Goal: Information Seeking & Learning: Learn about a topic

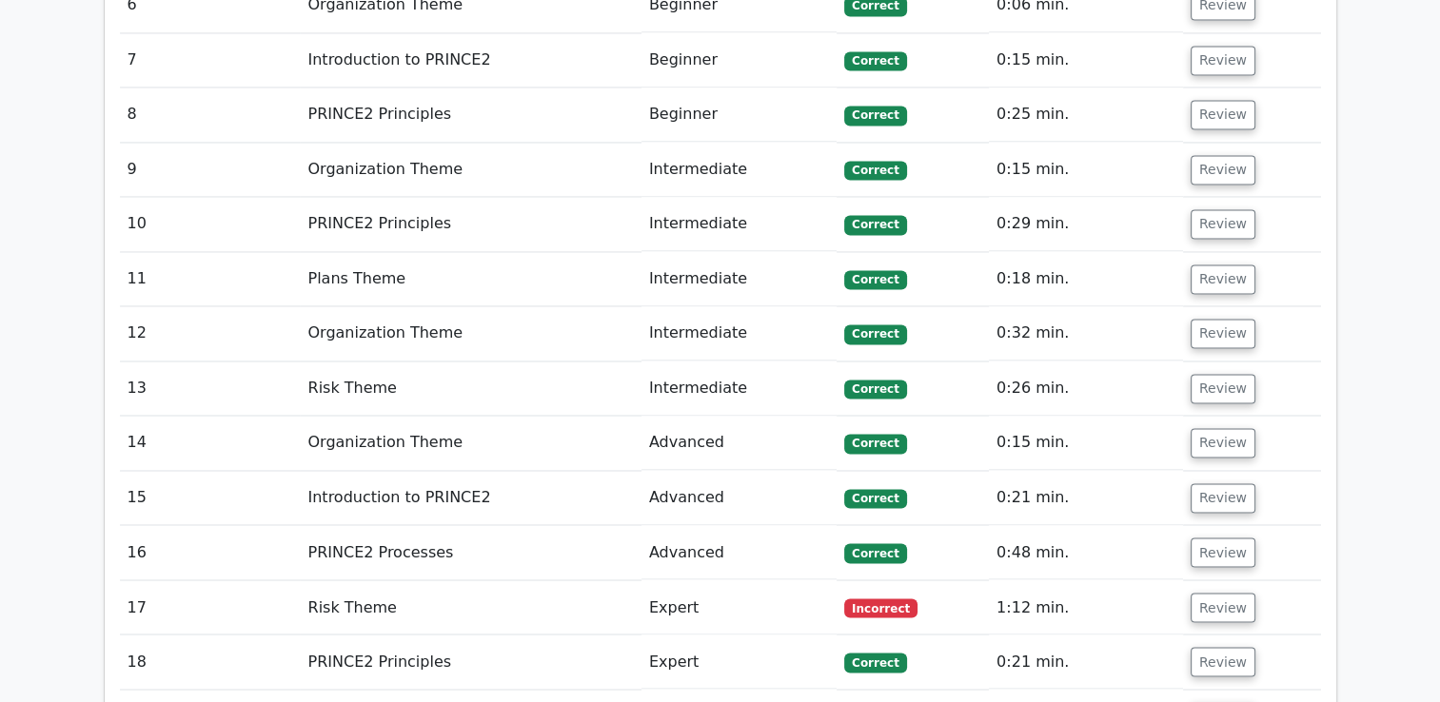
scroll to position [3140, 0]
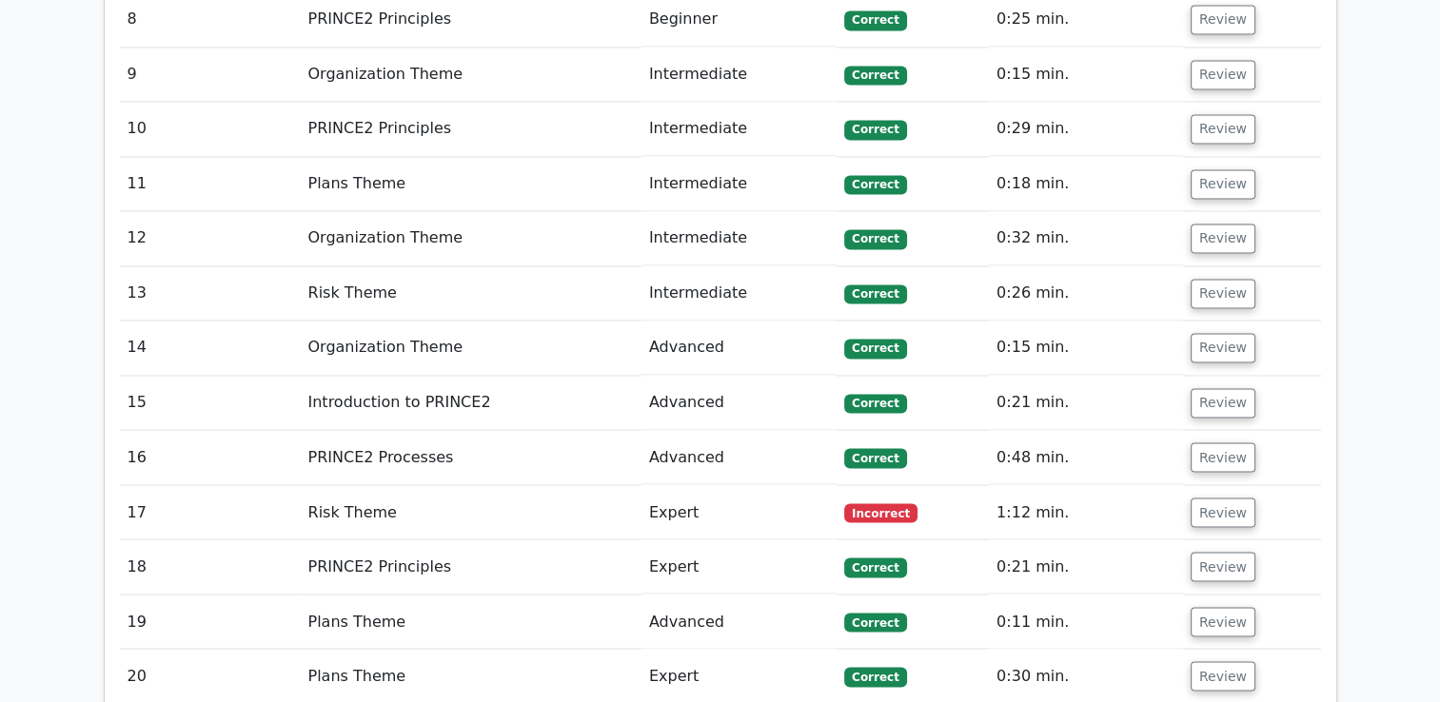
click at [359, 485] on td "Risk Theme" at bounding box center [470, 512] width 341 height 54
click at [1206, 498] on button "Review" at bounding box center [1222, 512] width 65 height 29
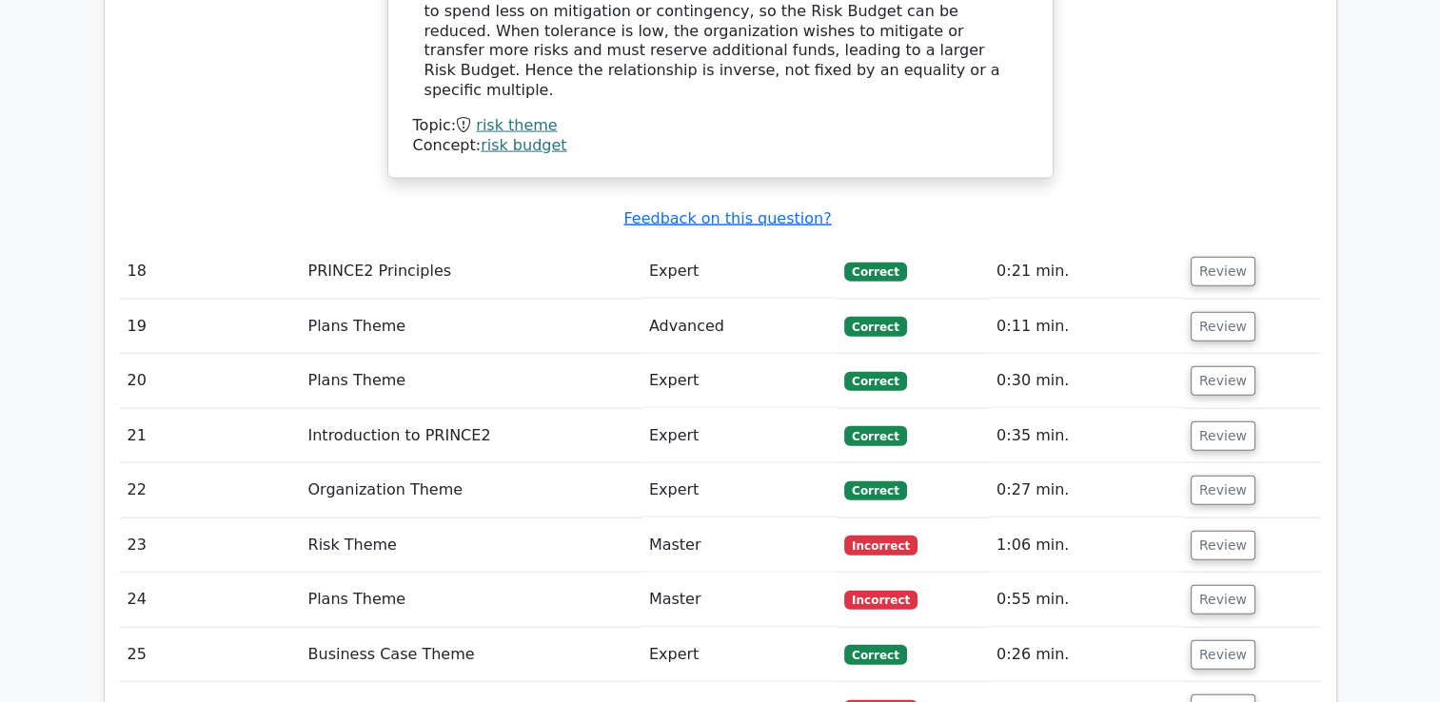
scroll to position [4282, 0]
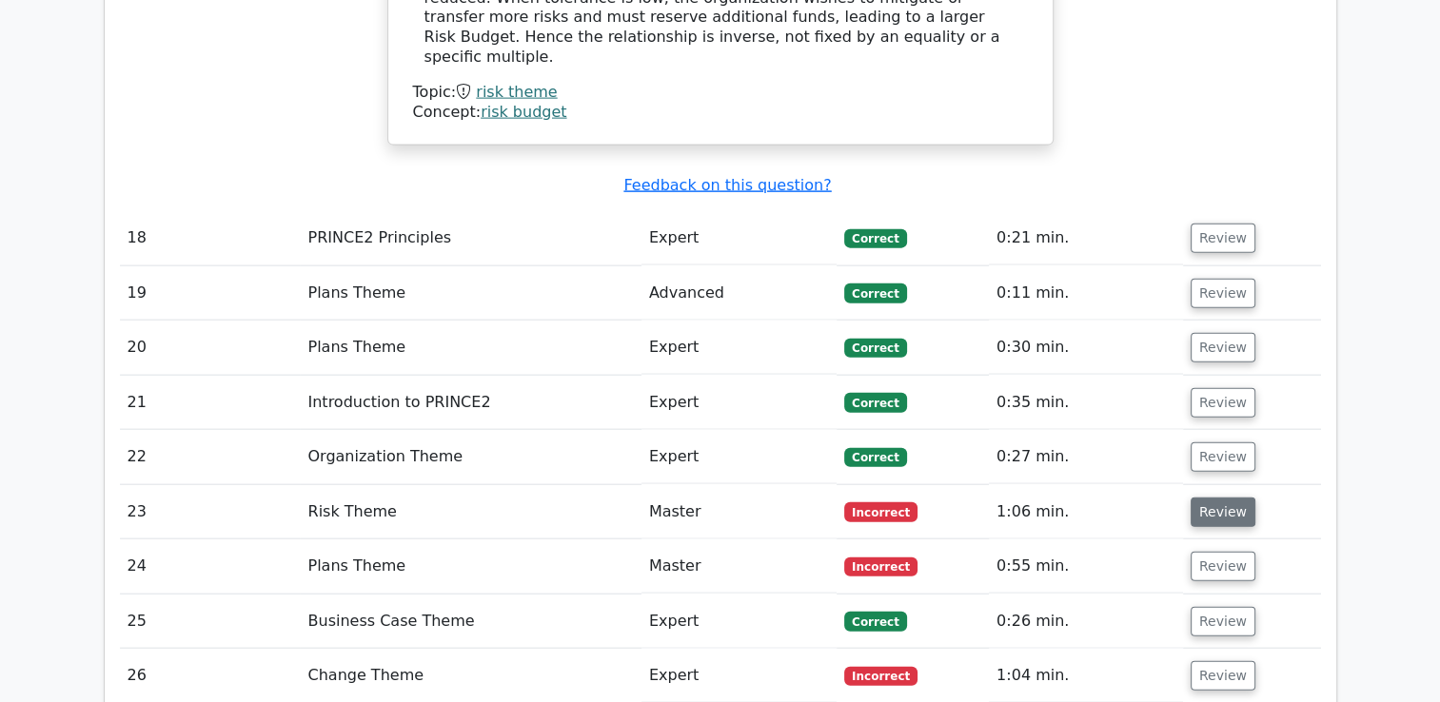
click at [1222, 498] on button "Review" at bounding box center [1222, 512] width 65 height 29
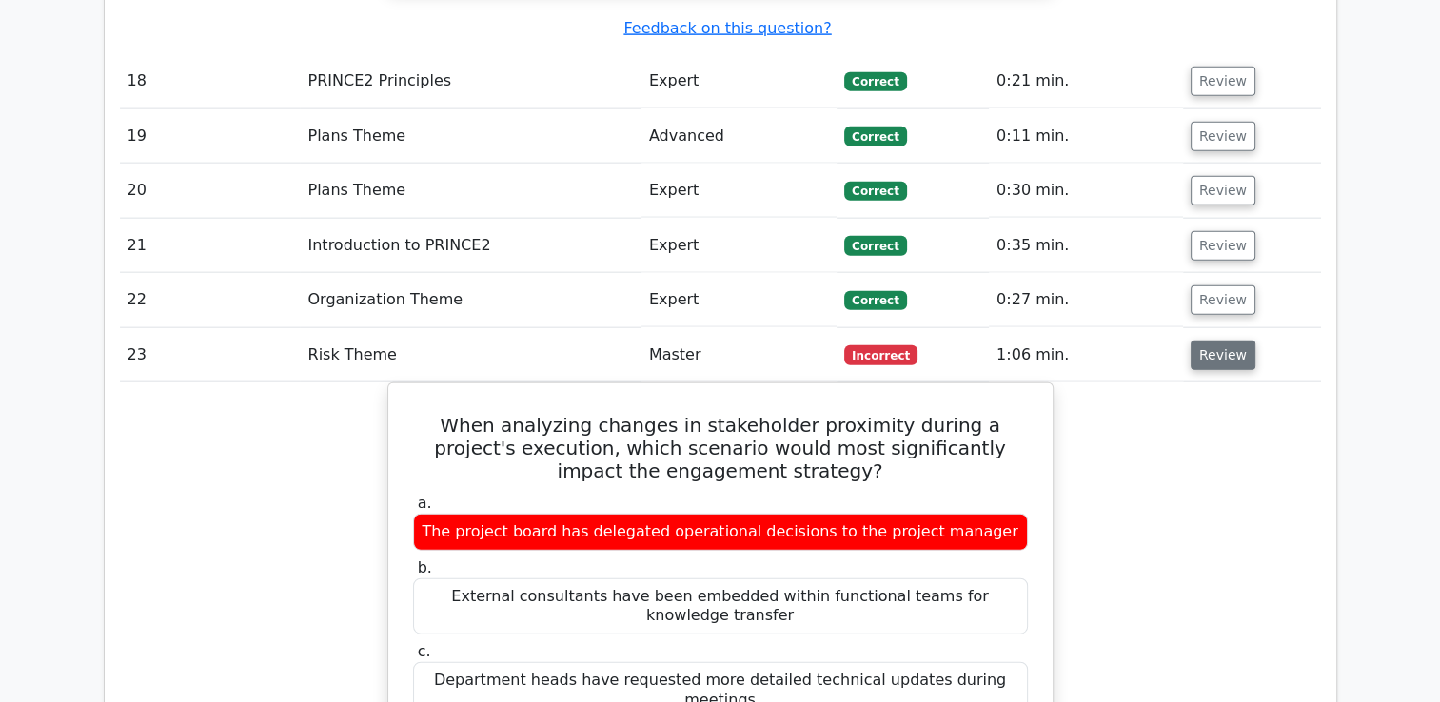
scroll to position [4472, 0]
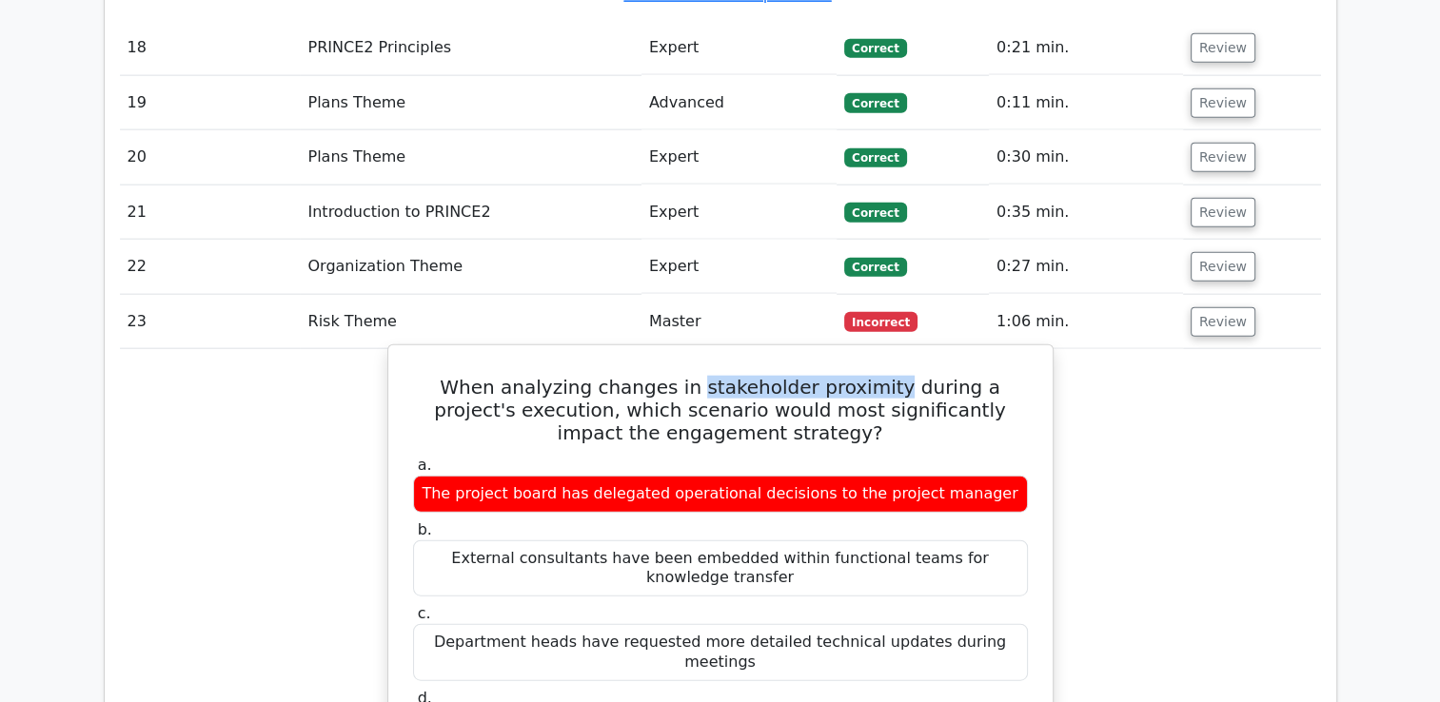
drag, startPoint x: 670, startPoint y: 246, endPoint x: 852, endPoint y: 251, distance: 181.8
click at [852, 376] on h5 "When analyzing changes in stakeholder proximity during a project's execution, w…" at bounding box center [720, 410] width 619 height 69
drag, startPoint x: 852, startPoint y: 251, endPoint x: 841, endPoint y: 249, distance: 10.6
copy h5 "stakeholder proximity"
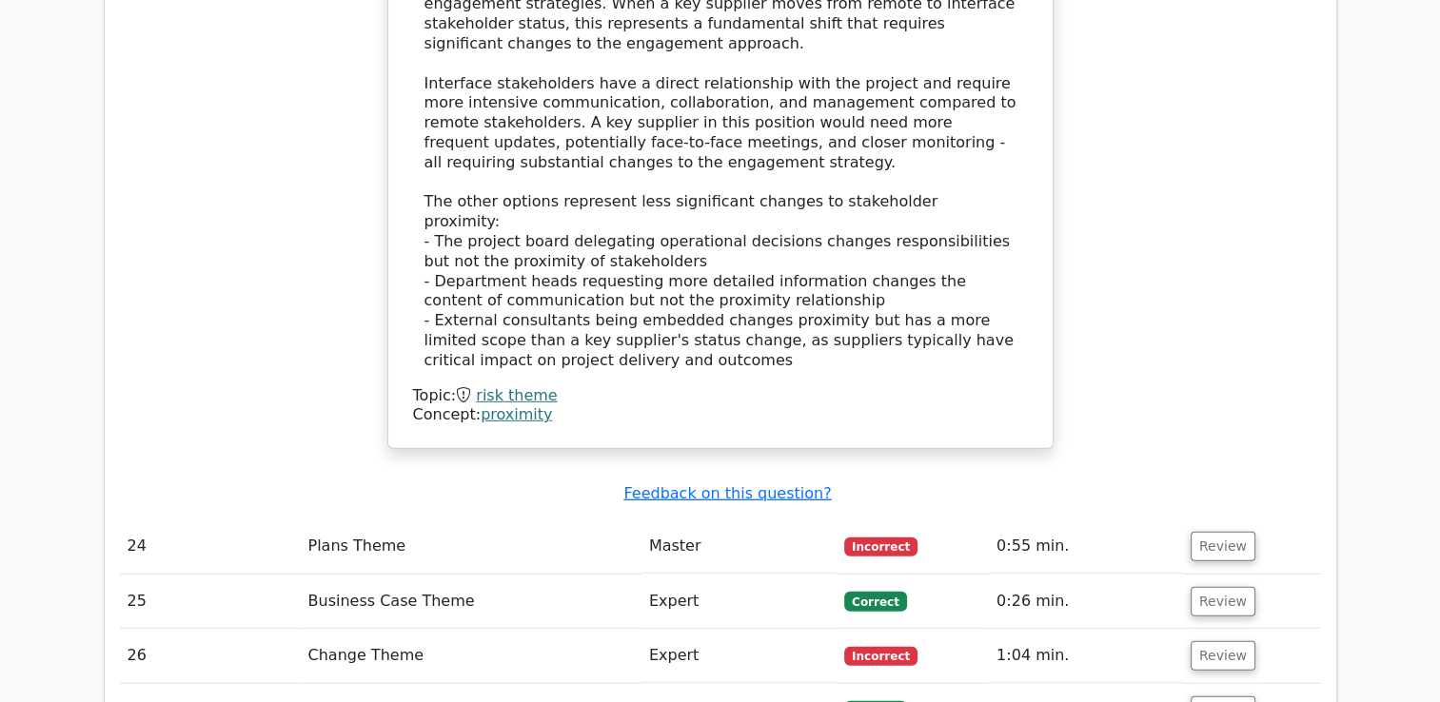
scroll to position [5329, 0]
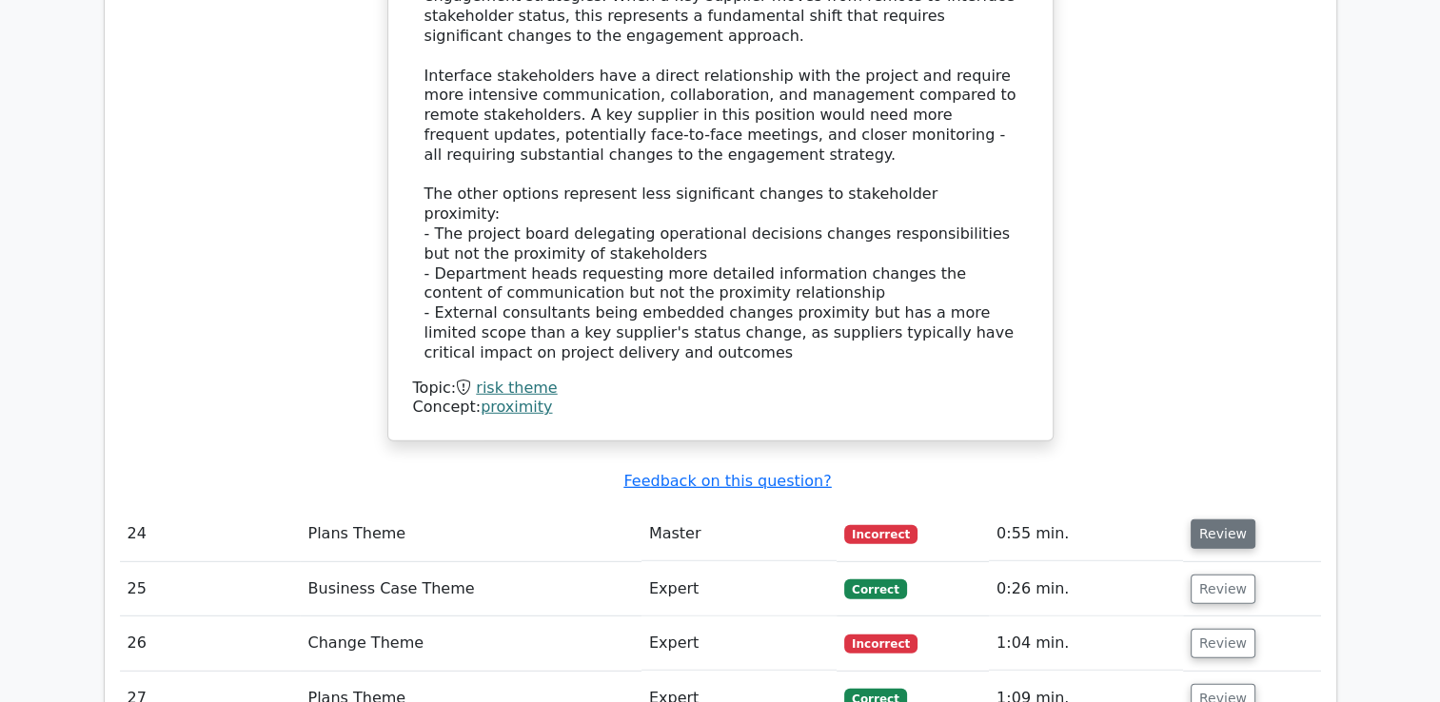
click at [1218, 520] on button "Review" at bounding box center [1222, 534] width 65 height 29
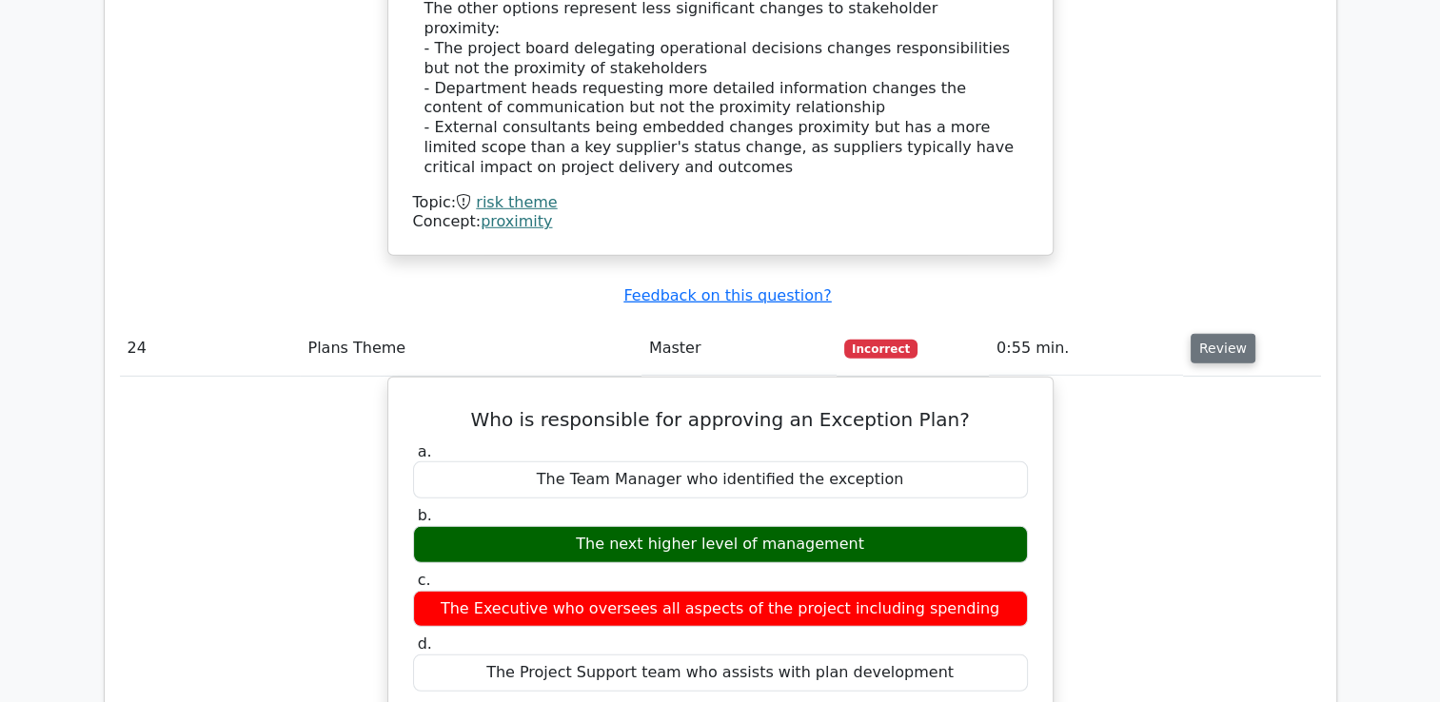
scroll to position [5519, 0]
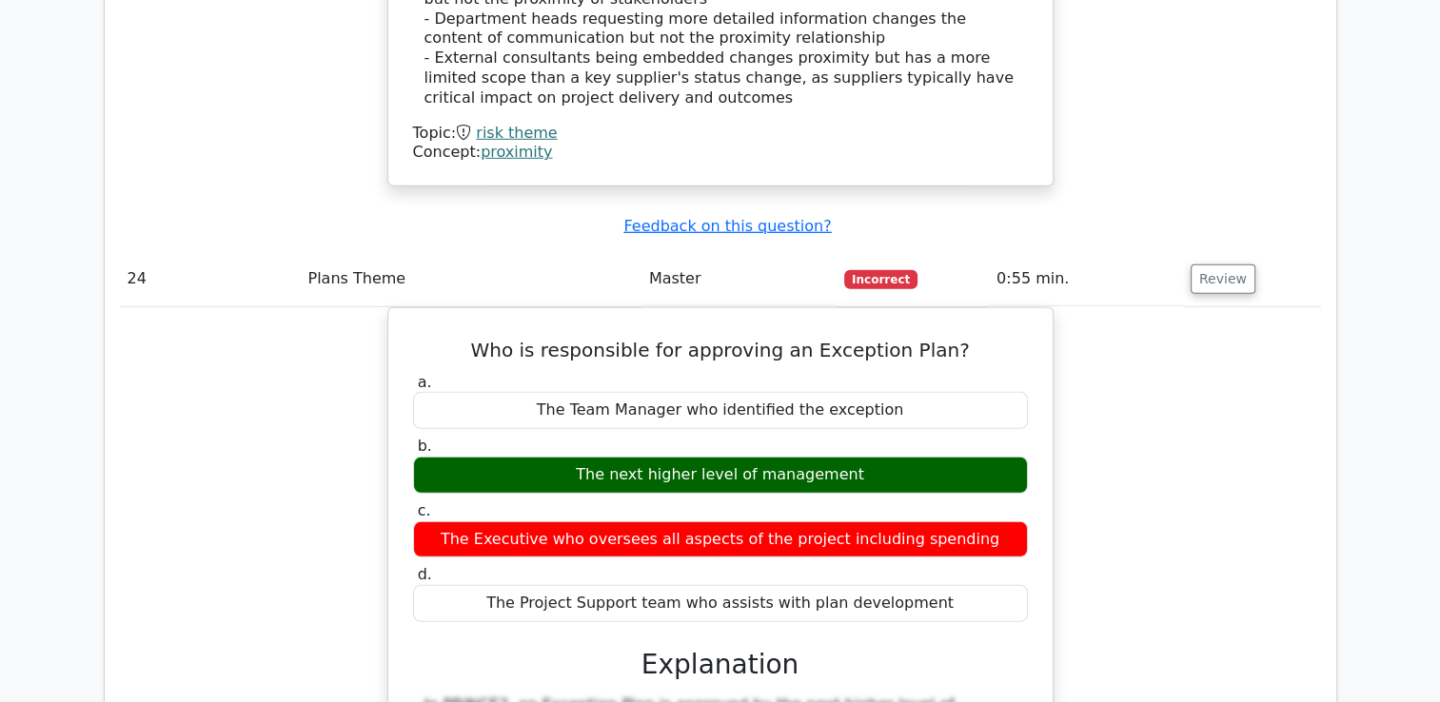
scroll to position [5709, 0]
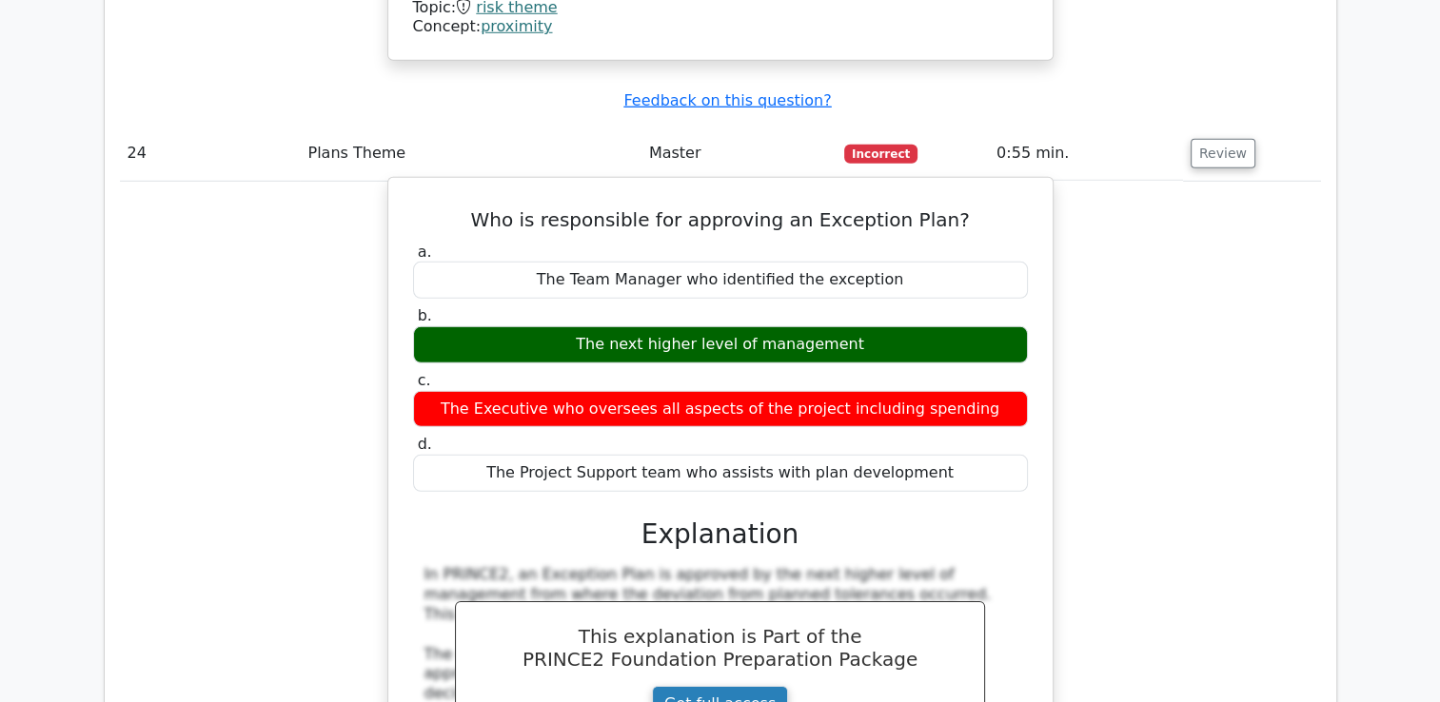
click at [687, 686] on link "Get full access" at bounding box center [720, 704] width 136 height 36
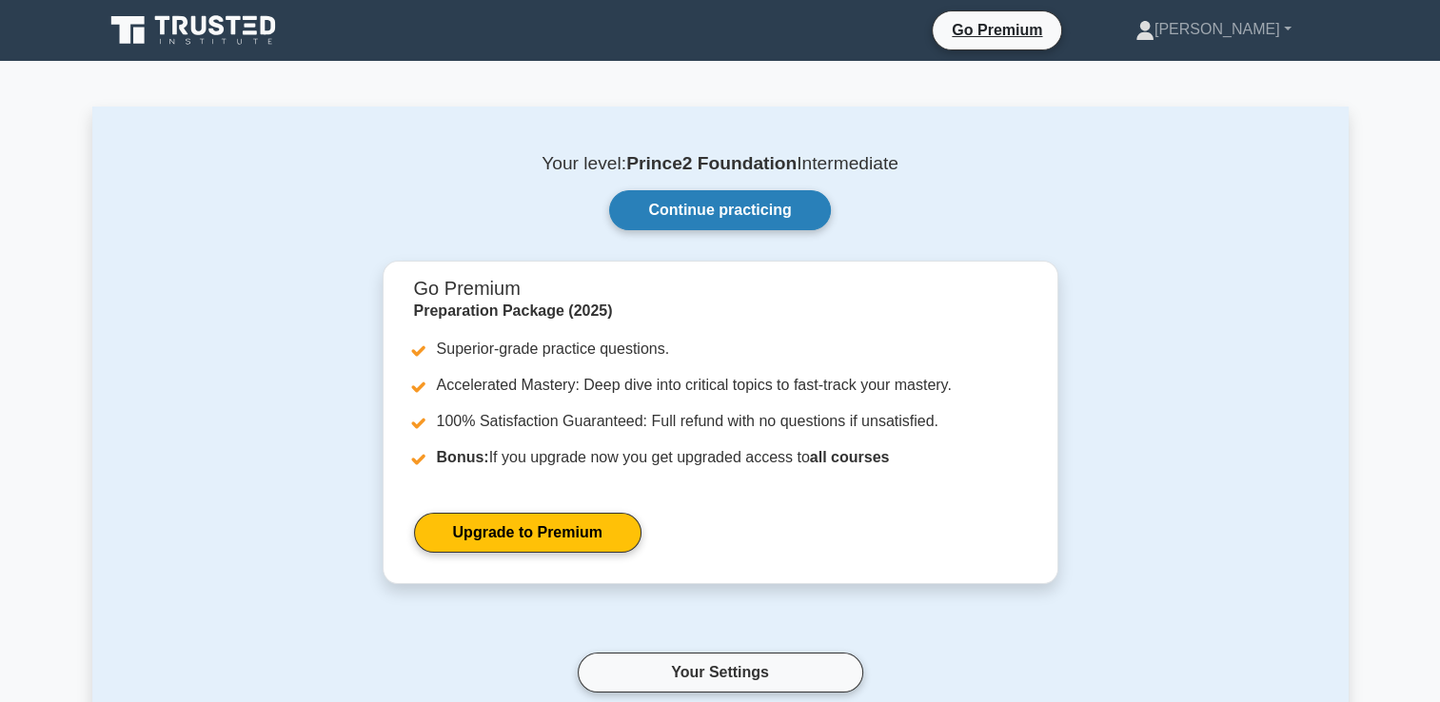
click at [683, 215] on link "Continue practicing" at bounding box center [719, 210] width 221 height 40
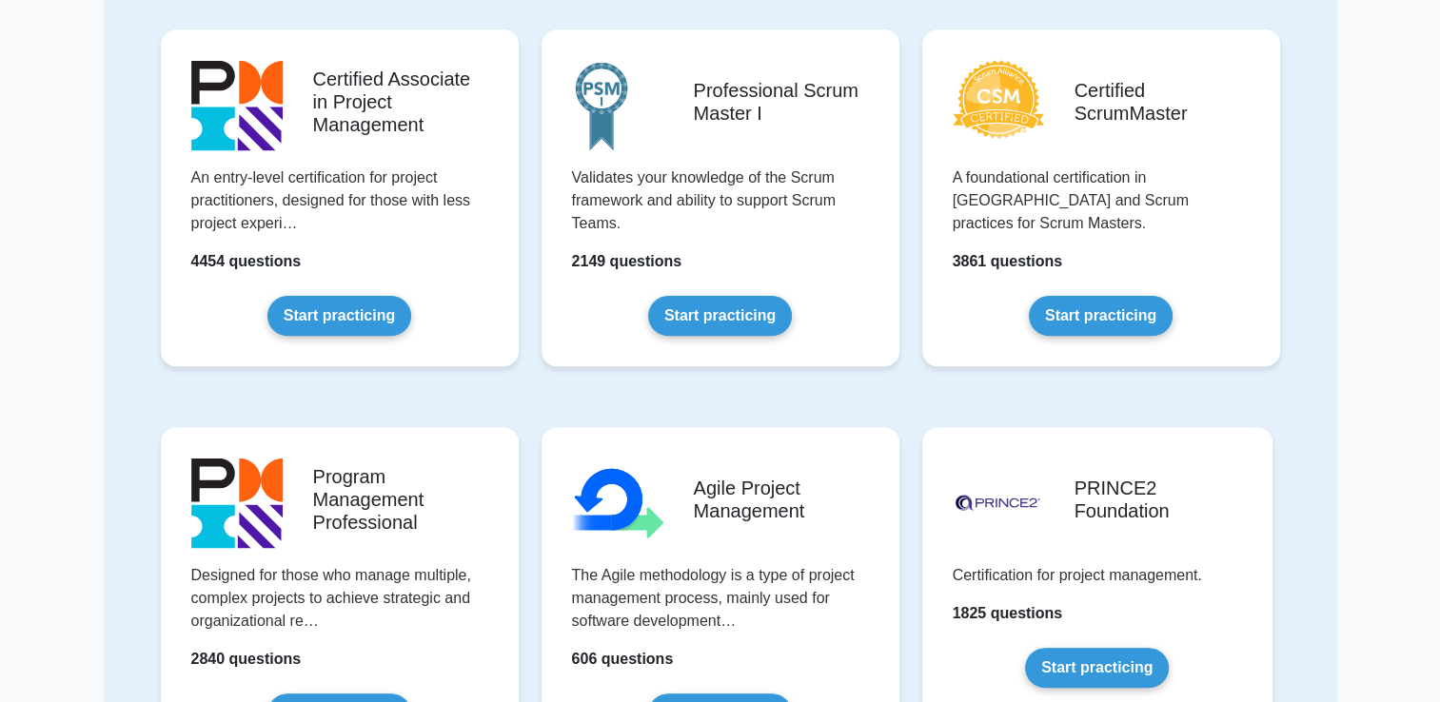
scroll to position [666, 0]
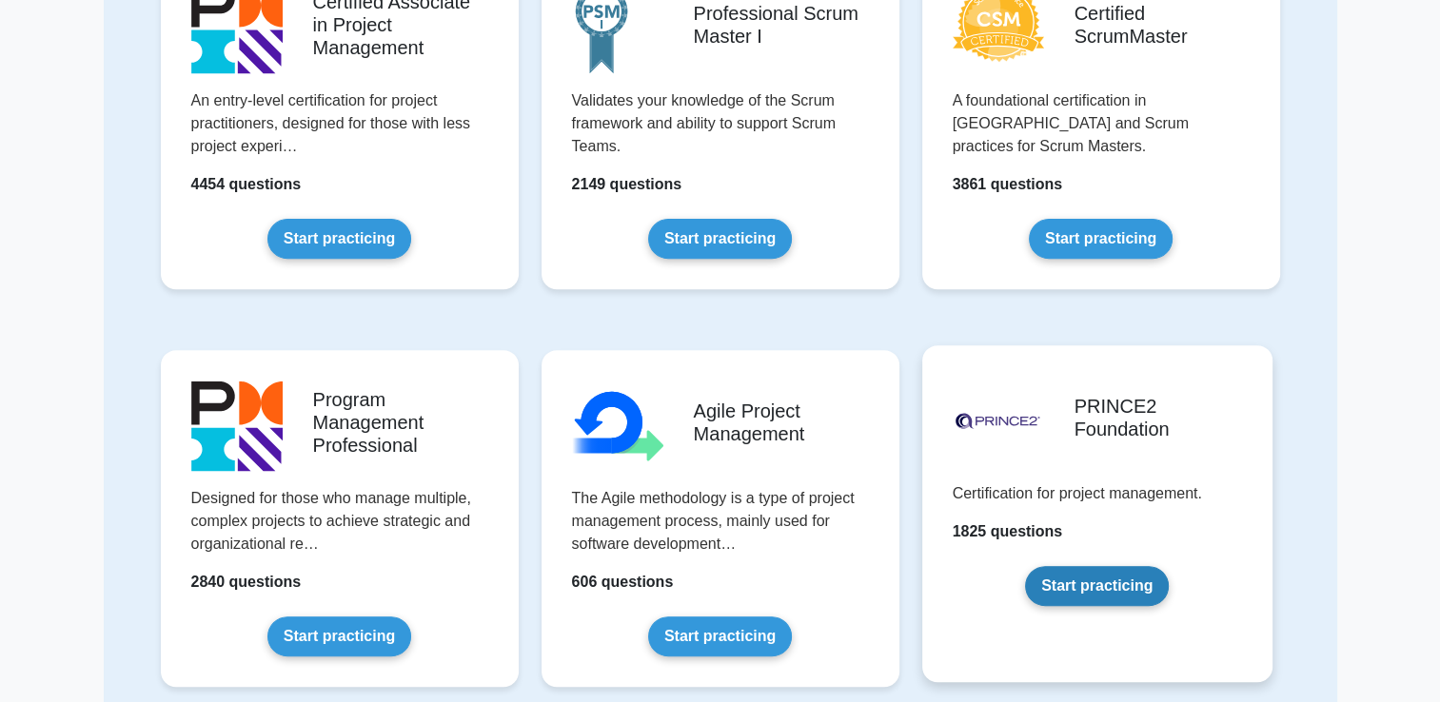
click at [1092, 590] on link "Start practicing" at bounding box center [1097, 586] width 144 height 40
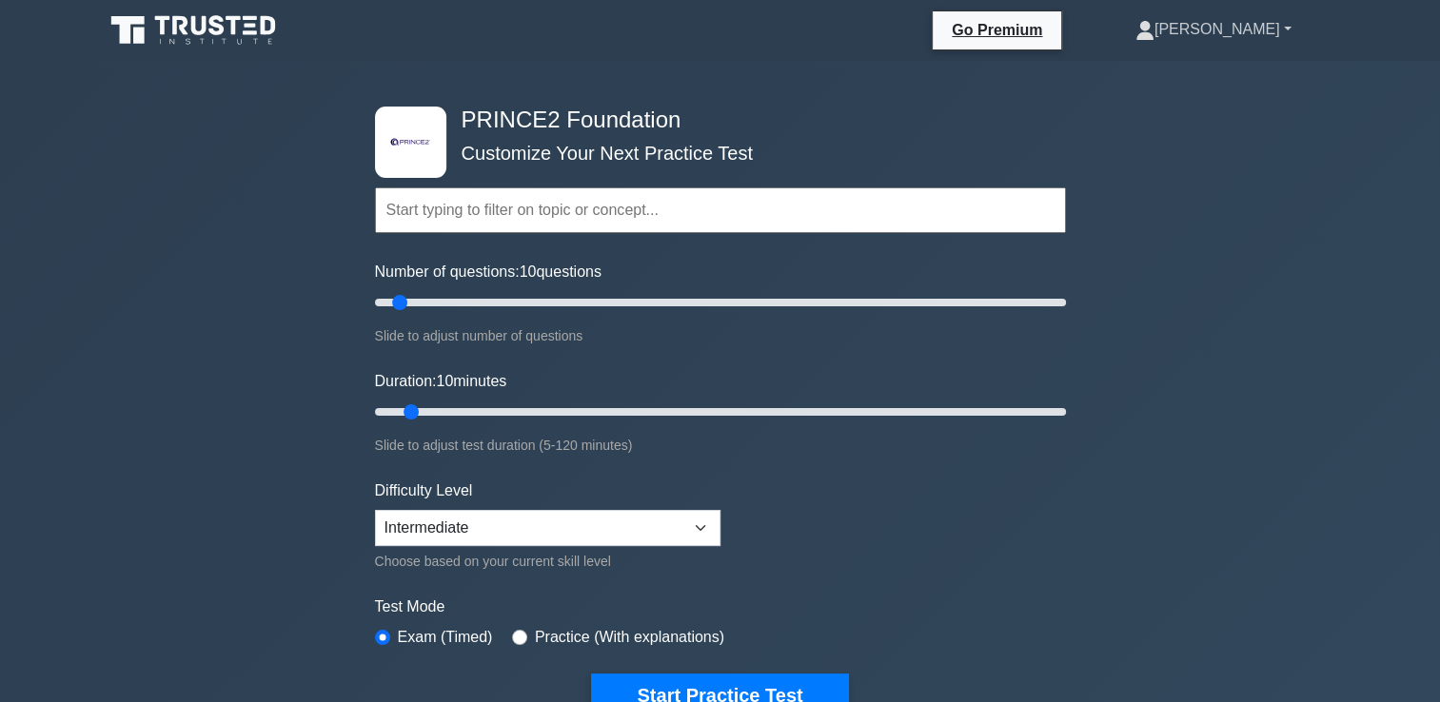
click at [1254, 27] on link "[PERSON_NAME]" at bounding box center [1213, 29] width 247 height 38
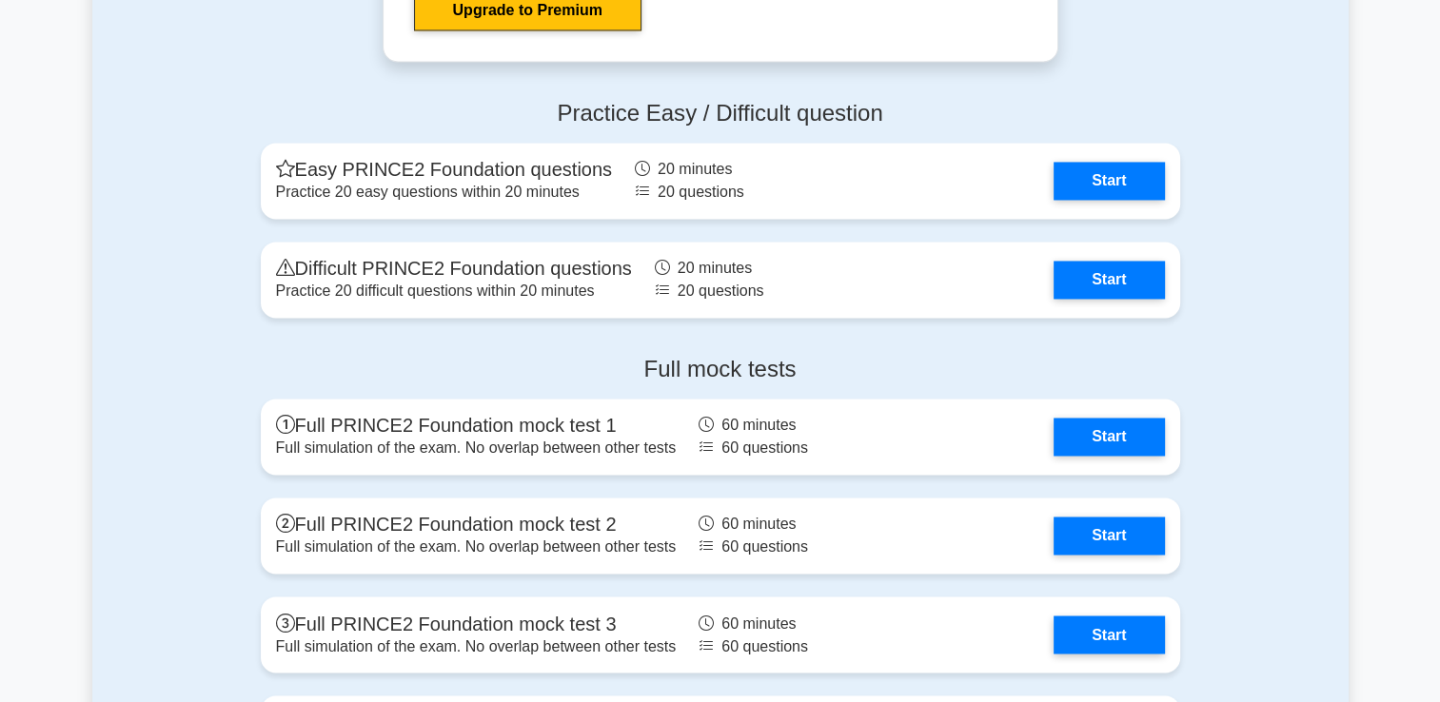
scroll to position [3140, 0]
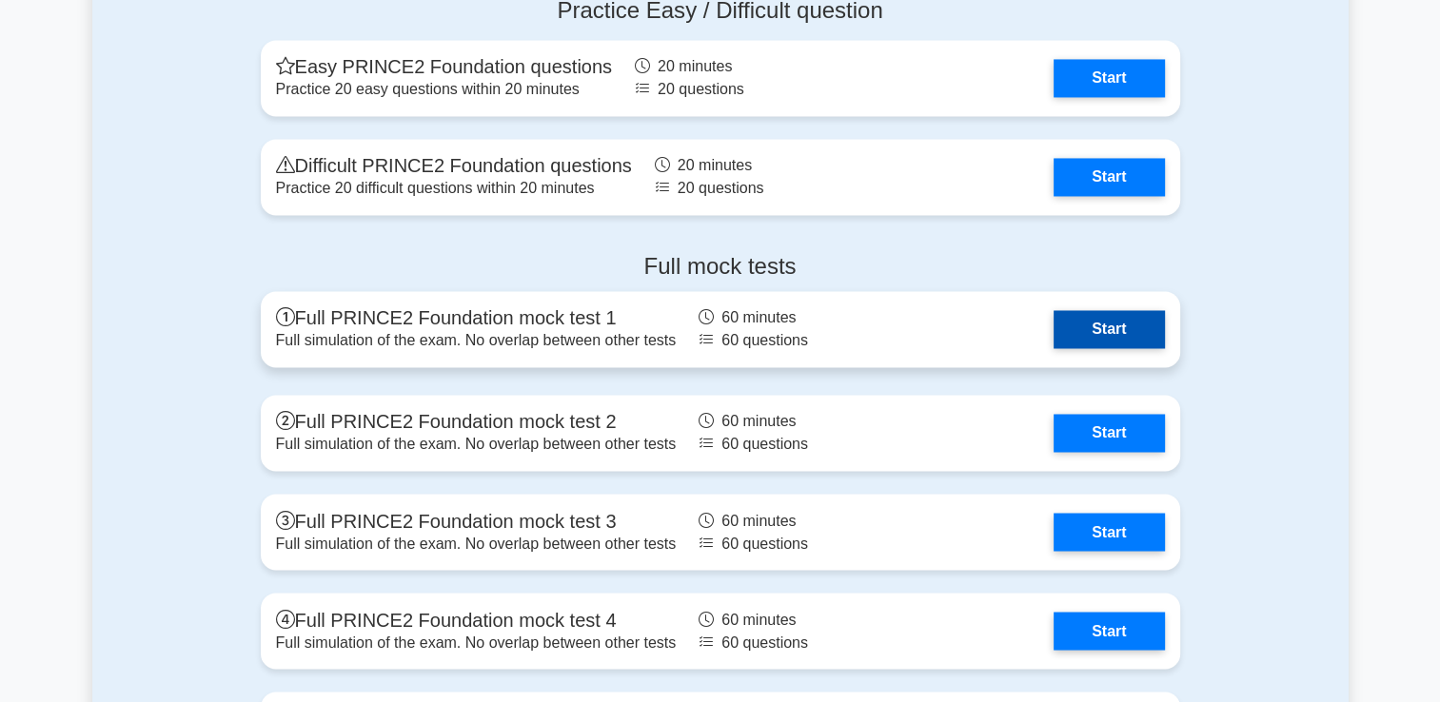
click at [1076, 333] on link "Start" at bounding box center [1108, 329] width 110 height 38
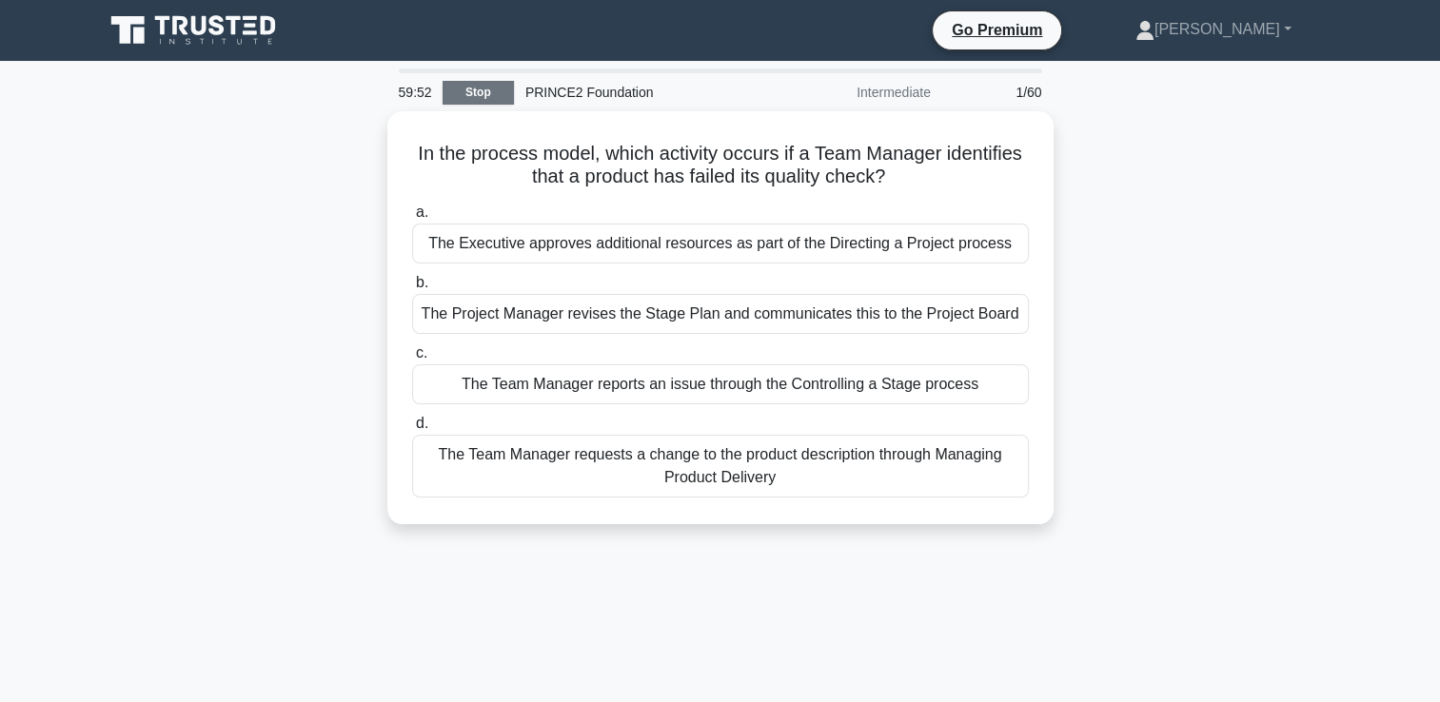
click at [458, 86] on link "Stop" at bounding box center [477, 93] width 71 height 24
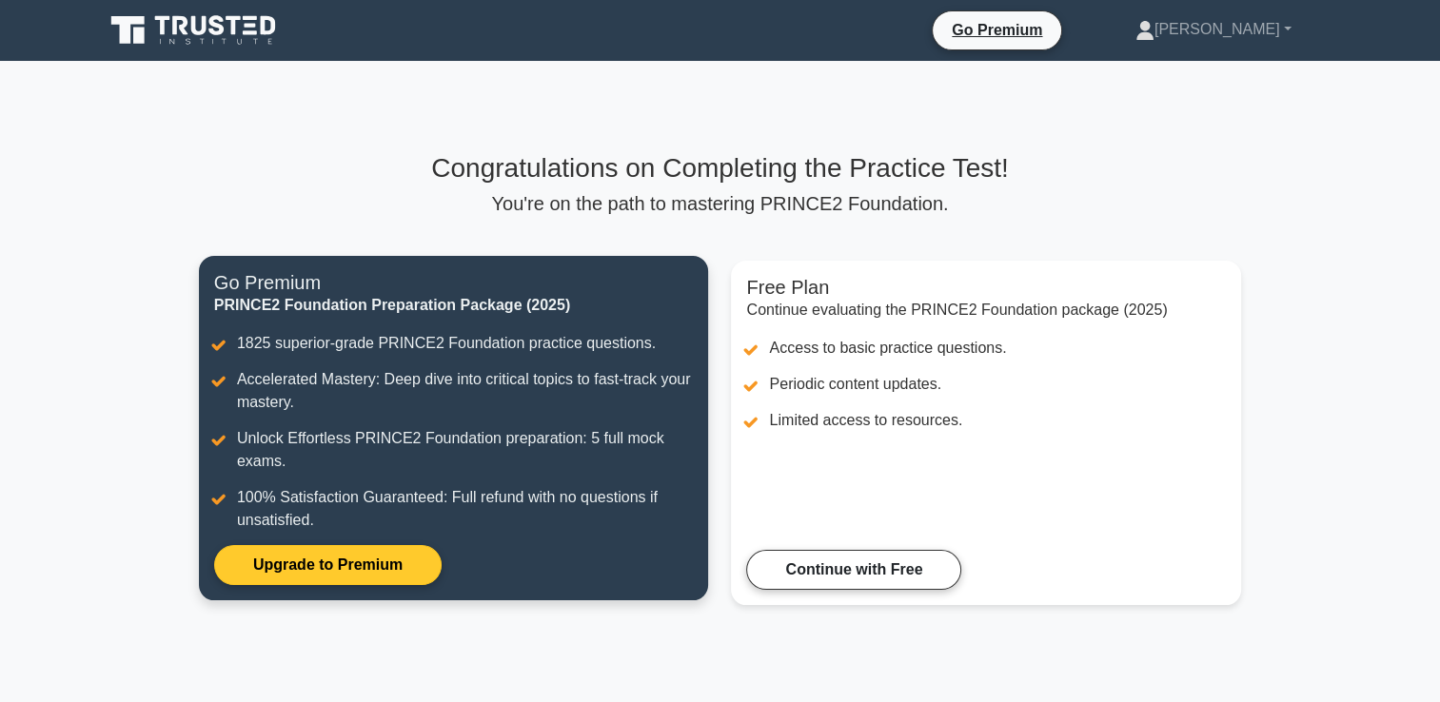
click at [384, 561] on link "Upgrade to Premium" at bounding box center [327, 565] width 227 height 40
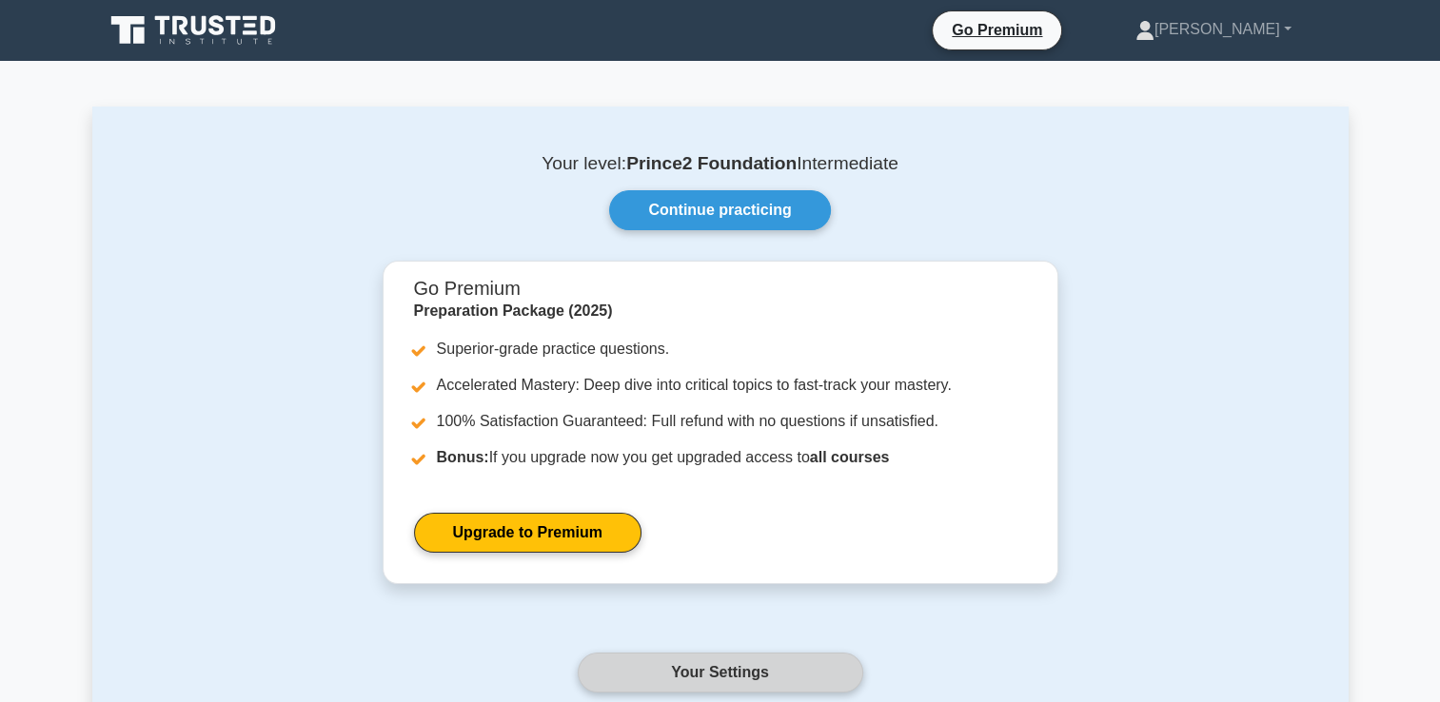
click at [711, 669] on link "Your Settings" at bounding box center [720, 673] width 285 height 40
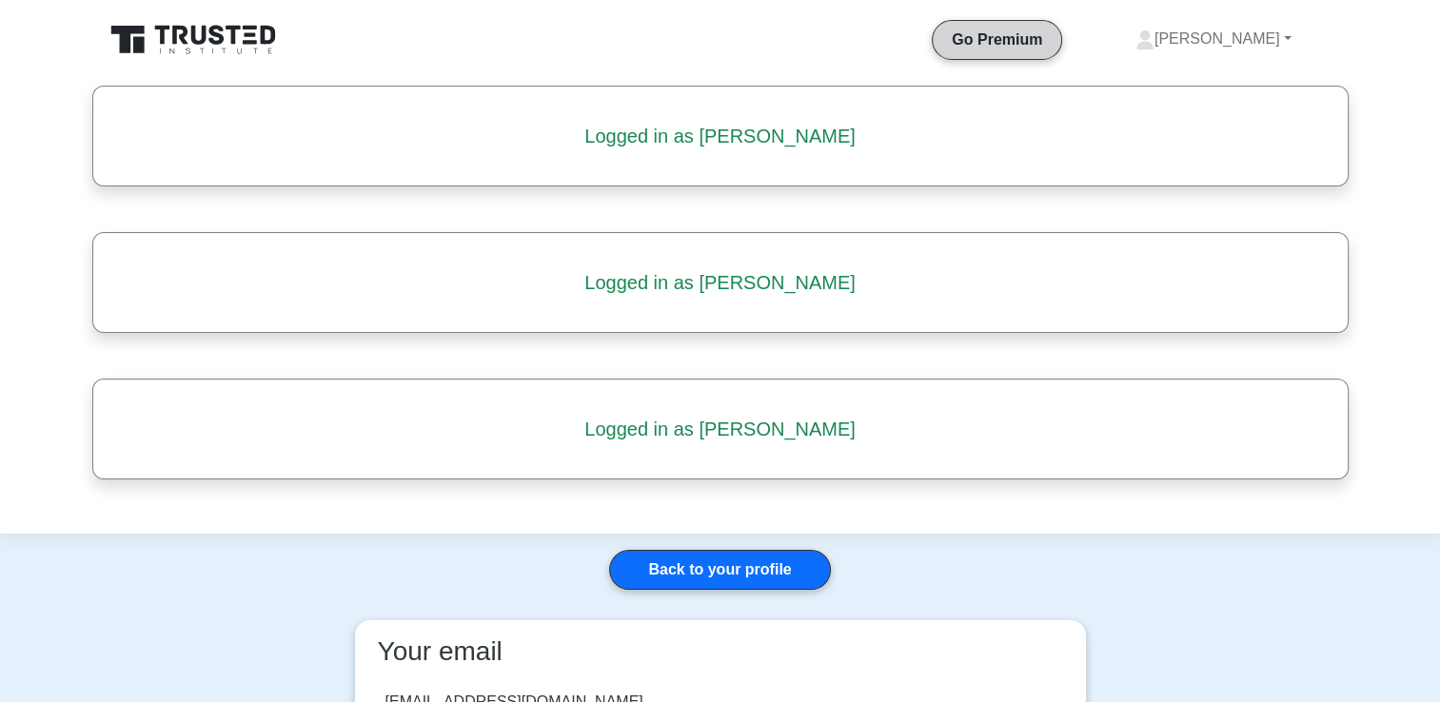
click at [1047, 43] on link "Go Premium" at bounding box center [996, 40] width 113 height 24
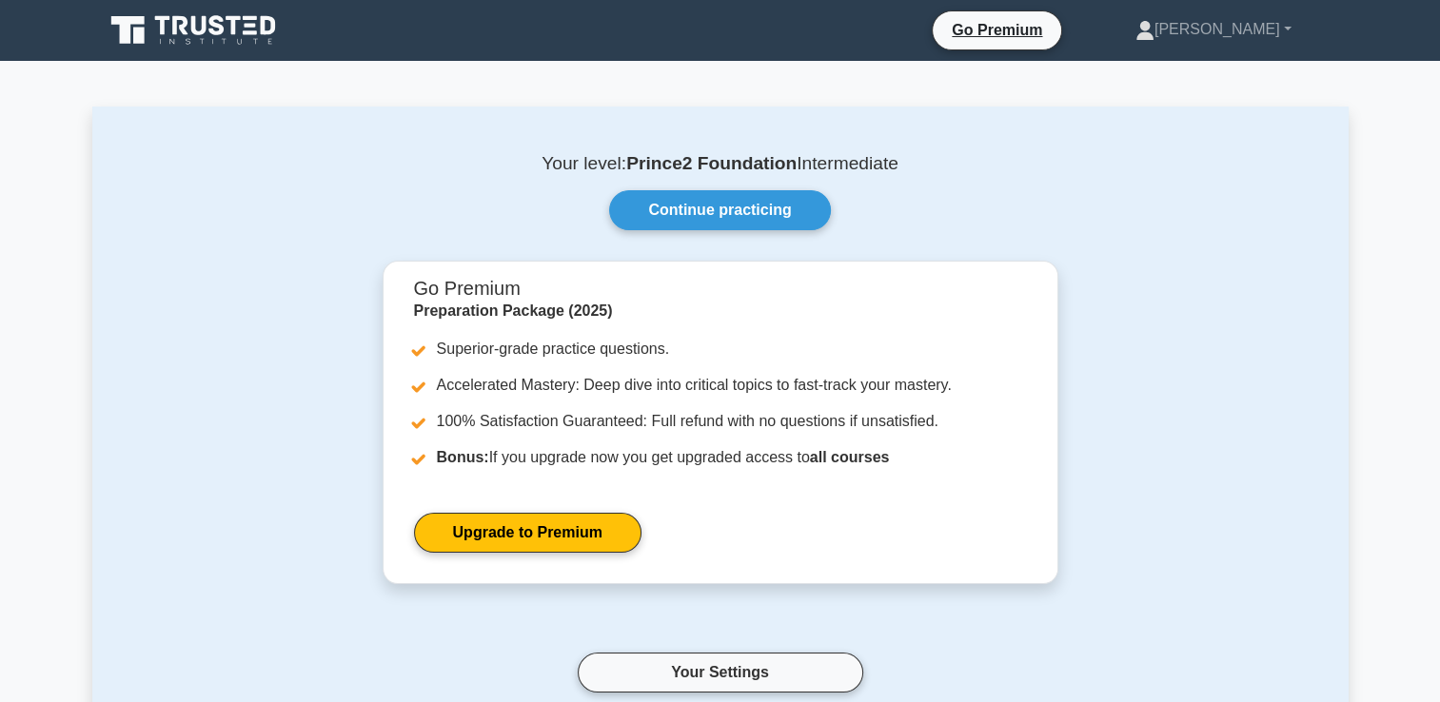
click at [190, 27] on icon at bounding box center [195, 30] width 183 height 36
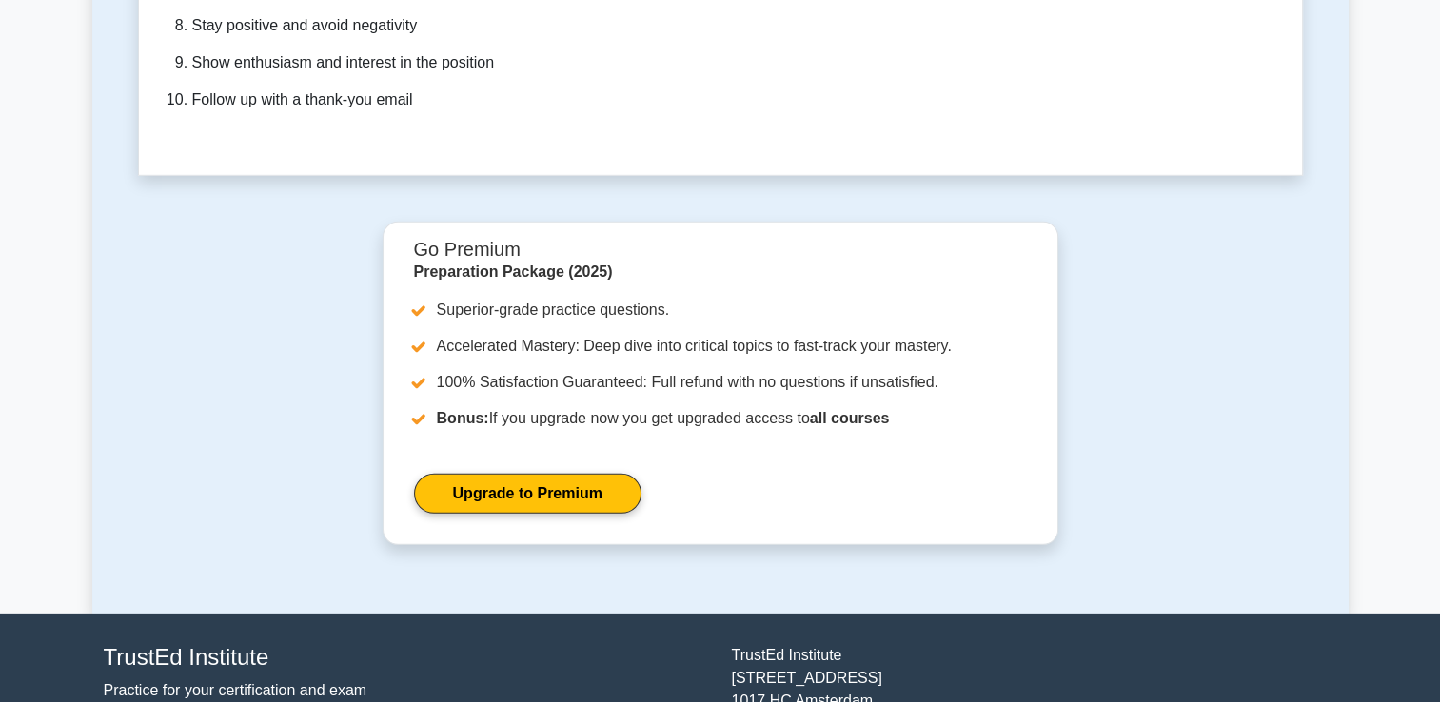
scroll to position [5823, 0]
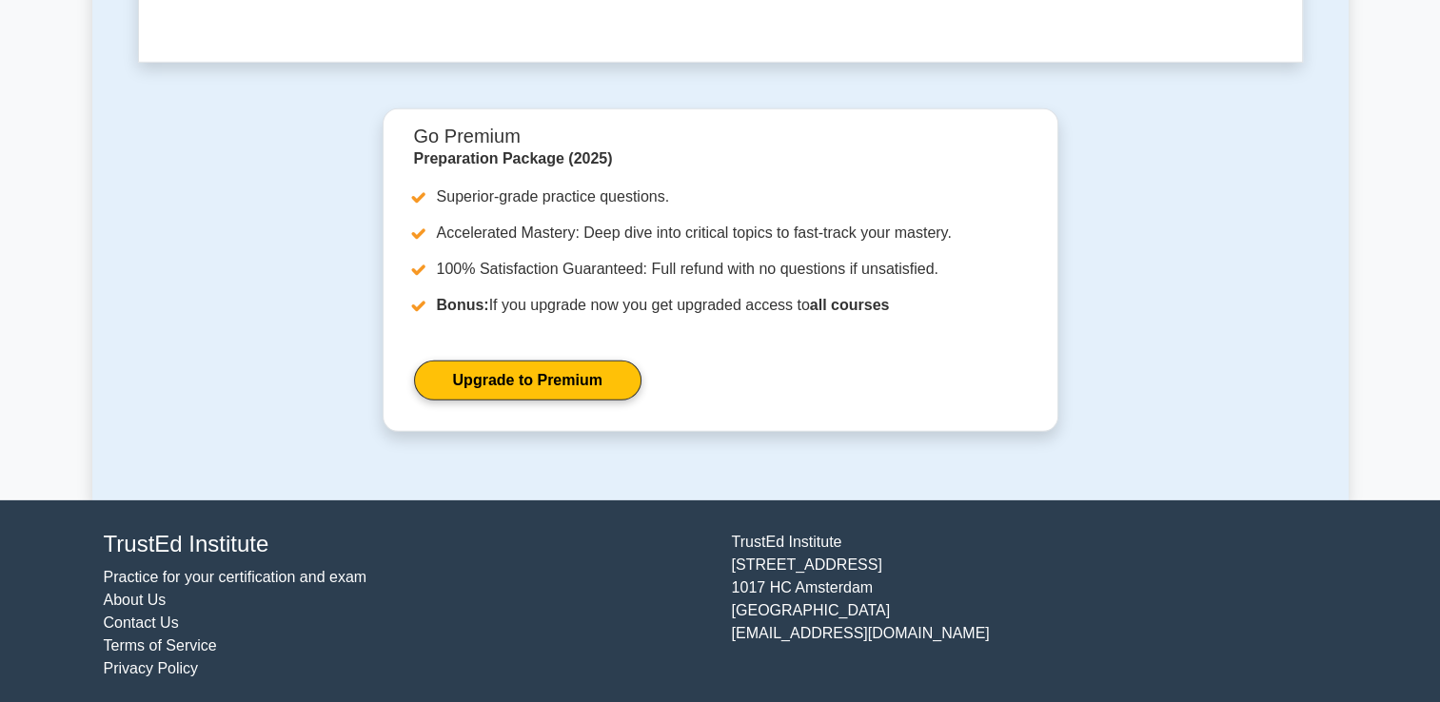
click at [154, 615] on link "Contact Us" at bounding box center [141, 623] width 75 height 16
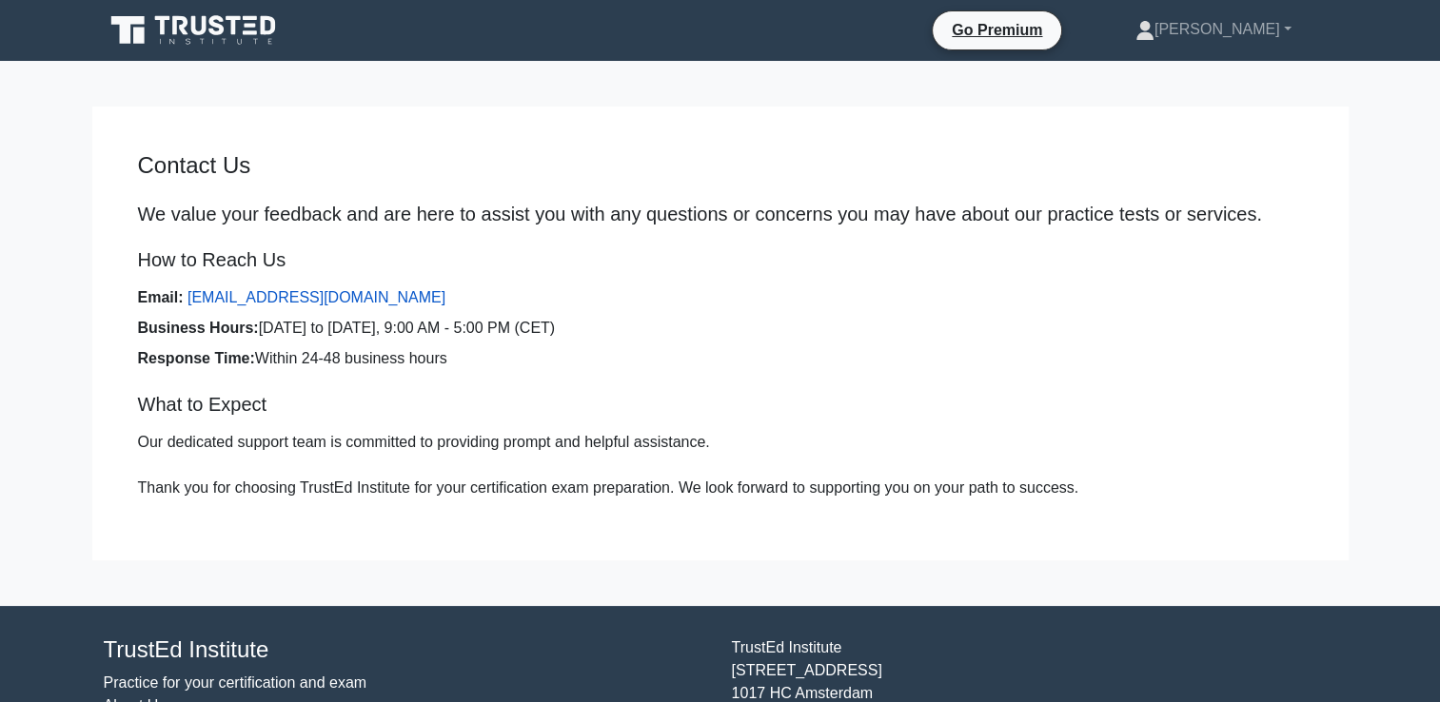
click at [293, 295] on link "[EMAIL_ADDRESS][DOMAIN_NAME]" at bounding box center [316, 297] width 258 height 16
click at [1053, 33] on link "Go Premium" at bounding box center [996, 30] width 113 height 24
click at [1283, 26] on link "[PERSON_NAME]" at bounding box center [1213, 29] width 247 height 38
click at [1197, 103] on link "Settings" at bounding box center [1165, 104] width 150 height 30
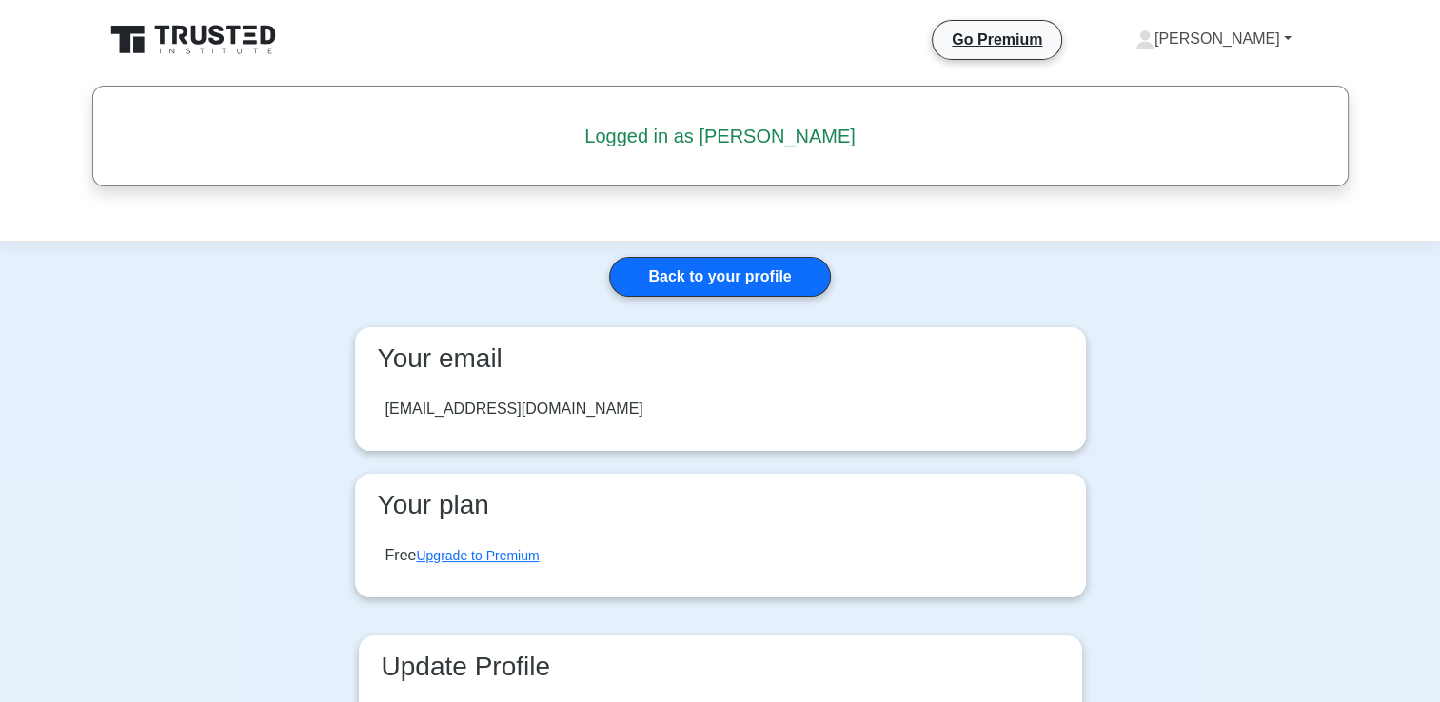
click at [1292, 36] on link "[PERSON_NAME]" at bounding box center [1213, 39] width 247 height 38
click at [1157, 86] on link "Profile" at bounding box center [1165, 84] width 150 height 30
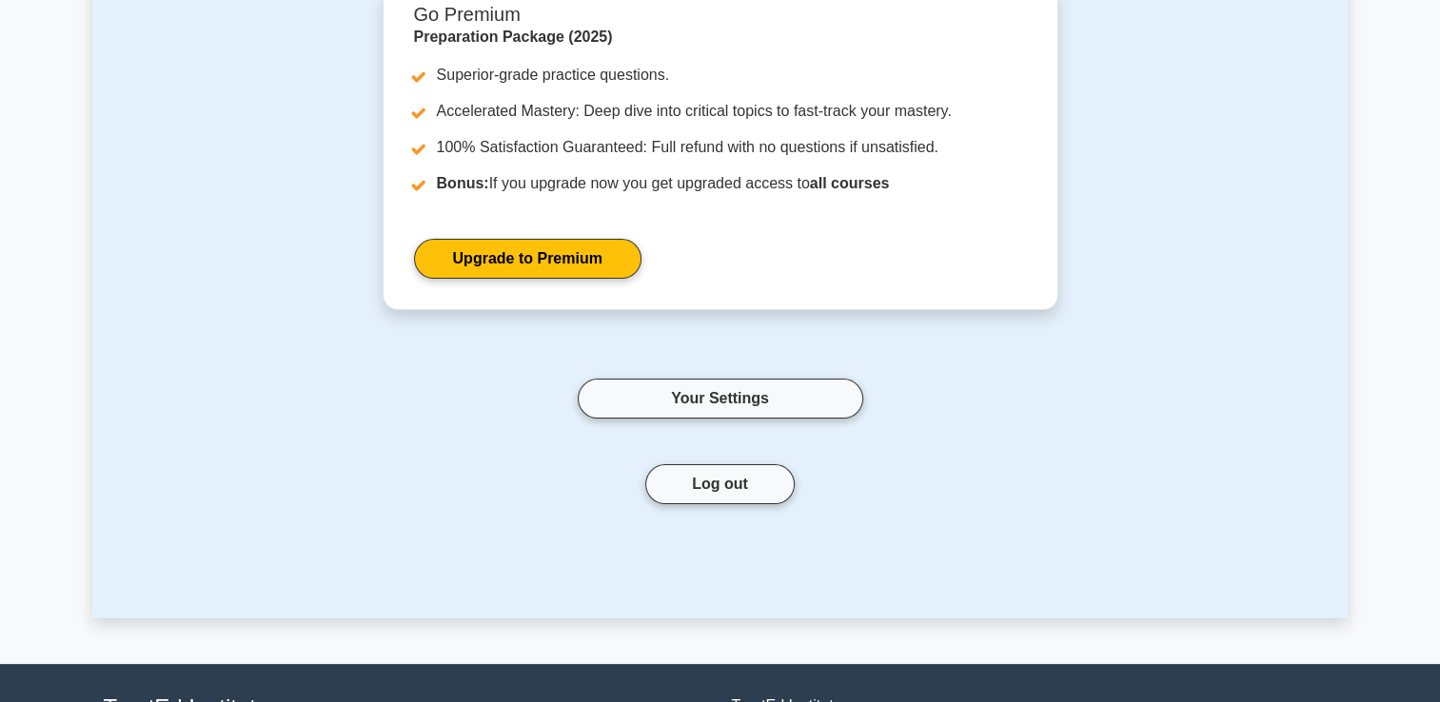
scroll to position [285, 0]
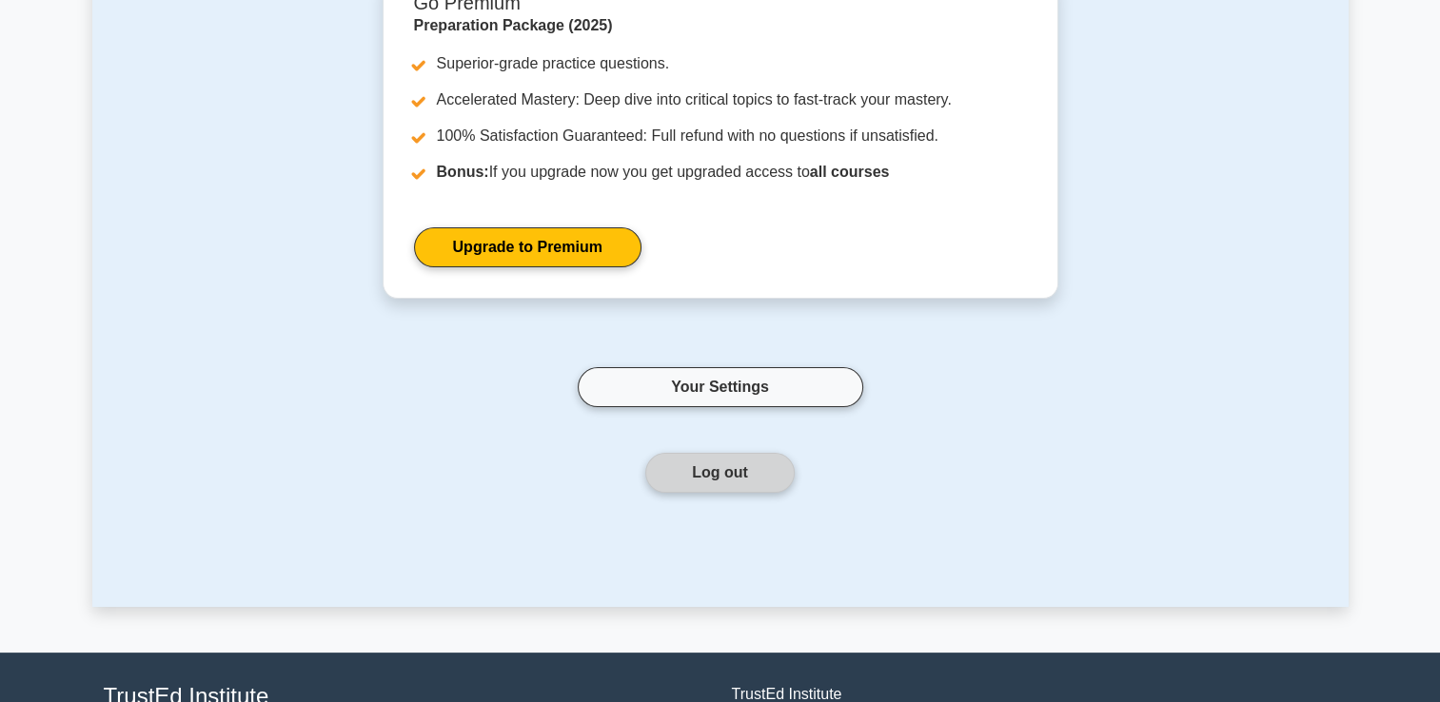
click at [741, 474] on button "Log out" at bounding box center [719, 473] width 149 height 40
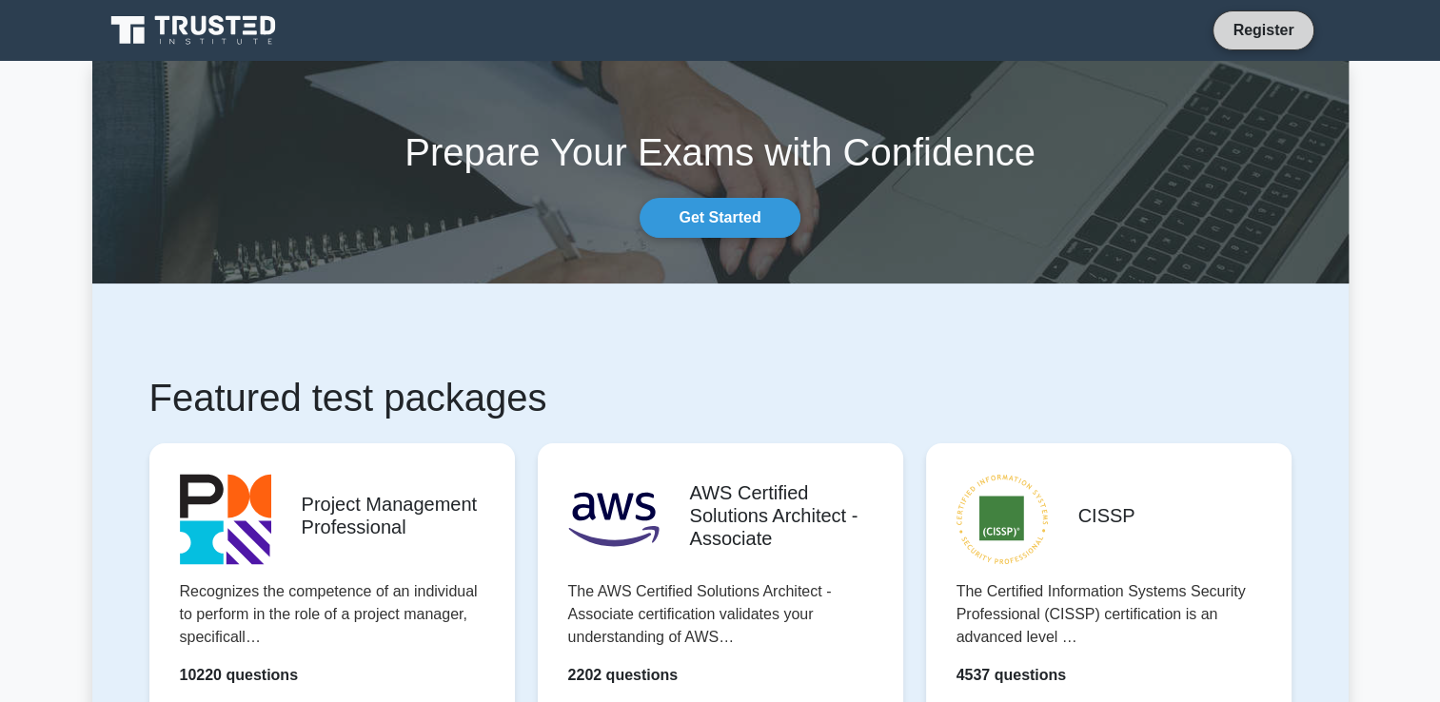
click at [1260, 36] on link "Register" at bounding box center [1263, 30] width 84 height 24
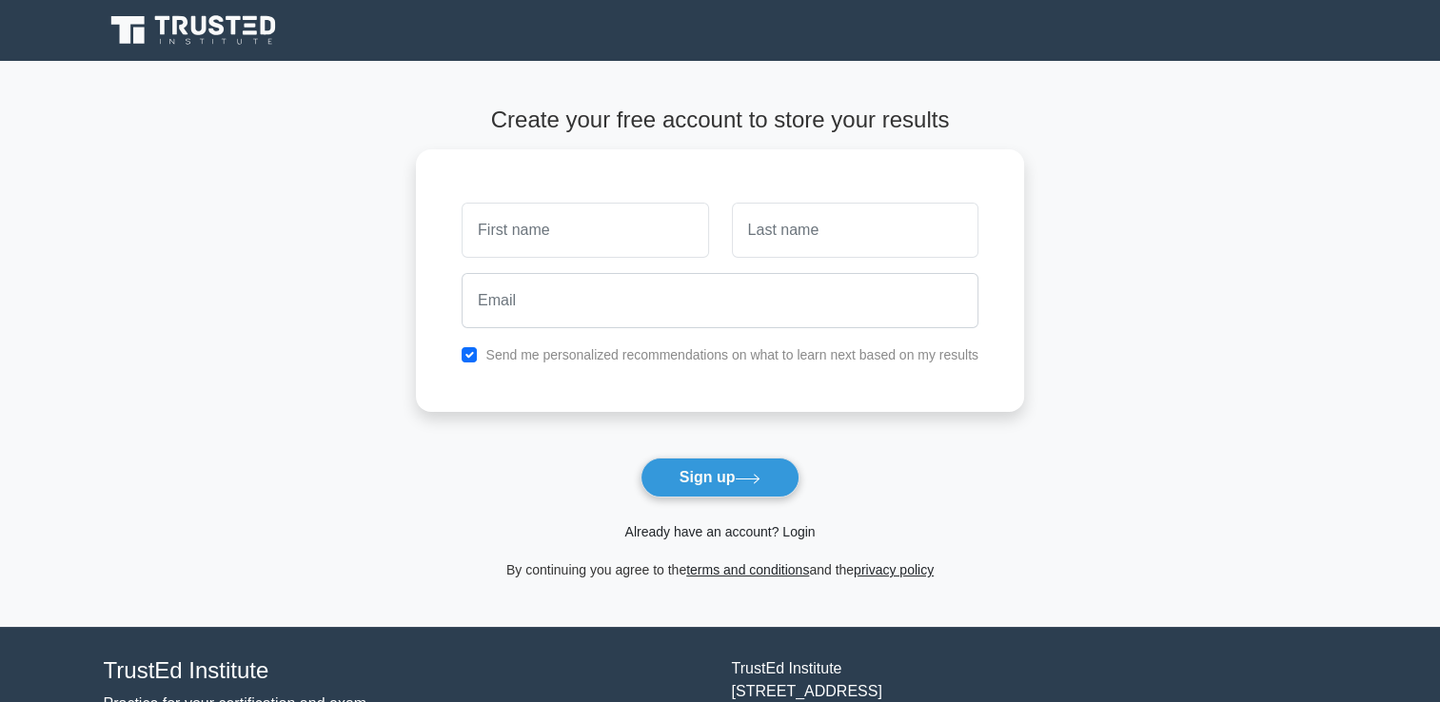
click at [790, 533] on link "Already have an account? Login" at bounding box center [719, 531] width 190 height 15
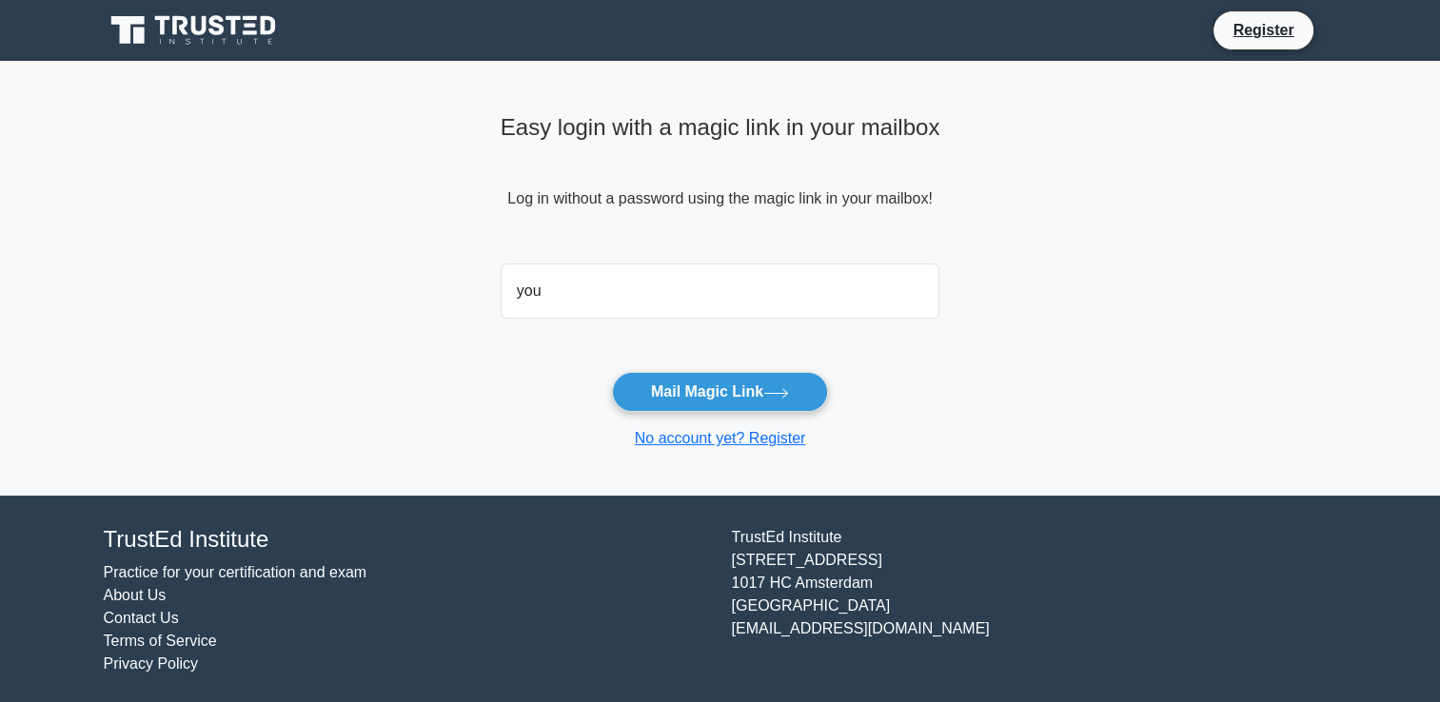
type input "youssefreda@yahoo.com"
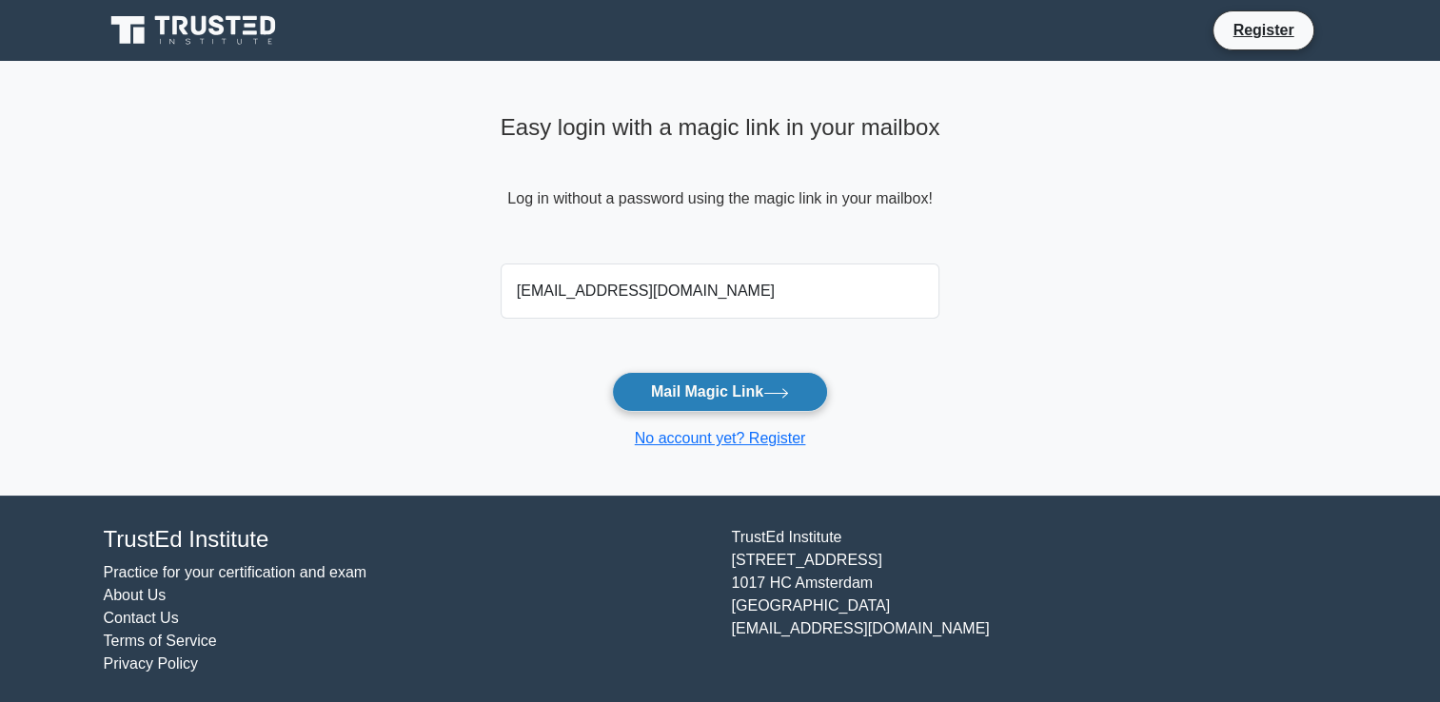
click at [708, 406] on button "Mail Magic Link" at bounding box center [720, 392] width 216 height 40
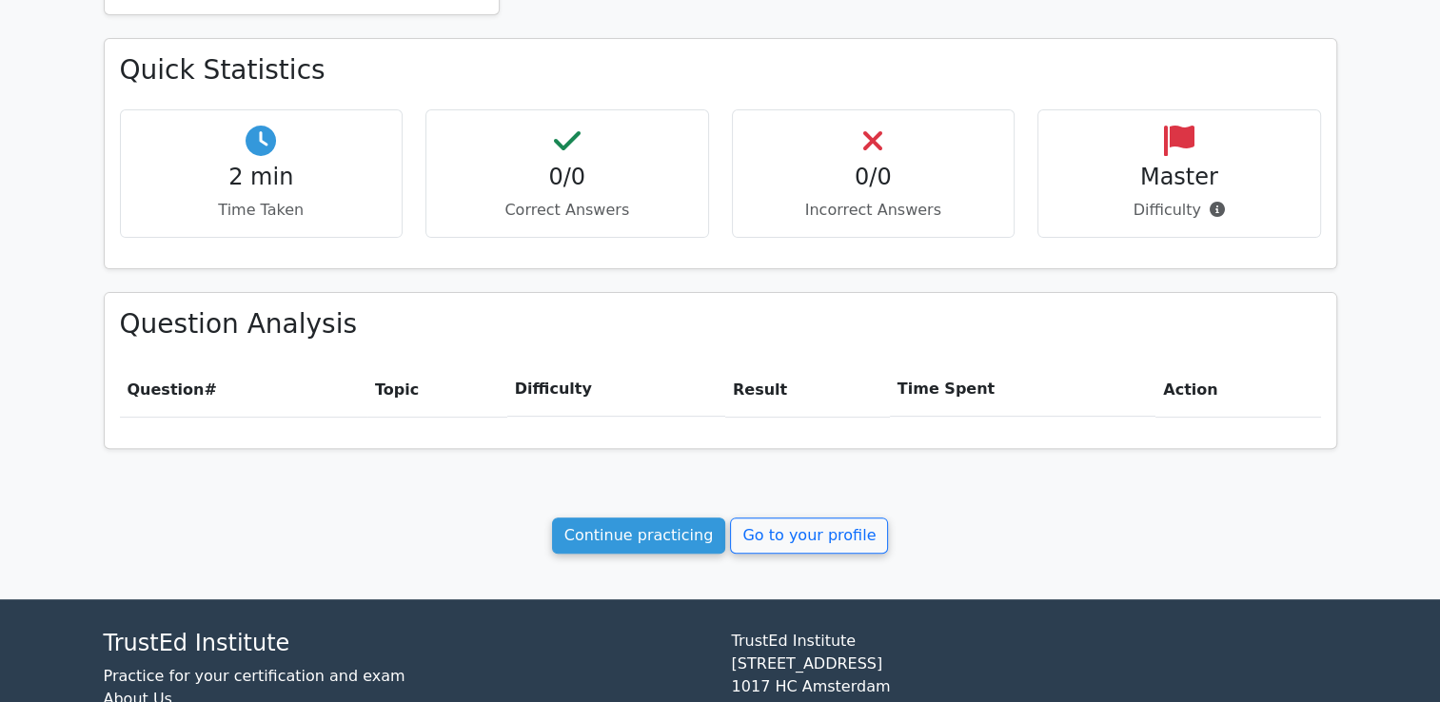
scroll to position [571, 0]
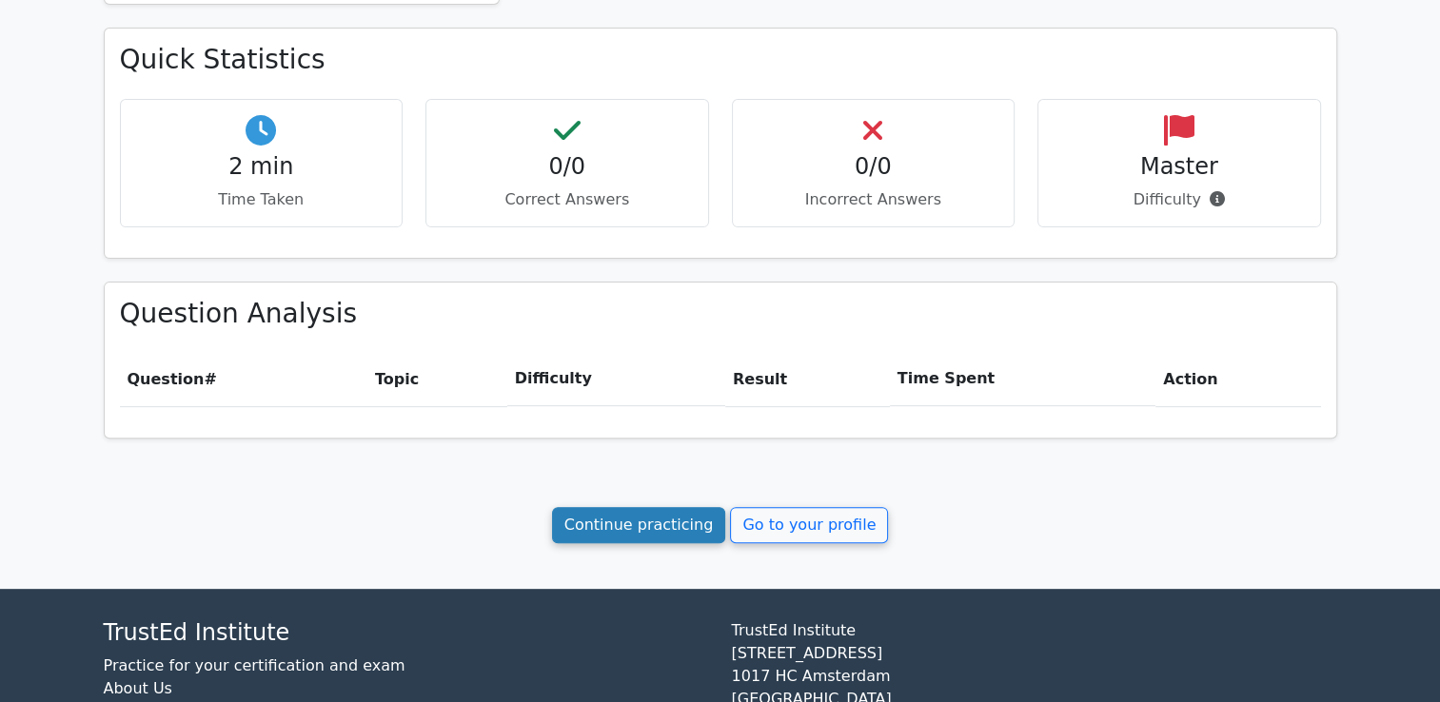
click at [615, 520] on link "Continue practicing" at bounding box center [639, 525] width 174 height 36
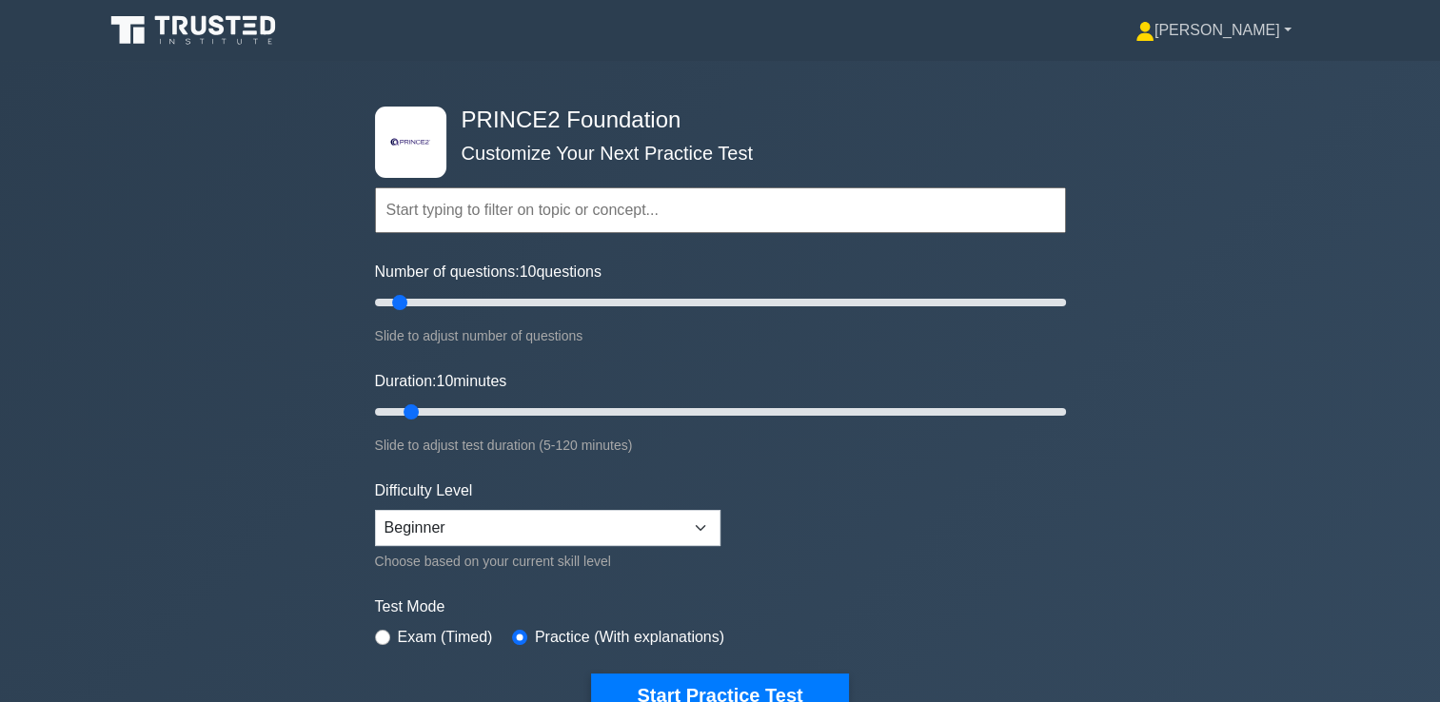
click at [1286, 29] on link "[PERSON_NAME]" at bounding box center [1213, 30] width 247 height 38
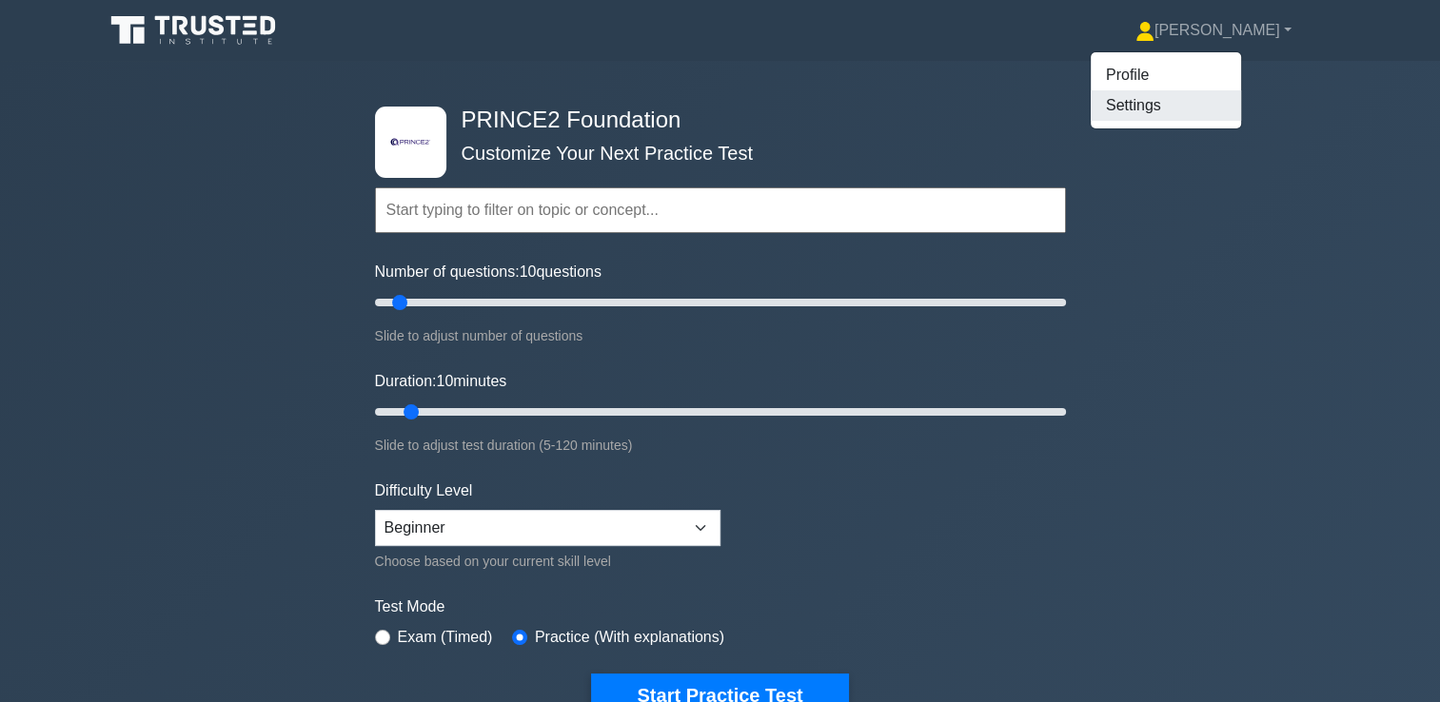
click at [1189, 116] on link "Settings" at bounding box center [1165, 105] width 150 height 30
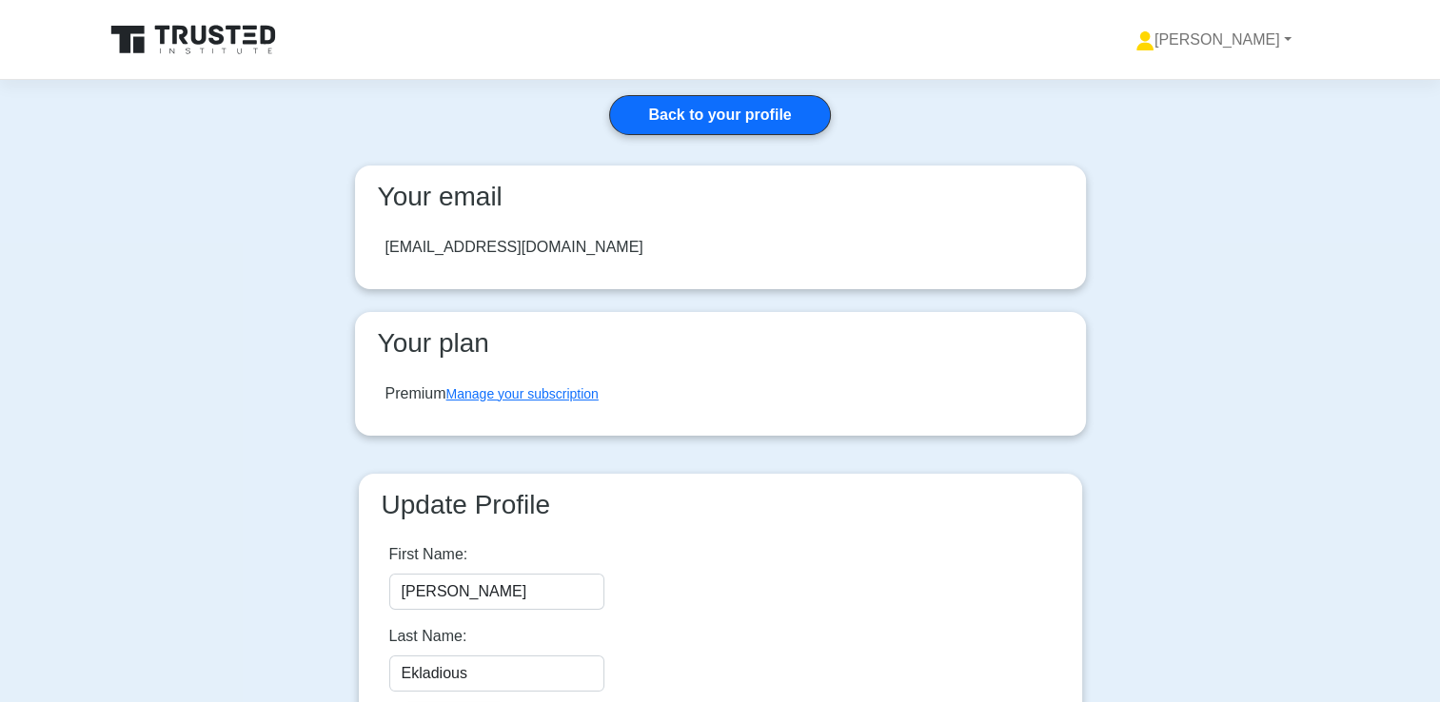
click at [181, 39] on icon at bounding box center [179, 35] width 15 height 19
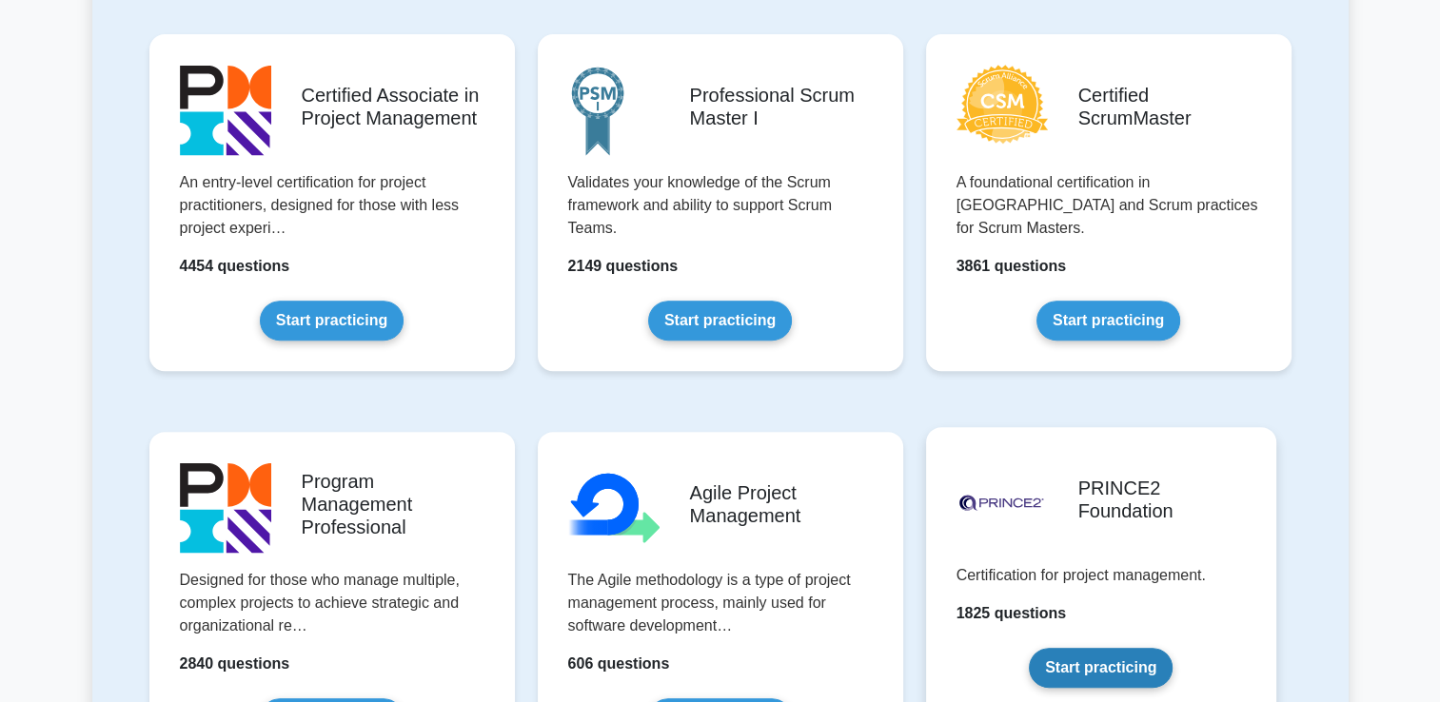
scroll to position [952, 0]
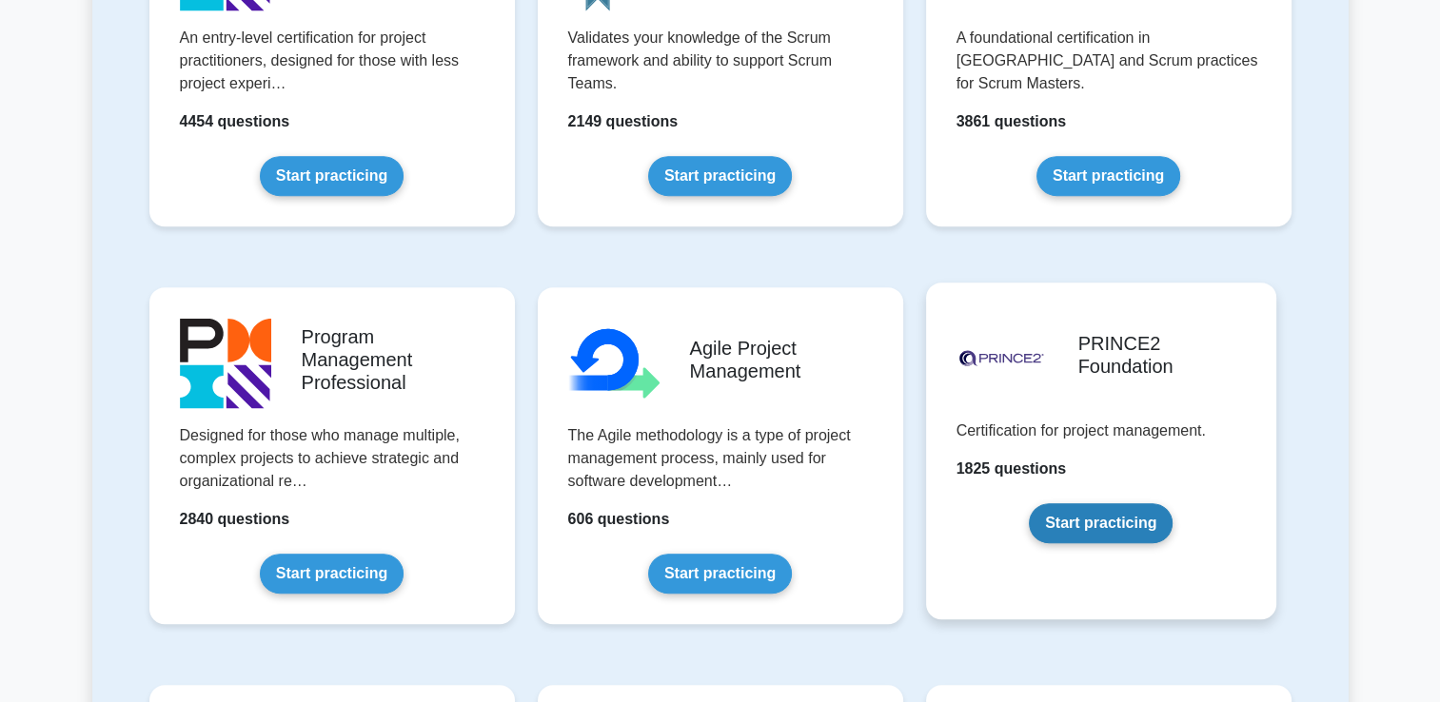
click at [1098, 527] on link "Start practicing" at bounding box center [1101, 523] width 144 height 40
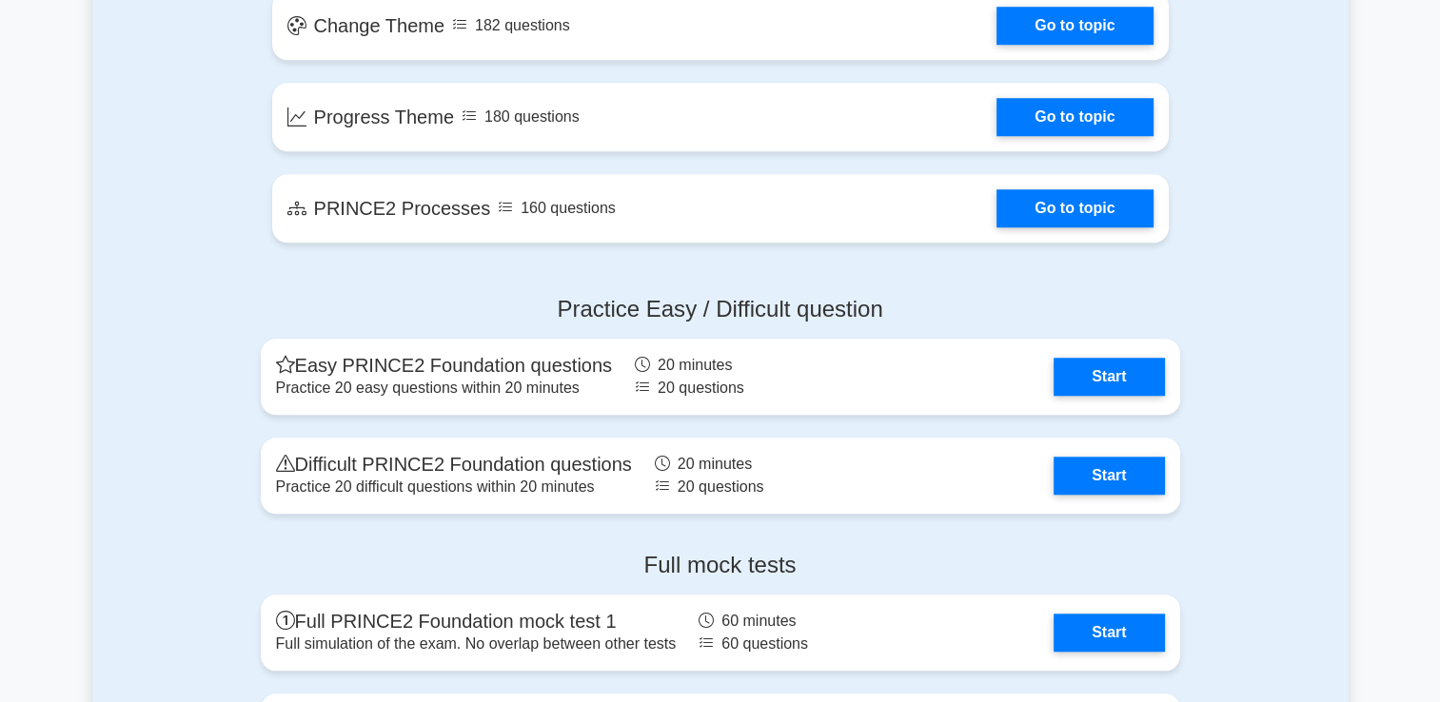
scroll to position [1998, 0]
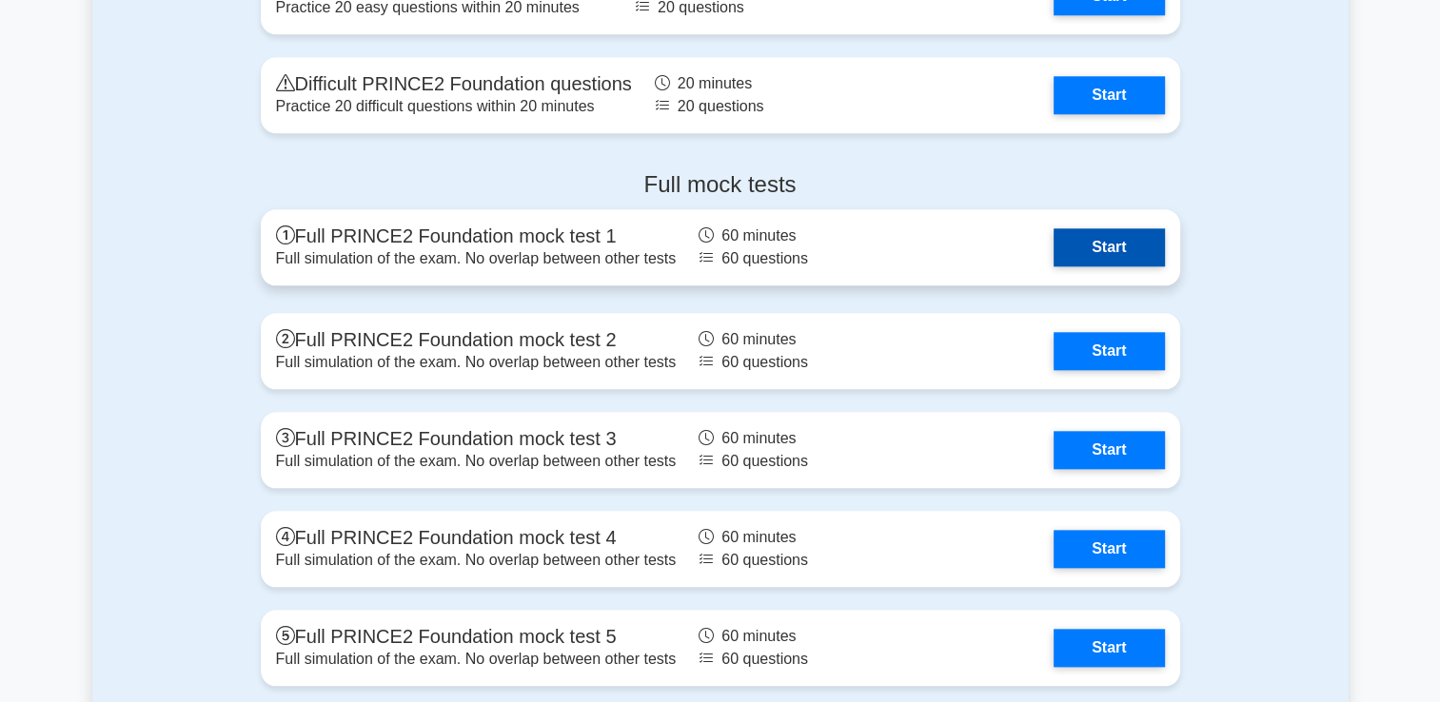
click at [1053, 238] on link "Start" at bounding box center [1108, 247] width 110 height 38
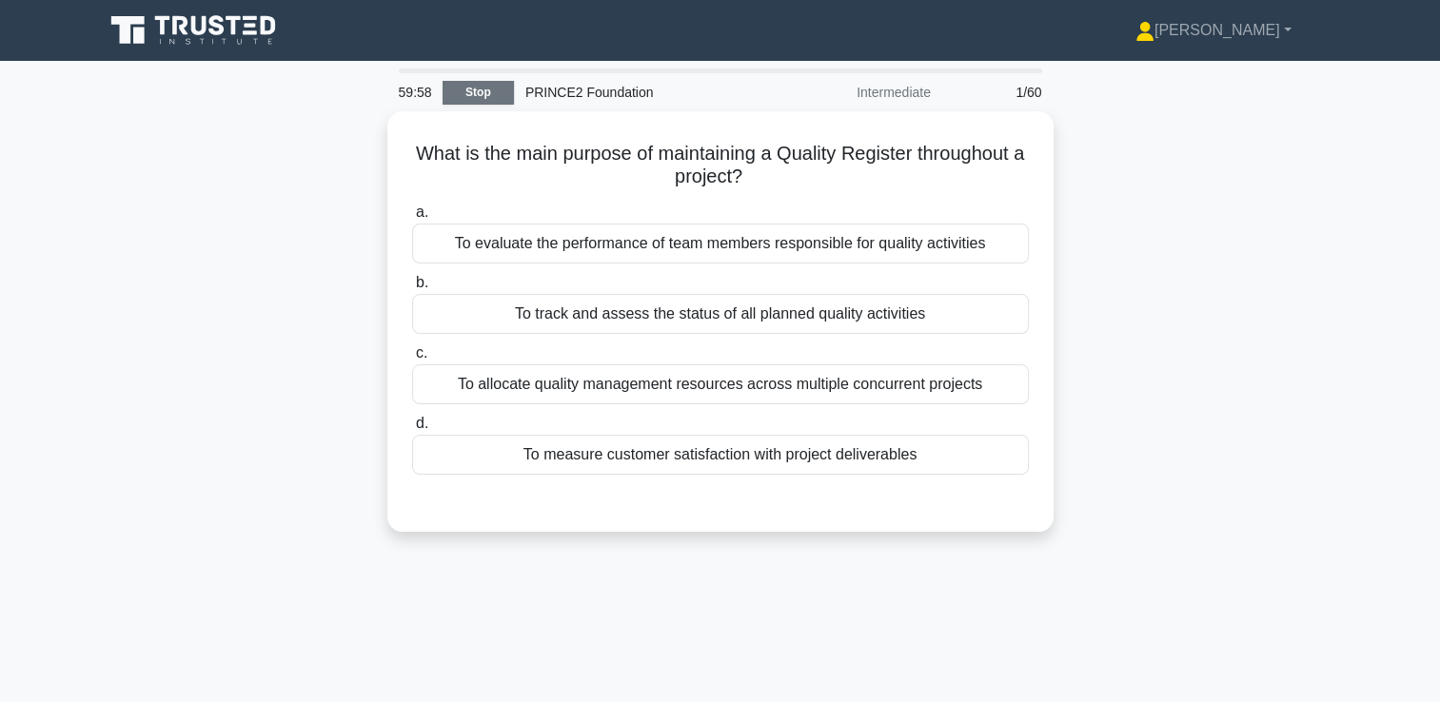
click at [498, 93] on link "Stop" at bounding box center [477, 93] width 71 height 24
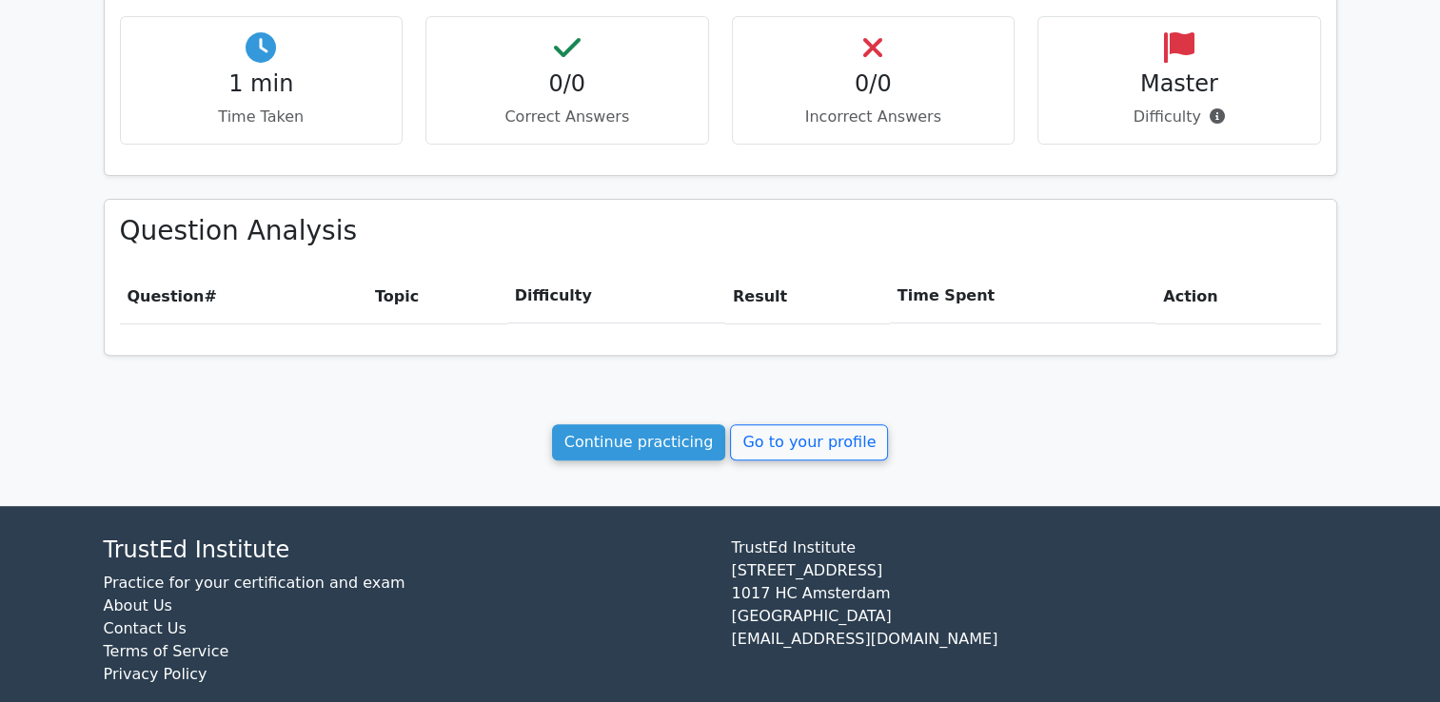
scroll to position [666, 0]
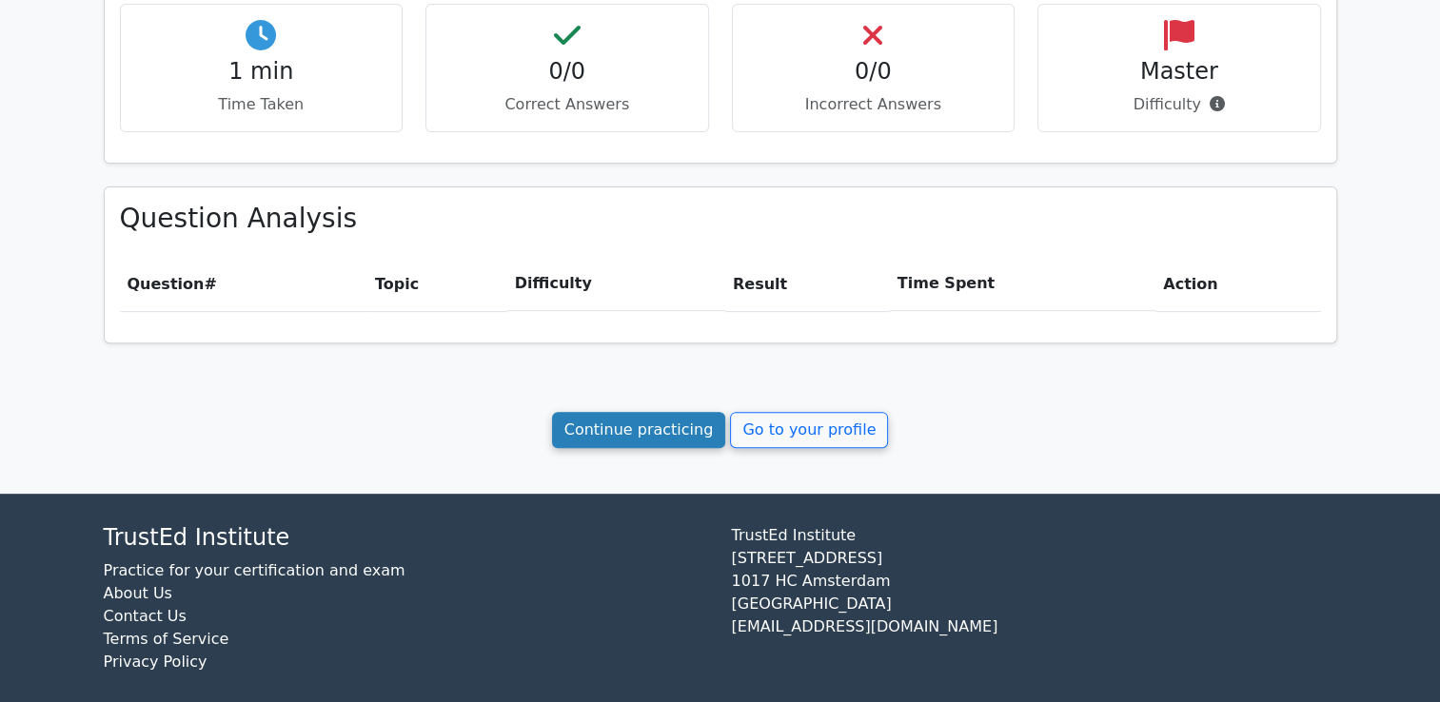
click at [602, 424] on link "Continue practicing" at bounding box center [639, 430] width 174 height 36
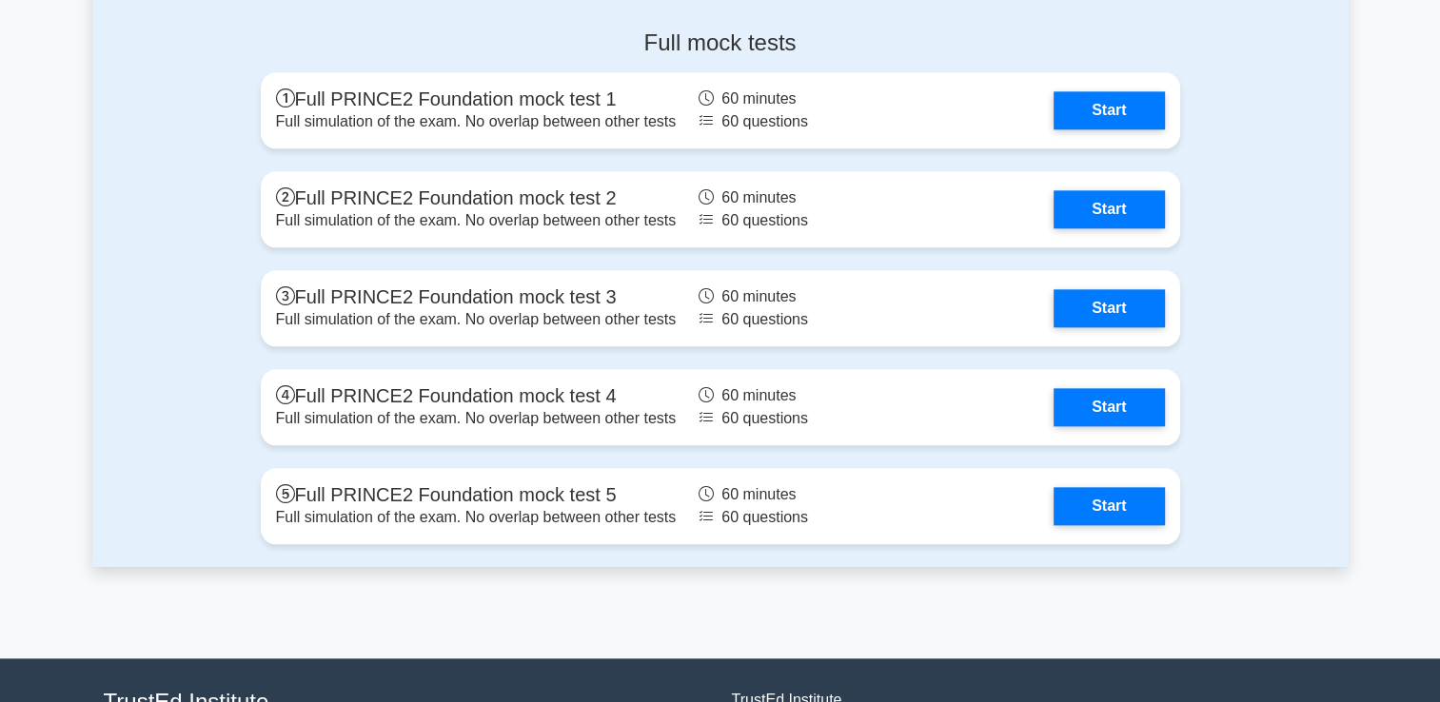
scroll to position [2111, 0]
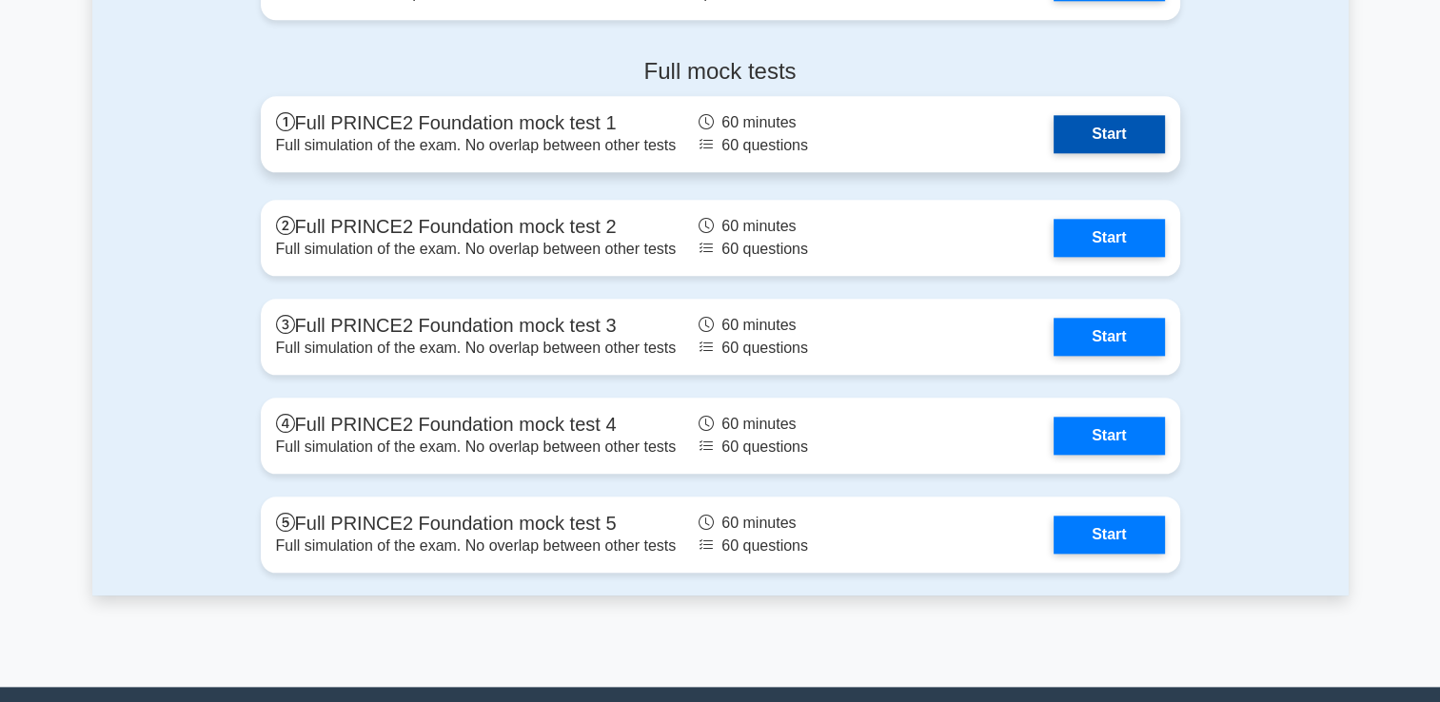
click at [1089, 128] on link "Start" at bounding box center [1108, 134] width 110 height 38
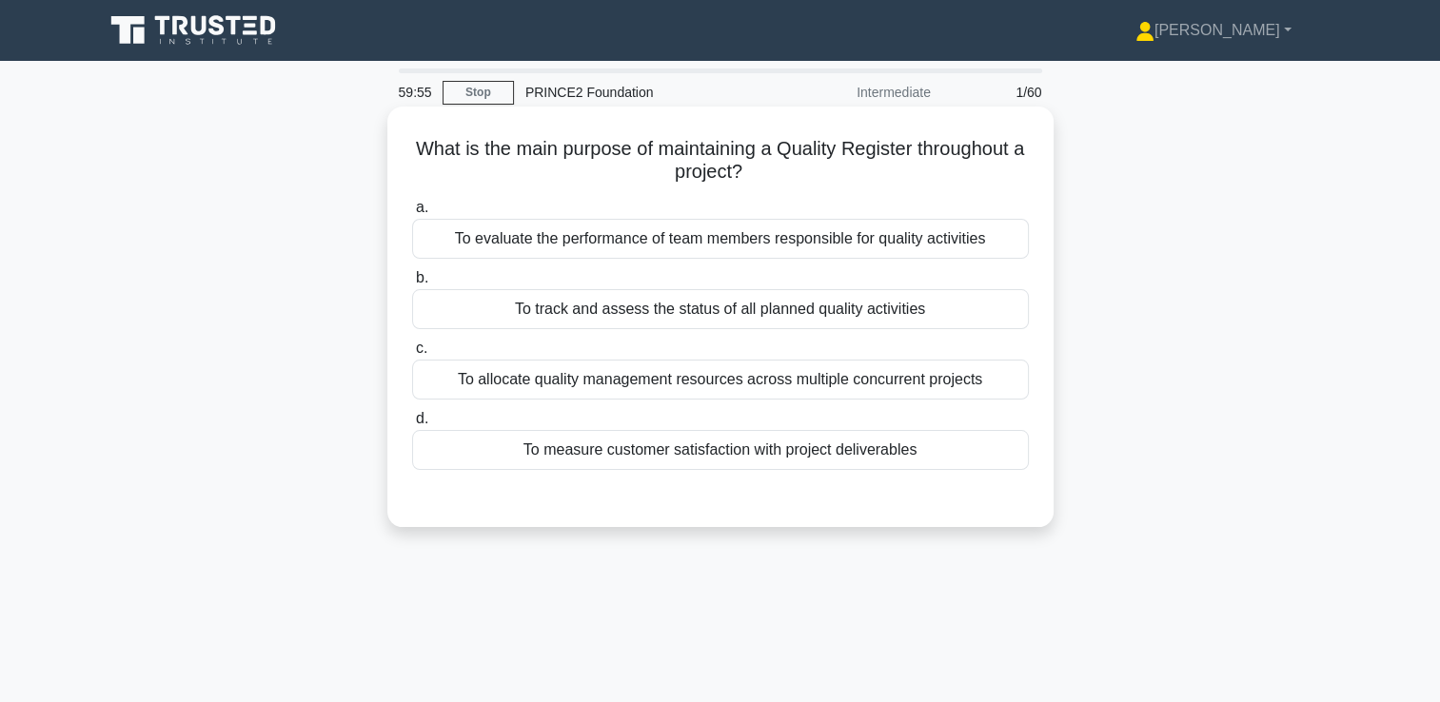
click at [426, 309] on div "To track and assess the status of all planned quality activities" at bounding box center [720, 309] width 617 height 40
click at [412, 285] on input "b. To track and assess the status of all planned quality activities" at bounding box center [412, 278] width 0 height 12
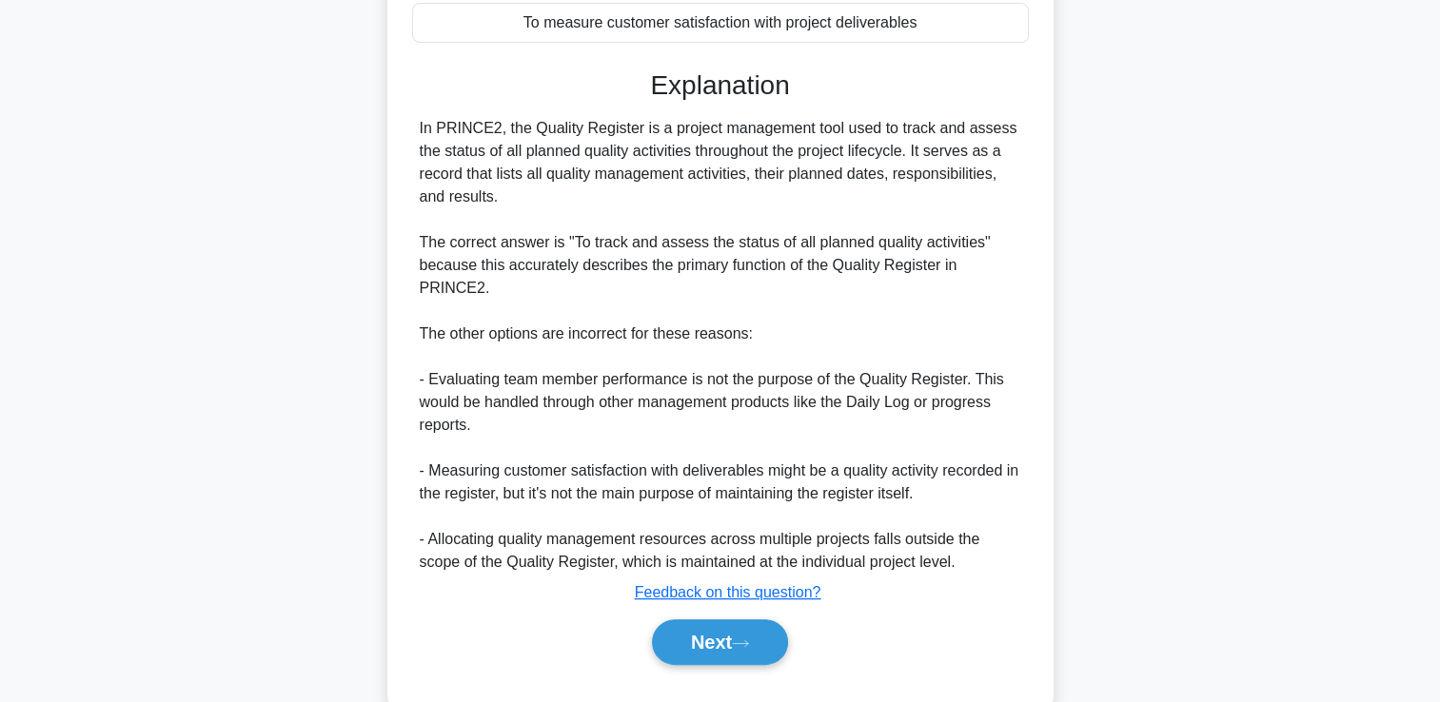
scroll to position [446, 0]
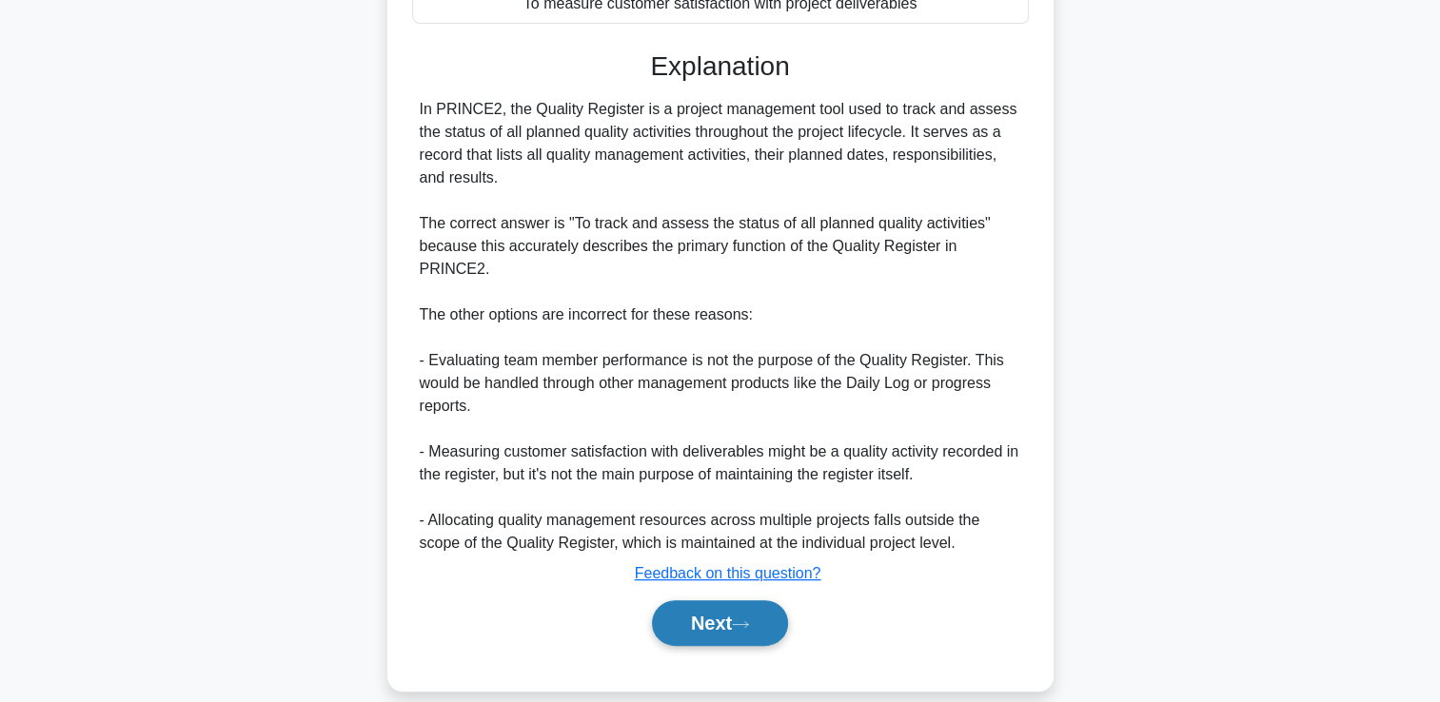
click at [712, 603] on button "Next" at bounding box center [720, 623] width 136 height 46
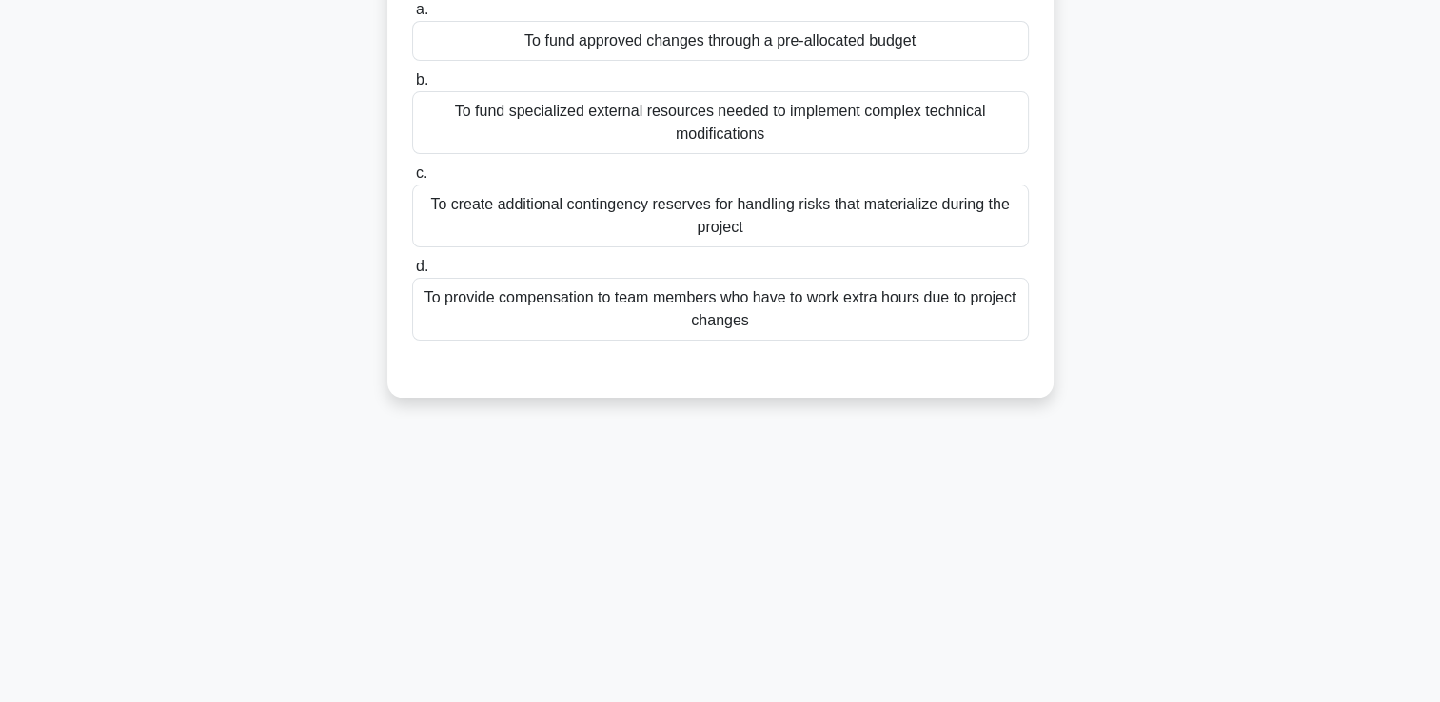
scroll to position [40, 0]
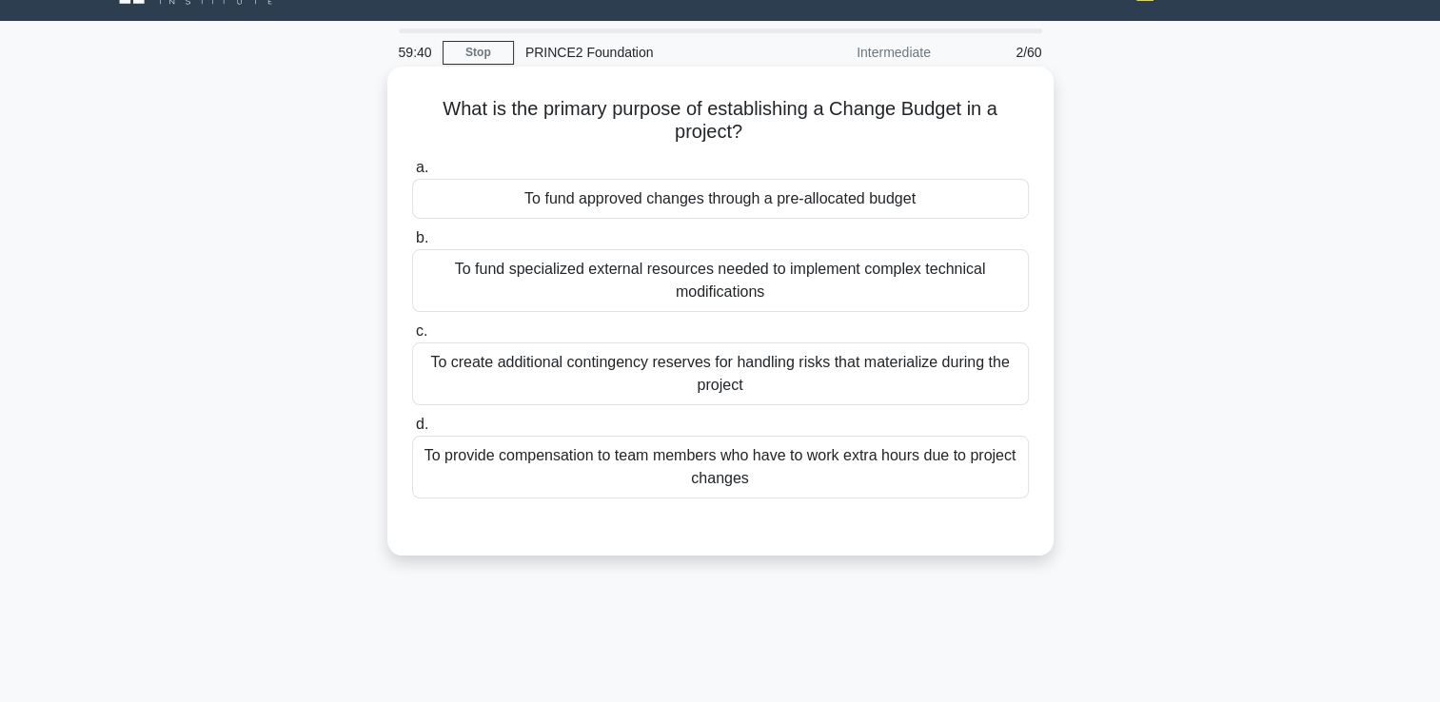
click at [730, 208] on div "To fund approved changes through a pre-allocated budget" at bounding box center [720, 199] width 617 height 40
click at [412, 174] on input "a. To fund approved changes through a pre-allocated budget" at bounding box center [412, 168] width 0 height 12
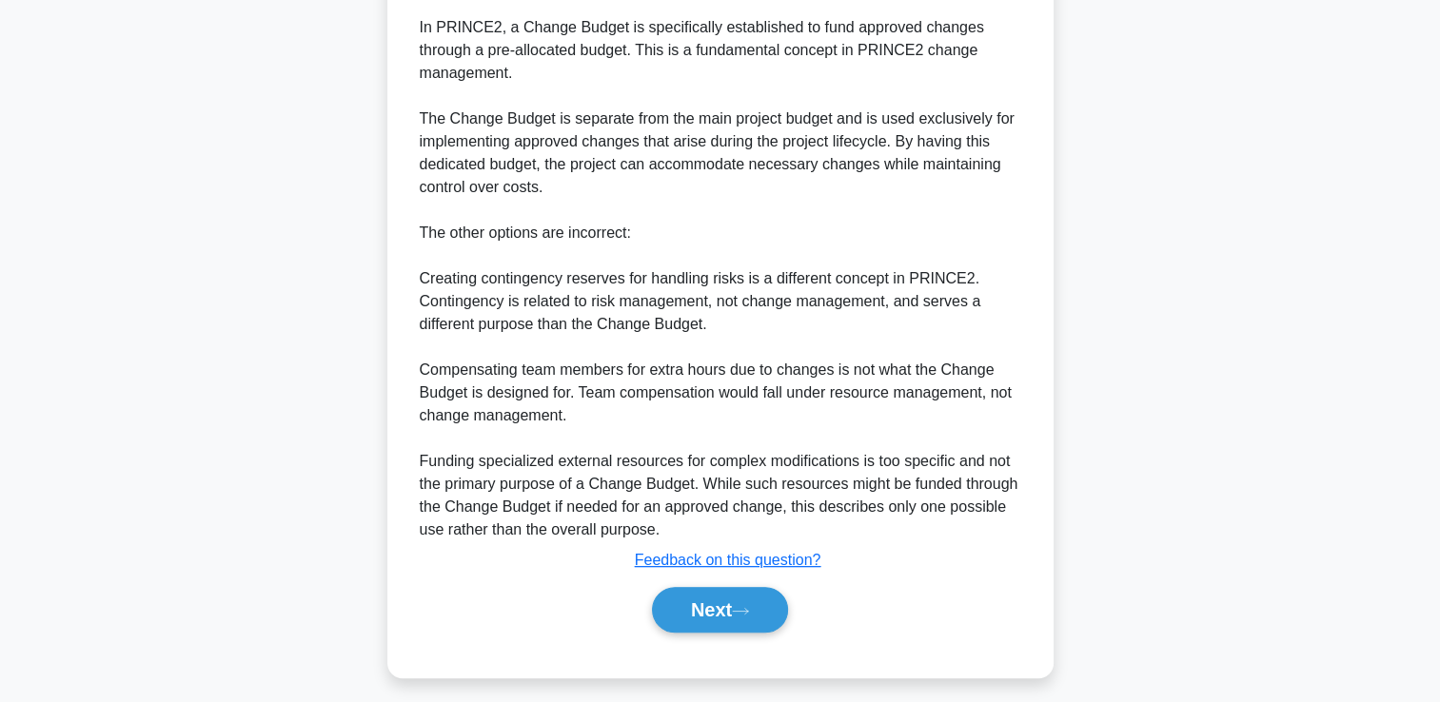
scroll to position [606, 0]
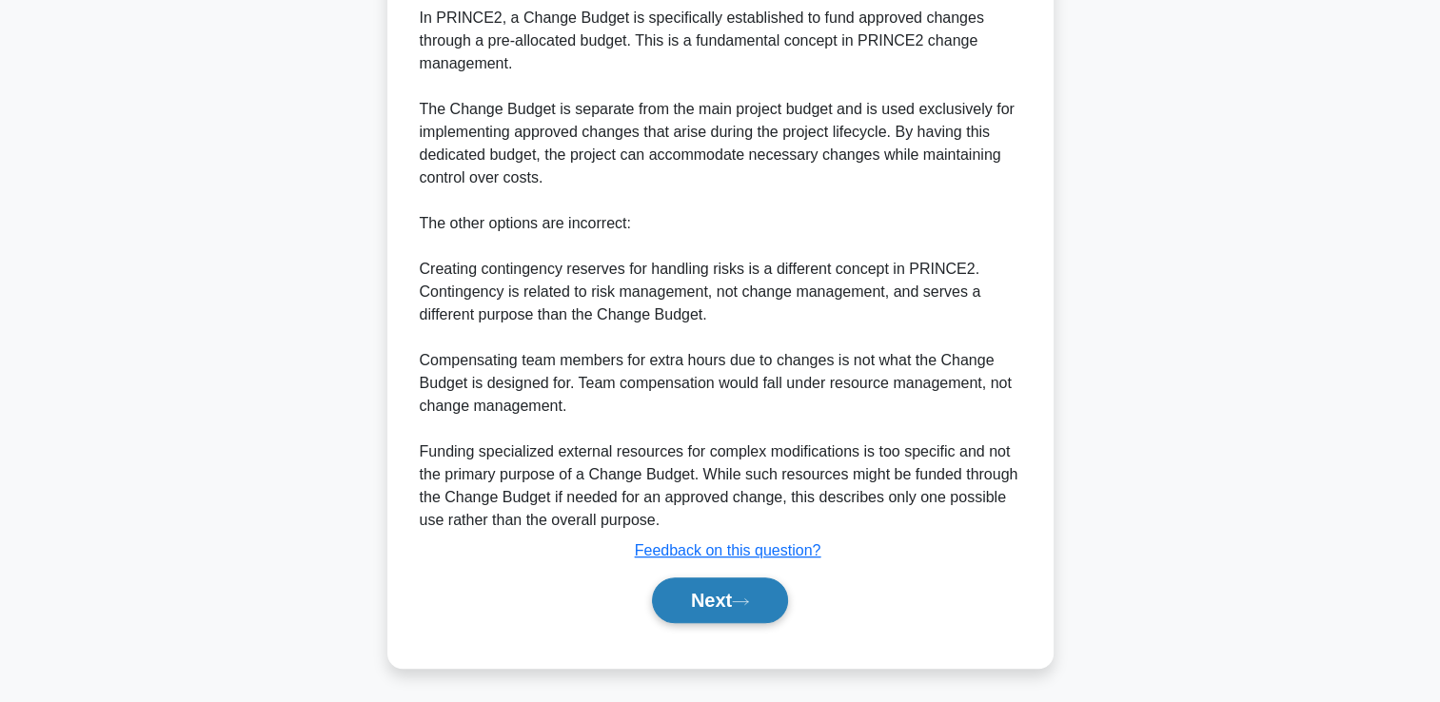
click at [697, 586] on button "Next" at bounding box center [720, 601] width 136 height 46
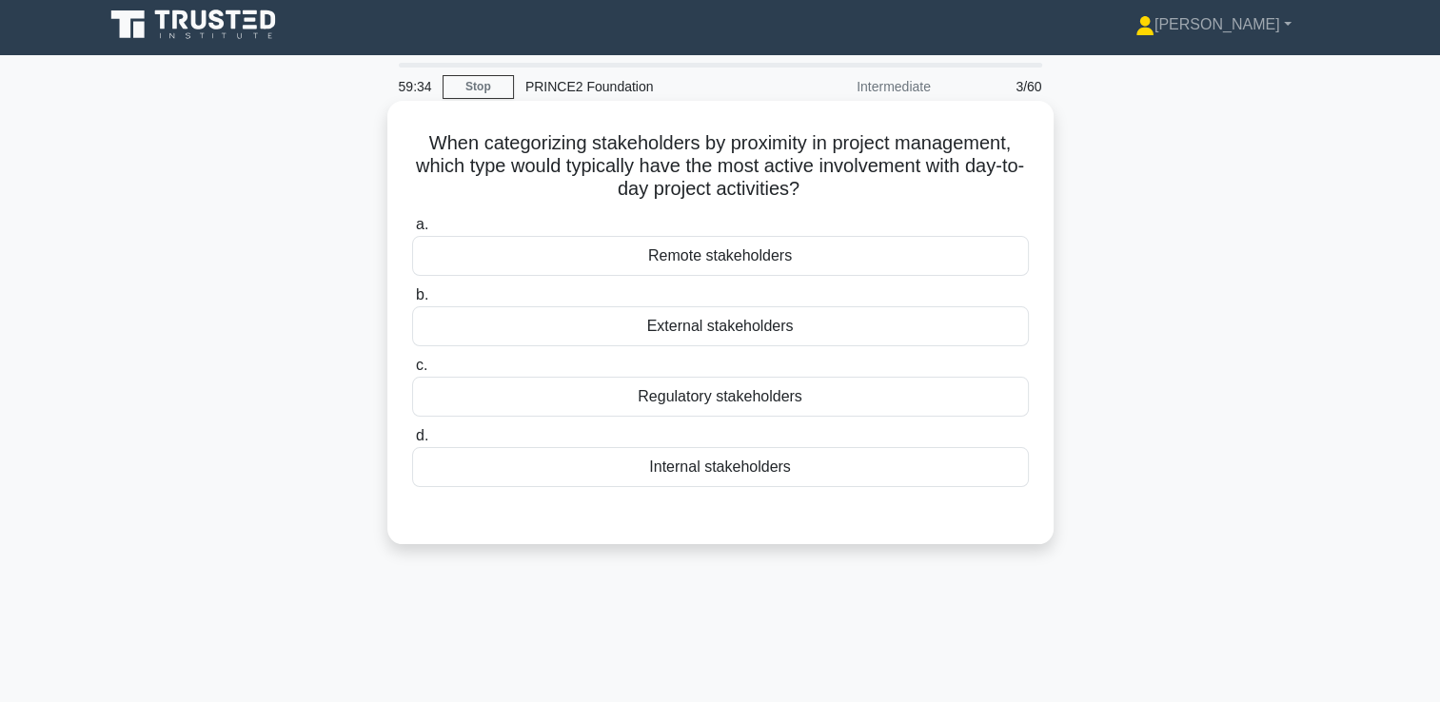
scroll to position [0, 0]
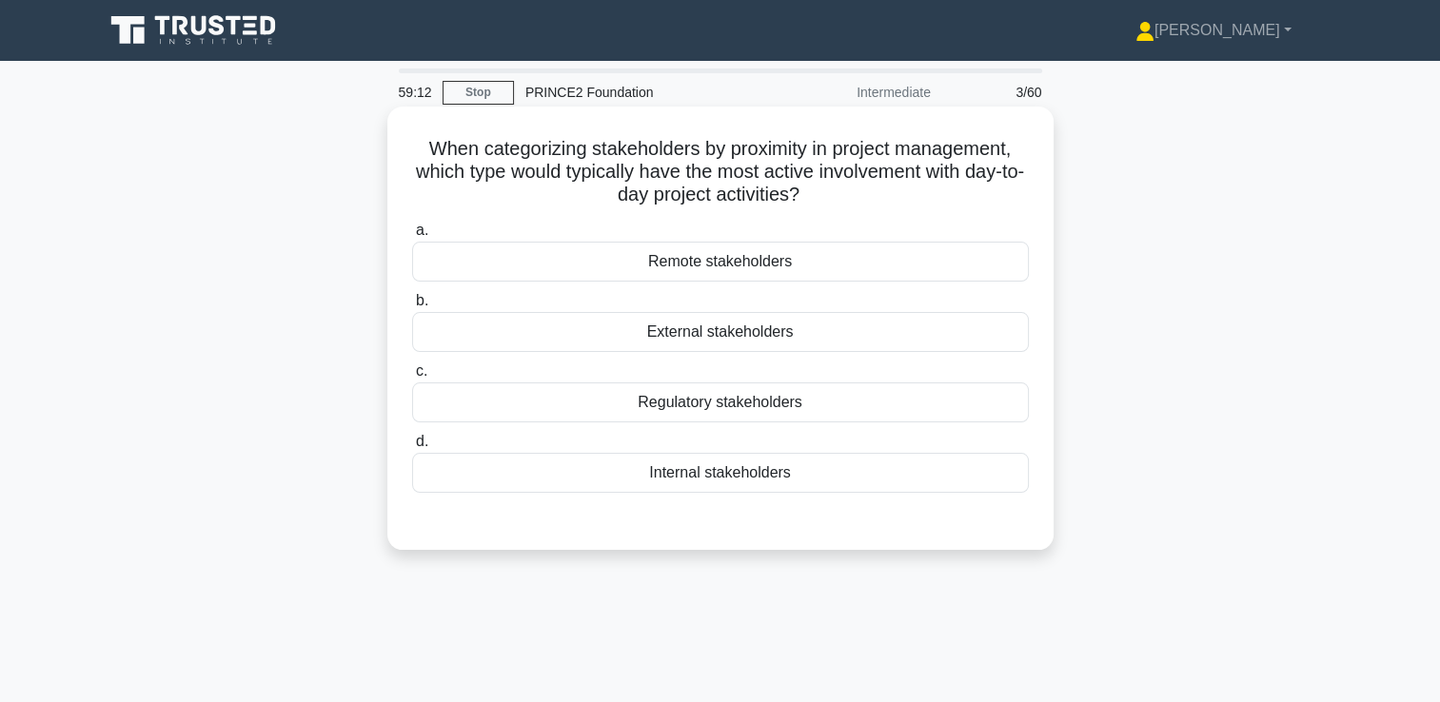
click at [731, 474] on div "Internal stakeholders" at bounding box center [720, 473] width 617 height 40
click at [412, 448] on input "d. Internal stakeholders" at bounding box center [412, 442] width 0 height 12
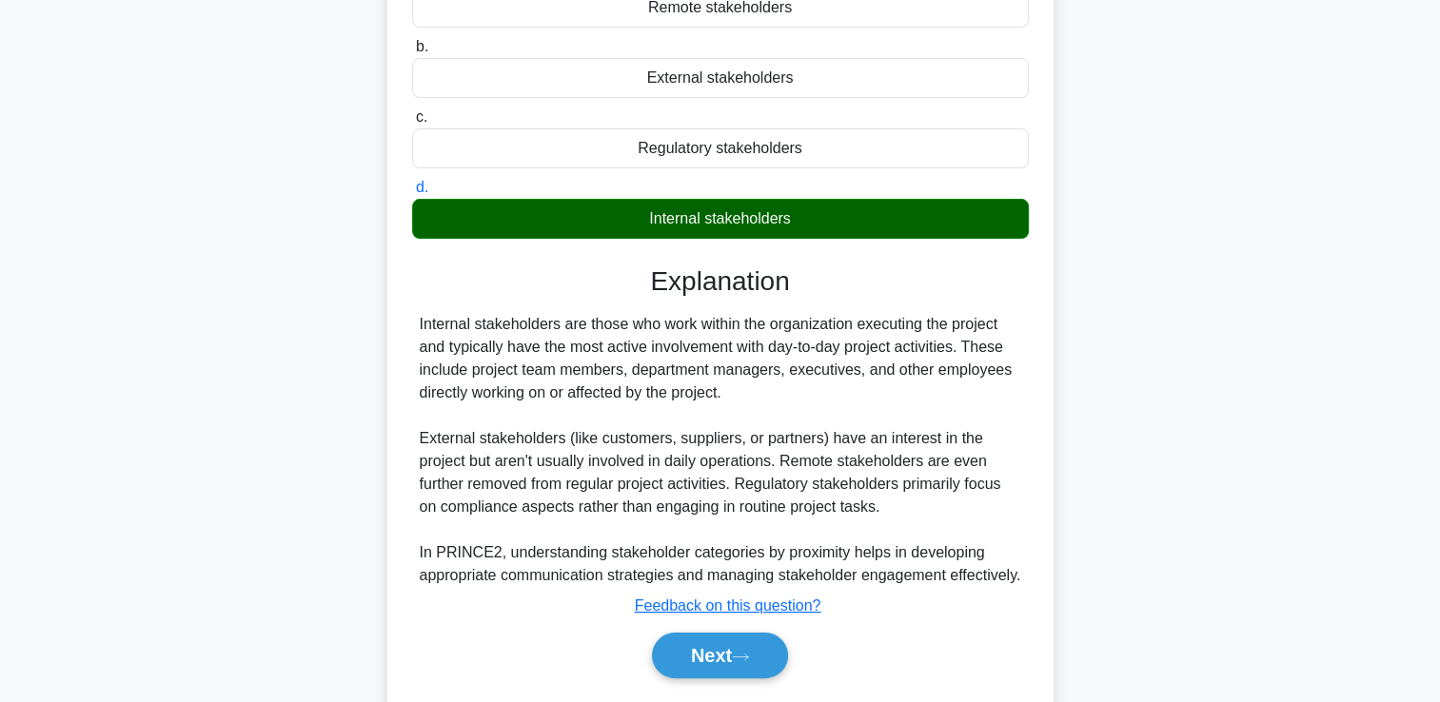
scroll to position [332, 0]
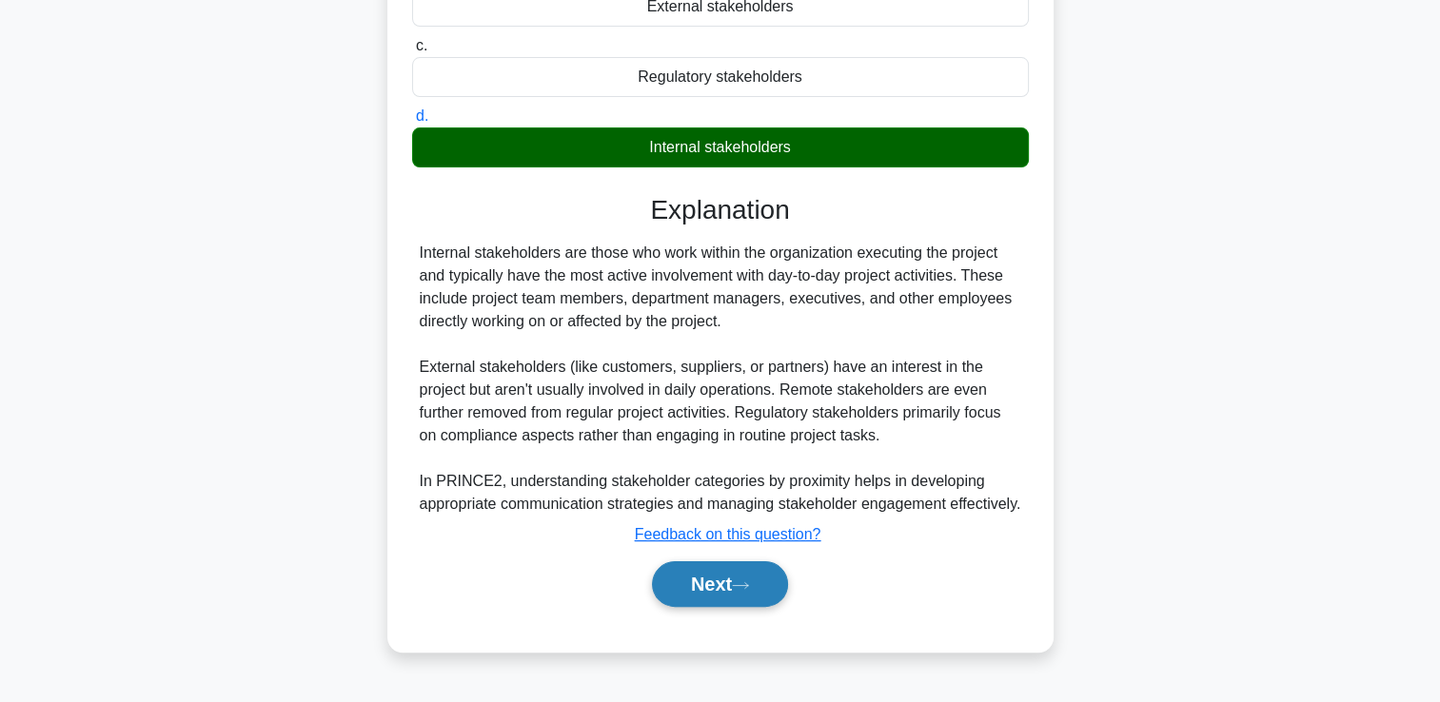
click at [723, 605] on button "Next" at bounding box center [720, 584] width 136 height 46
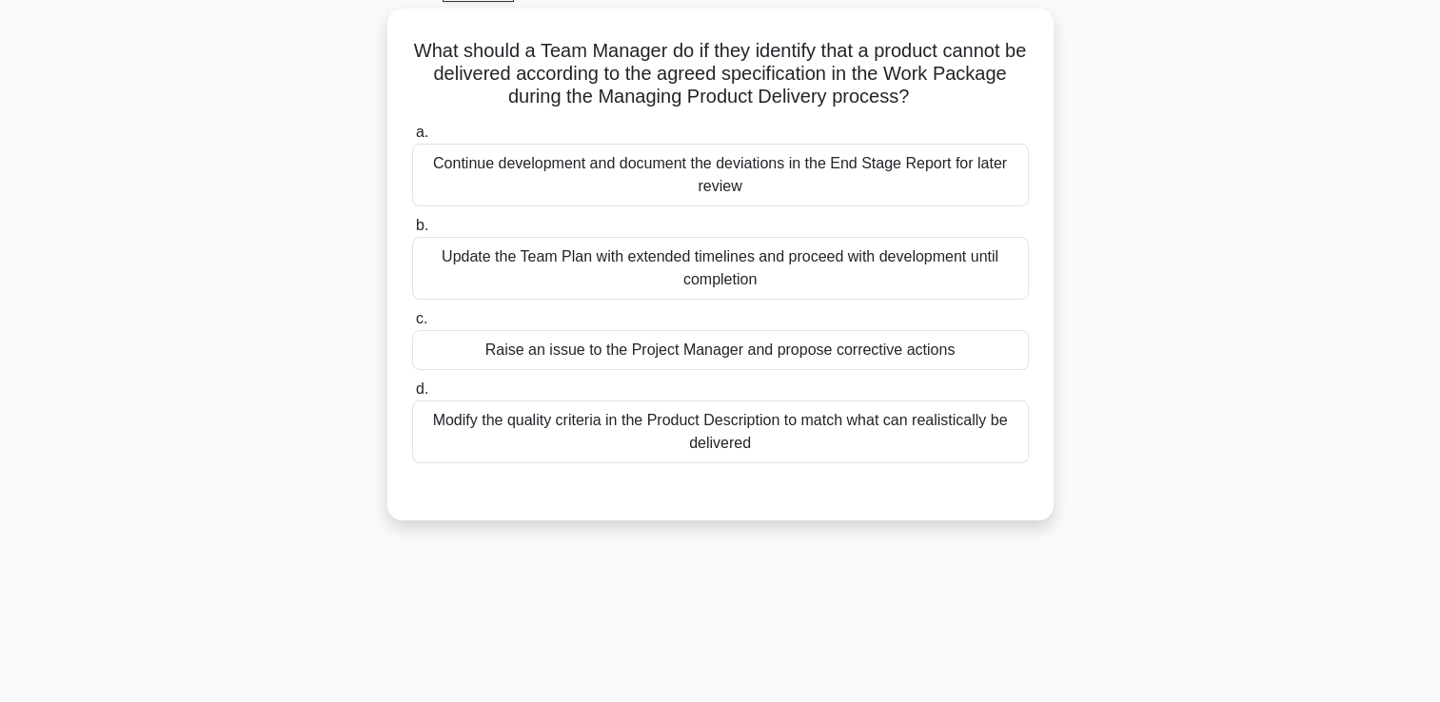
scroll to position [135, 0]
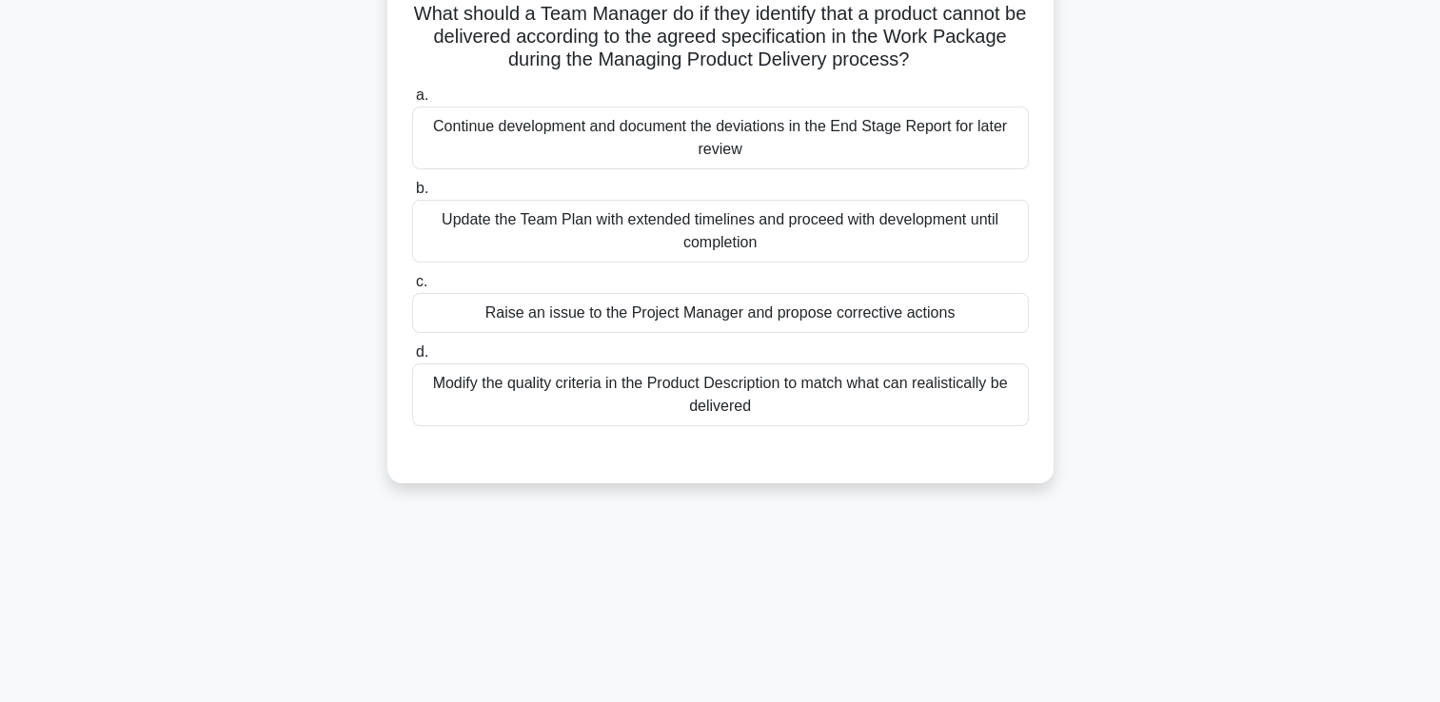
click at [700, 311] on div "Raise an issue to the Project Manager and propose corrective actions" at bounding box center [720, 313] width 617 height 40
click at [412, 288] on input "c. Raise an issue to the Project Manager and propose corrective actions" at bounding box center [412, 282] width 0 height 12
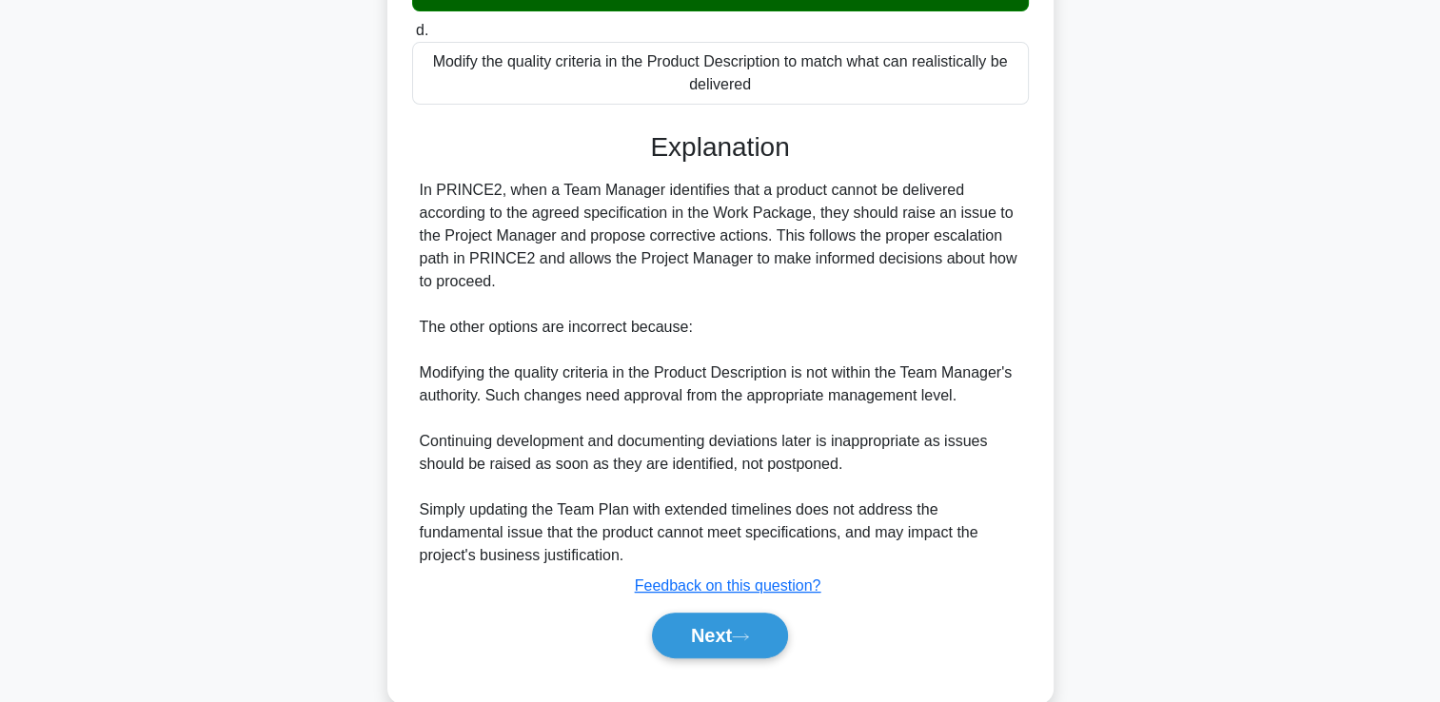
scroll to position [492, 0]
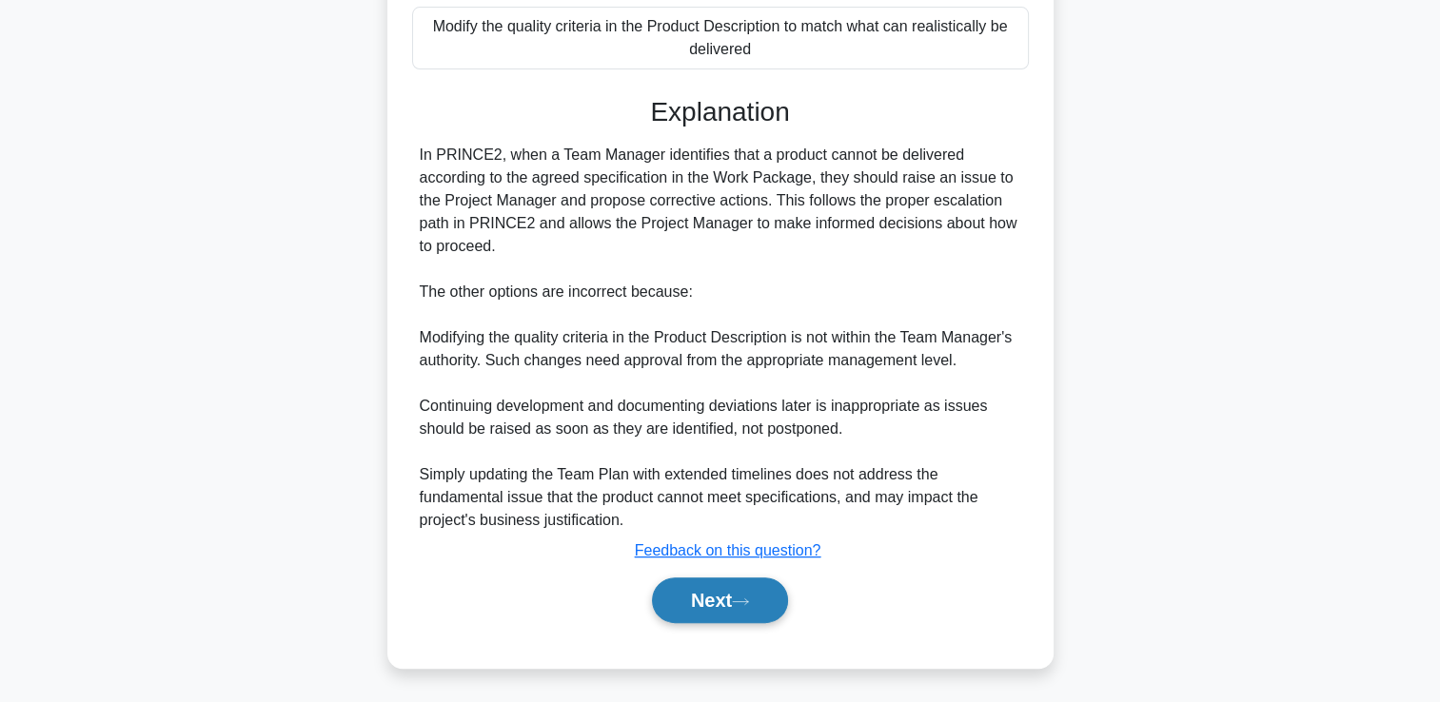
click at [747, 607] on button "Next" at bounding box center [720, 601] width 136 height 46
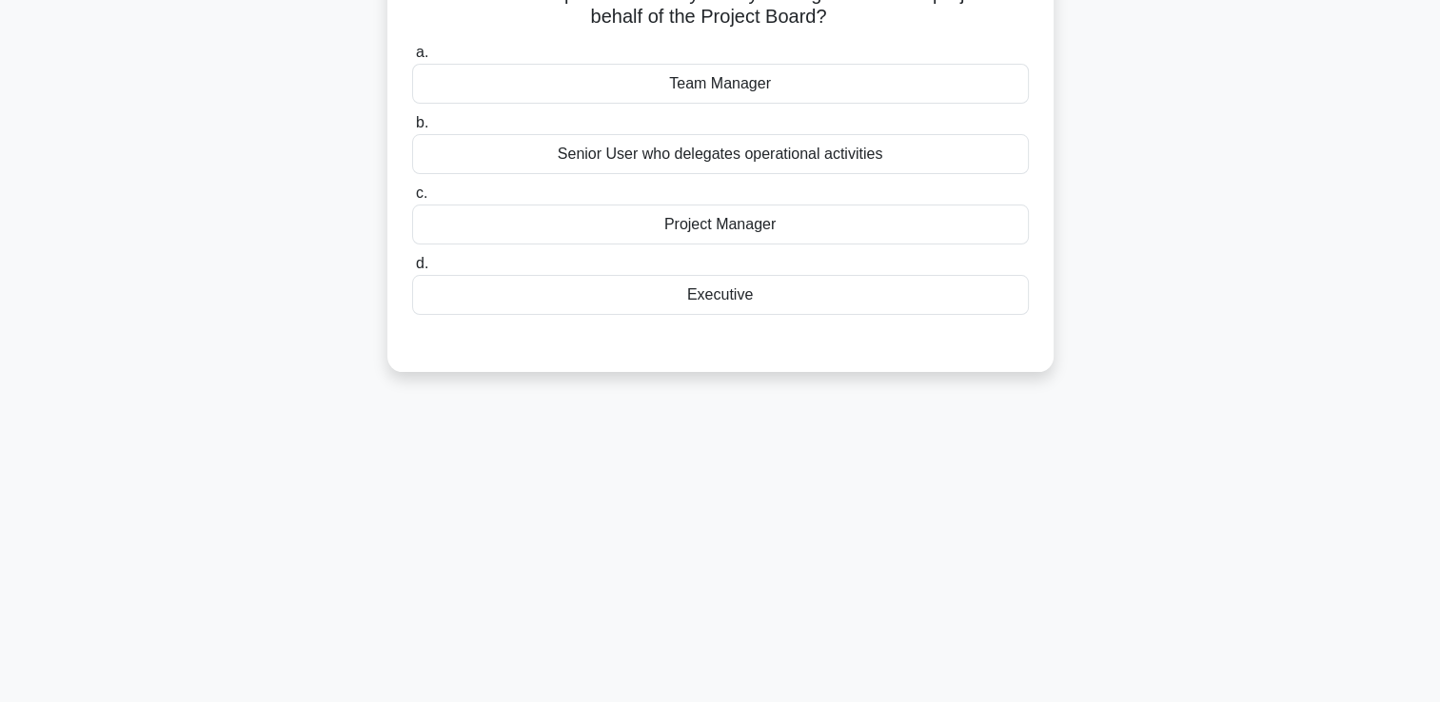
scroll to position [0, 0]
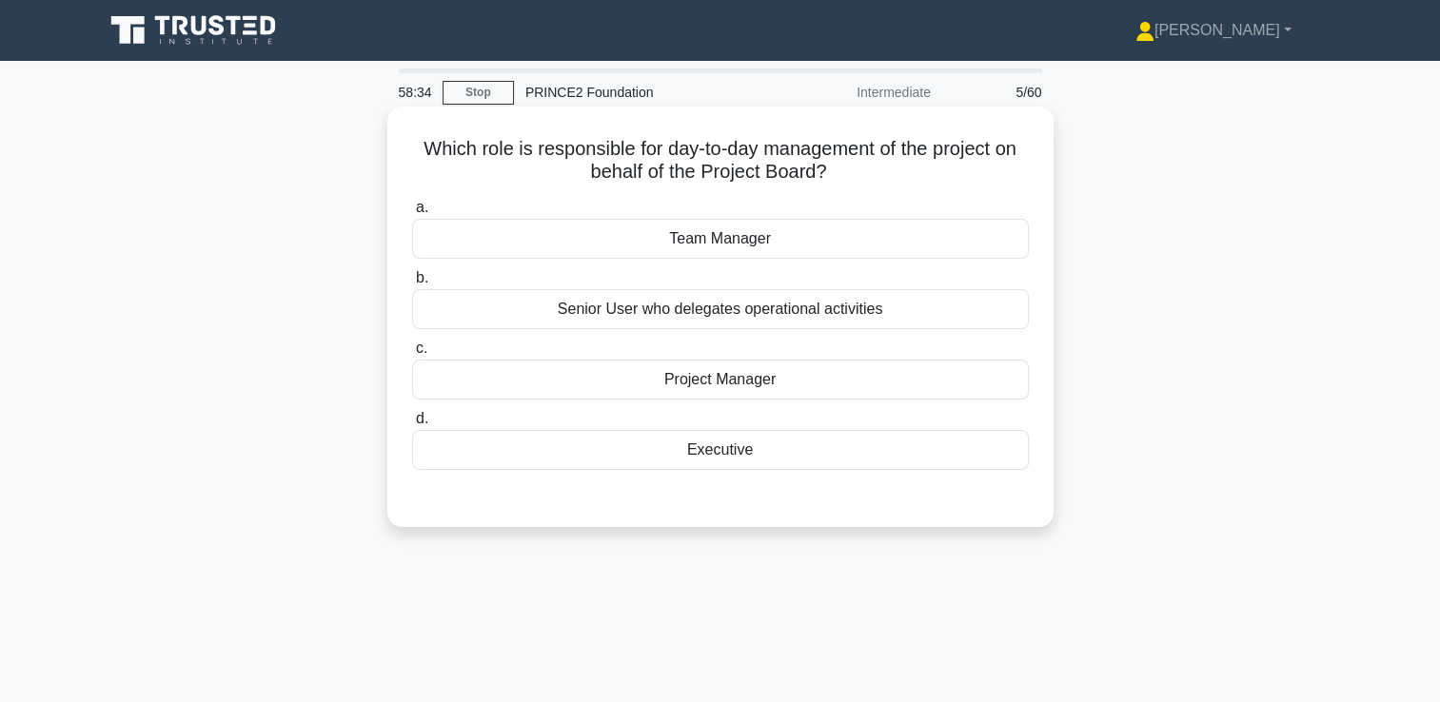
click at [707, 385] on div "Project Manager" at bounding box center [720, 380] width 617 height 40
click at [412, 355] on input "c. Project Manager" at bounding box center [412, 349] width 0 height 12
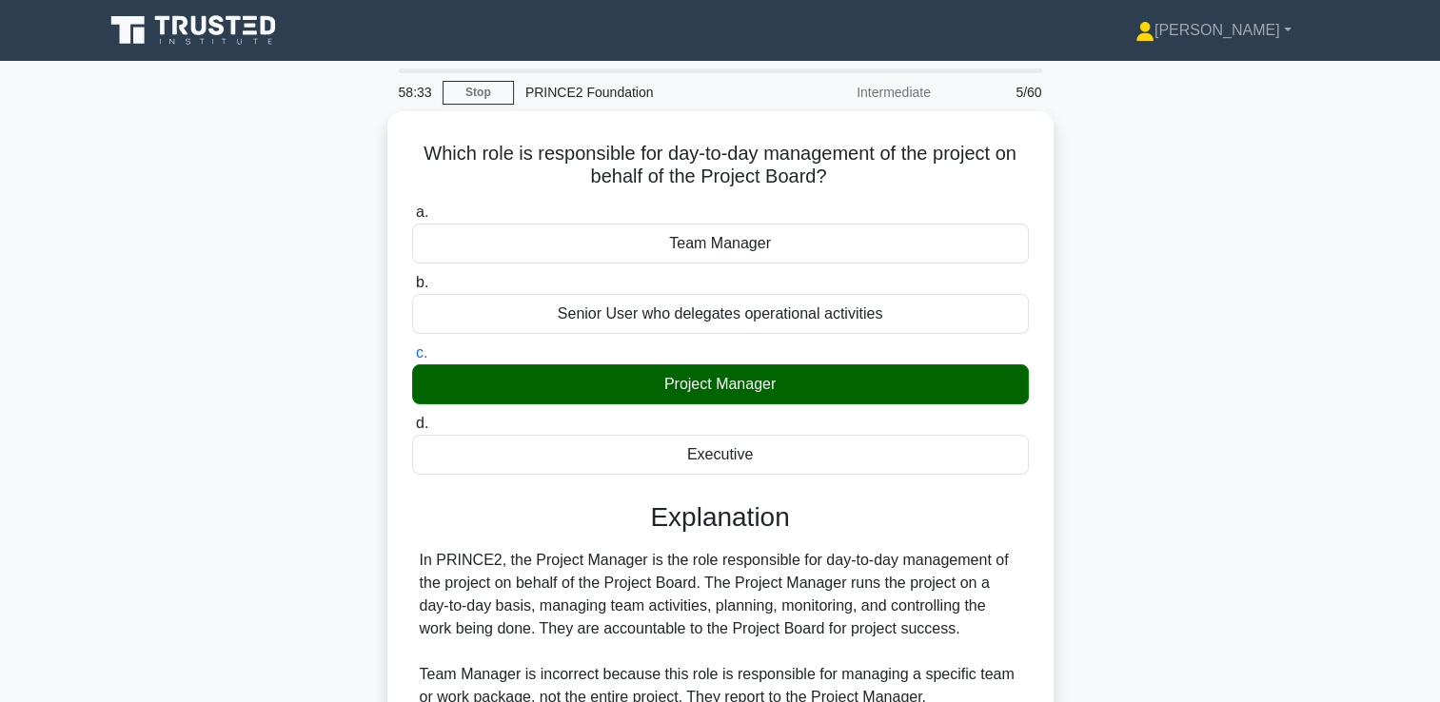
scroll to position [355, 0]
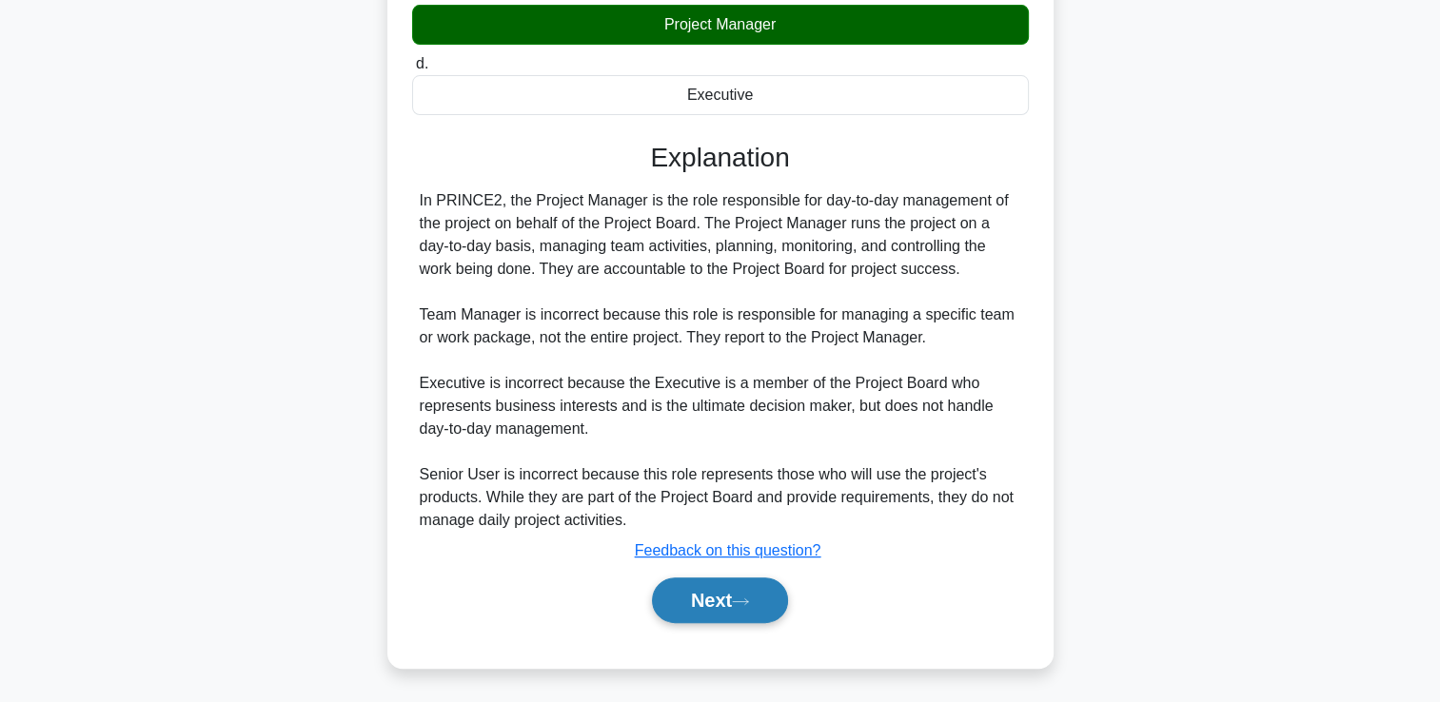
click at [709, 599] on button "Next" at bounding box center [720, 601] width 136 height 46
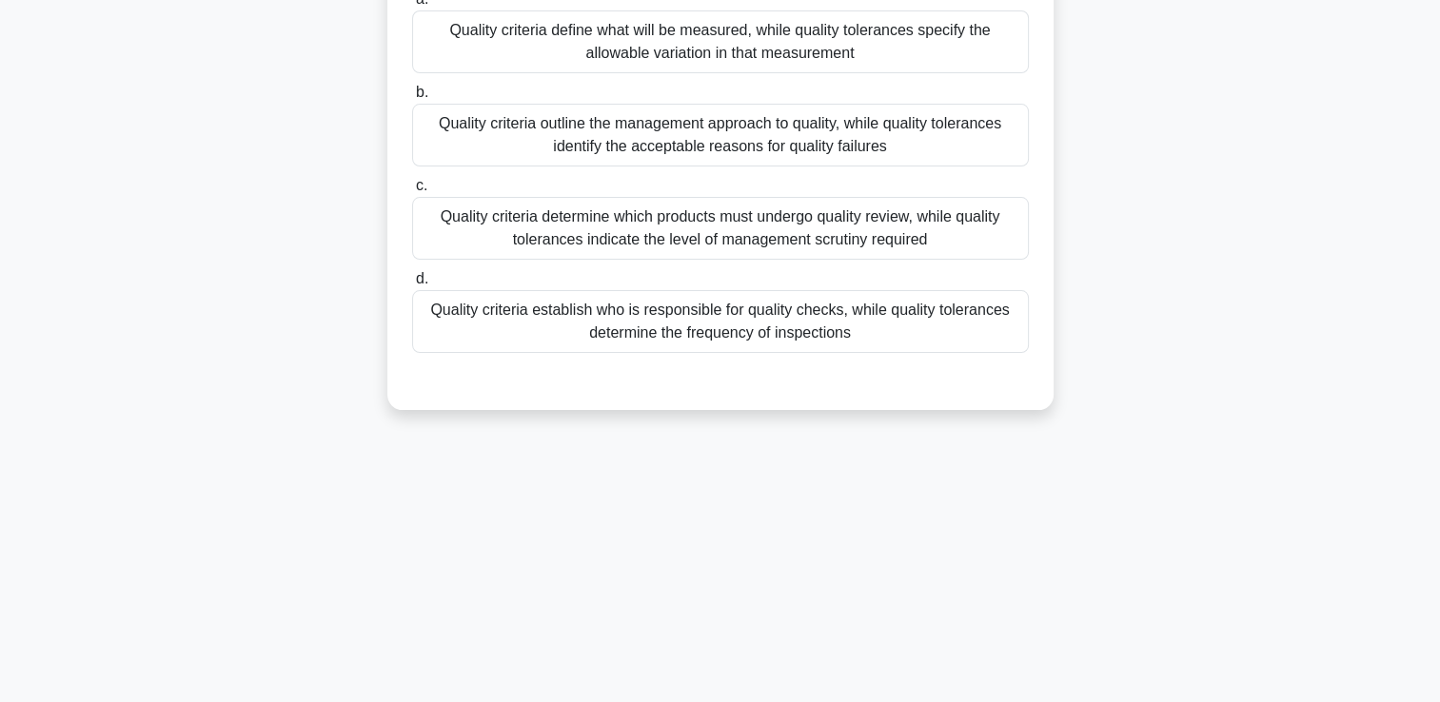
scroll to position [135, 0]
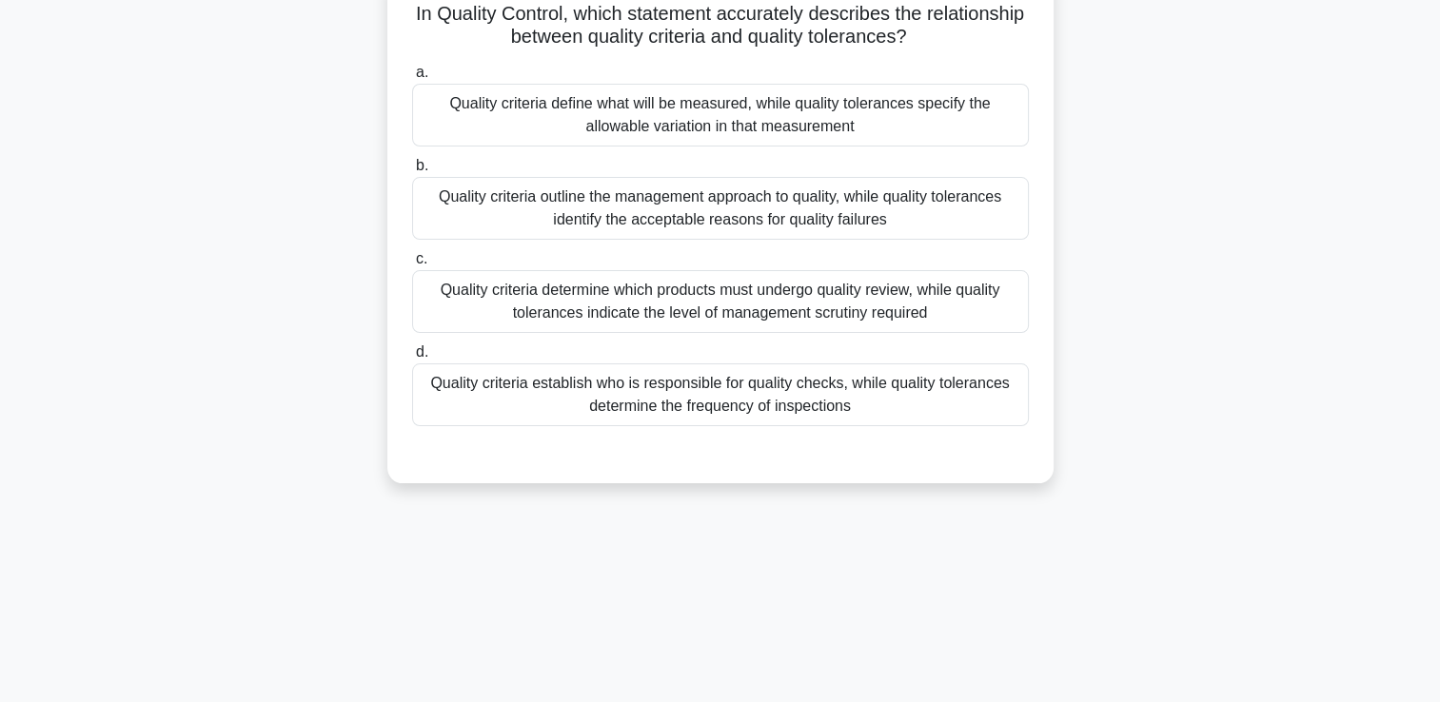
click at [620, 117] on div "Quality criteria define what will be measured, while quality tolerances specify…" at bounding box center [720, 115] width 617 height 63
click at [412, 79] on input "a. Quality criteria define what will be measured, while quality tolerances spec…" at bounding box center [412, 73] width 0 height 12
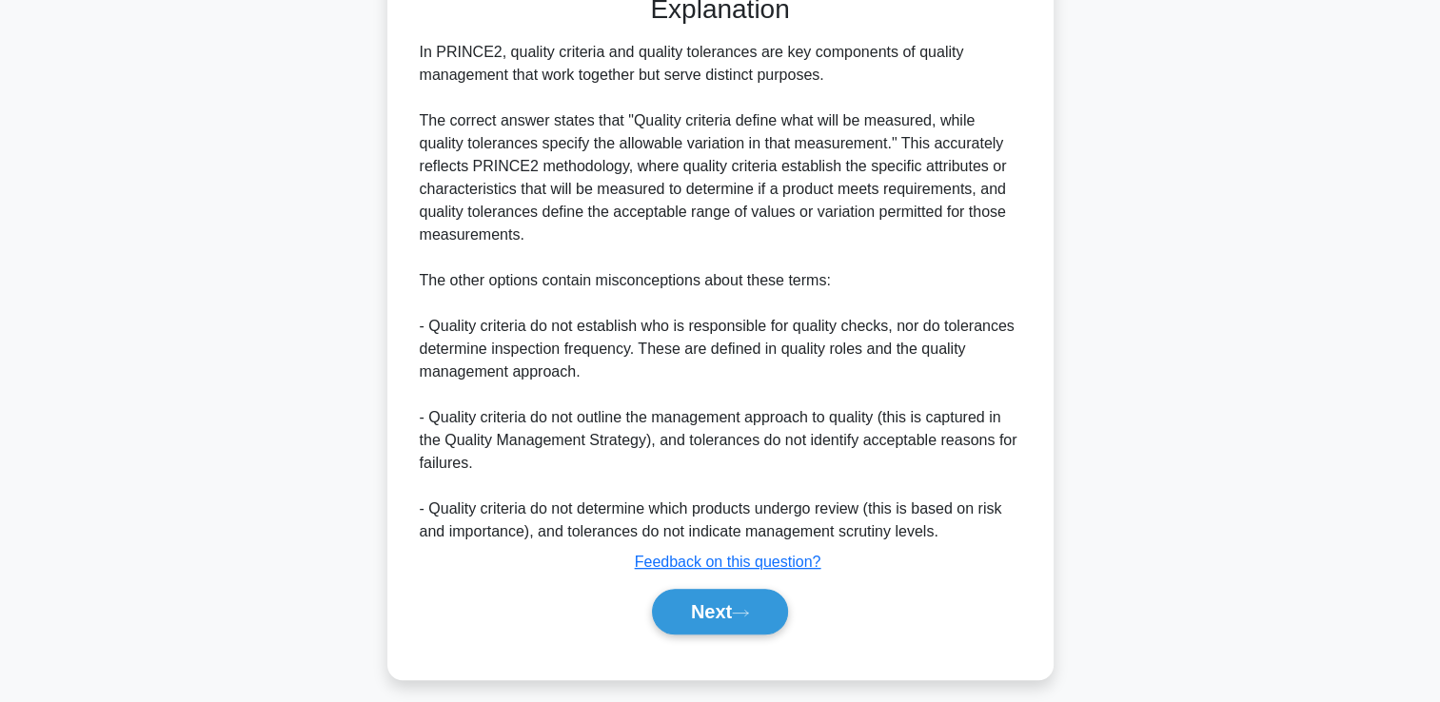
scroll to position [606, 0]
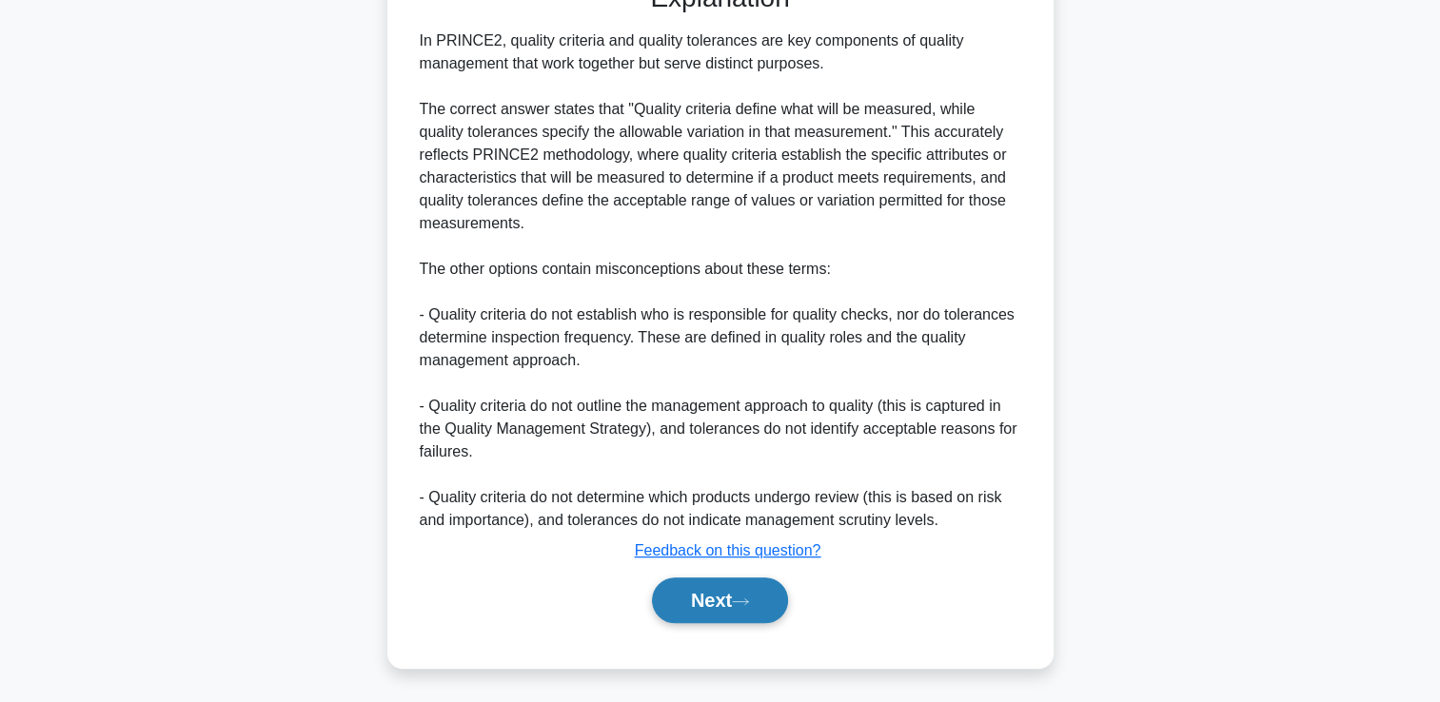
click at [697, 606] on button "Next" at bounding box center [720, 601] width 136 height 46
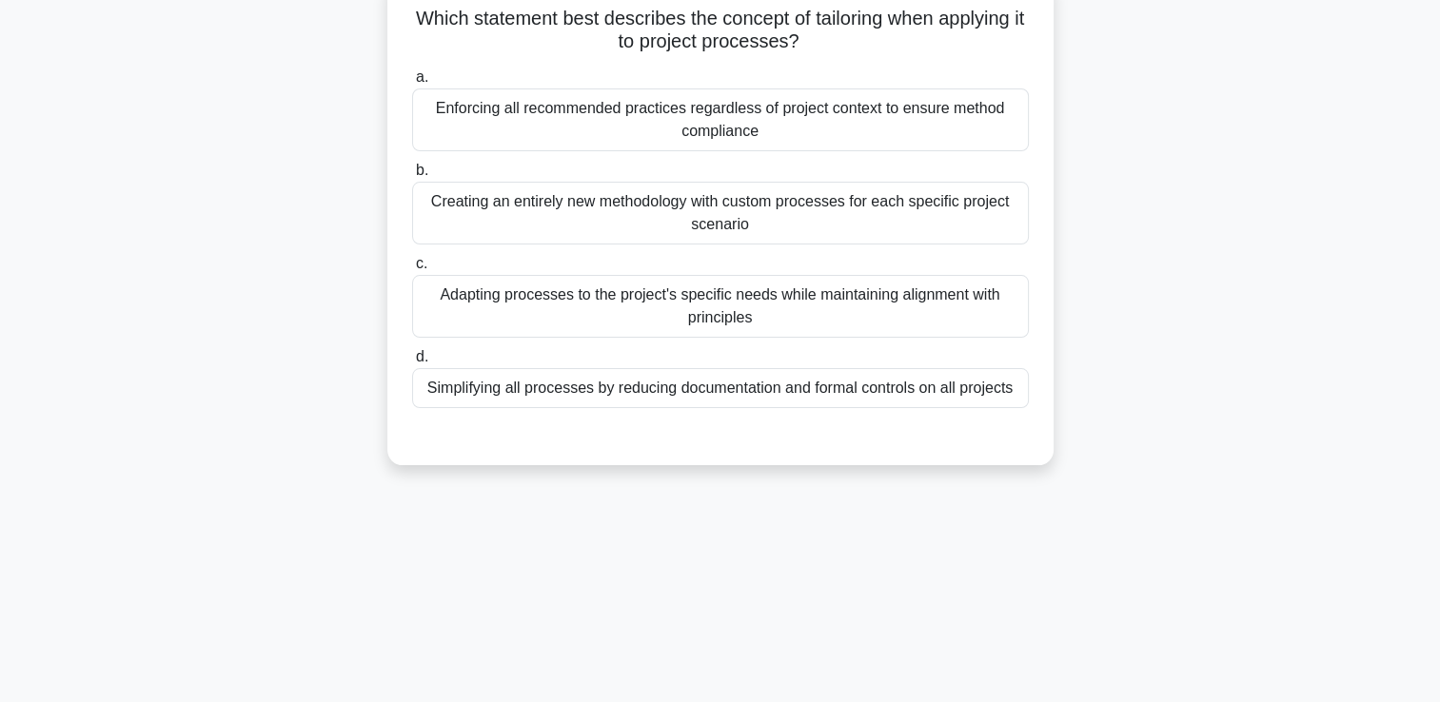
scroll to position [230, 0]
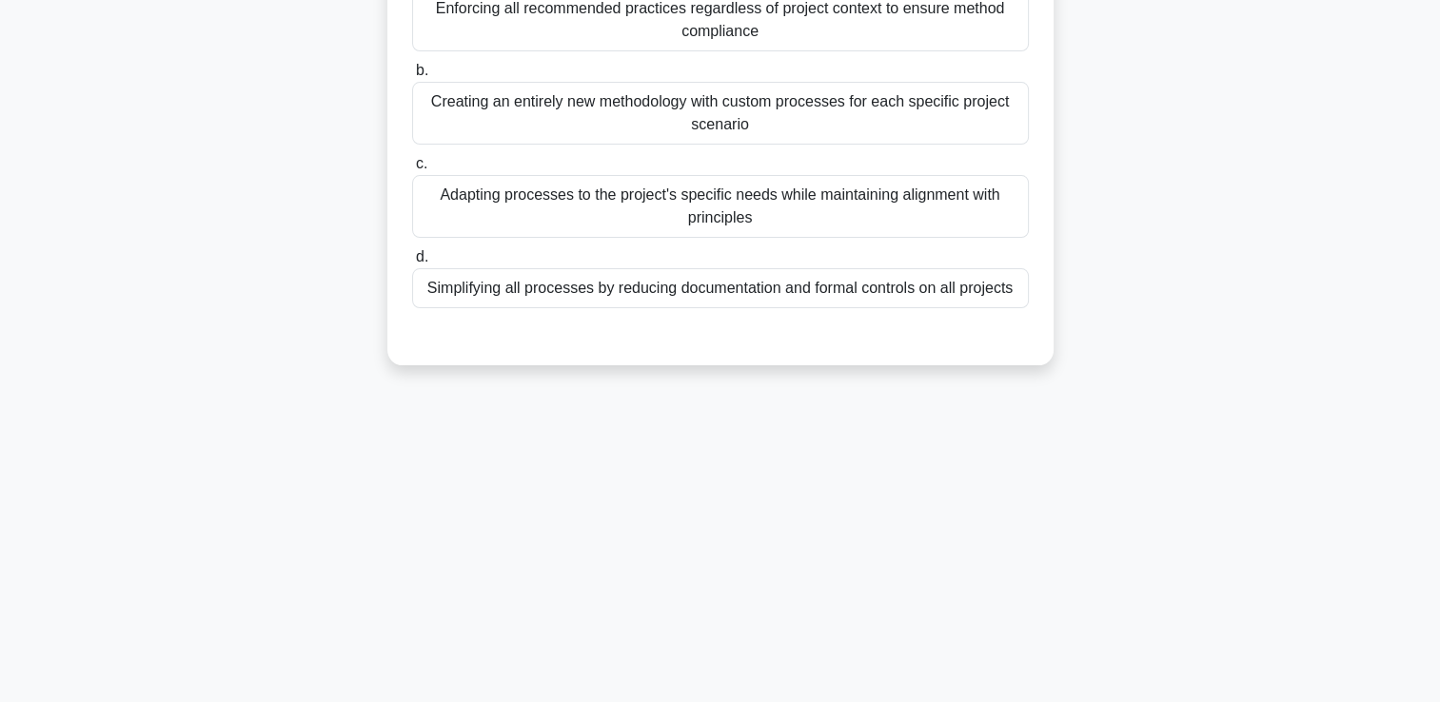
click at [628, 210] on div "Adapting processes to the project's specific needs while maintaining alignment …" at bounding box center [720, 206] width 617 height 63
click at [412, 170] on input "c. Adapting processes to the project's specific needs while maintaining alignme…" at bounding box center [412, 164] width 0 height 12
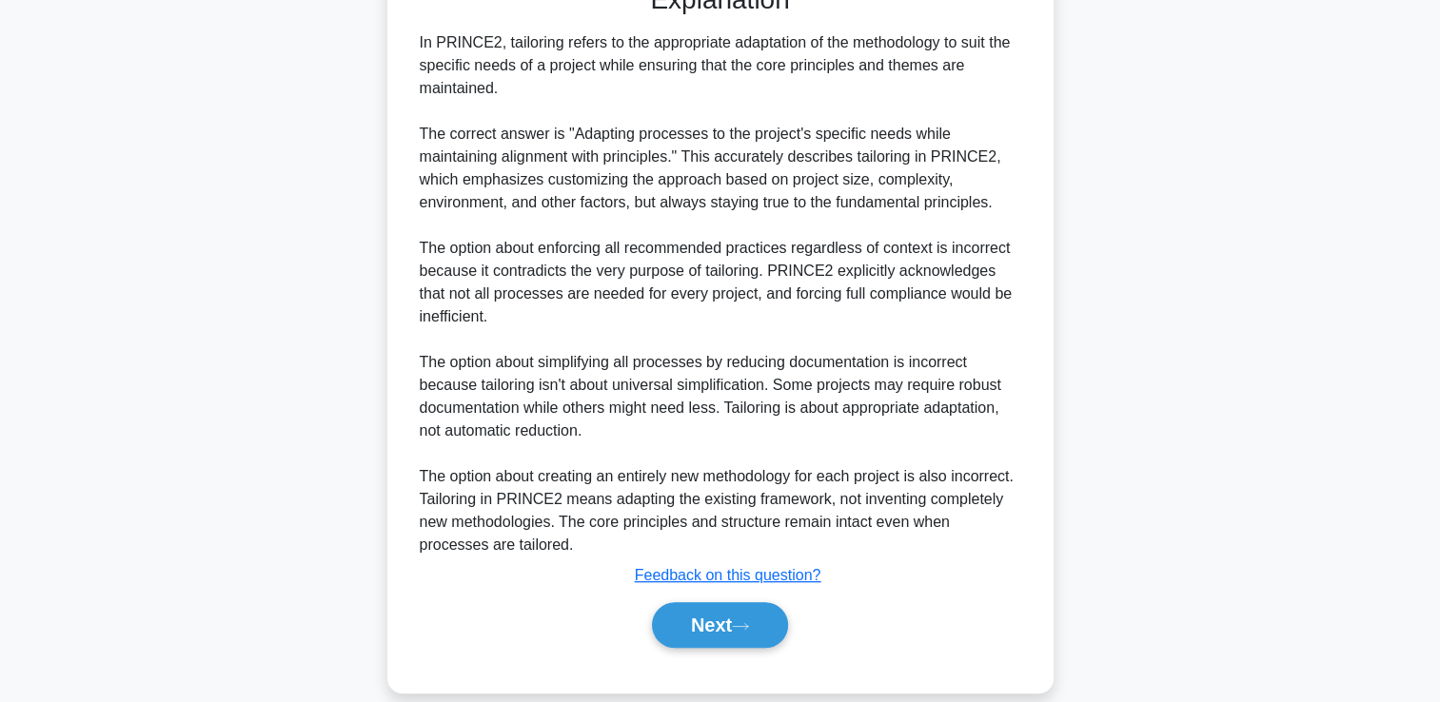
scroll to position [606, 0]
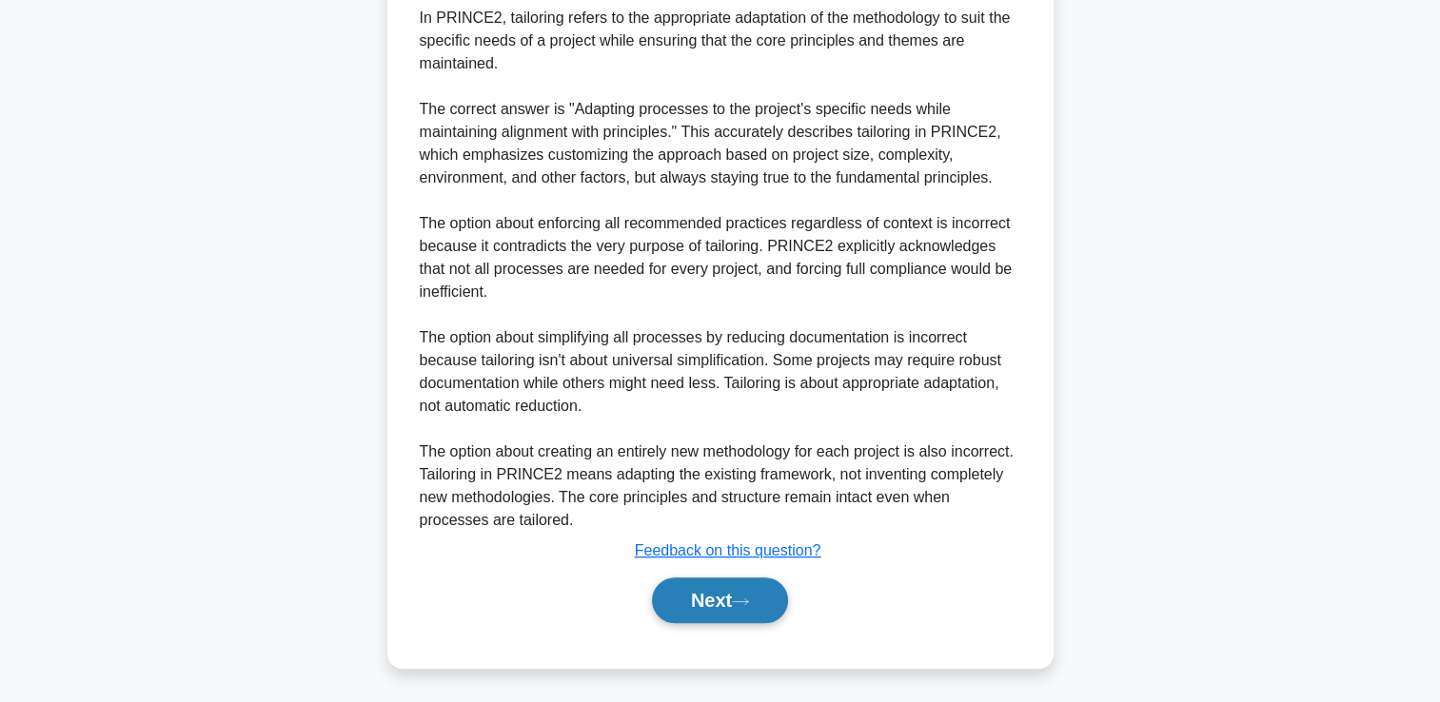
click at [674, 608] on button "Next" at bounding box center [720, 601] width 136 height 46
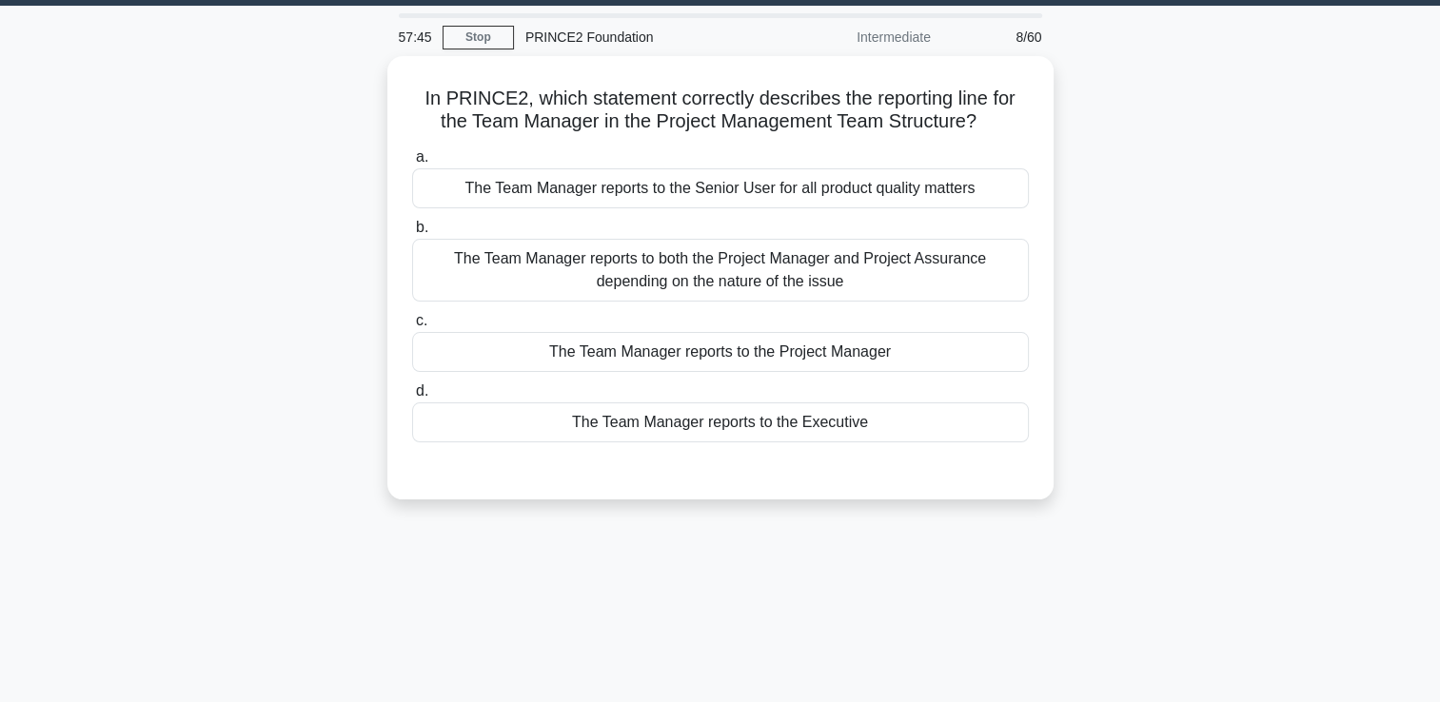
scroll to position [40, 0]
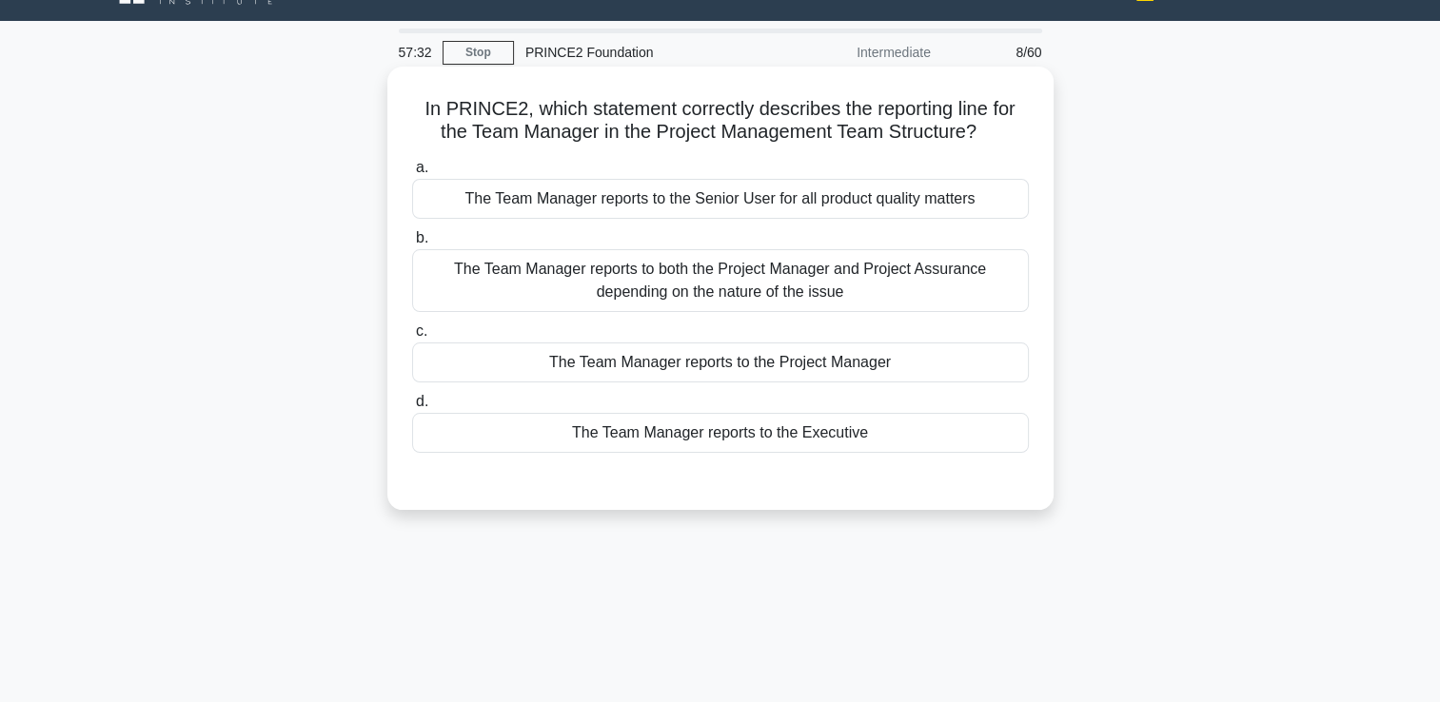
click at [837, 359] on div "The Team Manager reports to the Project Manager" at bounding box center [720, 363] width 617 height 40
click at [412, 338] on input "c. The Team Manager reports to the Project Manager" at bounding box center [412, 331] width 0 height 12
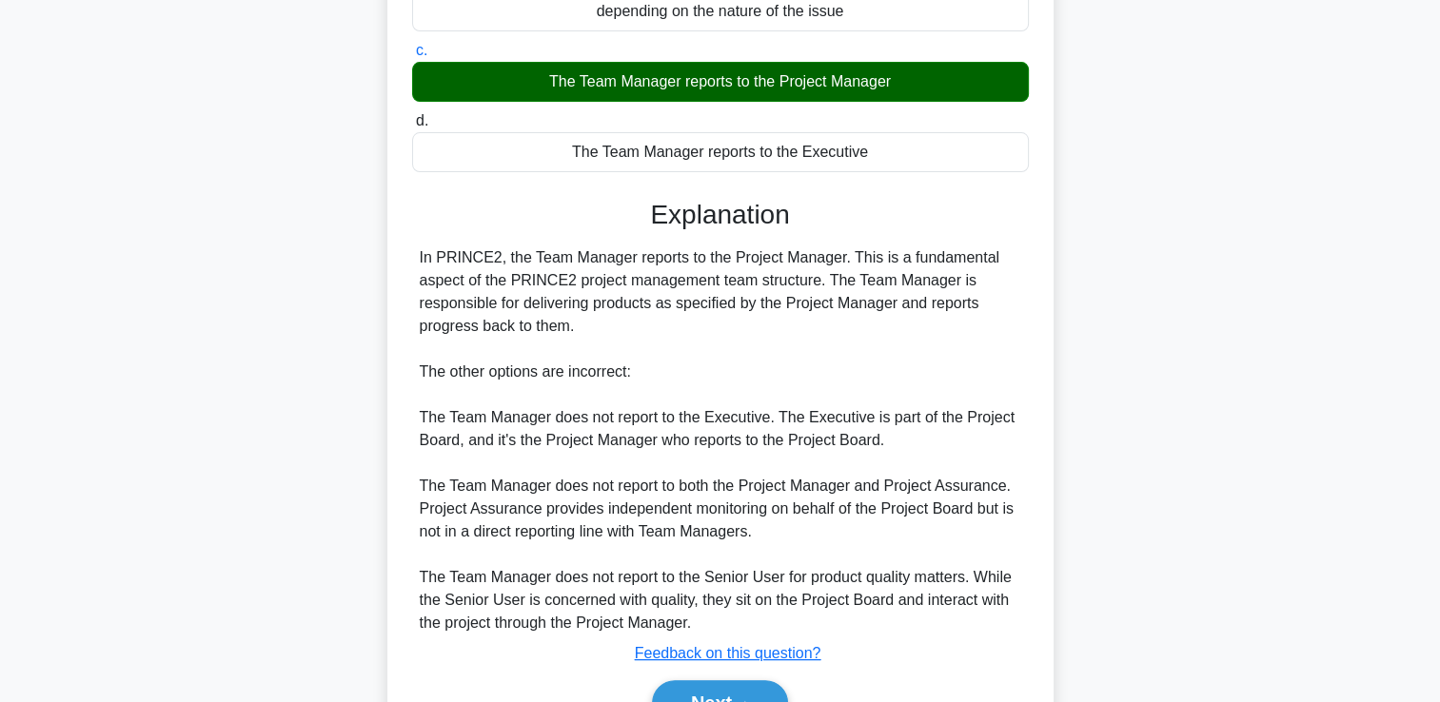
scroll to position [423, 0]
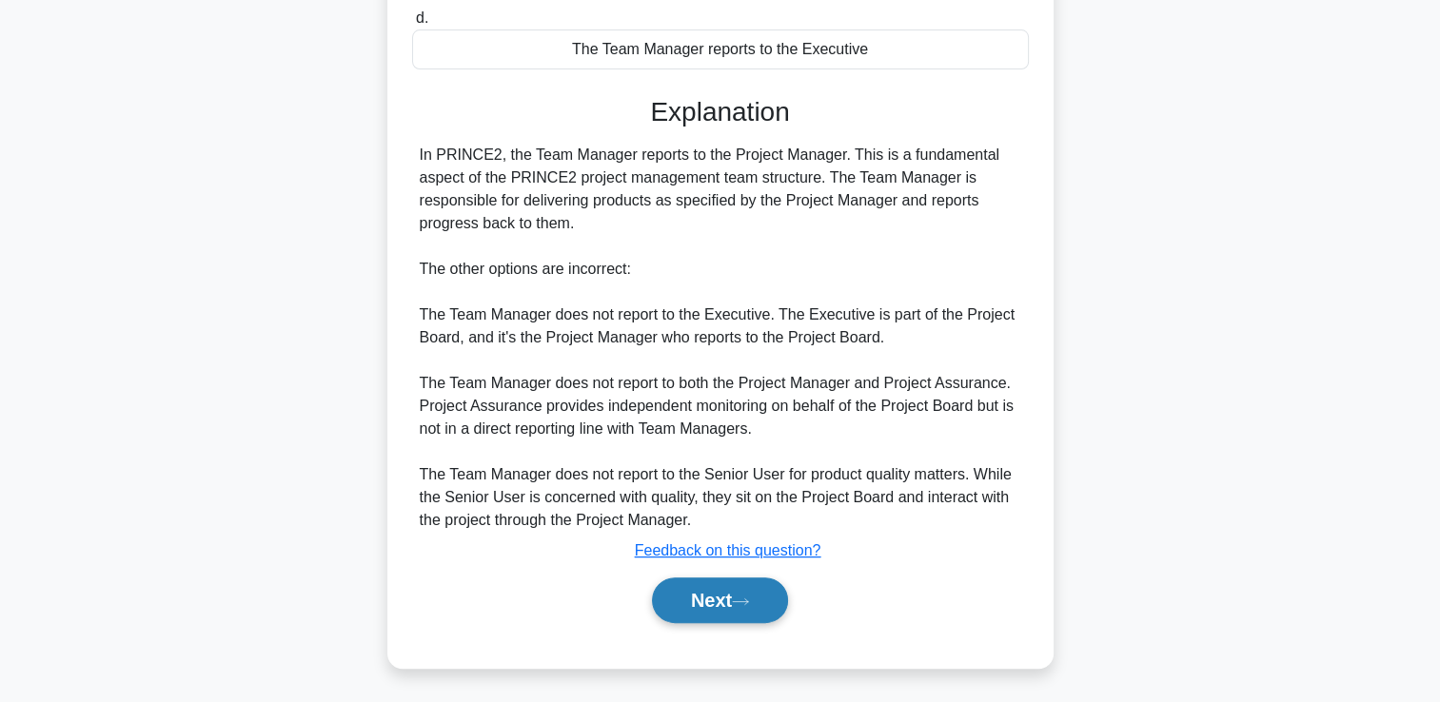
click at [726, 610] on button "Next" at bounding box center [720, 601] width 136 height 46
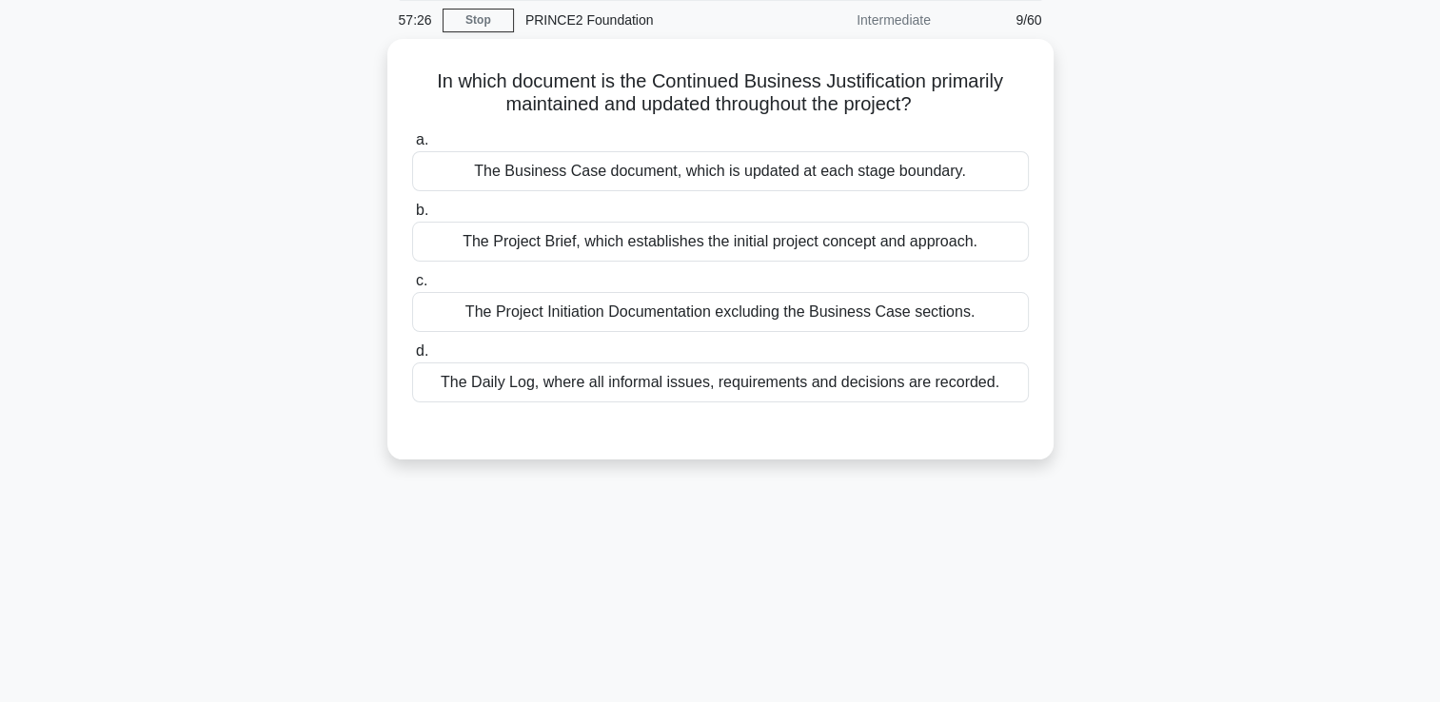
scroll to position [40, 0]
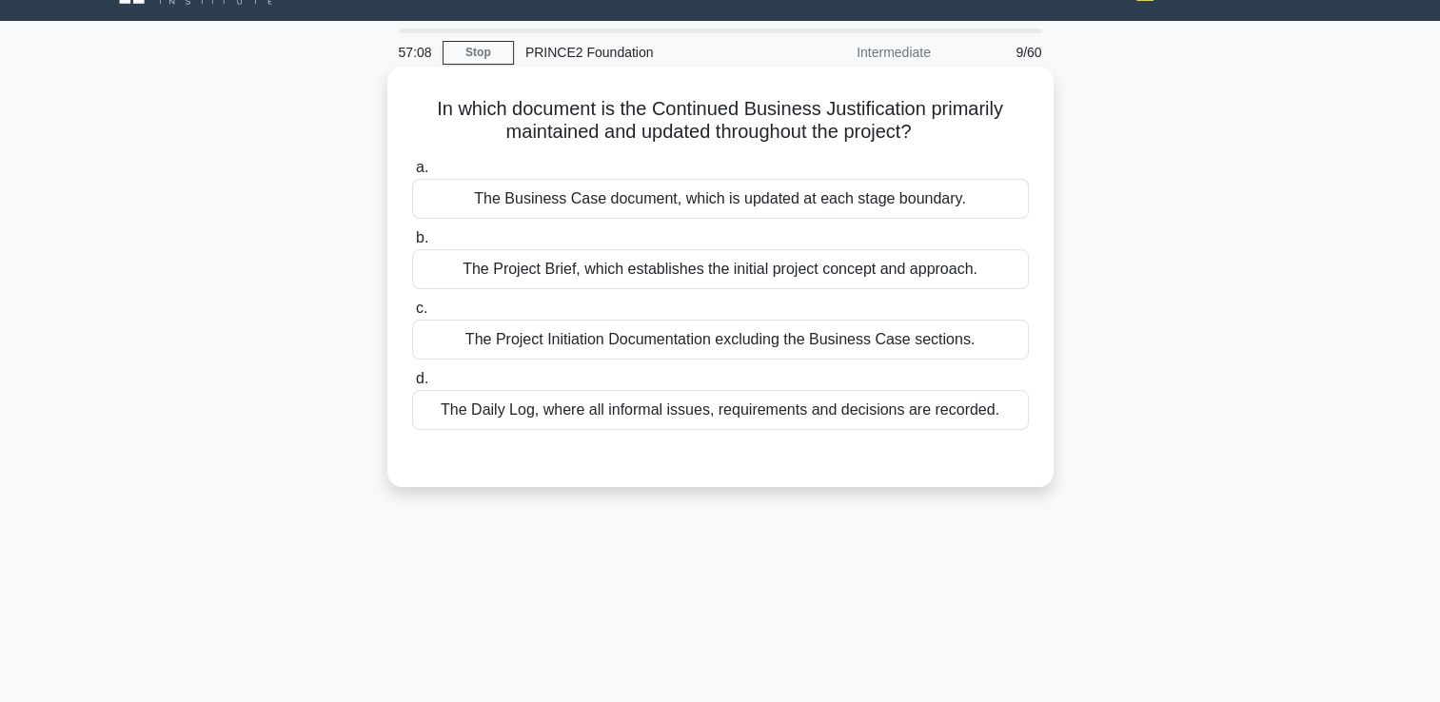
click at [713, 192] on div "The Business Case document, which is updated at each stage boundary." at bounding box center [720, 199] width 617 height 40
click at [412, 174] on input "a. The Business Case document, which is updated at each stage boundary." at bounding box center [412, 168] width 0 height 12
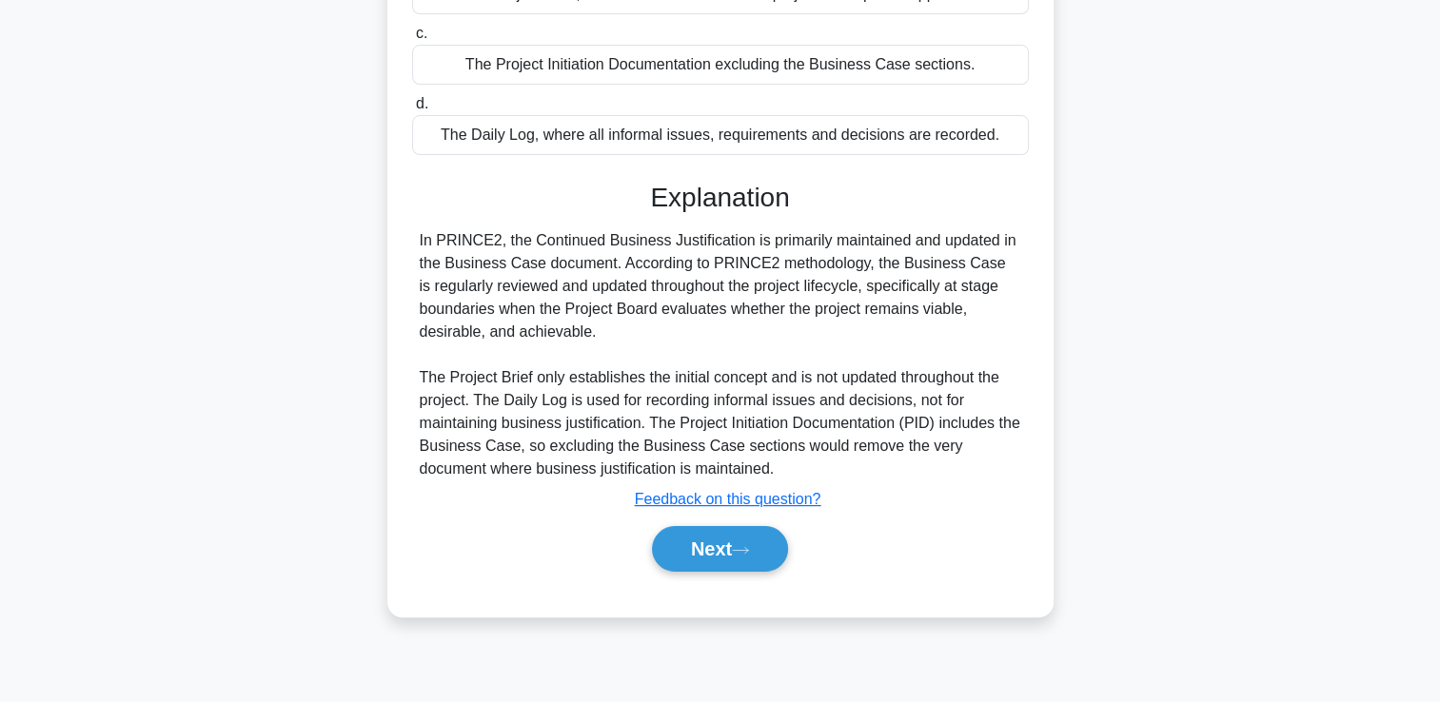
scroll to position [325, 0]
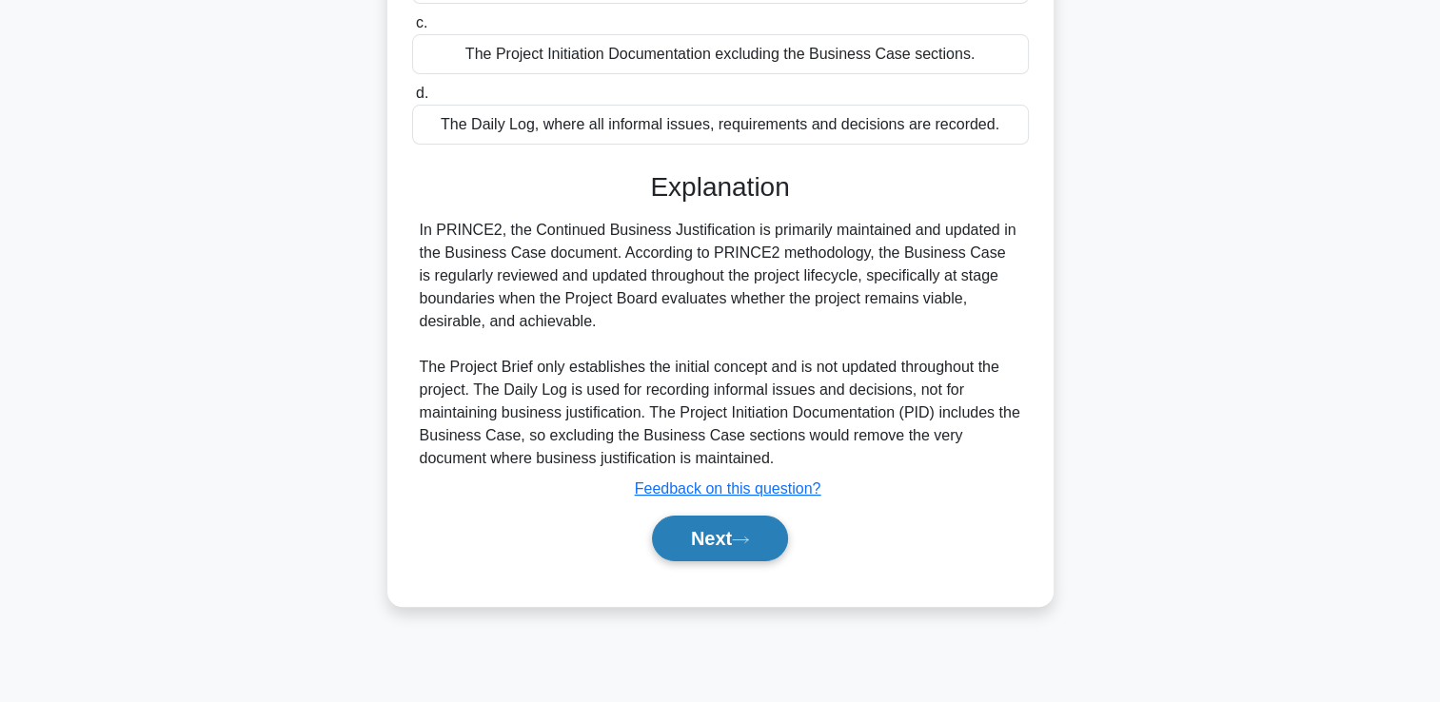
click at [749, 538] on icon at bounding box center [740, 540] width 17 height 10
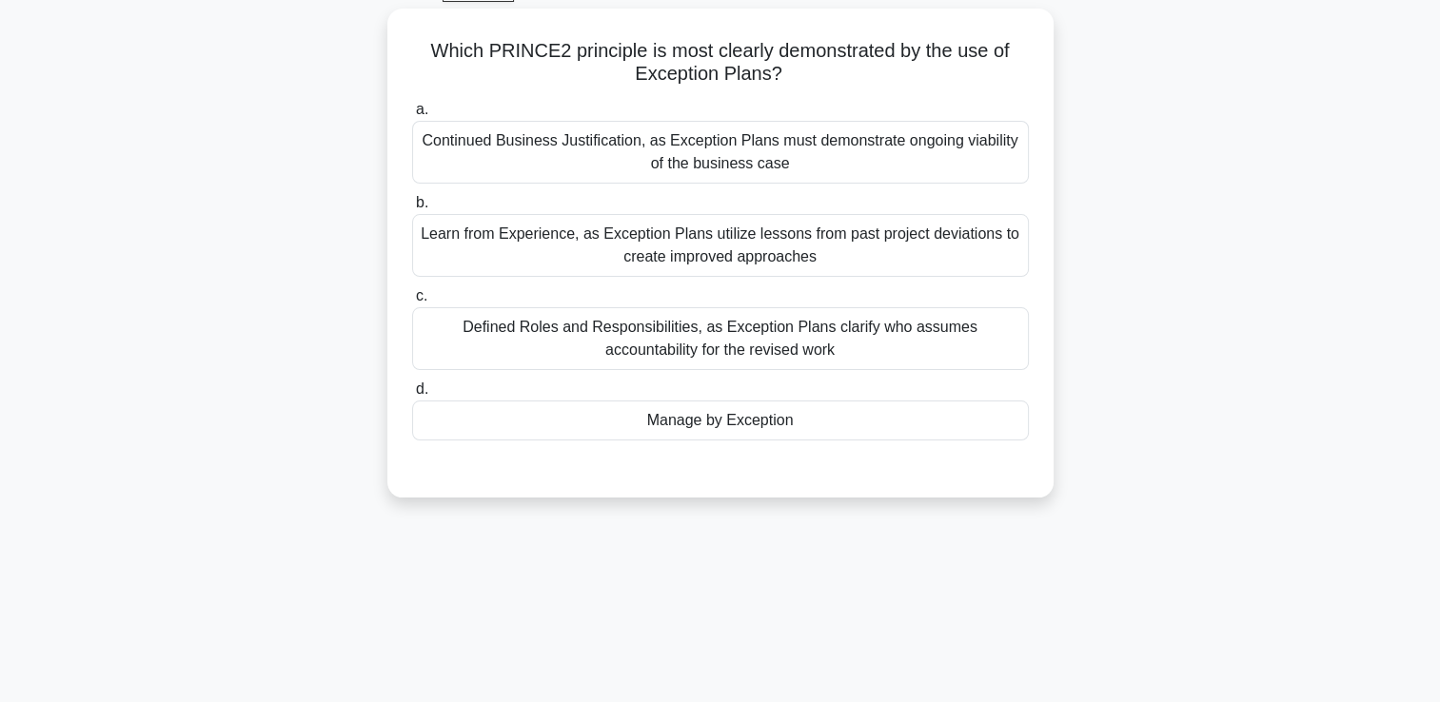
scroll to position [135, 0]
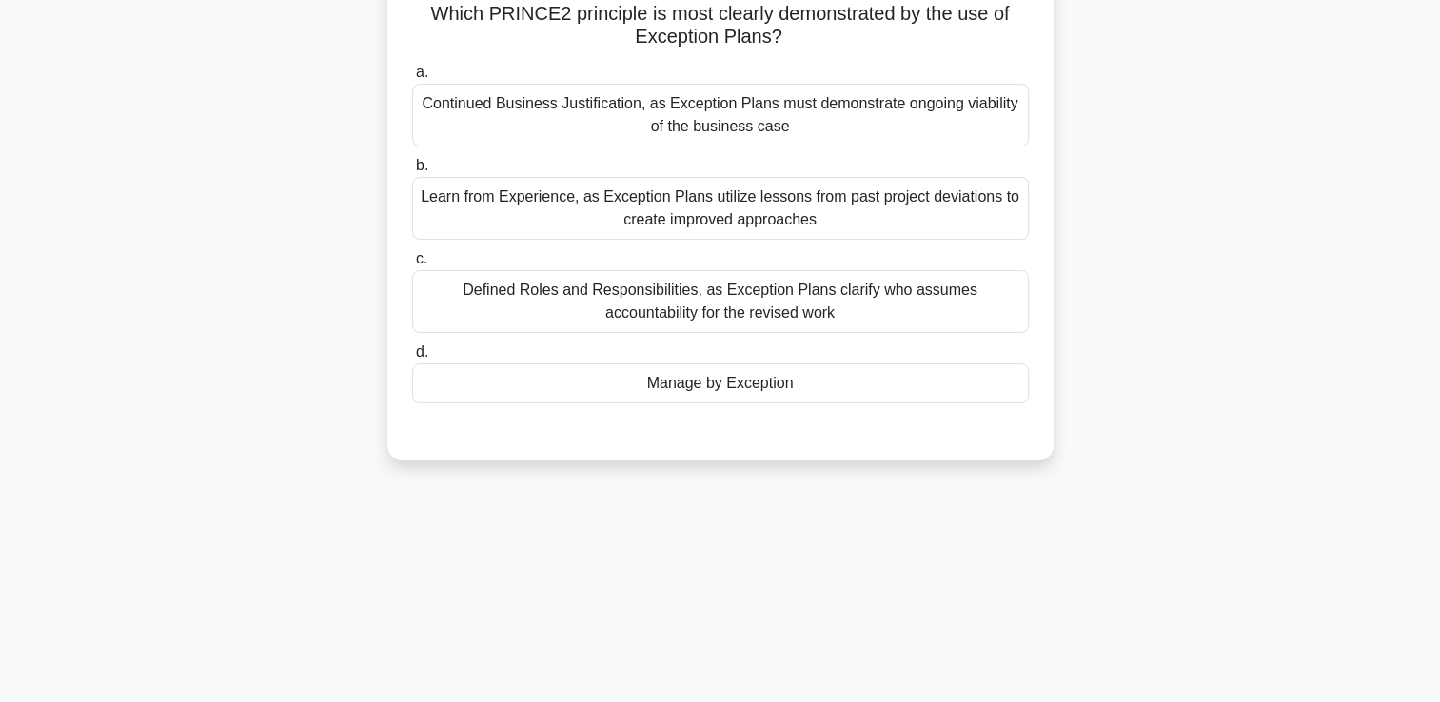
click at [712, 386] on div "Manage by Exception" at bounding box center [720, 383] width 617 height 40
click at [412, 359] on input "d. Manage by Exception" at bounding box center [412, 352] width 0 height 12
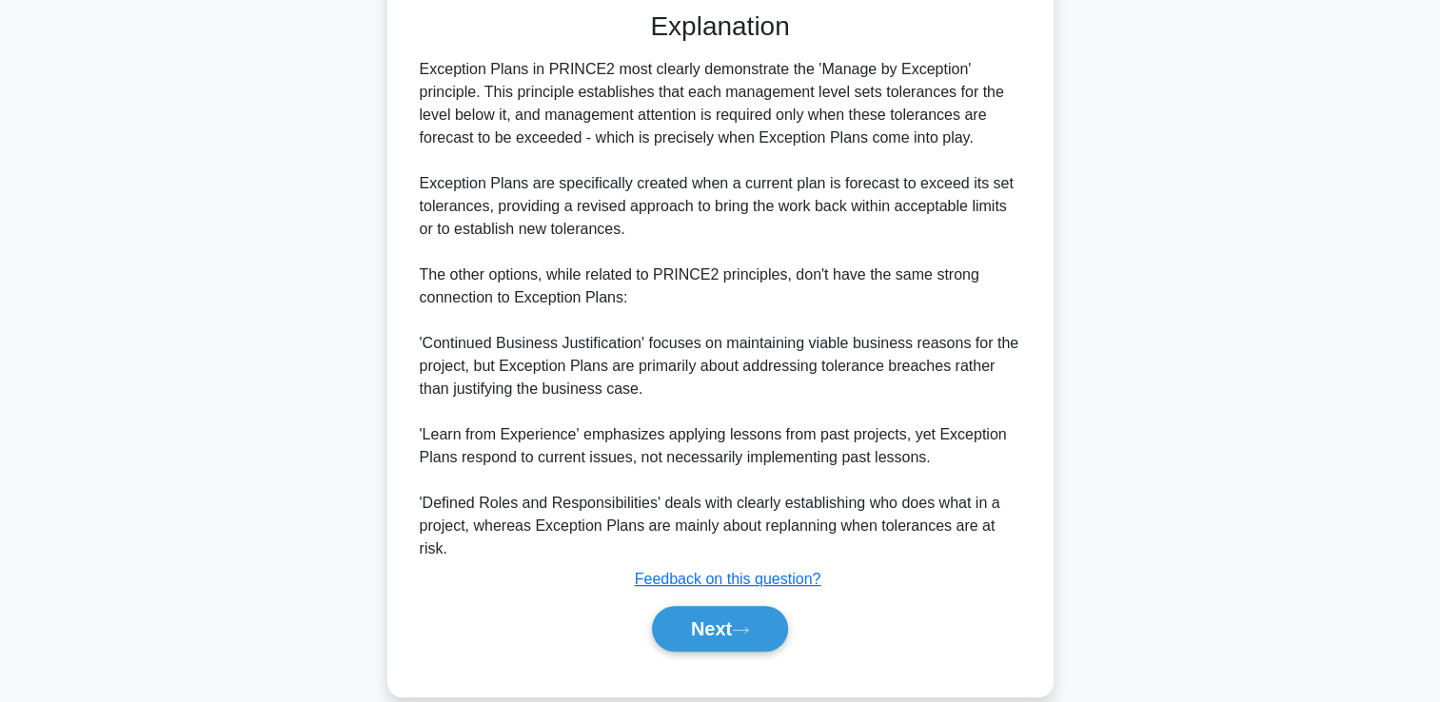
scroll to position [560, 0]
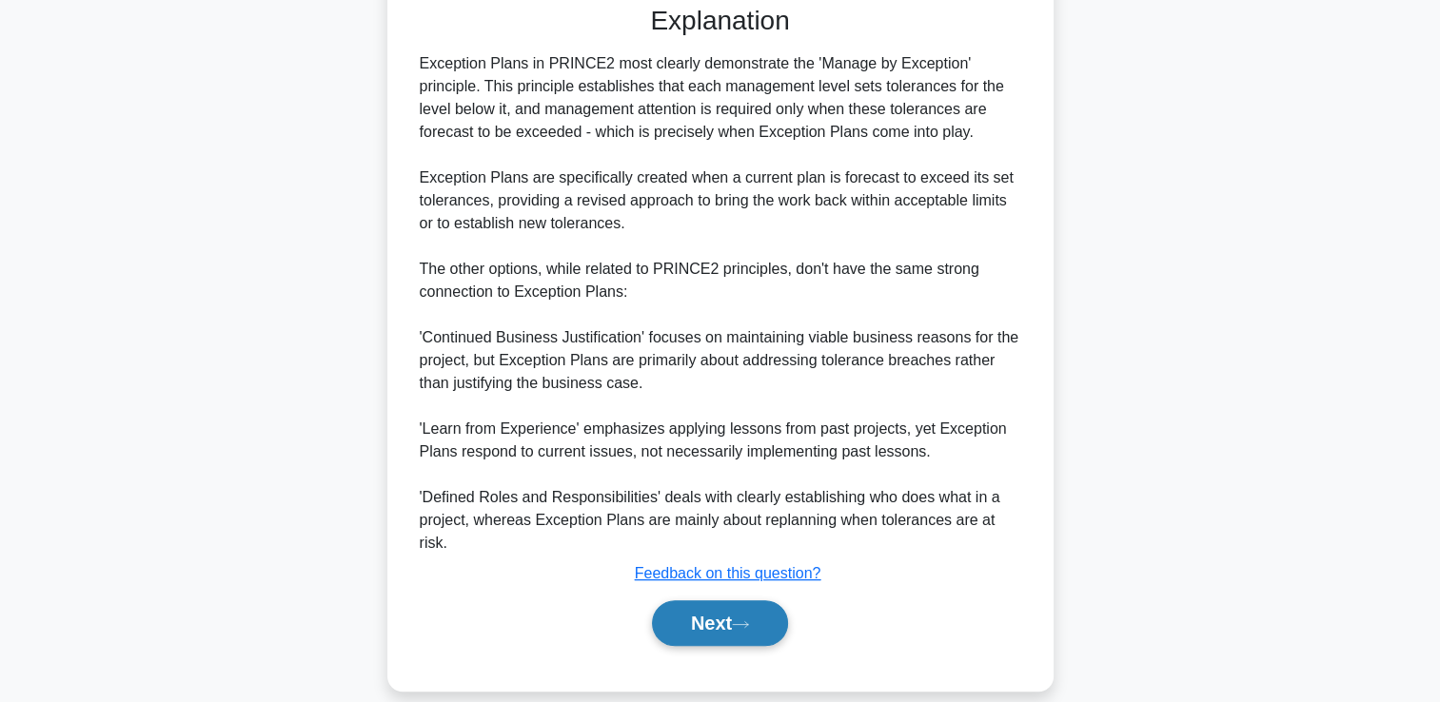
click at [731, 606] on button "Next" at bounding box center [720, 623] width 136 height 46
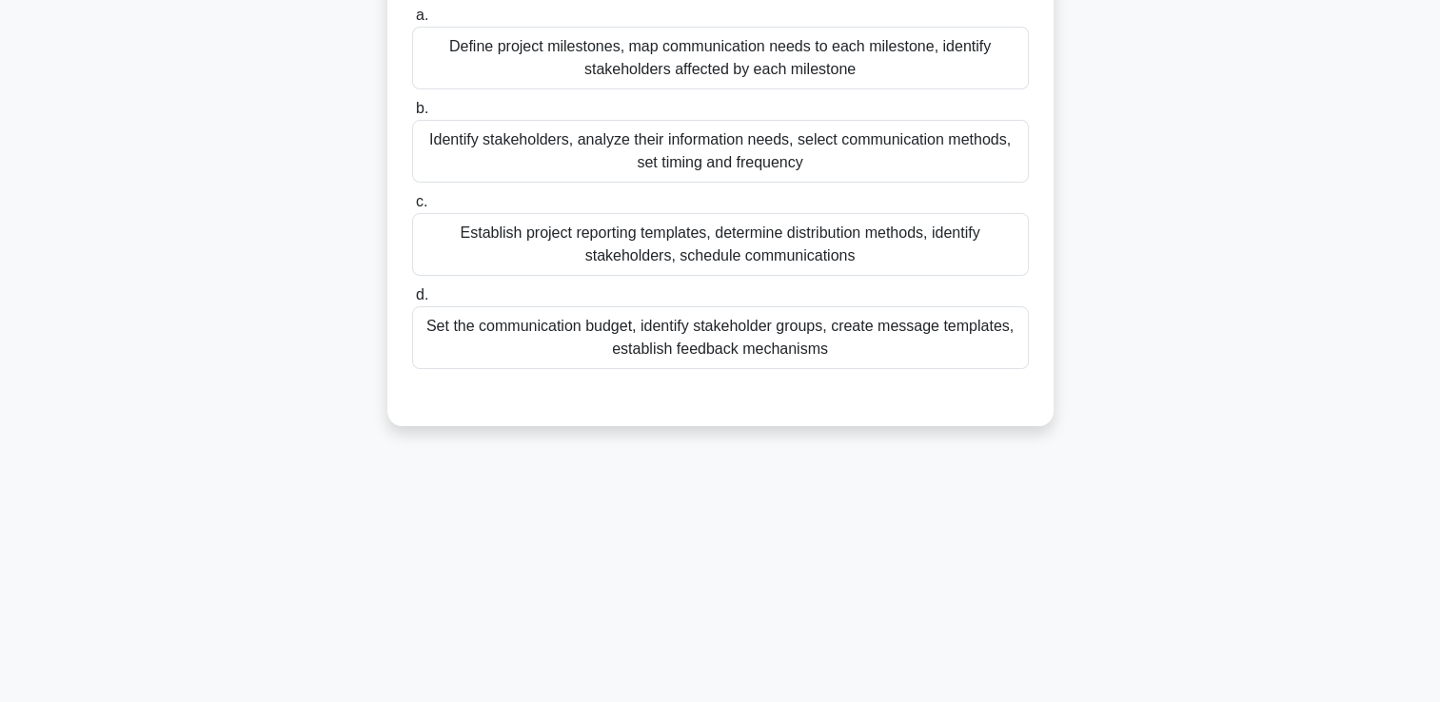
scroll to position [40, 0]
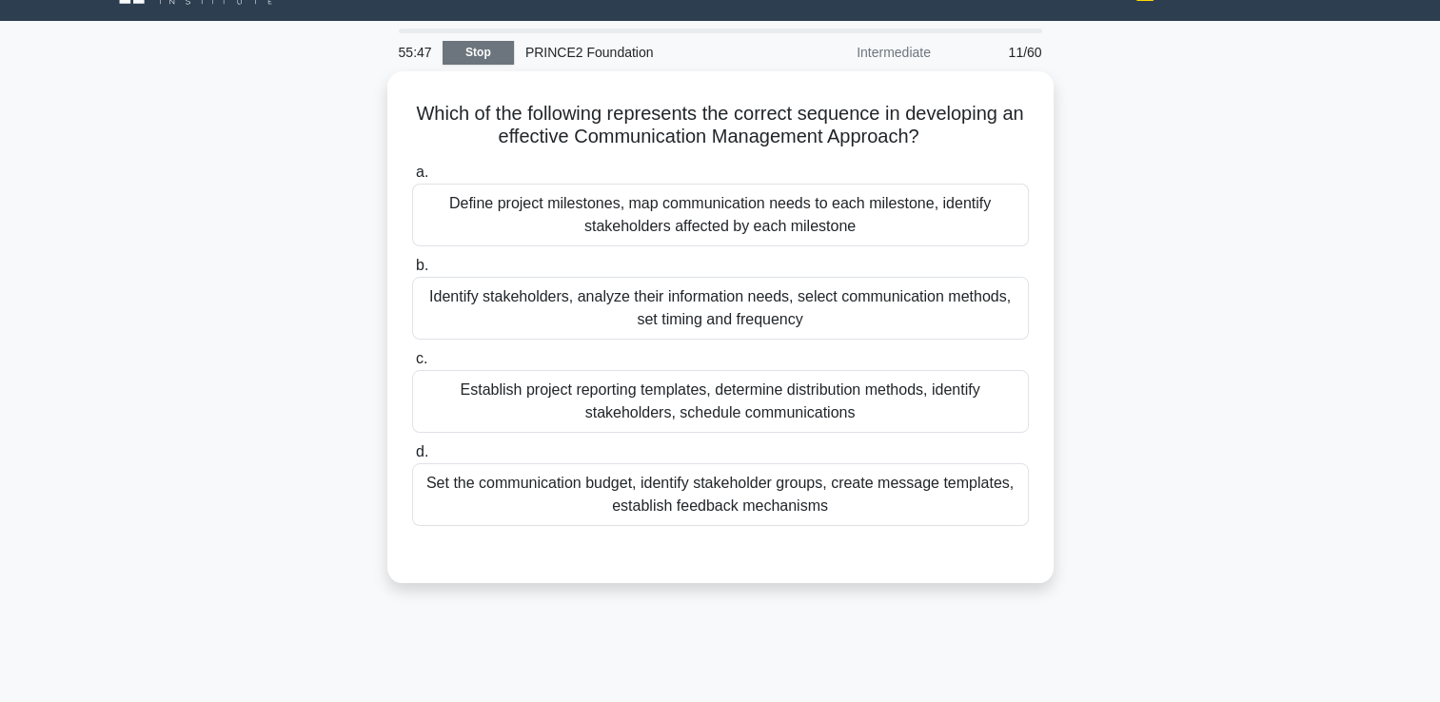
click at [479, 45] on link "Stop" at bounding box center [477, 53] width 71 height 24
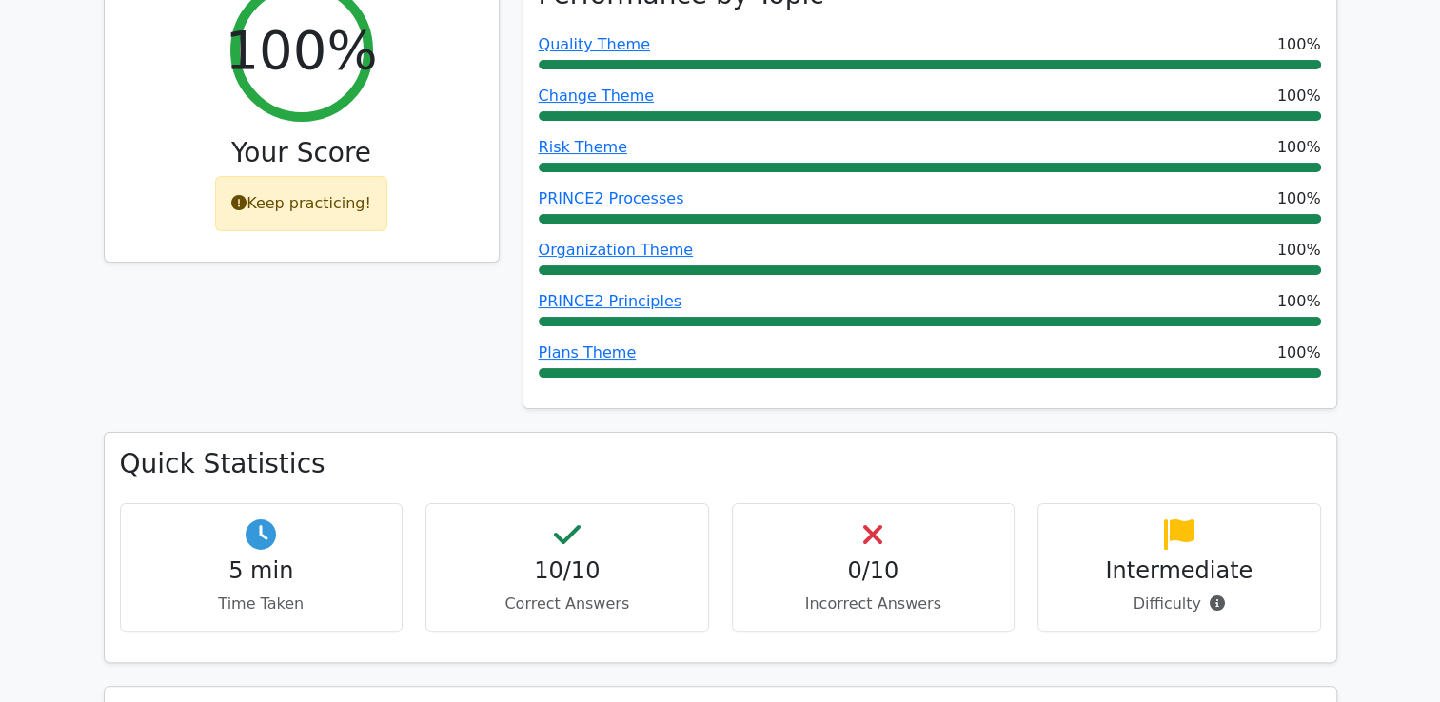
scroll to position [285, 0]
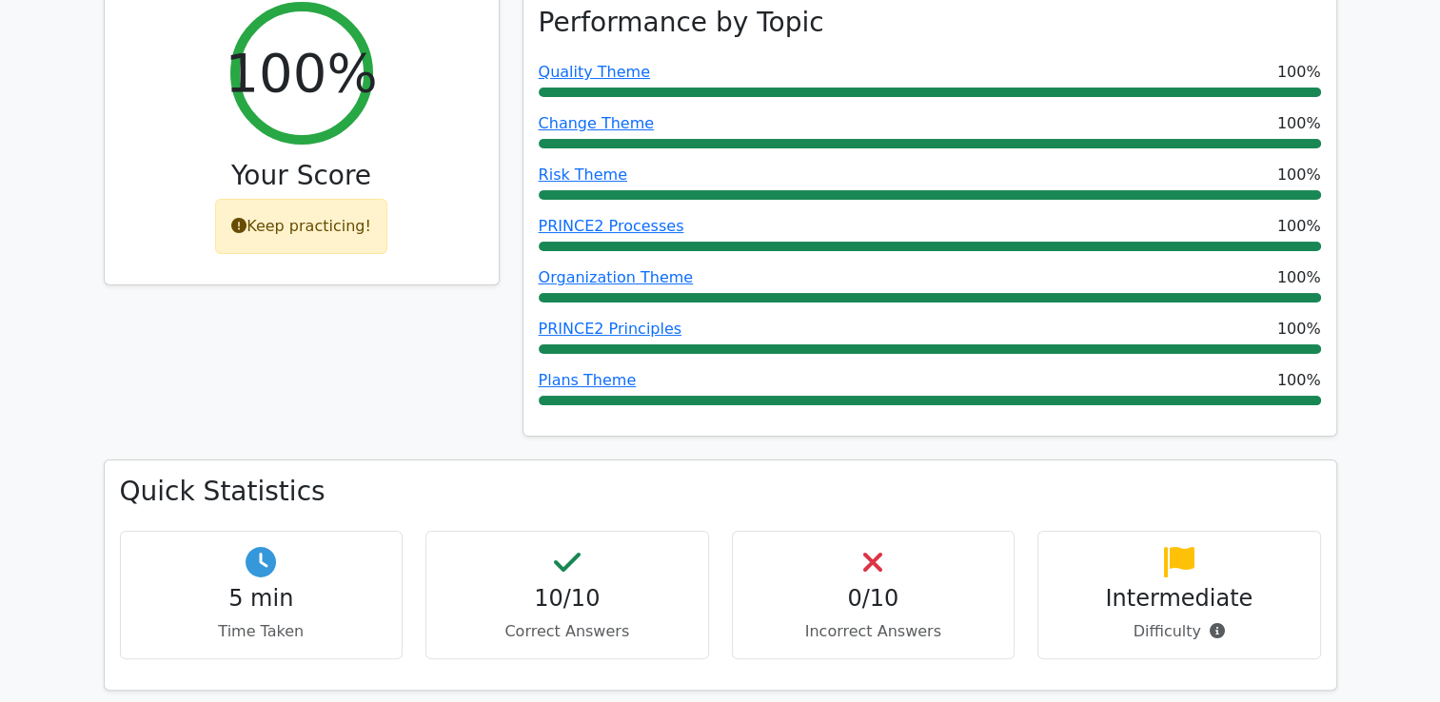
click at [307, 223] on div "Keep practicing!" at bounding box center [301, 226] width 172 height 55
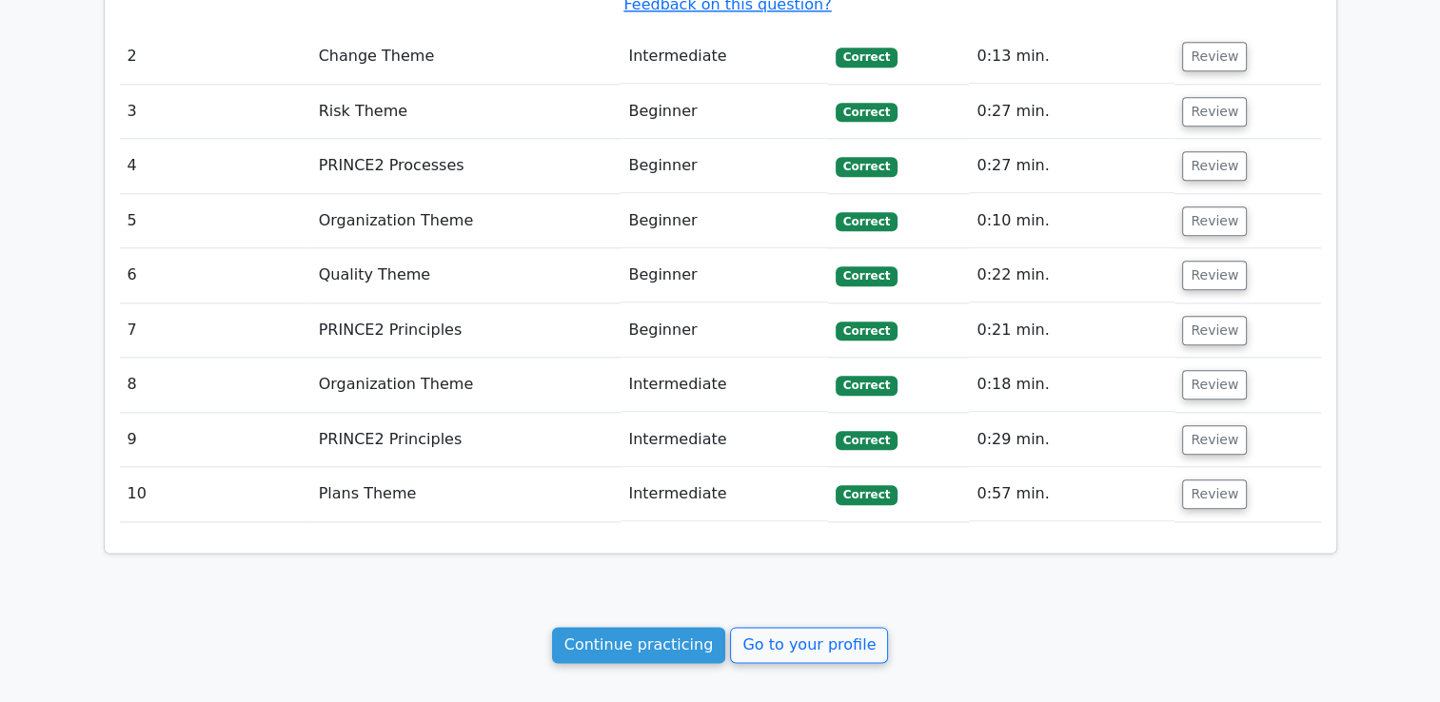
scroll to position [2189, 0]
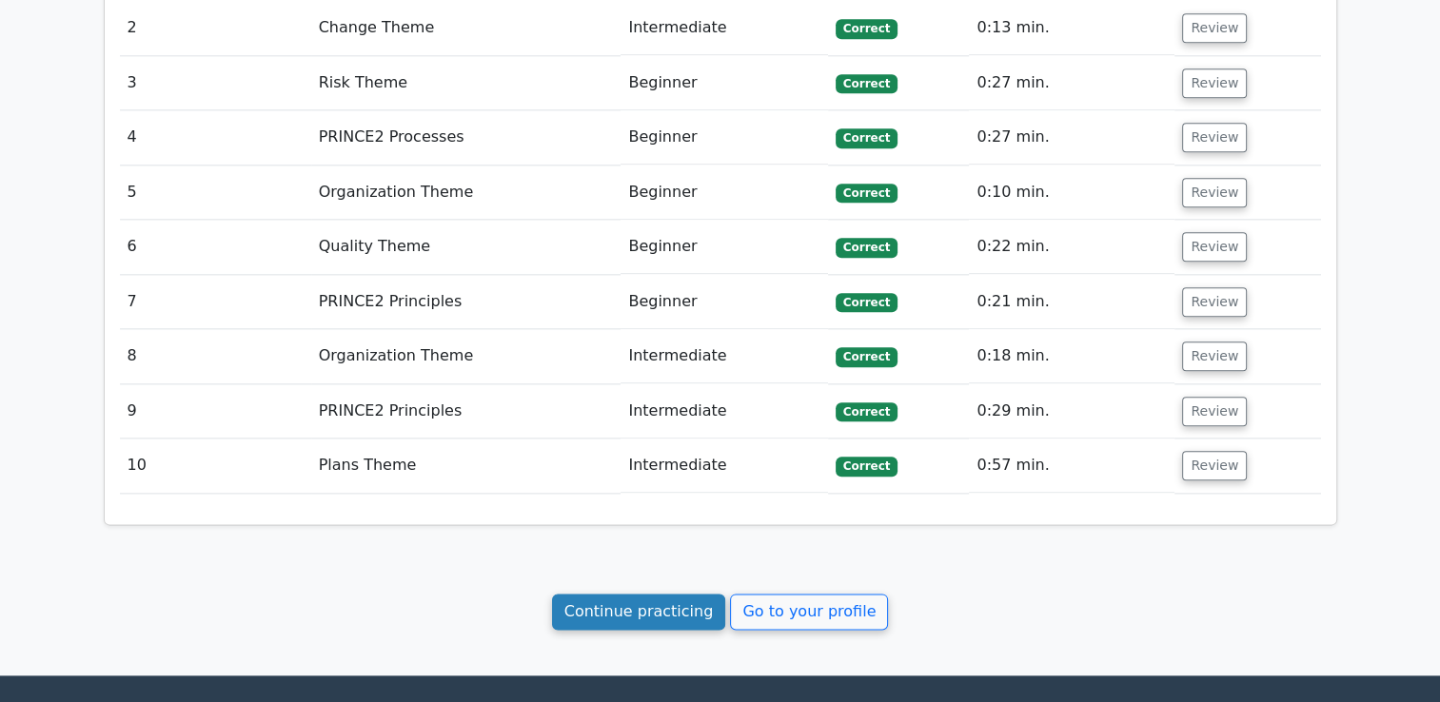
click at [611, 594] on link "Continue practicing" at bounding box center [639, 612] width 174 height 36
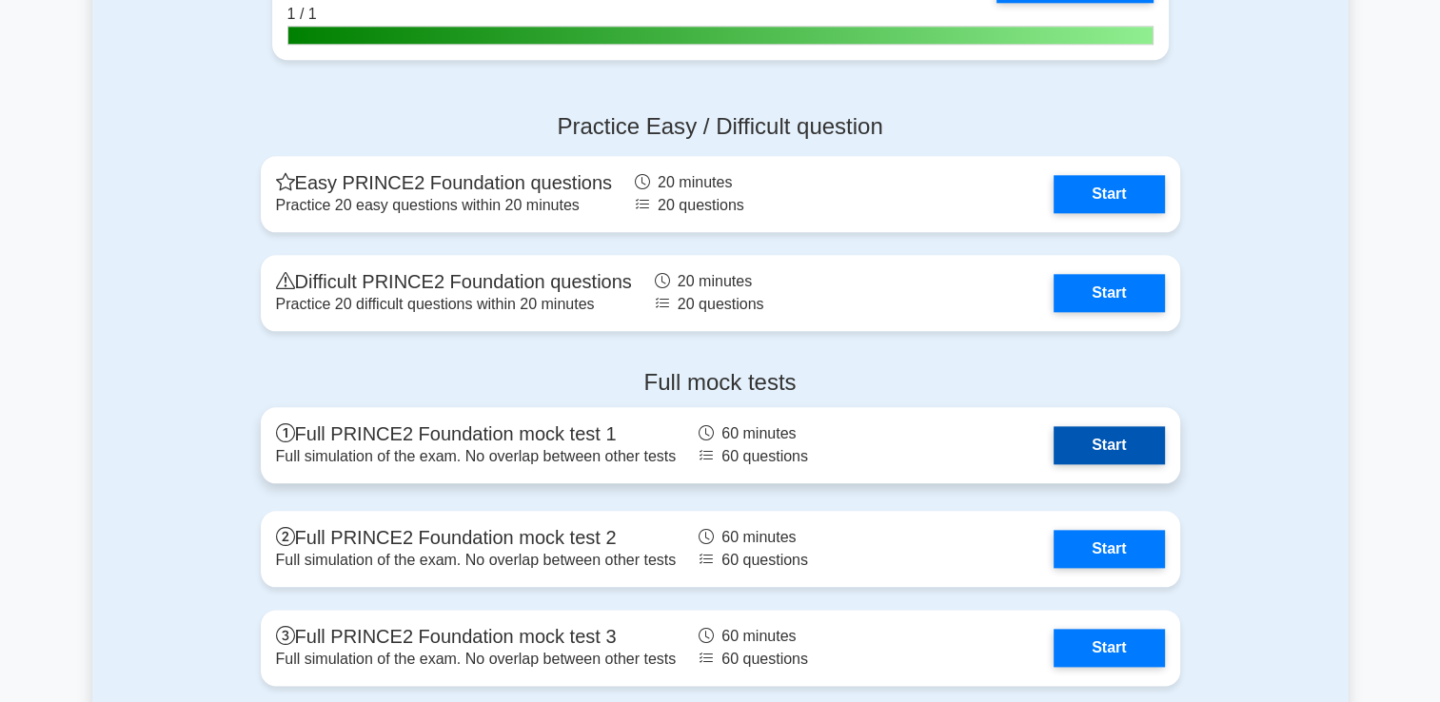
scroll to position [2379, 0]
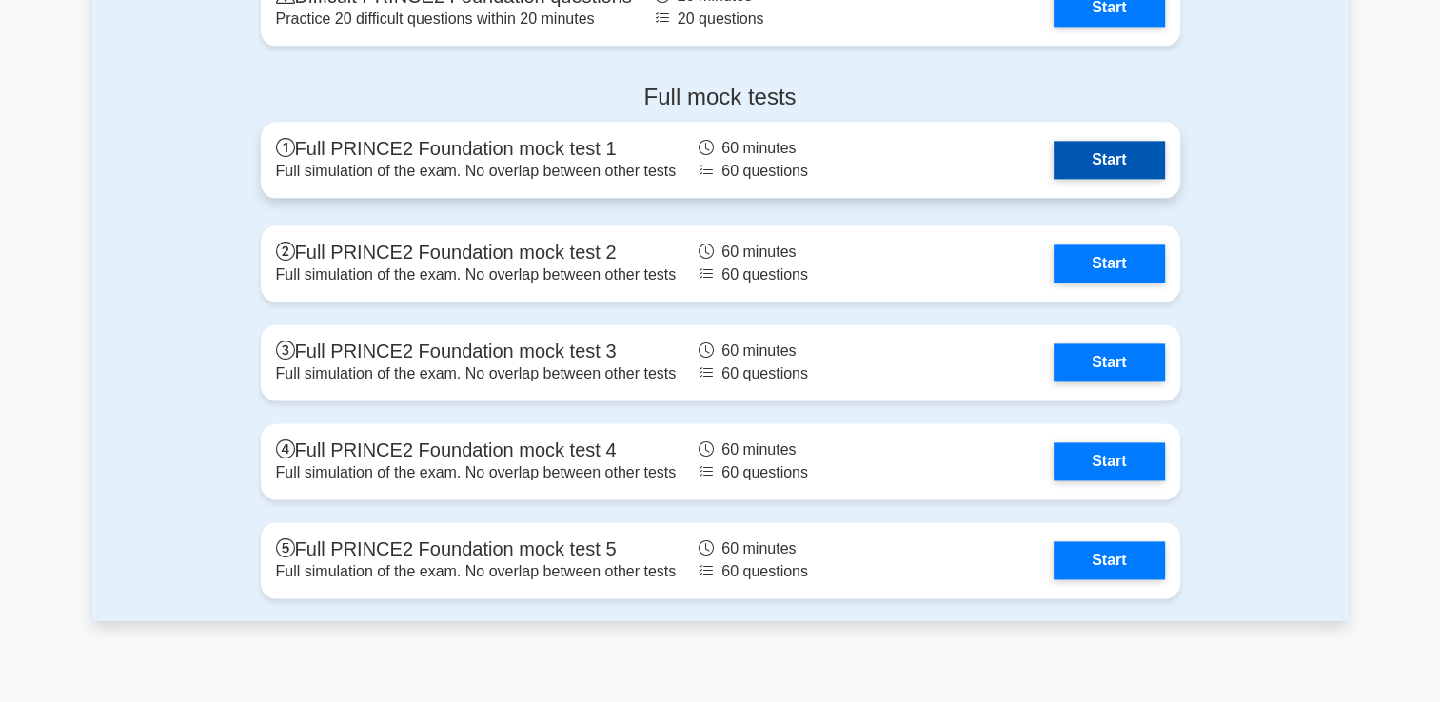
click at [1053, 164] on link "Start" at bounding box center [1108, 160] width 110 height 38
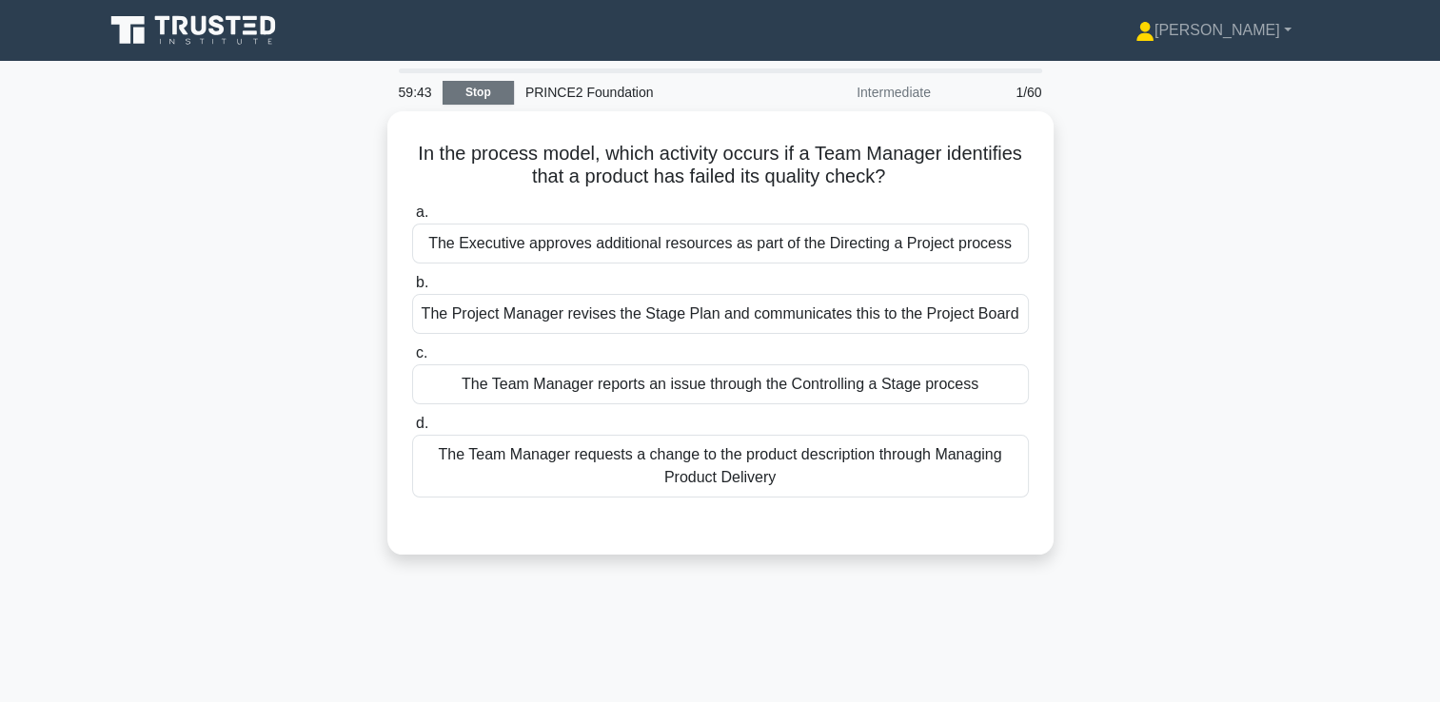
click at [462, 89] on link "Stop" at bounding box center [477, 93] width 71 height 24
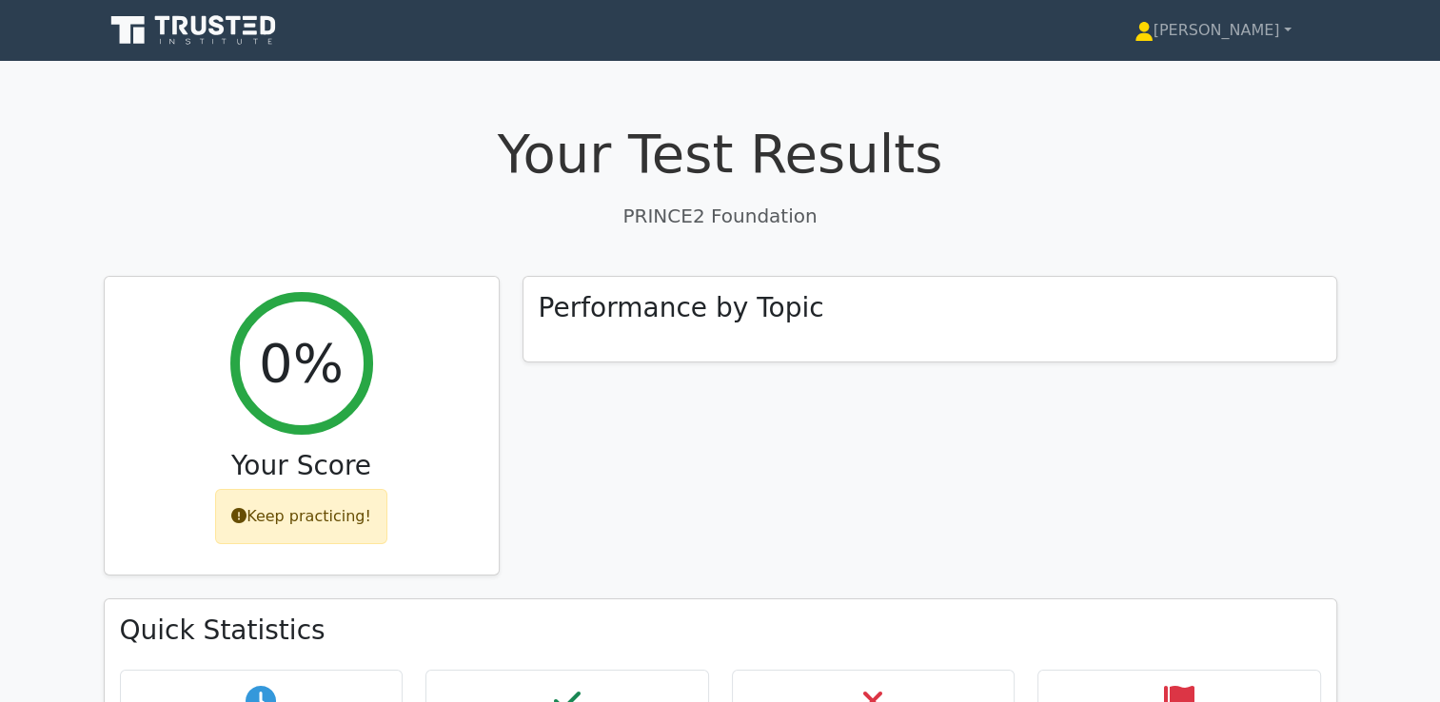
click at [298, 35] on div "[PERSON_NAME] Profile Settings Profile" at bounding box center [720, 31] width 1256 height 46
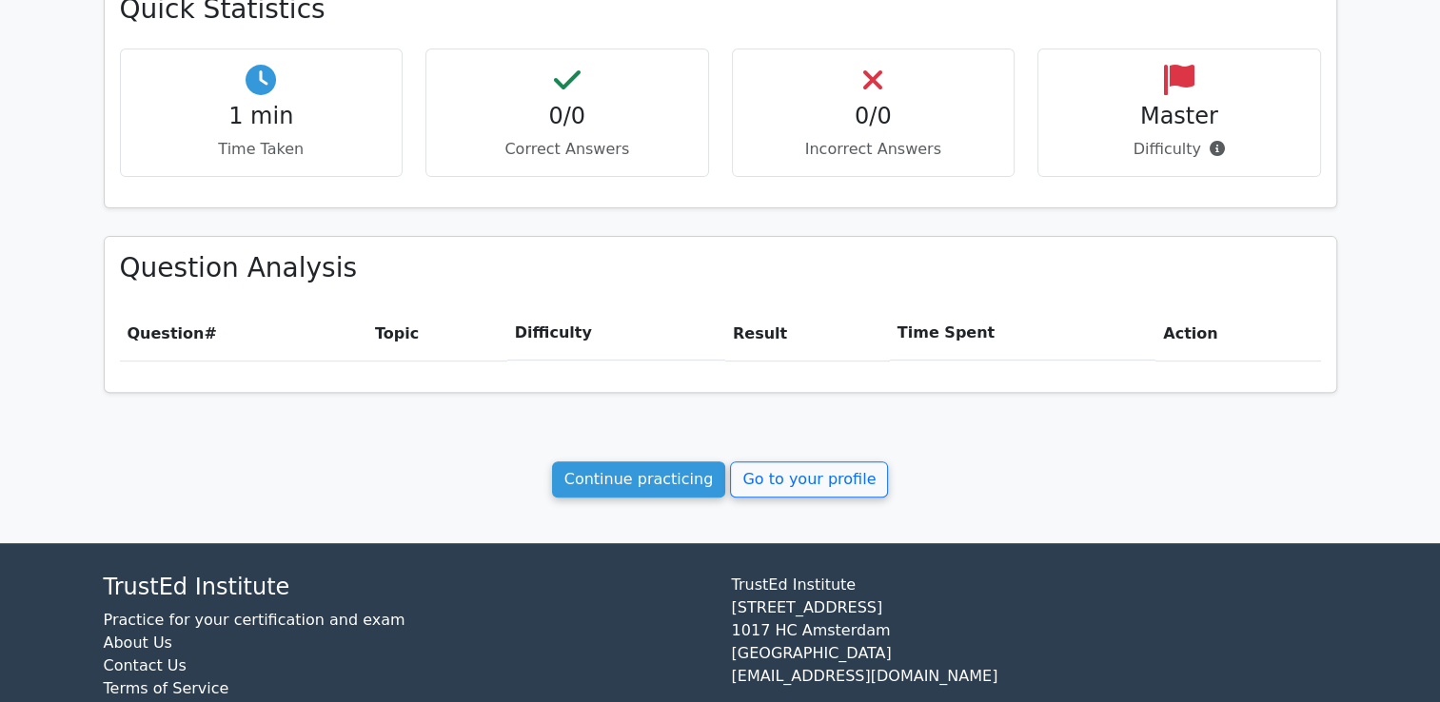
scroll to position [584, 0]
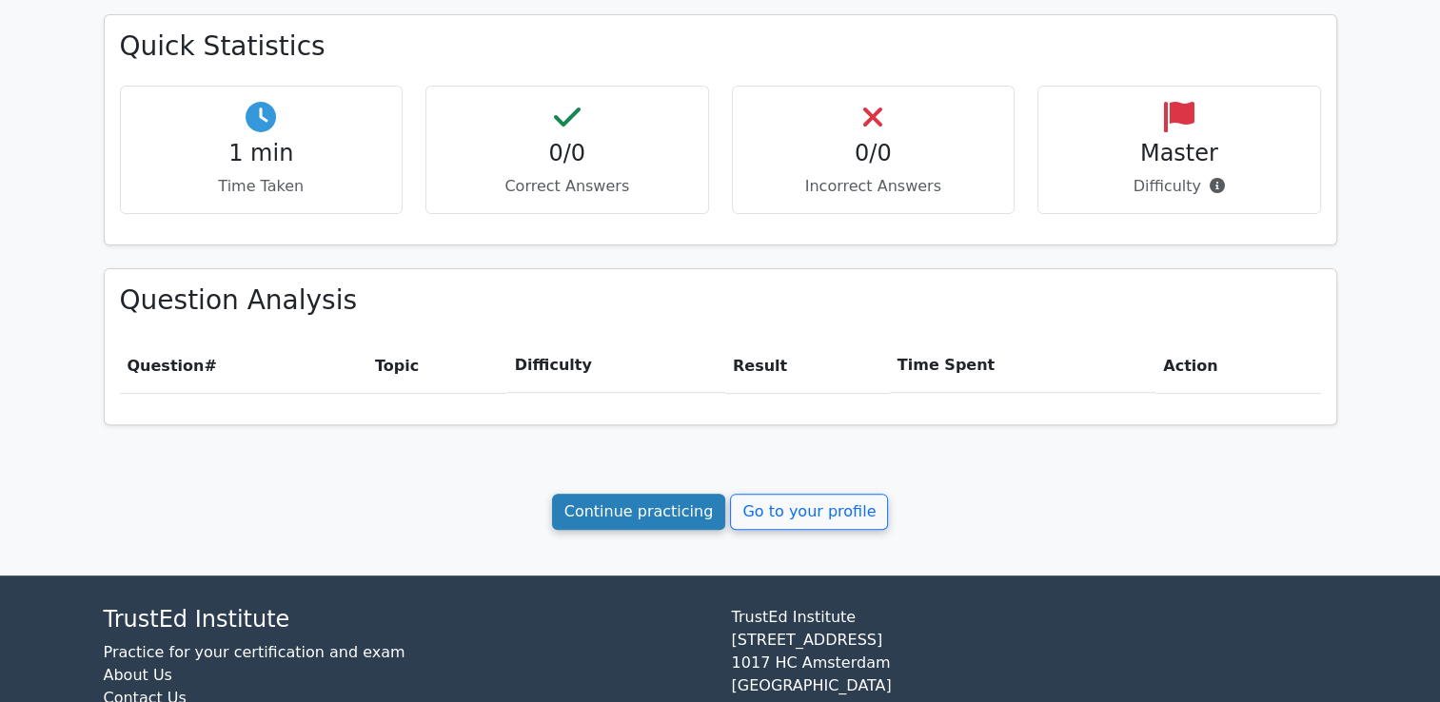
click at [661, 512] on link "Continue practicing" at bounding box center [639, 512] width 174 height 36
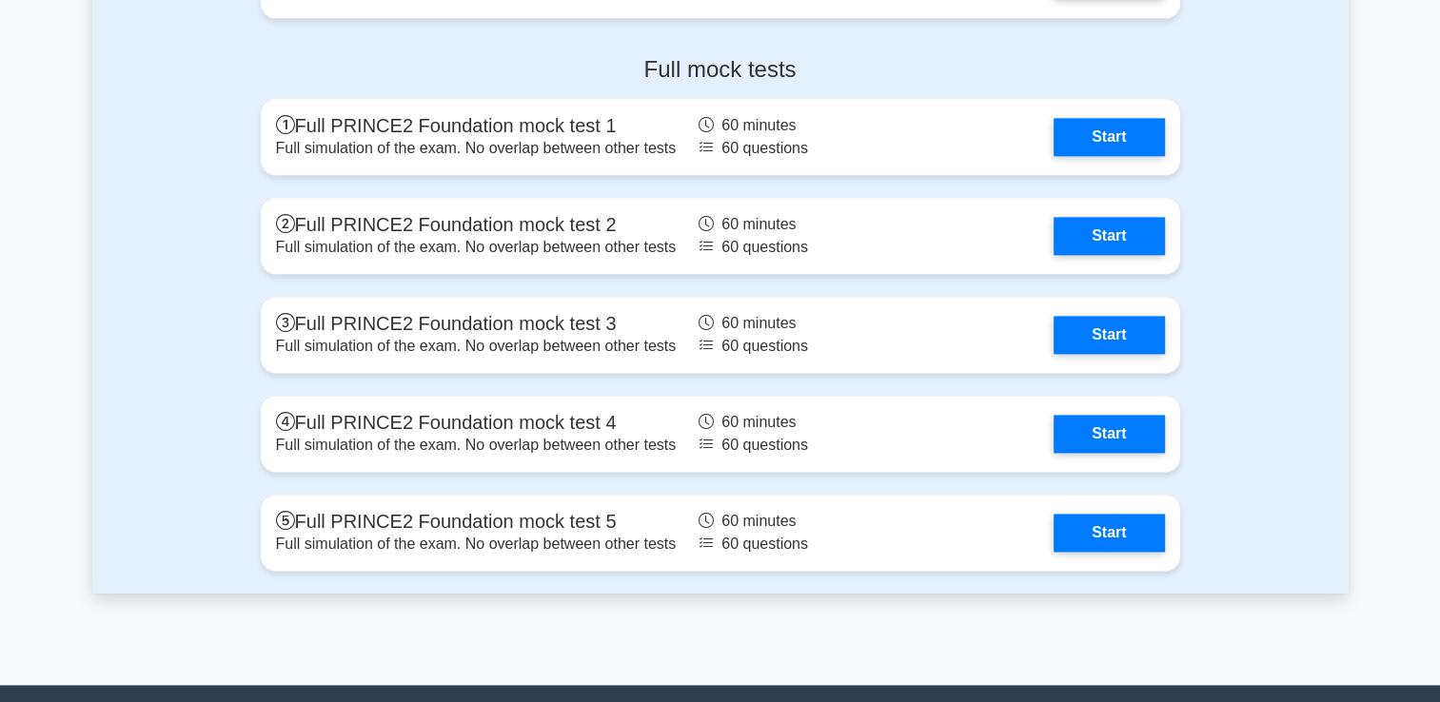
scroll to position [2214, 0]
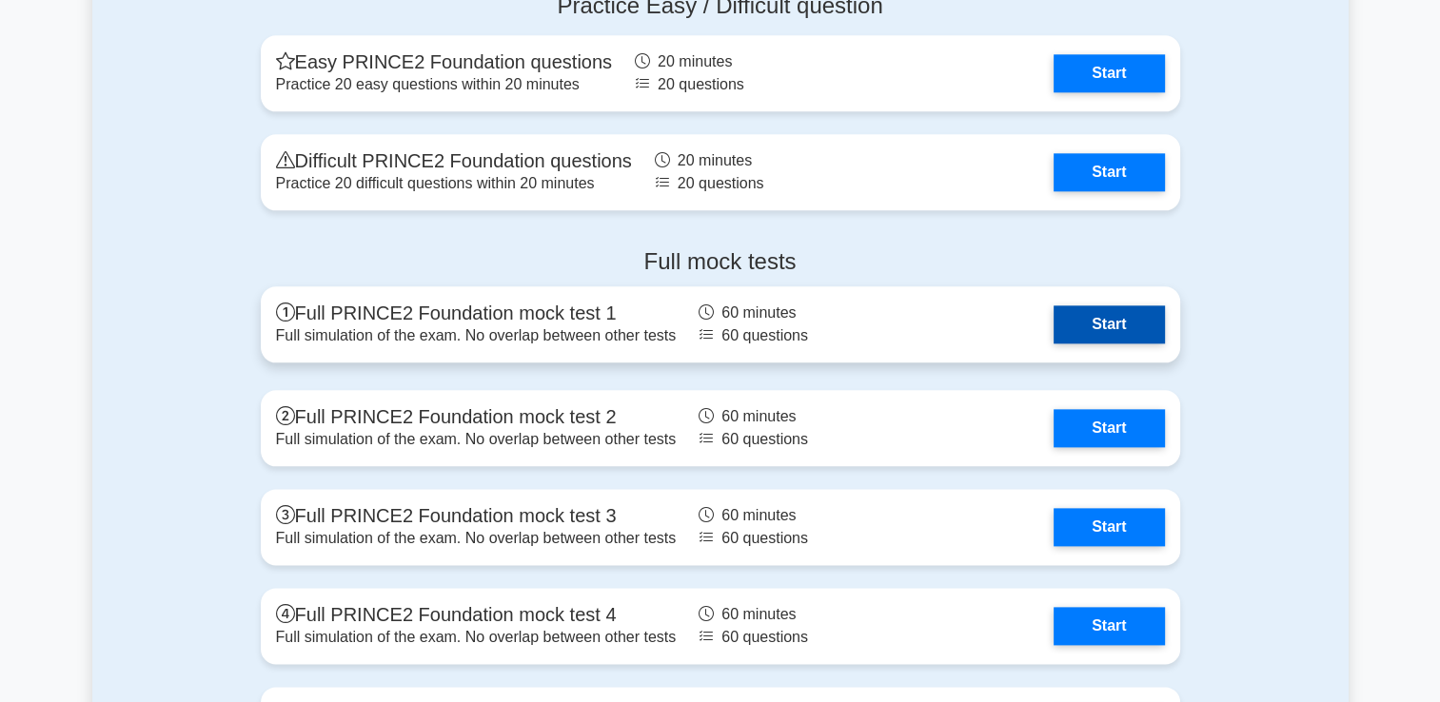
click at [1053, 314] on link "Start" at bounding box center [1108, 324] width 110 height 38
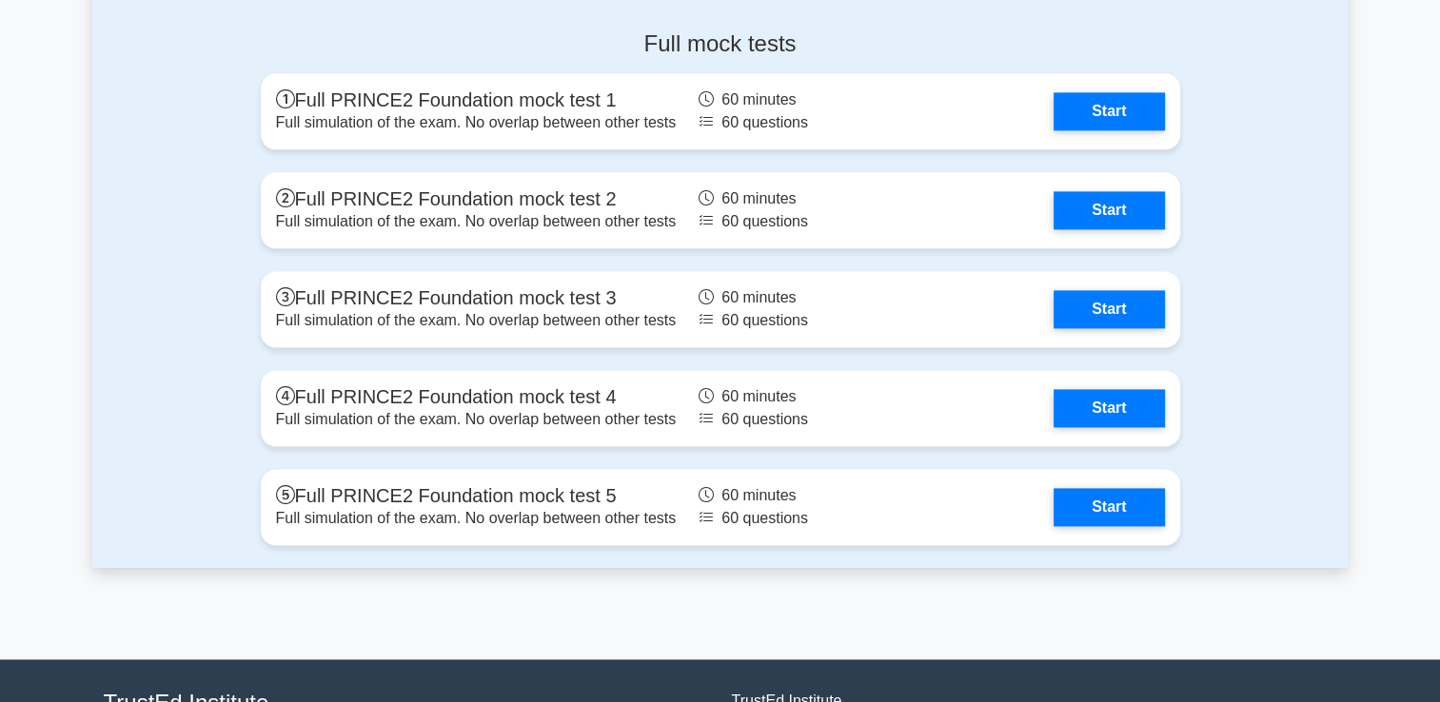
scroll to position [2309, 0]
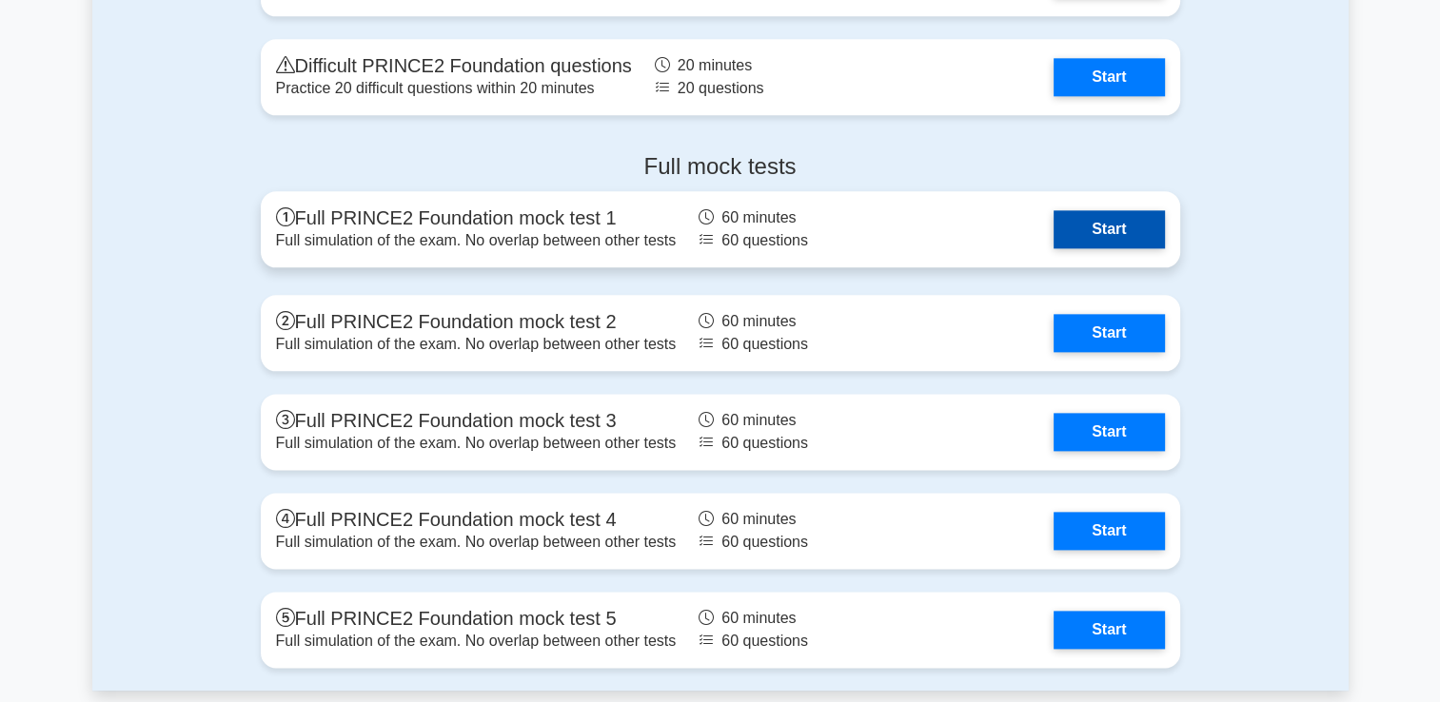
drag, startPoint x: 1092, startPoint y: 226, endPoint x: 1020, endPoint y: 257, distance: 78.5
click at [1092, 226] on link "Start" at bounding box center [1108, 229] width 110 height 38
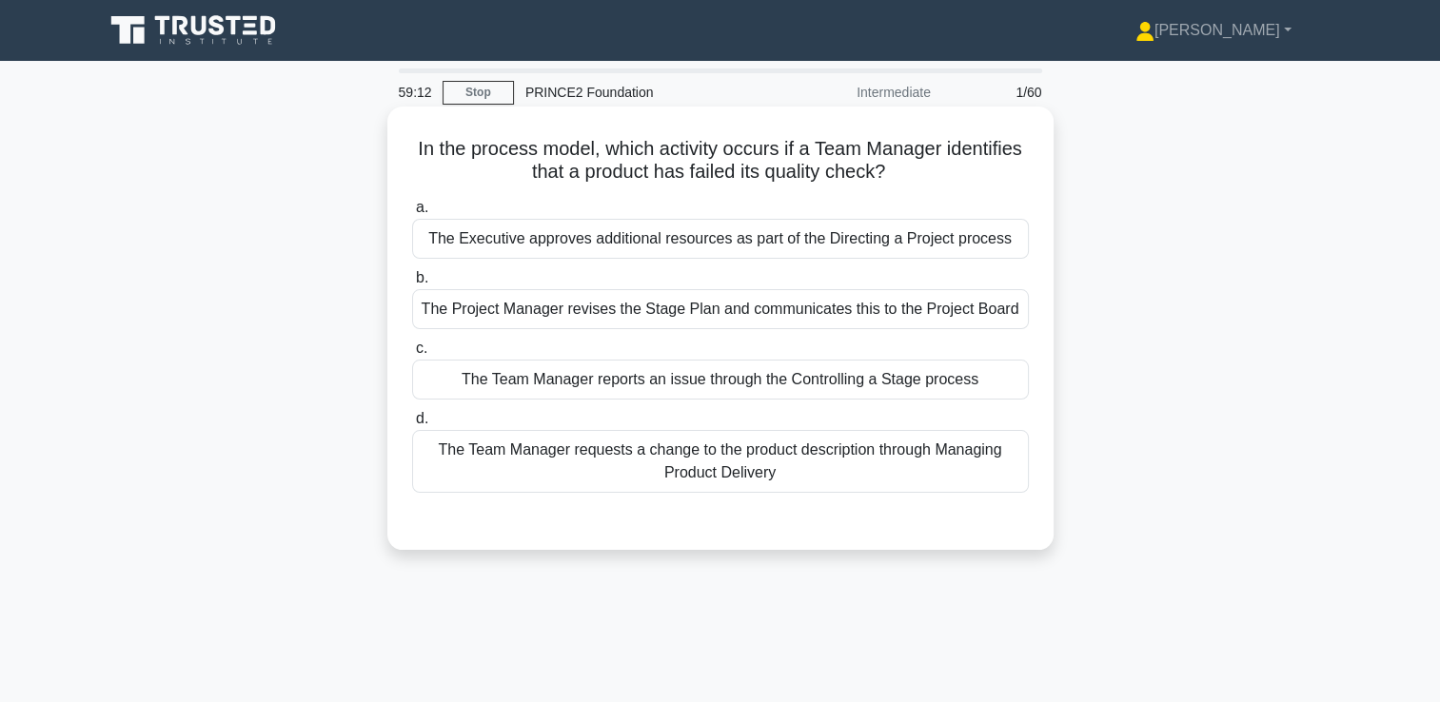
click at [657, 371] on div "The Team Manager reports an issue through the Controlling a Stage process" at bounding box center [720, 380] width 617 height 40
click at [412, 355] on input "c. The Team Manager reports an issue through the Controlling a Stage process" at bounding box center [412, 349] width 0 height 12
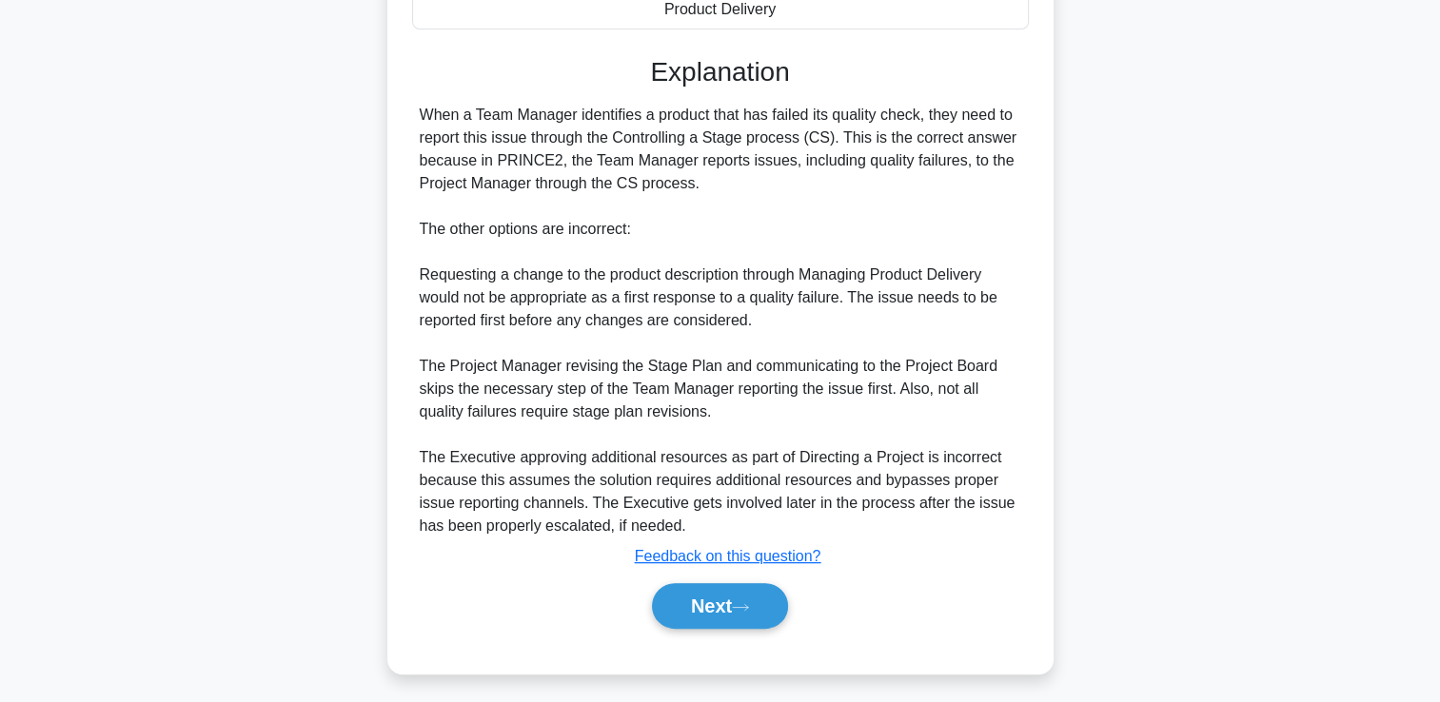
scroll to position [469, 0]
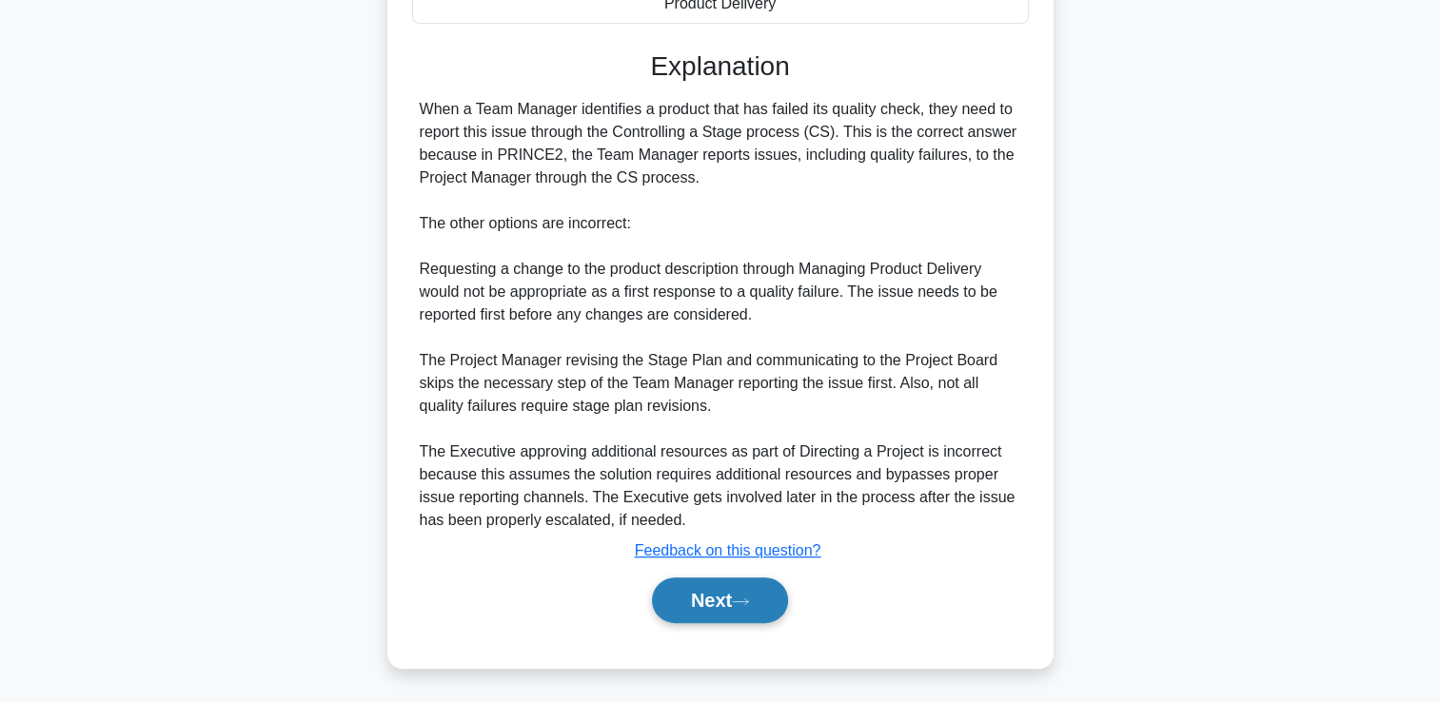
click at [685, 599] on button "Next" at bounding box center [720, 601] width 136 height 46
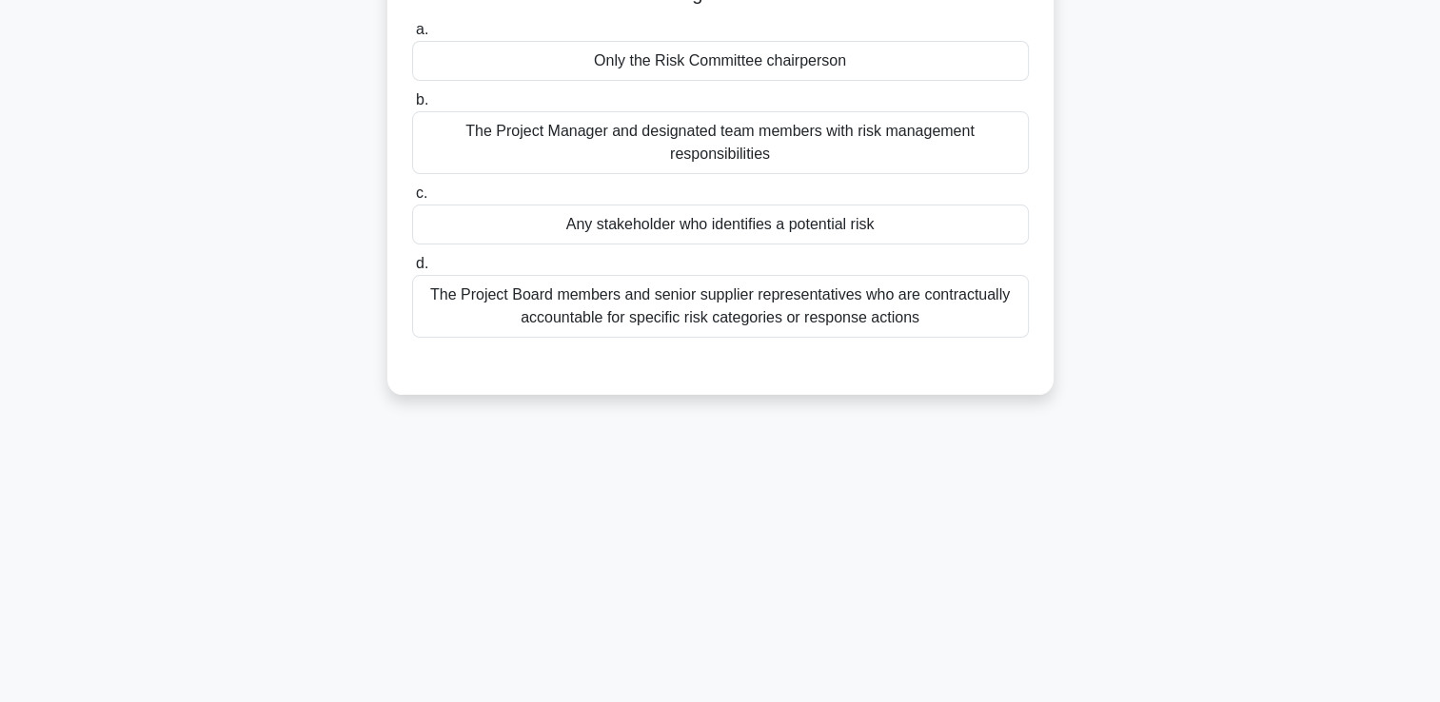
scroll to position [40, 0]
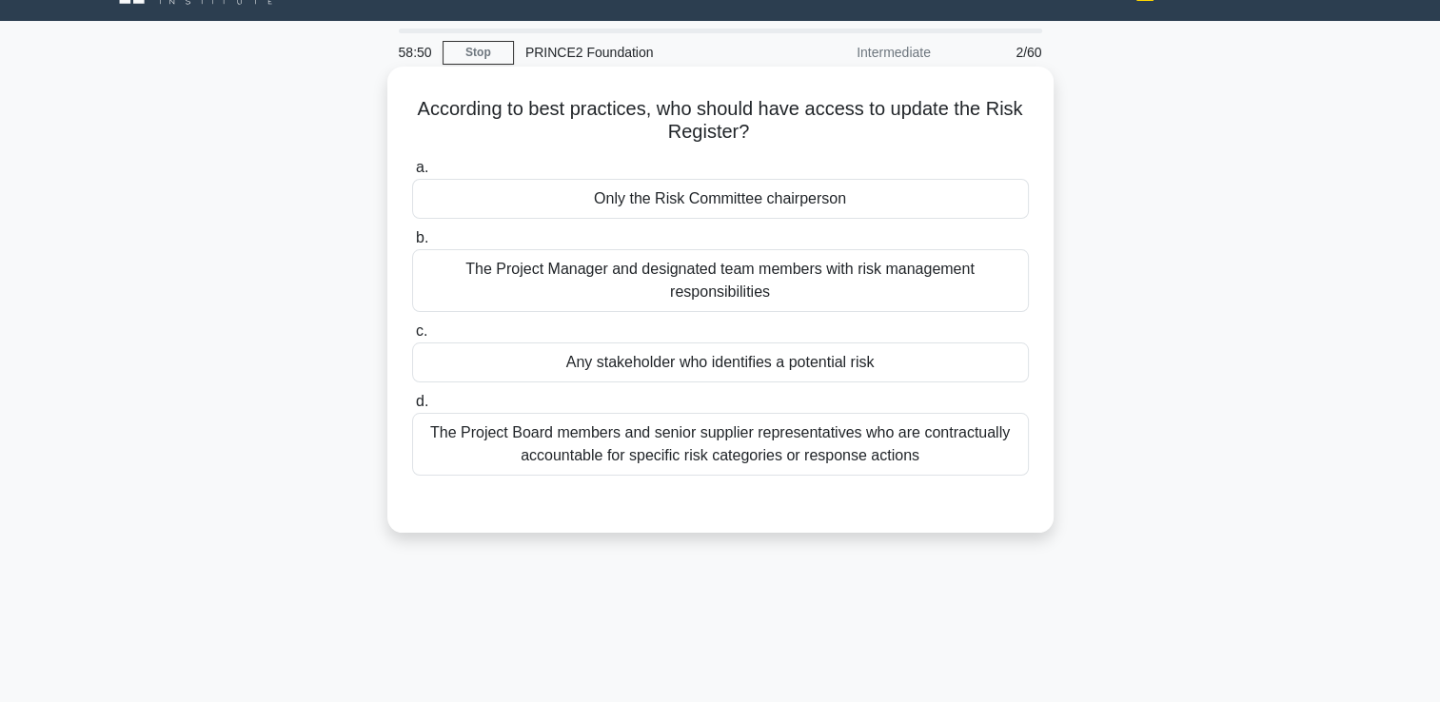
click at [766, 278] on div "The Project Manager and designated team members with risk management responsibi…" at bounding box center [720, 280] width 617 height 63
click at [412, 245] on input "b. The Project Manager and designated team members with risk management respons…" at bounding box center [412, 238] width 0 height 12
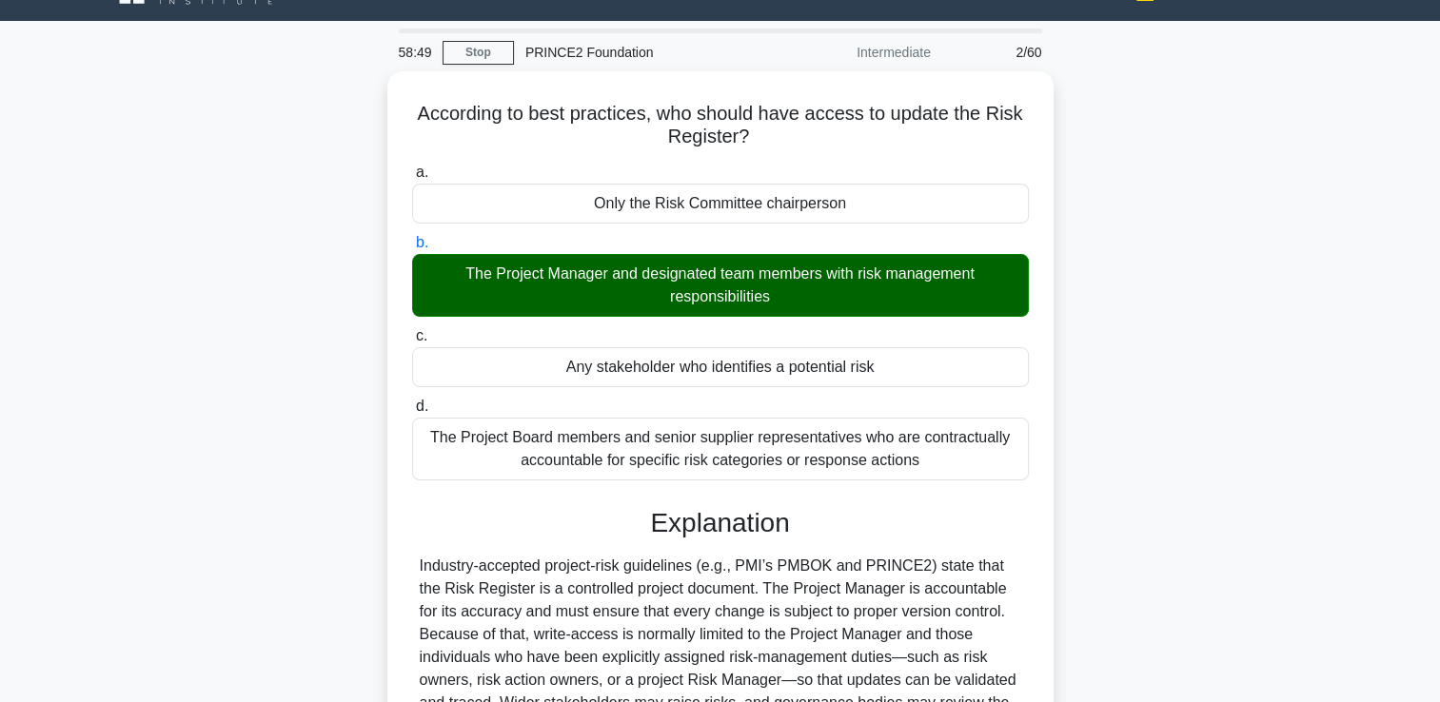
scroll to position [325, 0]
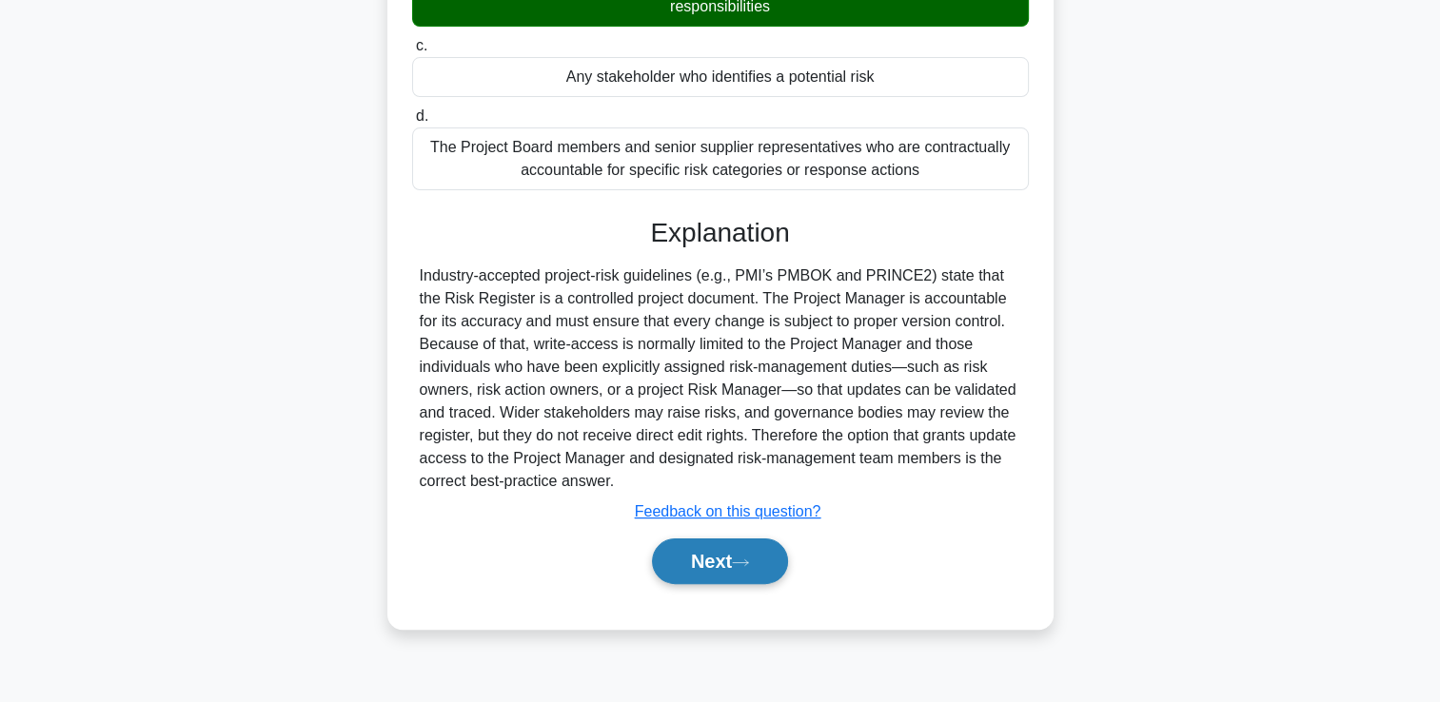
click at [704, 575] on button "Next" at bounding box center [720, 562] width 136 height 46
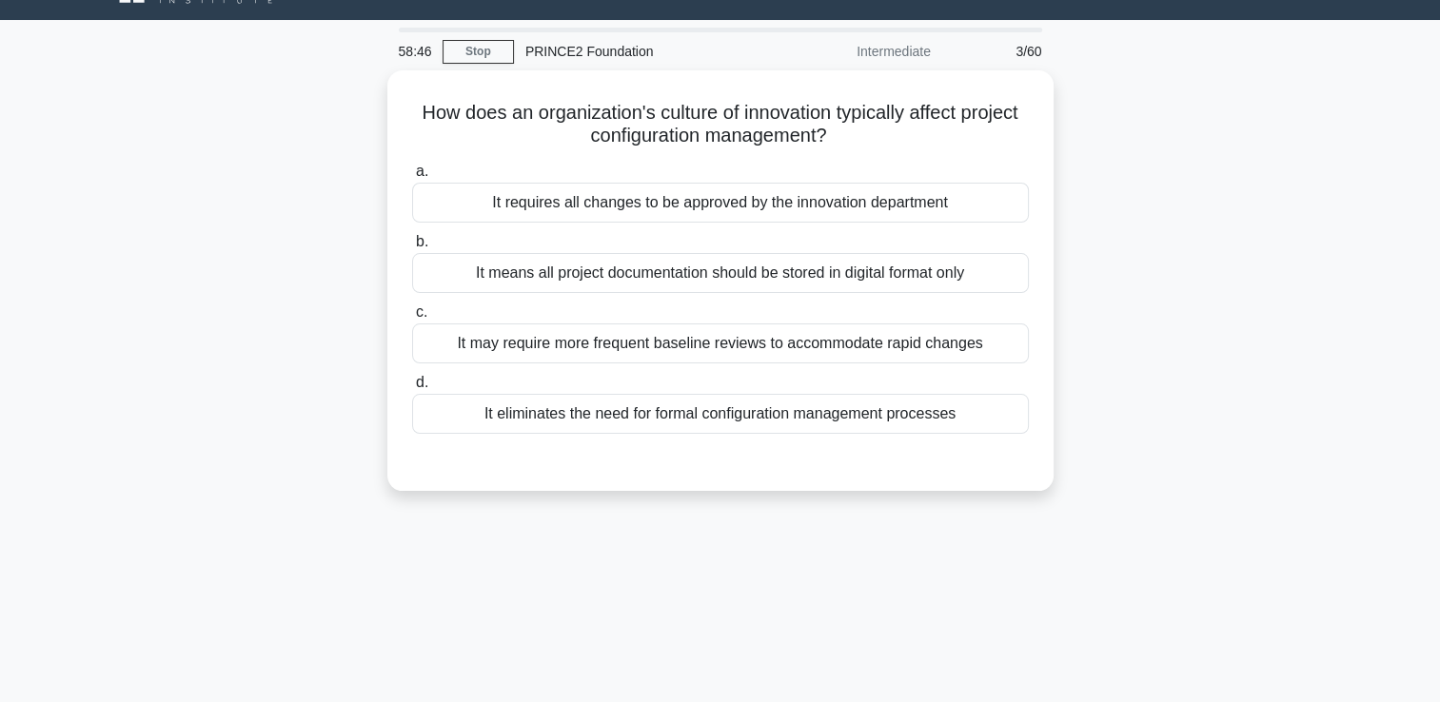
scroll to position [40, 0]
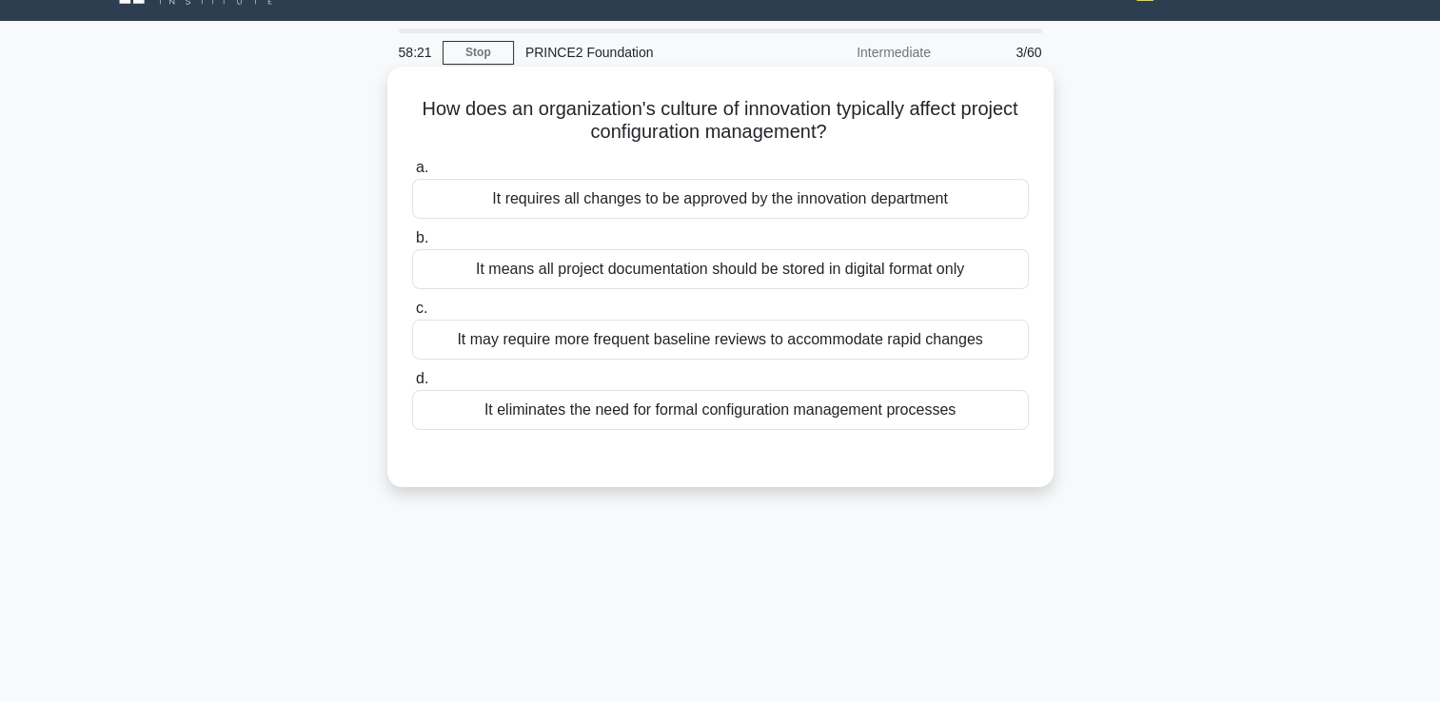
click at [703, 341] on div "It may require more frequent baseline reviews to accommodate rapid changes" at bounding box center [720, 340] width 617 height 40
click at [412, 315] on input "c. It may require more frequent baseline reviews to accommodate rapid changes" at bounding box center [412, 309] width 0 height 12
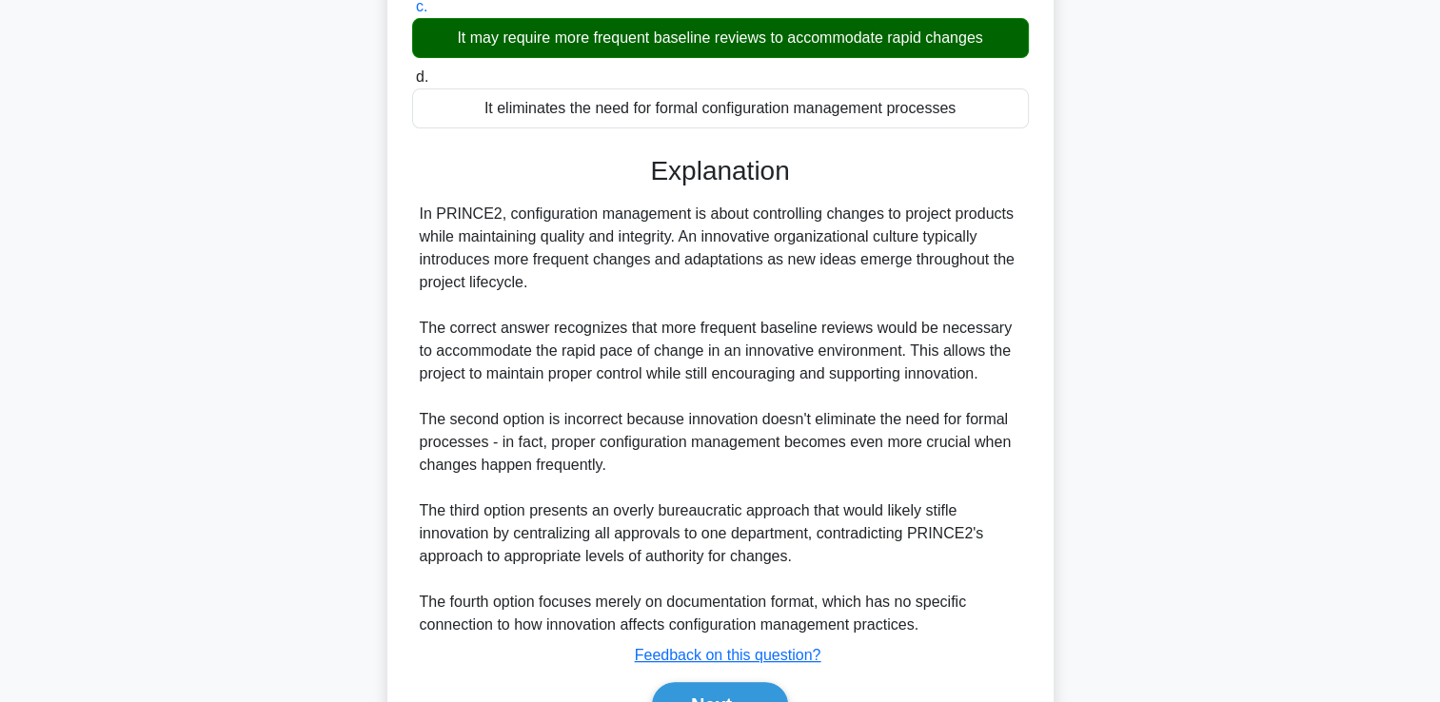
scroll to position [446, 0]
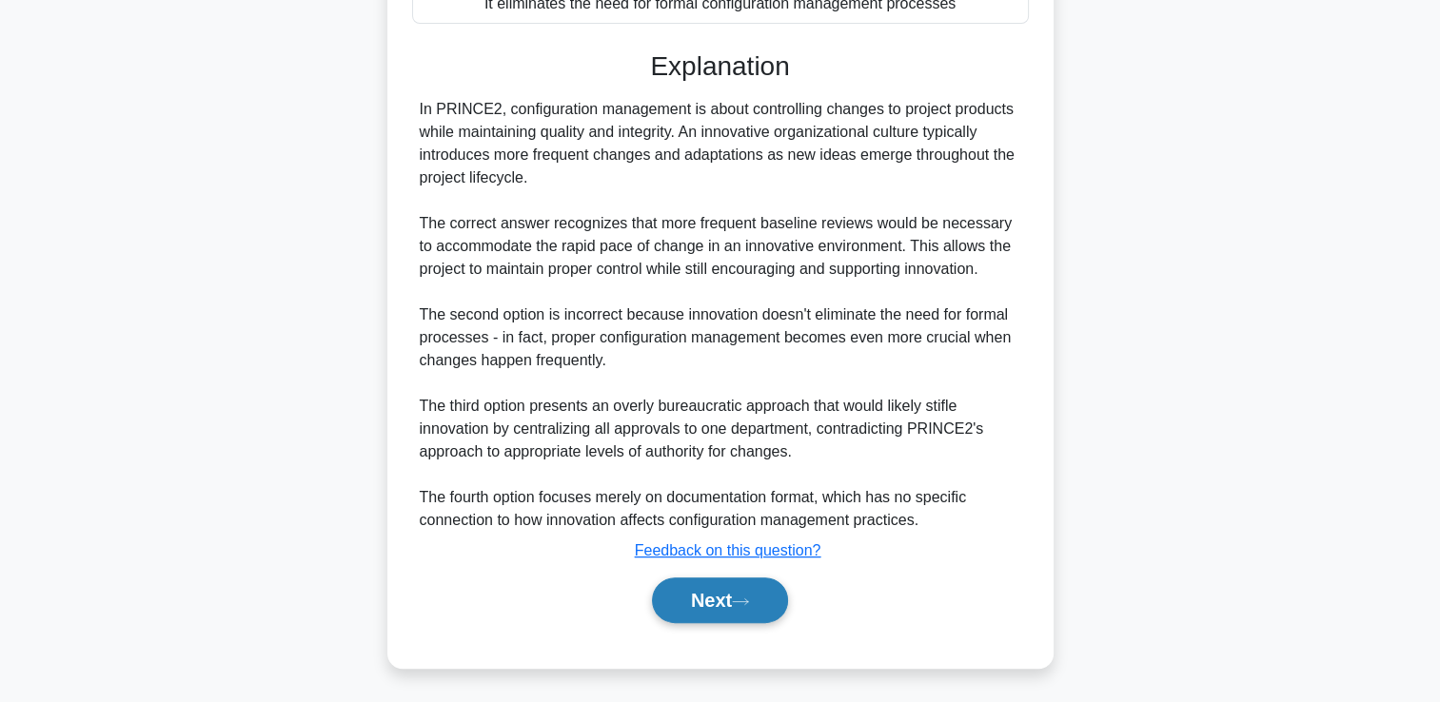
click at [680, 603] on button "Next" at bounding box center [720, 601] width 136 height 46
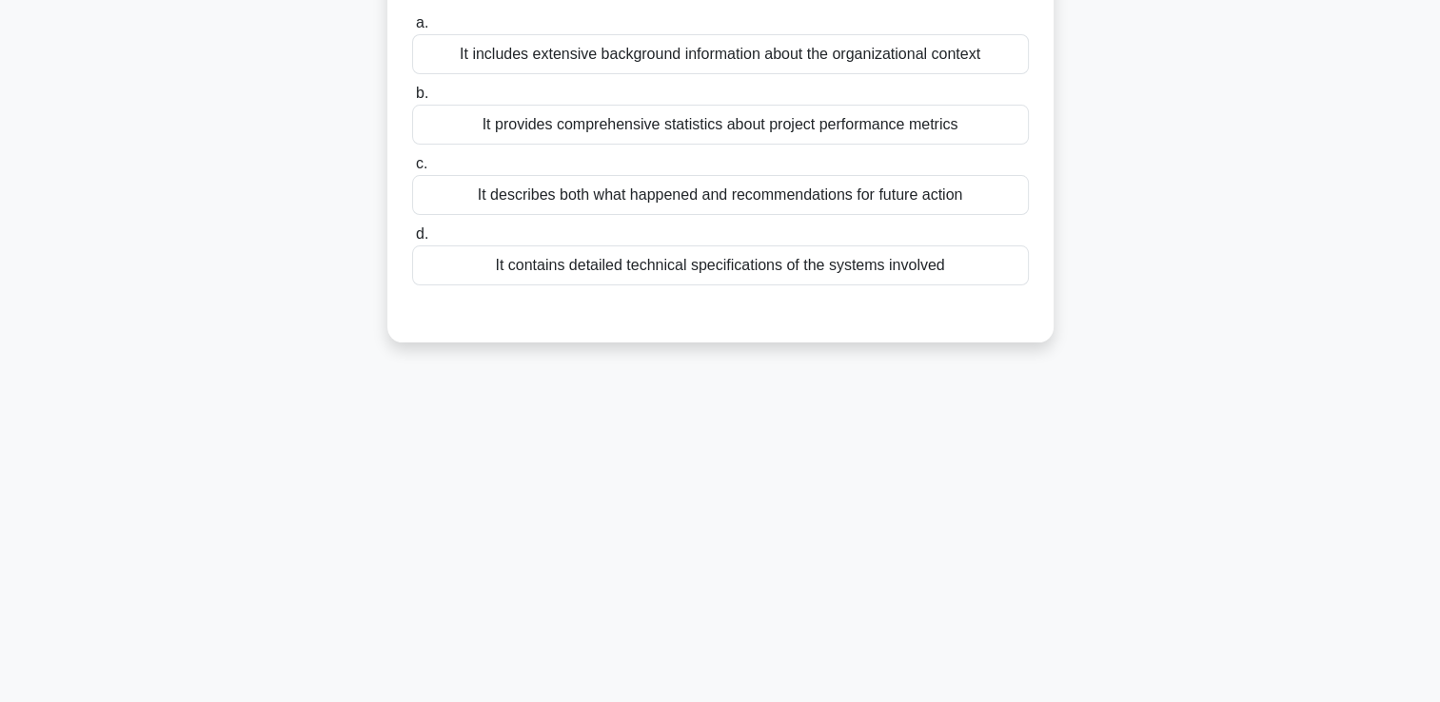
scroll to position [0, 0]
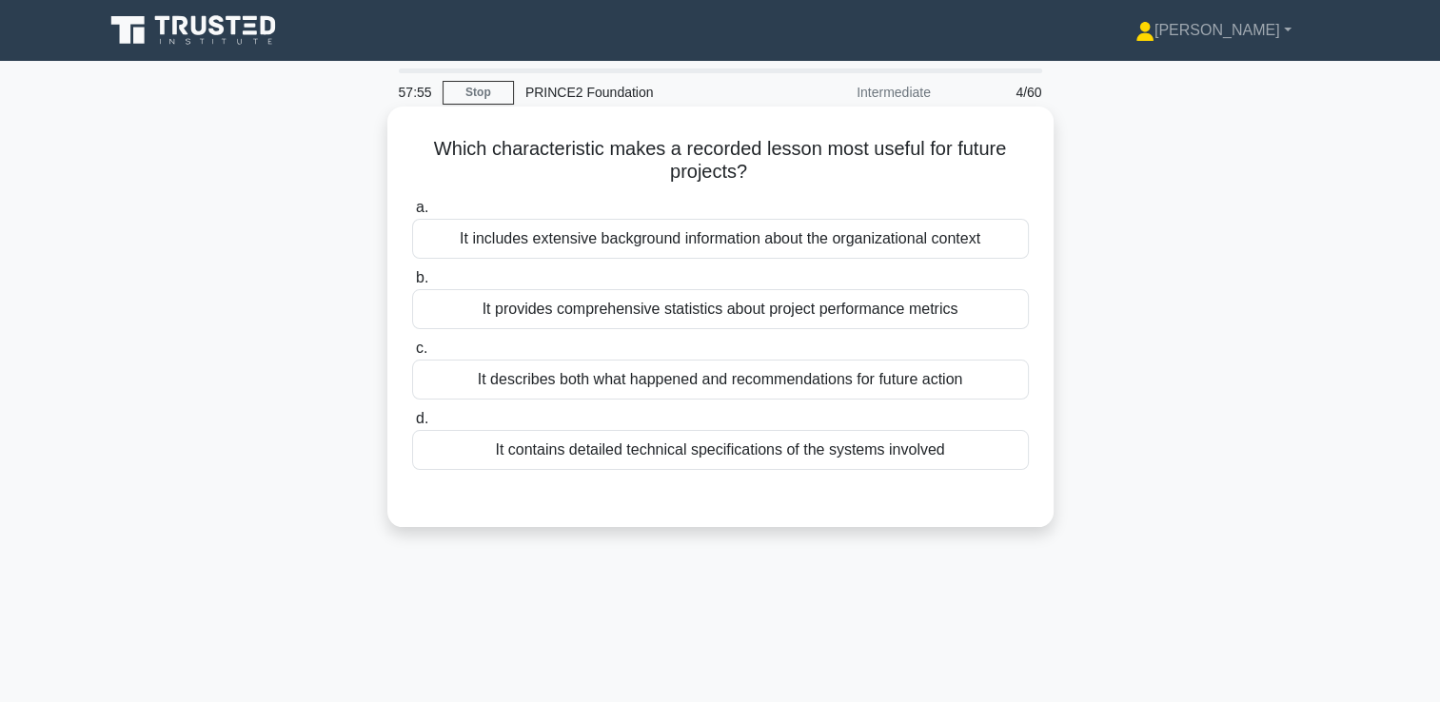
click at [817, 369] on div "It describes both what happened and recommendations for future action" at bounding box center [720, 380] width 617 height 40
click at [412, 355] on input "c. It describes both what happened and recommendations for future action" at bounding box center [412, 349] width 0 height 12
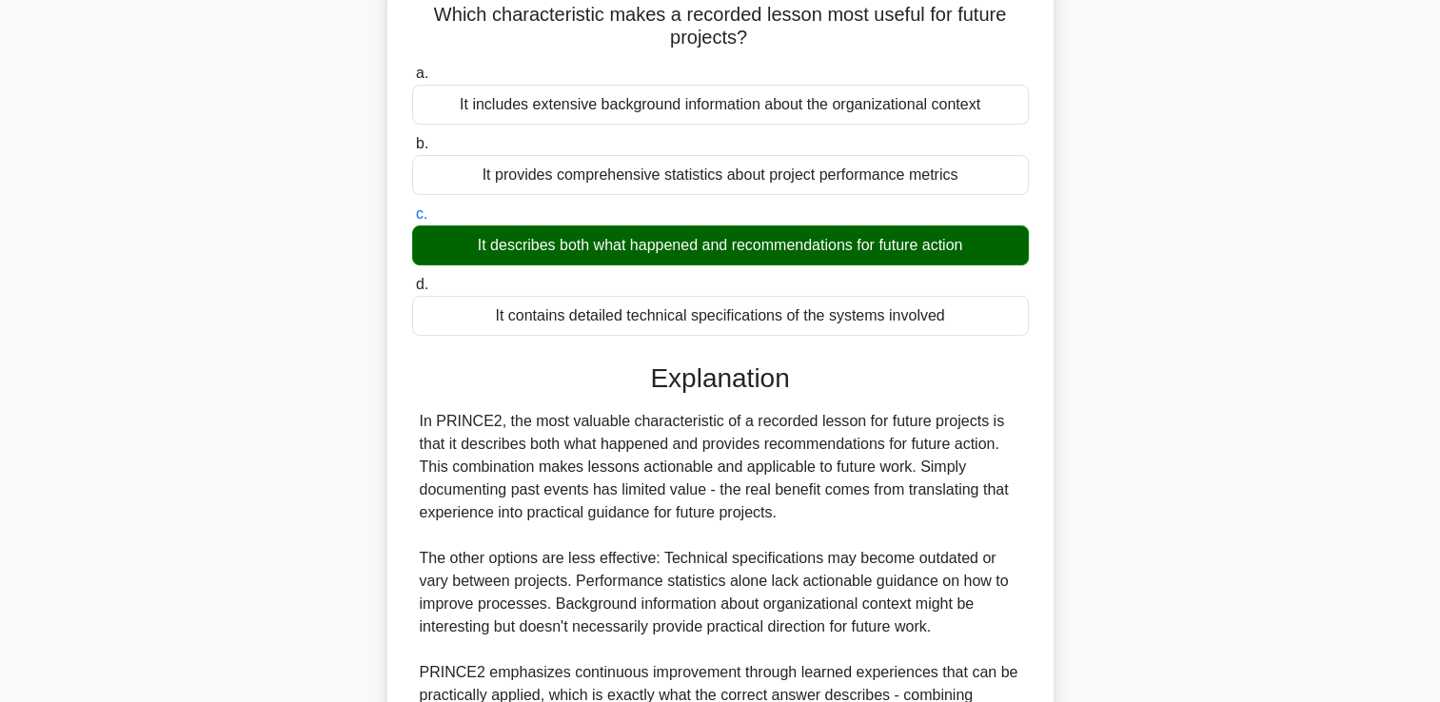
scroll to position [332, 0]
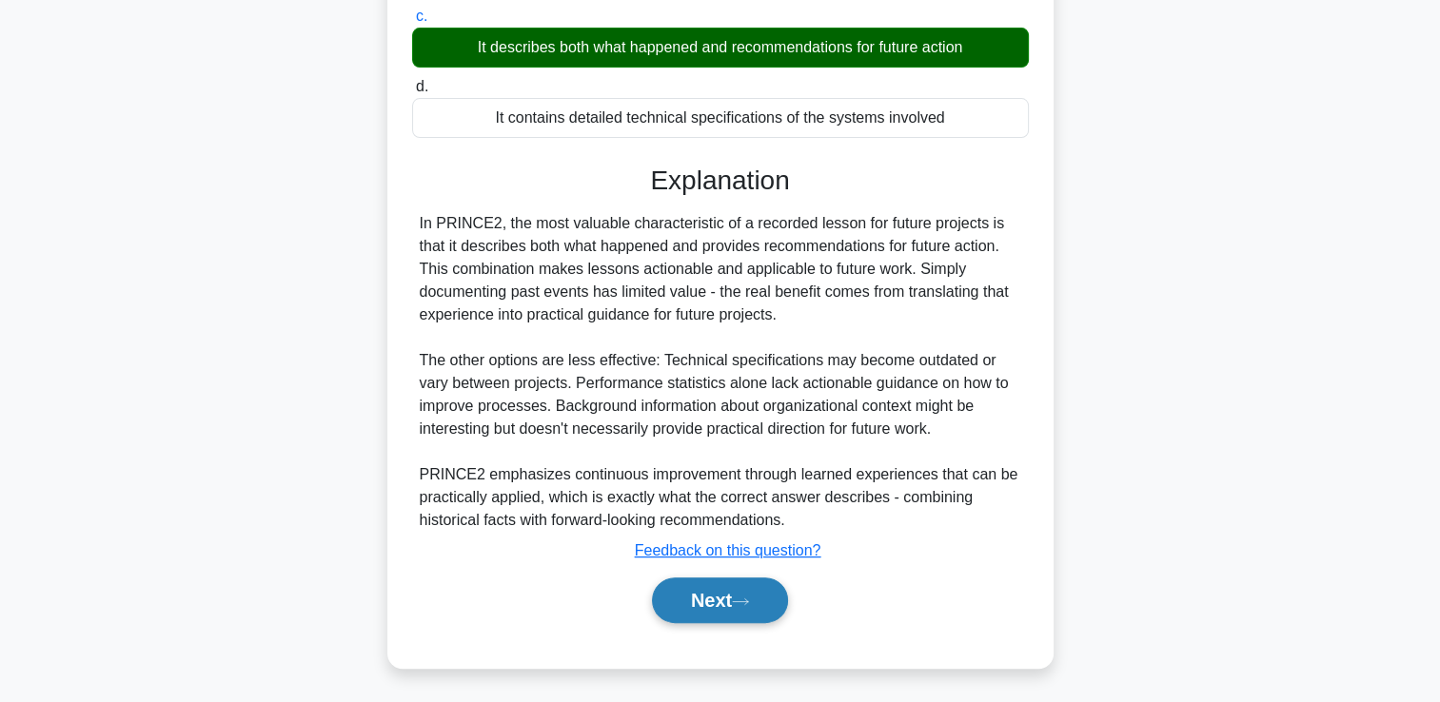
click at [708, 598] on button "Next" at bounding box center [720, 601] width 136 height 46
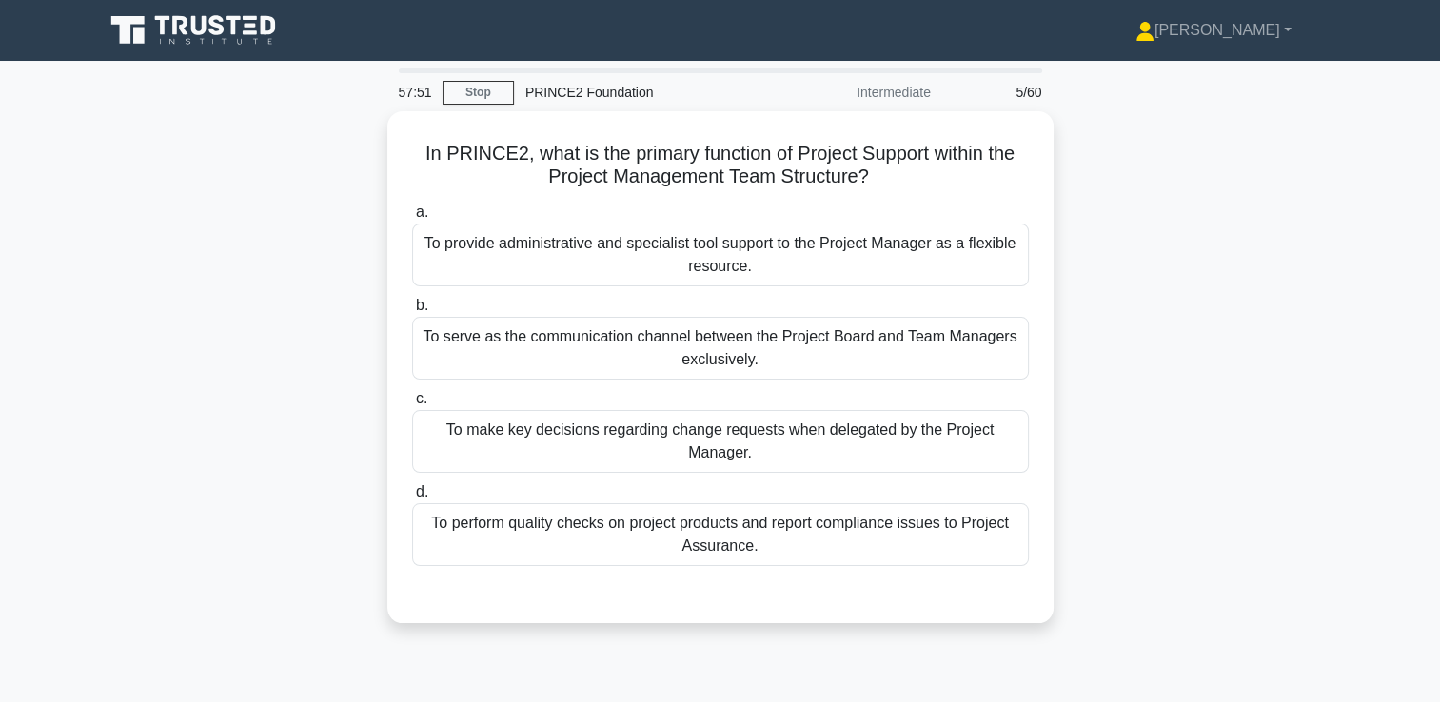
scroll to position [0, 0]
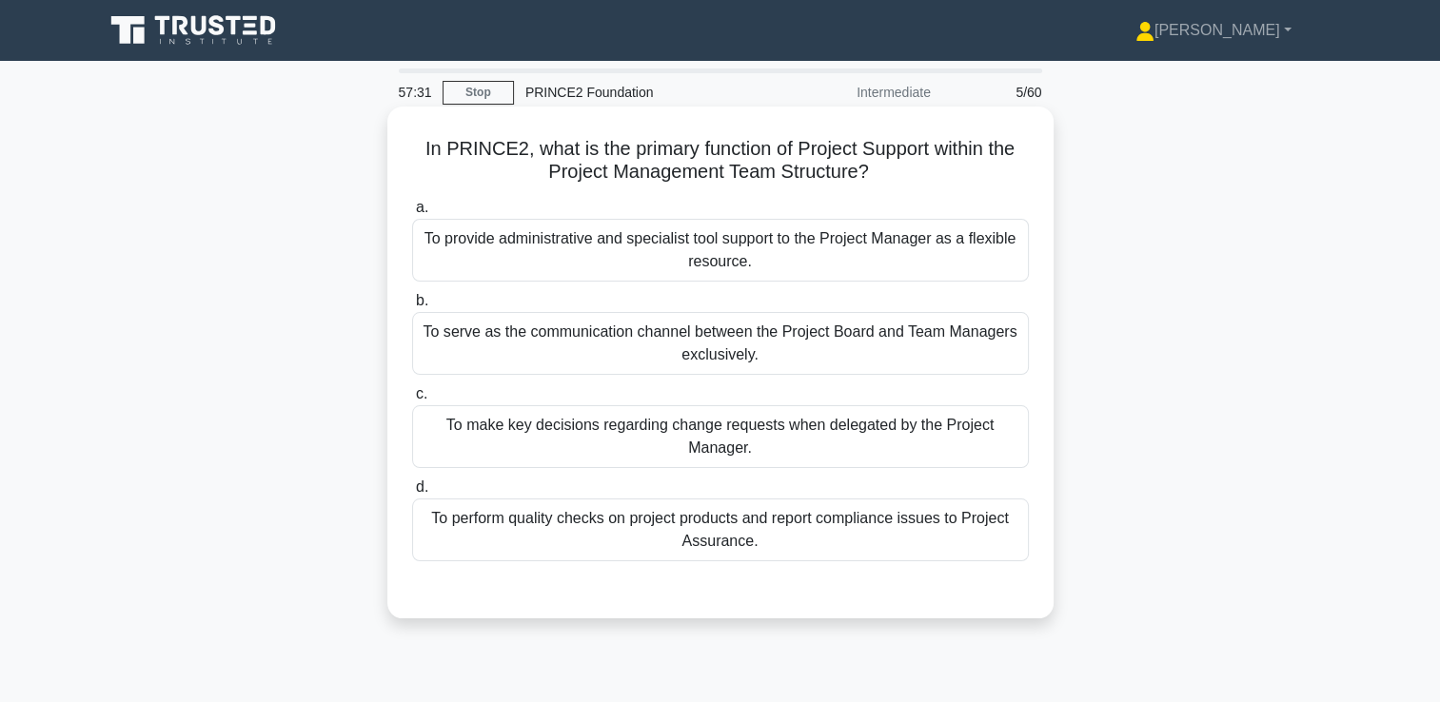
click at [723, 241] on div "To provide administrative and specialist tool support to the Project Manager as…" at bounding box center [720, 250] width 617 height 63
click at [412, 214] on input "a. To provide administrative and specialist tool support to the Project Manager…" at bounding box center [412, 208] width 0 height 12
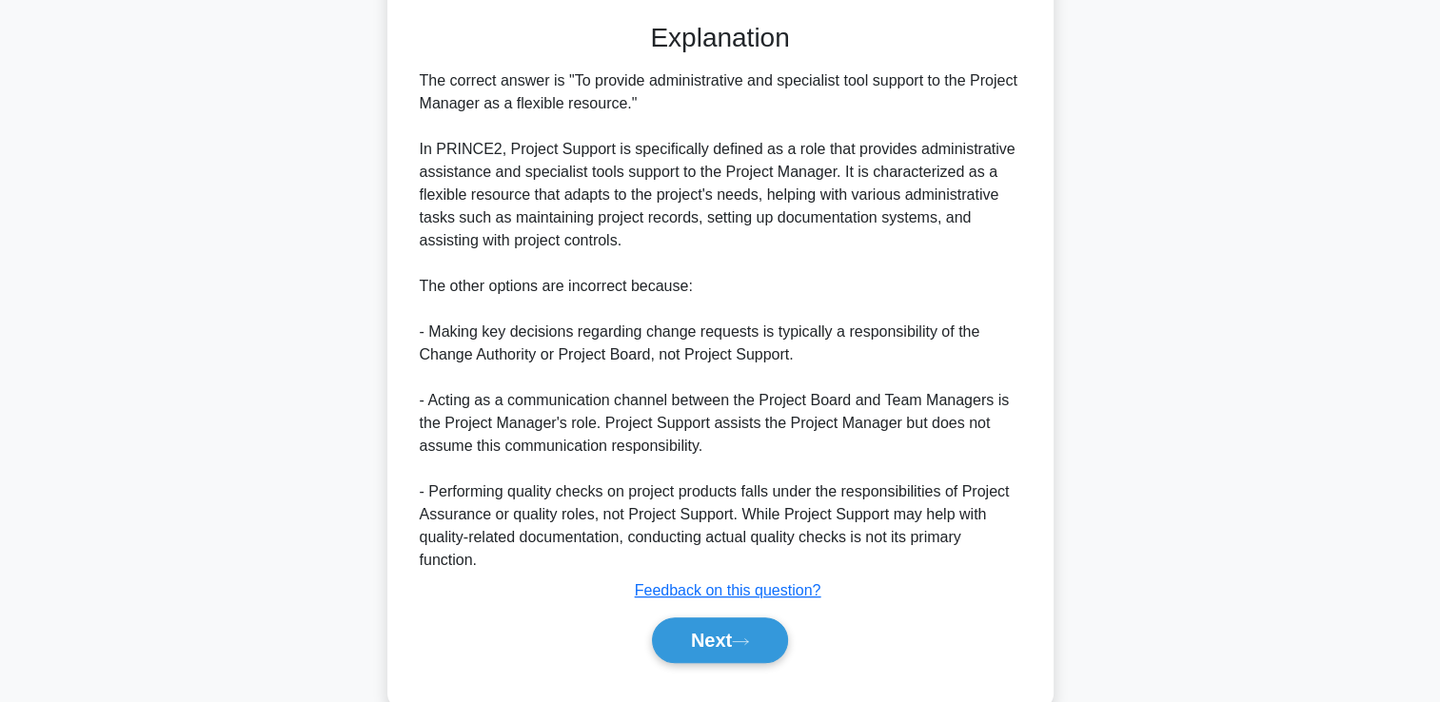
scroll to position [606, 0]
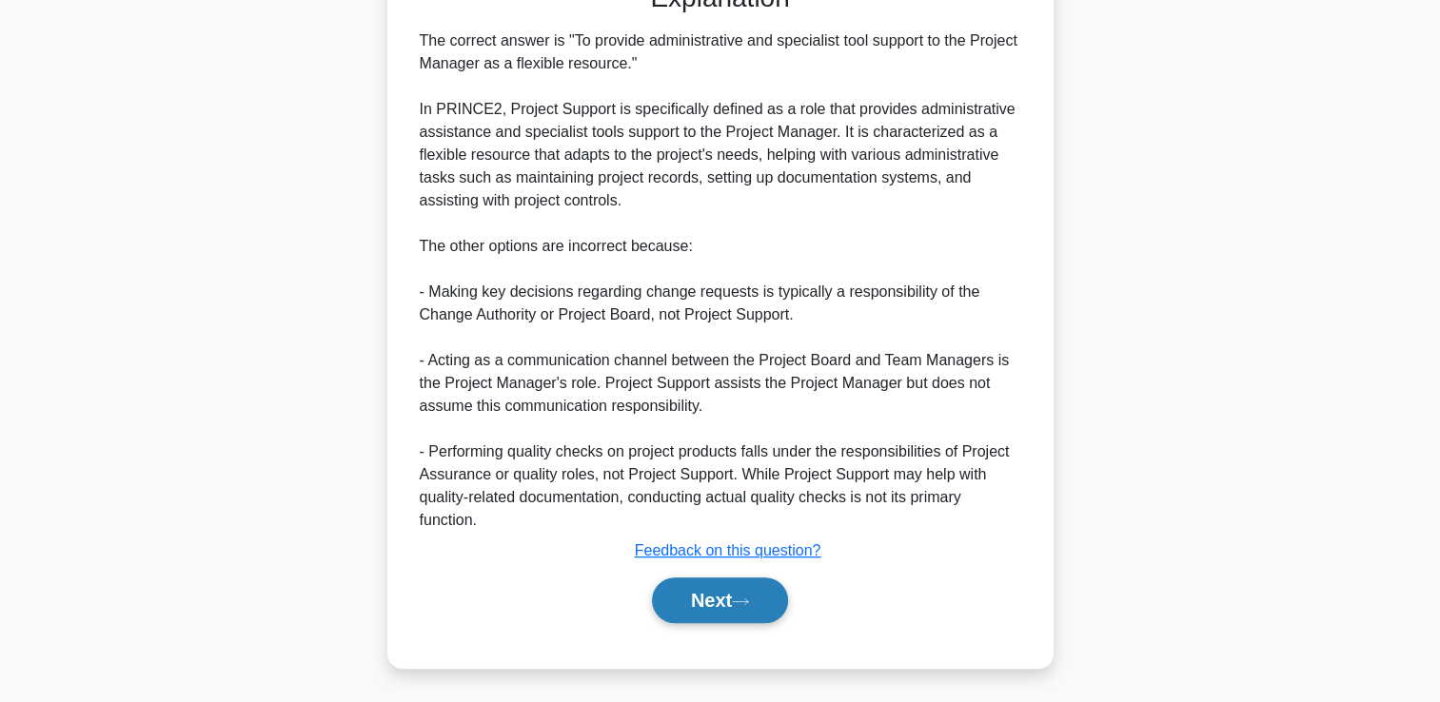
click at [720, 603] on button "Next" at bounding box center [720, 601] width 136 height 46
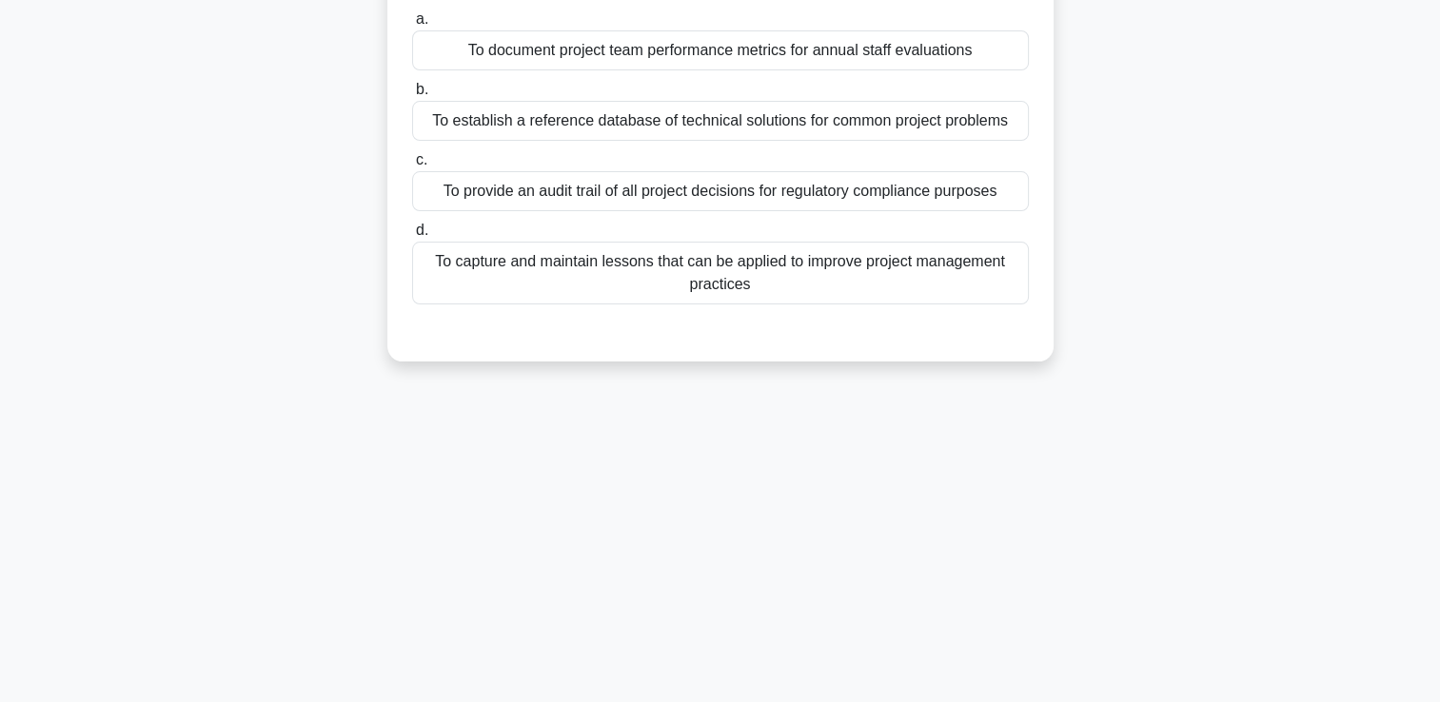
scroll to position [40, 0]
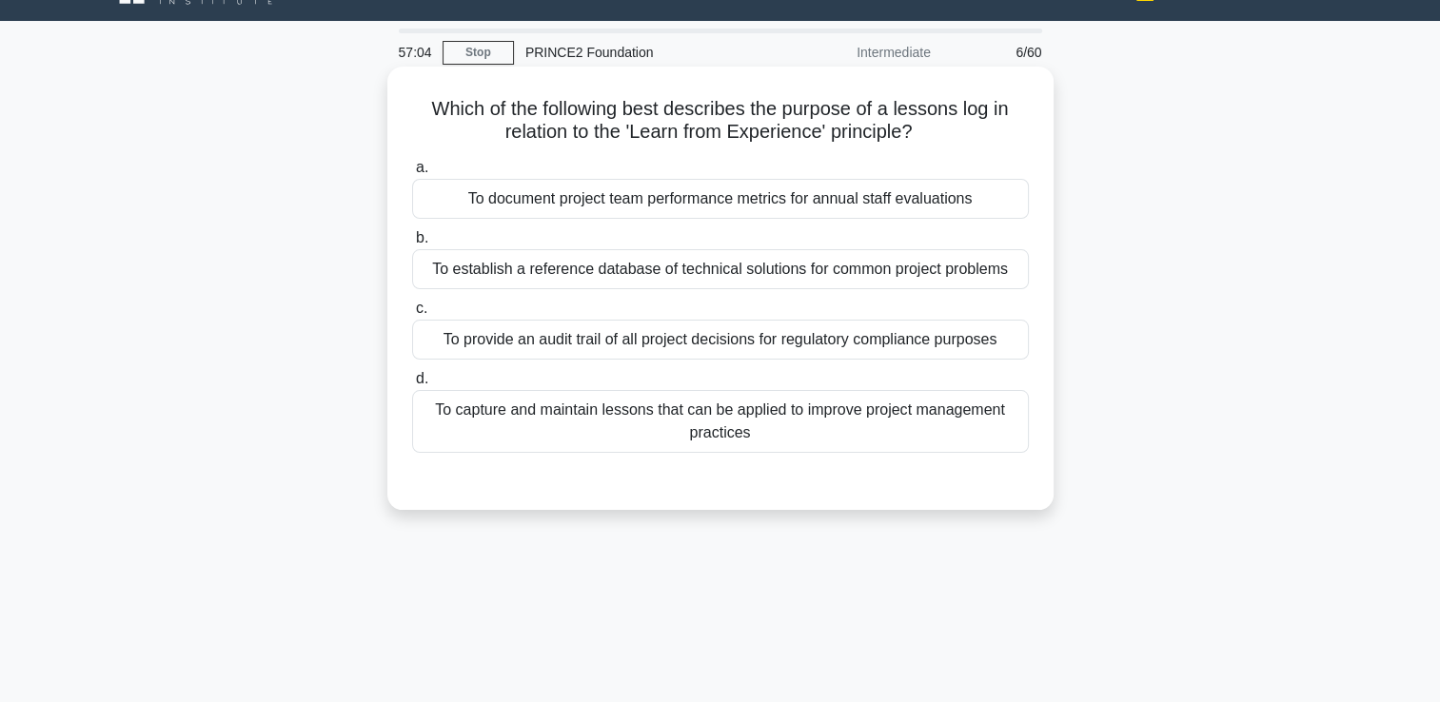
click at [763, 416] on div "To capture and maintain lessons that can be applied to improve project manageme…" at bounding box center [720, 421] width 617 height 63
click at [412, 385] on input "d. To capture and maintain lessons that can be applied to improve project manag…" at bounding box center [412, 379] width 0 height 12
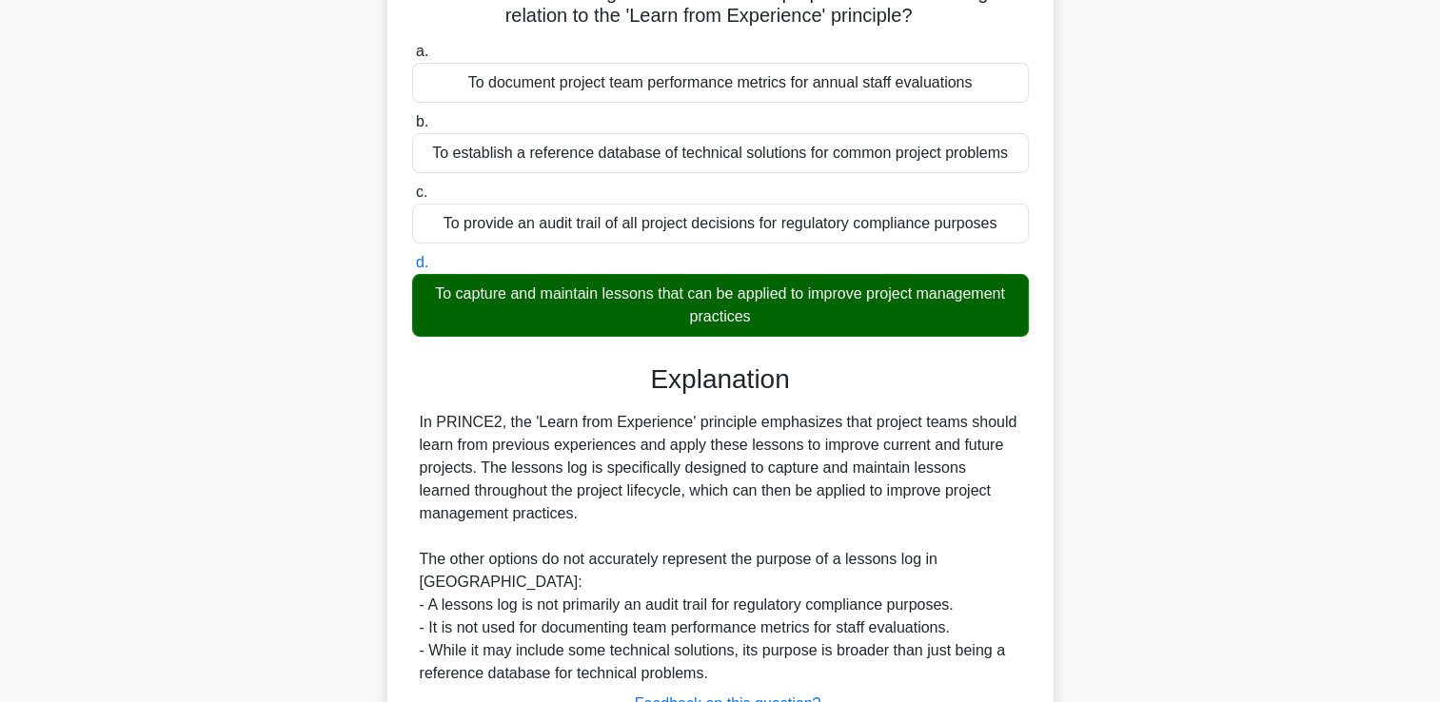
scroll to position [325, 0]
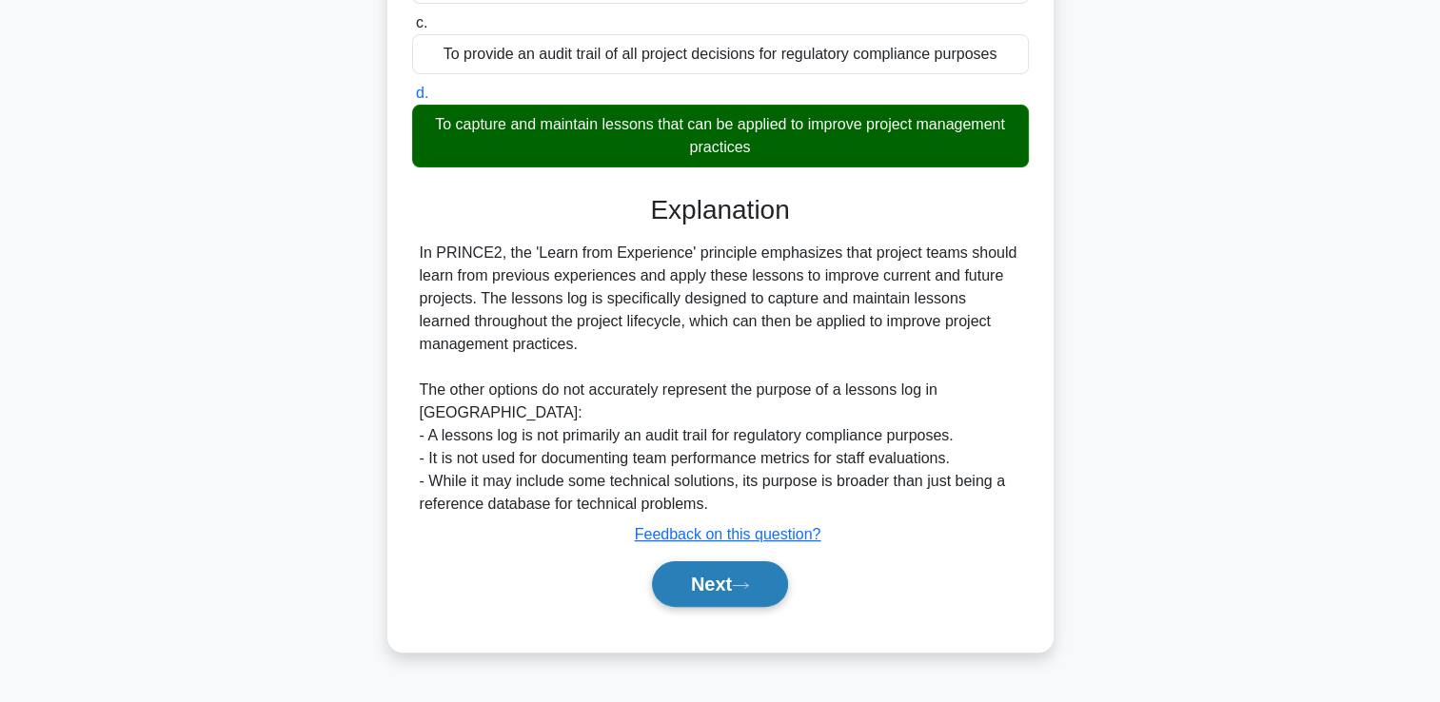
click at [696, 561] on button "Next" at bounding box center [720, 584] width 136 height 46
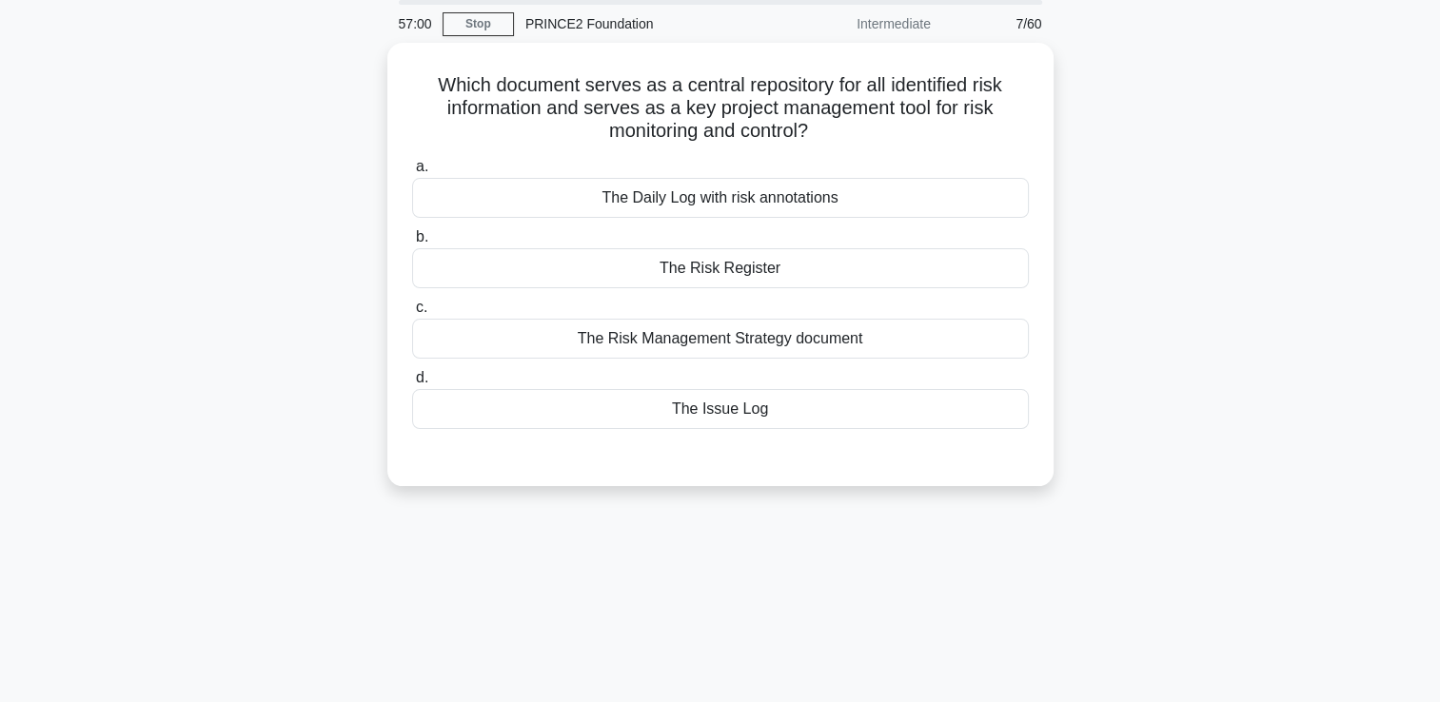
scroll to position [40, 0]
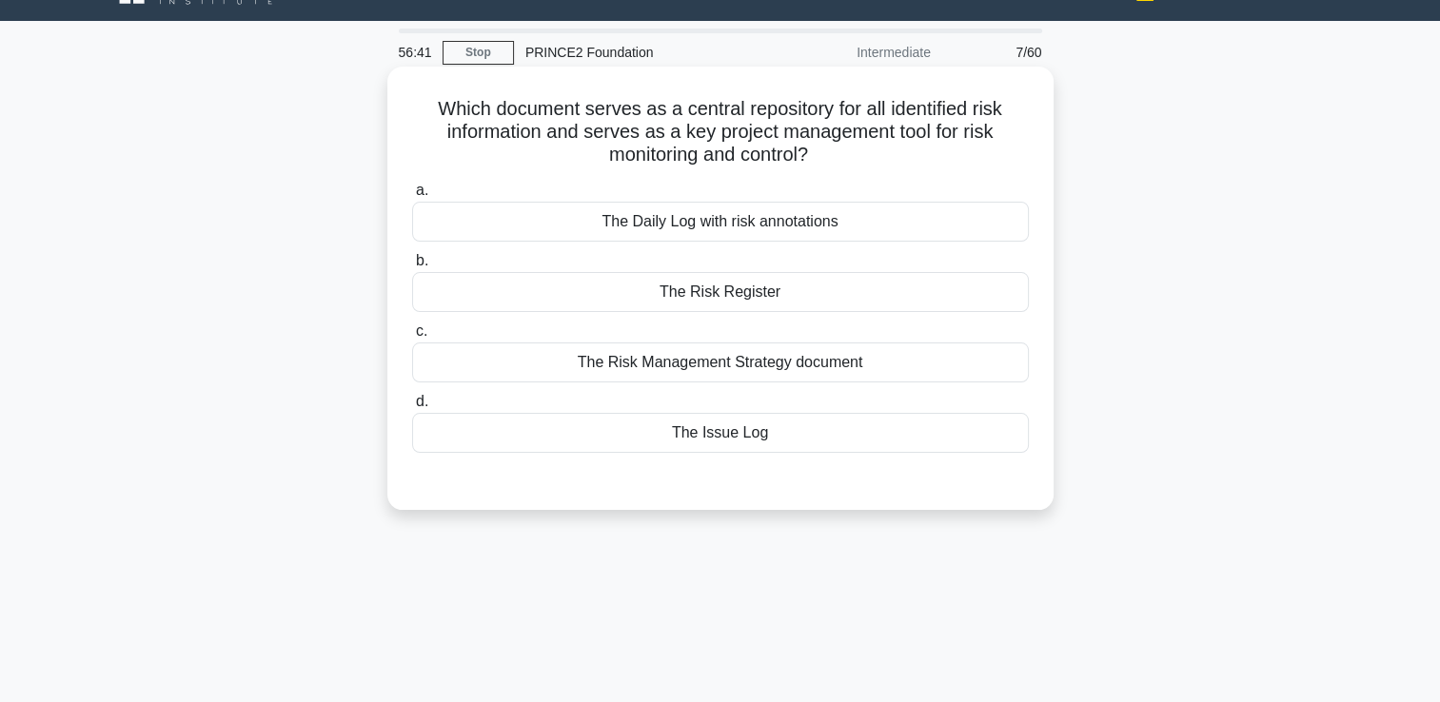
click at [689, 297] on div "The Risk Register" at bounding box center [720, 292] width 617 height 40
click at [412, 267] on input "b. The Risk Register" at bounding box center [412, 261] width 0 height 12
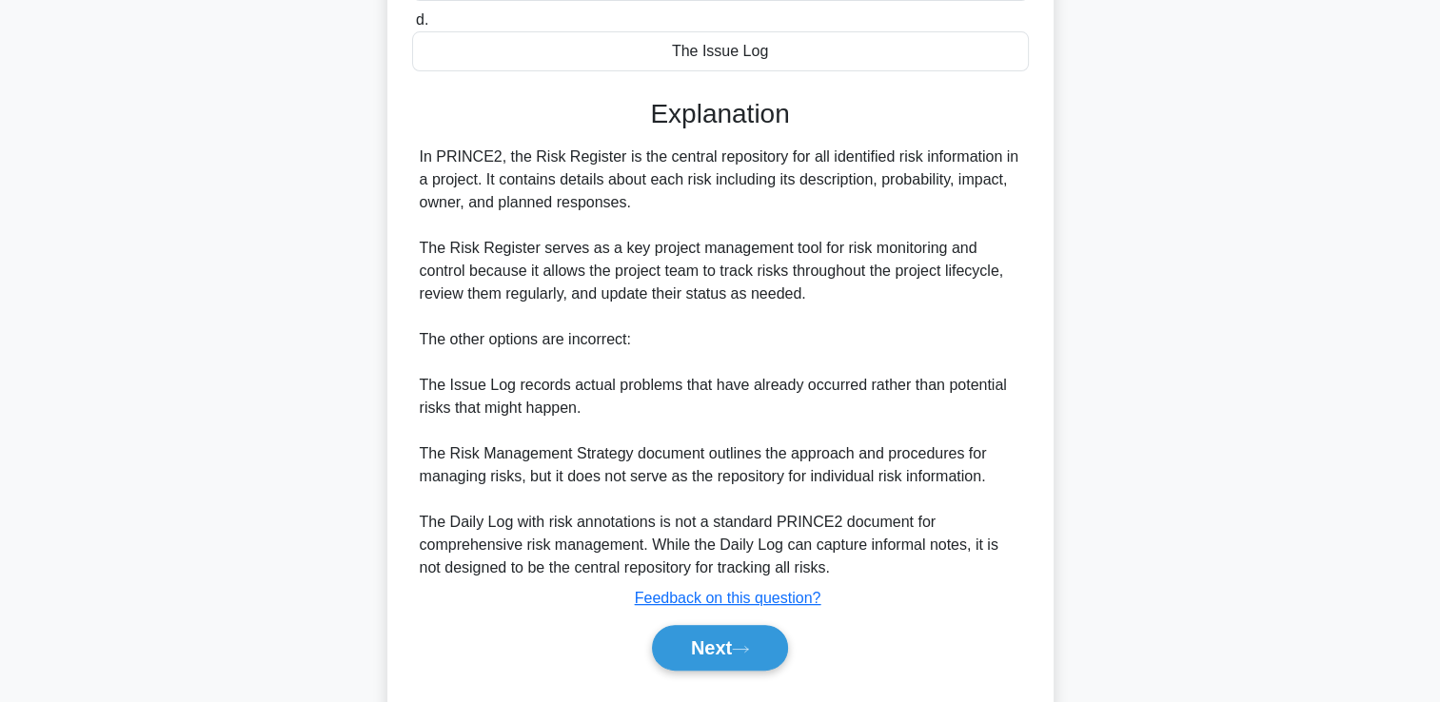
scroll to position [469, 0]
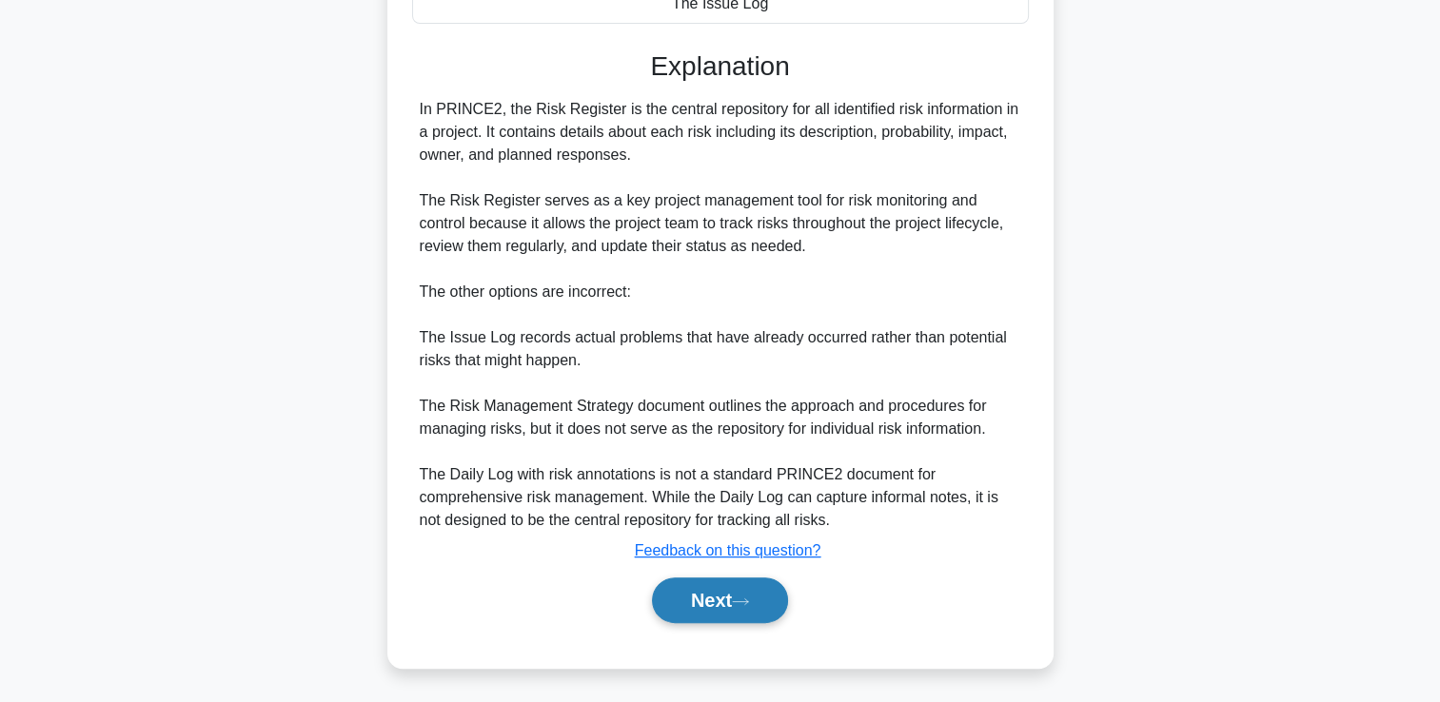
click at [728, 604] on button "Next" at bounding box center [720, 601] width 136 height 46
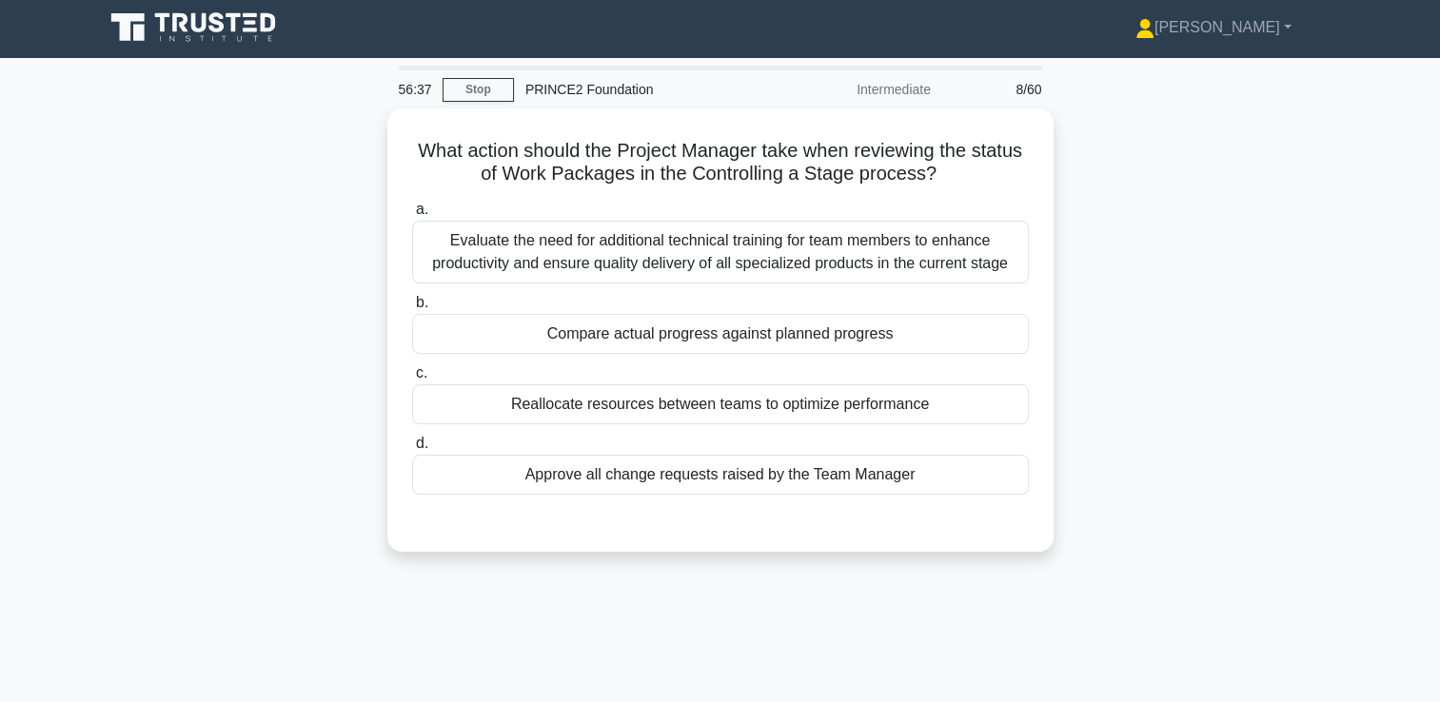
scroll to position [0, 0]
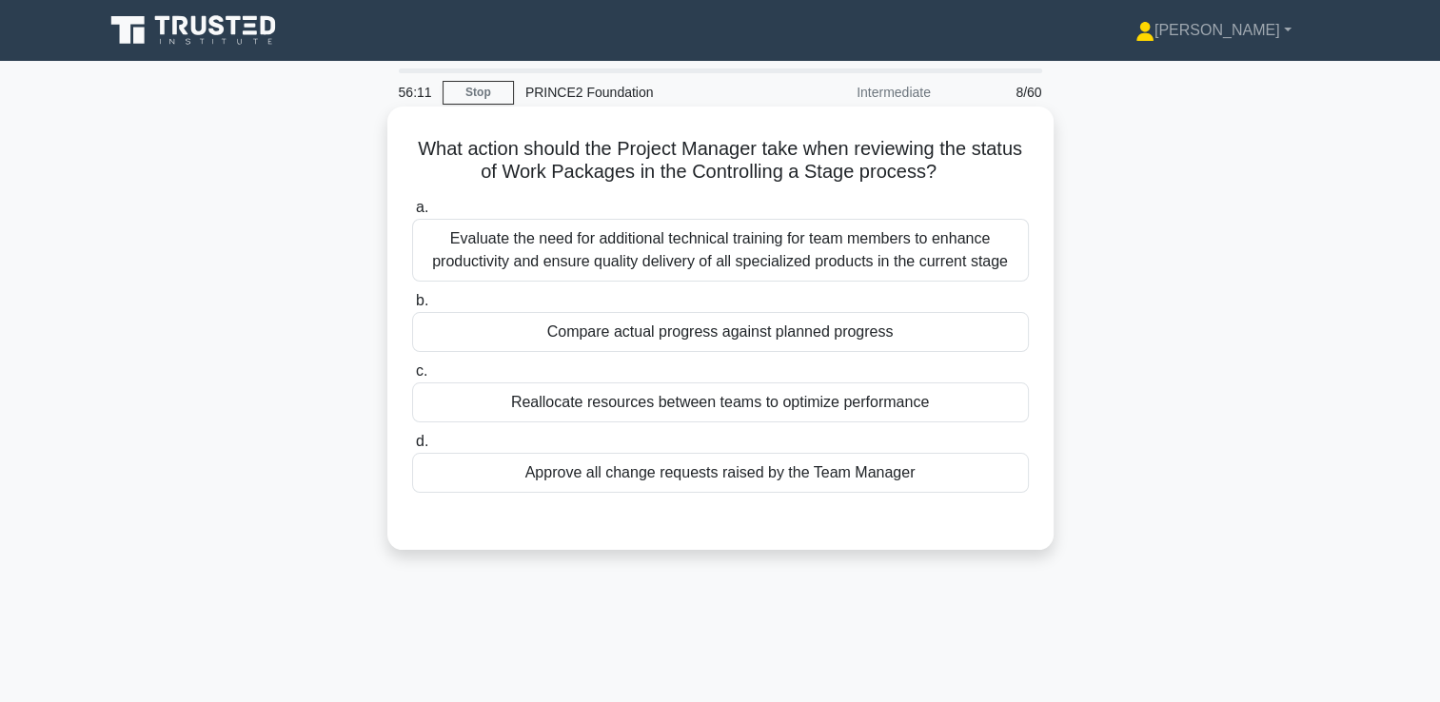
click at [657, 341] on div "Compare actual progress against planned progress" at bounding box center [720, 332] width 617 height 40
click at [412, 307] on input "b. Compare actual progress against planned progress" at bounding box center [412, 301] width 0 height 12
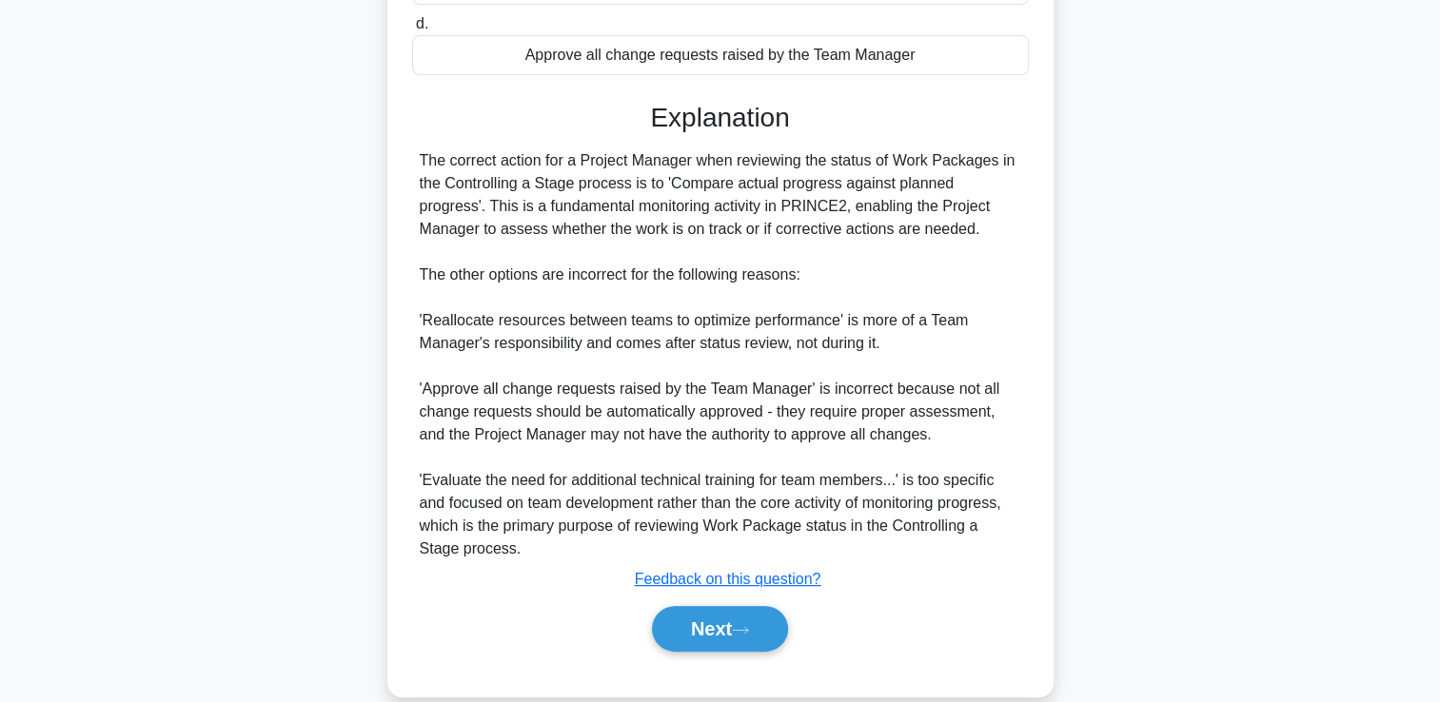
scroll to position [446, 0]
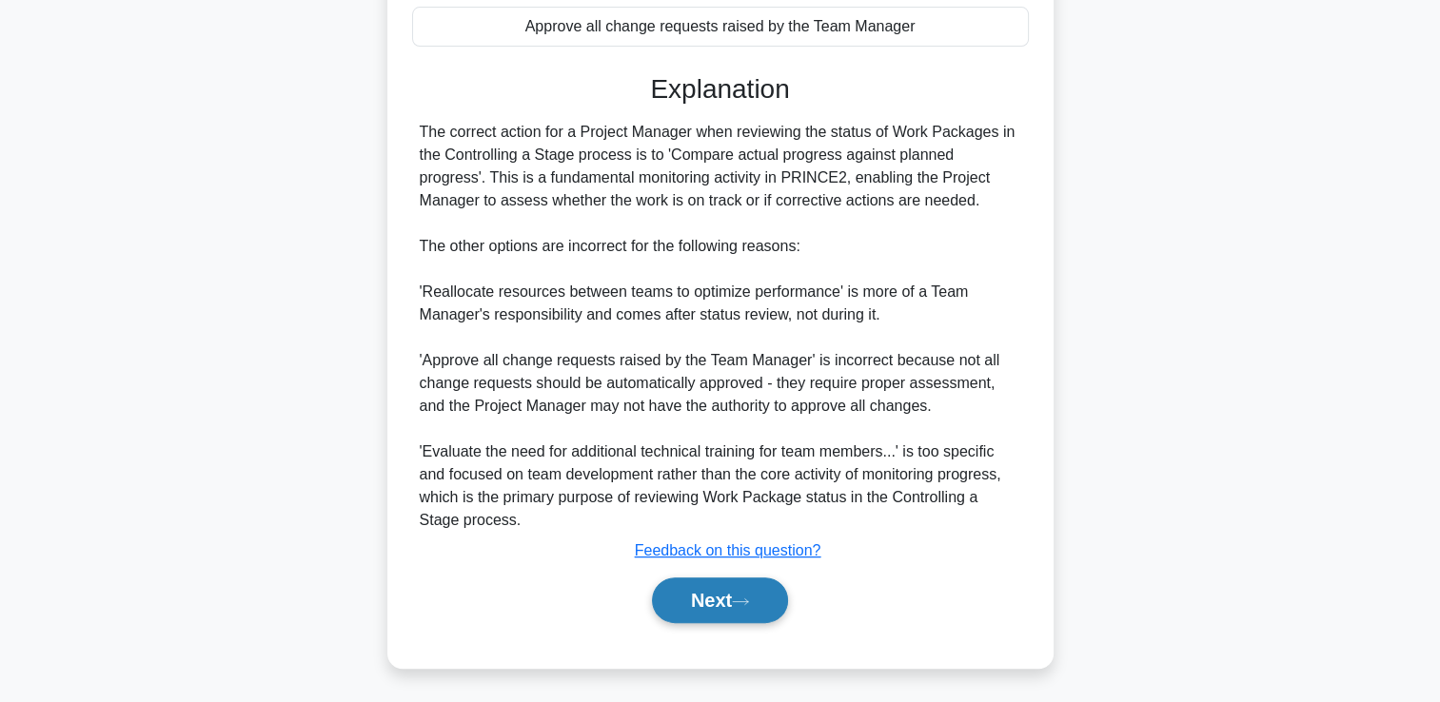
click at [709, 603] on button "Next" at bounding box center [720, 601] width 136 height 46
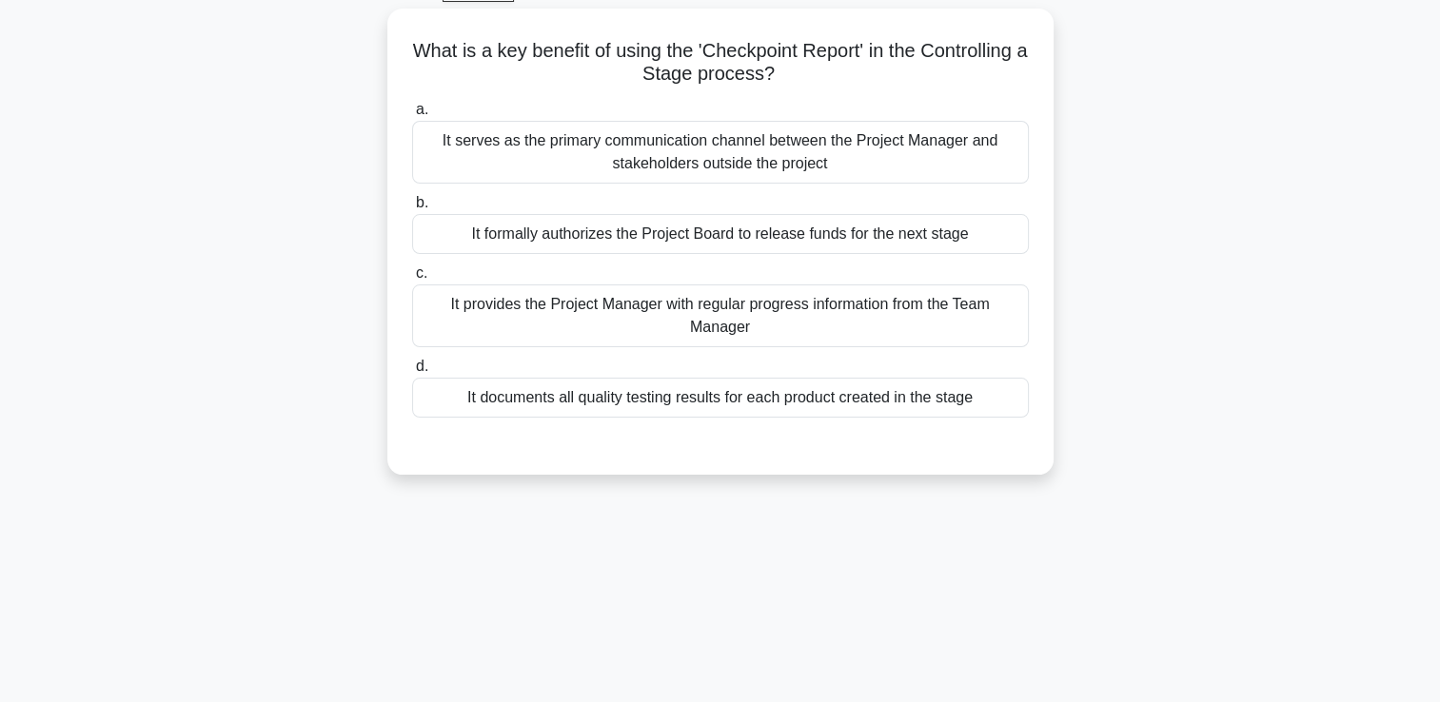
scroll to position [135, 0]
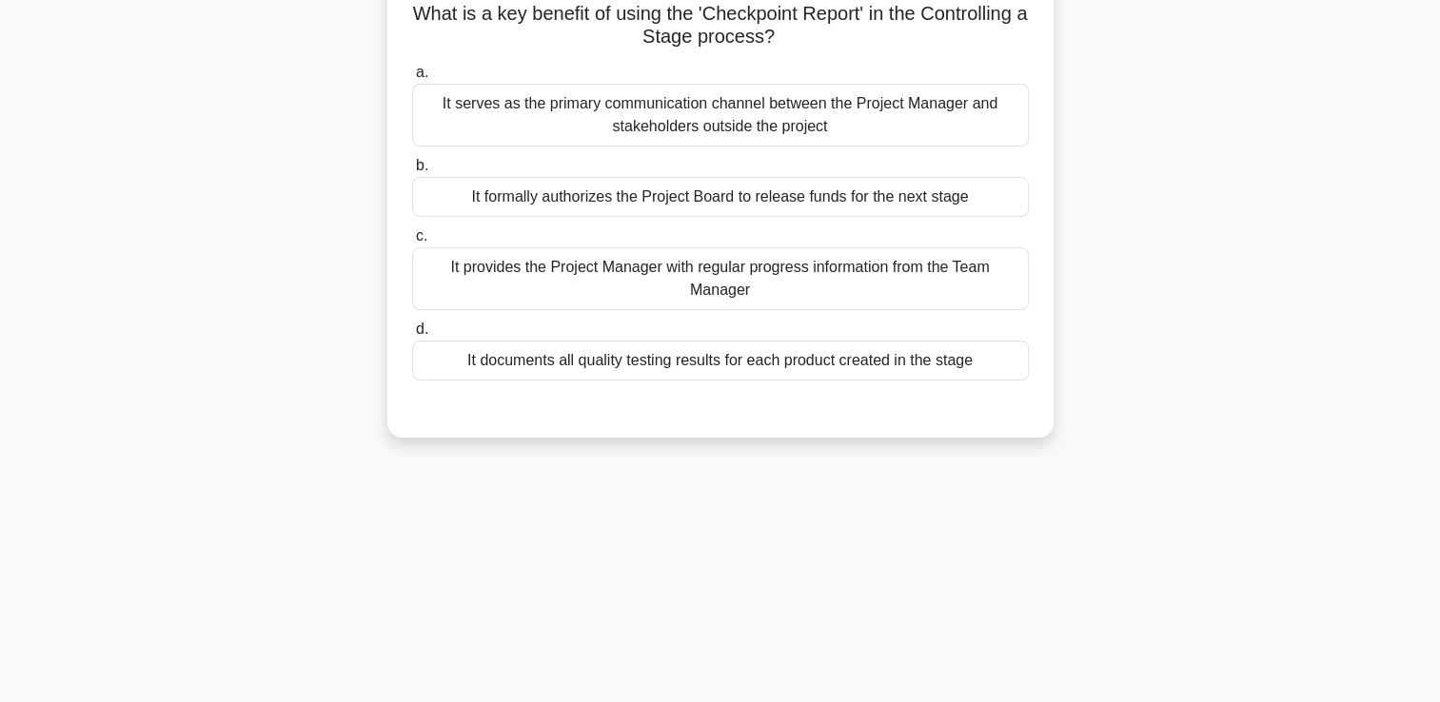
click at [720, 282] on div "It provides the Project Manager with regular progress information from the Team…" at bounding box center [720, 278] width 617 height 63
click at [412, 243] on input "c. It provides the Project Manager with regular progress information from the T…" at bounding box center [412, 236] width 0 height 12
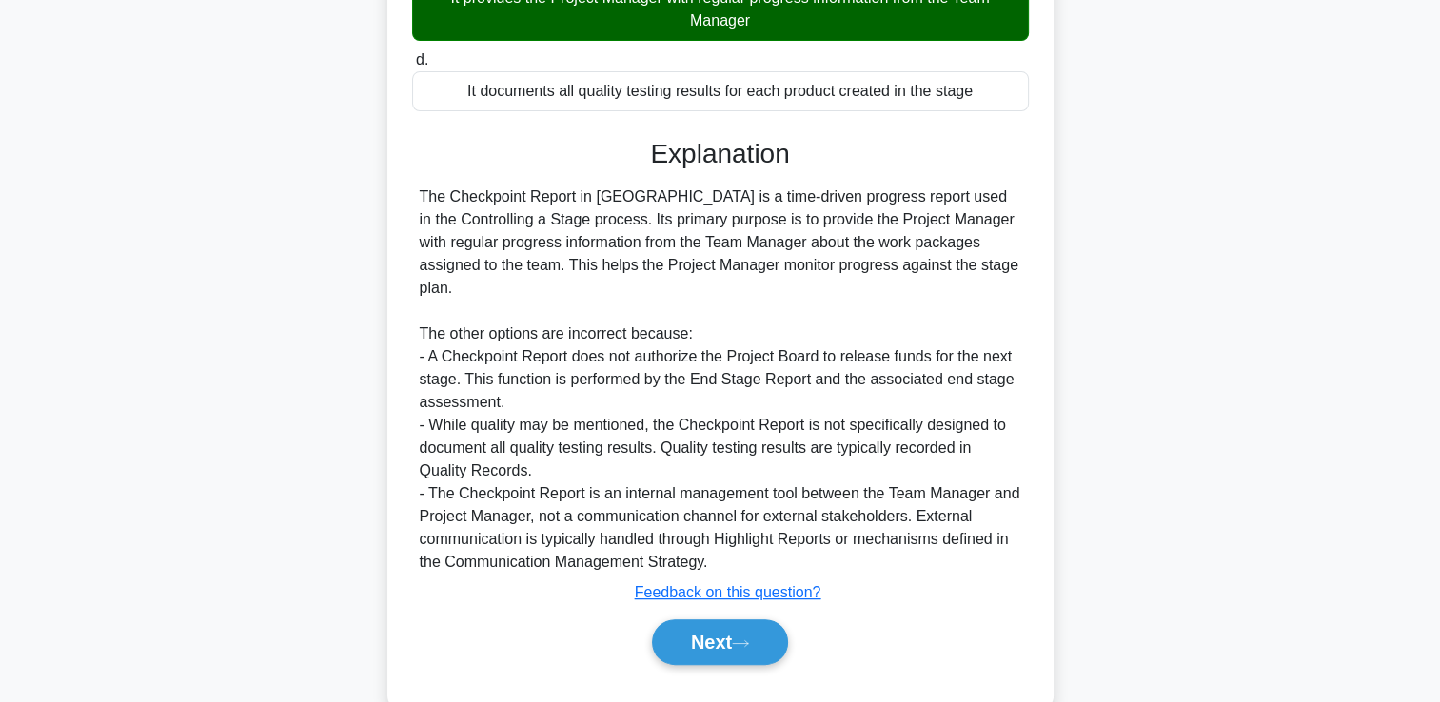
scroll to position [423, 0]
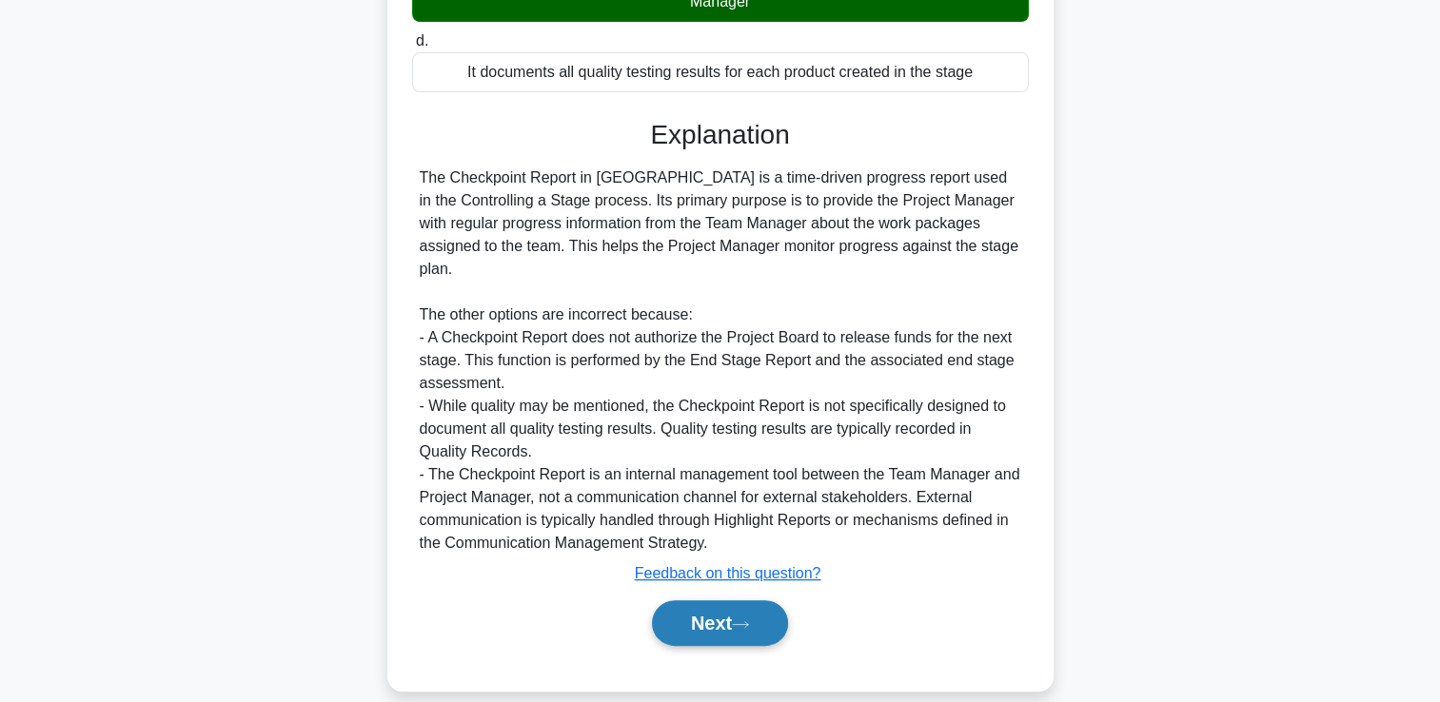
click at [686, 606] on button "Next" at bounding box center [720, 623] width 136 height 46
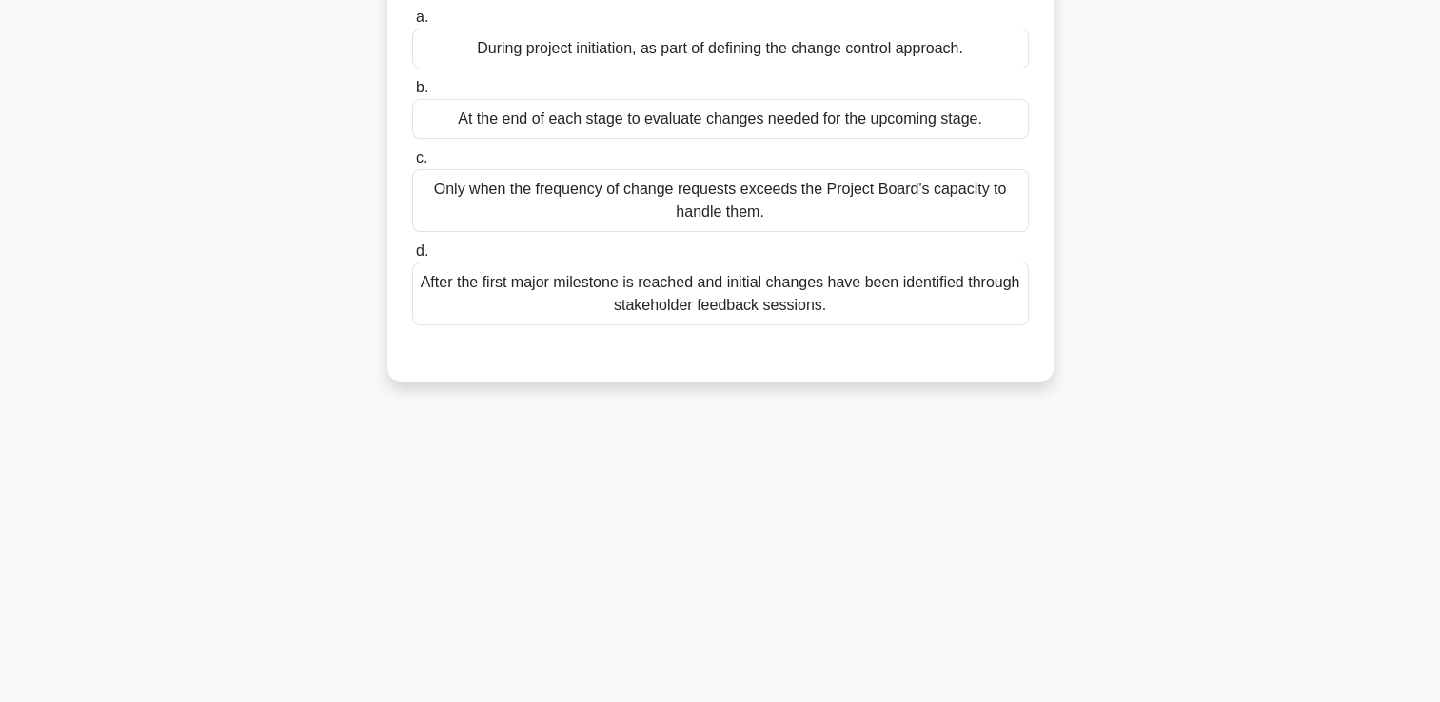
scroll to position [0, 0]
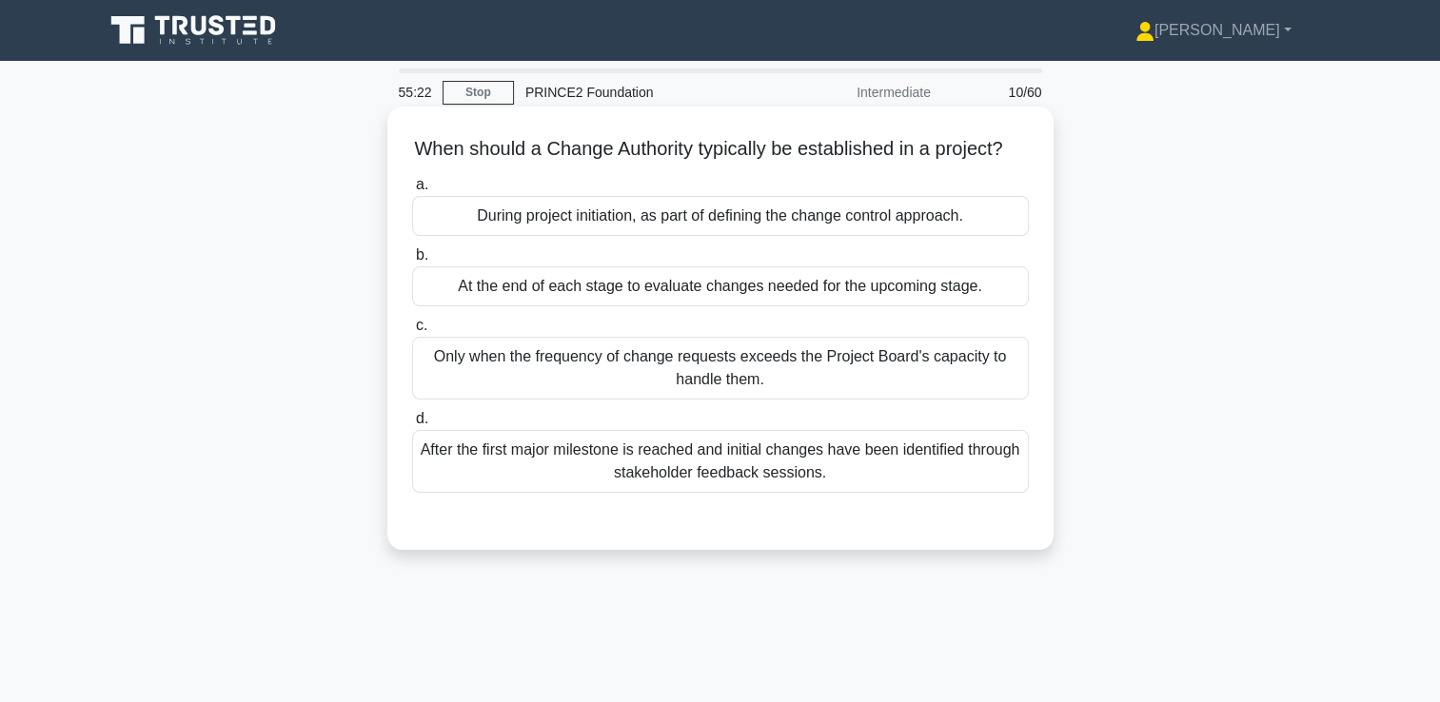
click at [582, 236] on div "During project initiation, as part of defining the change control approach." at bounding box center [720, 216] width 617 height 40
click at [412, 191] on input "a. During project initiation, as part of defining the change control approach." at bounding box center [412, 185] width 0 height 12
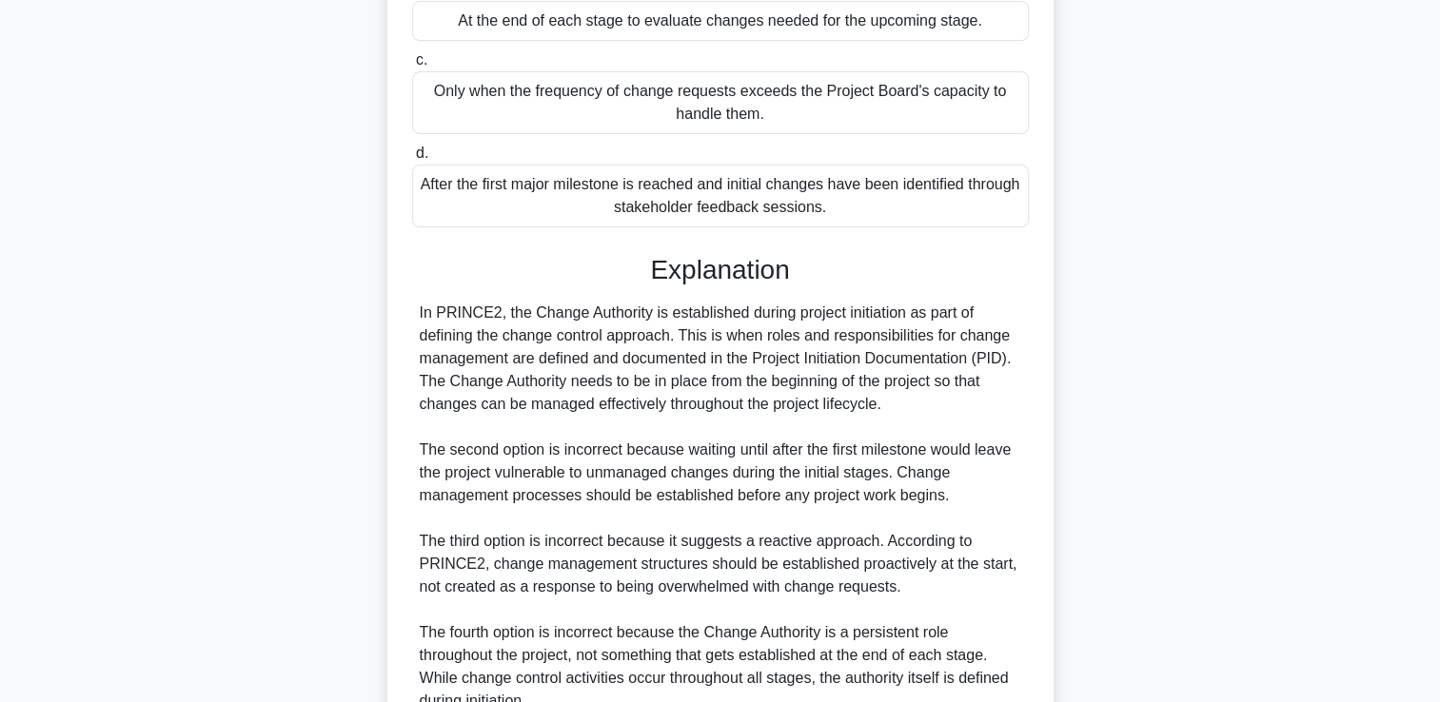
scroll to position [469, 0]
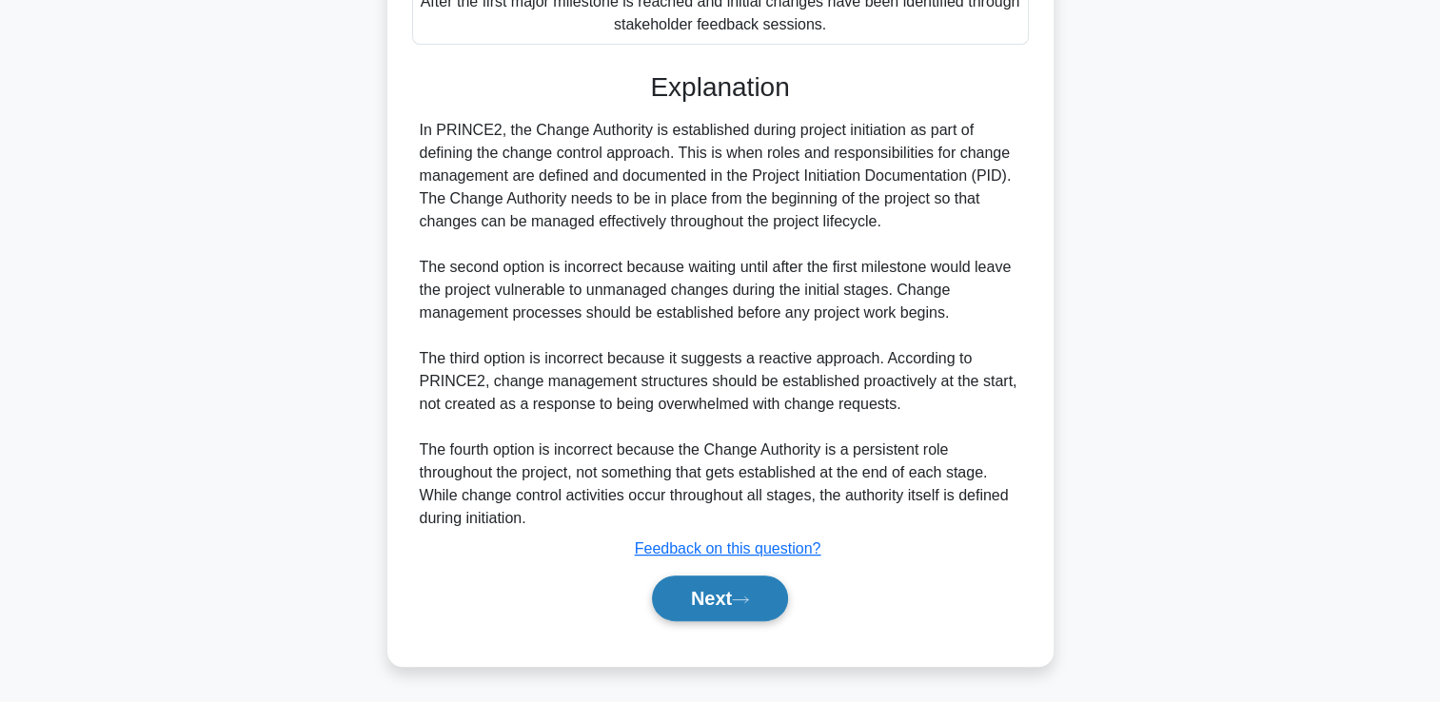
click at [715, 611] on button "Next" at bounding box center [720, 599] width 136 height 46
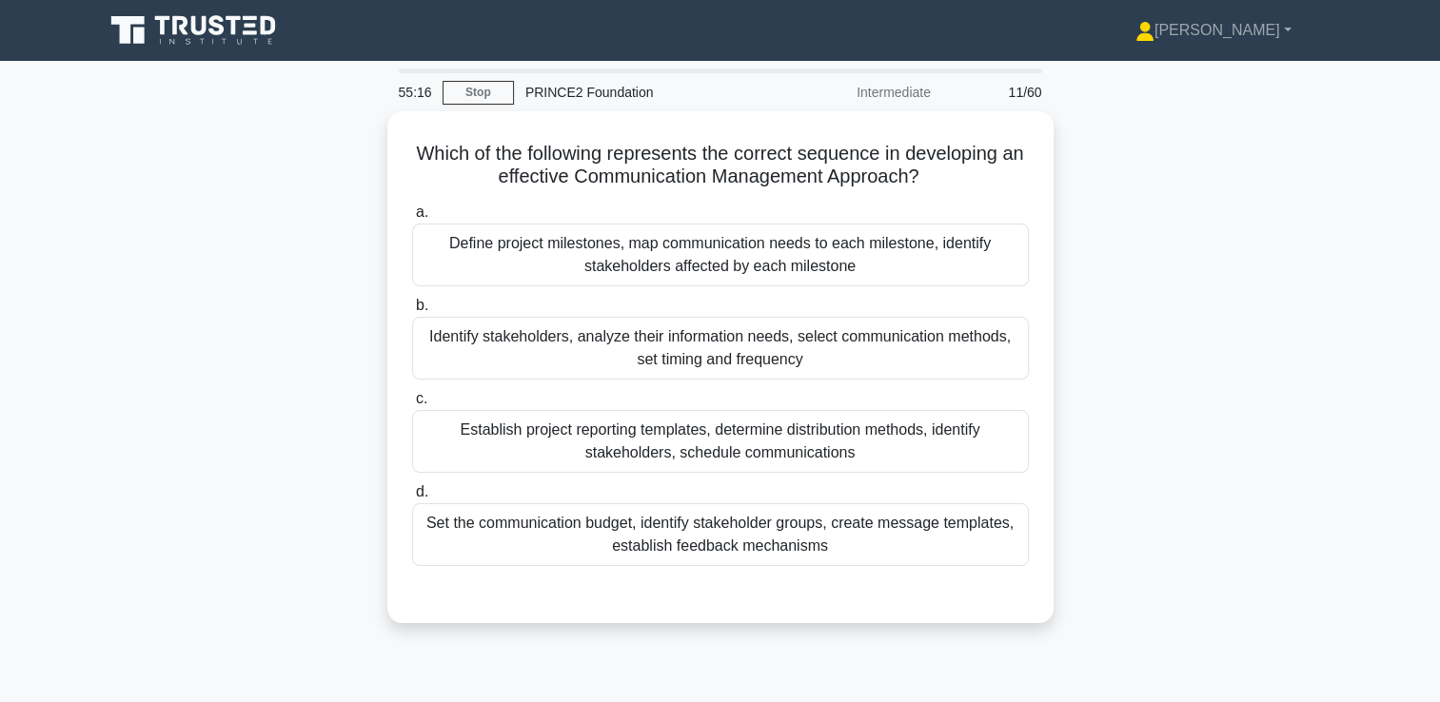
scroll to position [0, 0]
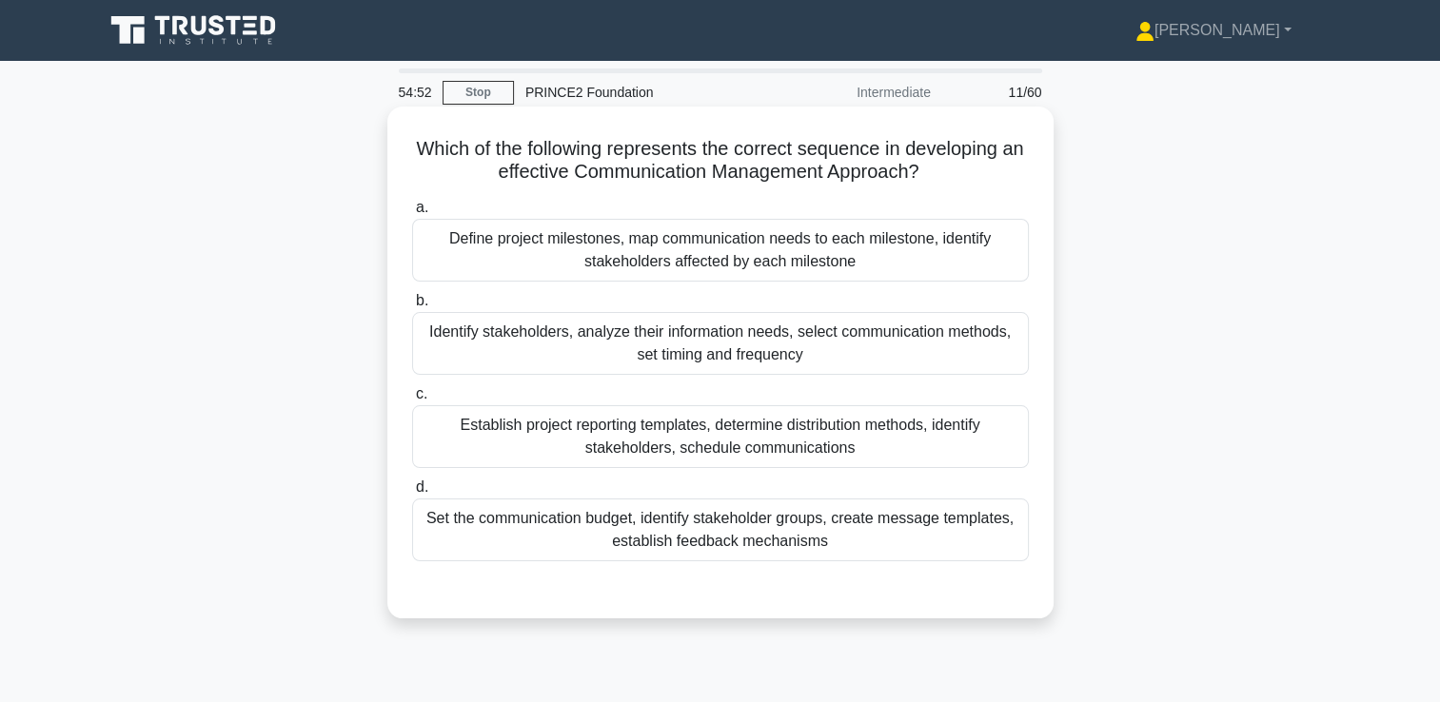
click at [510, 330] on div "Identify stakeholders, analyze their information needs, select communication me…" at bounding box center [720, 343] width 617 height 63
click at [412, 307] on input "b. Identify stakeholders, analyze their information needs, select communication…" at bounding box center [412, 301] width 0 height 12
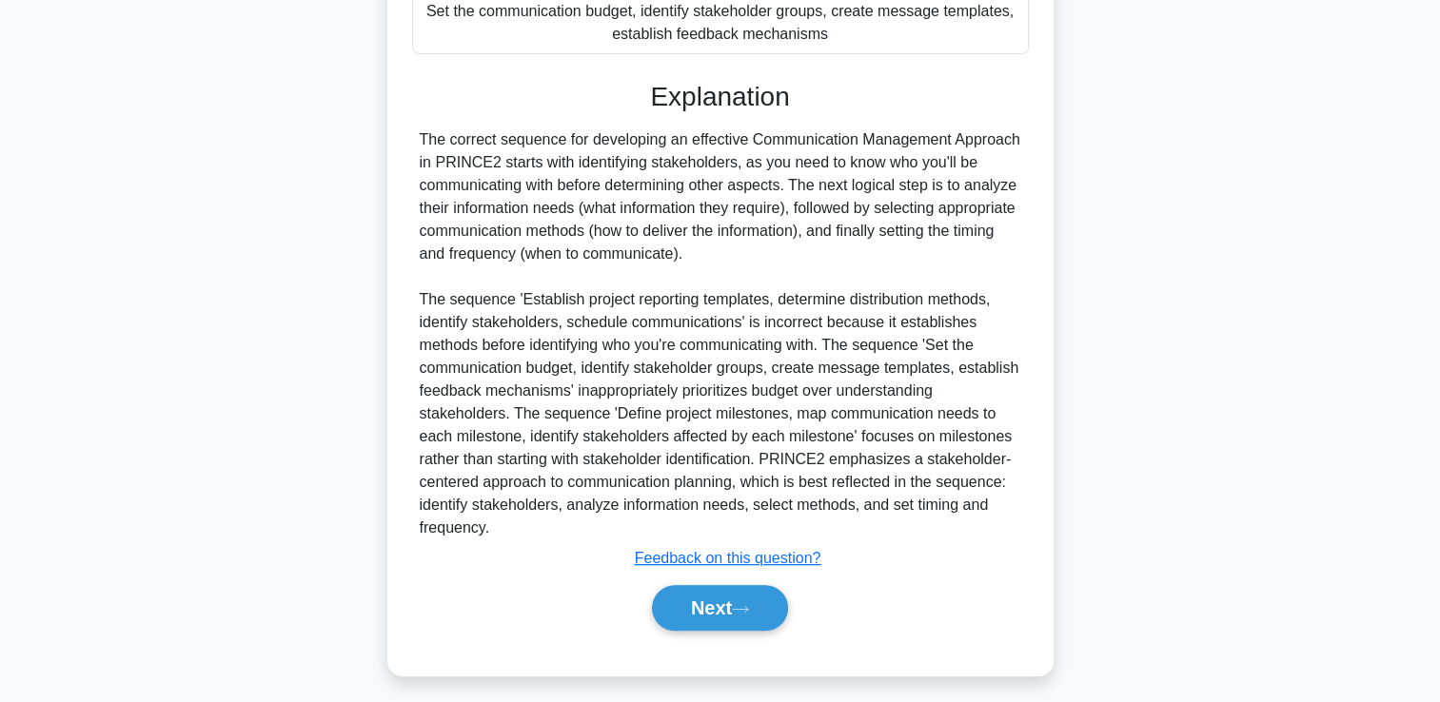
scroll to position [515, 0]
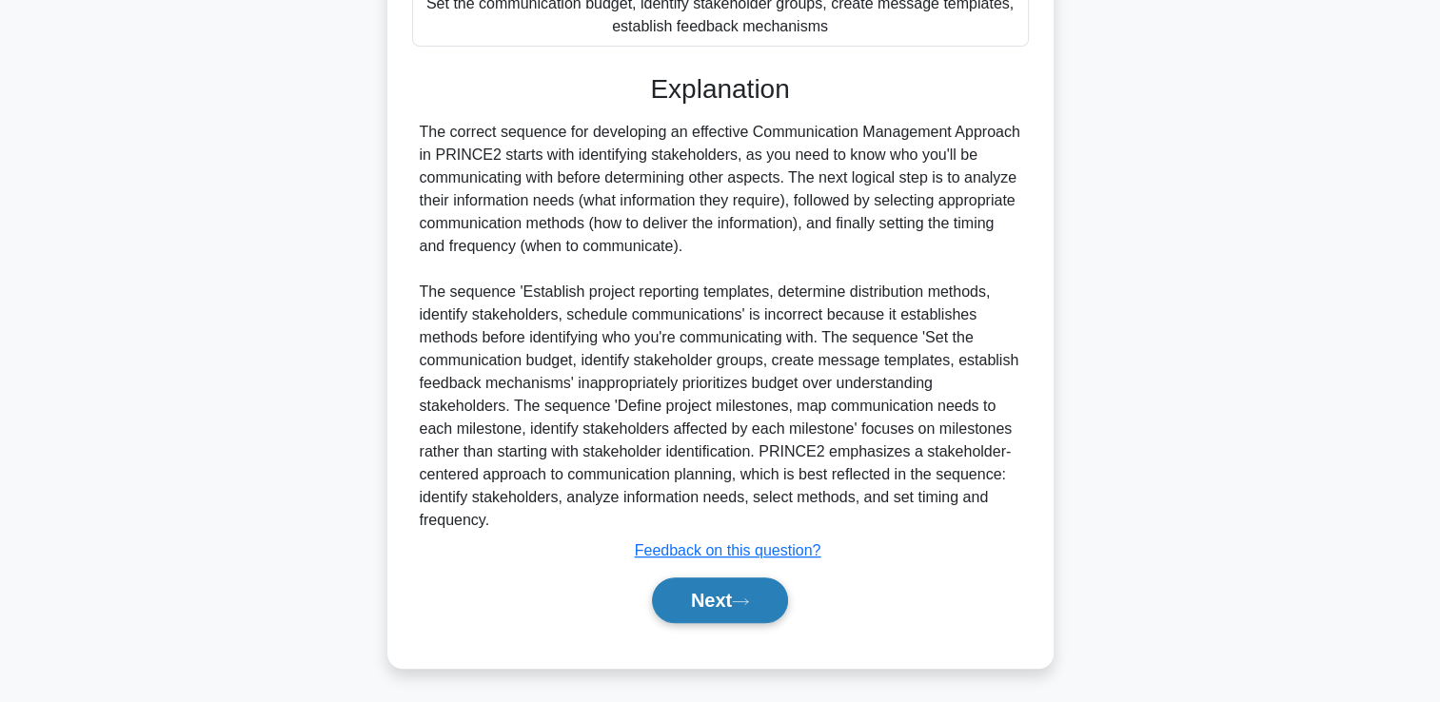
click at [702, 602] on button "Next" at bounding box center [720, 601] width 136 height 46
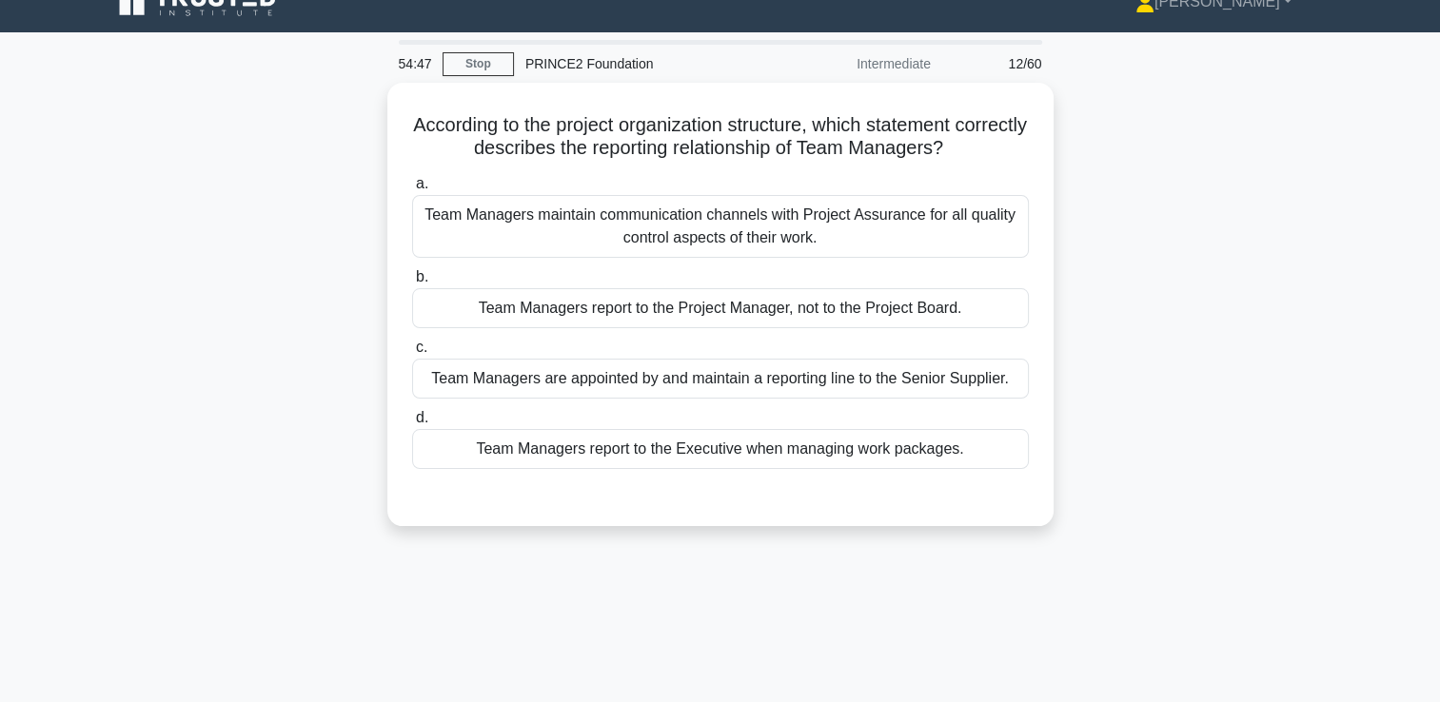
scroll to position [0, 0]
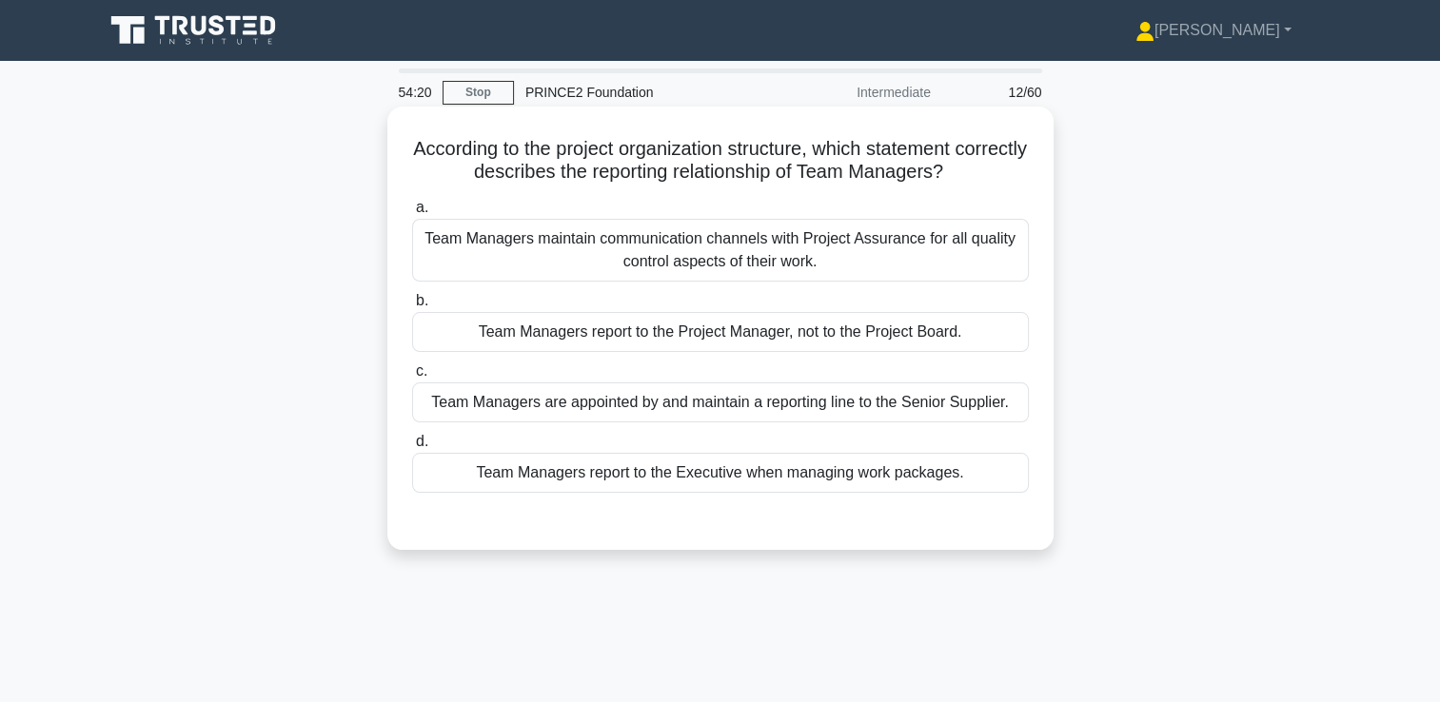
click at [742, 331] on div "Team Managers report to the Project Manager, not to the Project Board." at bounding box center [720, 332] width 617 height 40
click at [412, 307] on input "b. Team Managers report to the Project Manager, not to the Project Board." at bounding box center [412, 301] width 0 height 12
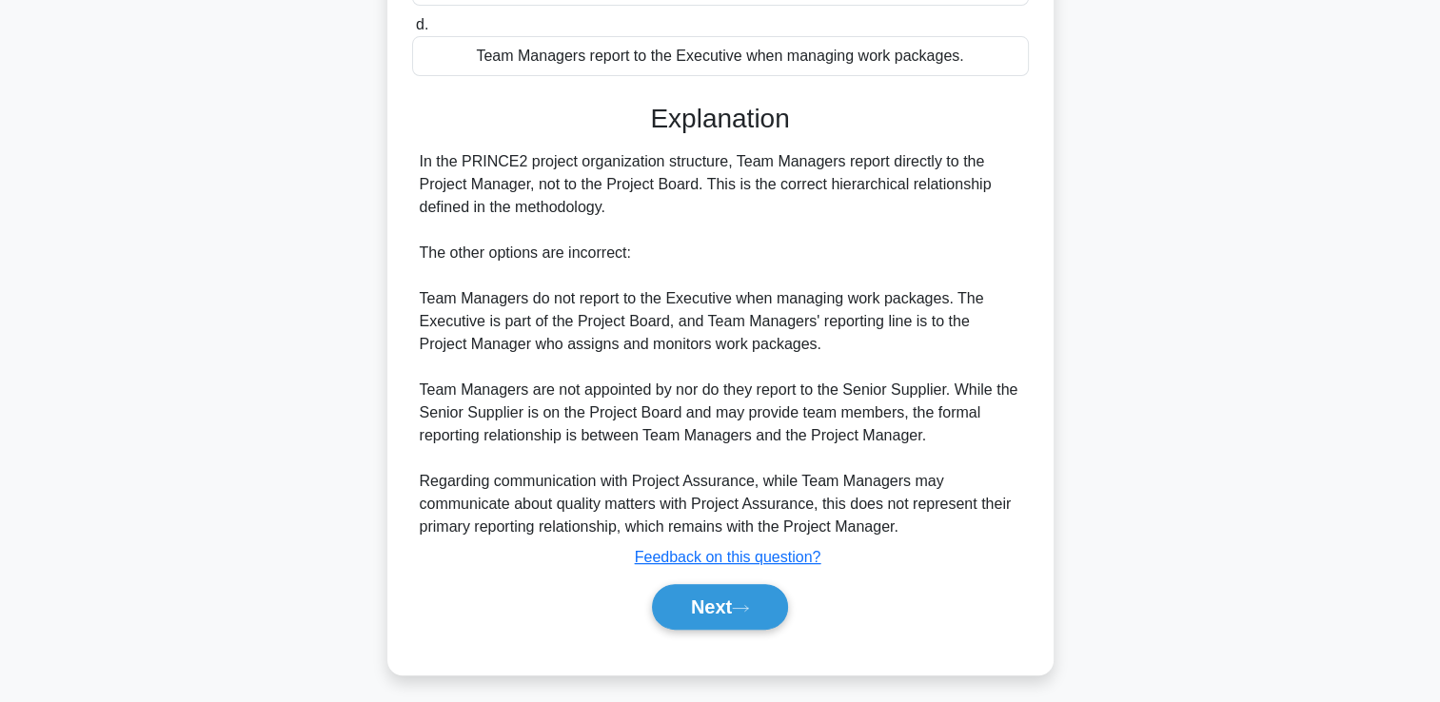
scroll to position [423, 0]
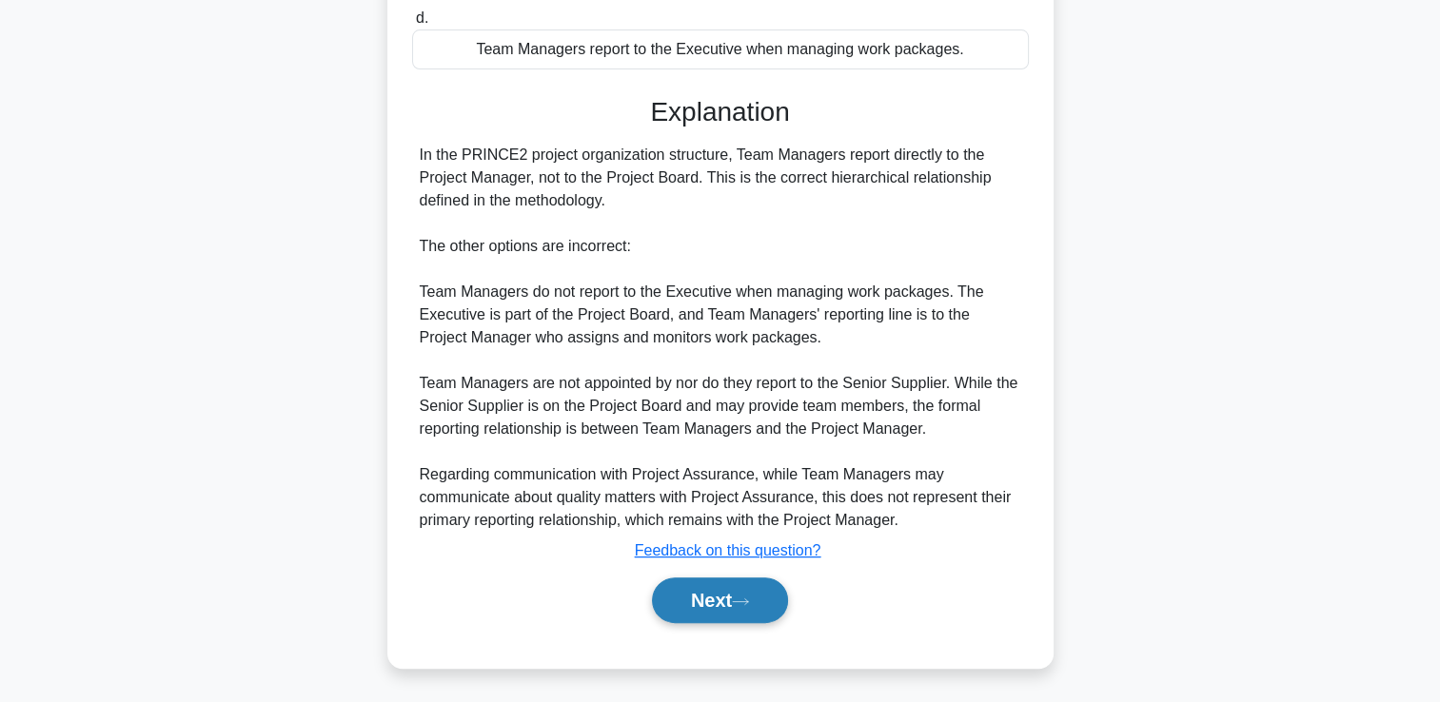
click at [693, 603] on button "Next" at bounding box center [720, 601] width 136 height 46
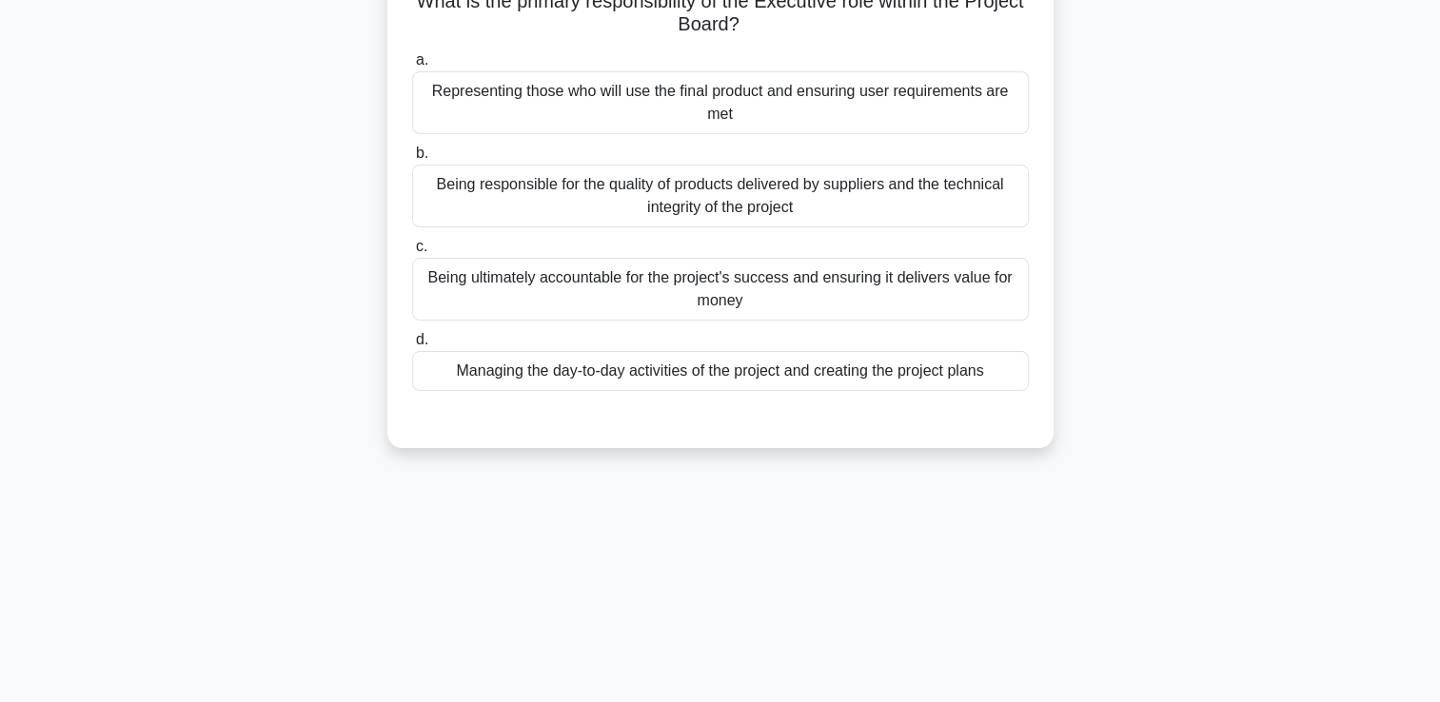
scroll to position [0, 0]
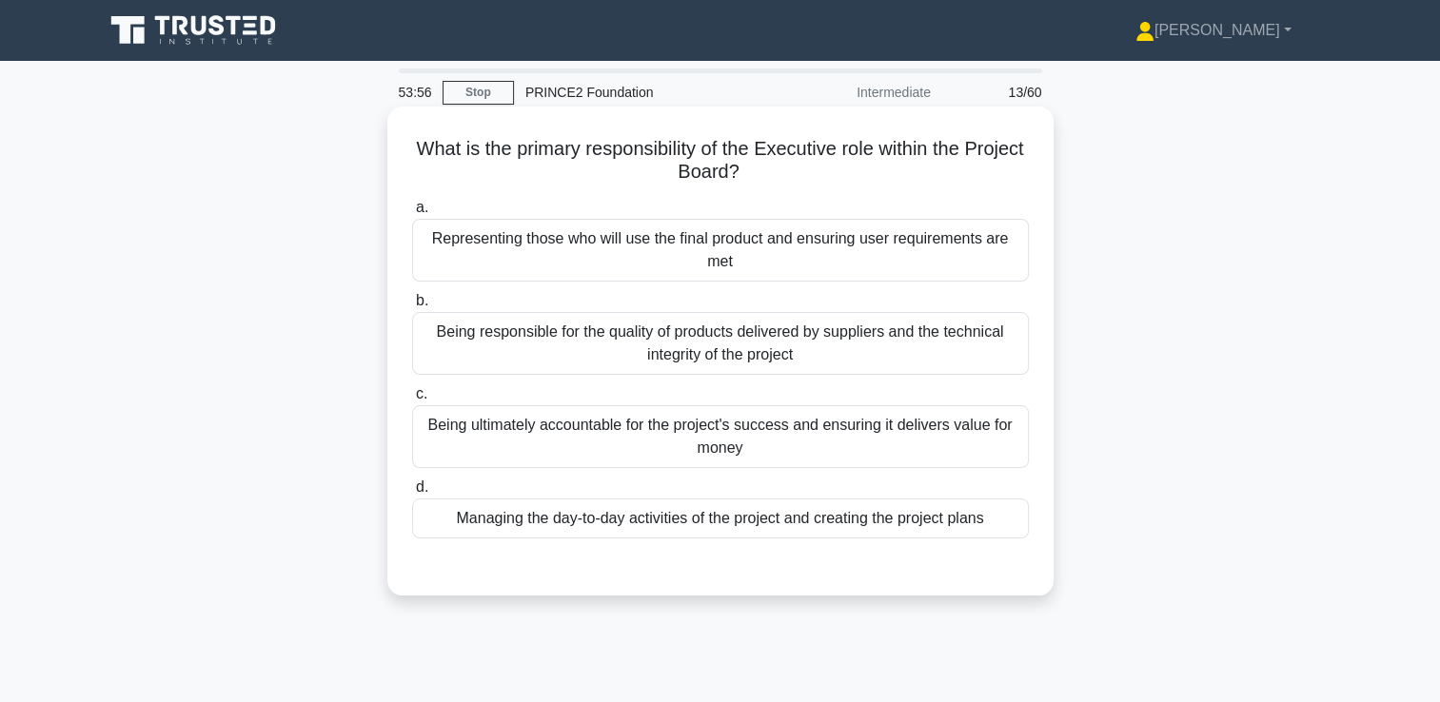
click at [756, 438] on div "Being ultimately accountable for the project's success and ensuring it delivers…" at bounding box center [720, 436] width 617 height 63
click at [412, 401] on input "c. Being ultimately accountable for the project's success and ensuring it deliv…" at bounding box center [412, 394] width 0 height 12
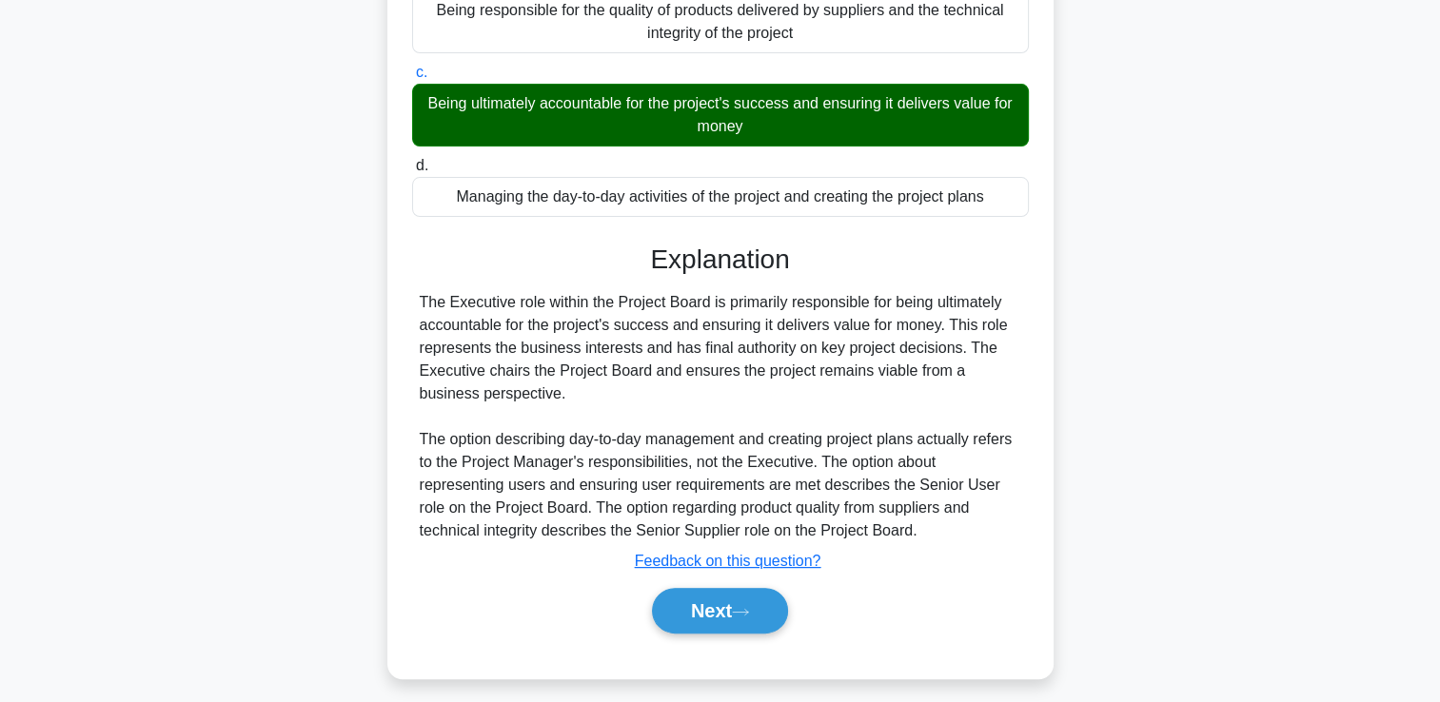
scroll to position [332, 0]
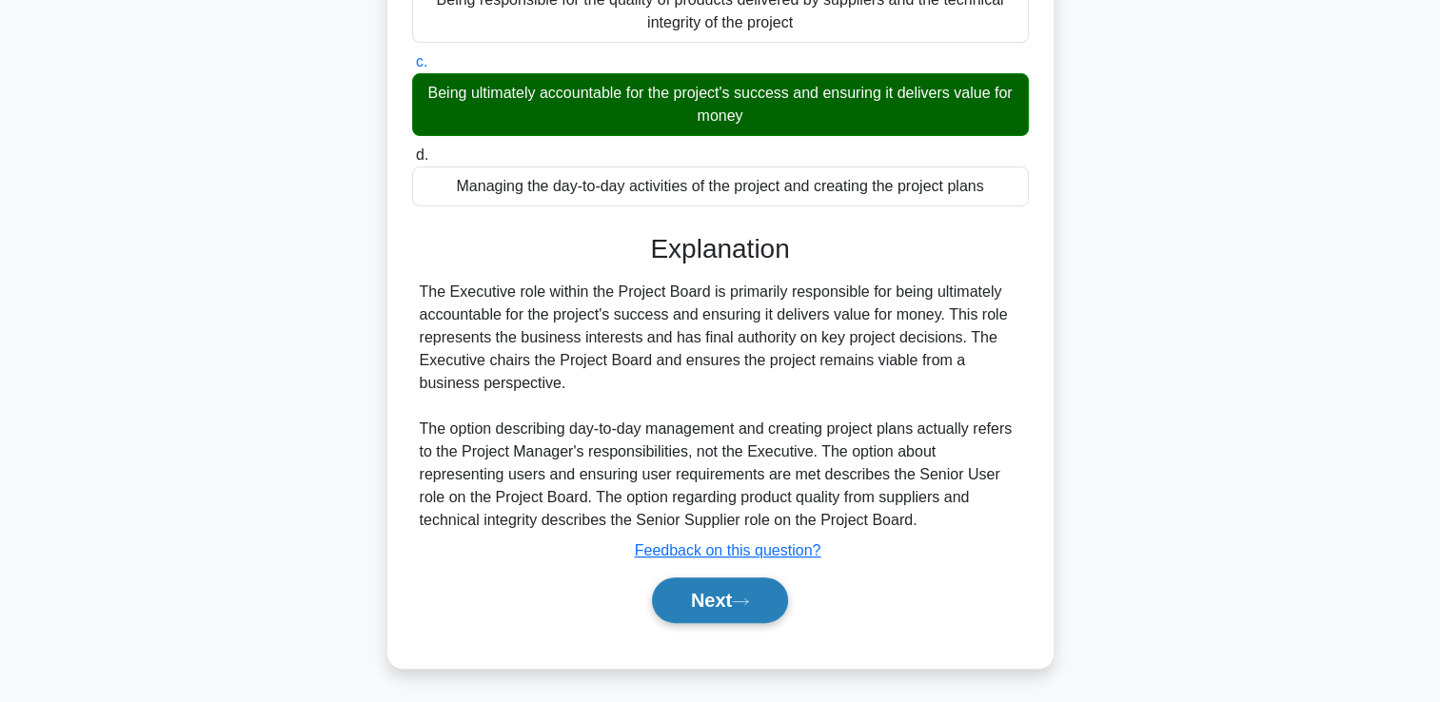
click at [689, 589] on button "Next" at bounding box center [720, 601] width 136 height 46
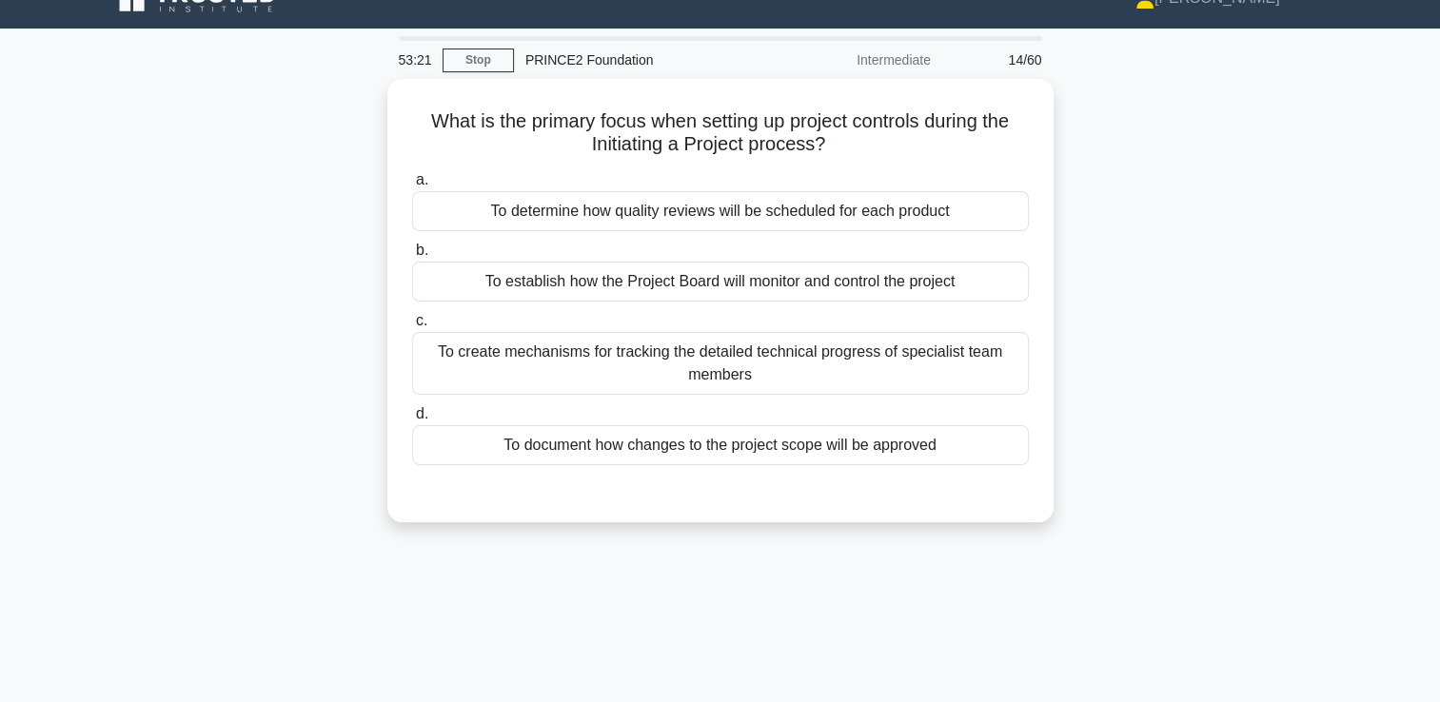
scroll to position [0, 0]
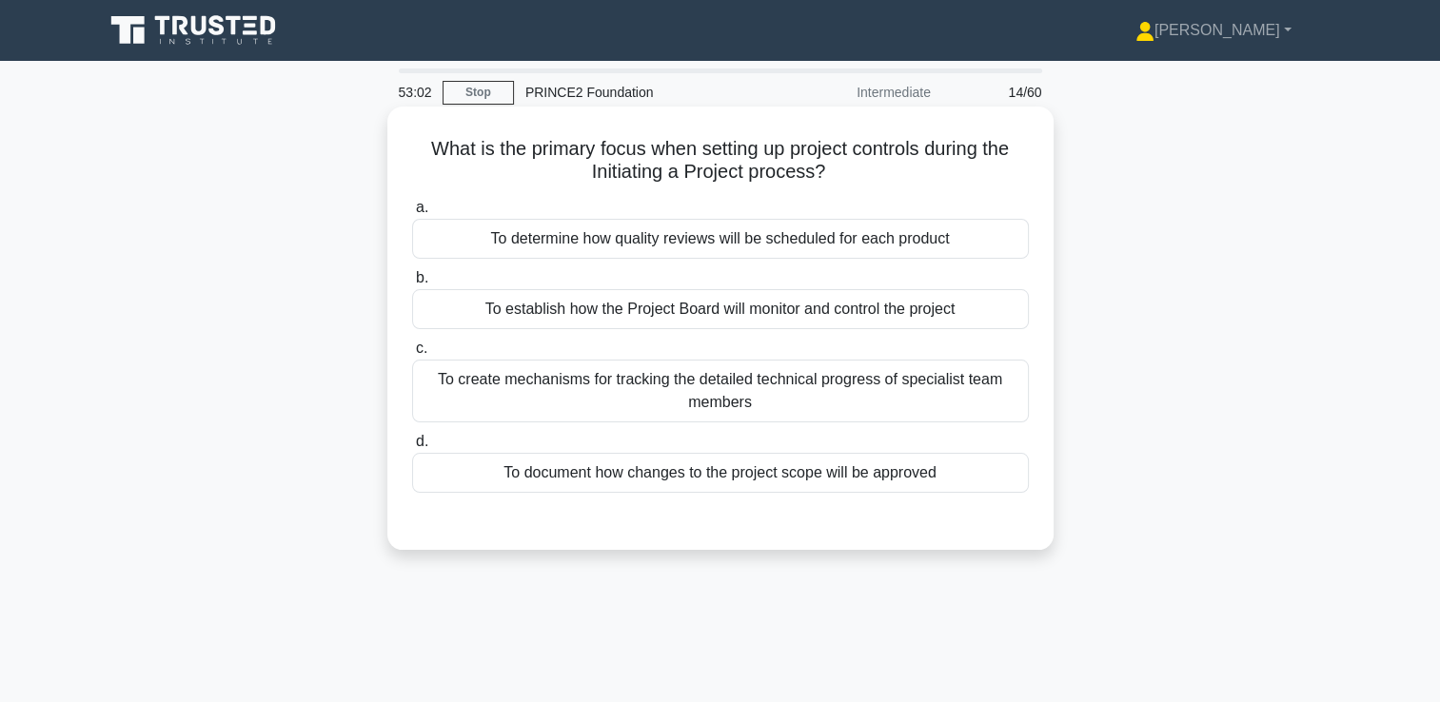
click at [678, 470] on div "To document how changes to the project scope will be approved" at bounding box center [720, 473] width 617 height 40
click at [412, 448] on input "d. To document how changes to the project scope will be approved" at bounding box center [412, 442] width 0 height 12
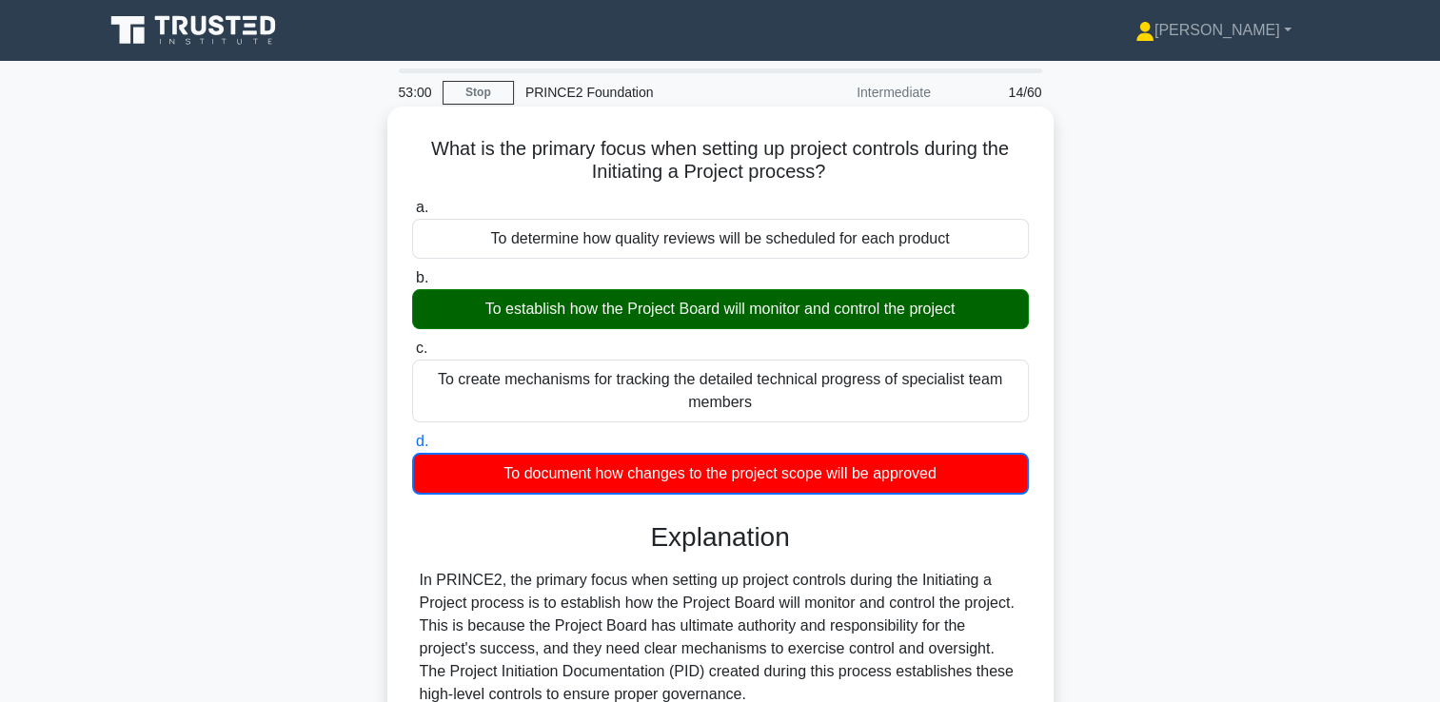
click at [636, 309] on div "To establish how the Project Board will monitor and control the project" at bounding box center [720, 309] width 617 height 40
click at [412, 285] on input "b. To establish how the Project Board will monitor and control the project" at bounding box center [412, 278] width 0 height 12
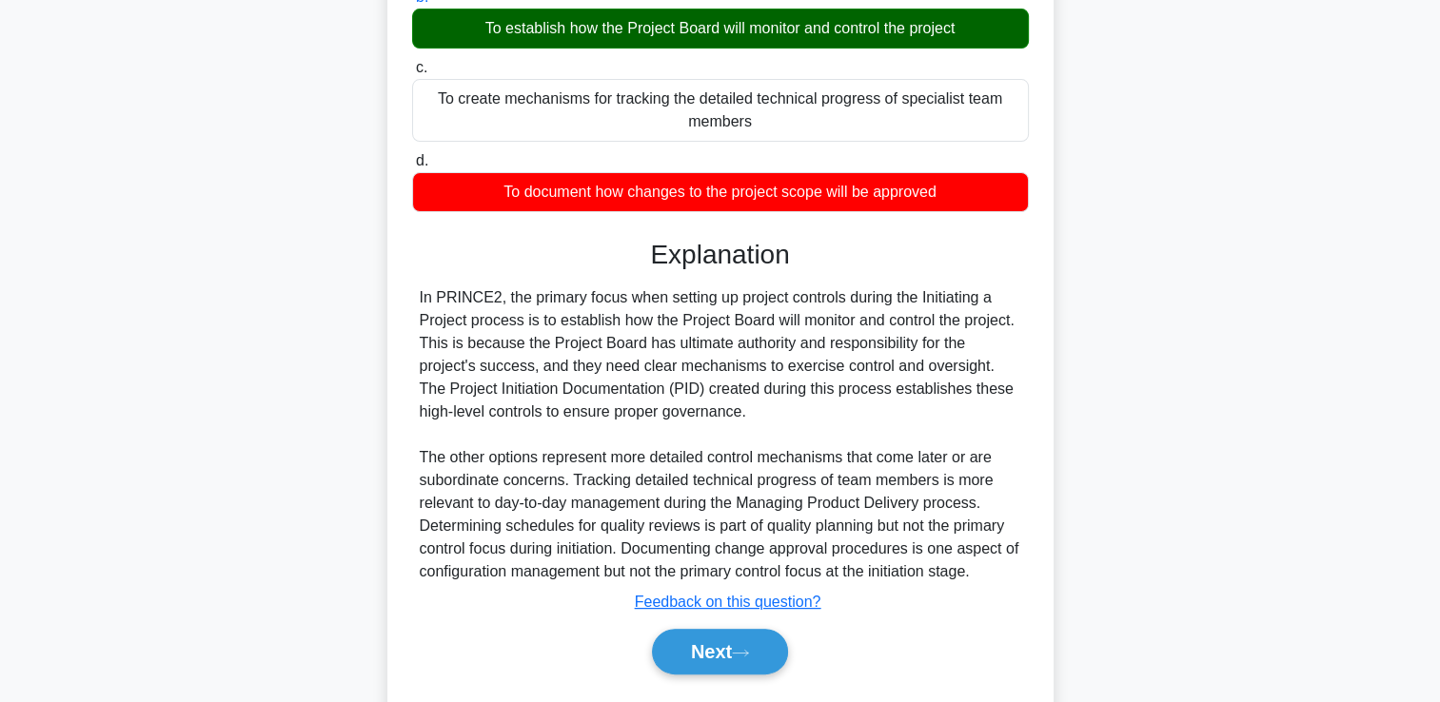
scroll to position [332, 0]
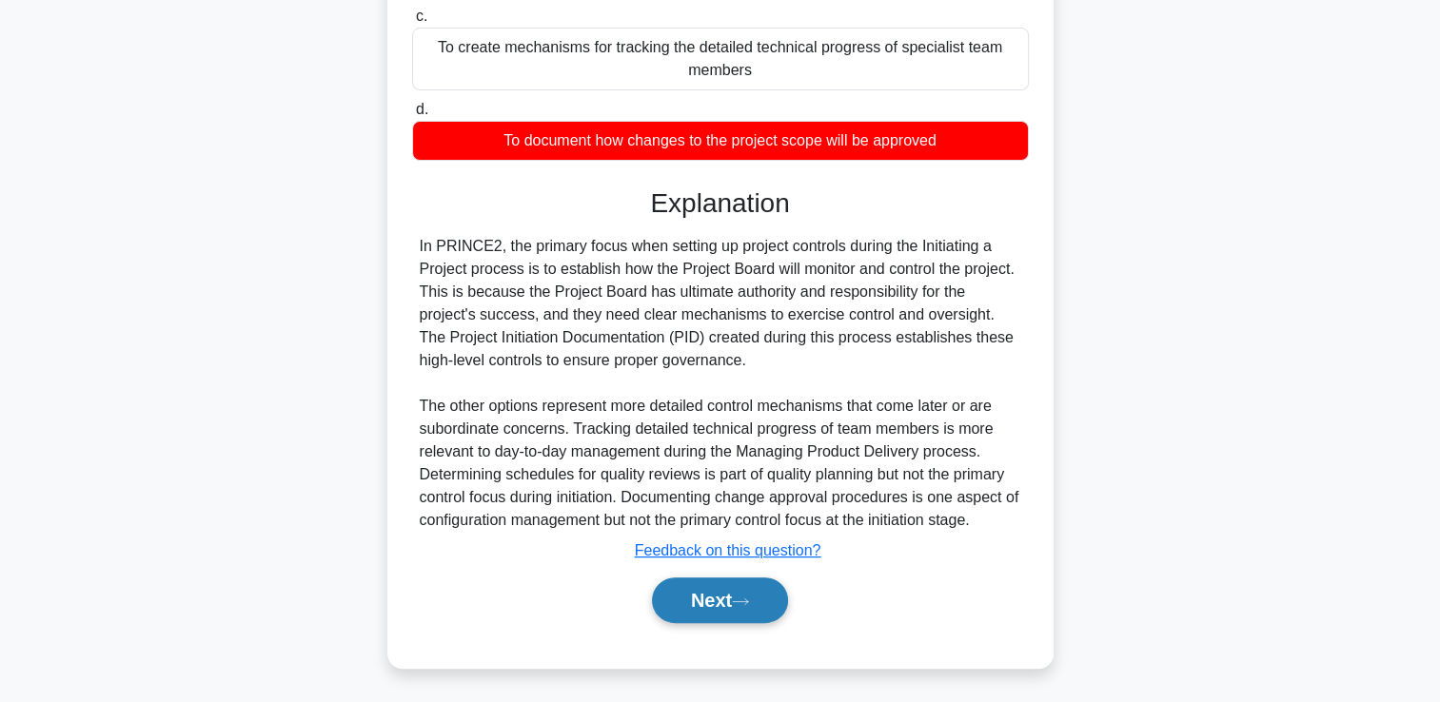
click at [757, 595] on button "Next" at bounding box center [720, 601] width 136 height 46
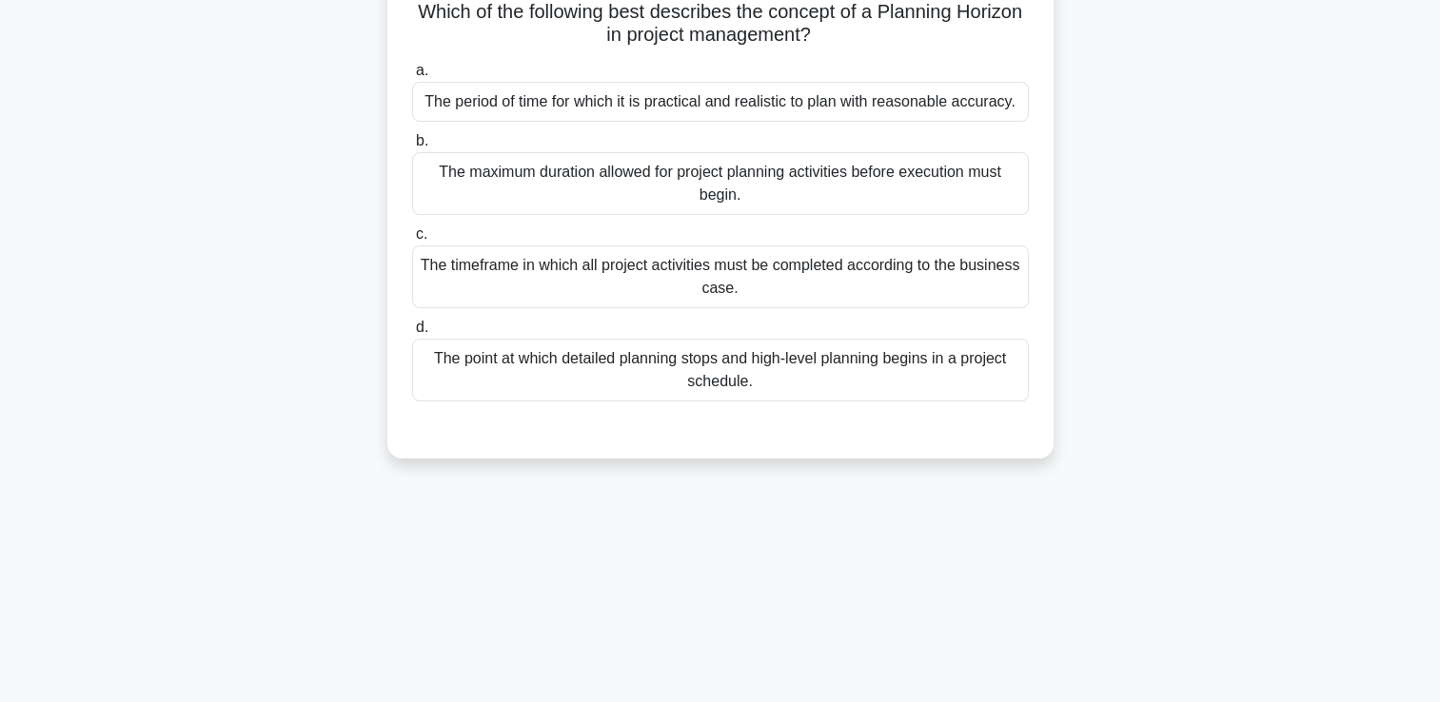
scroll to position [40, 0]
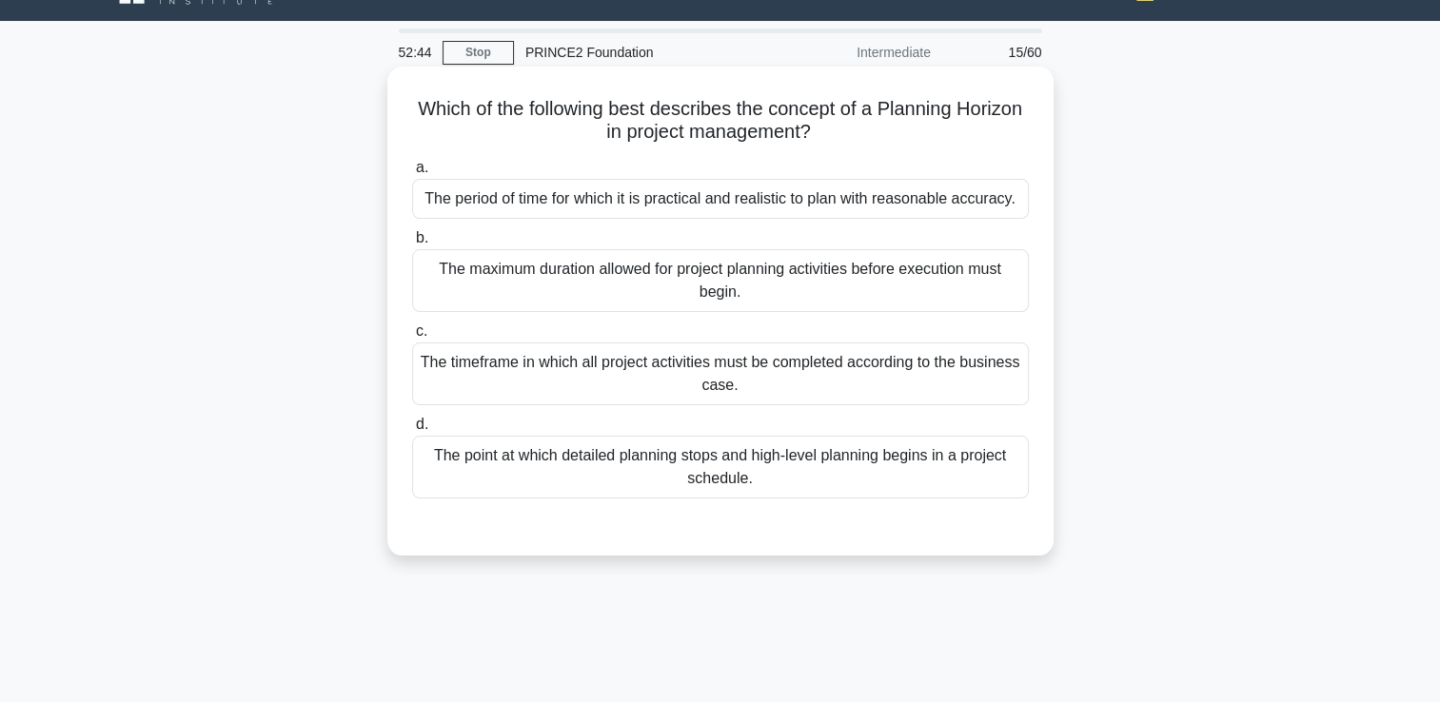
click at [638, 200] on div "The period of time for which it is practical and realistic to plan with reasona…" at bounding box center [720, 199] width 617 height 40
click at [412, 174] on input "a. The period of time for which it is practical and realistic to plan with reas…" at bounding box center [412, 168] width 0 height 12
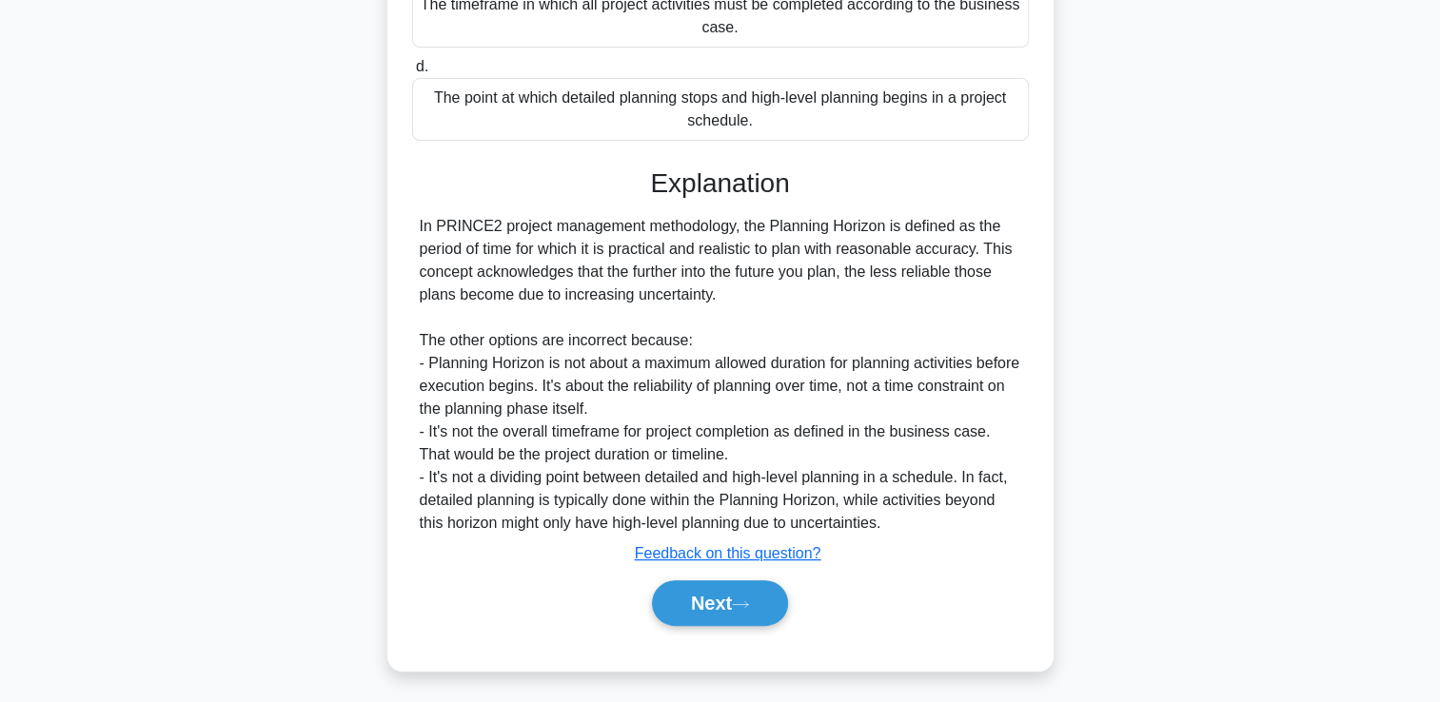
scroll to position [423, 0]
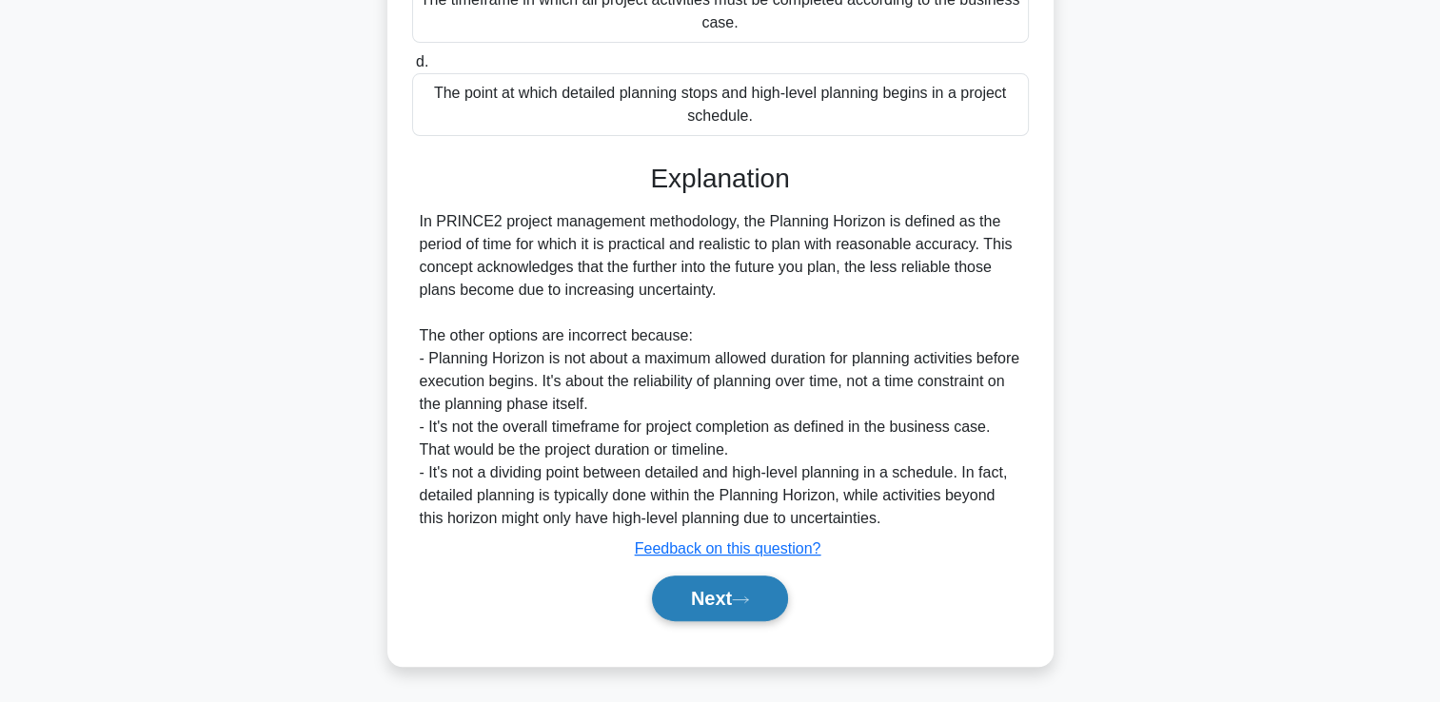
click at [681, 602] on button "Next" at bounding box center [720, 599] width 136 height 46
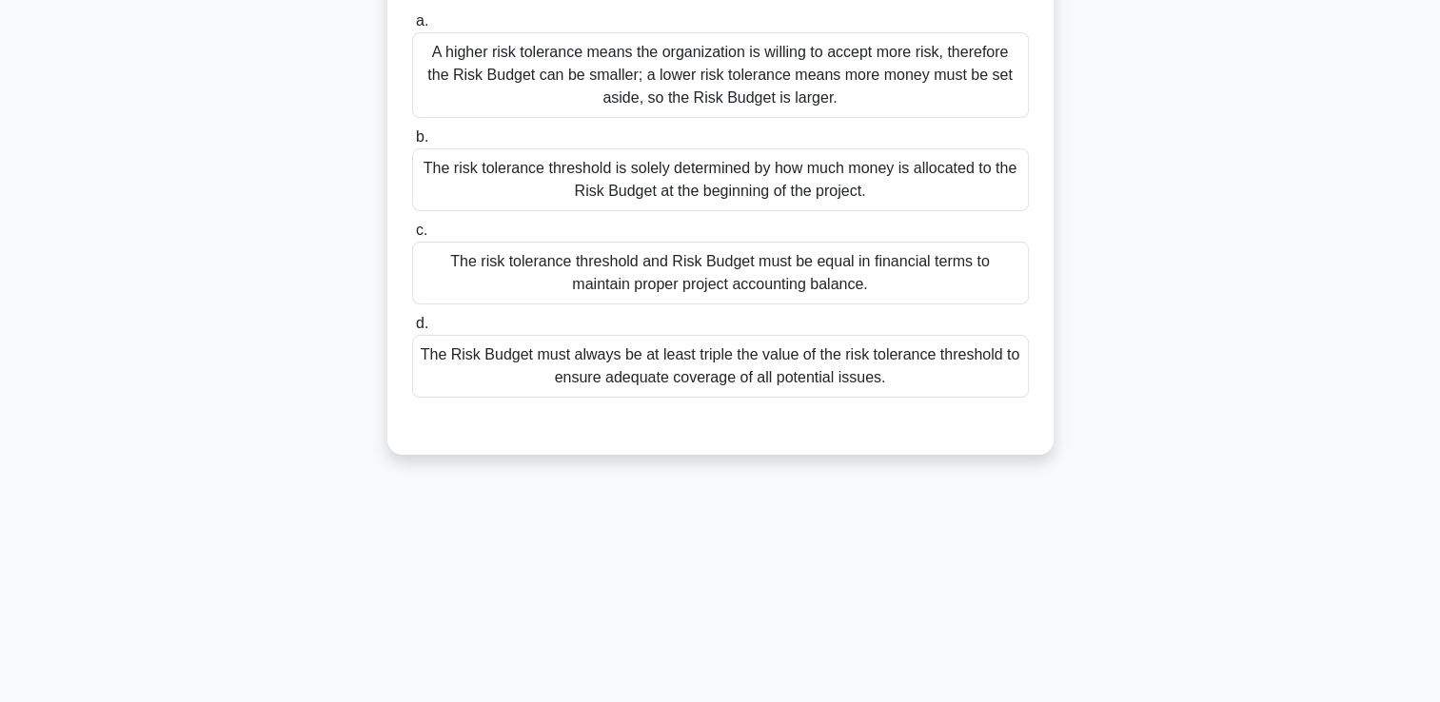
scroll to position [40, 0]
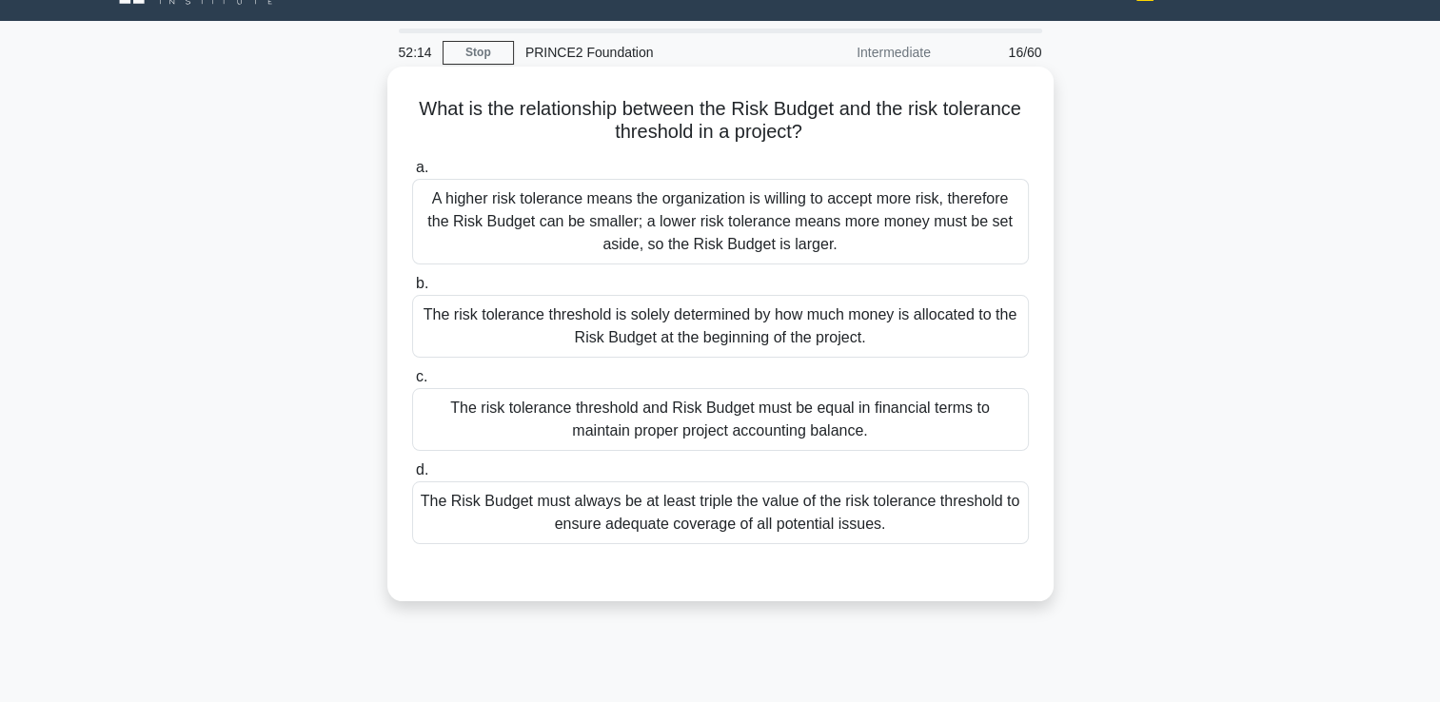
click at [572, 196] on div "A higher risk tolerance means the organization is willing to accept more risk, …" at bounding box center [720, 222] width 617 height 86
click at [412, 174] on input "a. A higher risk tolerance means the organization is willing to accept more ris…" at bounding box center [412, 168] width 0 height 12
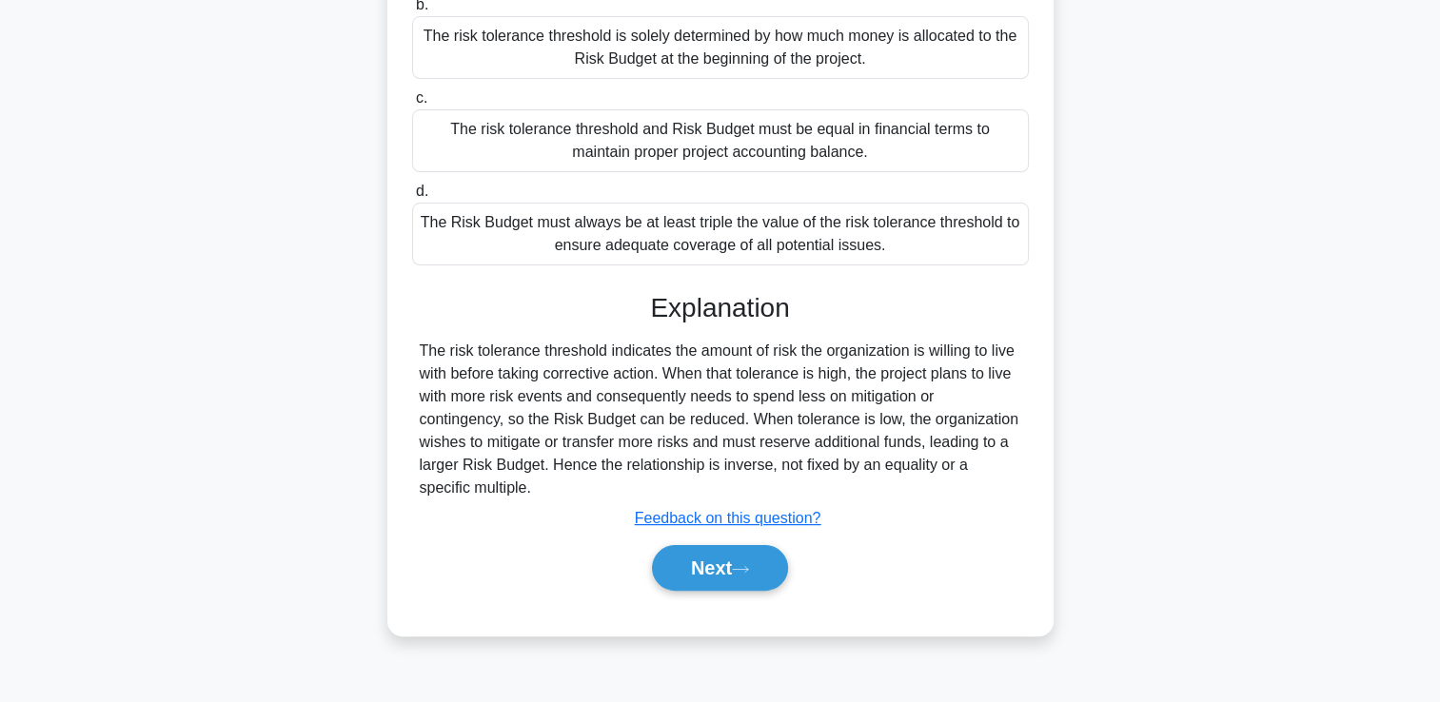
scroll to position [325, 0]
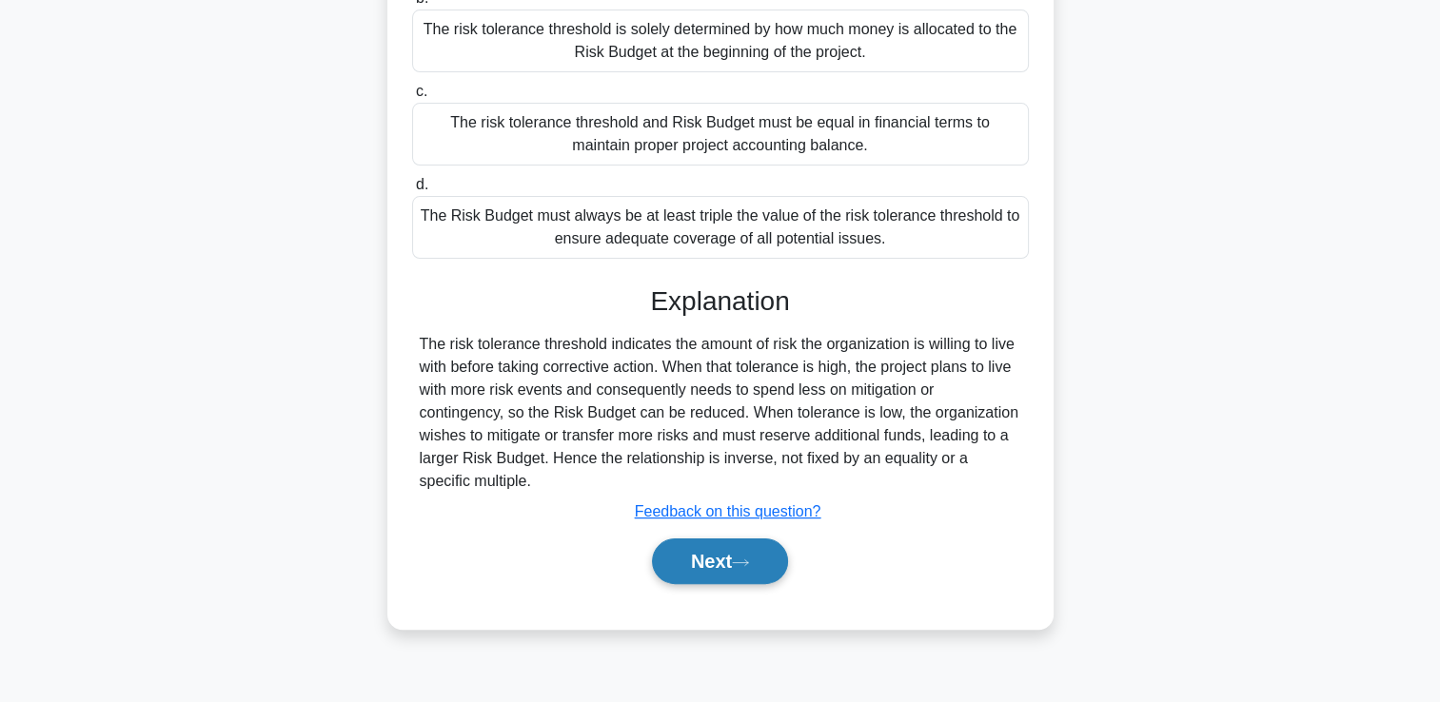
click at [716, 567] on button "Next" at bounding box center [720, 562] width 136 height 46
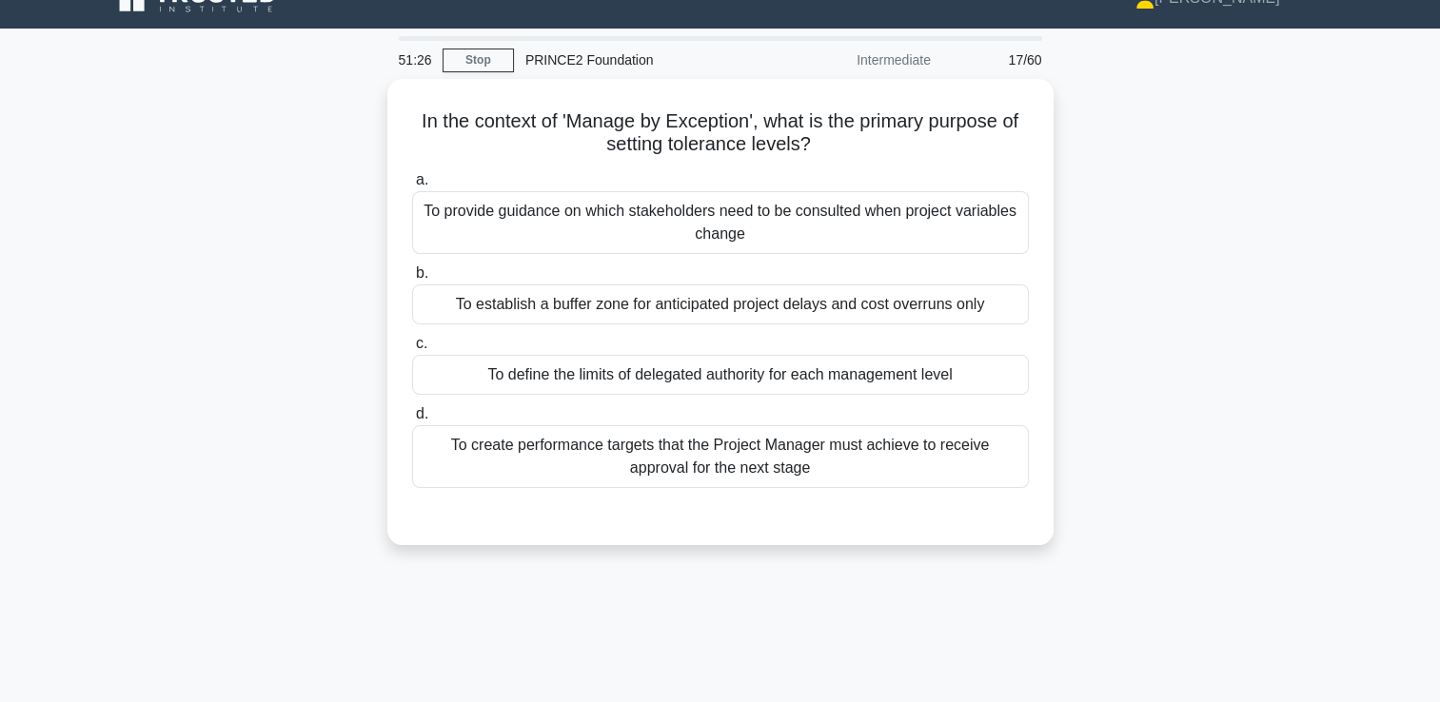
scroll to position [0, 0]
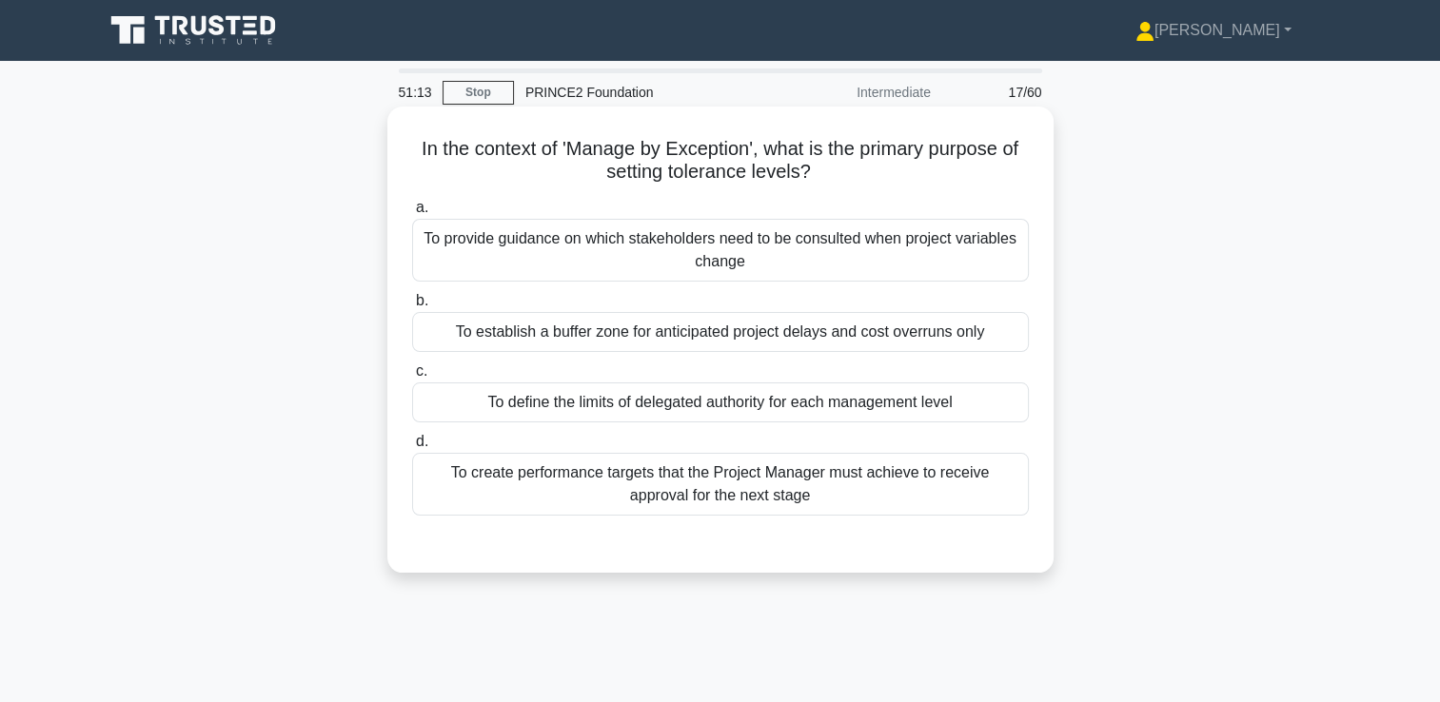
click at [689, 405] on div "To define the limits of delegated authority for each management level" at bounding box center [720, 403] width 617 height 40
click at [412, 378] on input "c. To define the limits of delegated authority for each management level" at bounding box center [412, 371] width 0 height 12
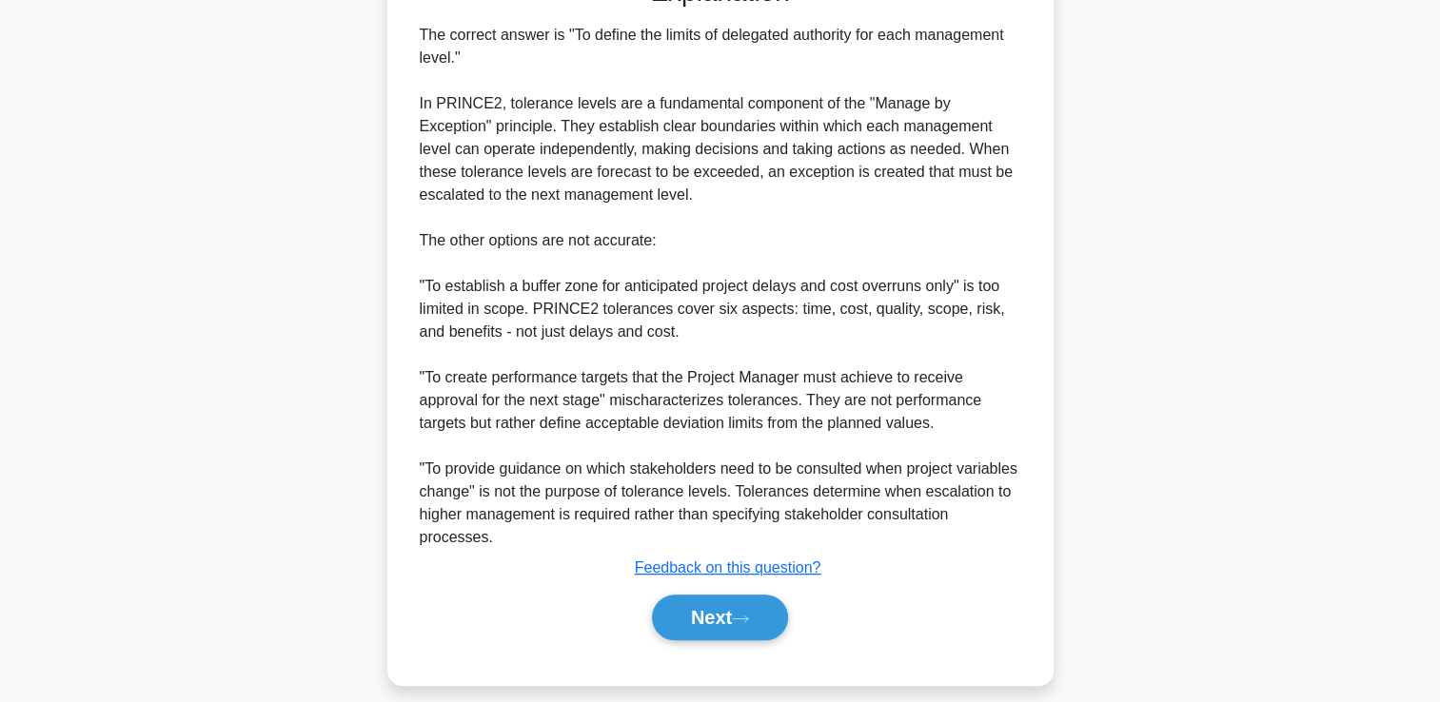
scroll to position [583, 0]
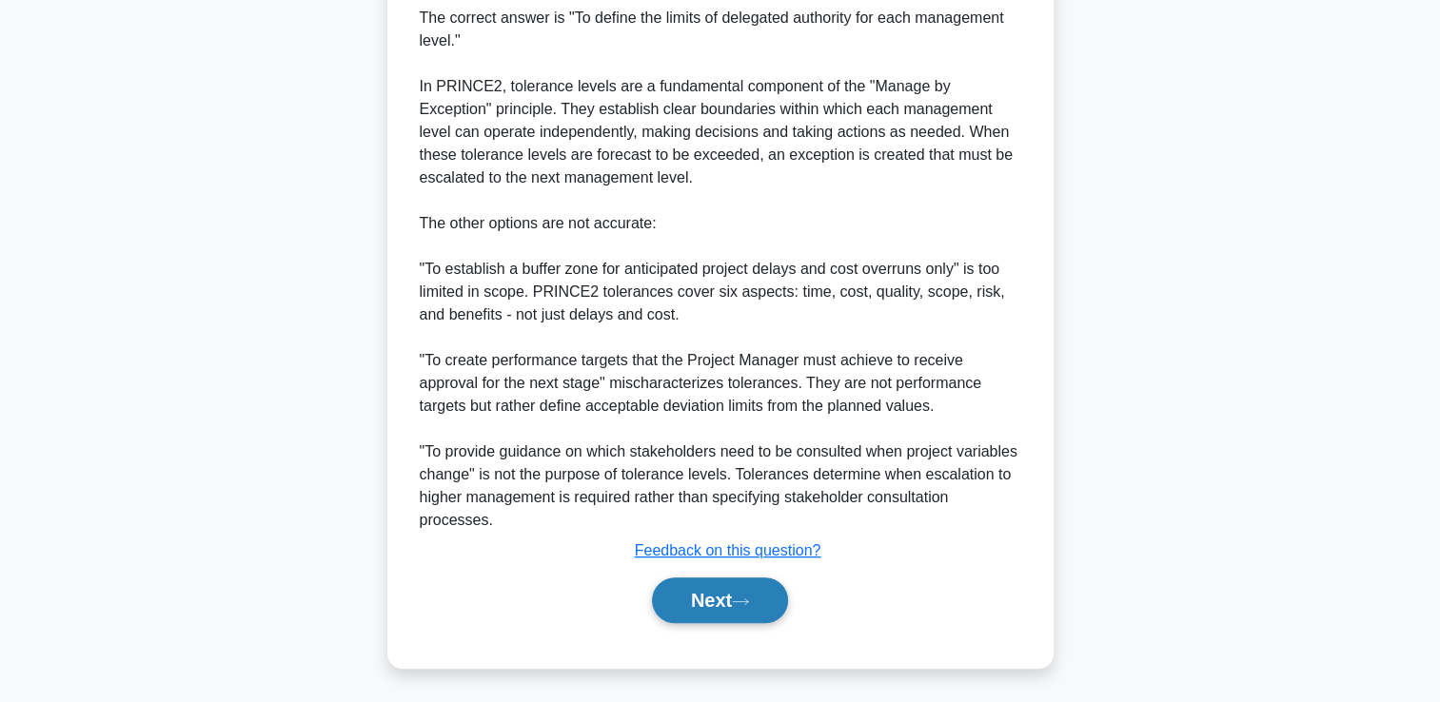
click at [695, 599] on button "Next" at bounding box center [720, 601] width 136 height 46
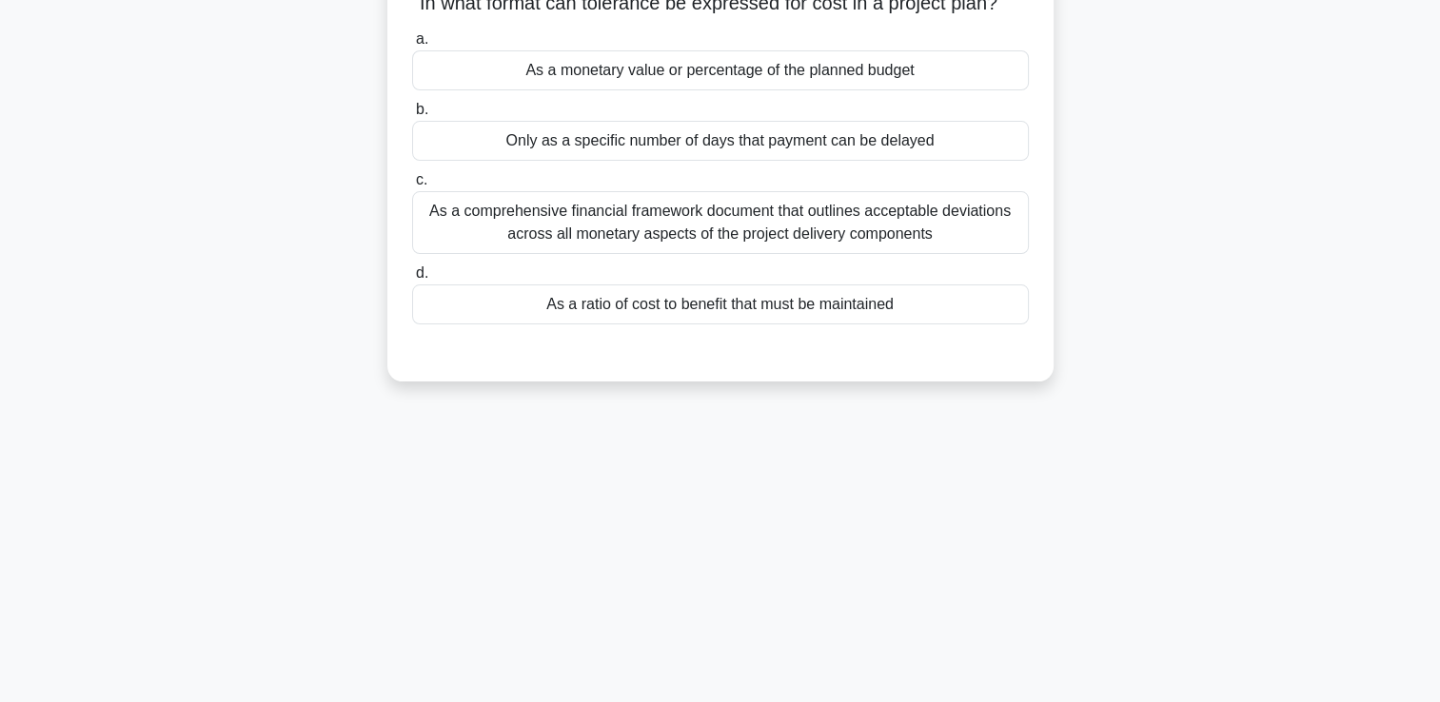
scroll to position [0, 0]
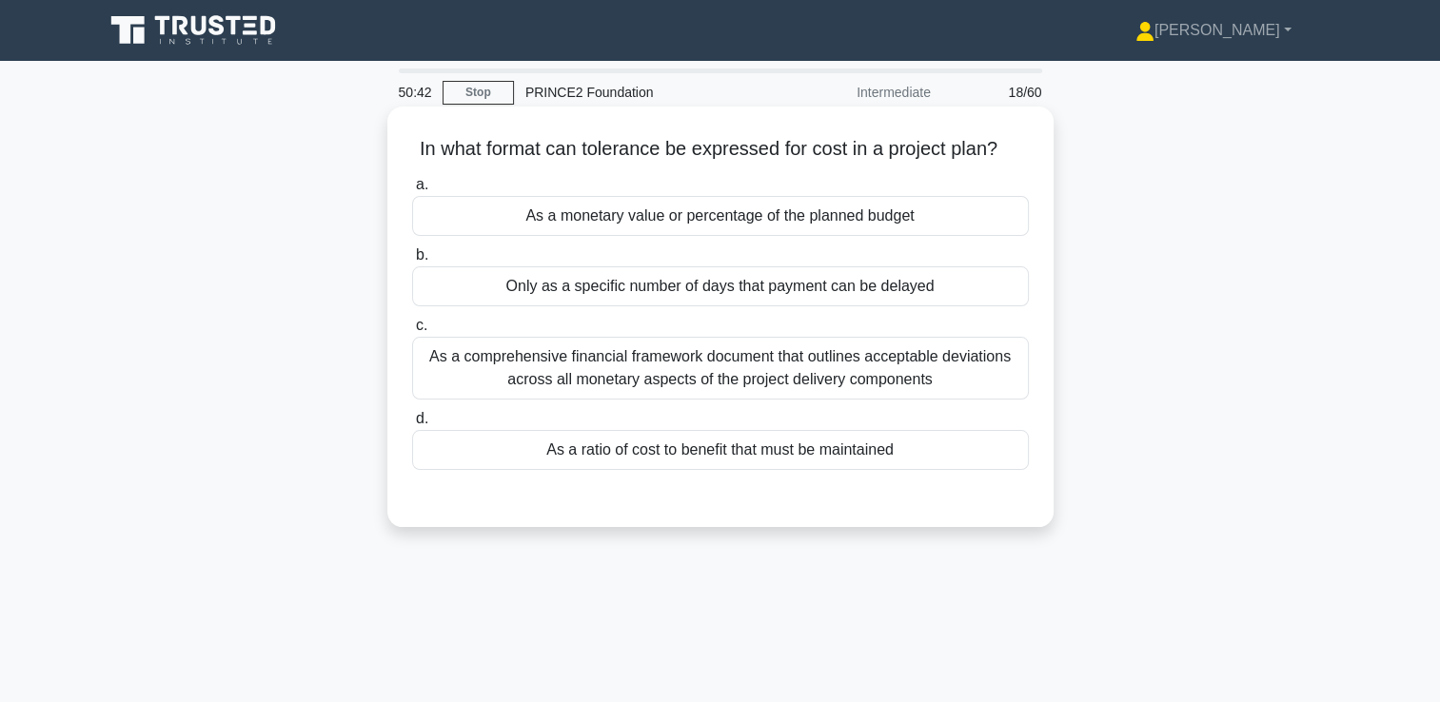
click at [673, 374] on div "As a comprehensive financial framework document that outlines acceptable deviat…" at bounding box center [720, 368] width 617 height 63
click at [412, 332] on input "c. As a comprehensive financial framework document that outlines acceptable dev…" at bounding box center [412, 326] width 0 height 12
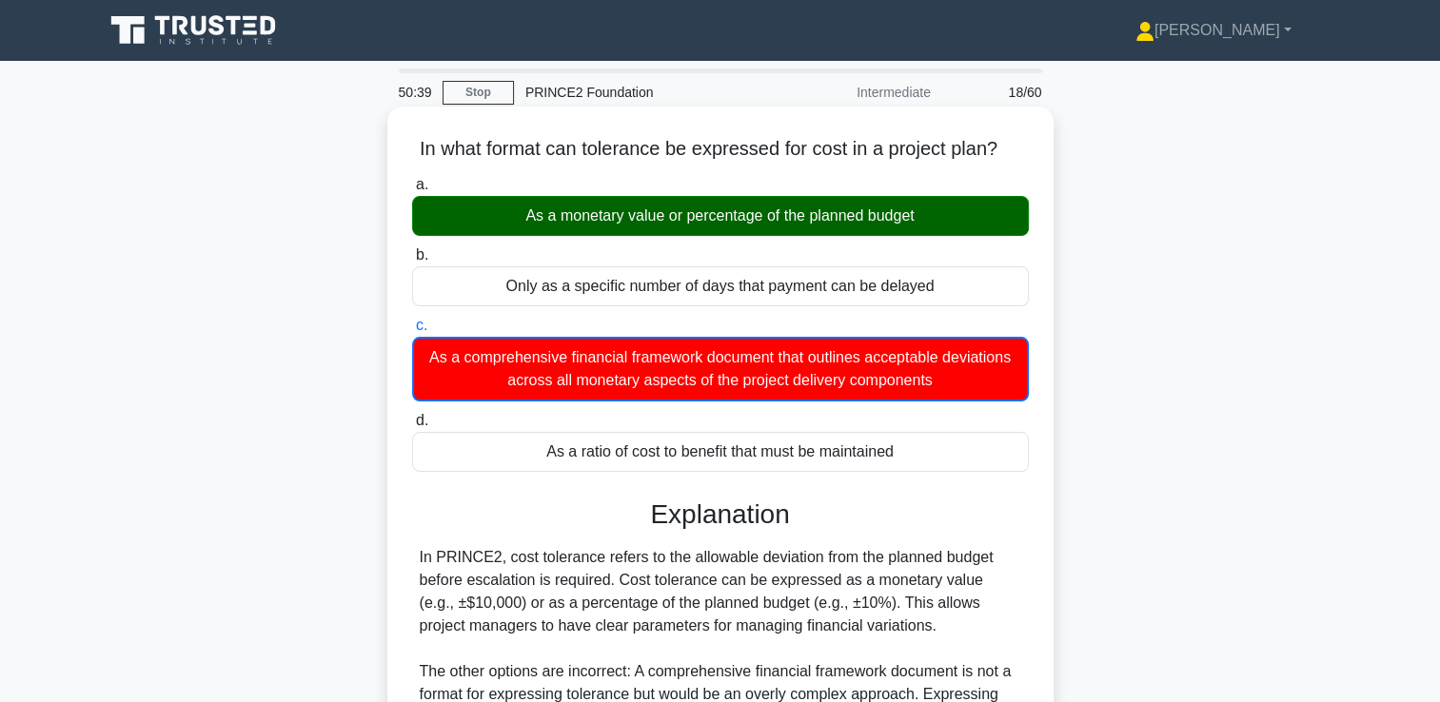
click at [625, 226] on div "As a monetary value or percentage of the planned budget" at bounding box center [720, 216] width 617 height 40
click at [412, 191] on input "a. As a monetary value or percentage of the planned budget" at bounding box center [412, 185] width 0 height 12
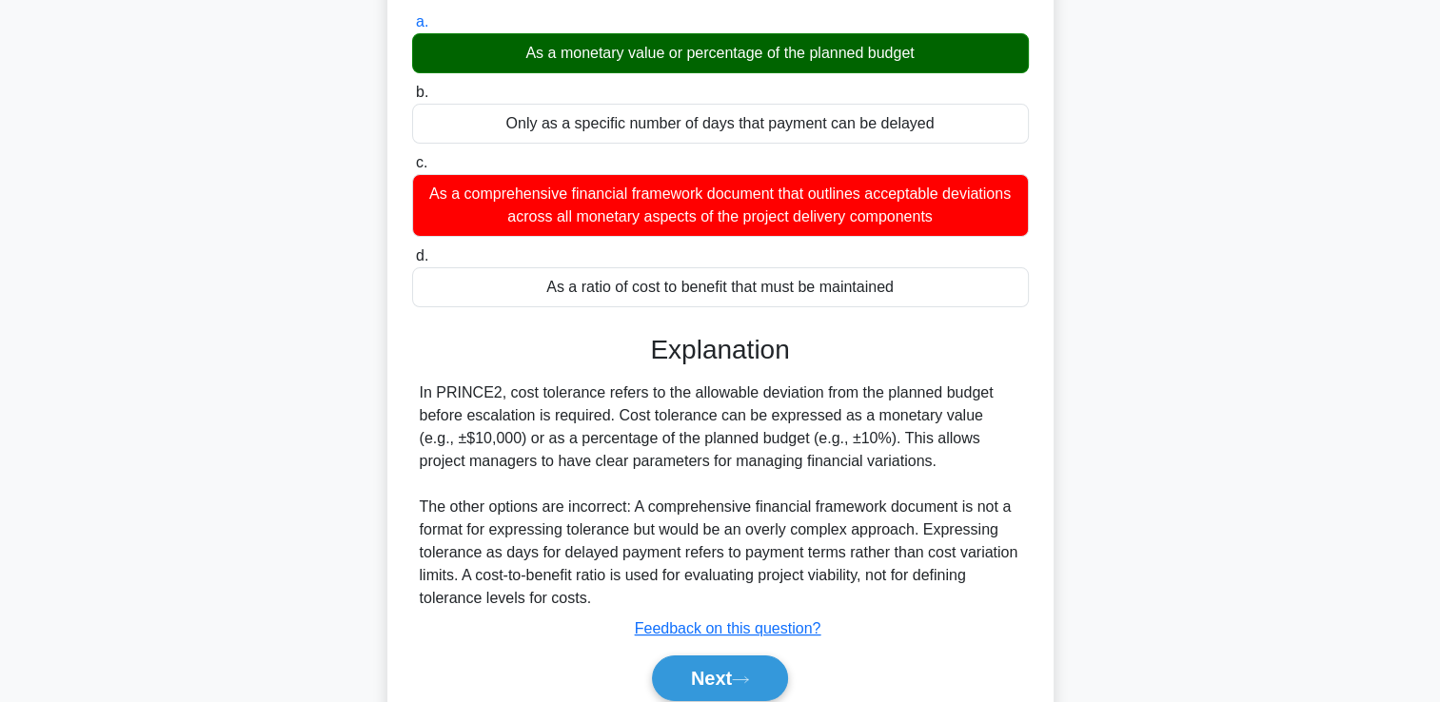
scroll to position [325, 0]
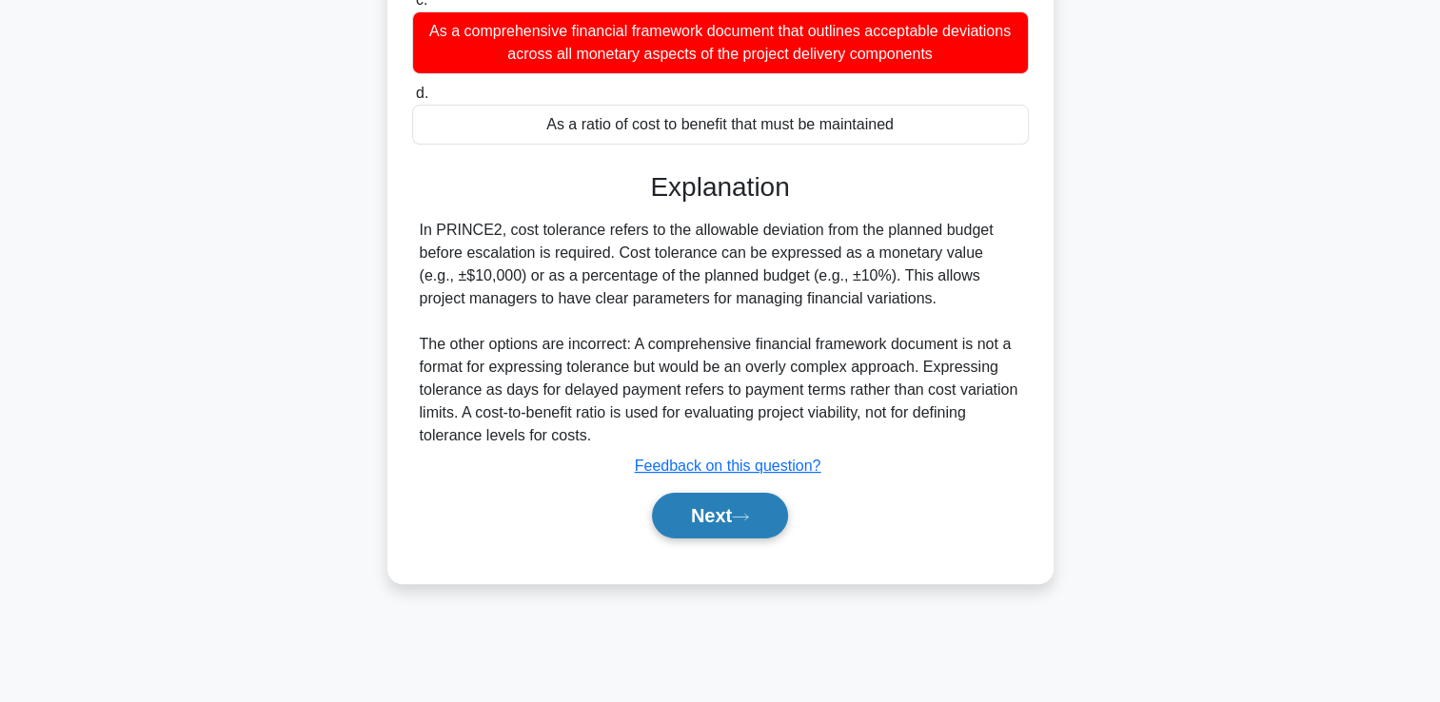
click at [749, 512] on icon at bounding box center [740, 517] width 17 height 10
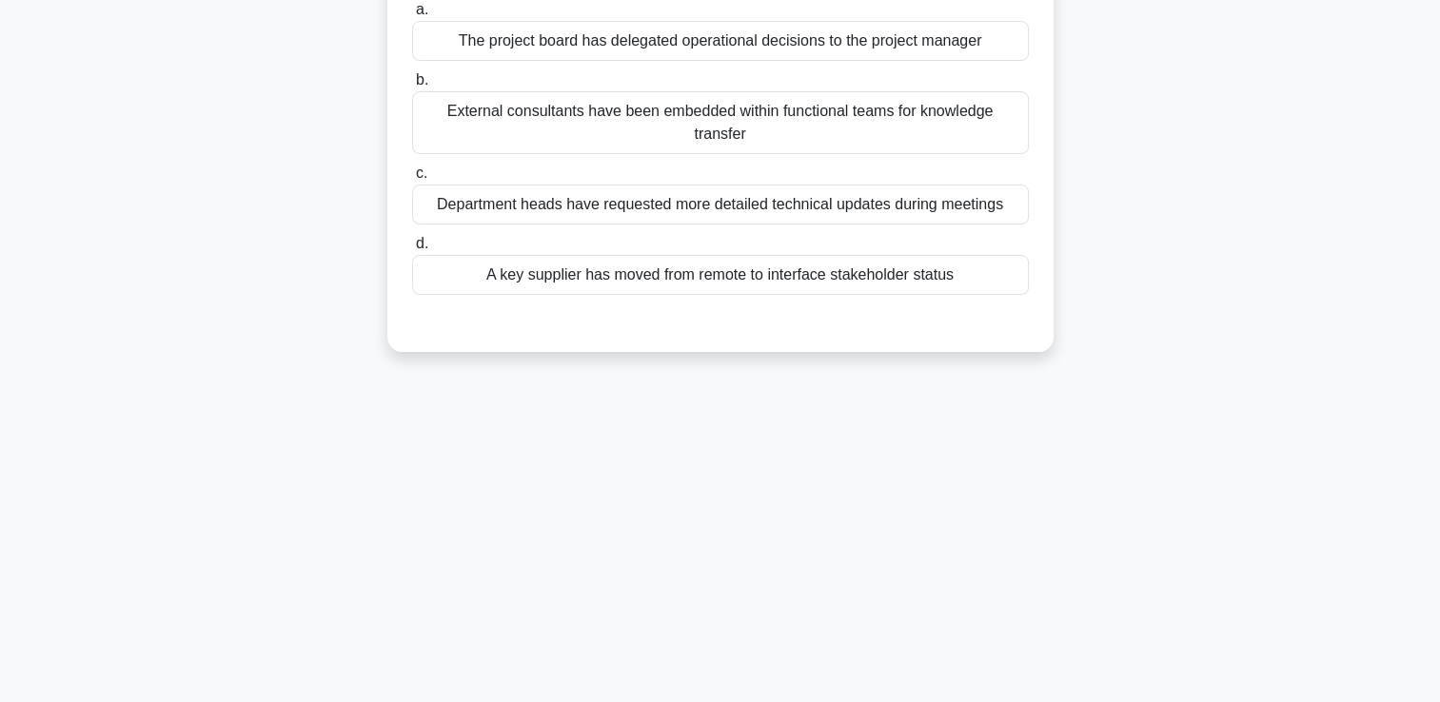
scroll to position [40, 0]
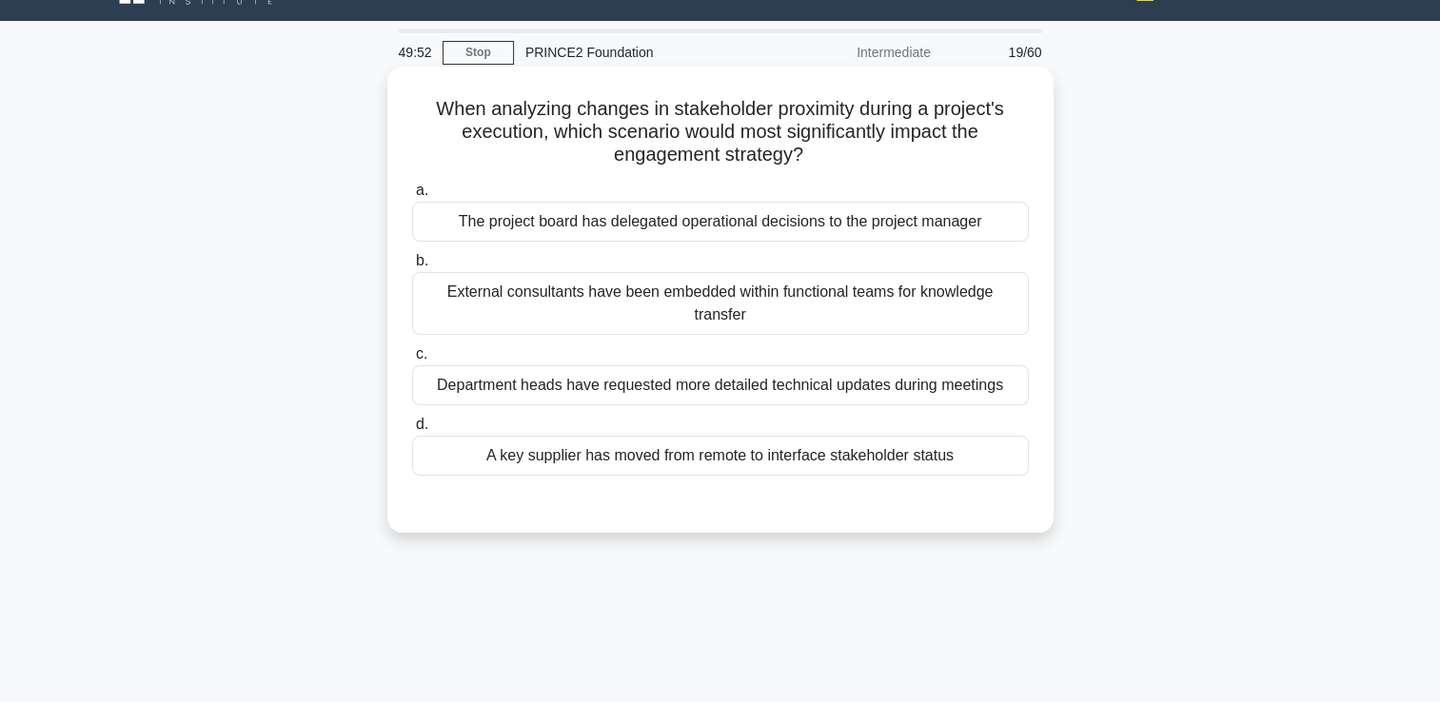
click at [704, 454] on div "A key supplier has moved from remote to interface stakeholder status" at bounding box center [720, 456] width 617 height 40
click at [412, 431] on input "d. A key supplier has moved from remote to interface stakeholder status" at bounding box center [412, 425] width 0 height 12
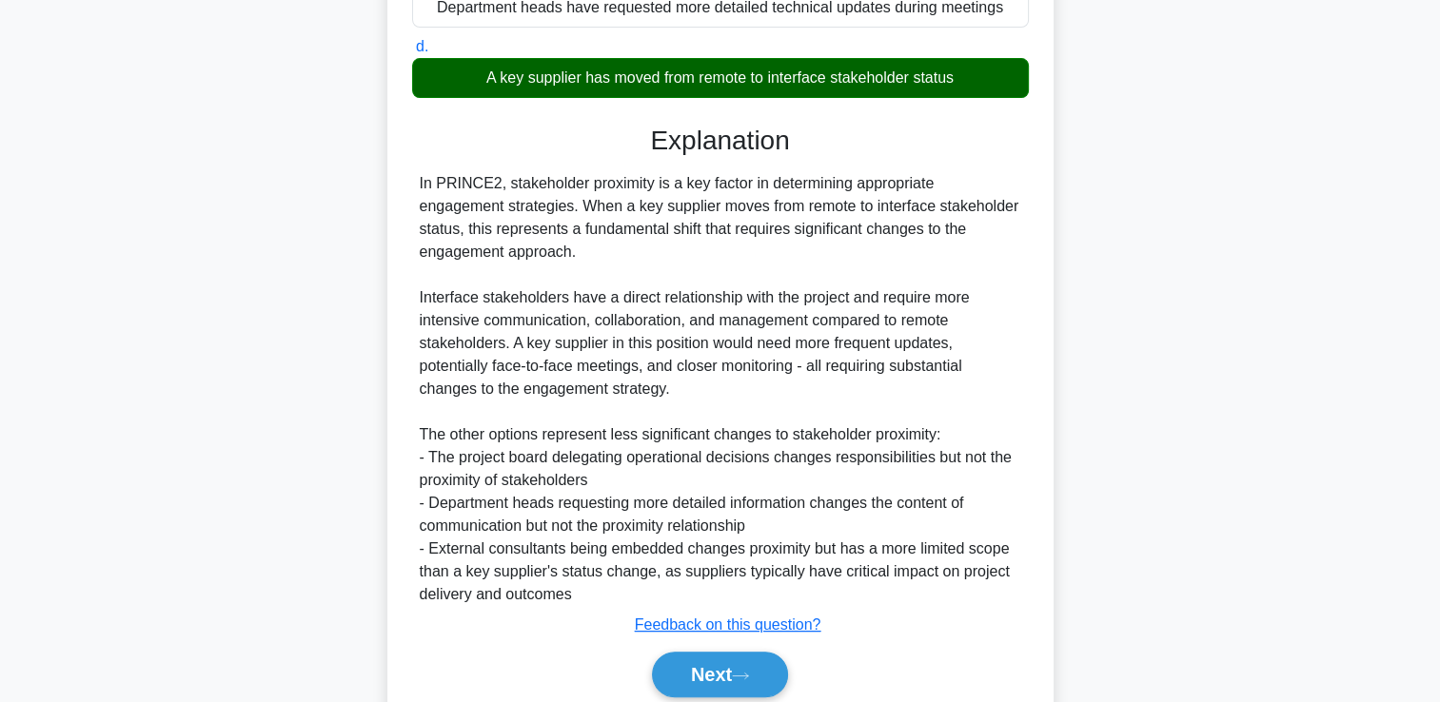
scroll to position [492, 0]
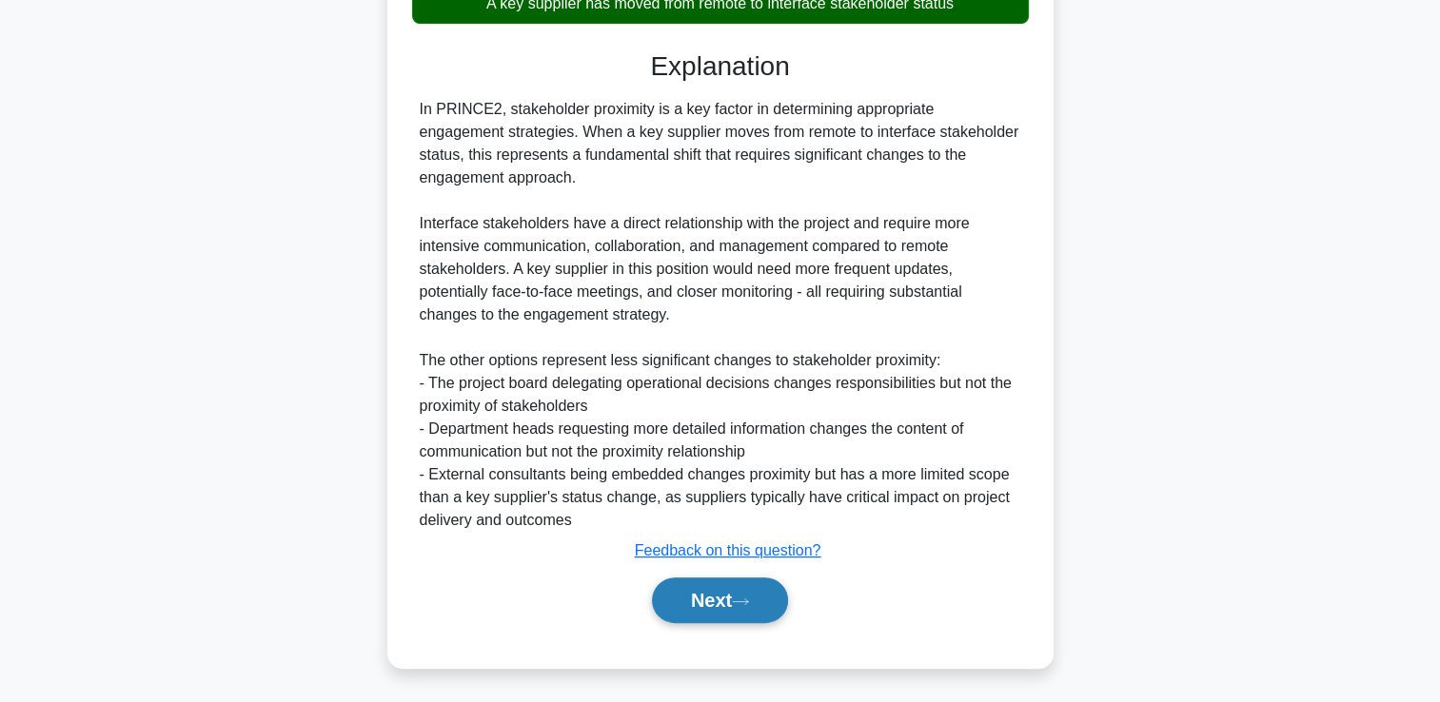
click at [712, 600] on button "Next" at bounding box center [720, 601] width 136 height 46
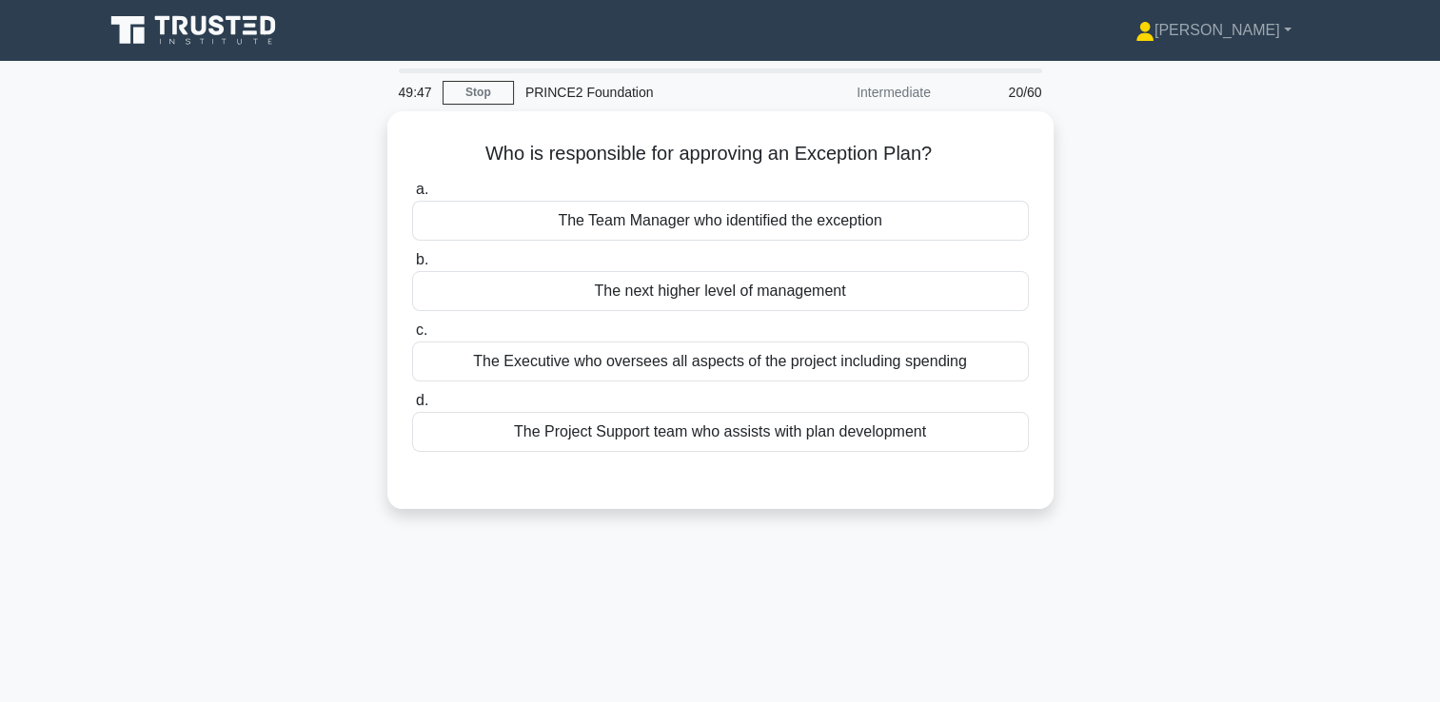
scroll to position [0, 0]
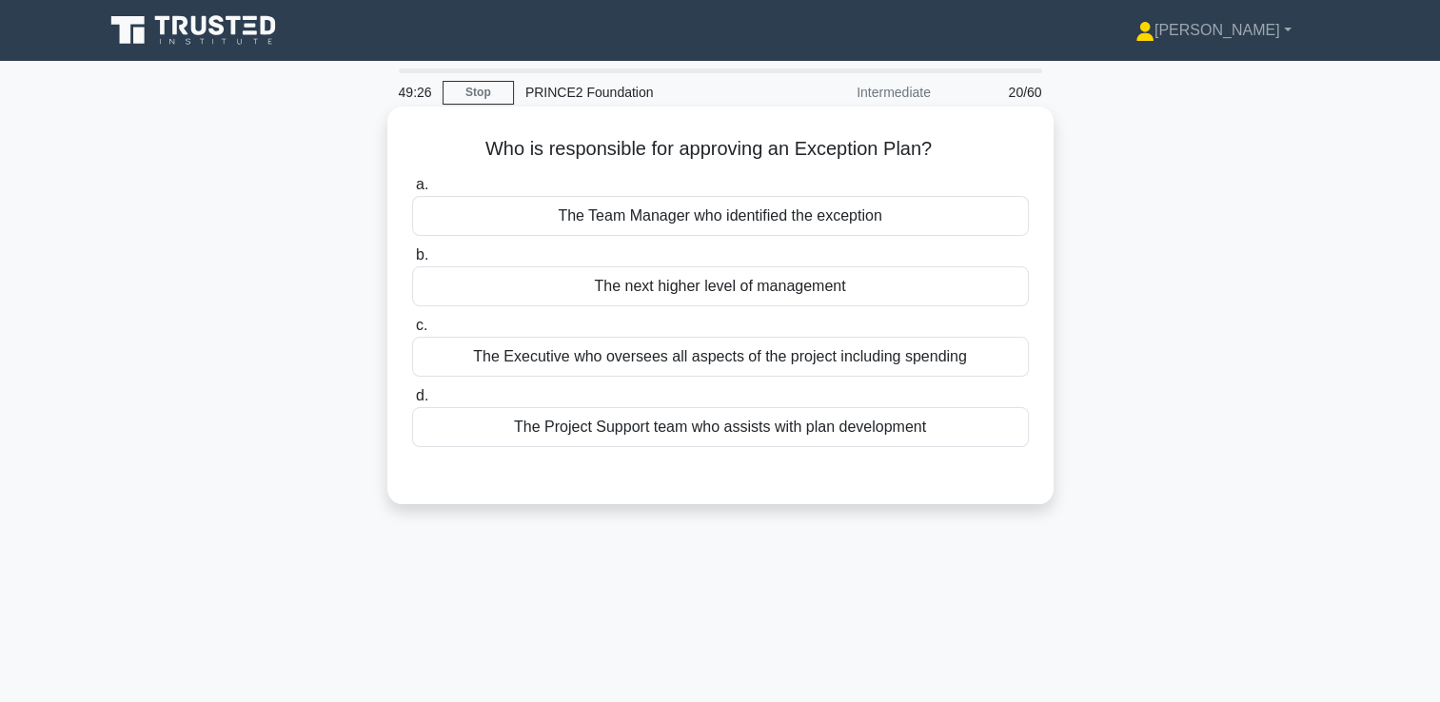
click at [676, 288] on div "The next higher level of management" at bounding box center [720, 286] width 617 height 40
click at [412, 262] on input "b. The next higher level of management" at bounding box center [412, 255] width 0 height 12
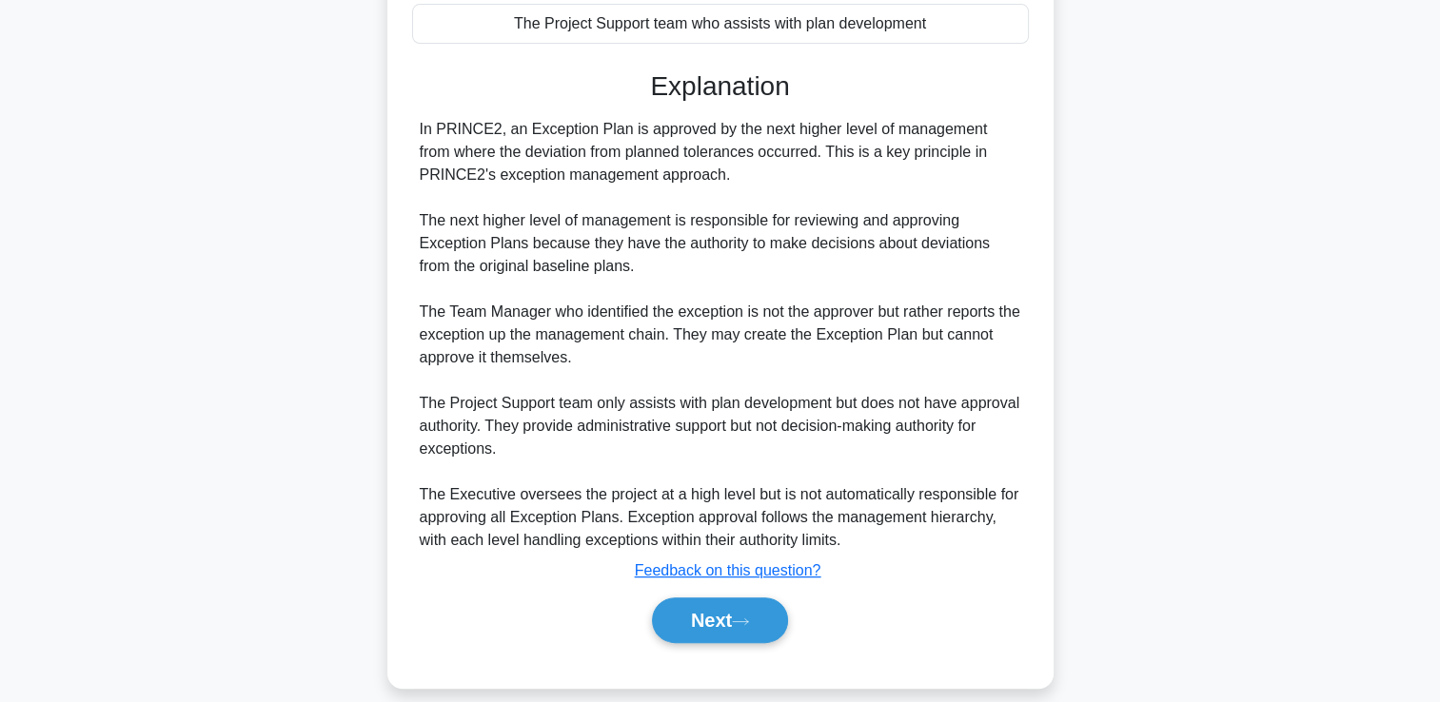
scroll to position [423, 0]
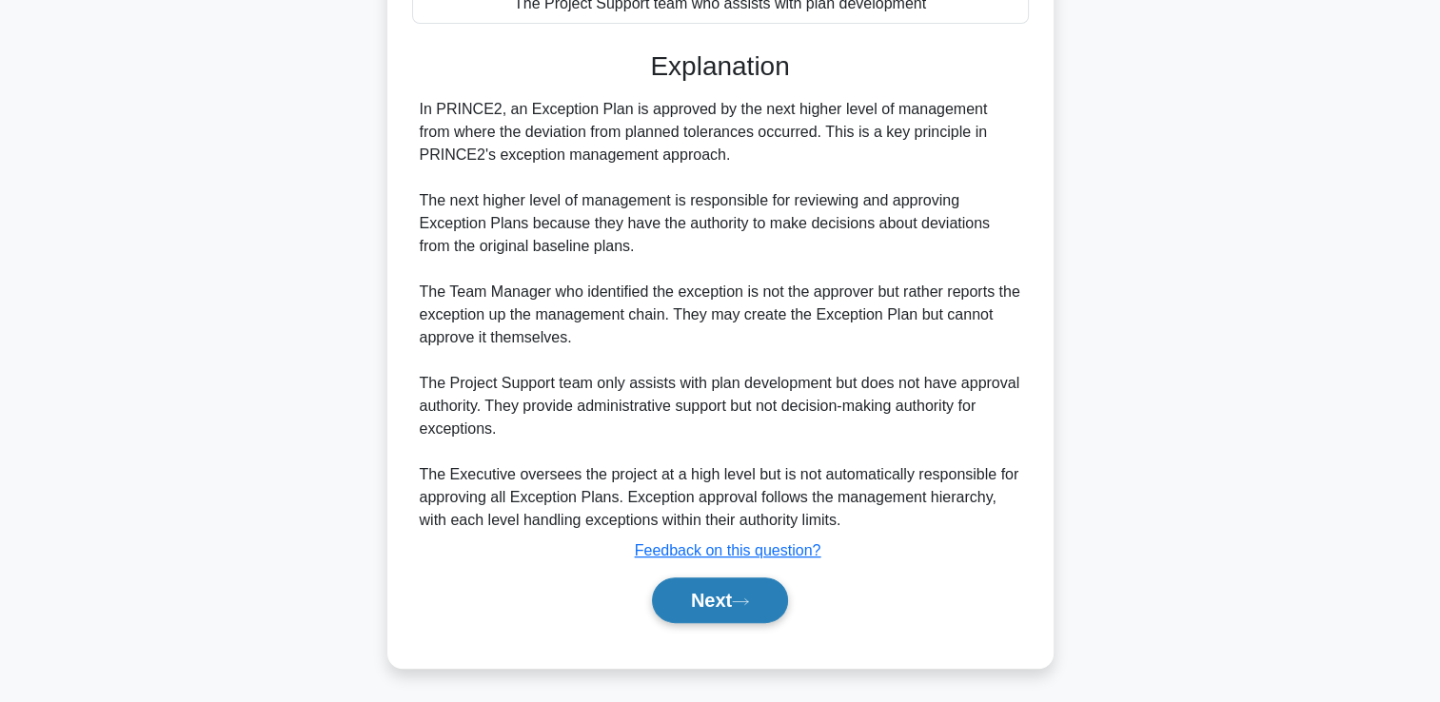
click at [726, 601] on button "Next" at bounding box center [720, 601] width 136 height 46
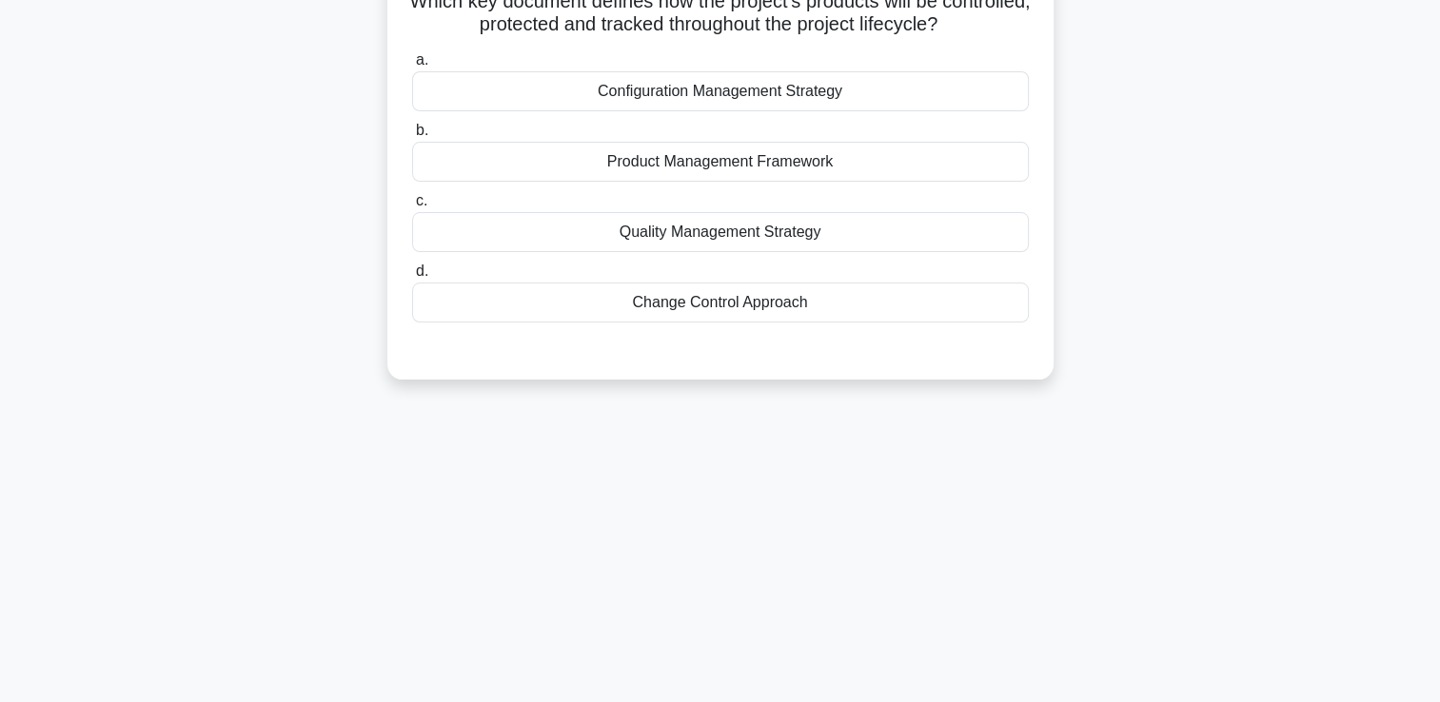
scroll to position [0, 0]
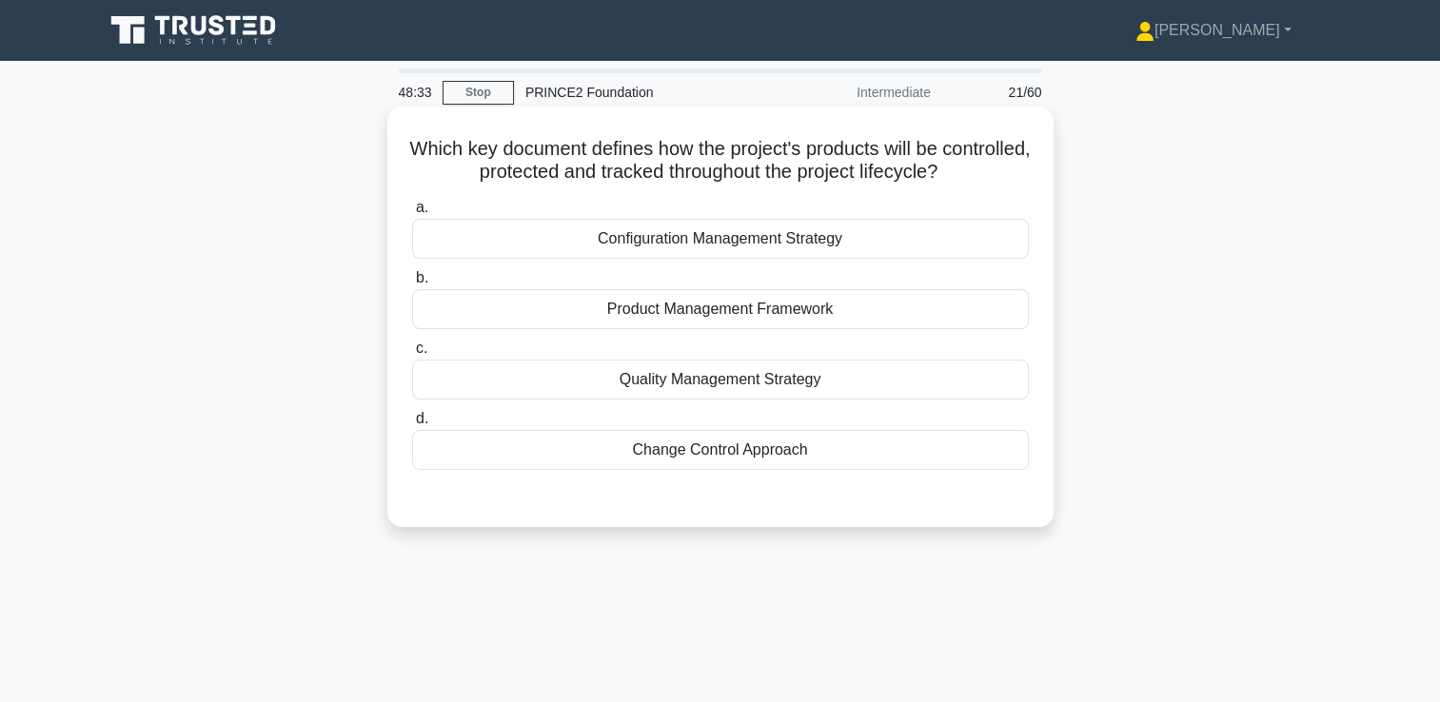
click at [714, 314] on div "Product Management Framework" at bounding box center [720, 309] width 617 height 40
click at [412, 285] on input "b. Product Management Framework" at bounding box center [412, 278] width 0 height 12
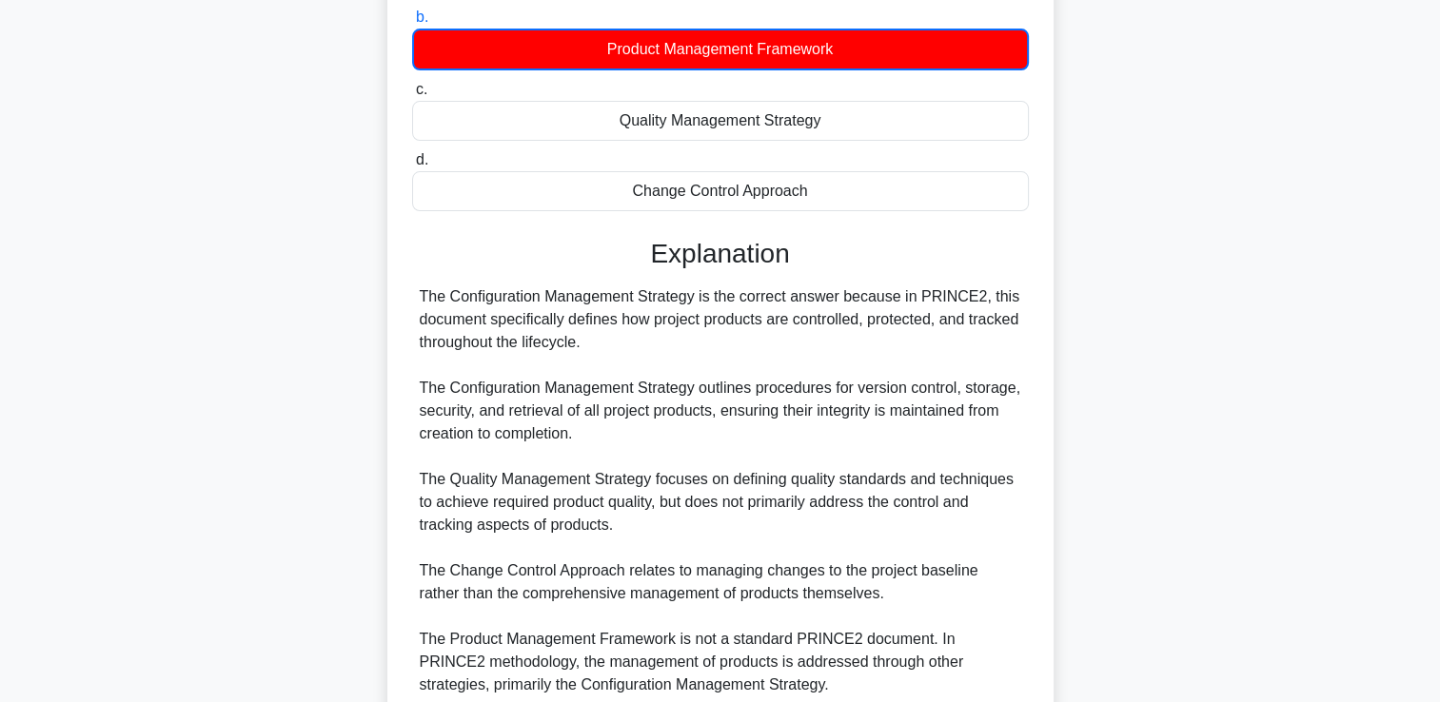
scroll to position [425, 0]
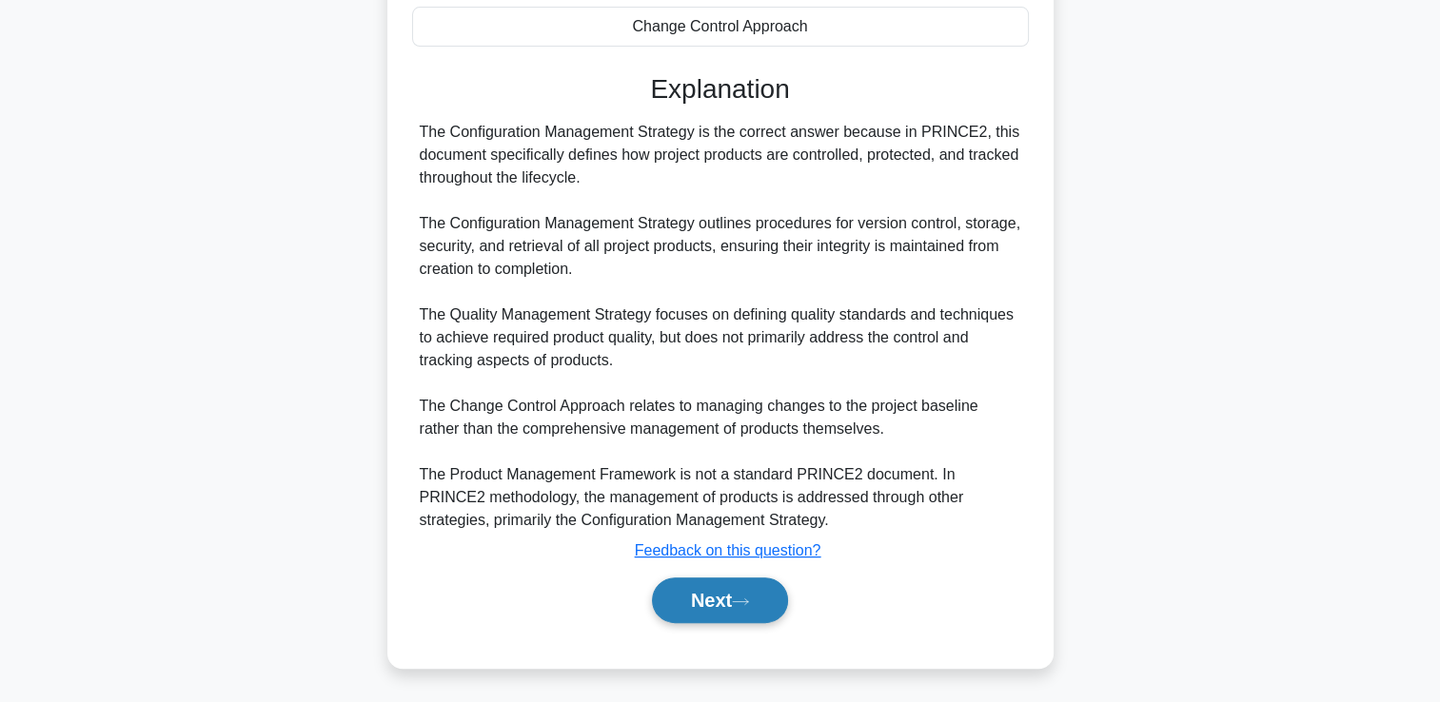
click at [762, 607] on button "Next" at bounding box center [720, 601] width 136 height 46
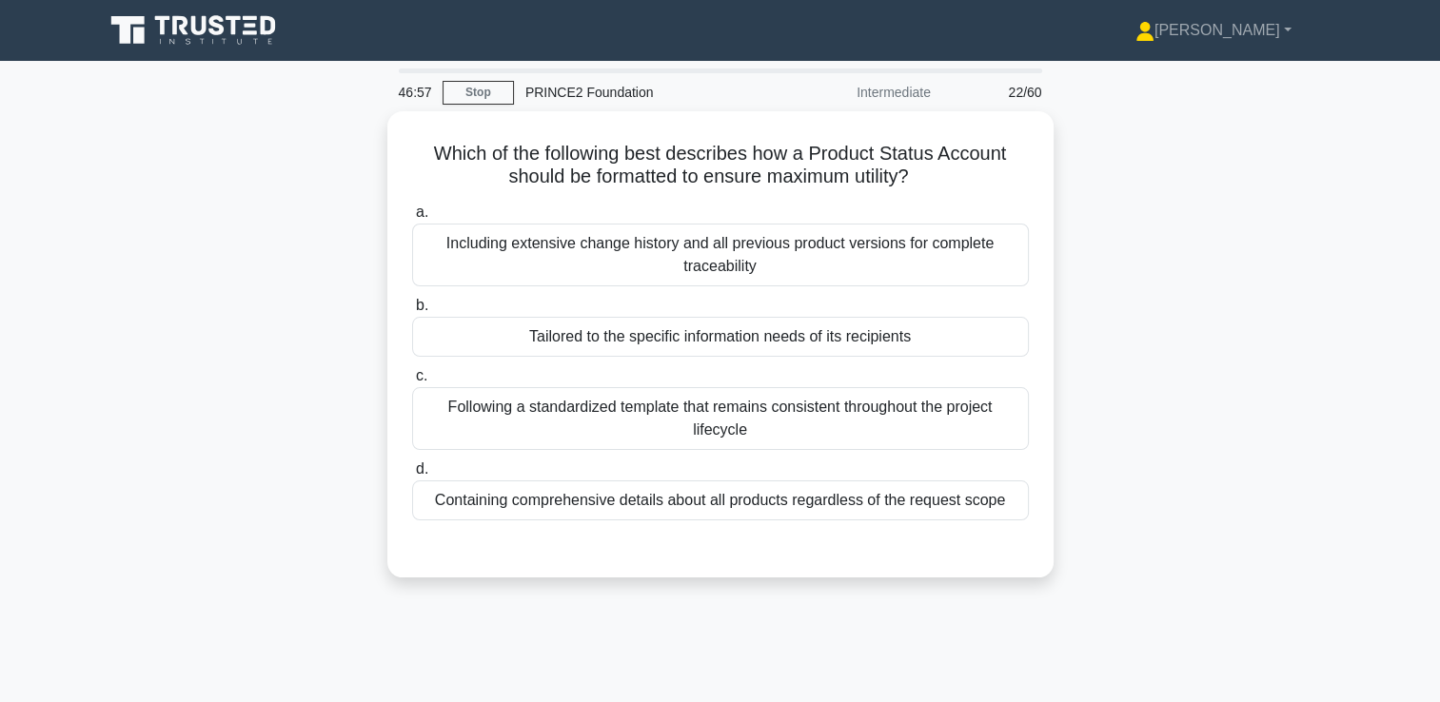
scroll to position [0, 0]
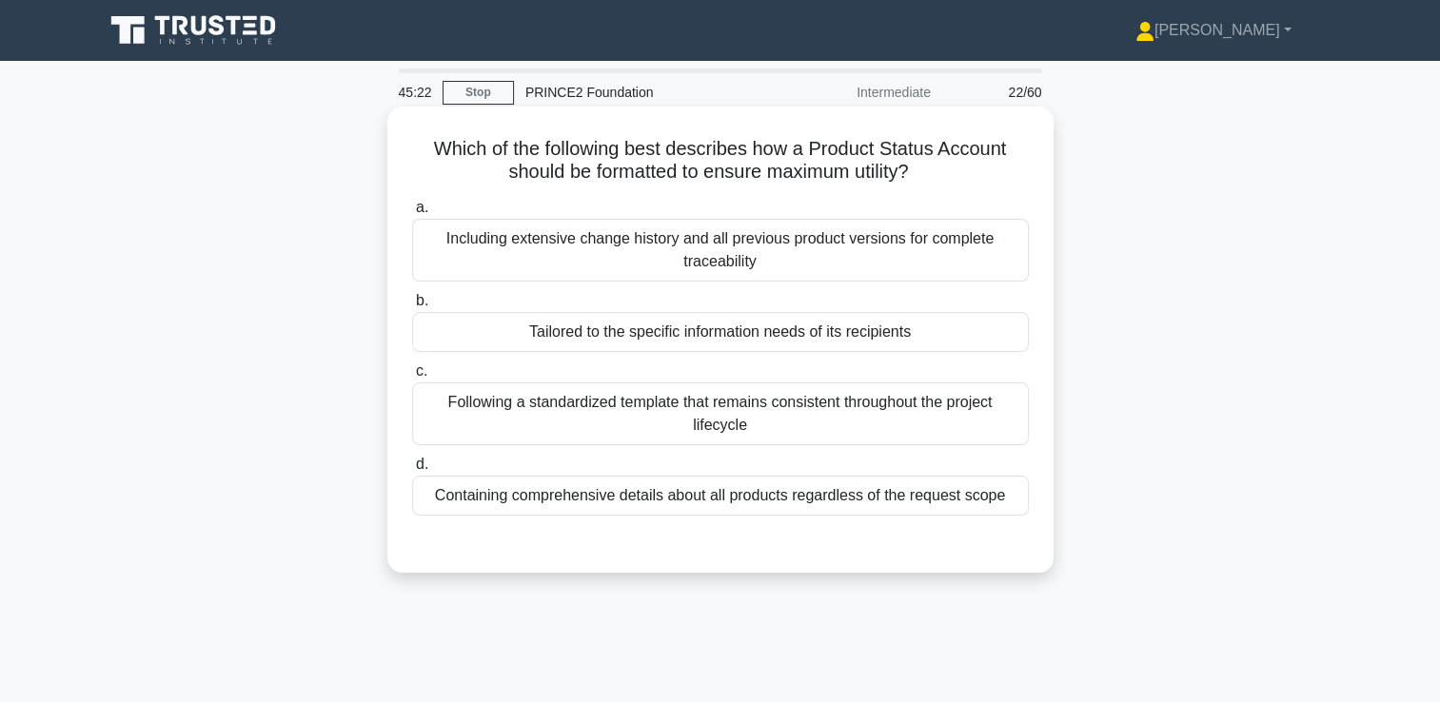
click at [725, 330] on div "Tailored to the specific information needs of its recipients" at bounding box center [720, 332] width 617 height 40
click at [412, 307] on input "b. Tailored to the specific information needs of its recipients" at bounding box center [412, 301] width 0 height 12
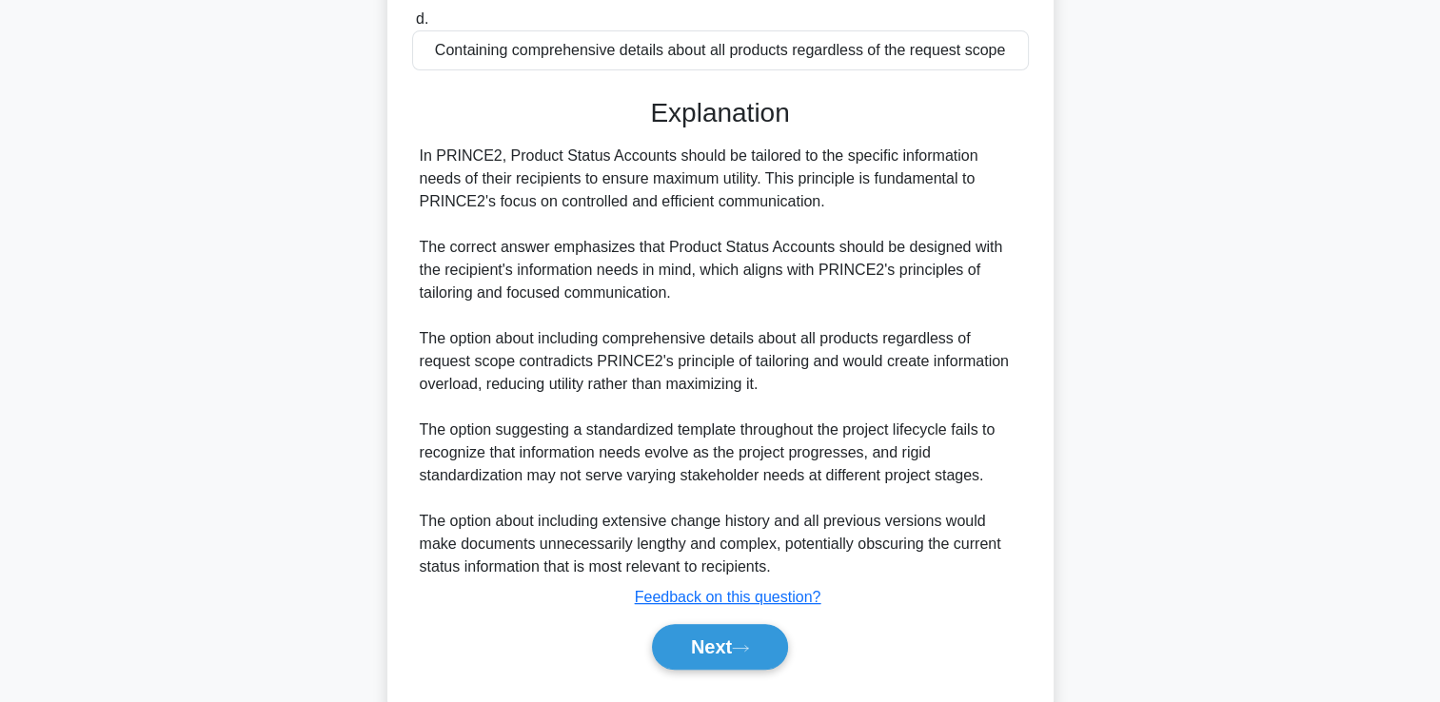
scroll to position [492, 0]
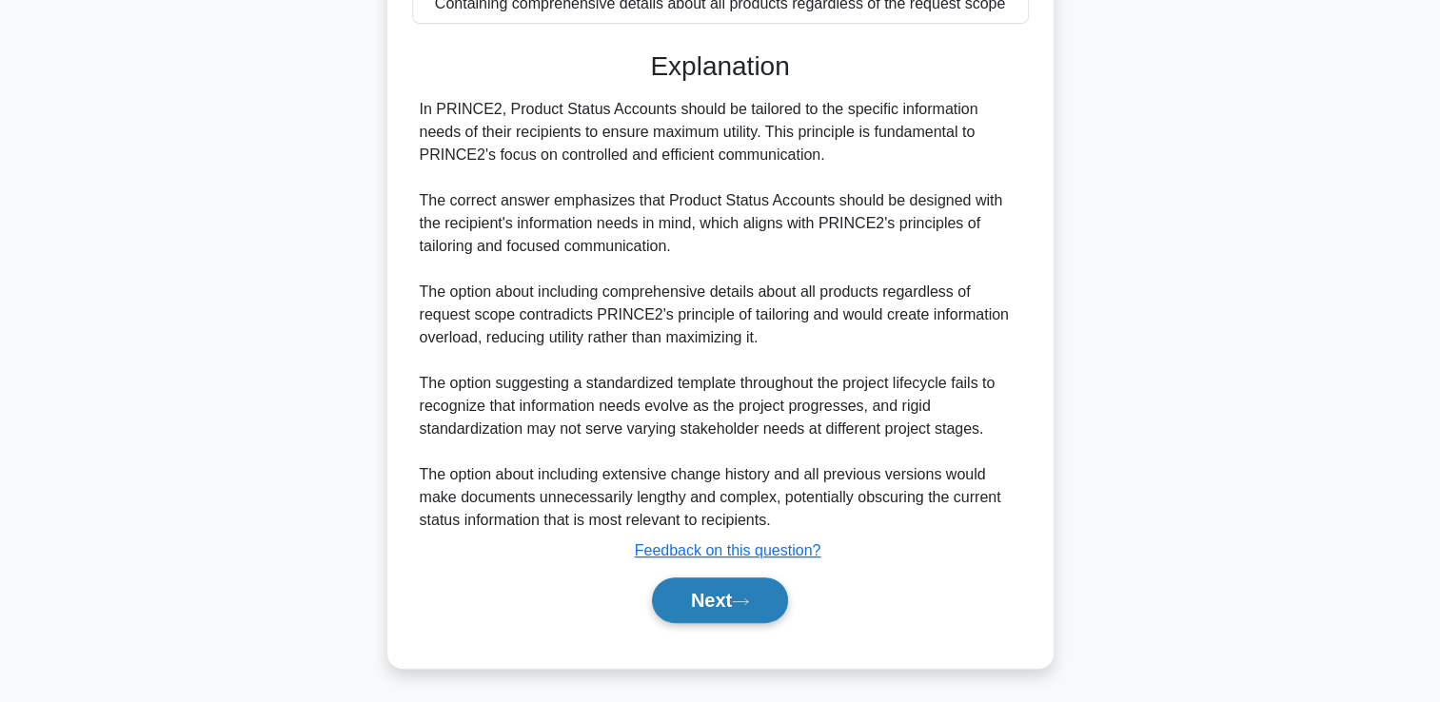
click at [727, 592] on button "Next" at bounding box center [720, 601] width 136 height 46
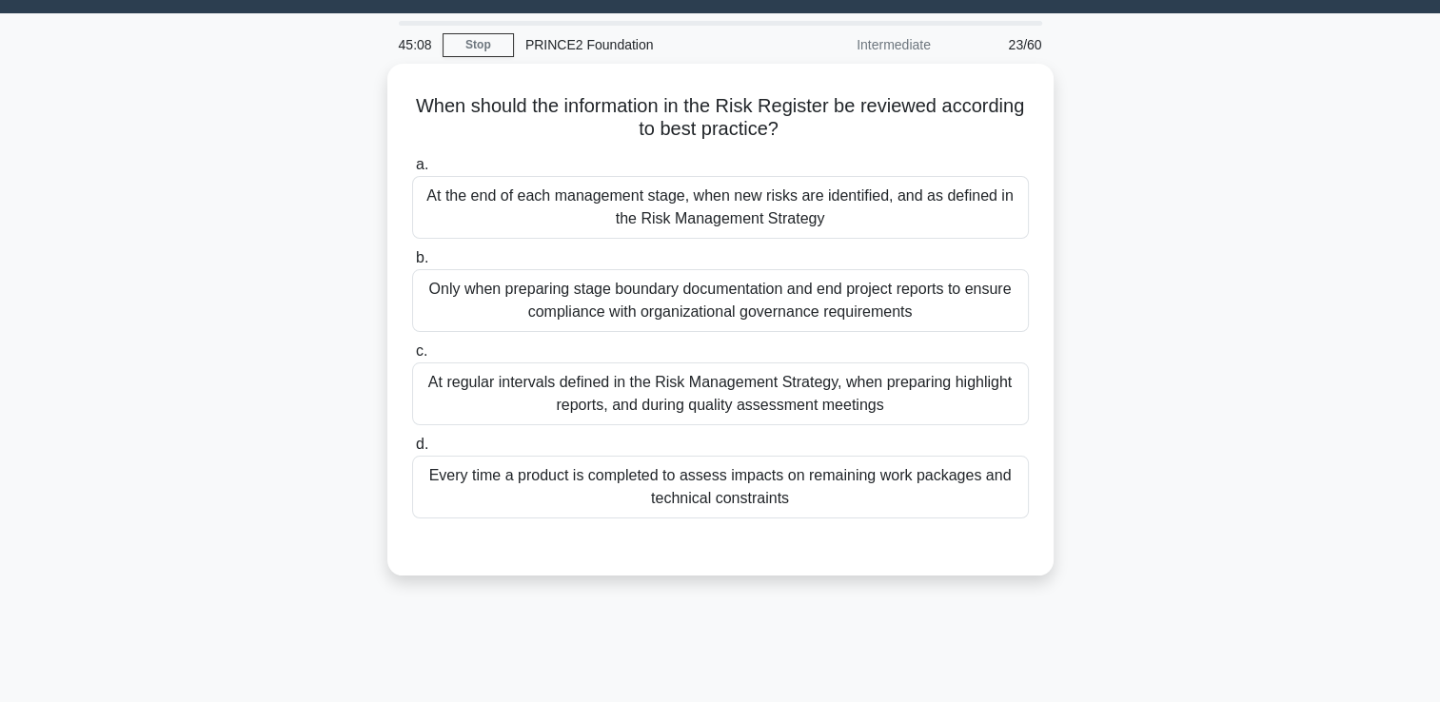
scroll to position [40, 0]
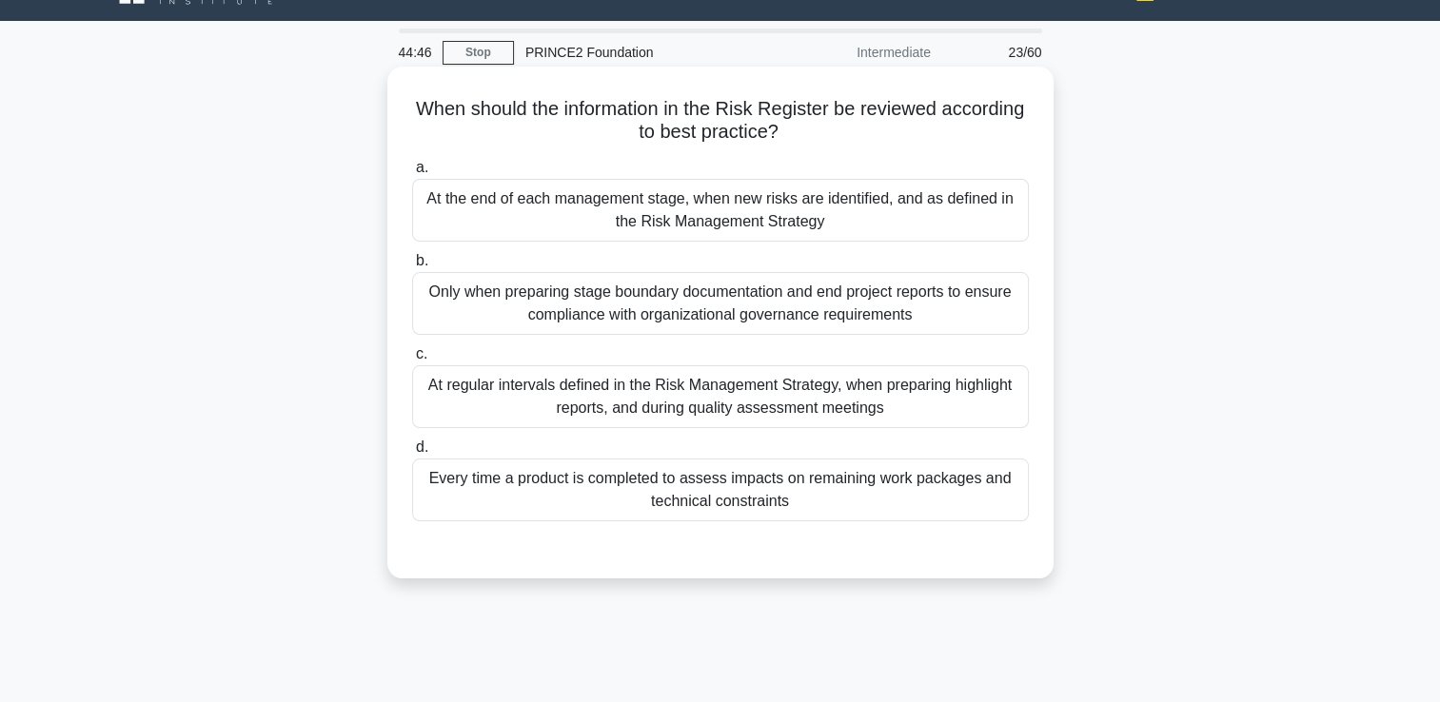
click at [674, 399] on div "At regular intervals defined in the Risk Management Strategy, when preparing hi…" at bounding box center [720, 396] width 617 height 63
click at [412, 361] on input "c. At regular intervals defined in the Risk Management Strategy, when preparing…" at bounding box center [412, 354] width 0 height 12
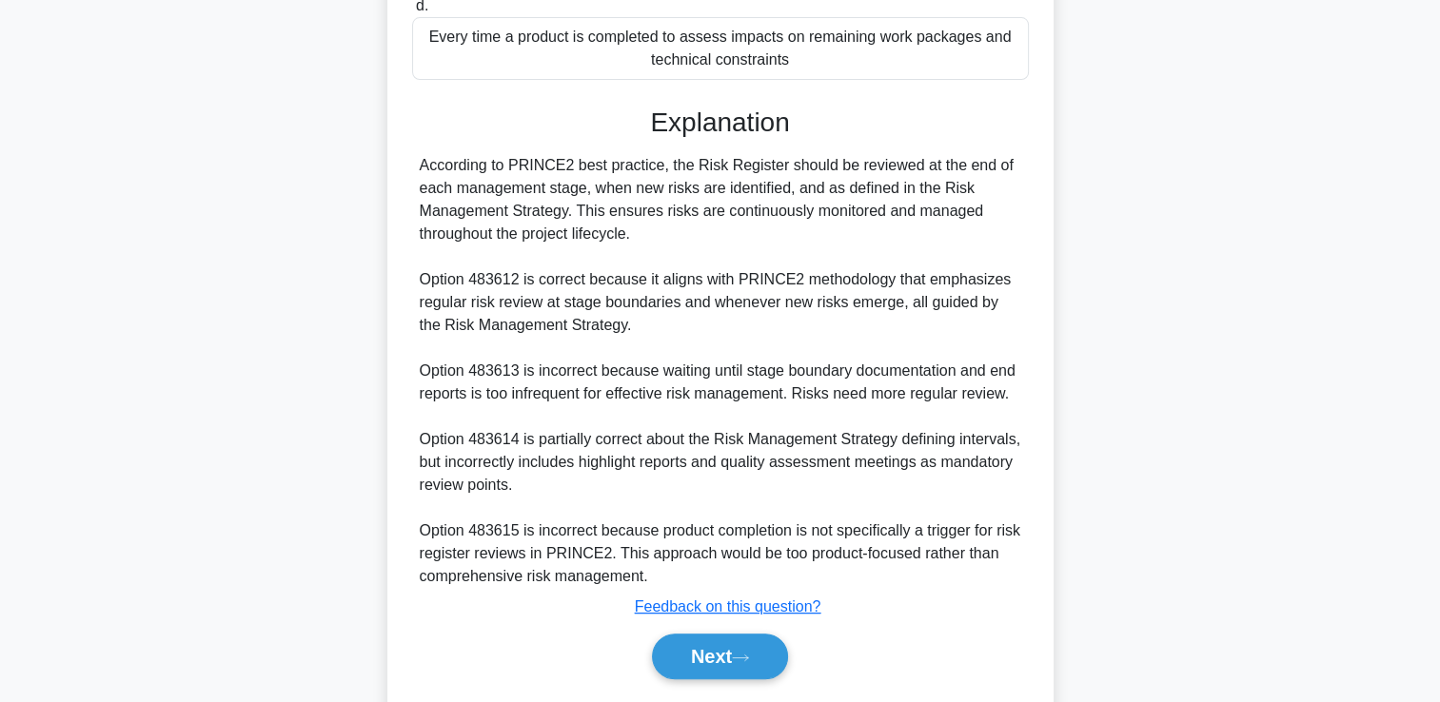
scroll to position [540, 0]
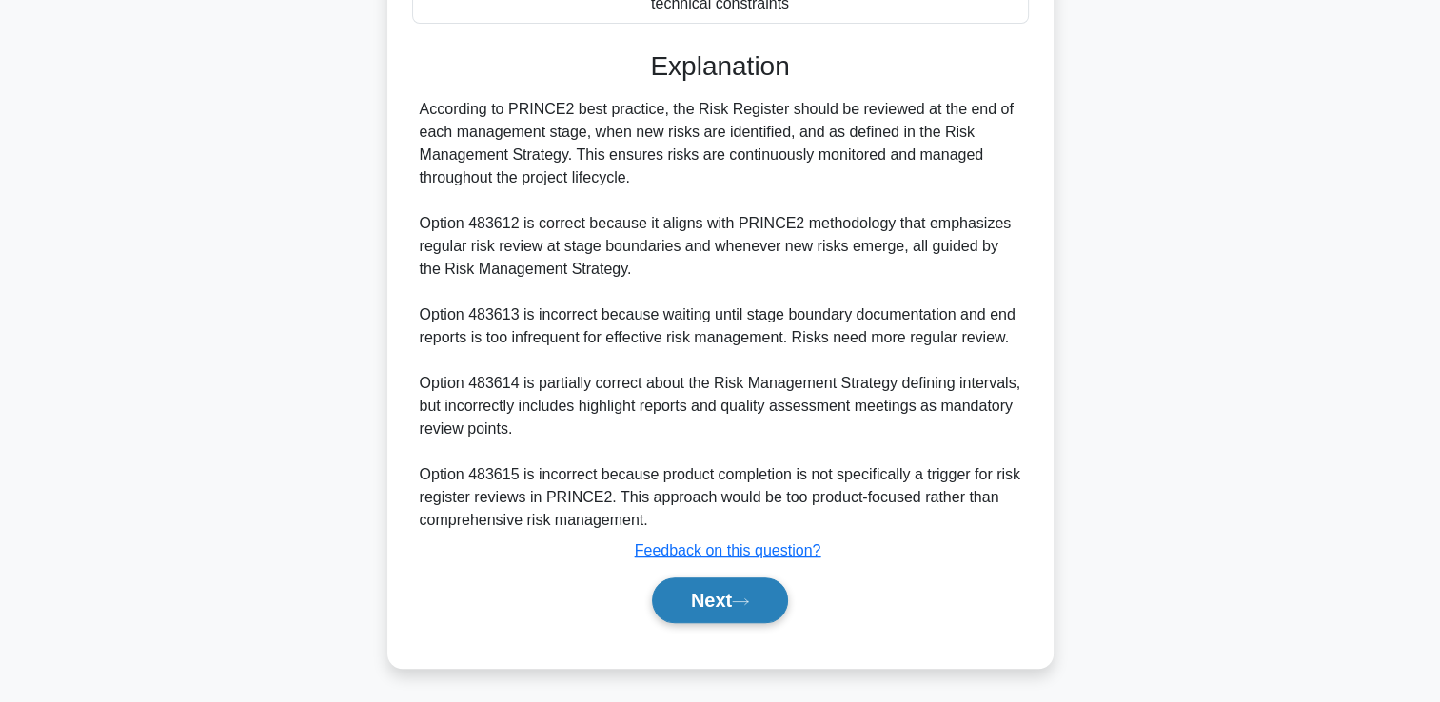
click at [758, 606] on button "Next" at bounding box center [720, 601] width 136 height 46
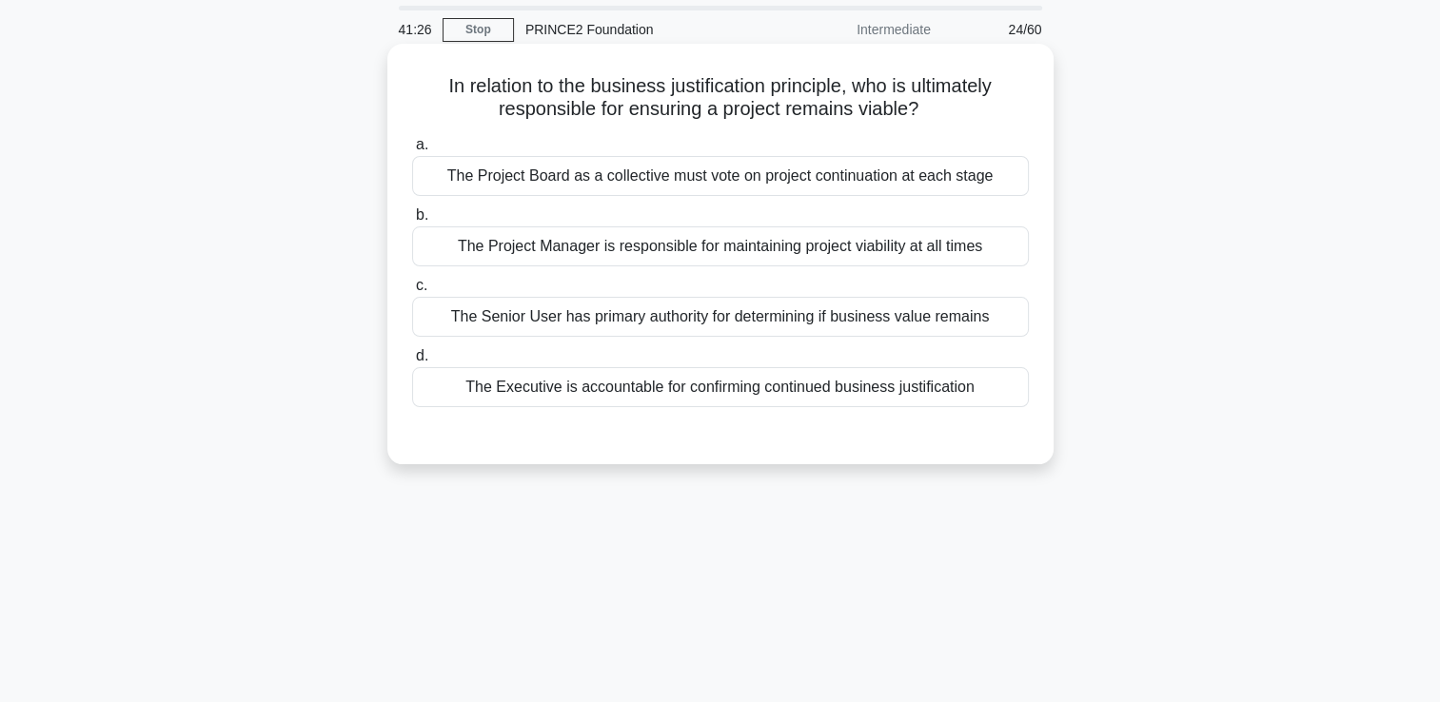
scroll to position [95, 0]
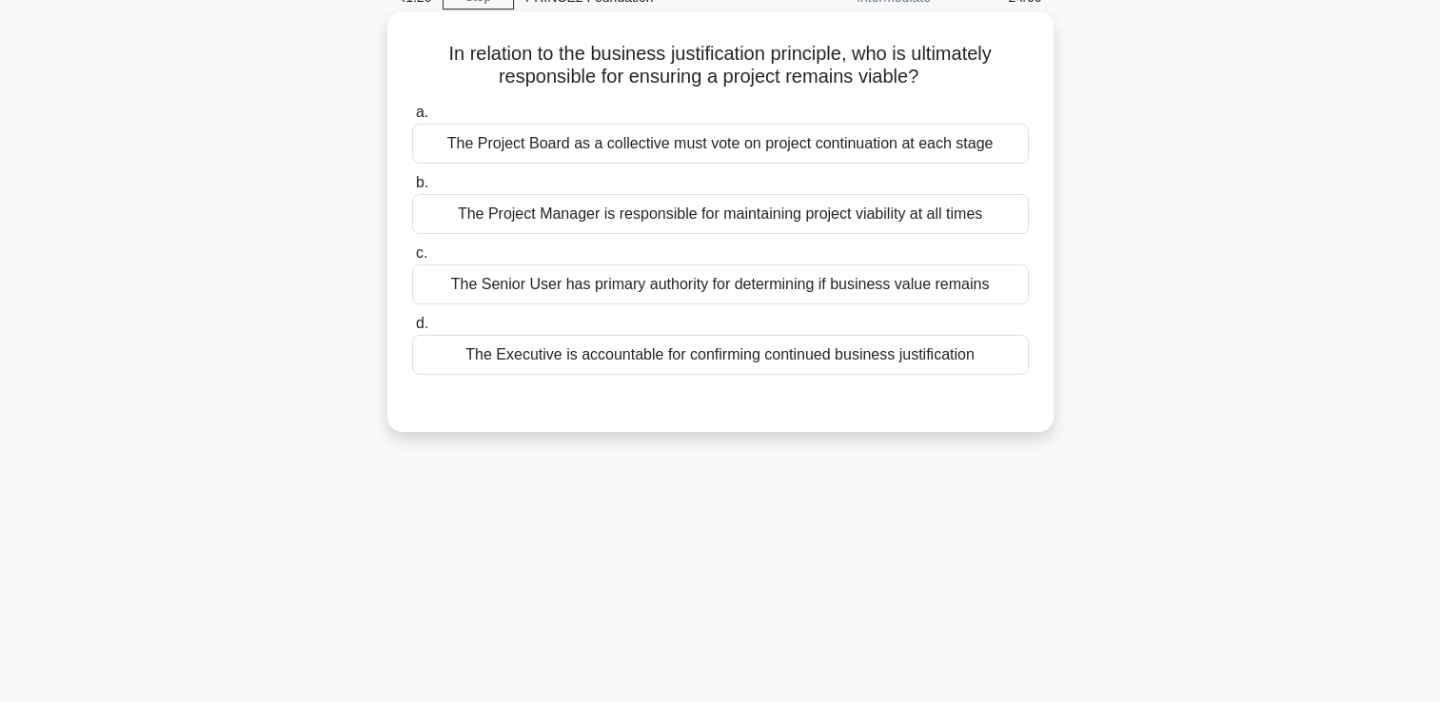
click at [704, 358] on div "The Executive is accountable for confirming continued business justification" at bounding box center [720, 355] width 617 height 40
click at [412, 330] on input "d. The Executive is accountable for confirming continued business justification" at bounding box center [412, 324] width 0 height 12
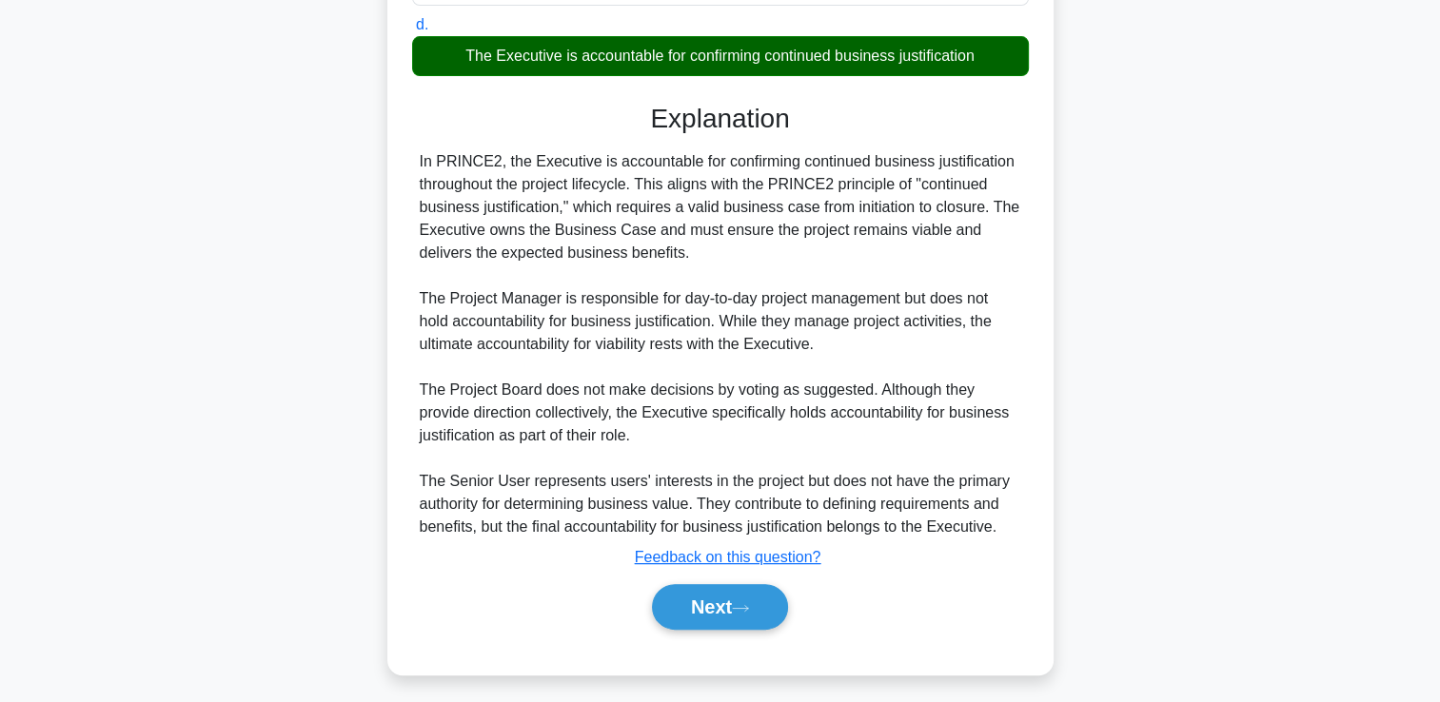
scroll to position [401, 0]
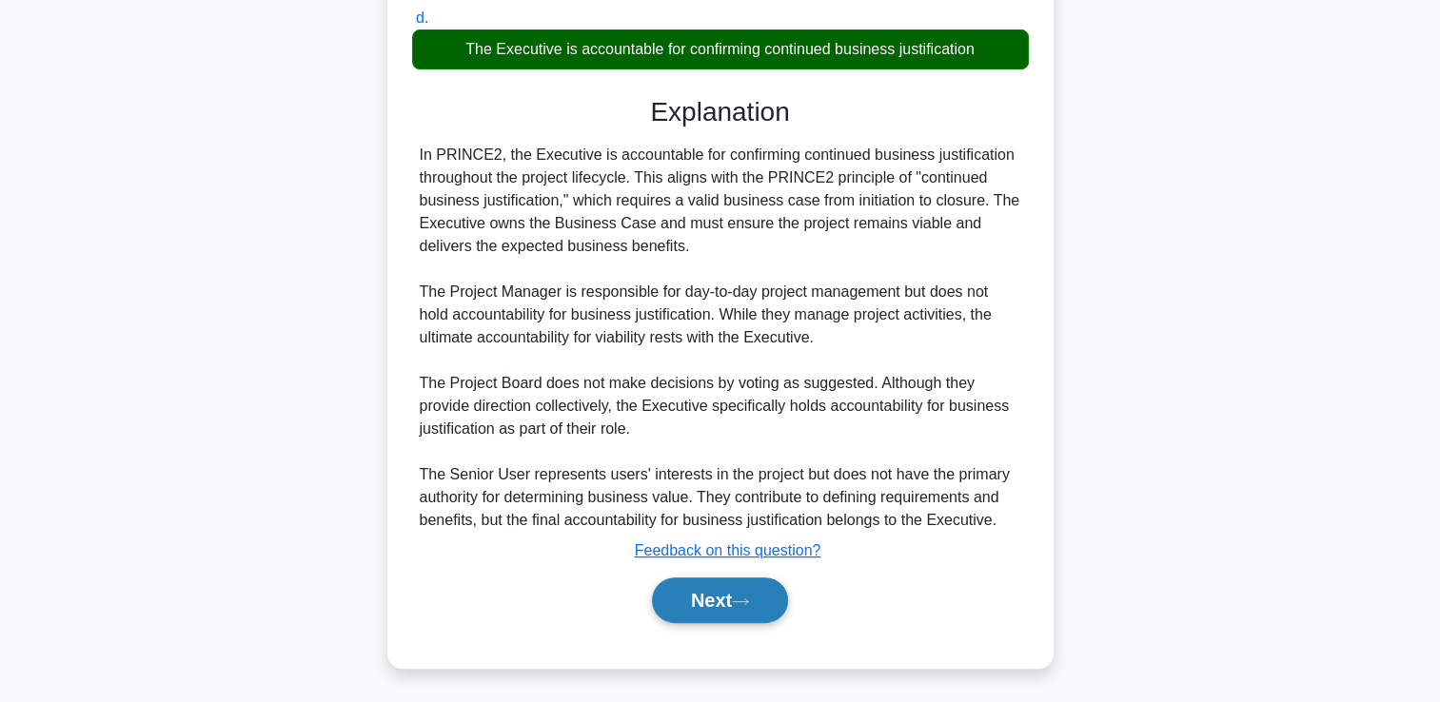
click at [679, 597] on button "Next" at bounding box center [720, 601] width 136 height 46
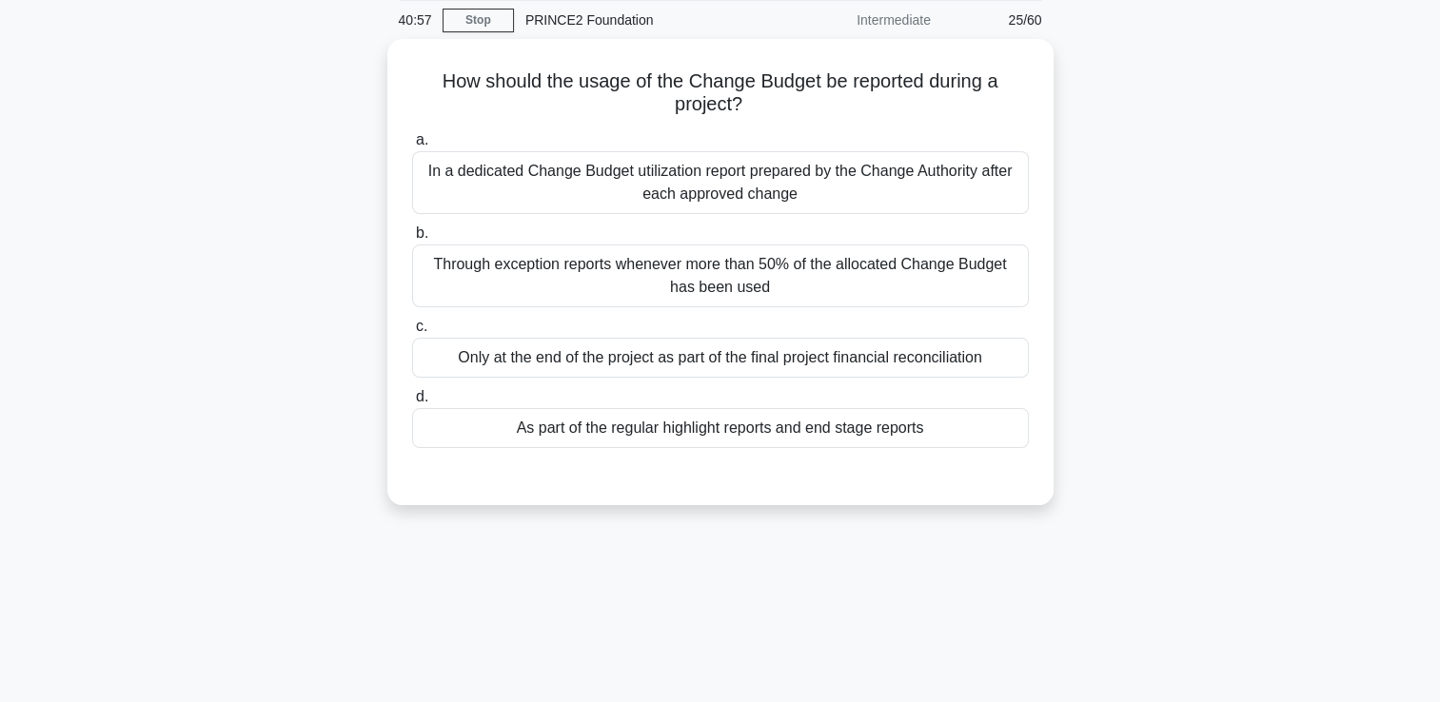
scroll to position [40, 0]
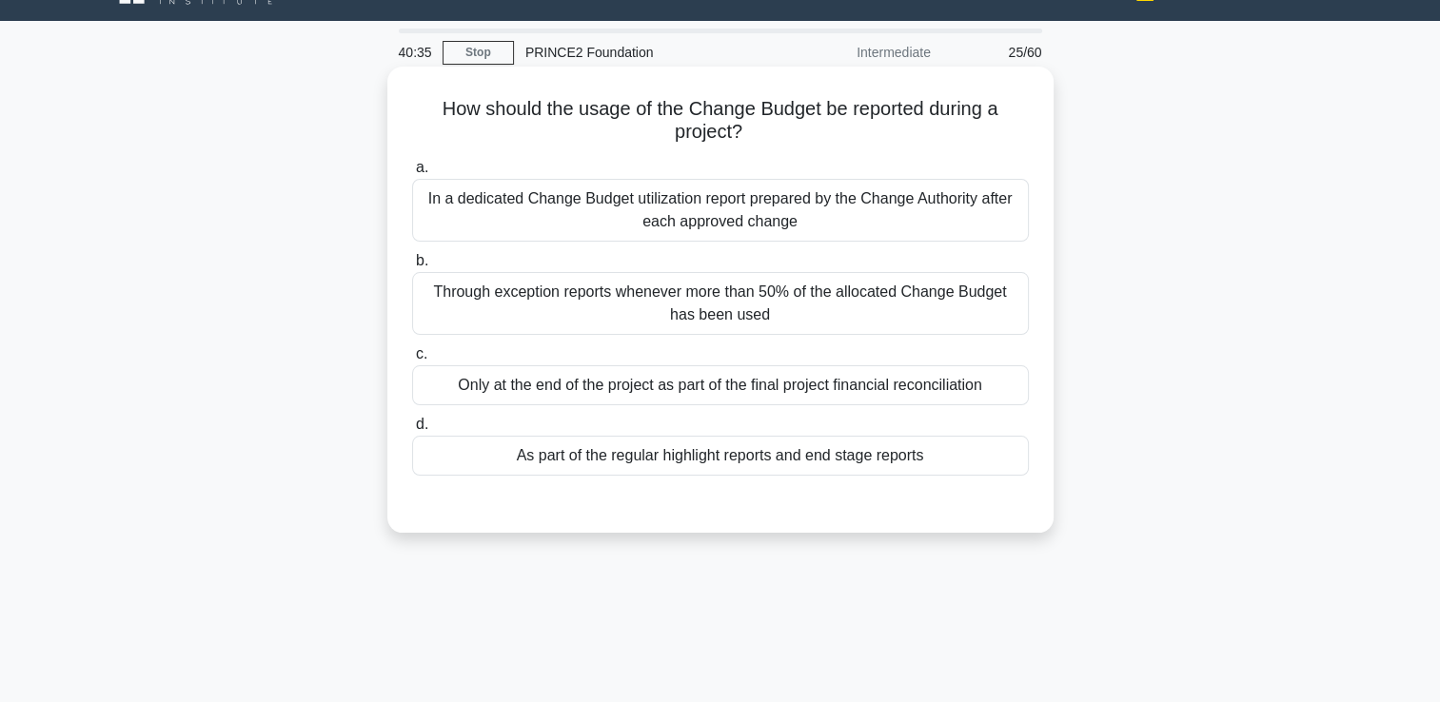
click at [697, 451] on div "As part of the regular highlight reports and end stage reports" at bounding box center [720, 456] width 617 height 40
click at [412, 431] on input "d. As part of the regular highlight reports and end stage reports" at bounding box center [412, 425] width 0 height 12
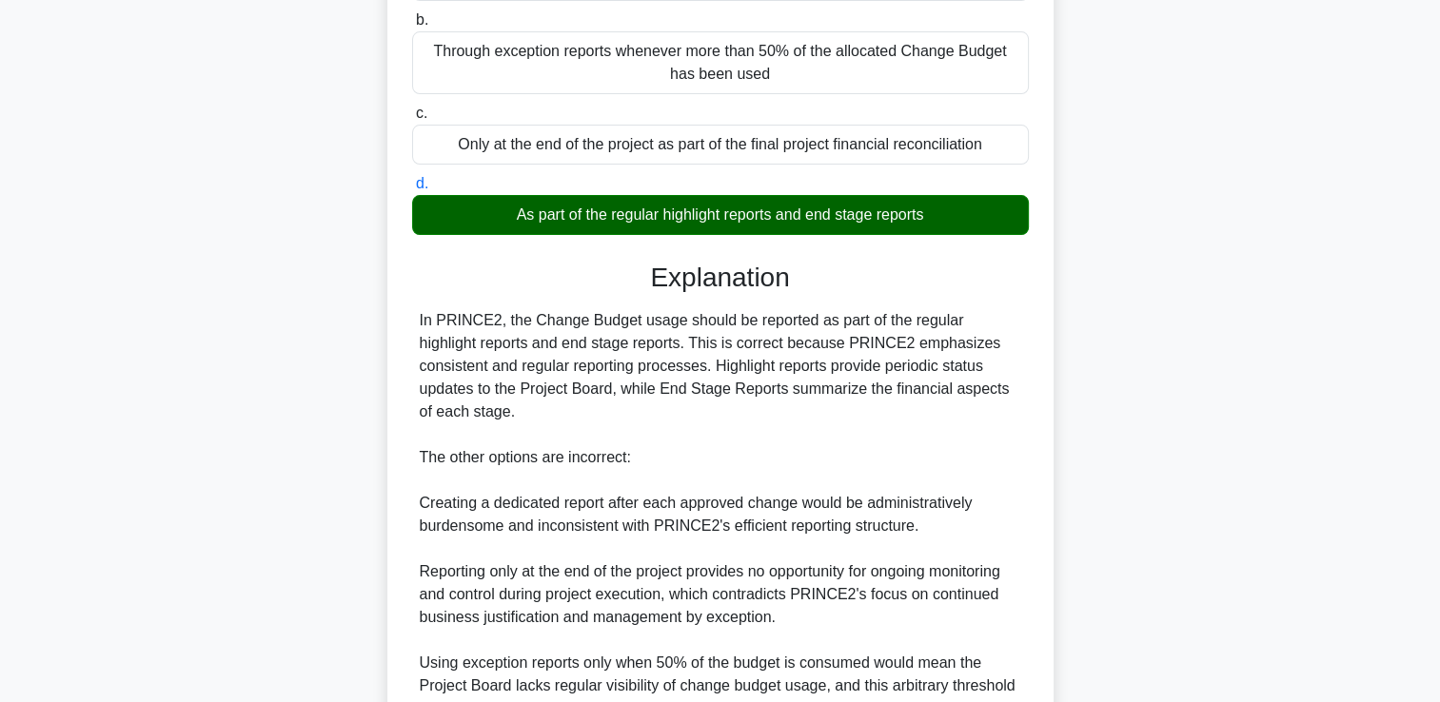
scroll to position [446, 0]
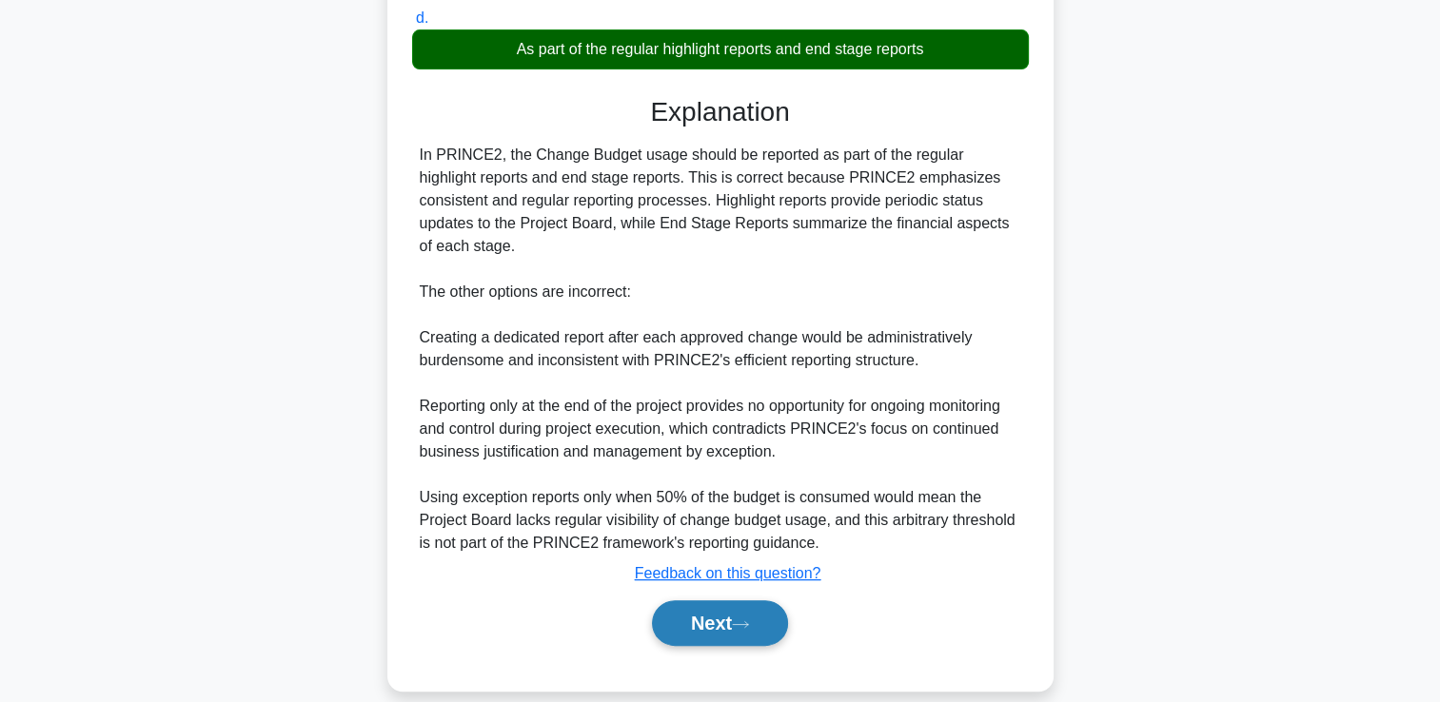
click at [720, 600] on button "Next" at bounding box center [720, 623] width 136 height 46
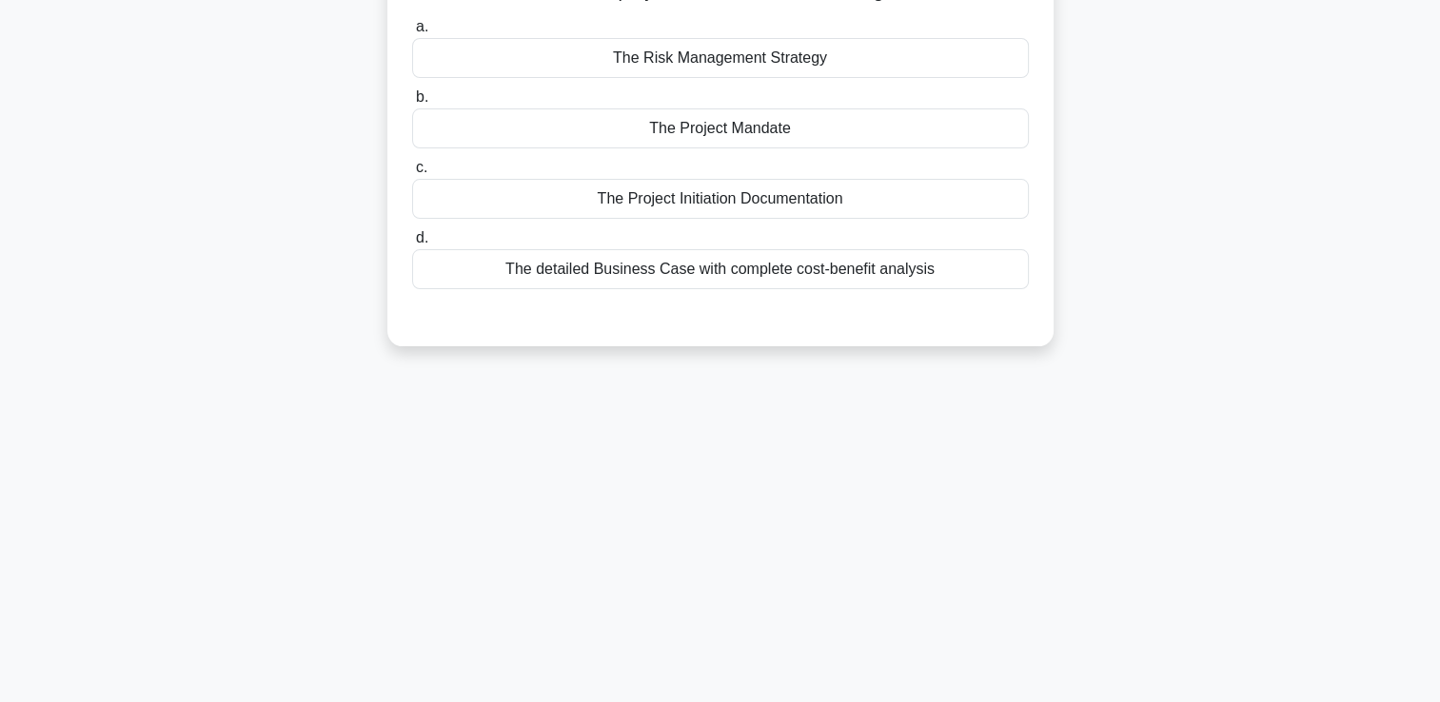
scroll to position [0, 0]
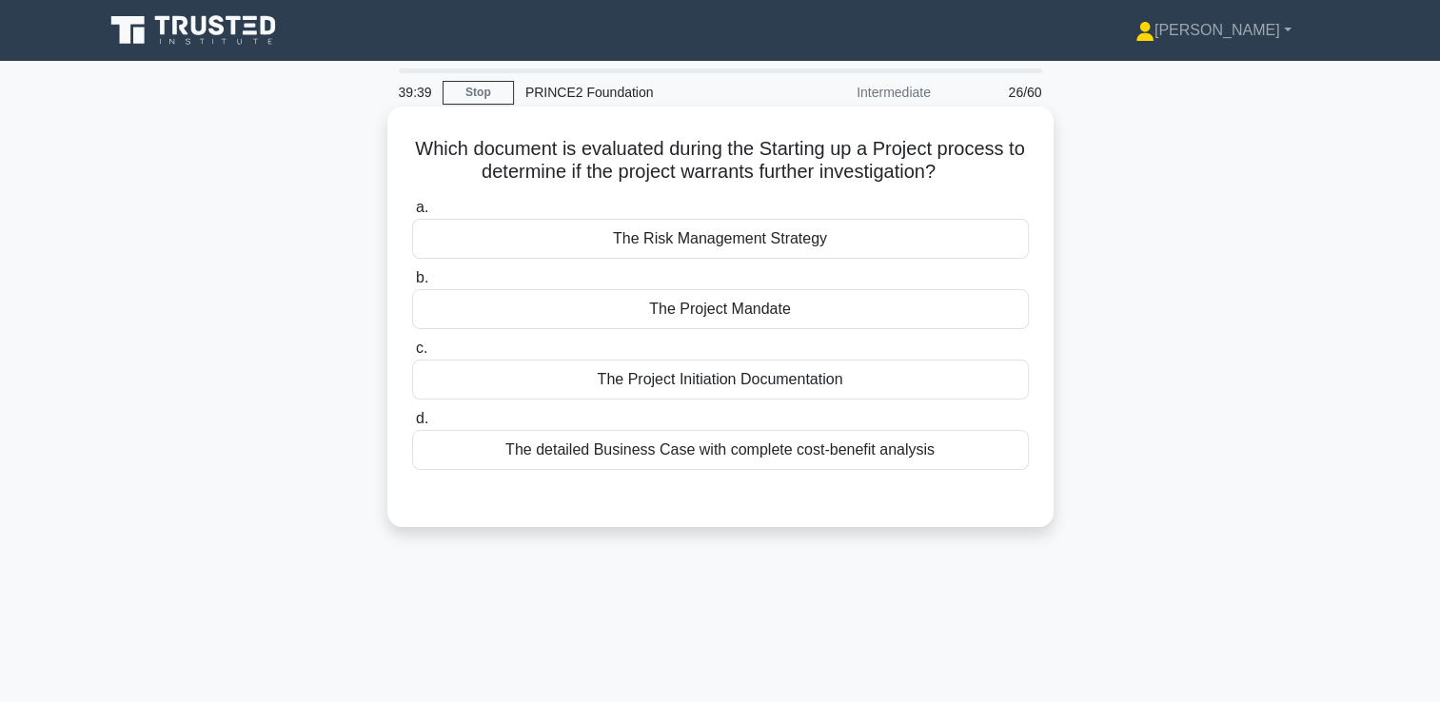
click at [719, 312] on div "The Project Mandate" at bounding box center [720, 309] width 617 height 40
click at [412, 285] on input "b. The Project Mandate" at bounding box center [412, 278] width 0 height 12
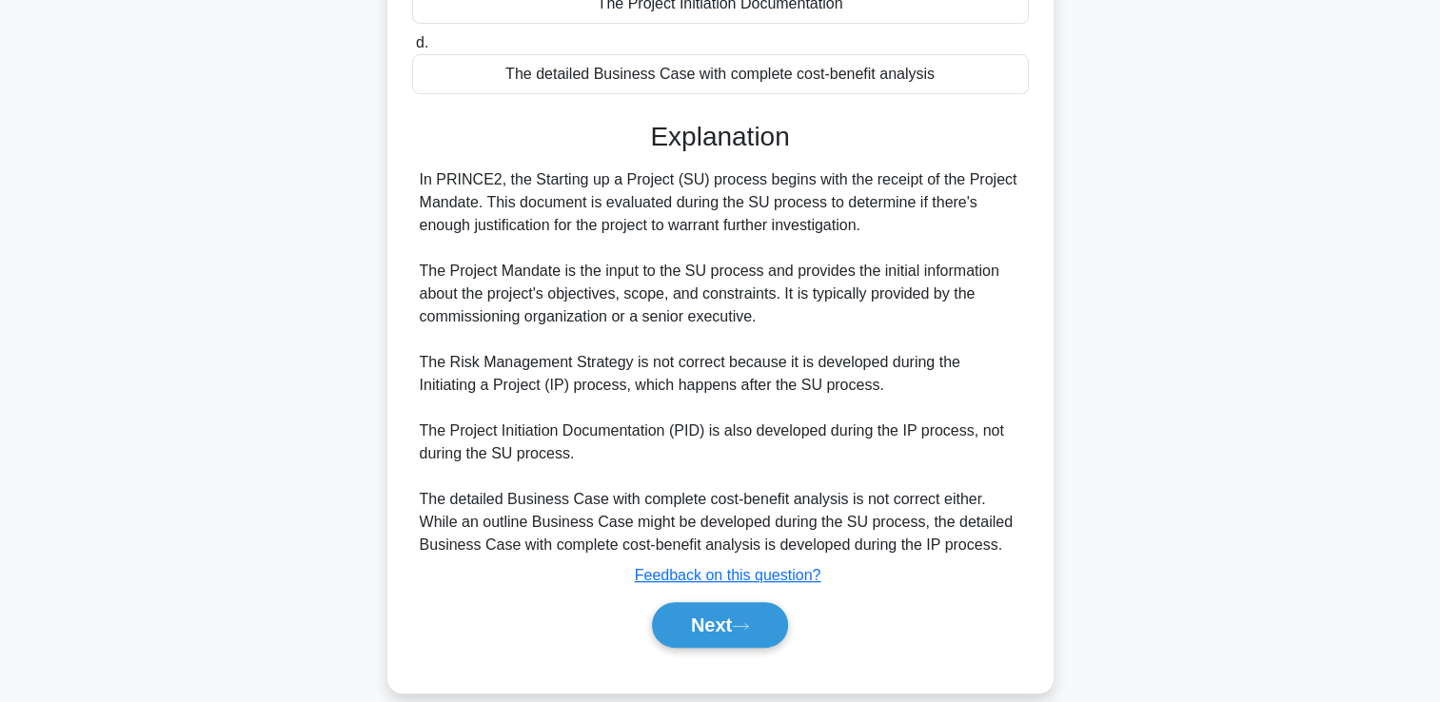
scroll to position [401, 0]
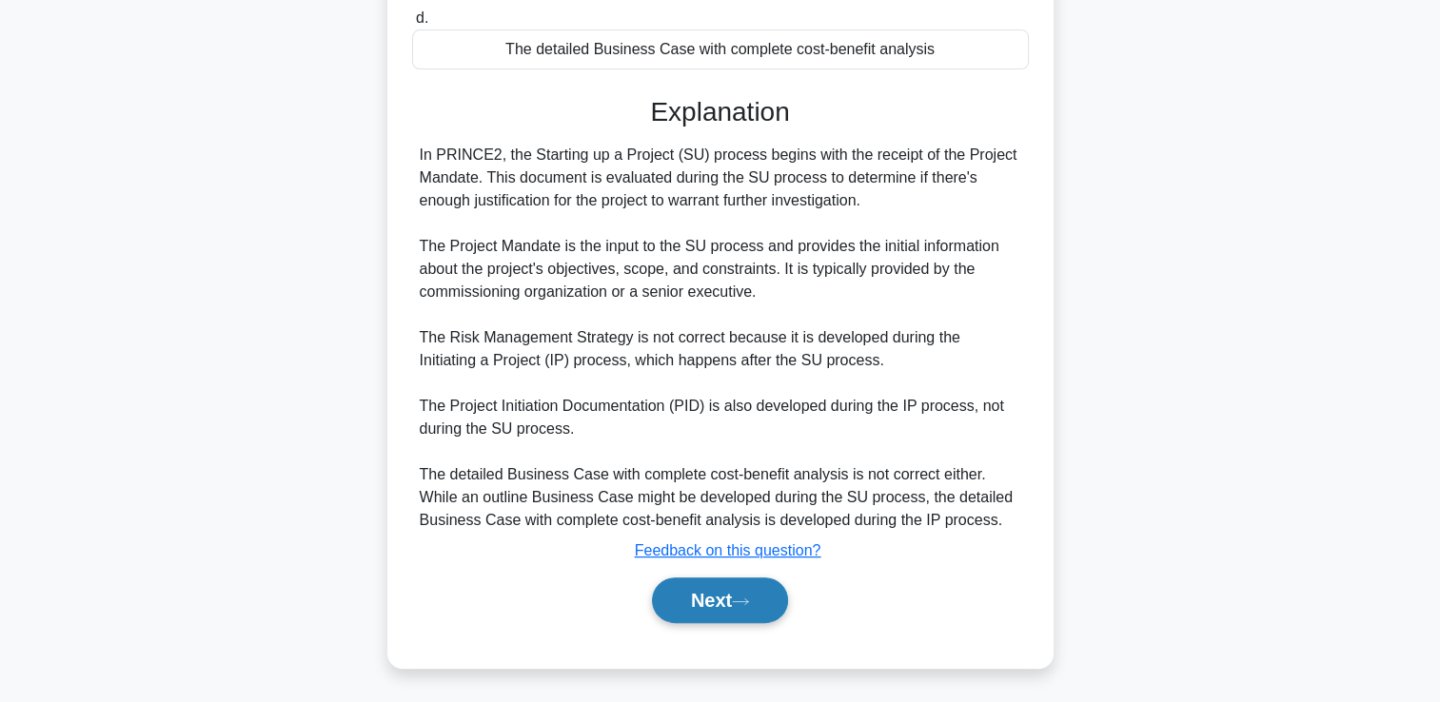
click at [712, 601] on button "Next" at bounding box center [720, 601] width 136 height 46
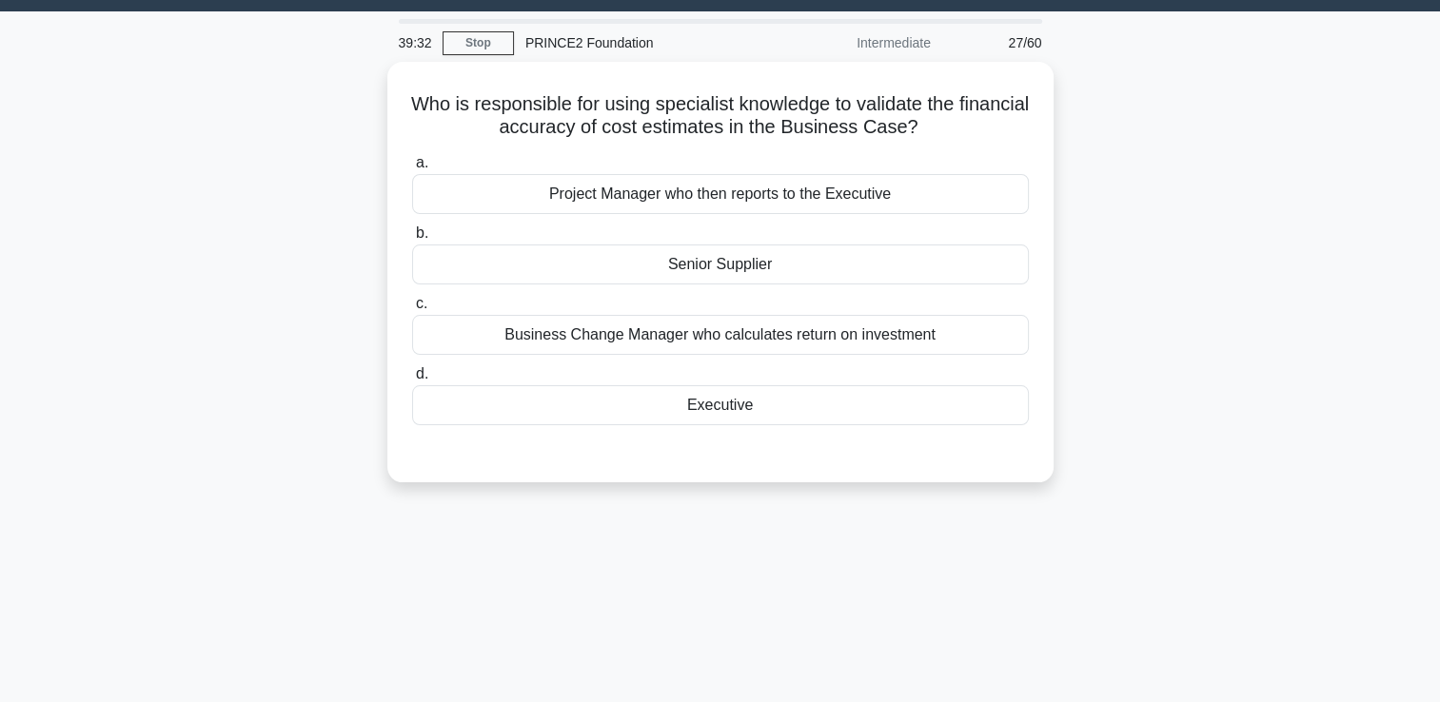
scroll to position [0, 0]
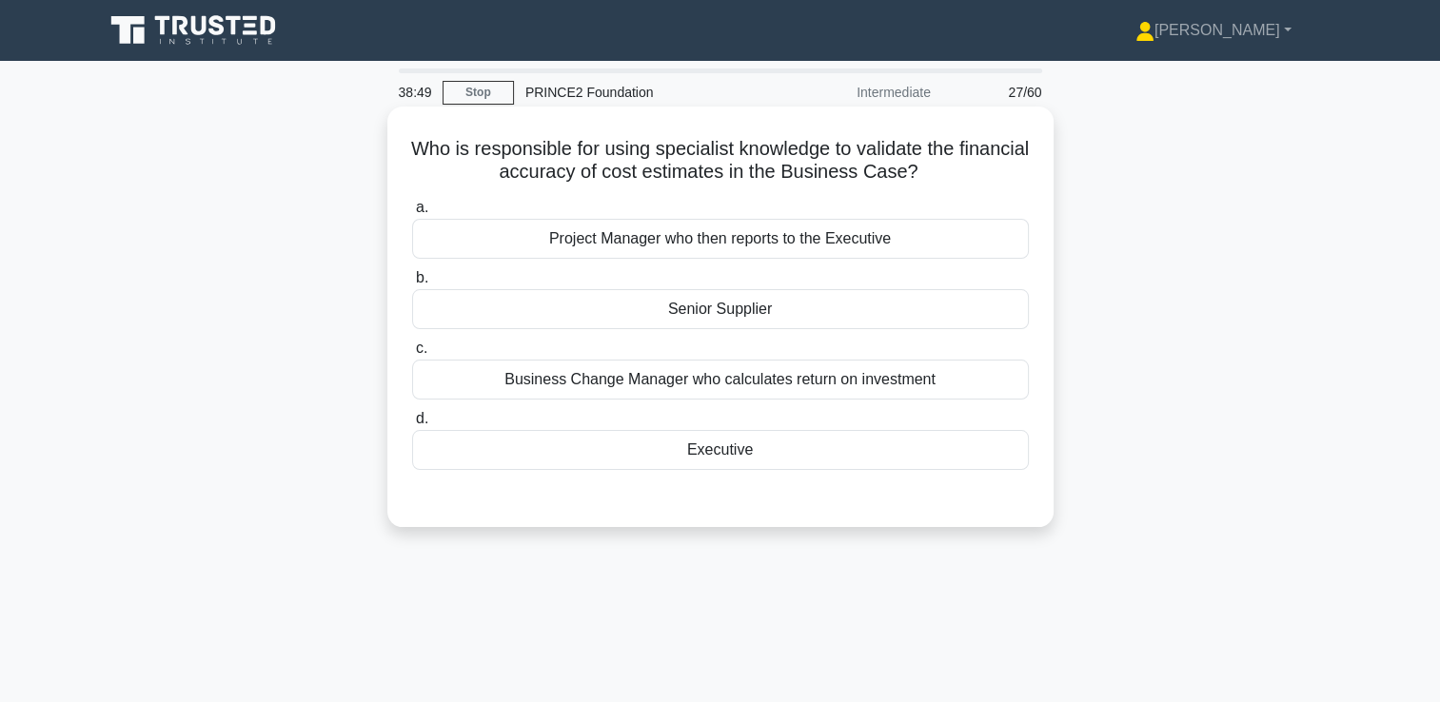
click at [653, 244] on div "Project Manager who then reports to the Executive" at bounding box center [720, 239] width 617 height 40
click at [412, 214] on input "a. Project Manager who then reports to the Executive" at bounding box center [412, 208] width 0 height 12
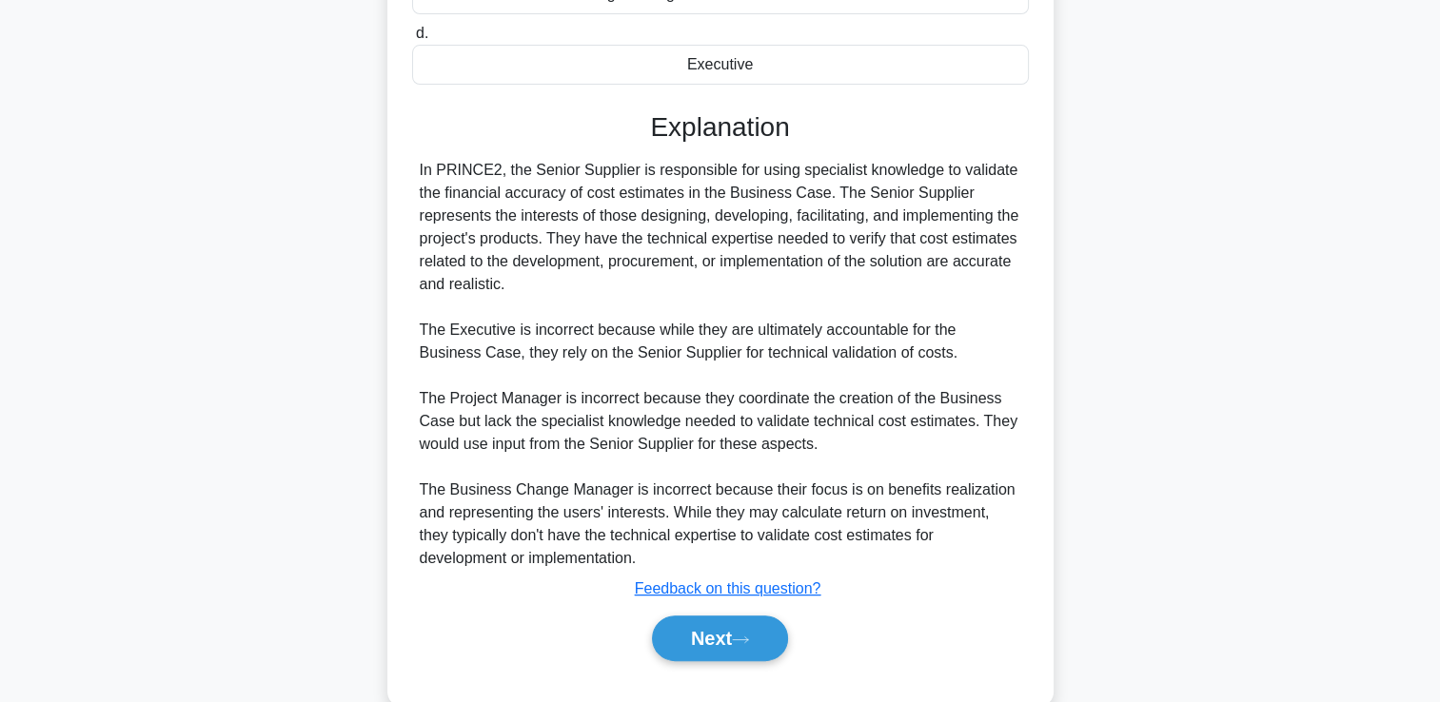
scroll to position [425, 0]
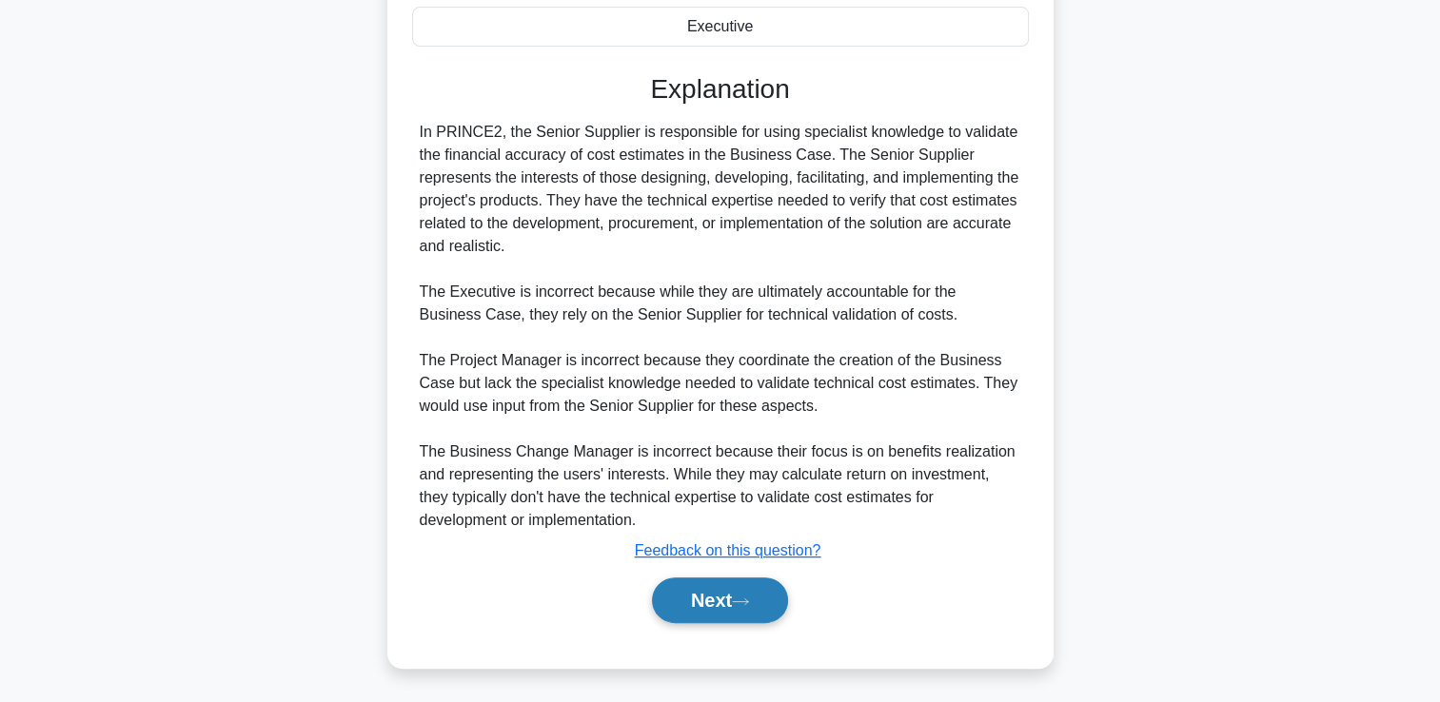
click at [748, 603] on icon at bounding box center [740, 602] width 17 height 10
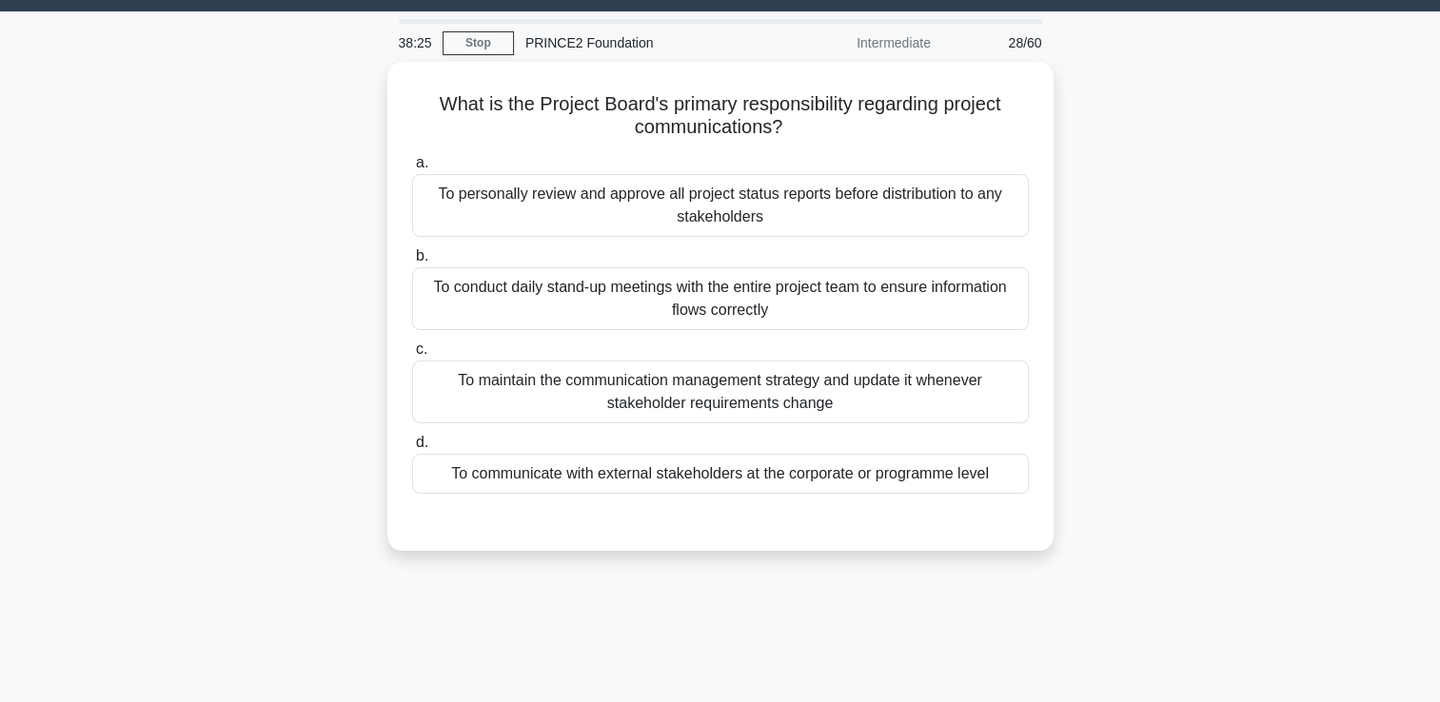
scroll to position [40, 0]
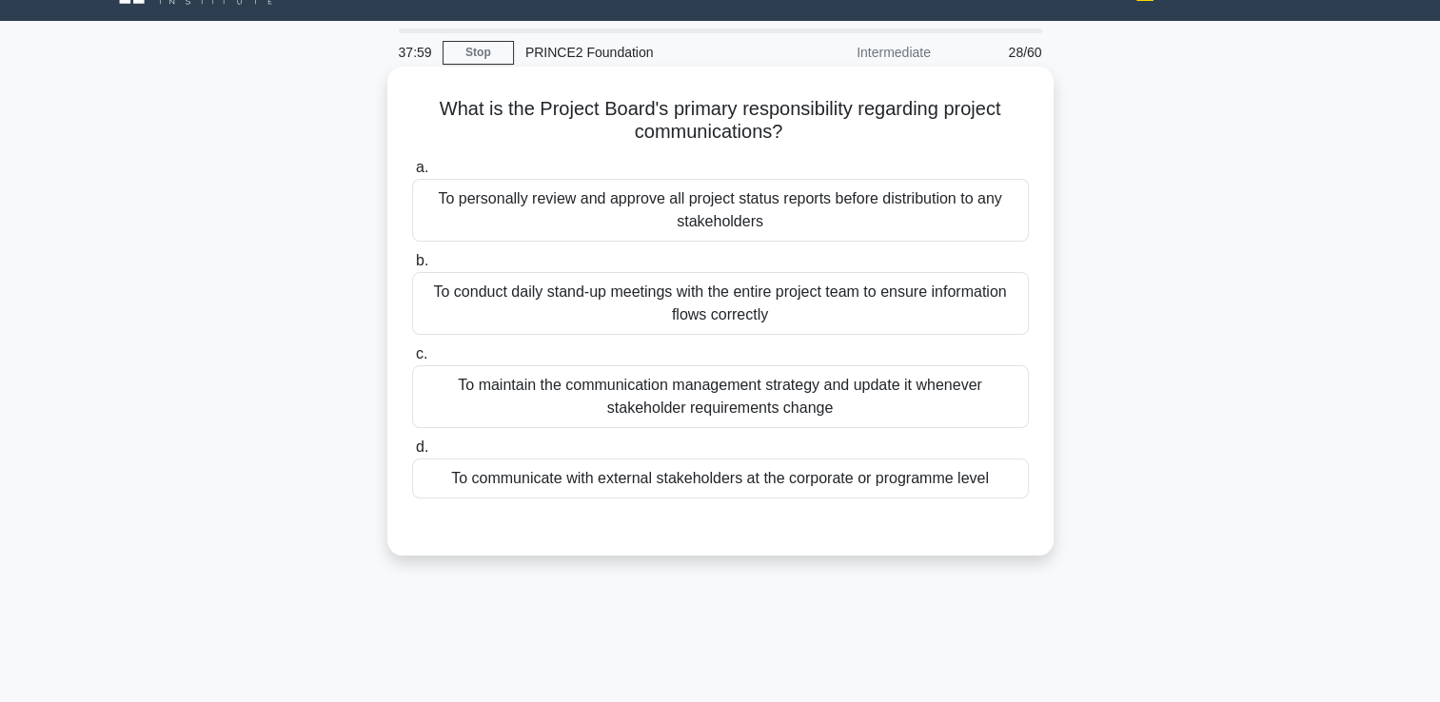
click at [664, 474] on div "To communicate with external stakeholders at the corporate or programme level" at bounding box center [720, 479] width 617 height 40
click at [412, 454] on input "d. To communicate with external stakeholders at the corporate or programme level" at bounding box center [412, 448] width 0 height 12
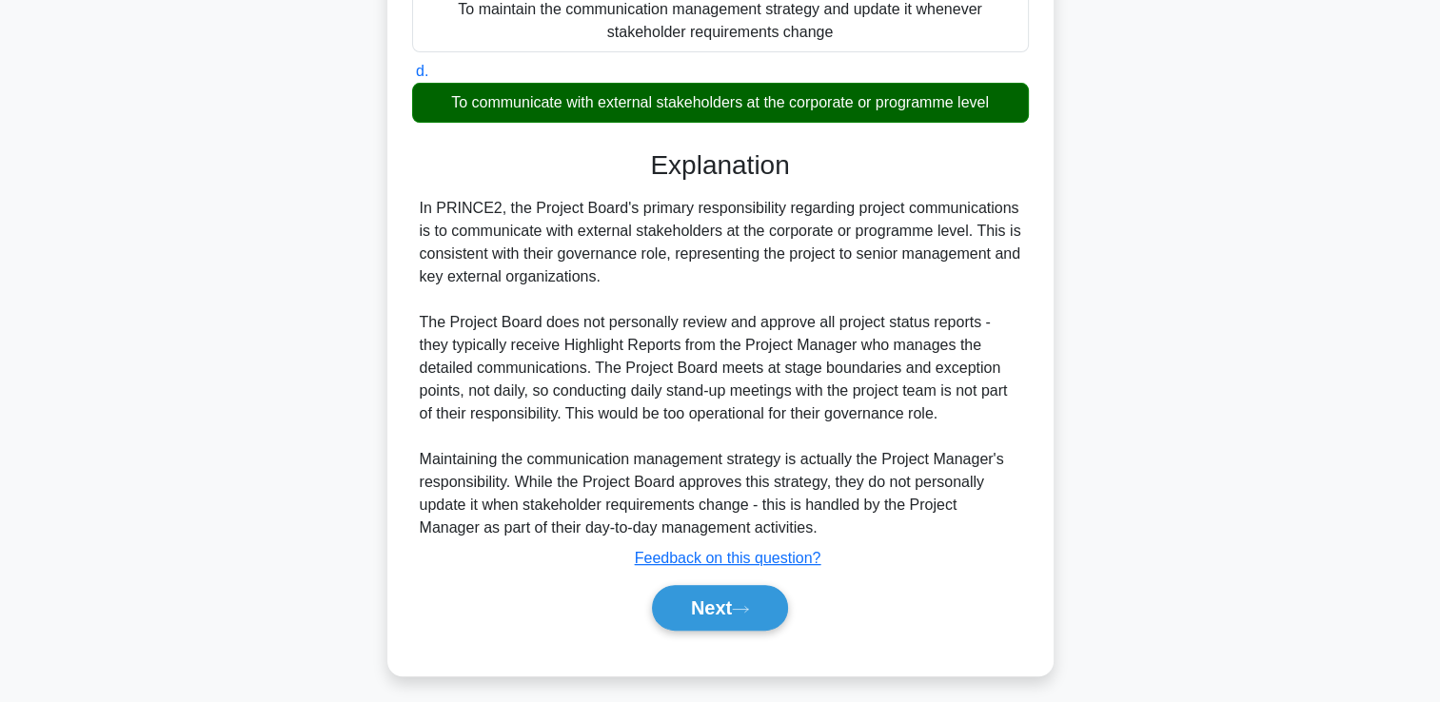
scroll to position [423, 0]
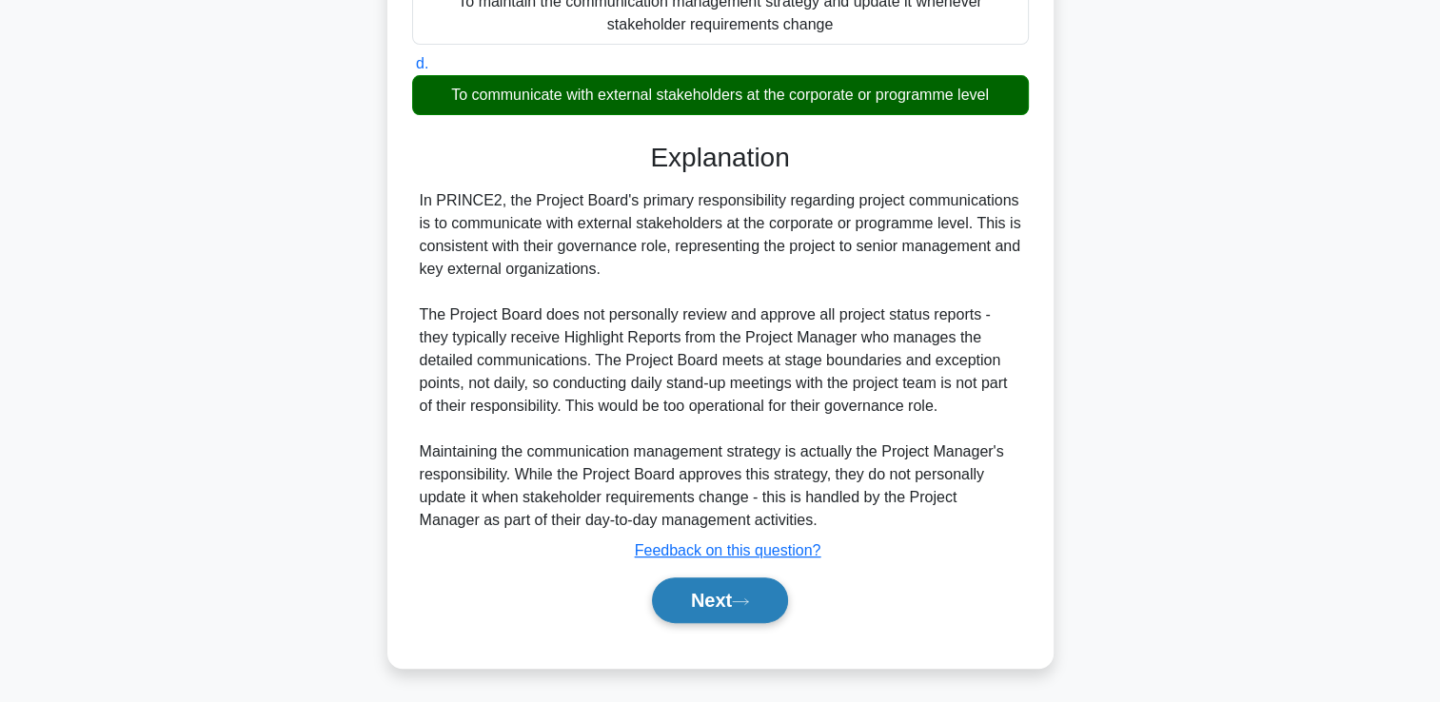
click at [737, 599] on button "Next" at bounding box center [720, 601] width 136 height 46
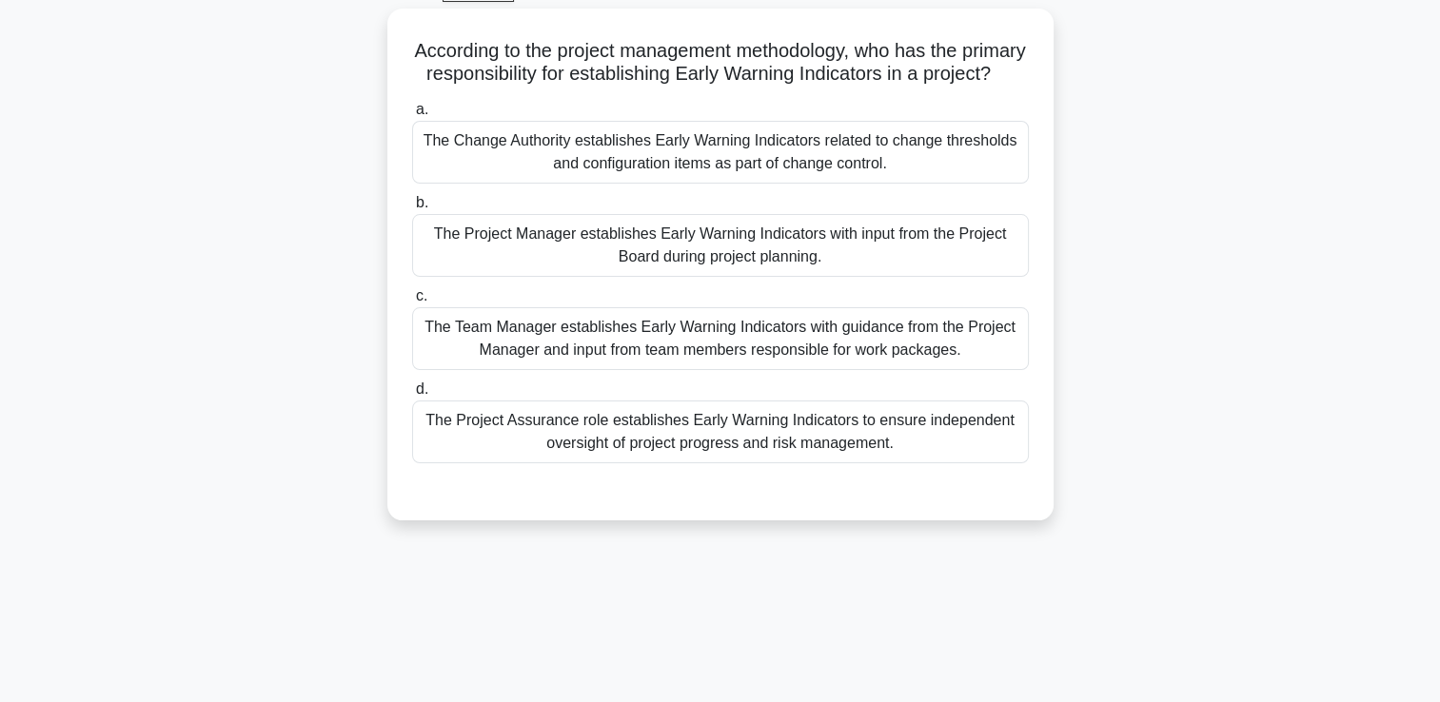
scroll to position [135, 0]
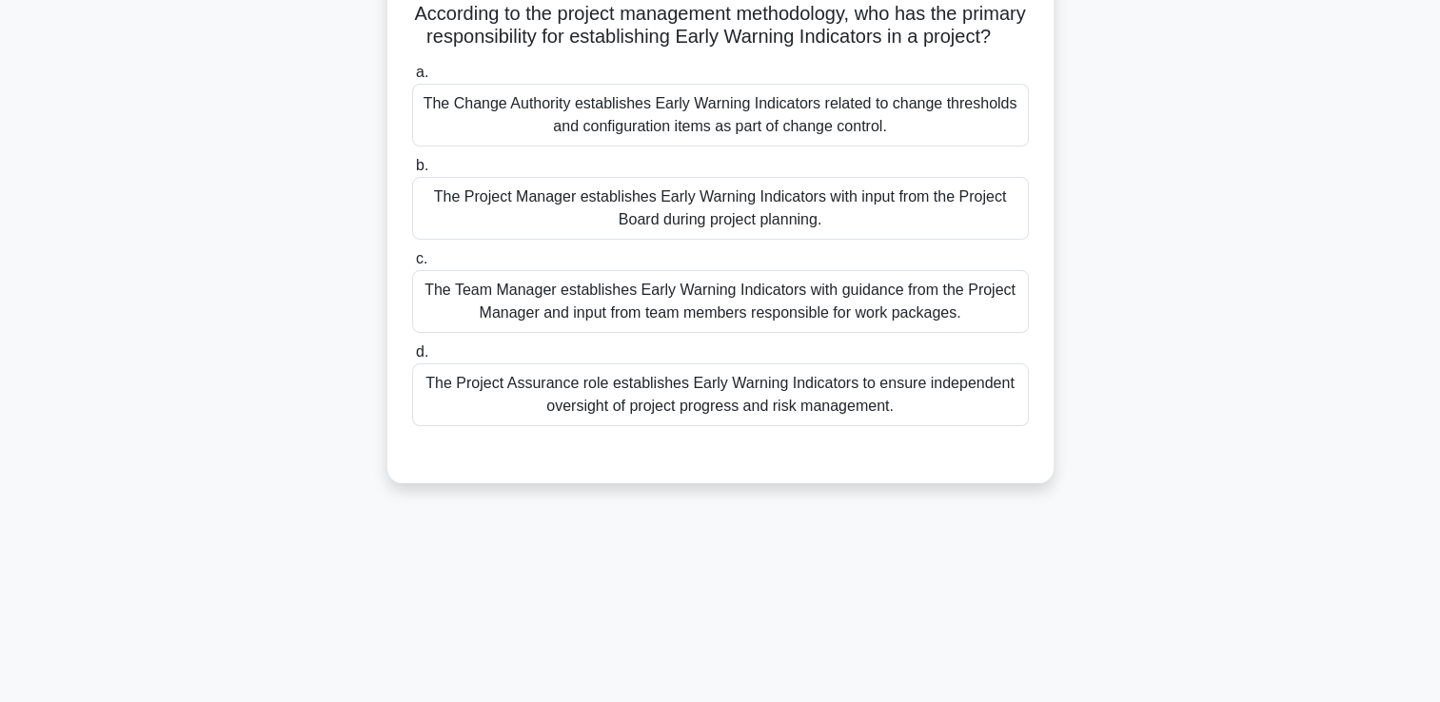
click at [693, 312] on div "The Team Manager establishes Early Warning Indicators with guidance from the Pr…" at bounding box center [720, 301] width 617 height 63
click at [412, 265] on input "c. The Team Manager establishes Early Warning Indicators with guidance from the…" at bounding box center [412, 259] width 0 height 12
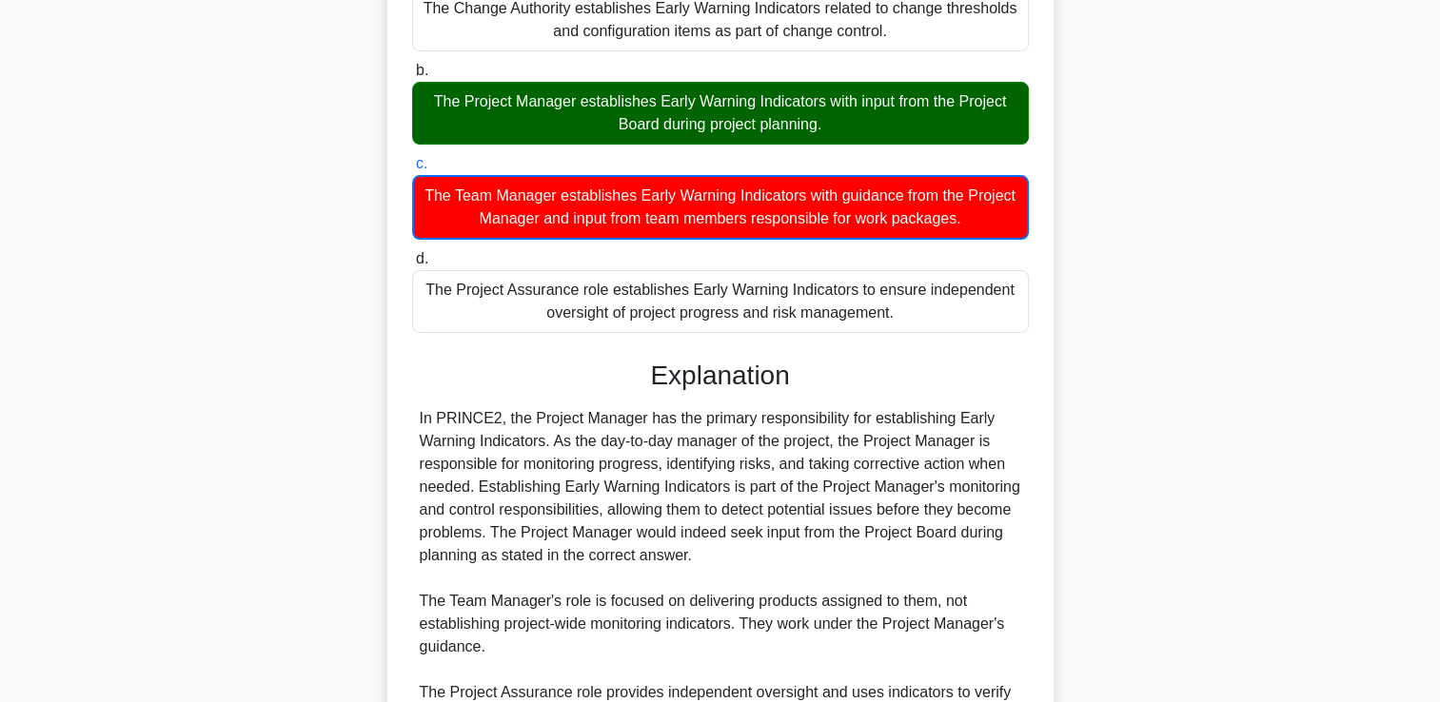
scroll to position [517, 0]
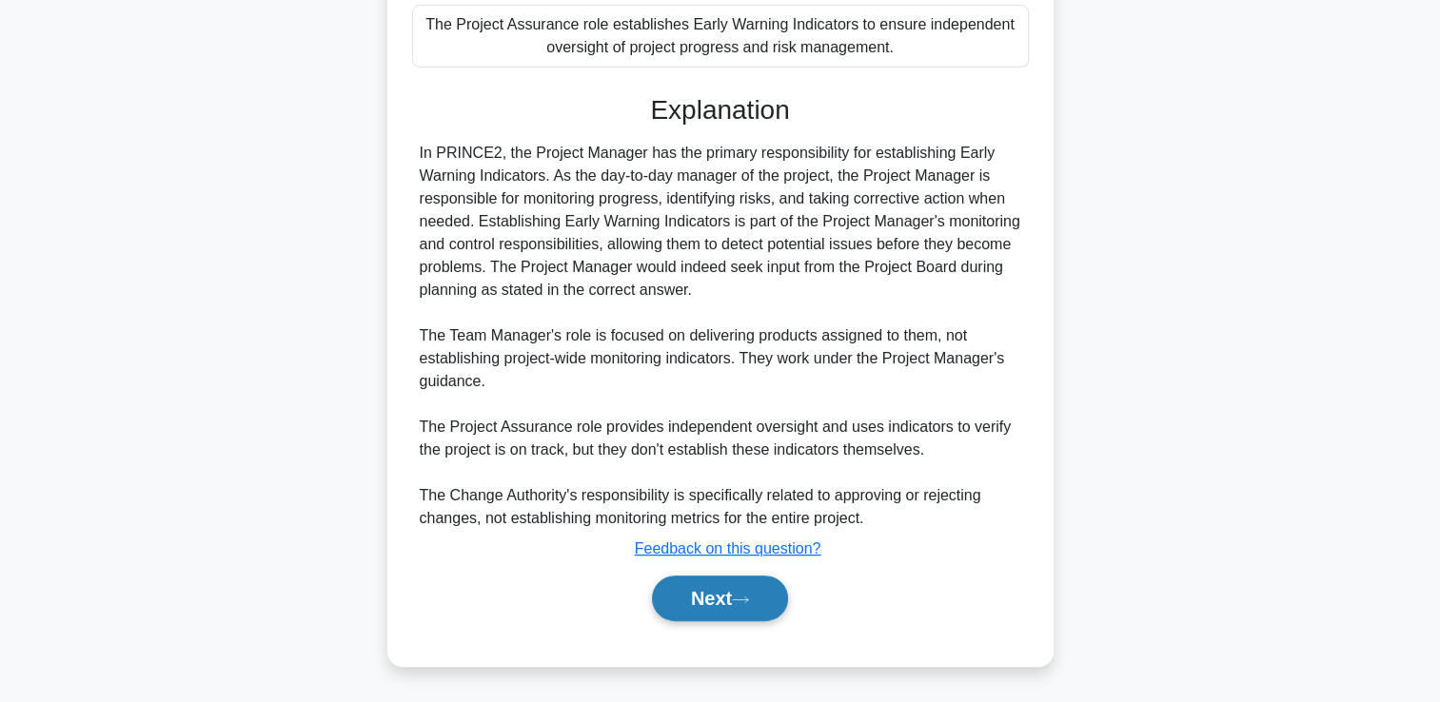
click at [742, 603] on icon at bounding box center [740, 600] width 17 height 10
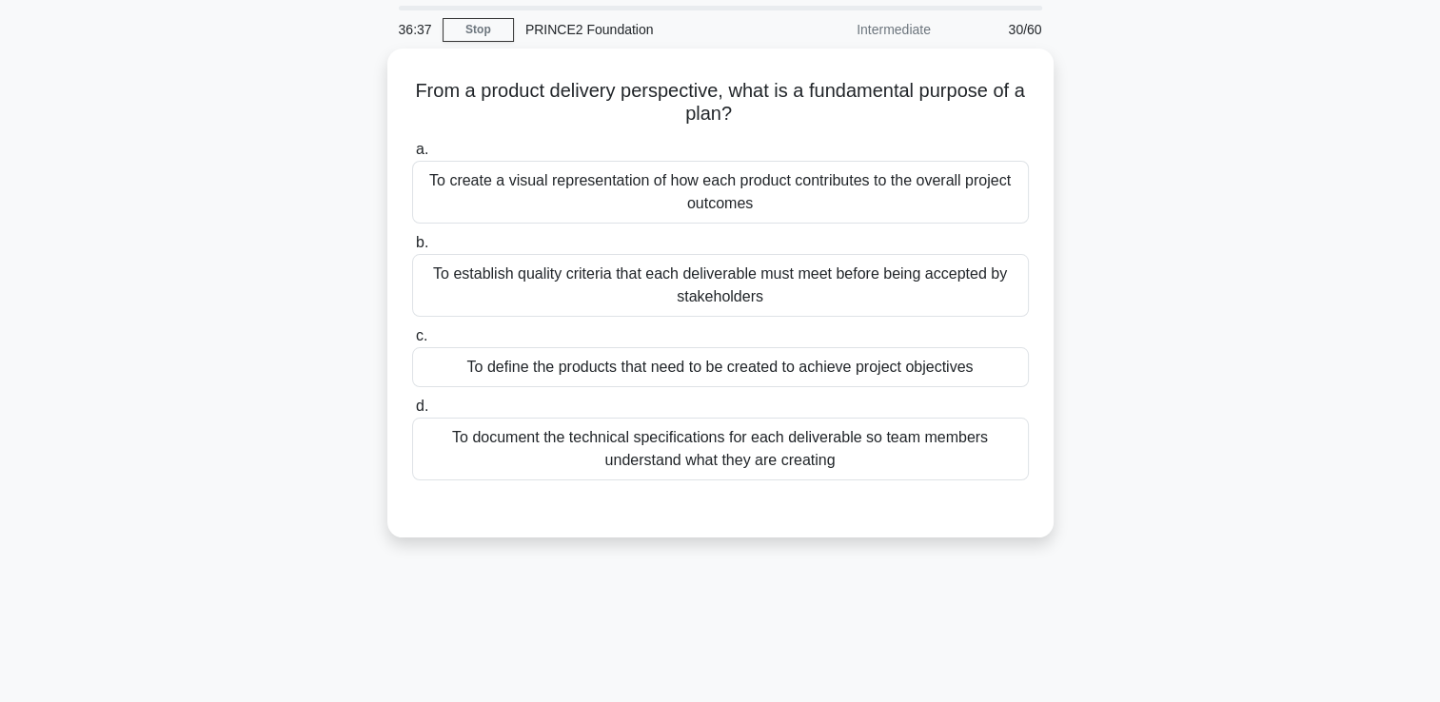
scroll to position [95, 0]
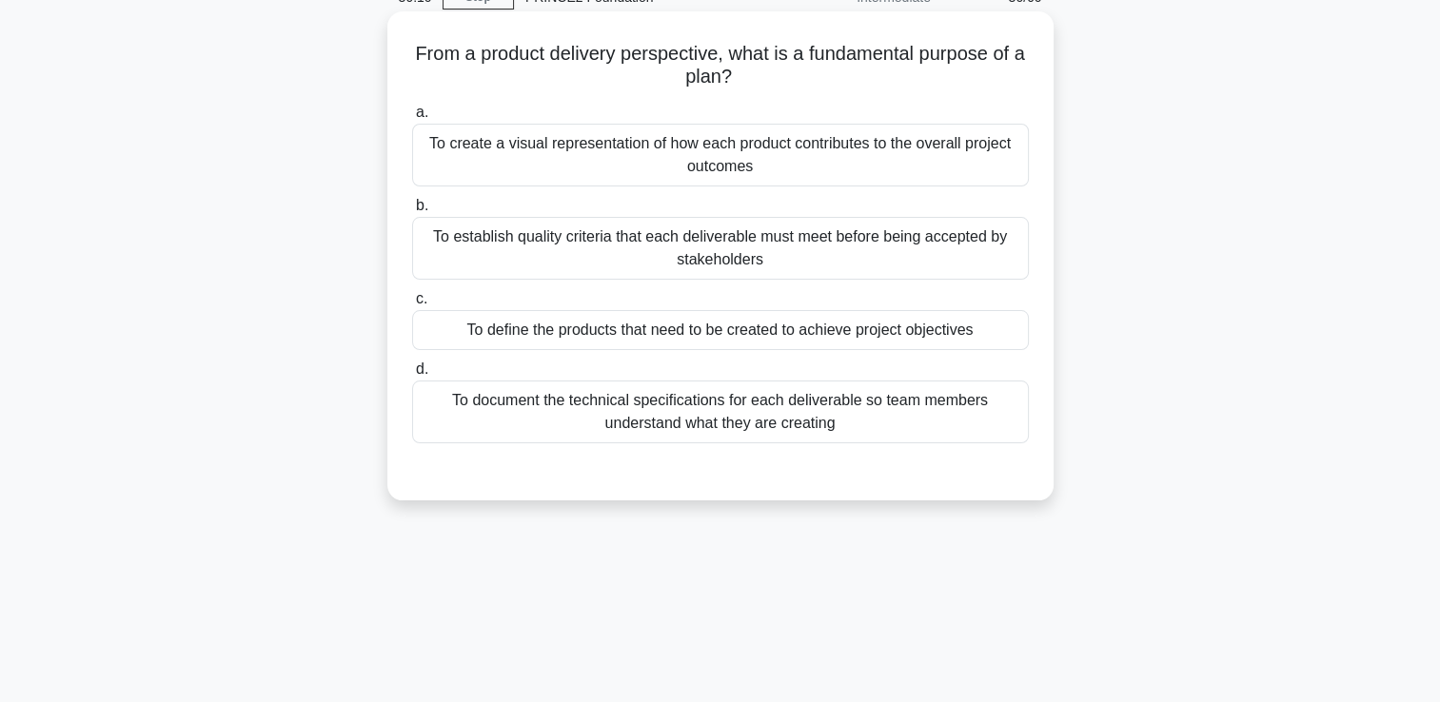
click at [738, 341] on div "To define the products that need to be created to achieve project objectives" at bounding box center [720, 330] width 617 height 40
click at [412, 305] on input "c. To define the products that need to be created to achieve project objectives" at bounding box center [412, 299] width 0 height 12
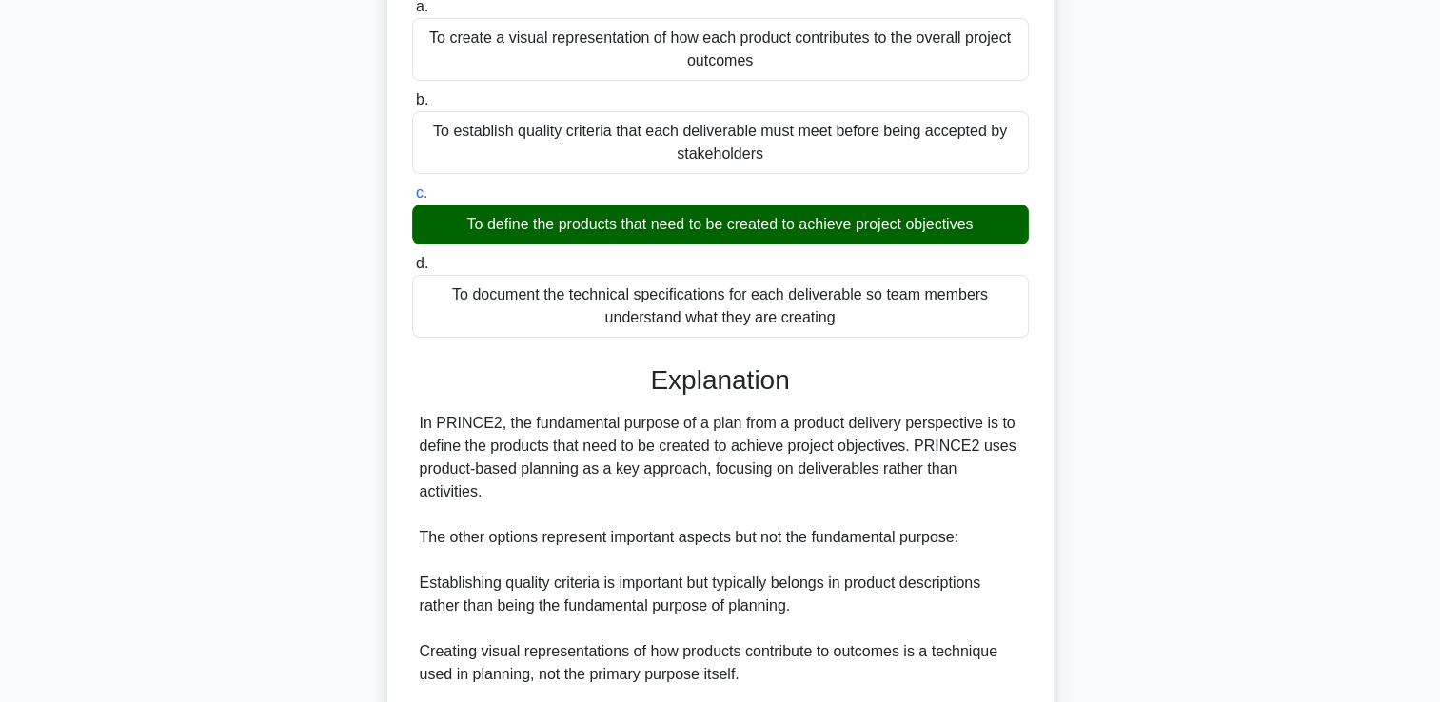
scroll to position [401, 0]
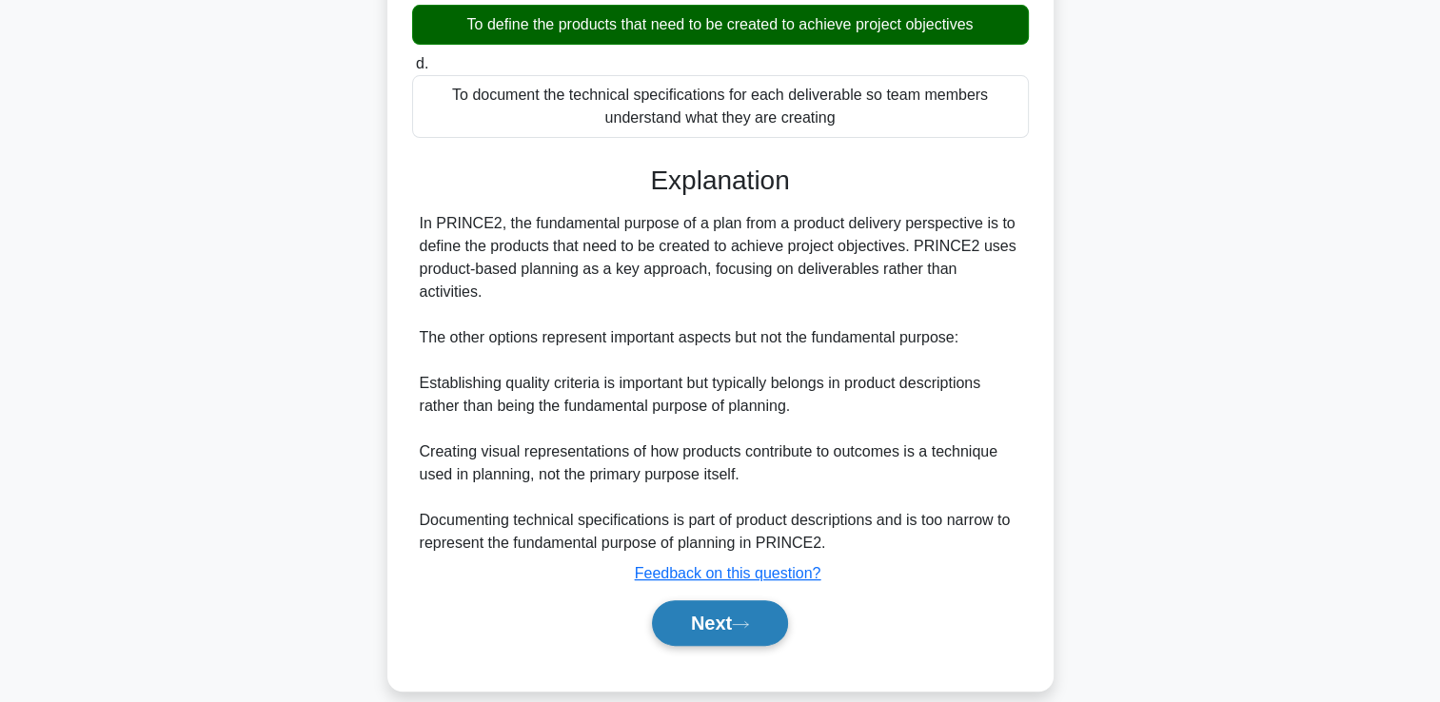
click at [700, 600] on button "Next" at bounding box center [720, 623] width 136 height 46
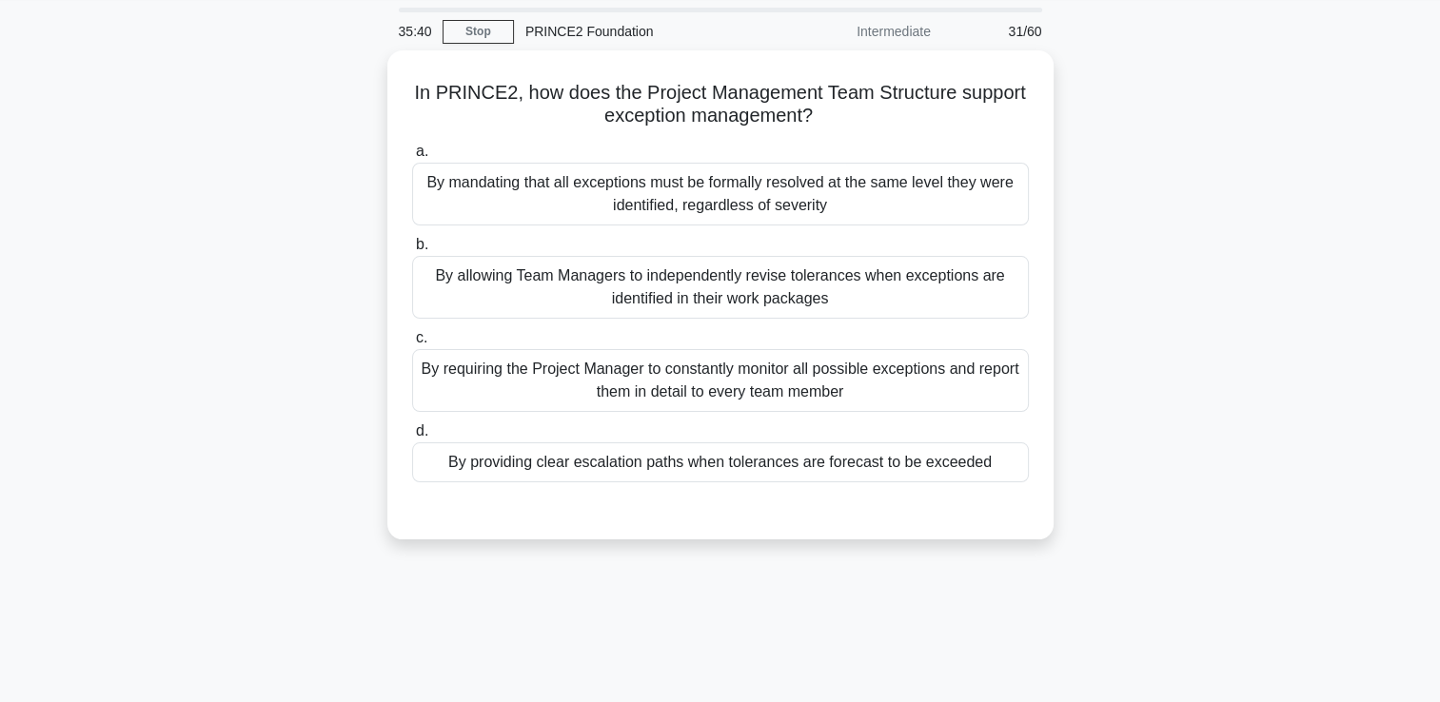
scroll to position [95, 0]
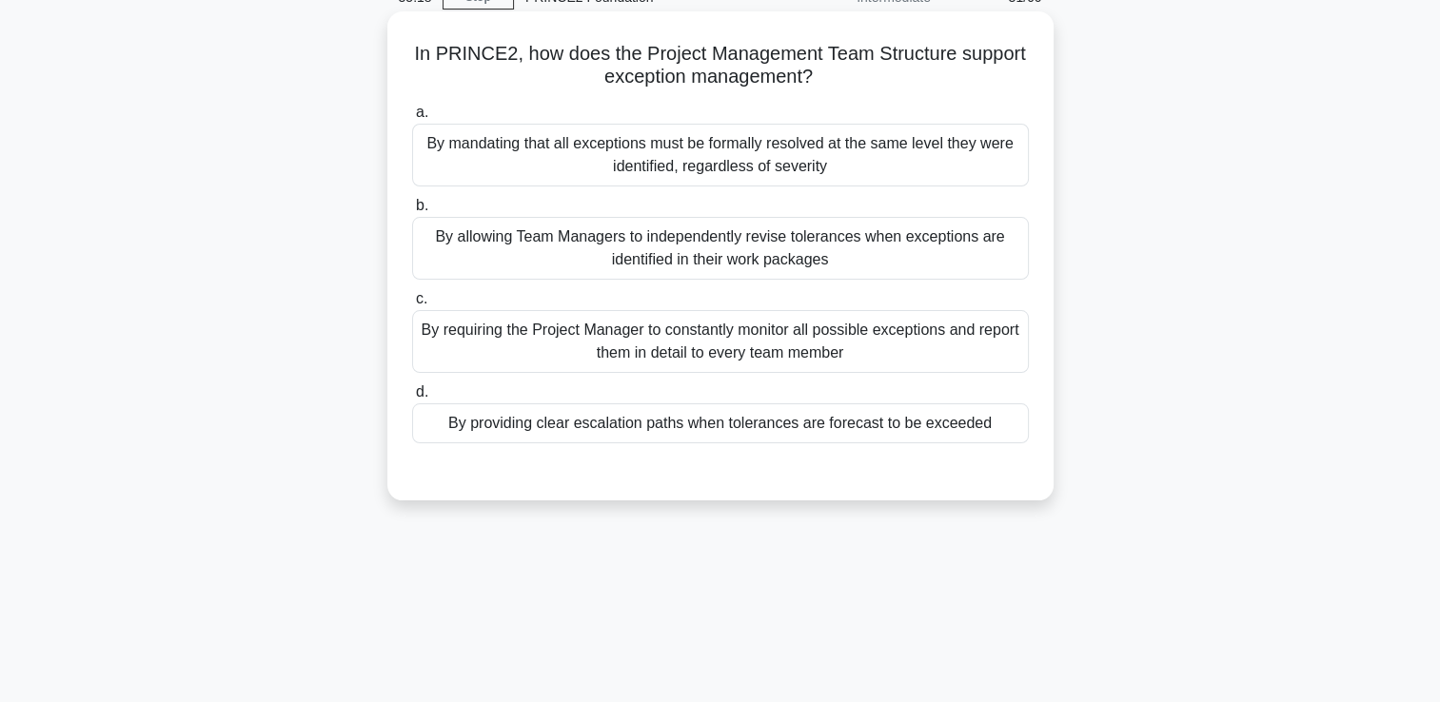
click at [782, 430] on div "By providing clear escalation paths when tolerances are forecast to be exceeded" at bounding box center [720, 423] width 617 height 40
click at [412, 399] on input "d. By providing clear escalation paths when tolerances are forecast to be excee…" at bounding box center [412, 392] width 0 height 12
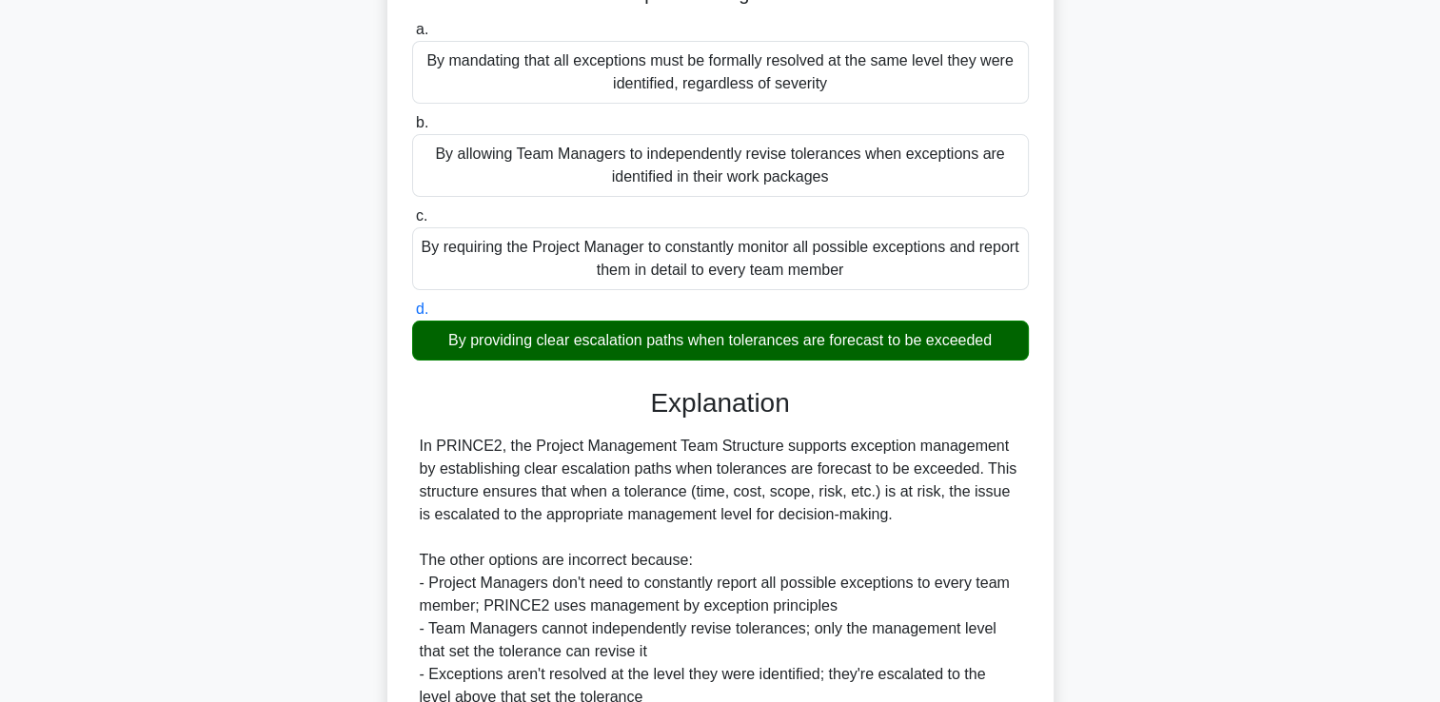
scroll to position [355, 0]
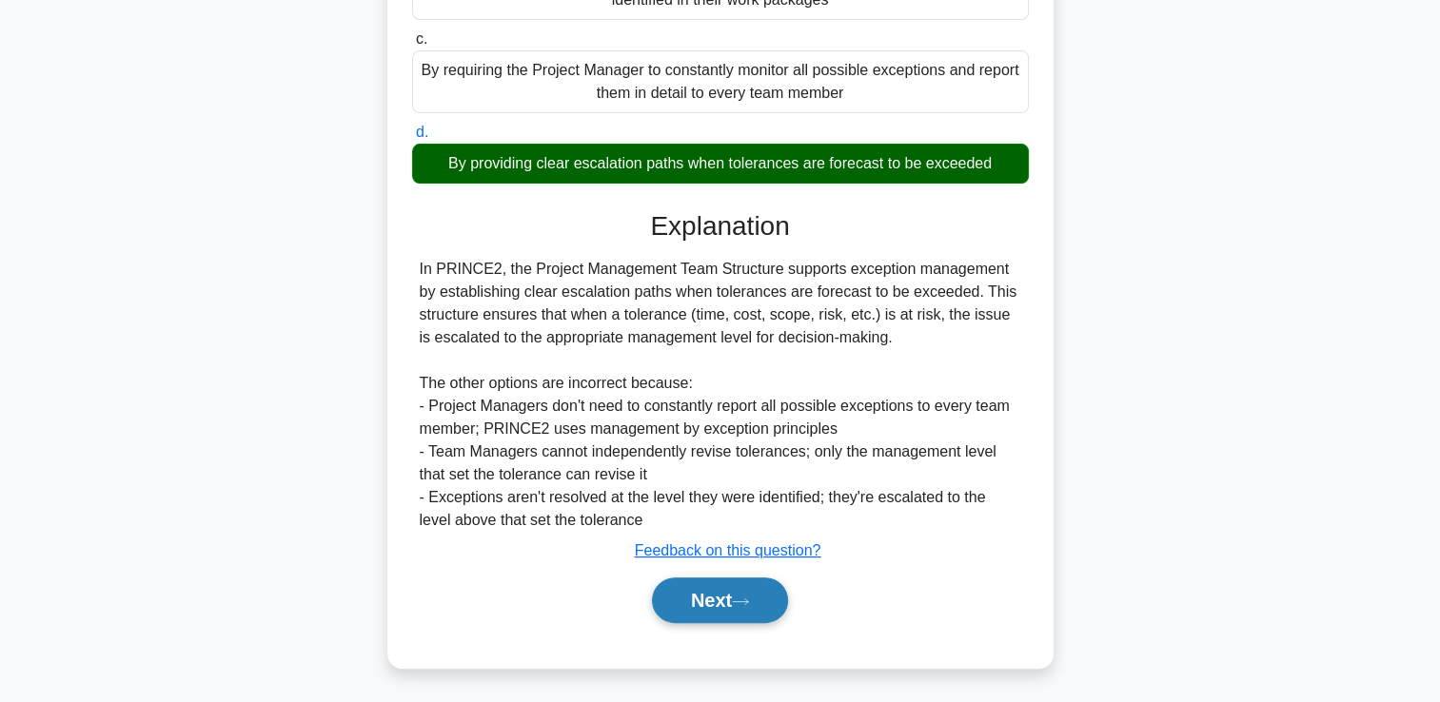
click at [717, 597] on button "Next" at bounding box center [720, 601] width 136 height 46
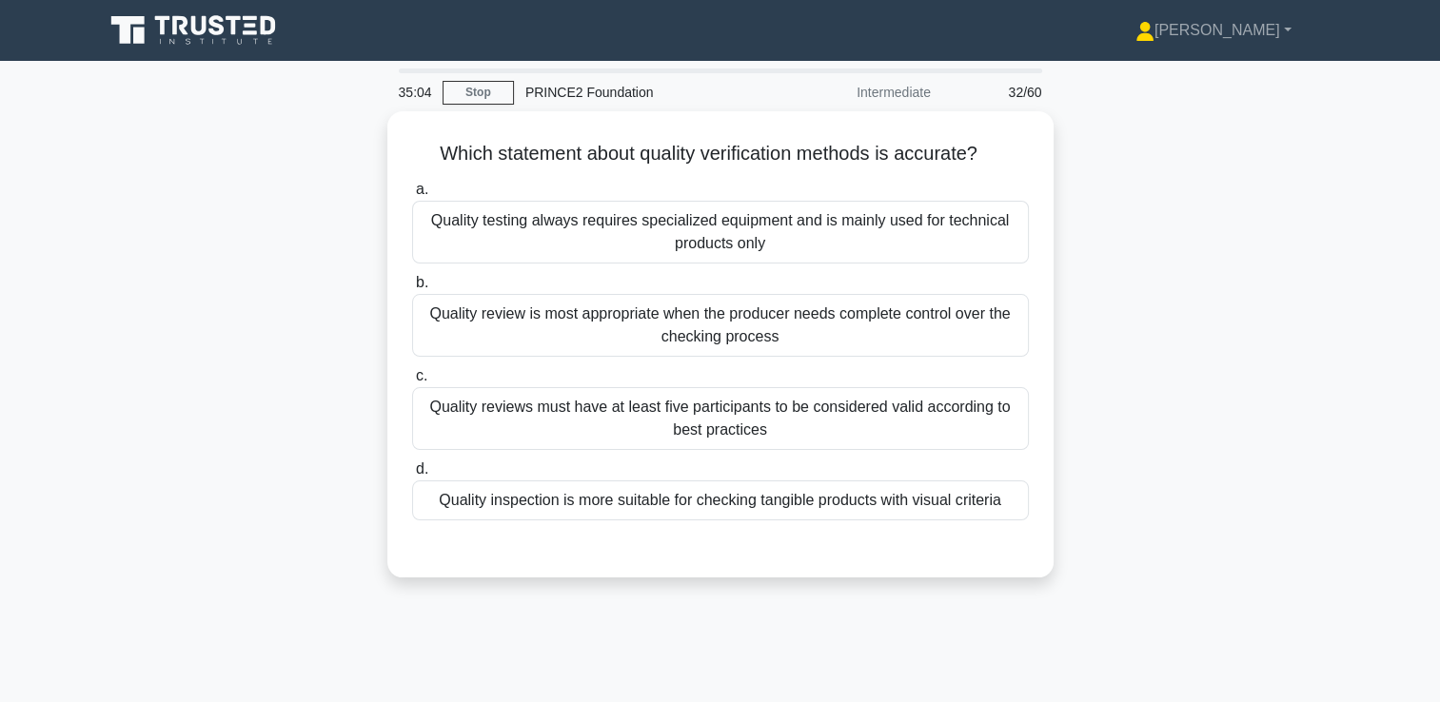
scroll to position [95, 0]
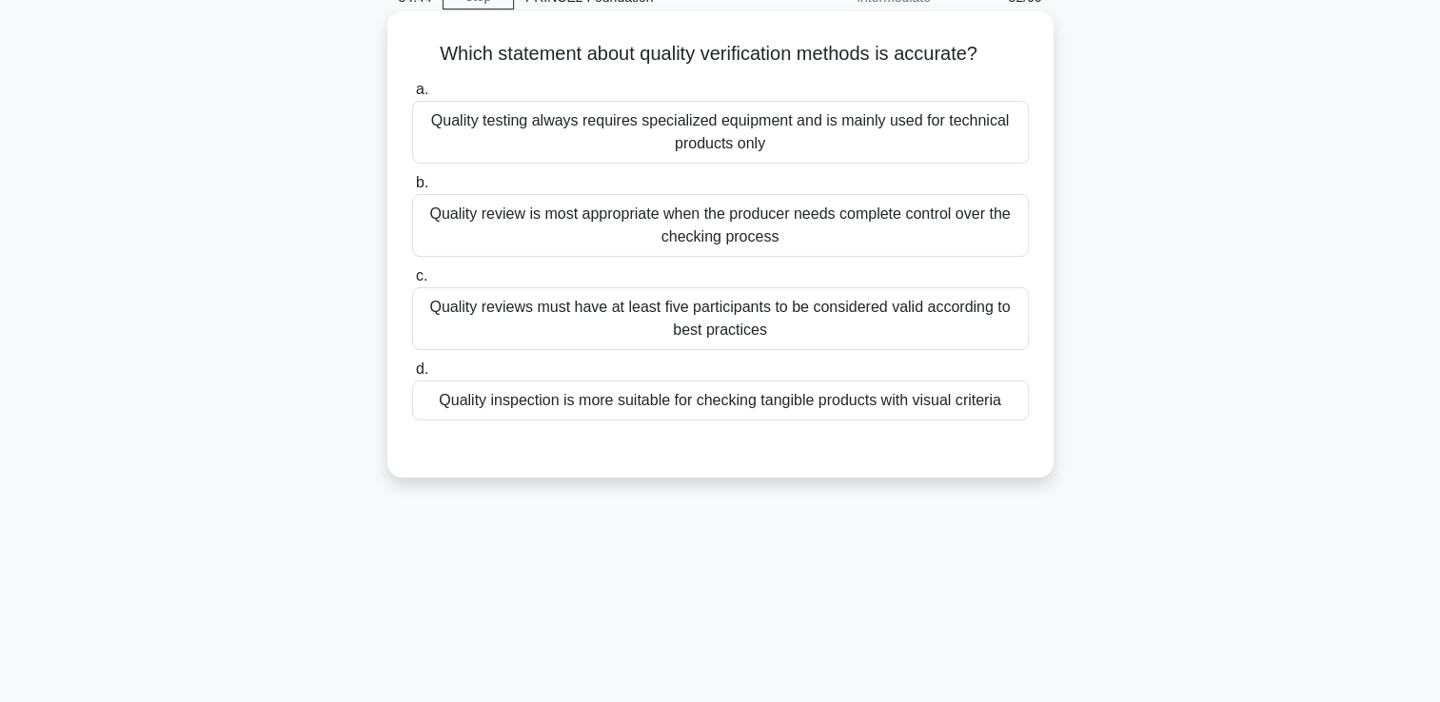
click at [762, 400] on div "Quality inspection is more suitable for checking tangible products with visual …" at bounding box center [720, 401] width 617 height 40
click at [412, 376] on input "d. Quality inspection is more suitable for checking tangible products with visu…" at bounding box center [412, 369] width 0 height 12
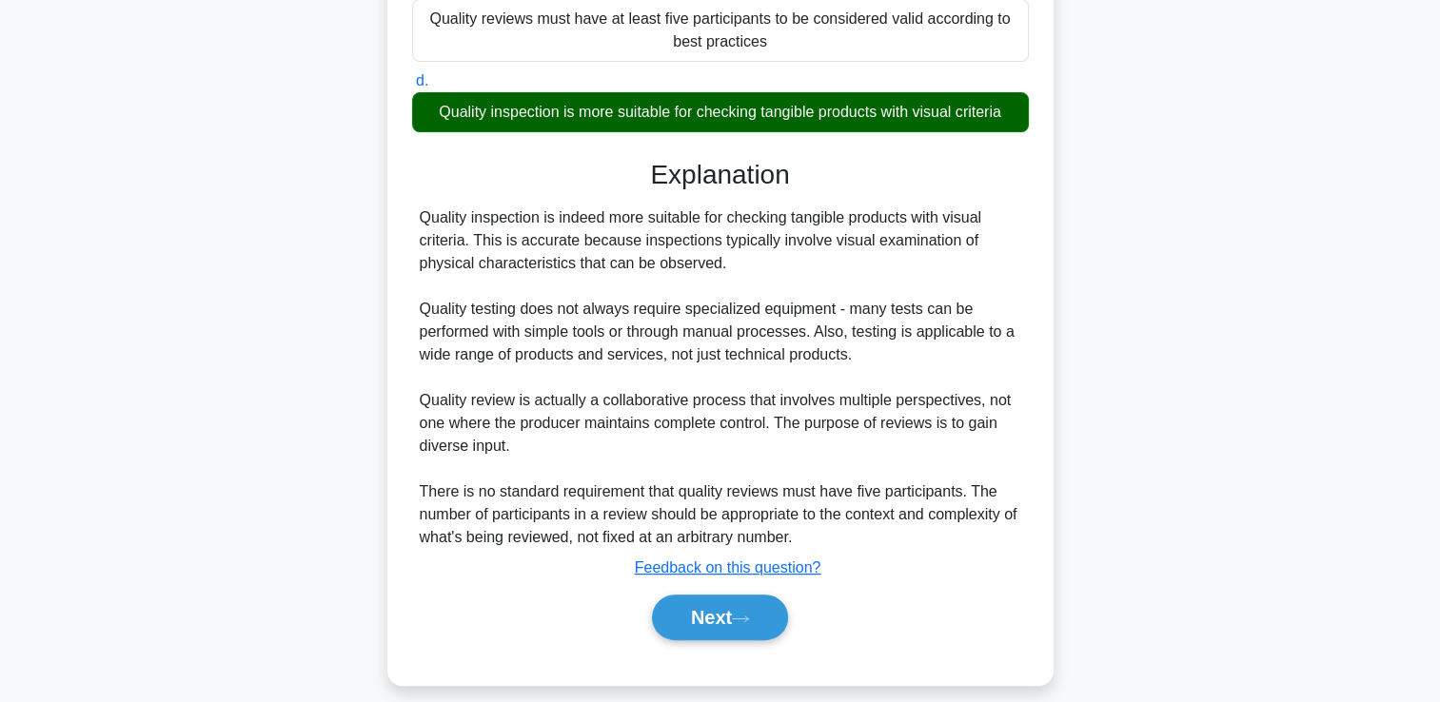
scroll to position [401, 0]
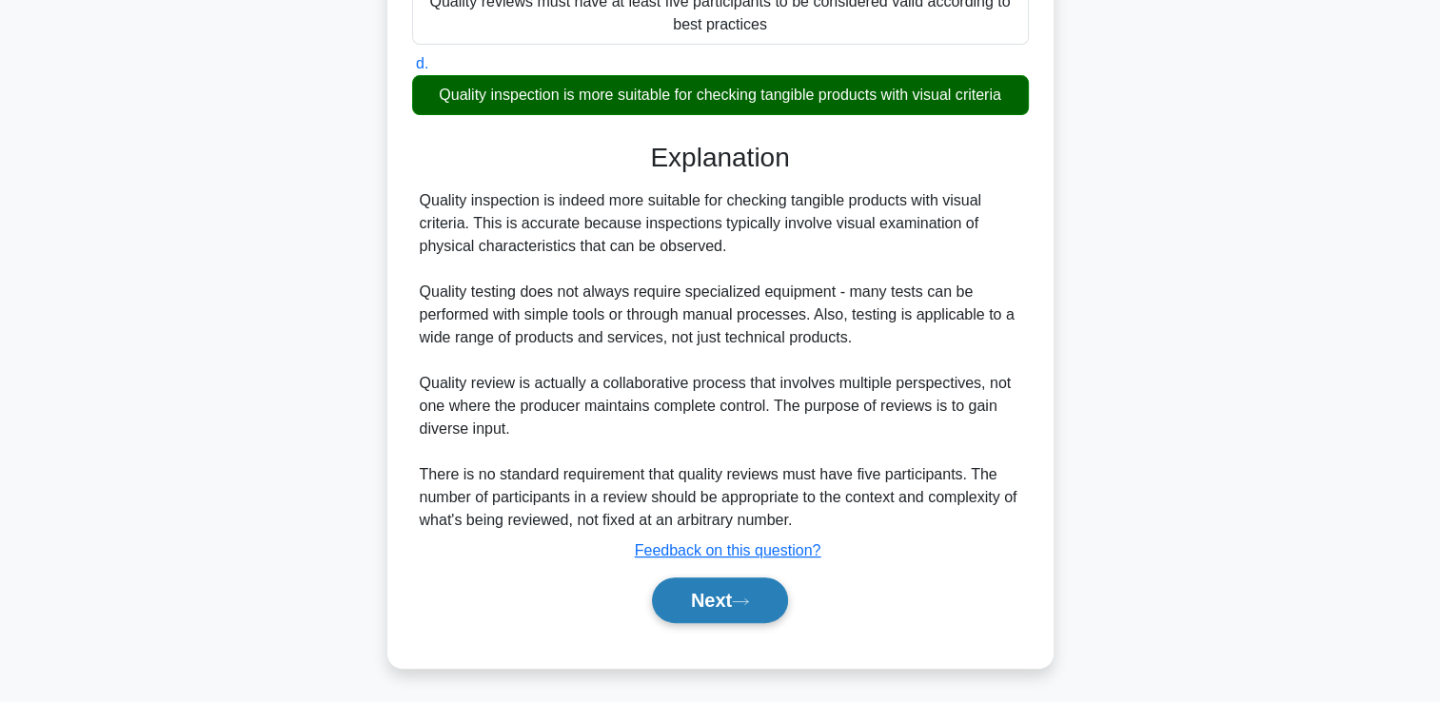
click at [662, 614] on button "Next" at bounding box center [720, 601] width 136 height 46
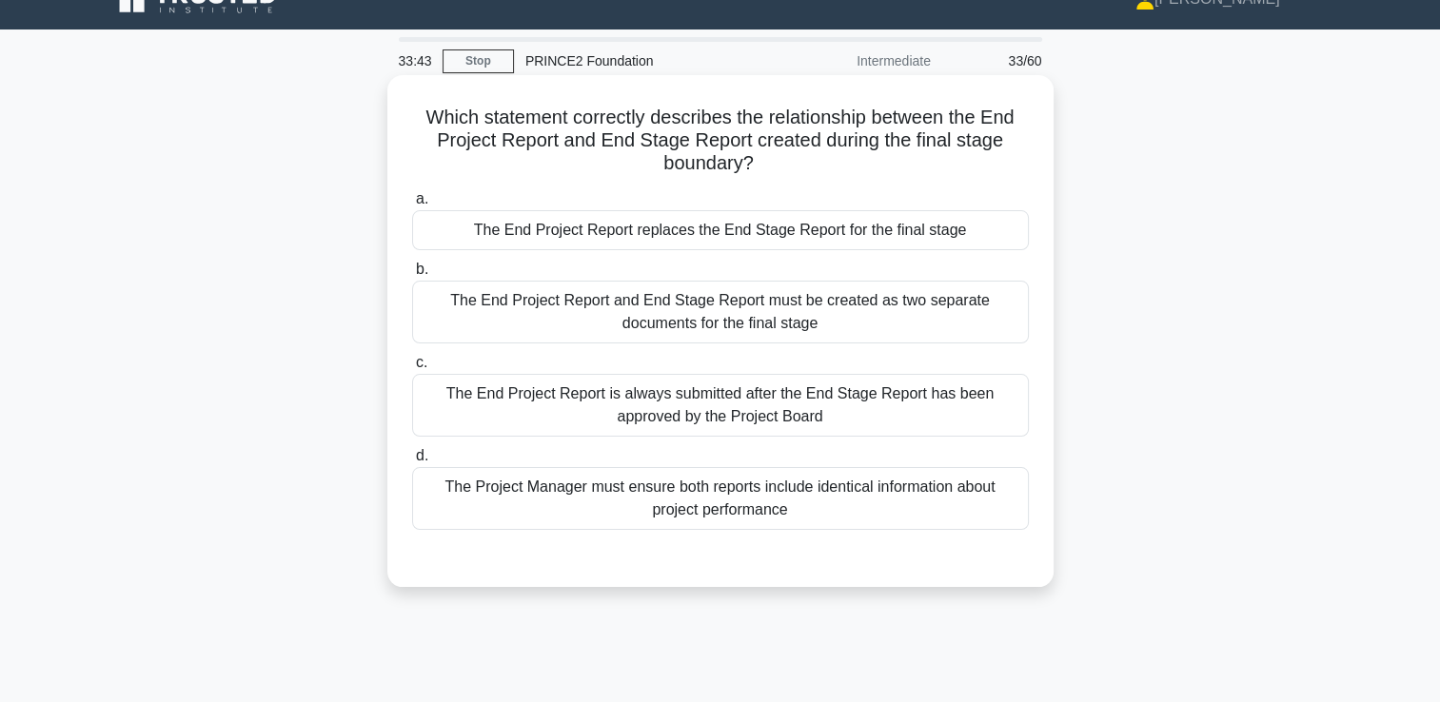
scroll to position [0, 0]
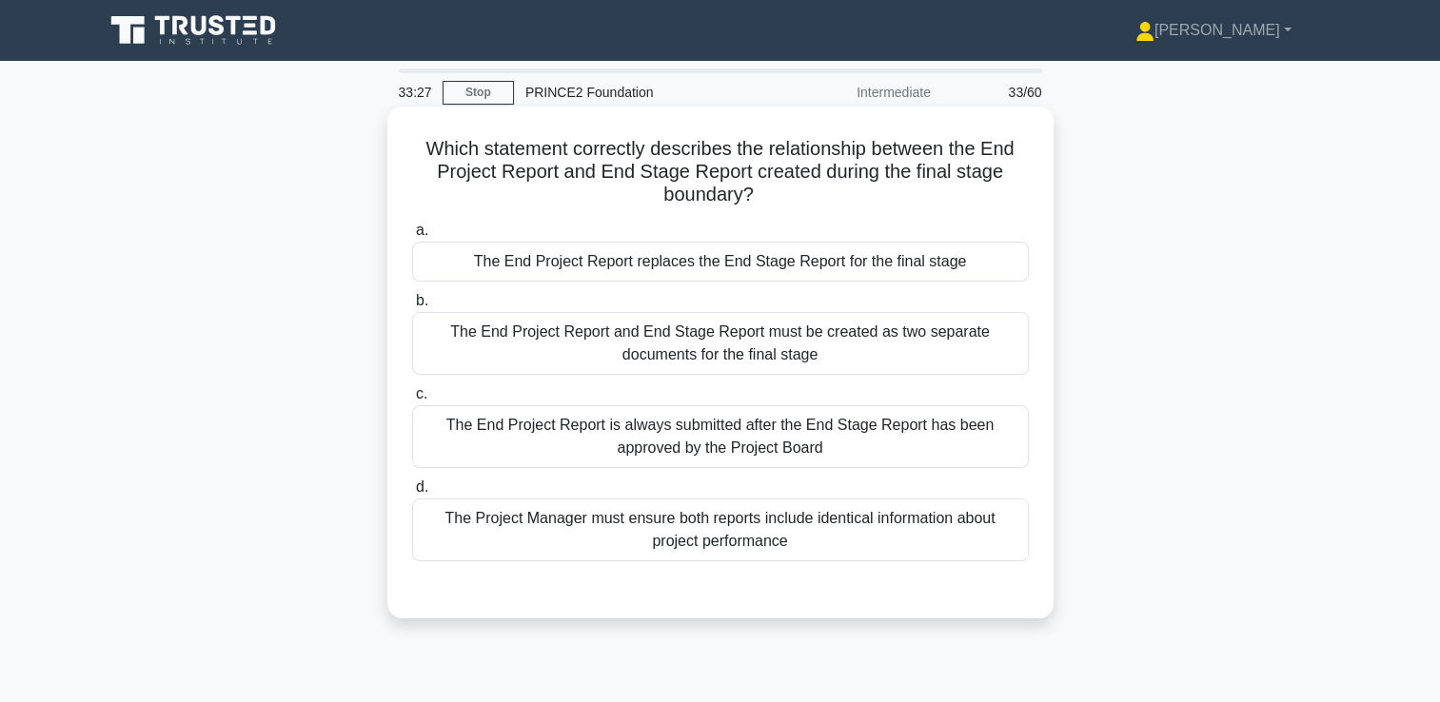
click at [641, 348] on div "The End Project Report and End Stage Report must be created as two separate doc…" at bounding box center [720, 343] width 617 height 63
click at [412, 307] on input "b. The End Project Report and End Stage Report must be created as two separate …" at bounding box center [412, 301] width 0 height 12
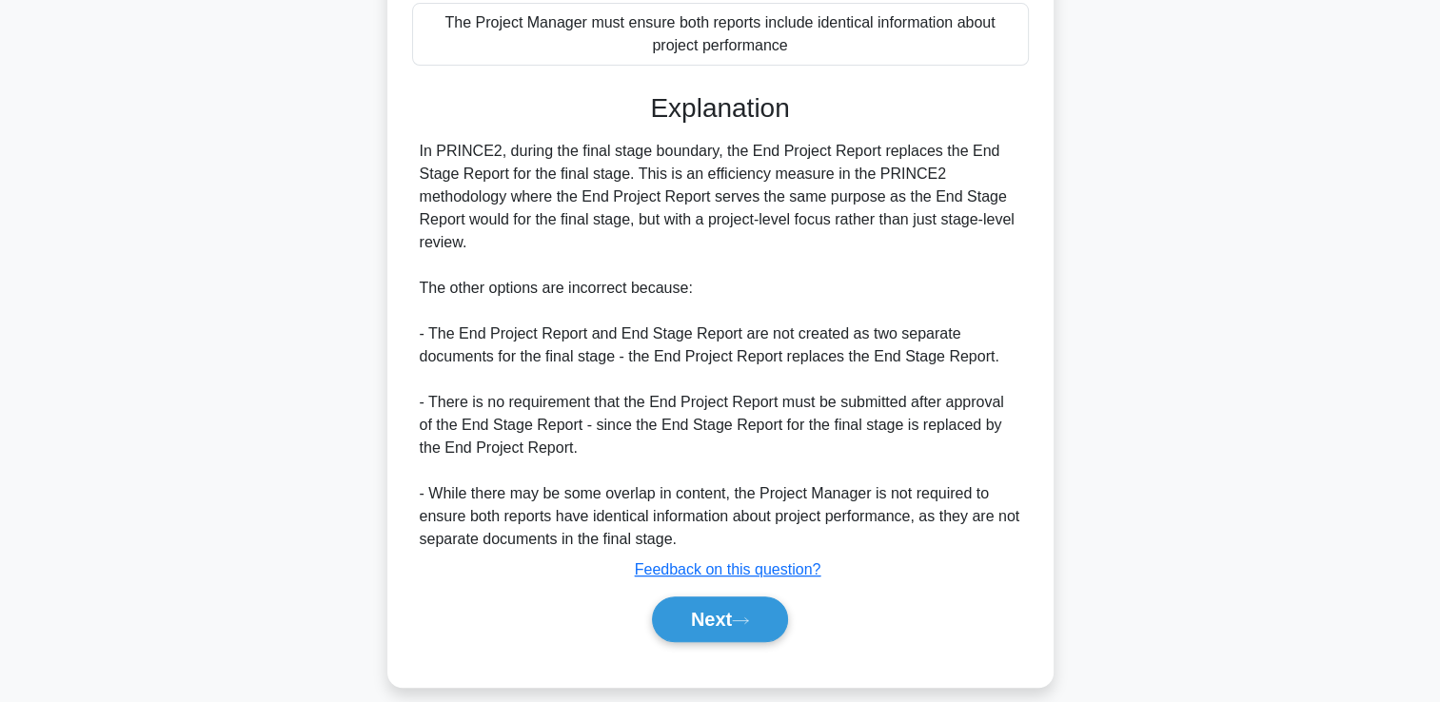
scroll to position [517, 0]
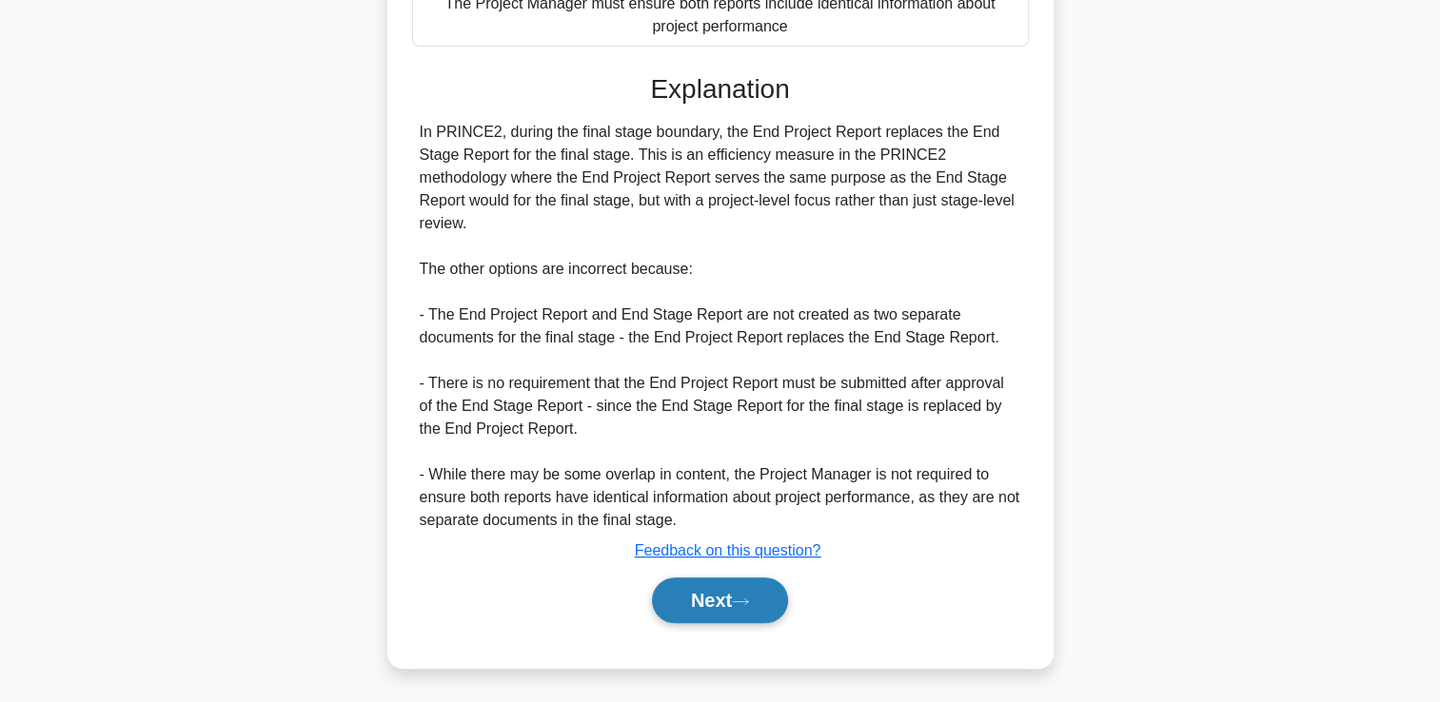
click at [735, 607] on button "Next" at bounding box center [720, 601] width 136 height 46
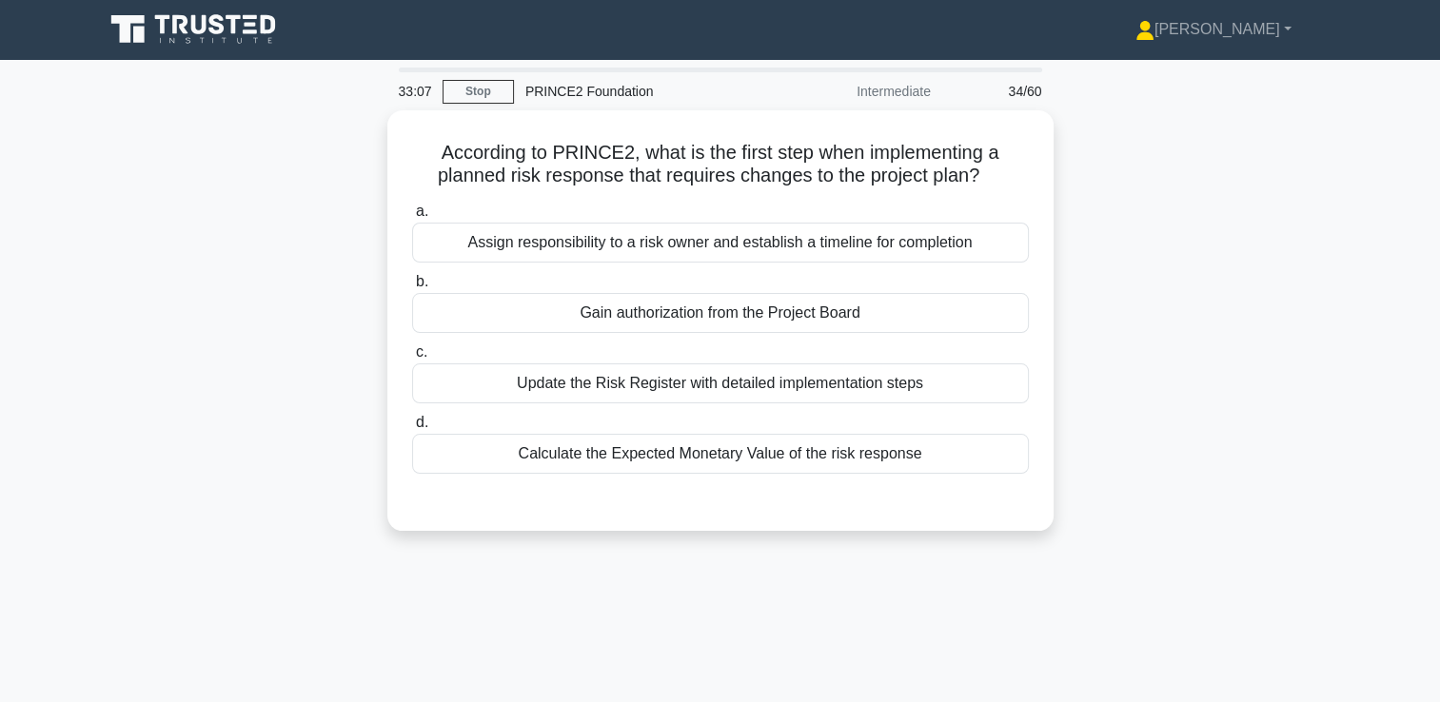
scroll to position [0, 0]
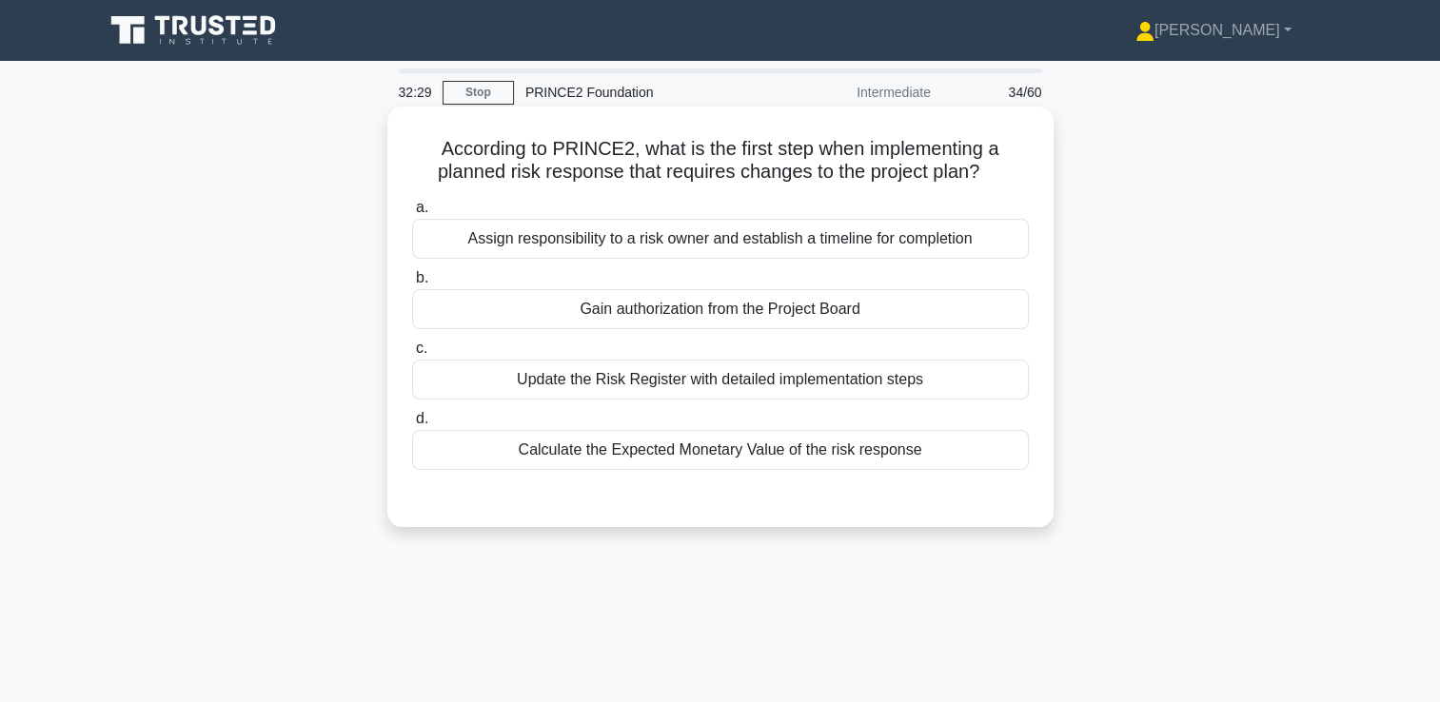
click at [689, 246] on div "Assign responsibility to a risk owner and establish a timeline for completion" at bounding box center [720, 239] width 617 height 40
click at [412, 214] on input "a. Assign responsibility to a risk owner and establish a timeline for completion" at bounding box center [412, 208] width 0 height 12
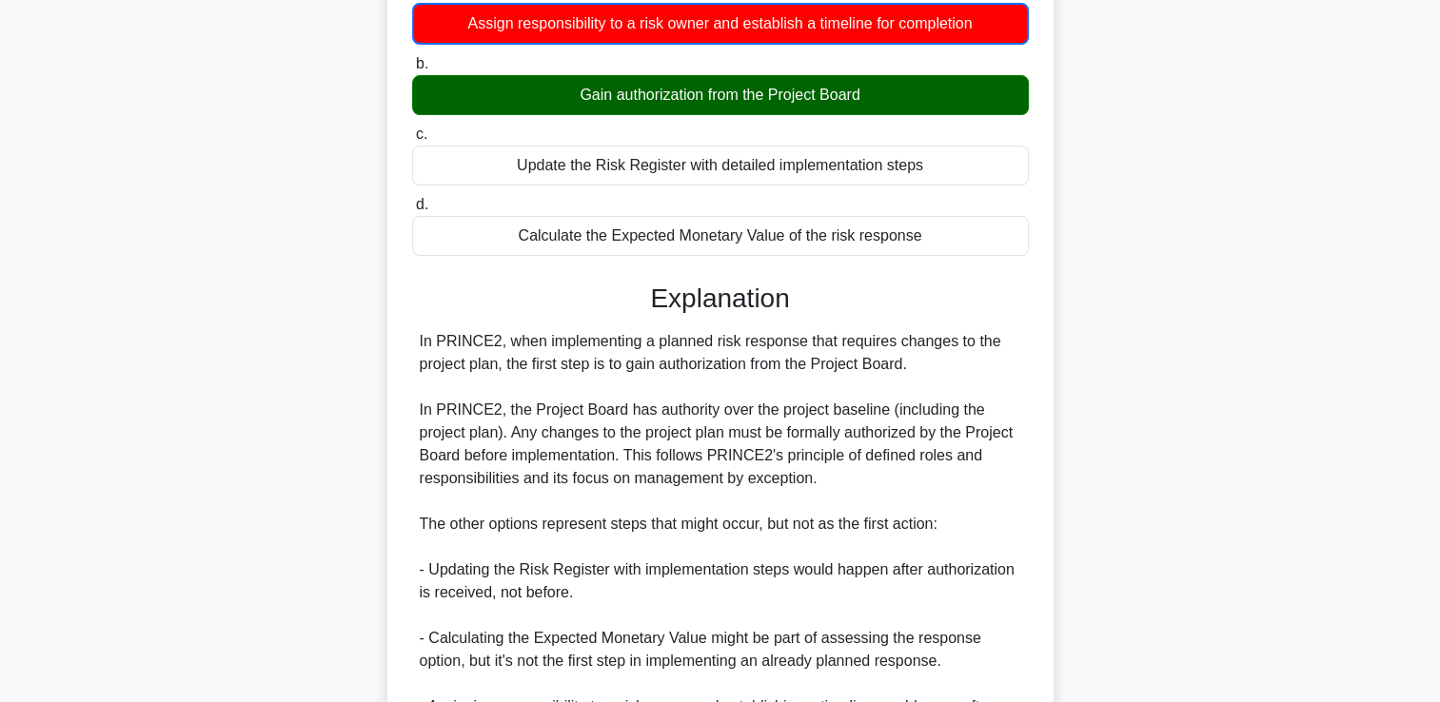
scroll to position [425, 0]
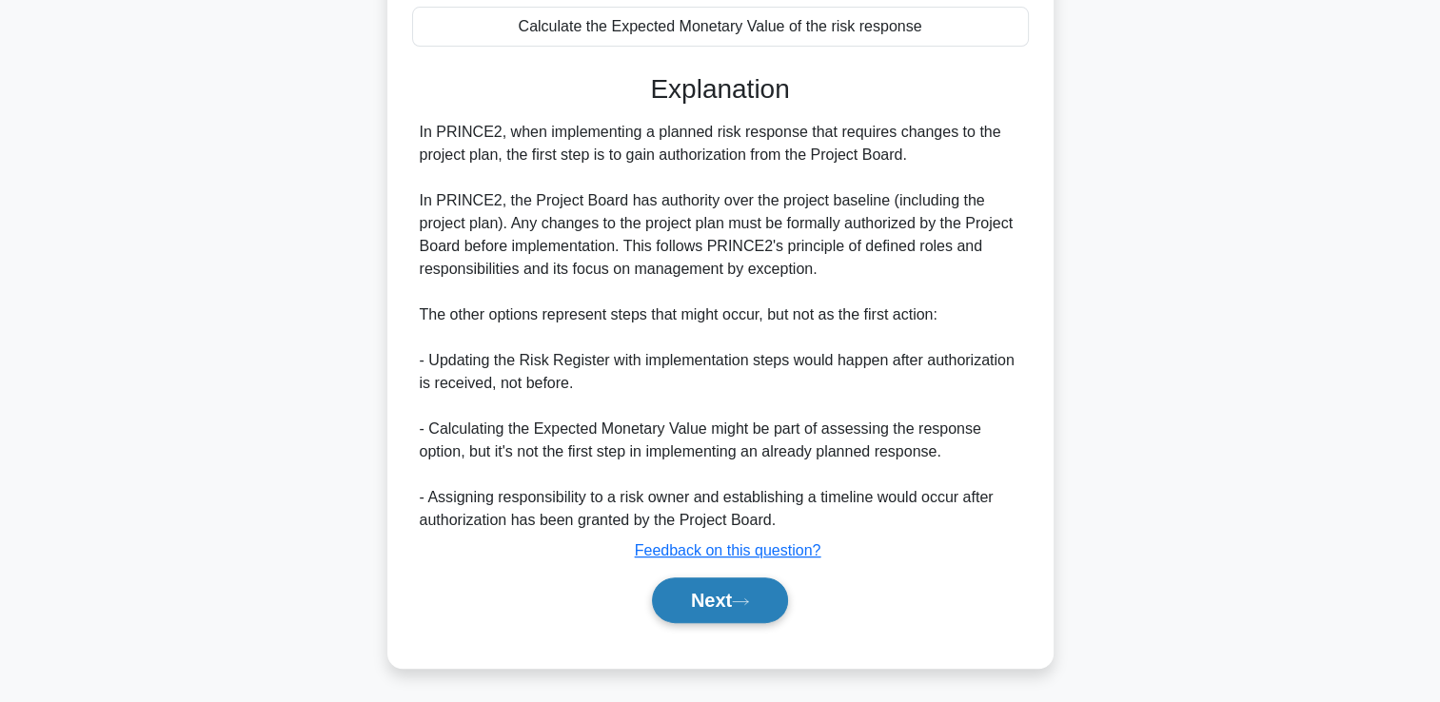
click at [713, 604] on button "Next" at bounding box center [720, 601] width 136 height 46
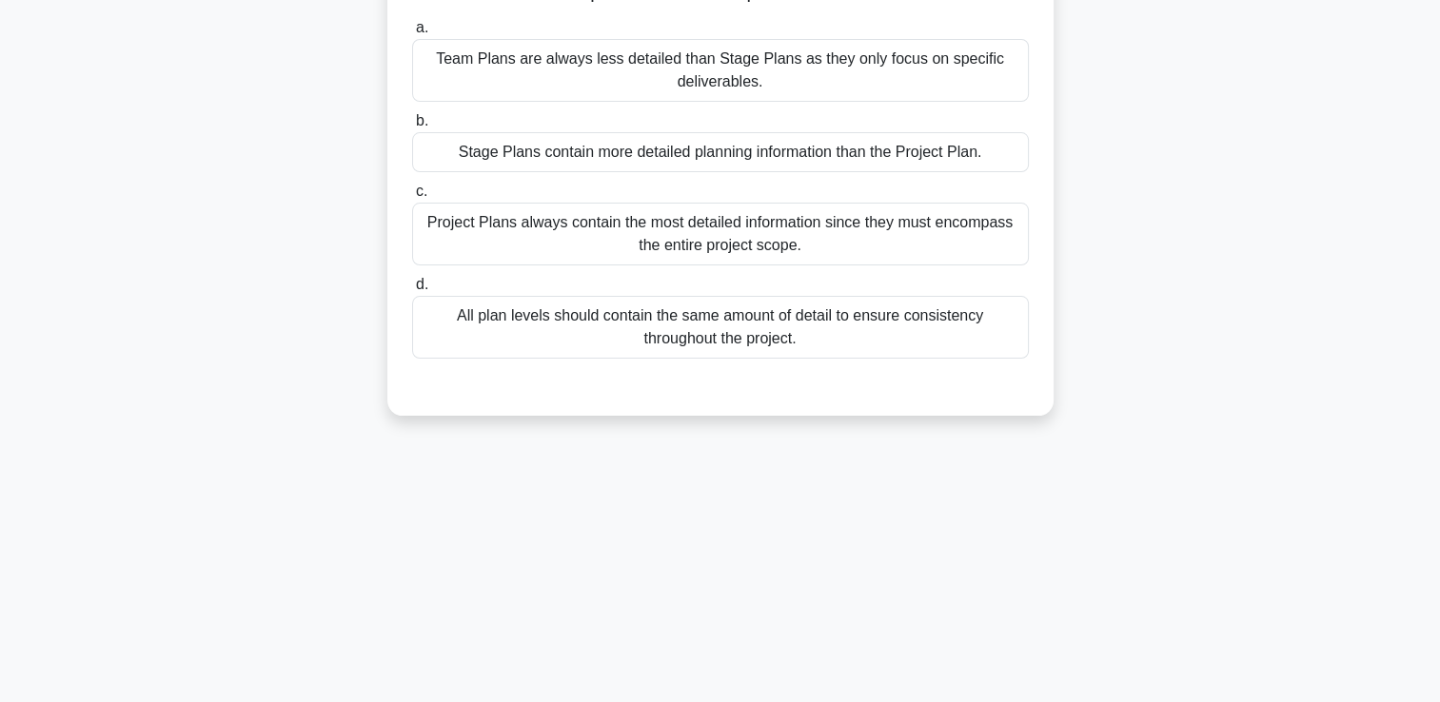
scroll to position [0, 0]
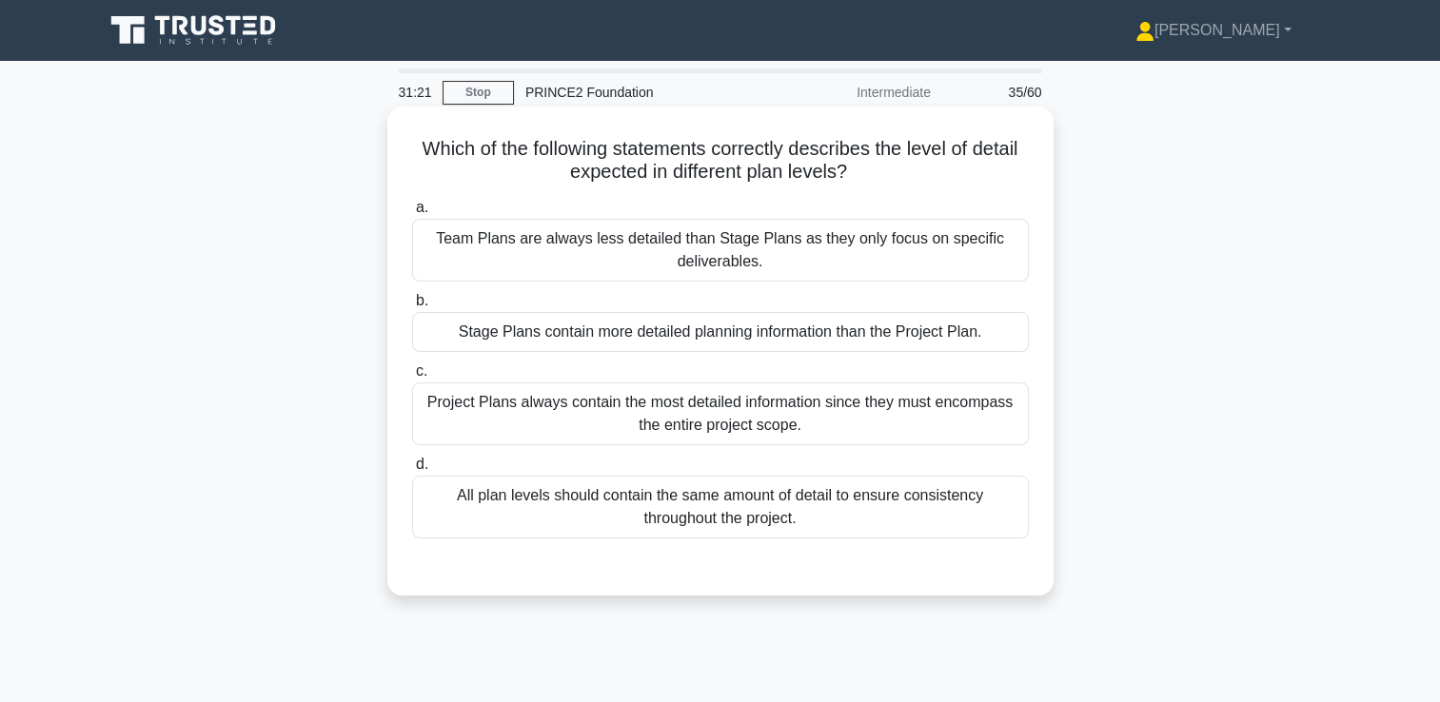
click at [830, 337] on div "Stage Plans contain more detailed planning information than the Project Plan." at bounding box center [720, 332] width 617 height 40
click at [412, 307] on input "b. Stage Plans contain more detailed planning information than the Project Plan." at bounding box center [412, 301] width 0 height 12
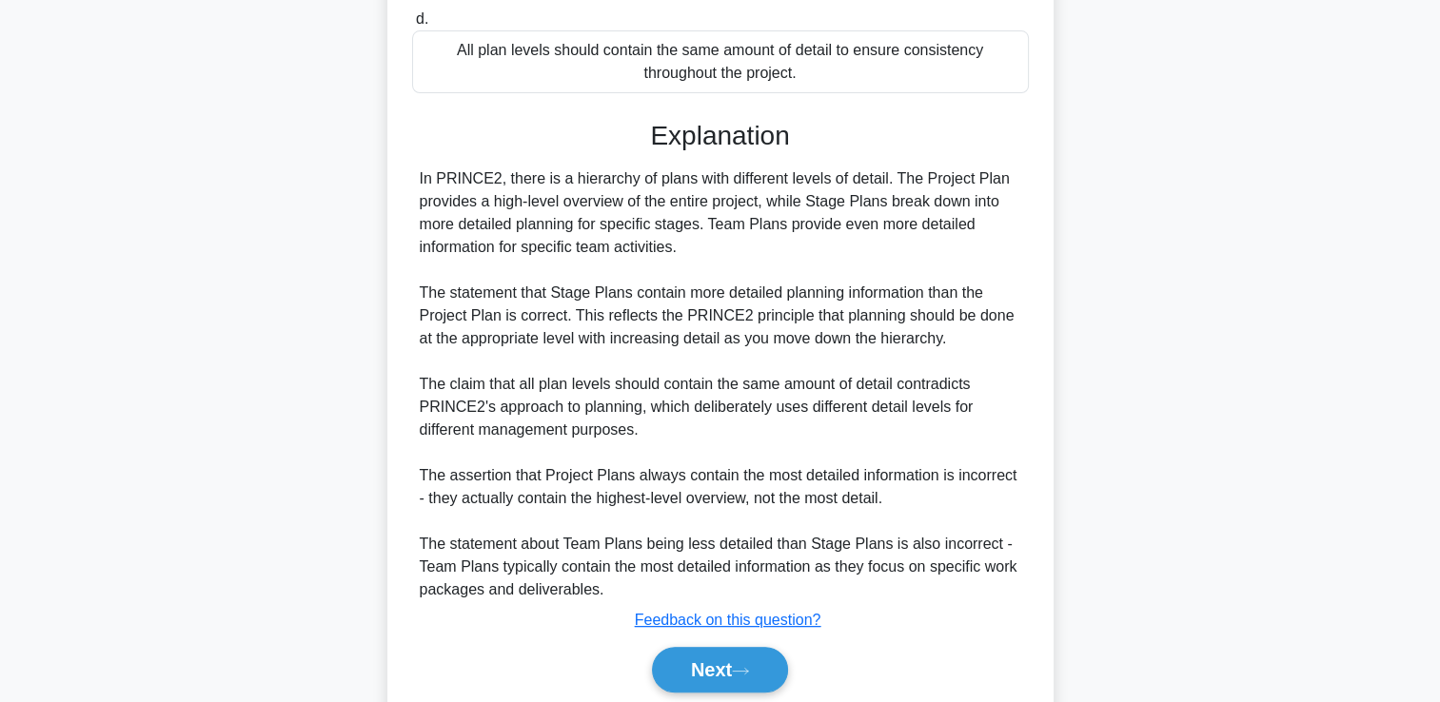
scroll to position [515, 0]
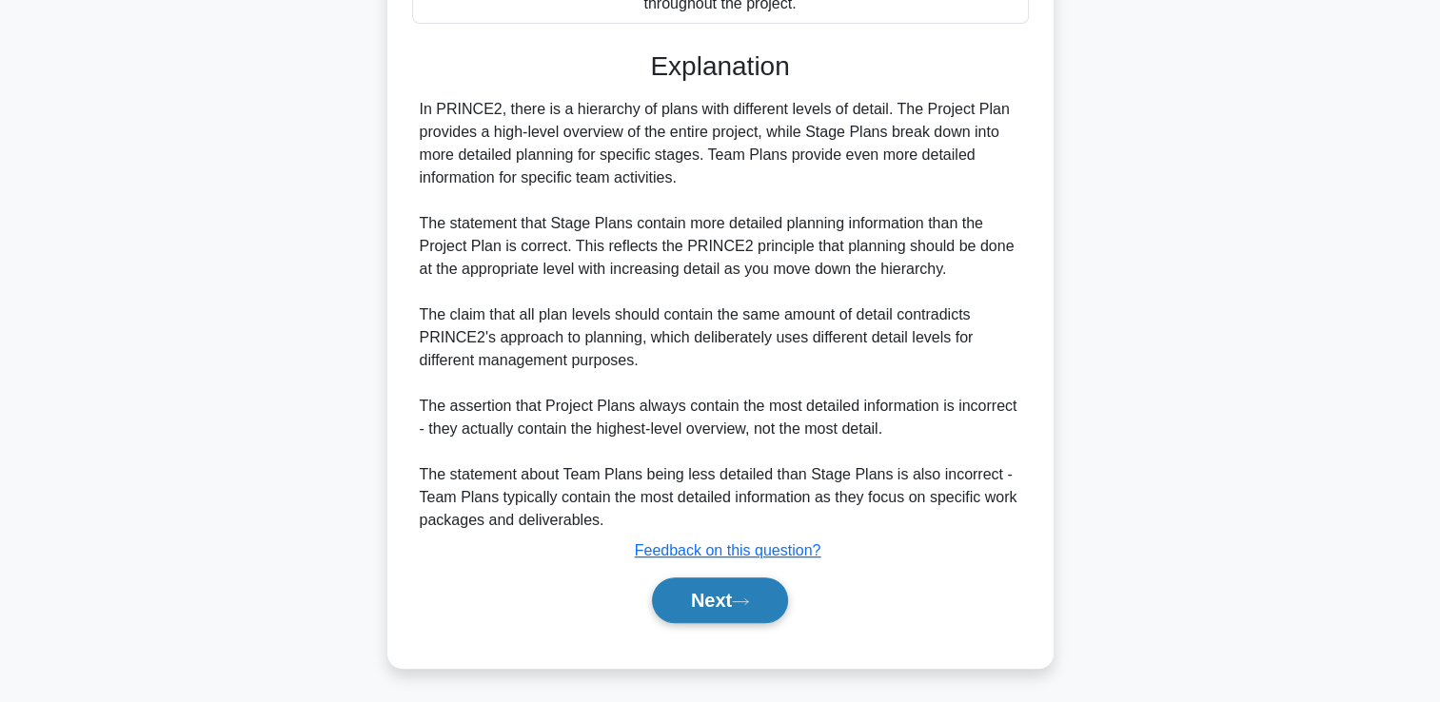
click at [726, 599] on button "Next" at bounding box center [720, 601] width 136 height 46
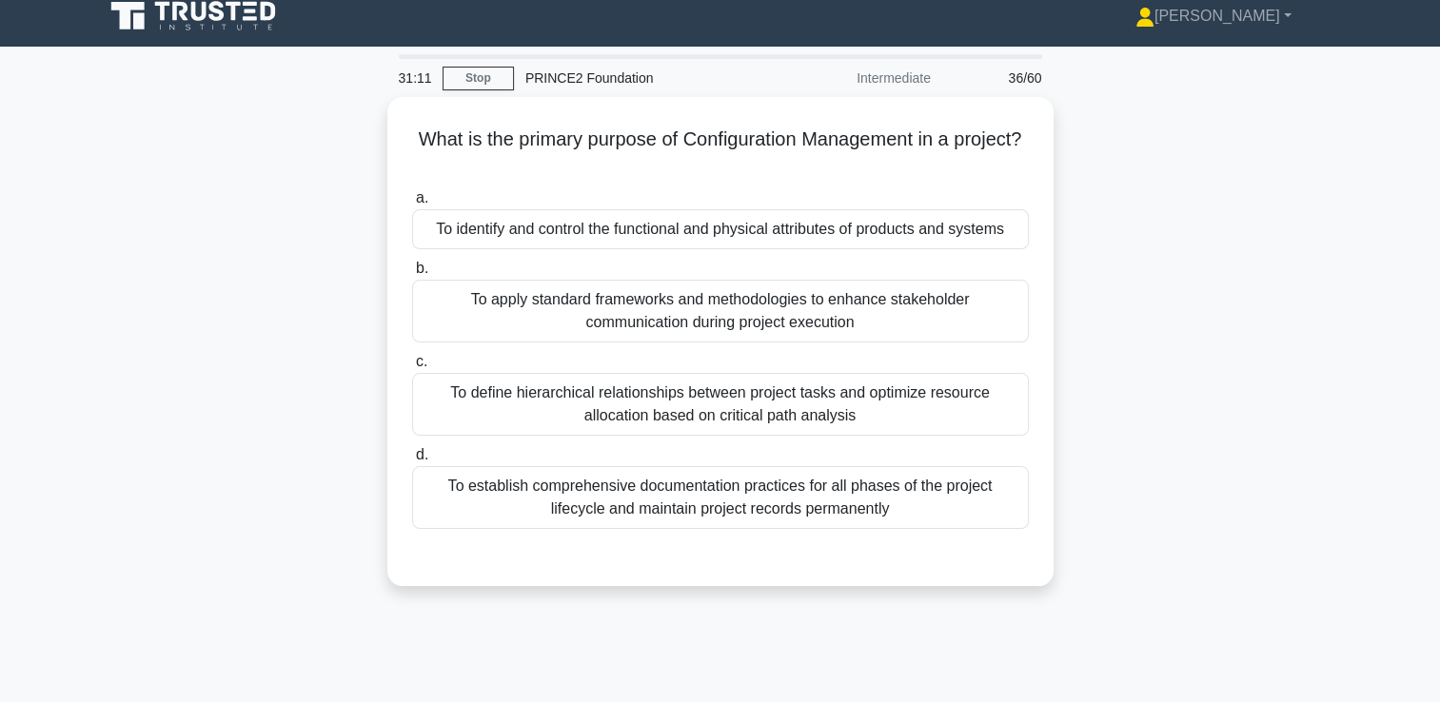
scroll to position [0, 0]
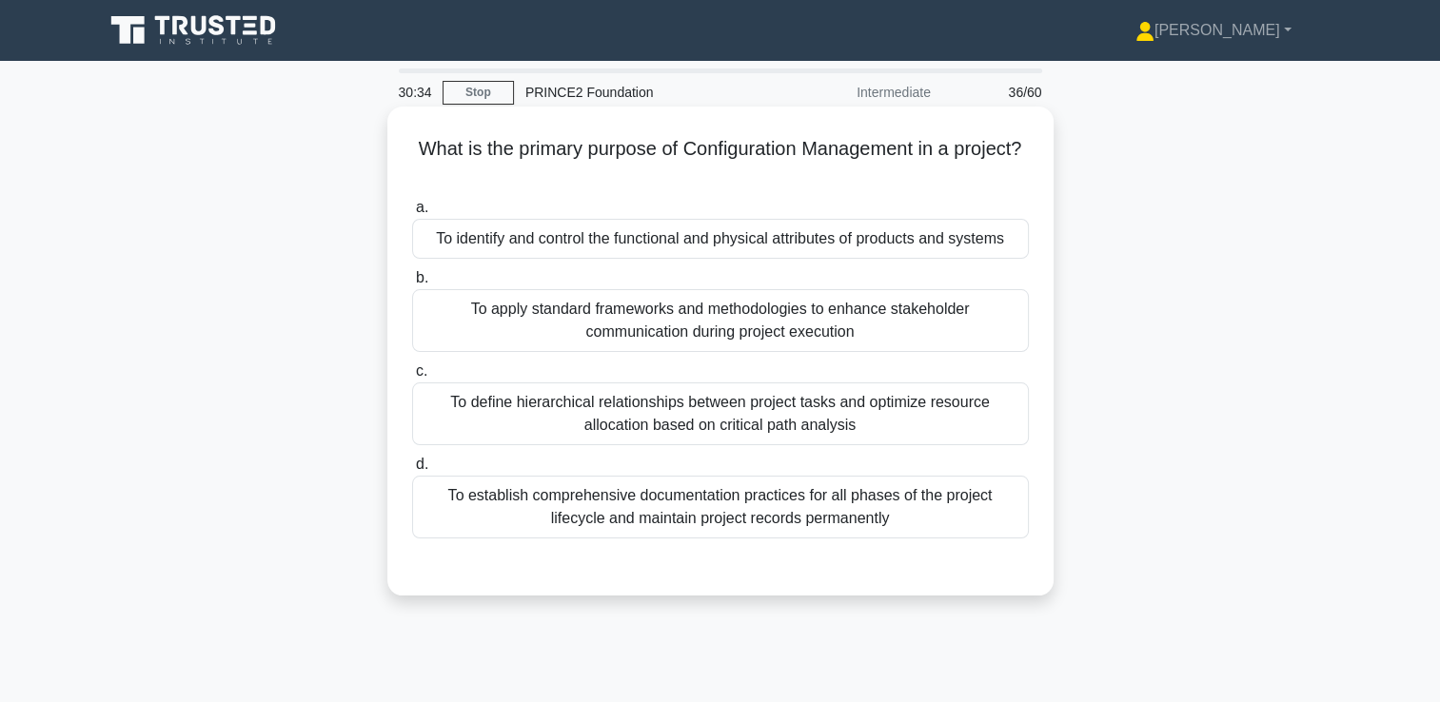
click at [710, 234] on div "To identify and control the functional and physical attributes of products and …" at bounding box center [720, 239] width 617 height 40
click at [412, 214] on input "a. To identify and control the functional and physical attributes of products a…" at bounding box center [412, 208] width 0 height 12
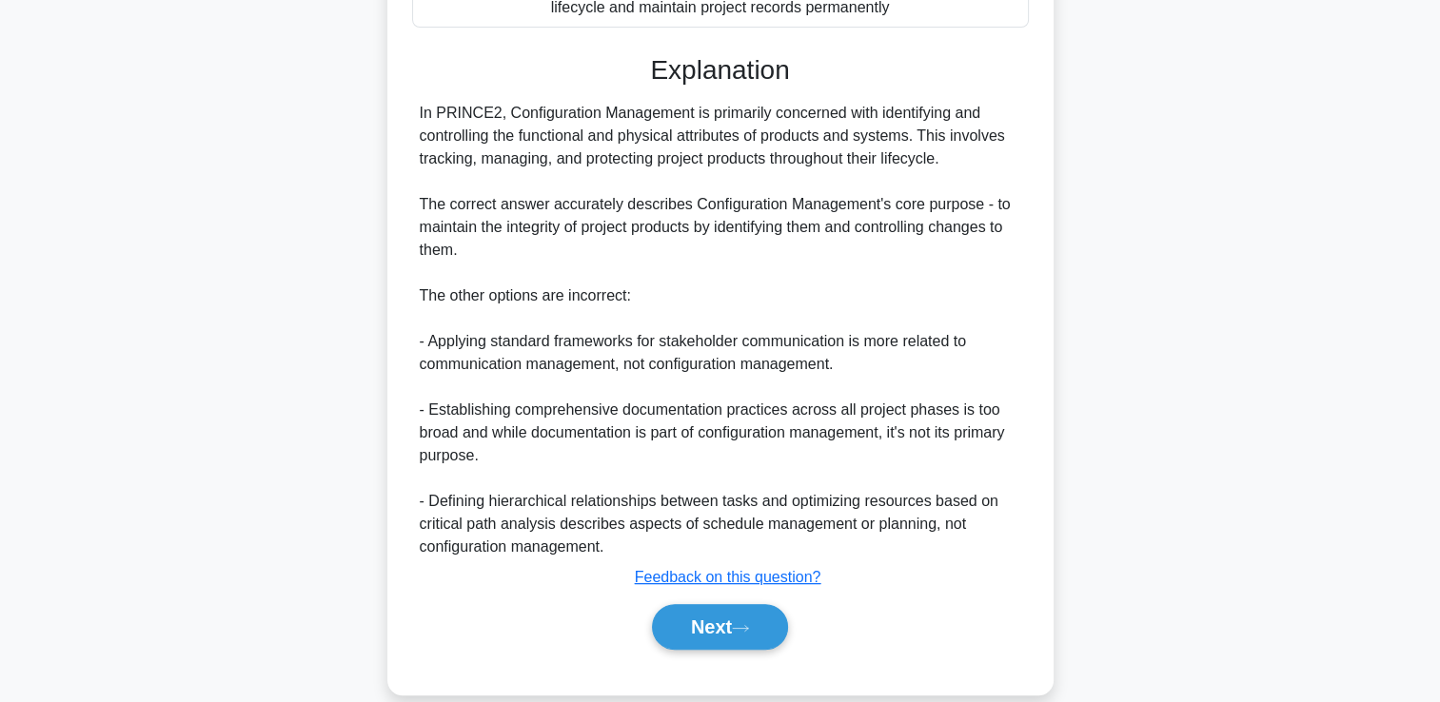
scroll to position [538, 0]
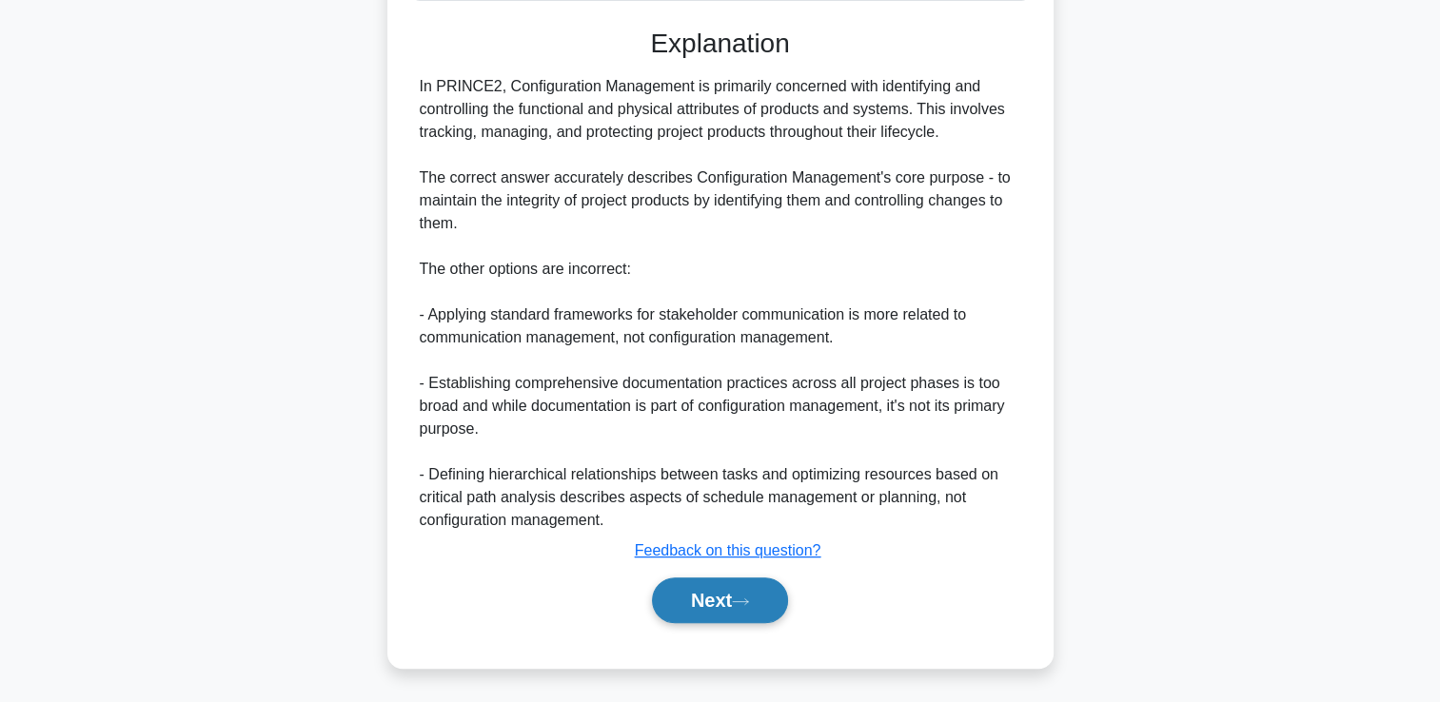
click at [769, 598] on button "Next" at bounding box center [720, 601] width 136 height 46
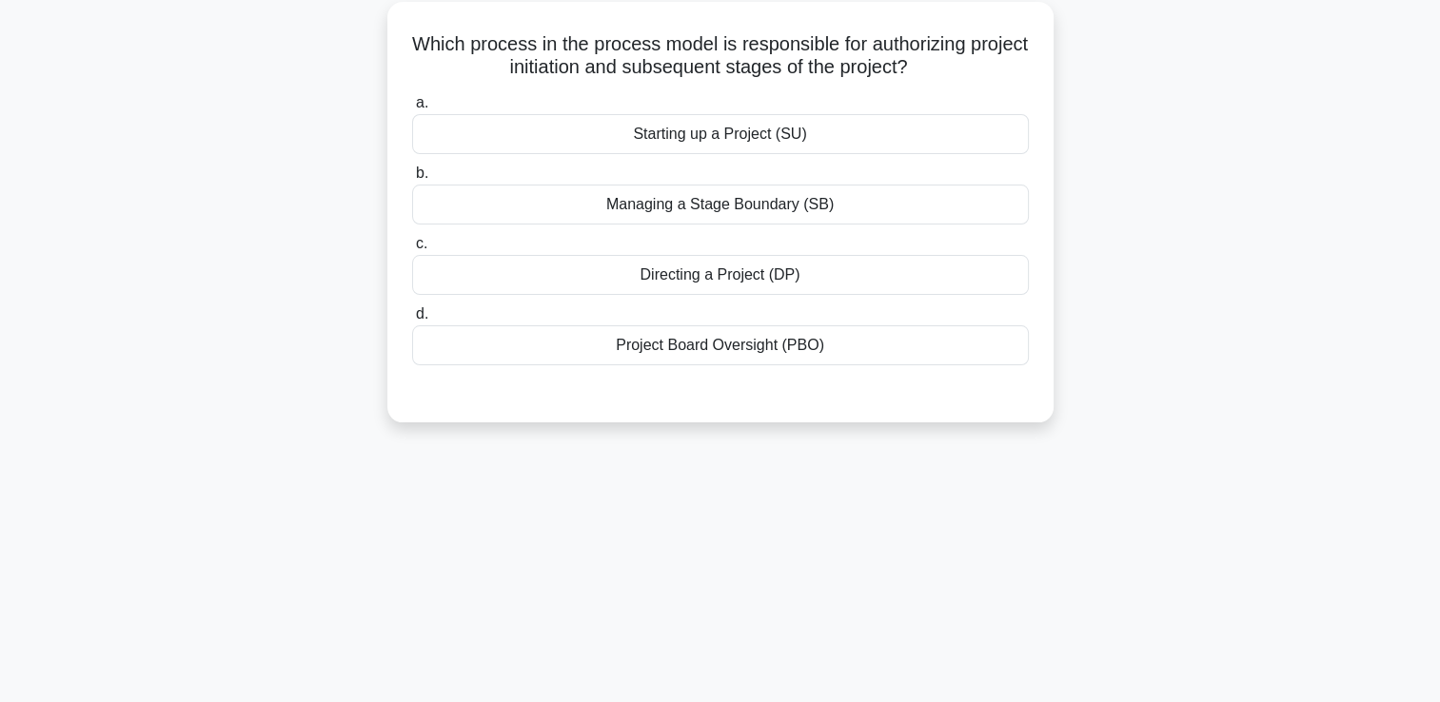
scroll to position [0, 0]
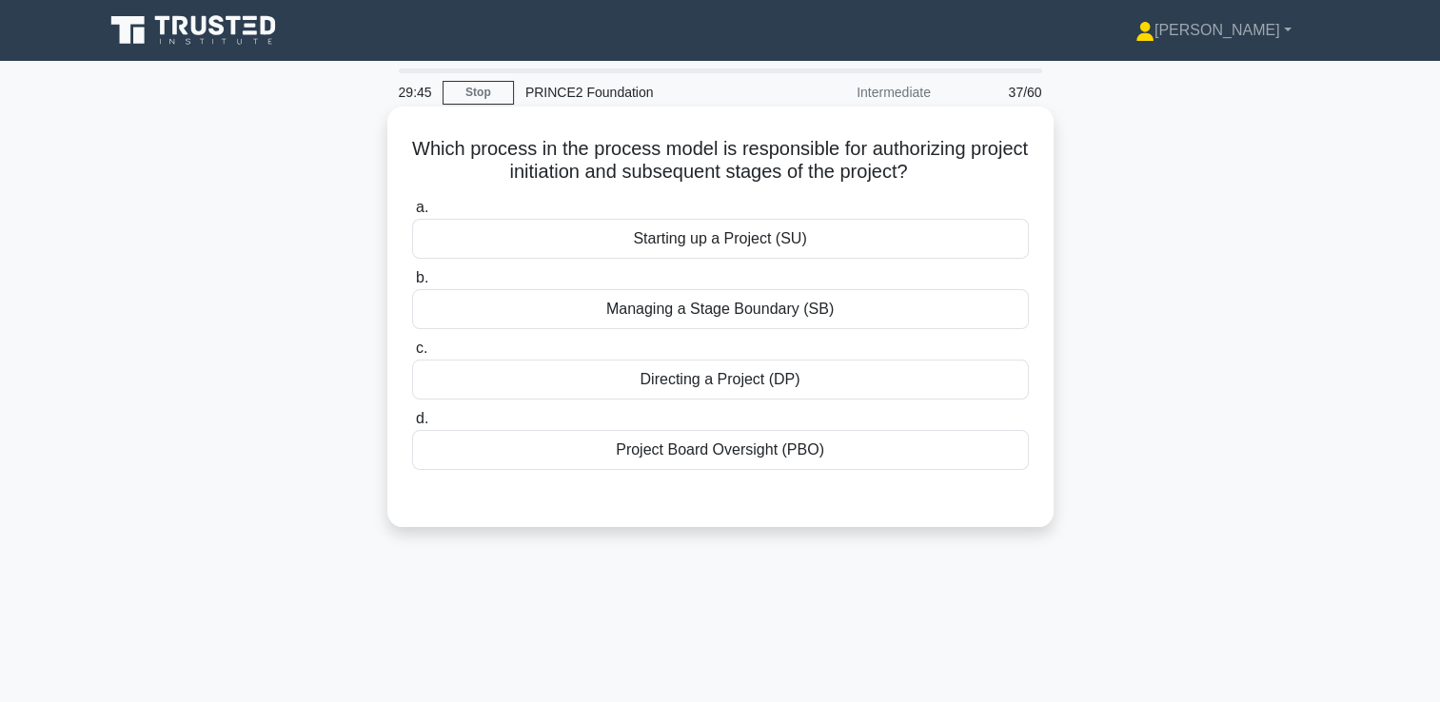
click at [704, 385] on div "Directing a Project (DP)" at bounding box center [720, 380] width 617 height 40
click at [412, 355] on input "c. Directing a Project (DP)" at bounding box center [412, 349] width 0 height 12
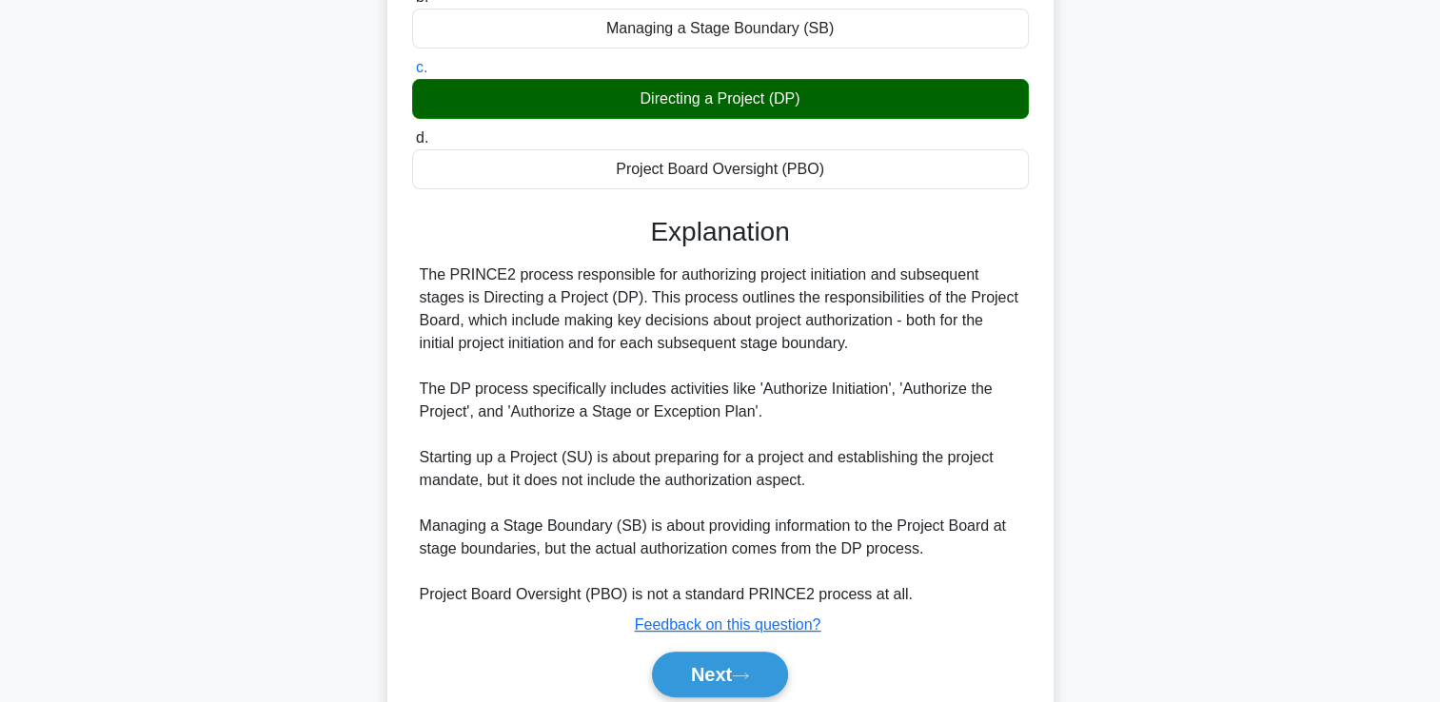
scroll to position [355, 0]
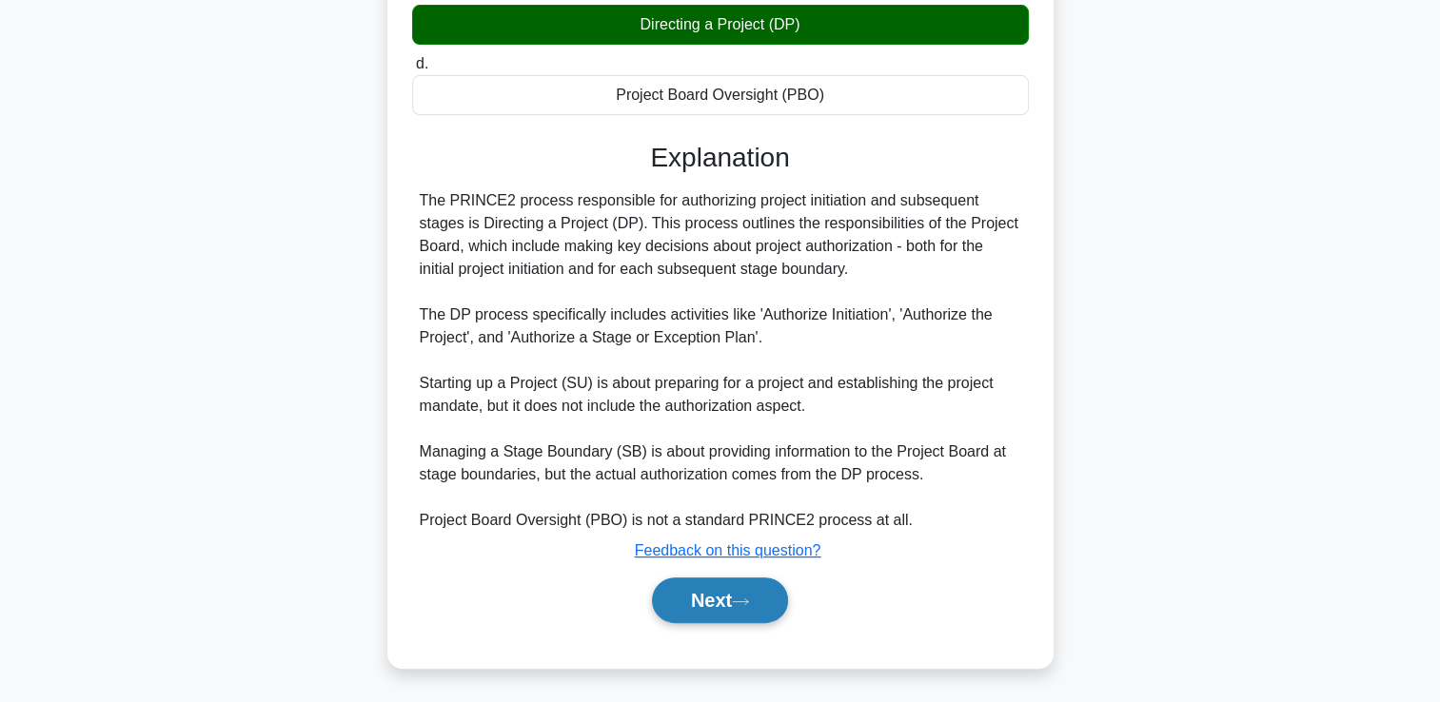
click at [708, 607] on button "Next" at bounding box center [720, 601] width 136 height 46
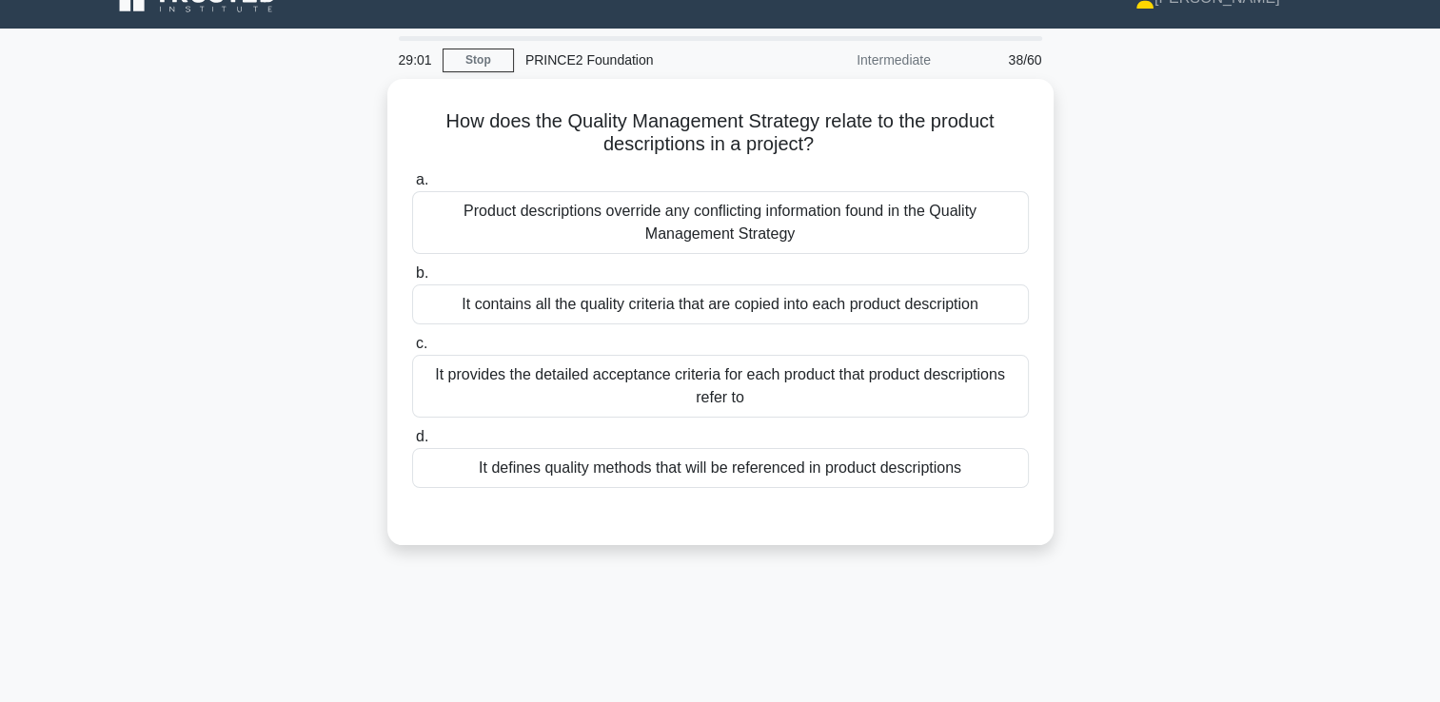
scroll to position [0, 0]
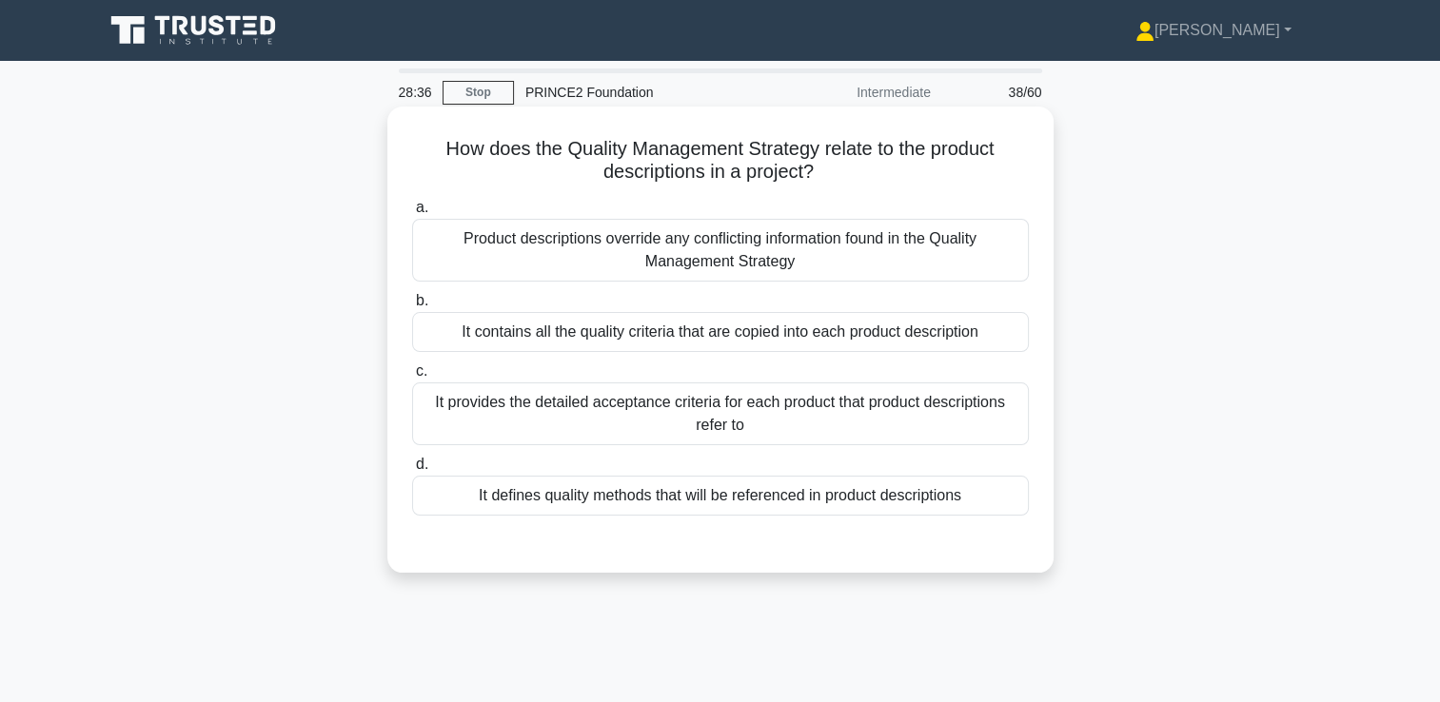
click at [673, 416] on div "It provides the detailed acceptance criteria for each product that product desc…" at bounding box center [720, 414] width 617 height 63
click at [412, 378] on input "c. It provides the detailed acceptance criteria for each product that product d…" at bounding box center [412, 371] width 0 height 12
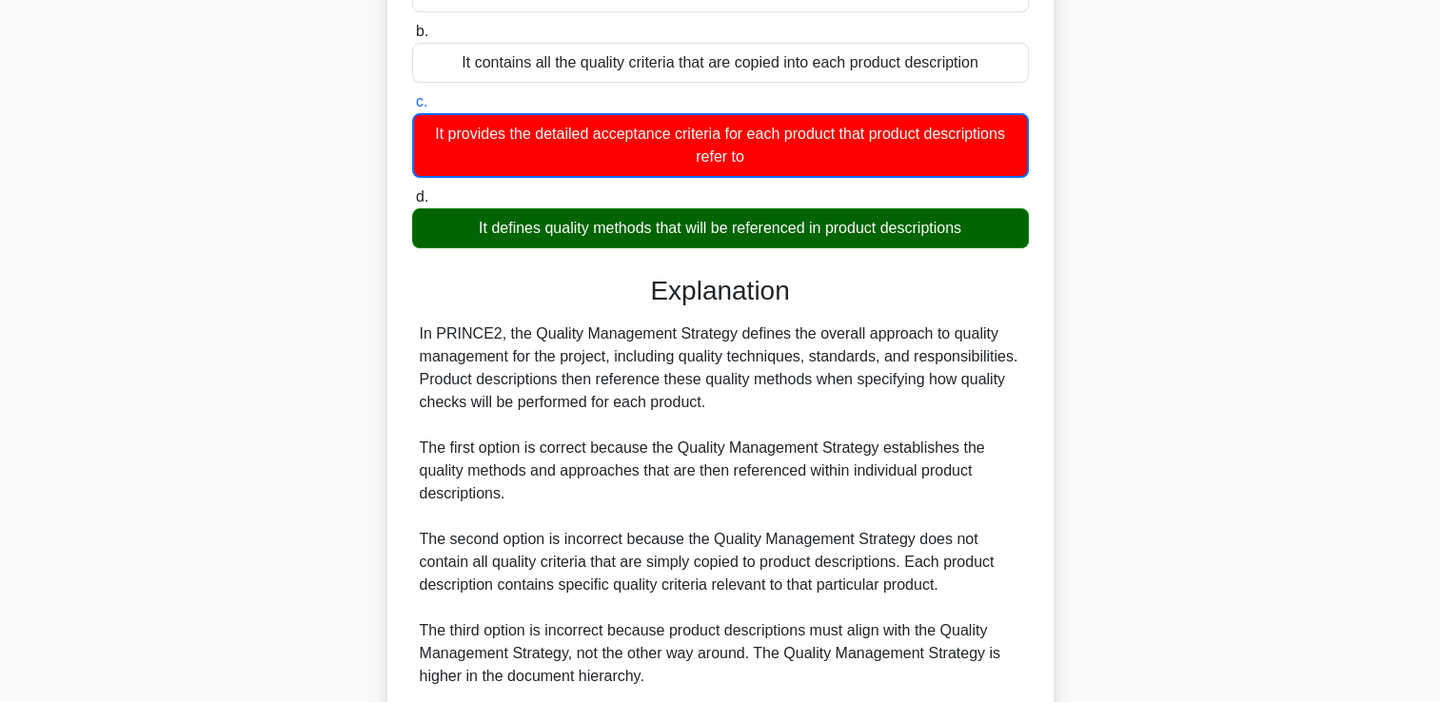
scroll to position [285, 0]
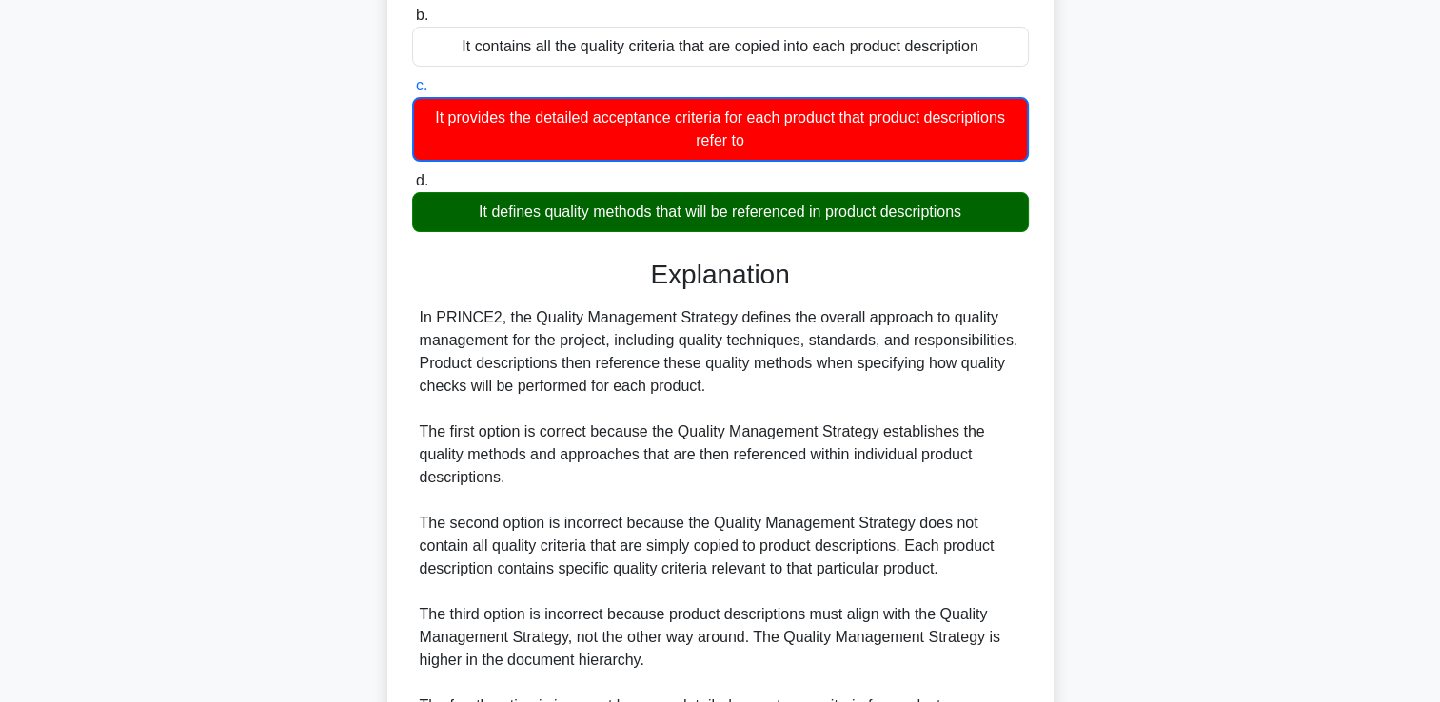
click at [769, 223] on div "It defines quality methods that will be referenced in product descriptions" at bounding box center [720, 212] width 617 height 40
click at [412, 187] on input "d. It defines quality methods that will be referenced in product descriptions" at bounding box center [412, 181] width 0 height 12
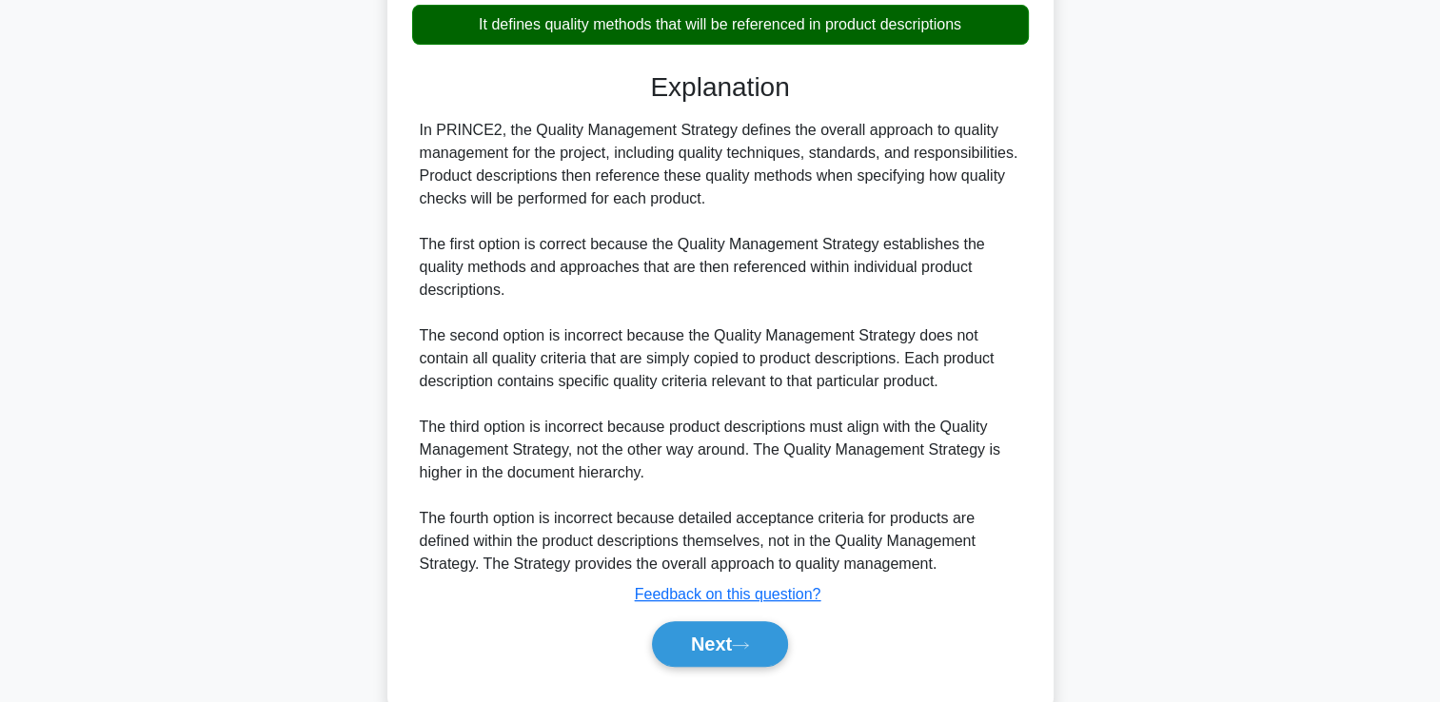
scroll to position [515, 0]
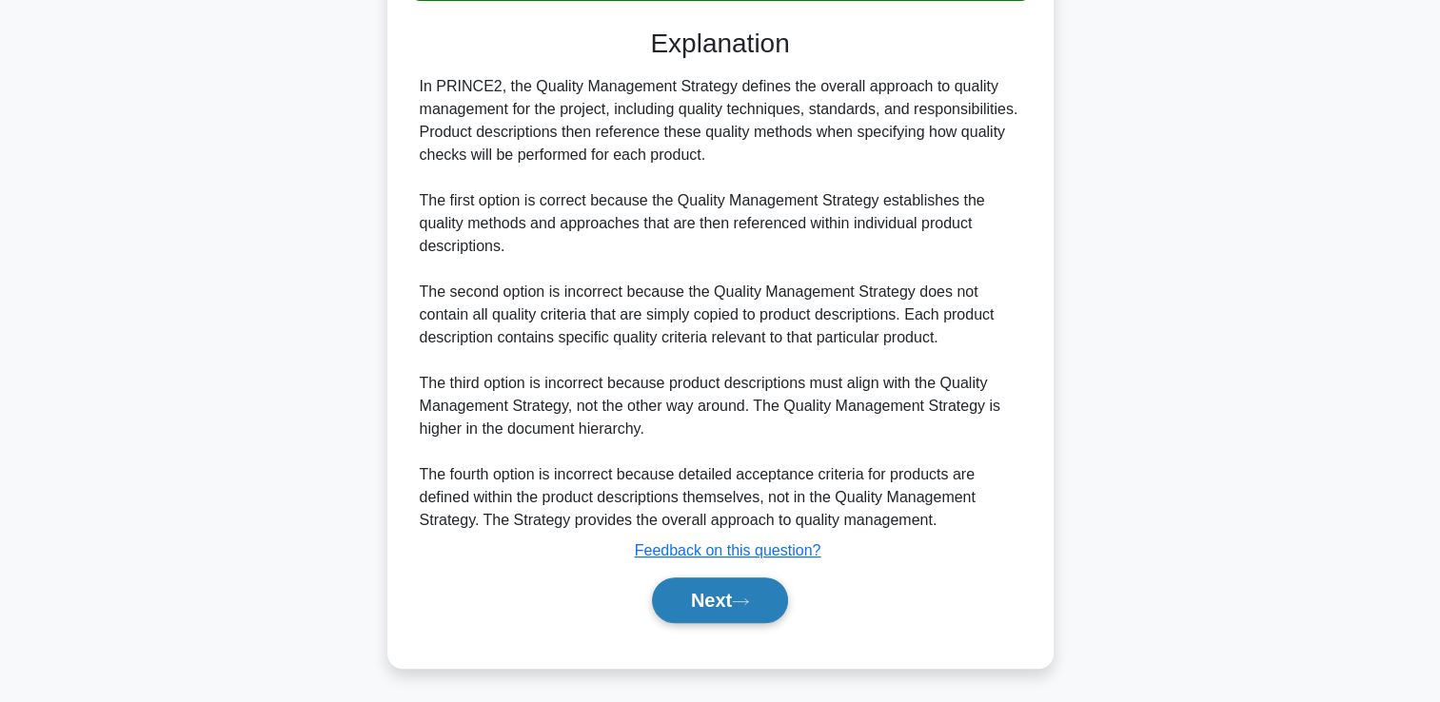
click at [713, 603] on button "Next" at bounding box center [720, 601] width 136 height 46
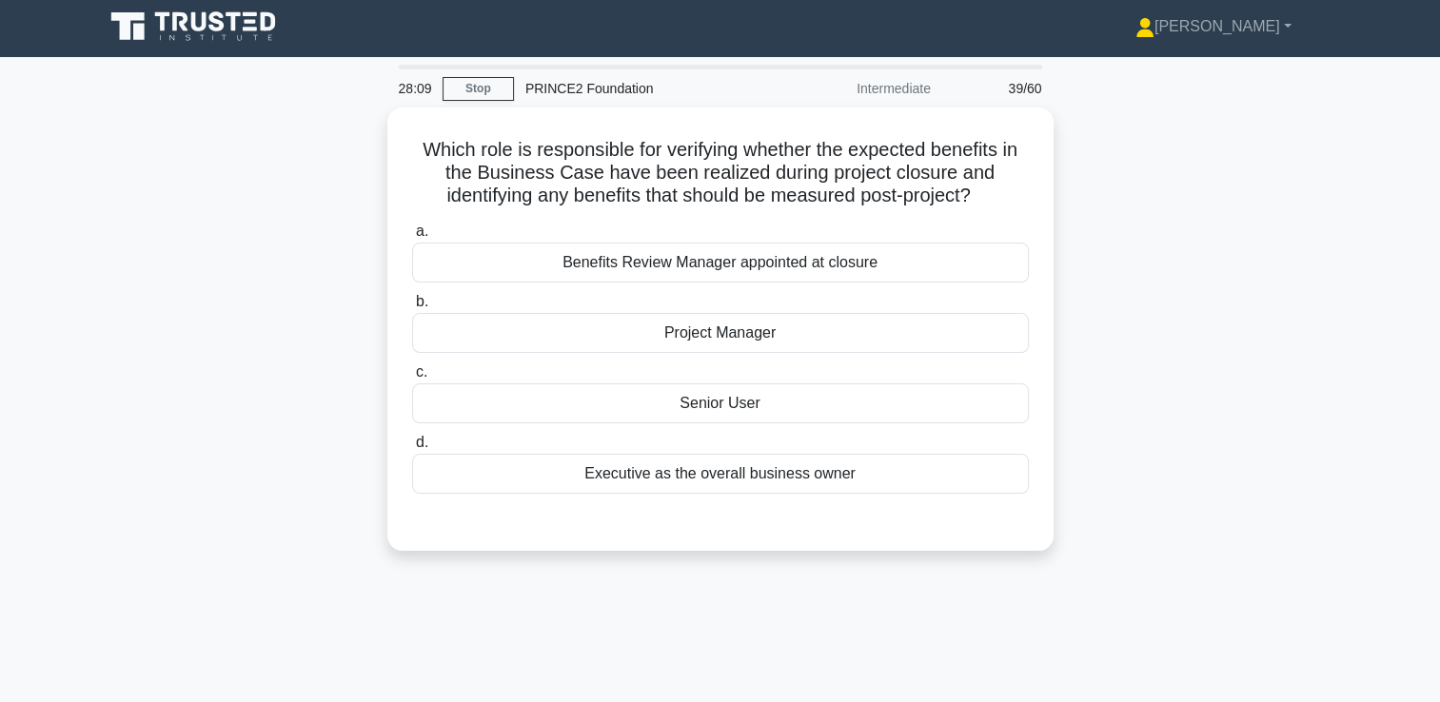
scroll to position [0, 0]
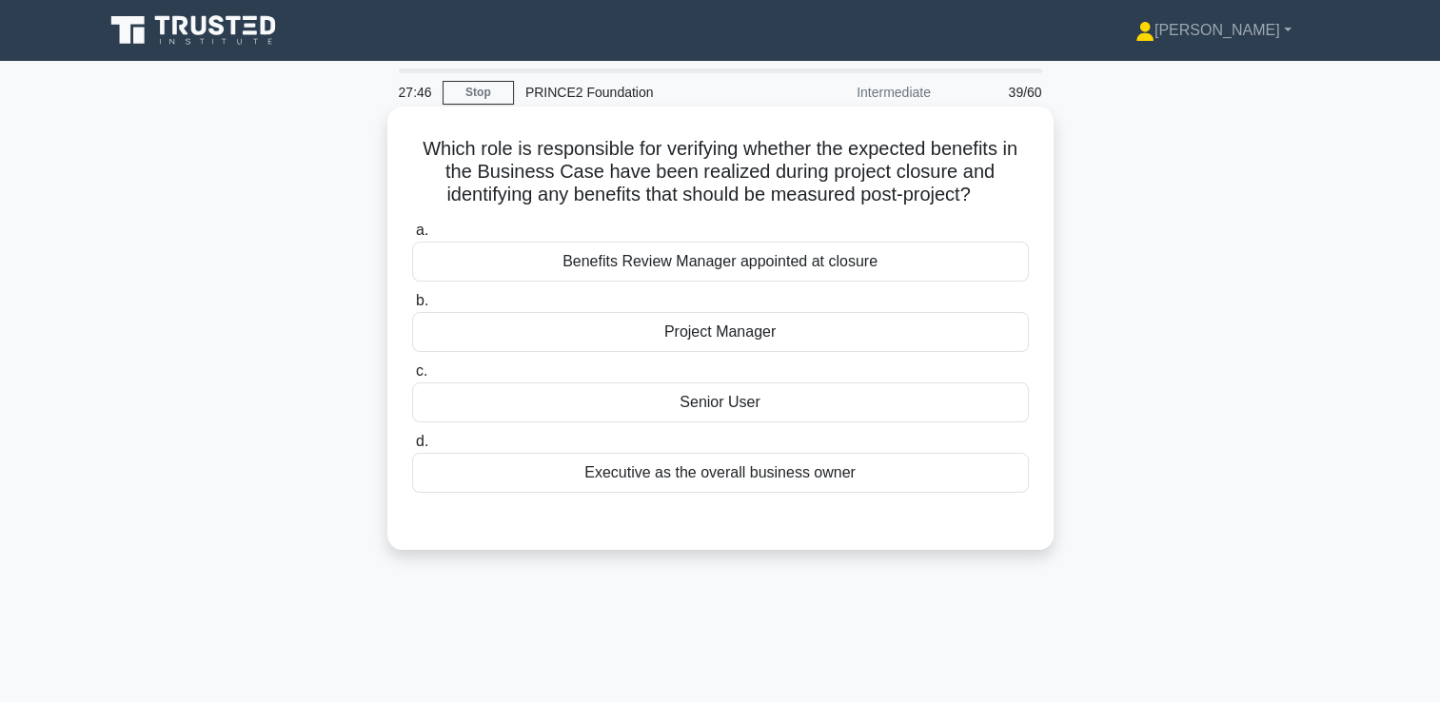
click at [710, 330] on div "Project Manager" at bounding box center [720, 332] width 617 height 40
click at [412, 307] on input "b. Project Manager" at bounding box center [412, 301] width 0 height 12
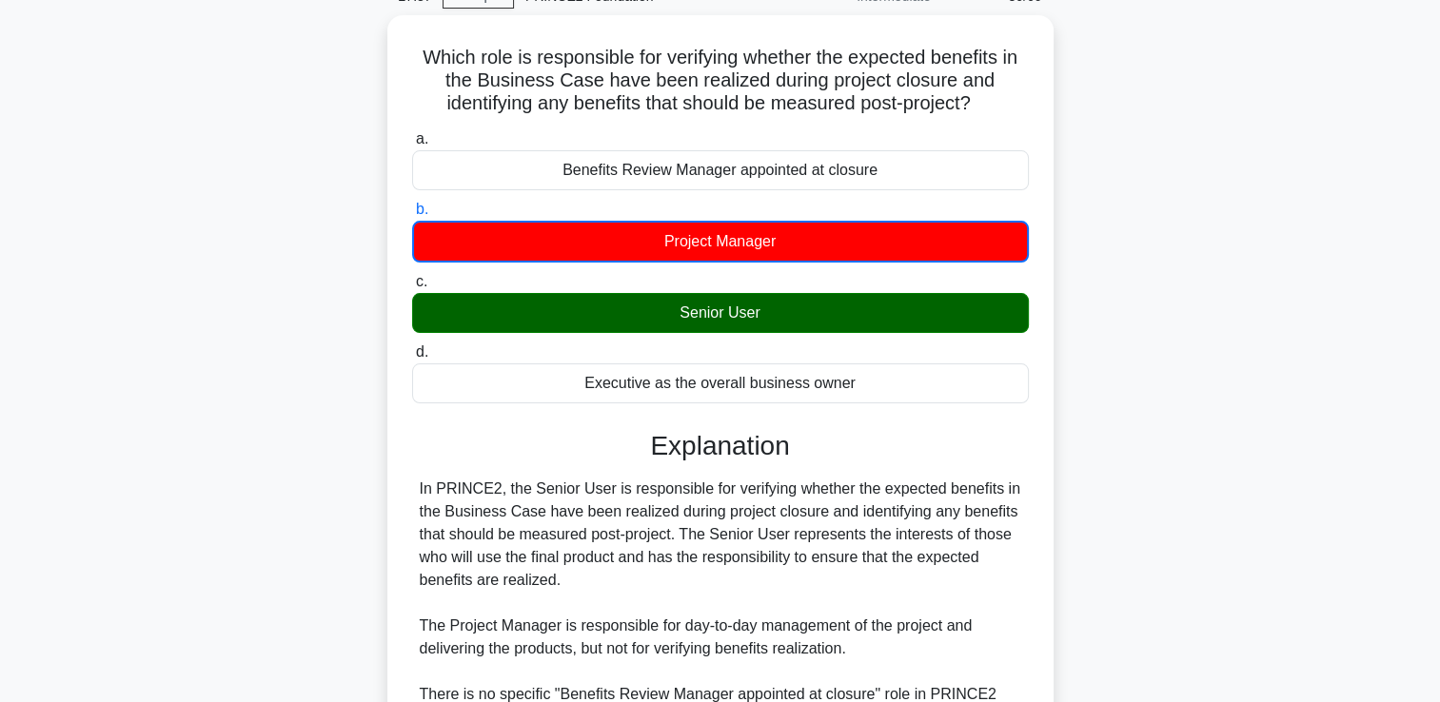
scroll to position [380, 0]
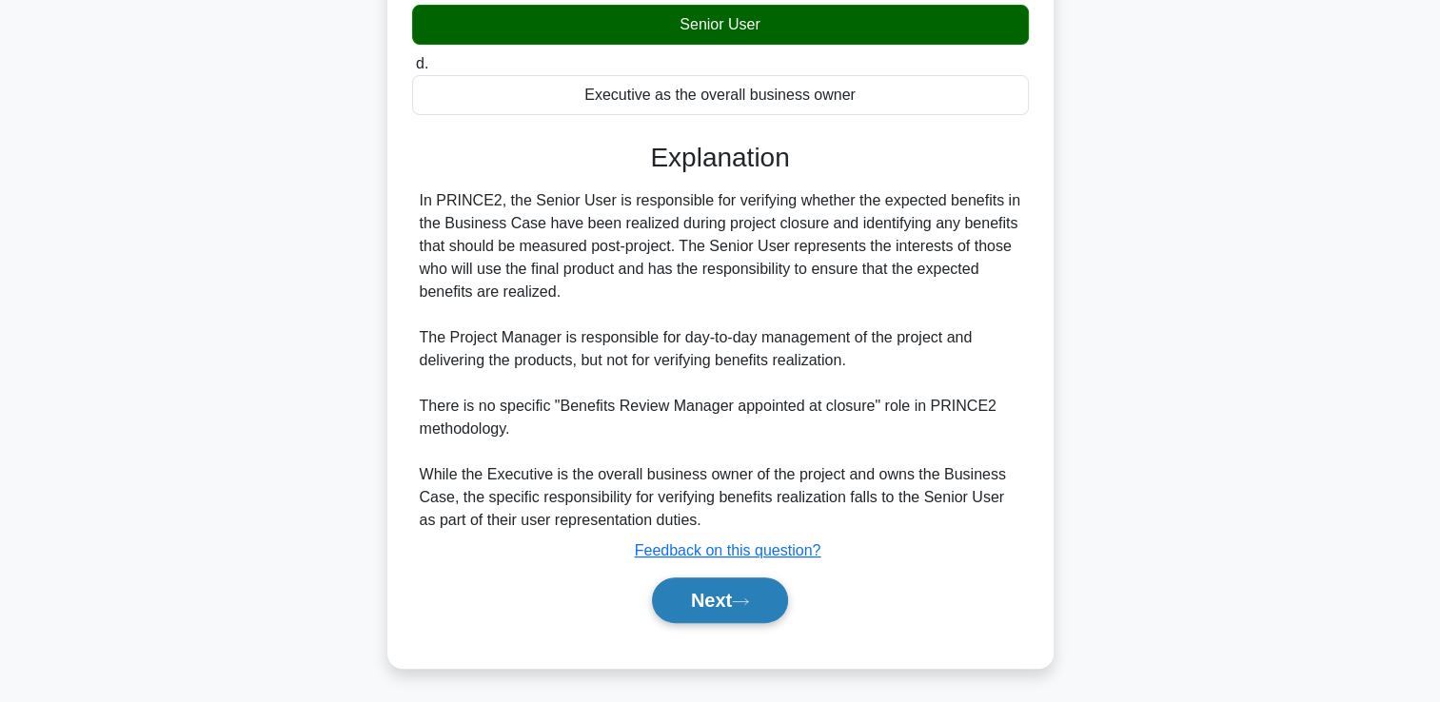
click at [703, 605] on button "Next" at bounding box center [720, 601] width 136 height 46
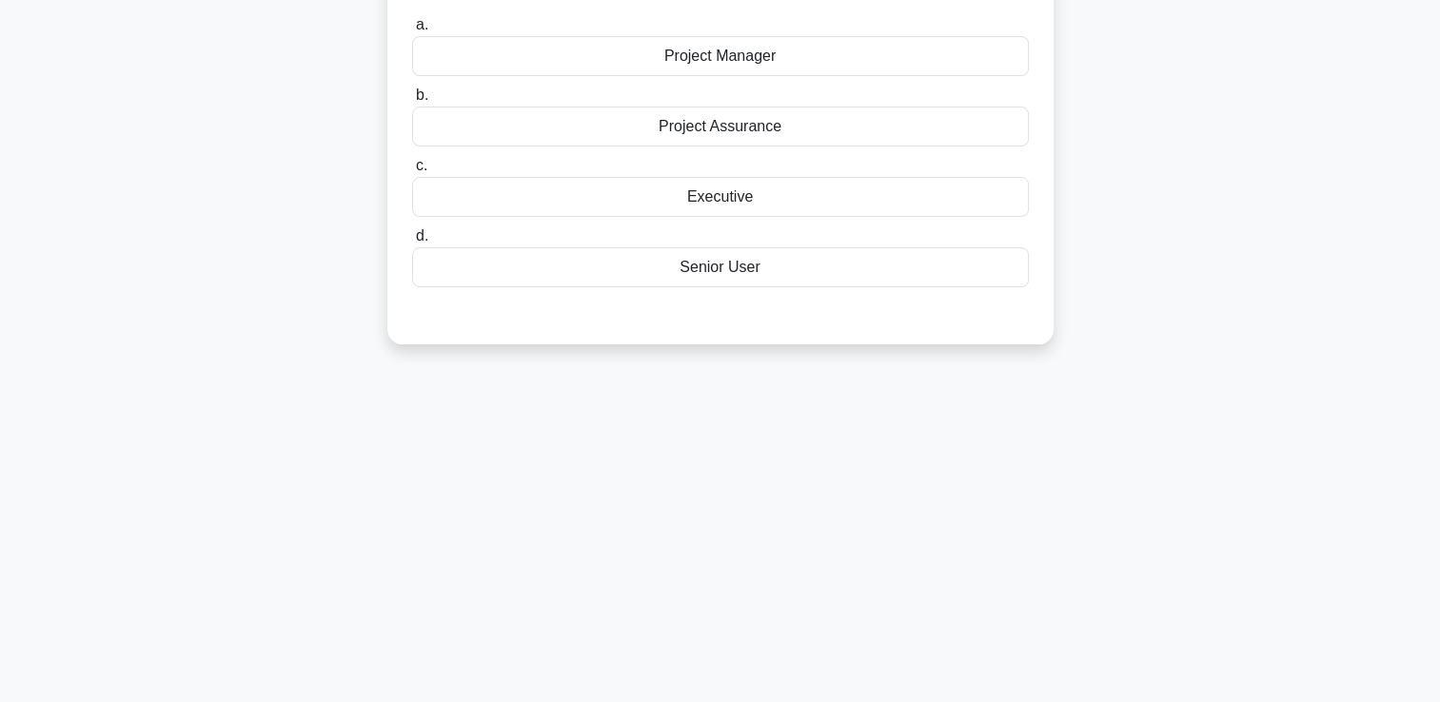
scroll to position [0, 0]
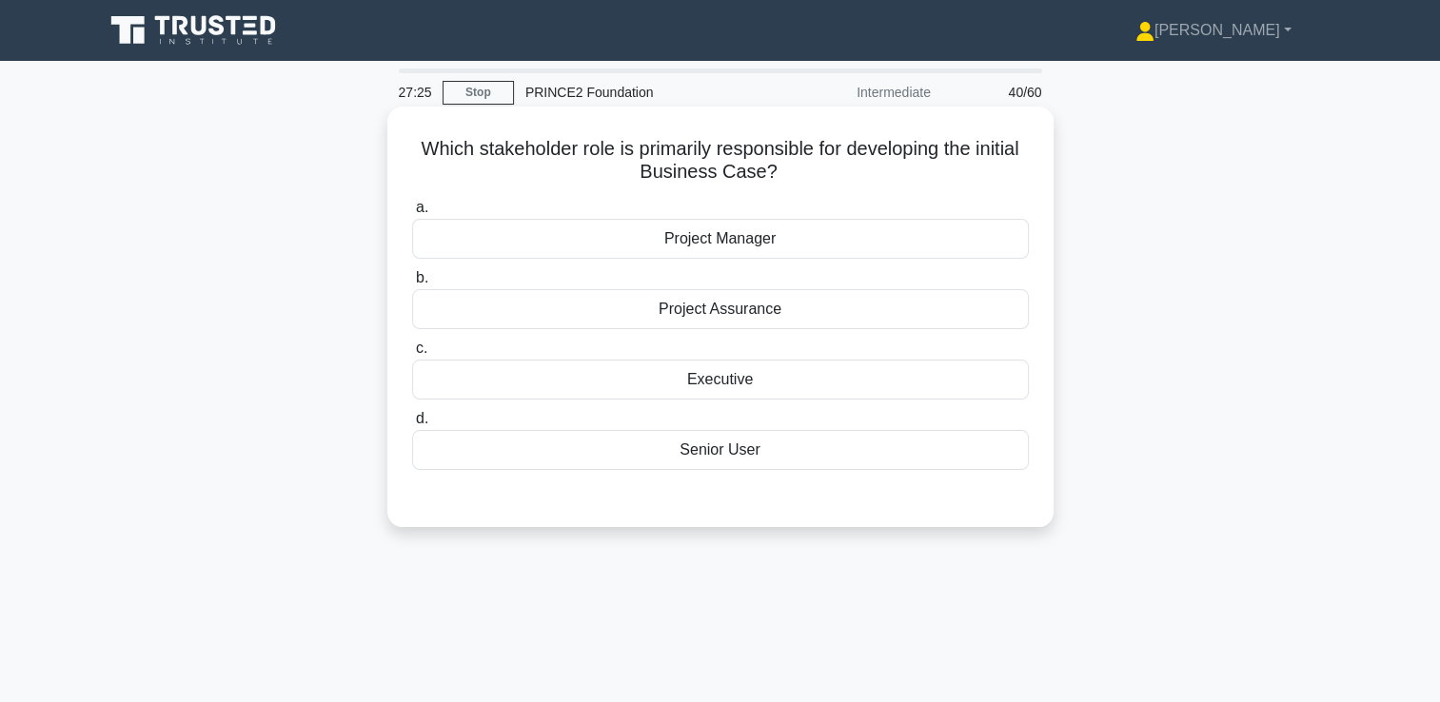
click at [729, 238] on div "Project Manager" at bounding box center [720, 239] width 617 height 40
click at [412, 214] on input "a. Project Manager" at bounding box center [412, 208] width 0 height 12
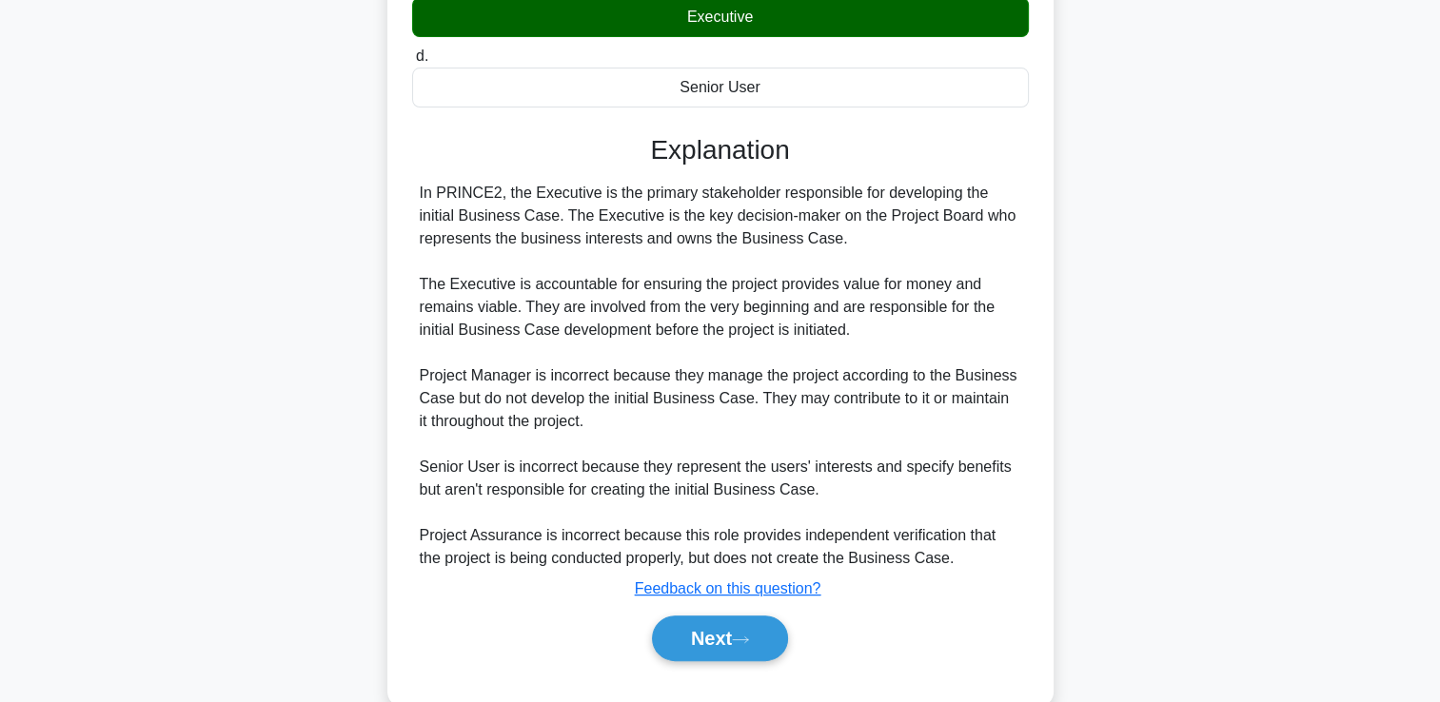
scroll to position [403, 0]
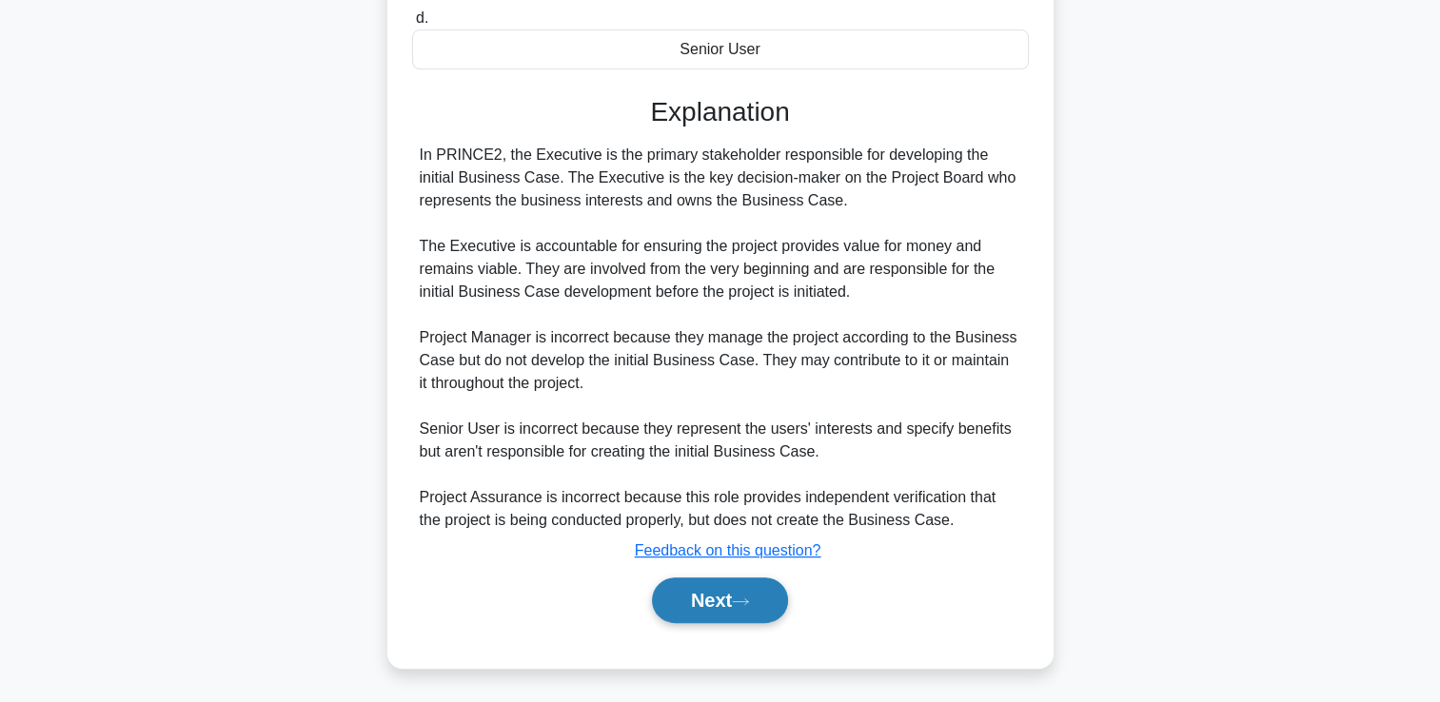
click at [724, 599] on button "Next" at bounding box center [720, 601] width 136 height 46
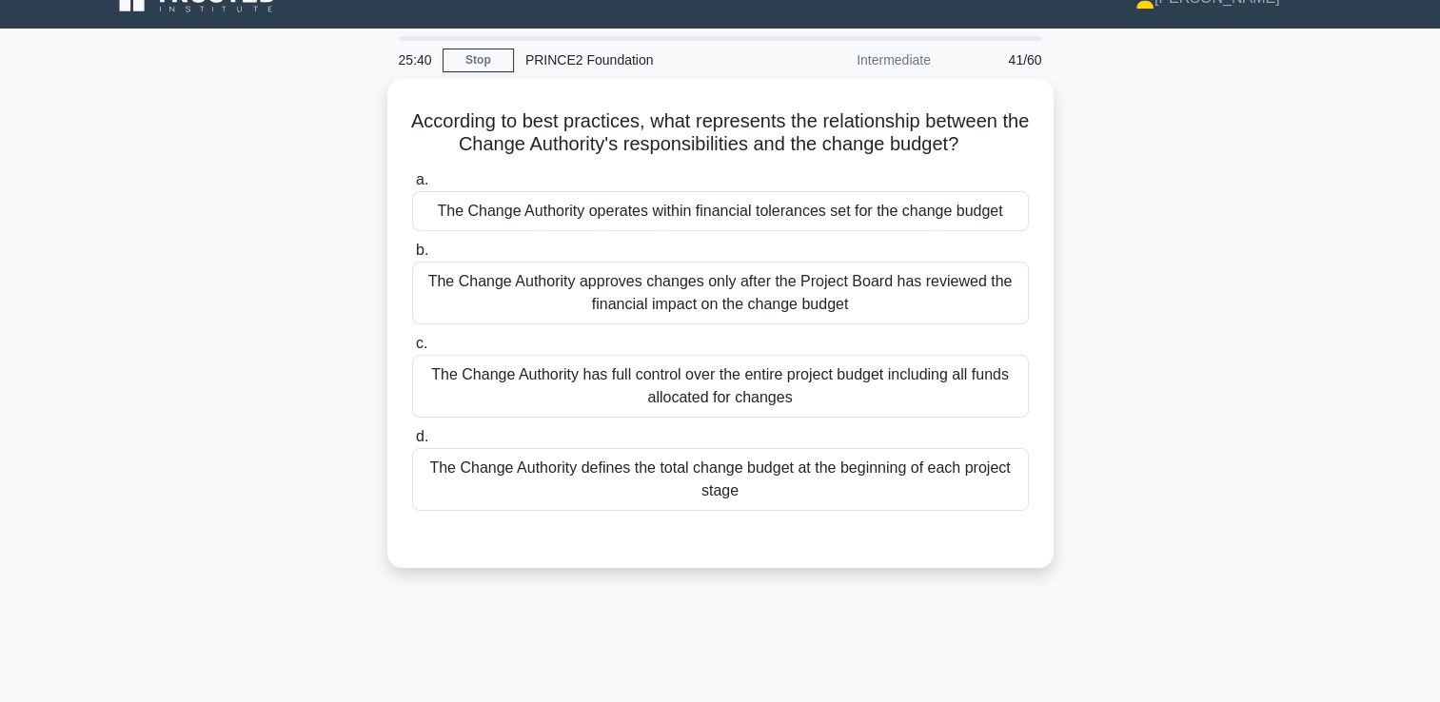
scroll to position [0, 0]
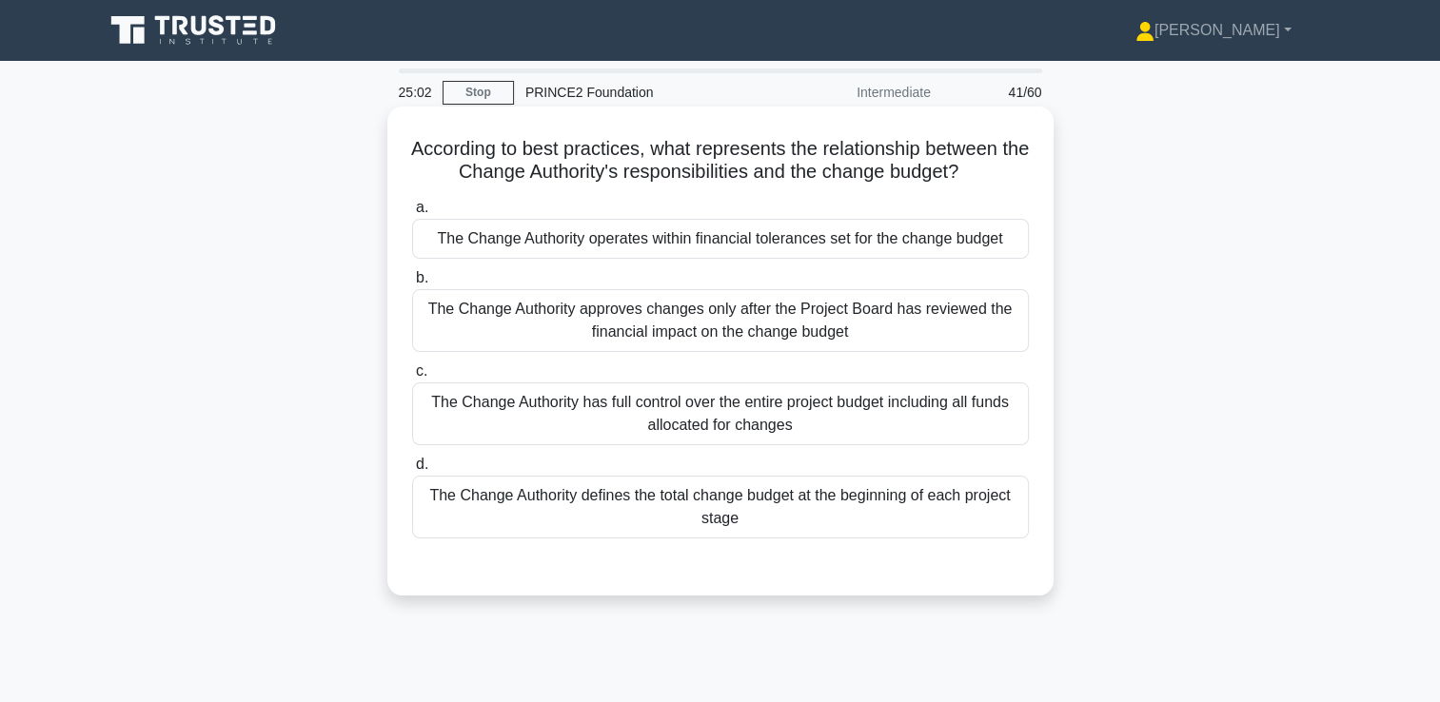
click at [816, 238] on div "The Change Authority operates within financial tolerances set for the change bu…" at bounding box center [720, 239] width 617 height 40
click at [412, 214] on input "a. The Change Authority operates within financial tolerances set for the change…" at bounding box center [412, 208] width 0 height 12
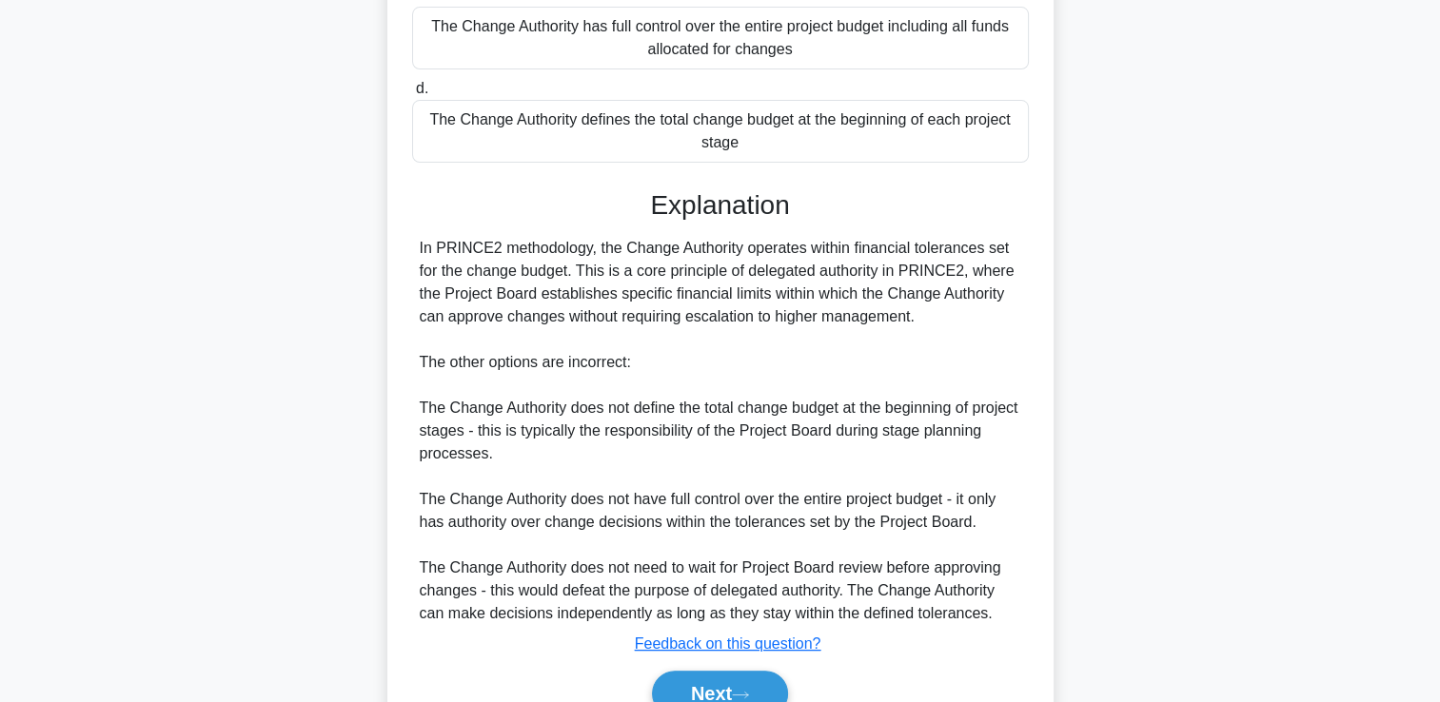
scroll to position [469, 0]
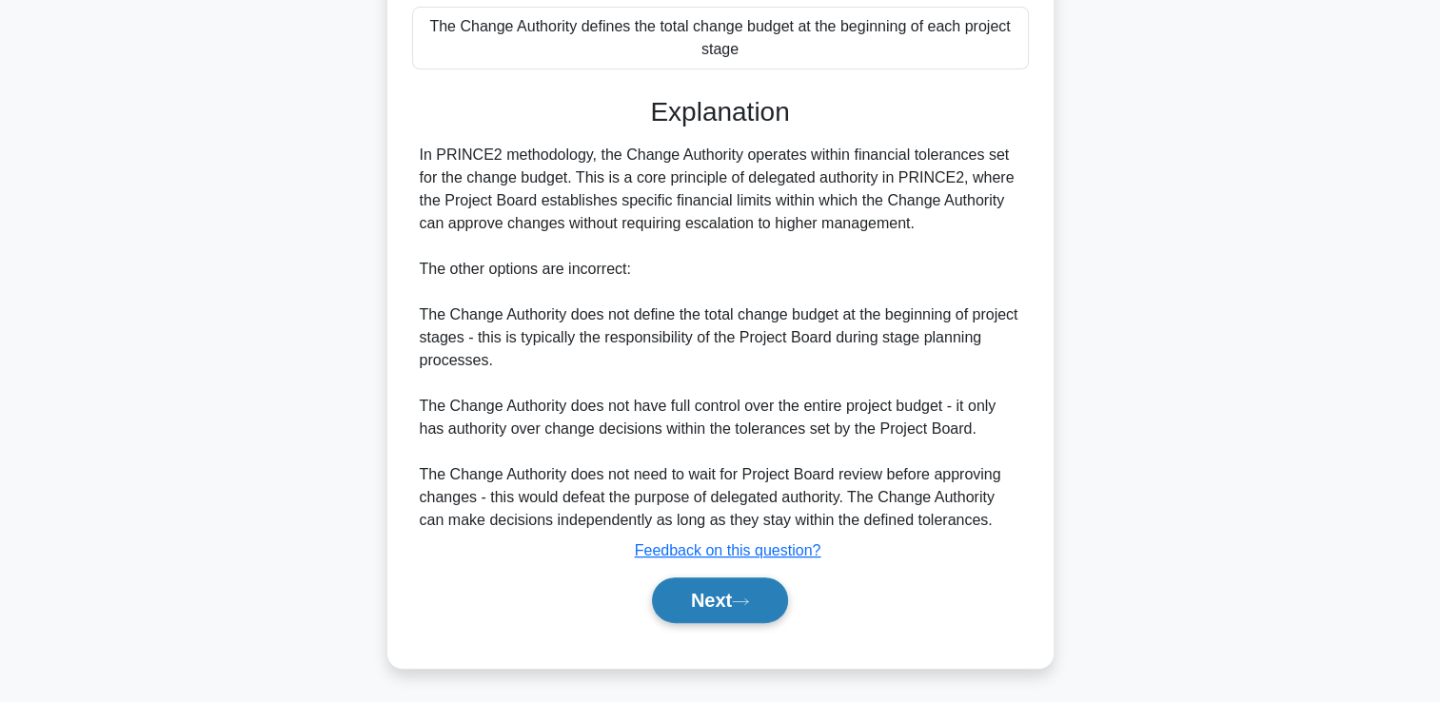
click at [710, 599] on button "Next" at bounding box center [720, 601] width 136 height 46
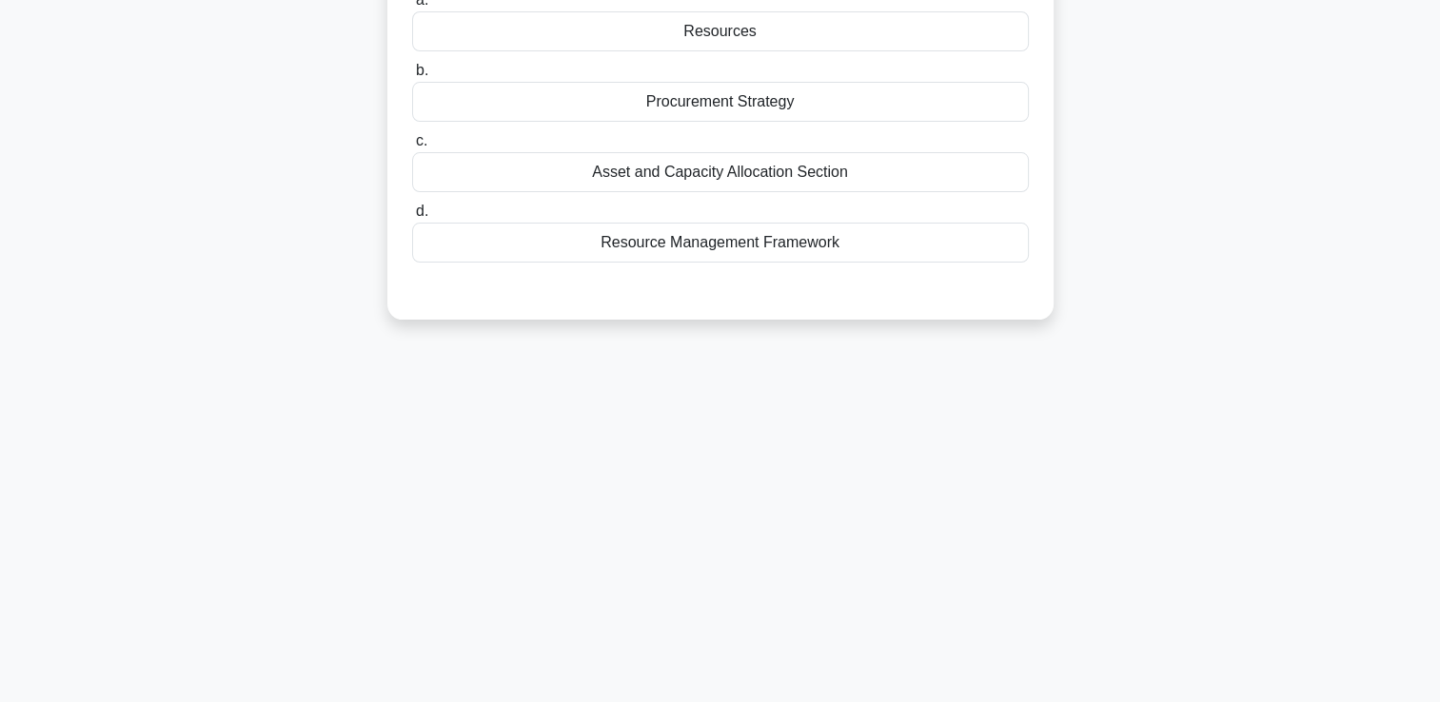
scroll to position [40, 0]
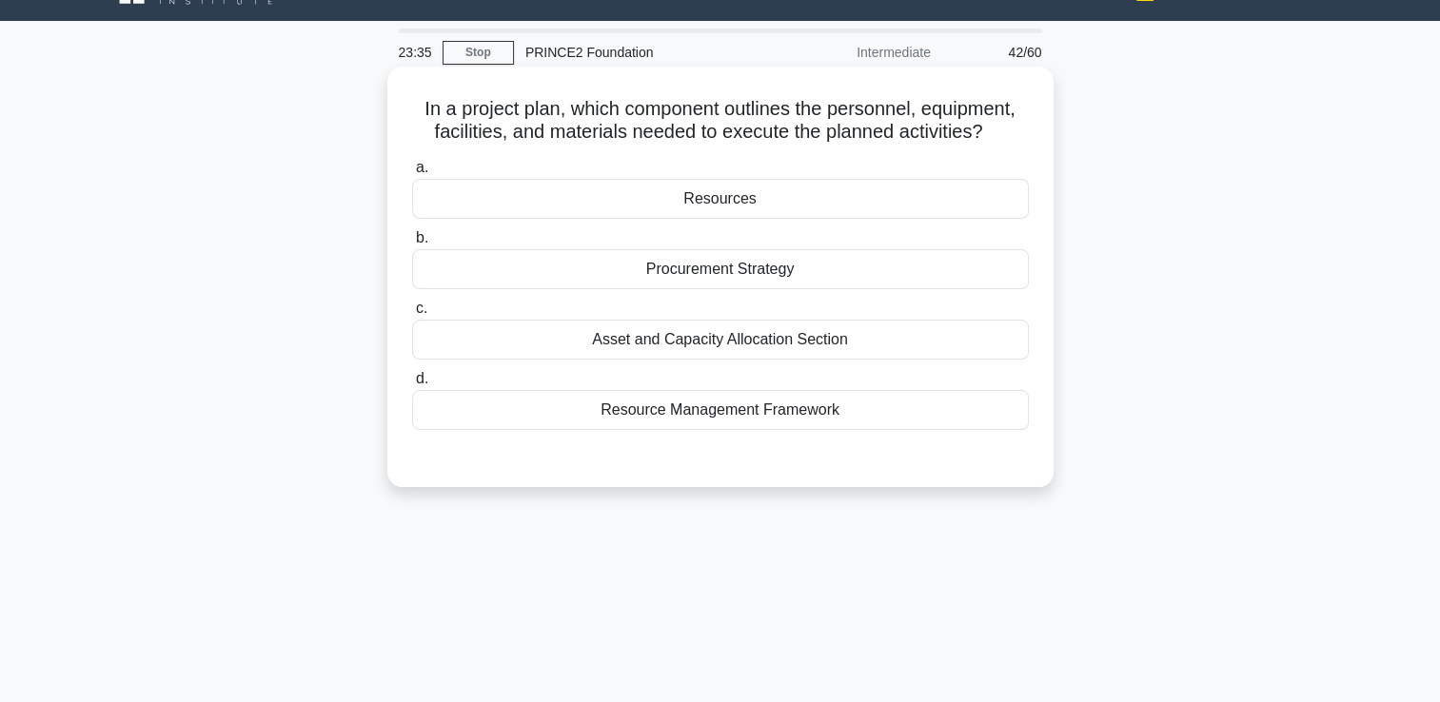
click at [723, 205] on div "Resources" at bounding box center [720, 199] width 617 height 40
click at [412, 174] on input "a. Resources" at bounding box center [412, 168] width 0 height 12
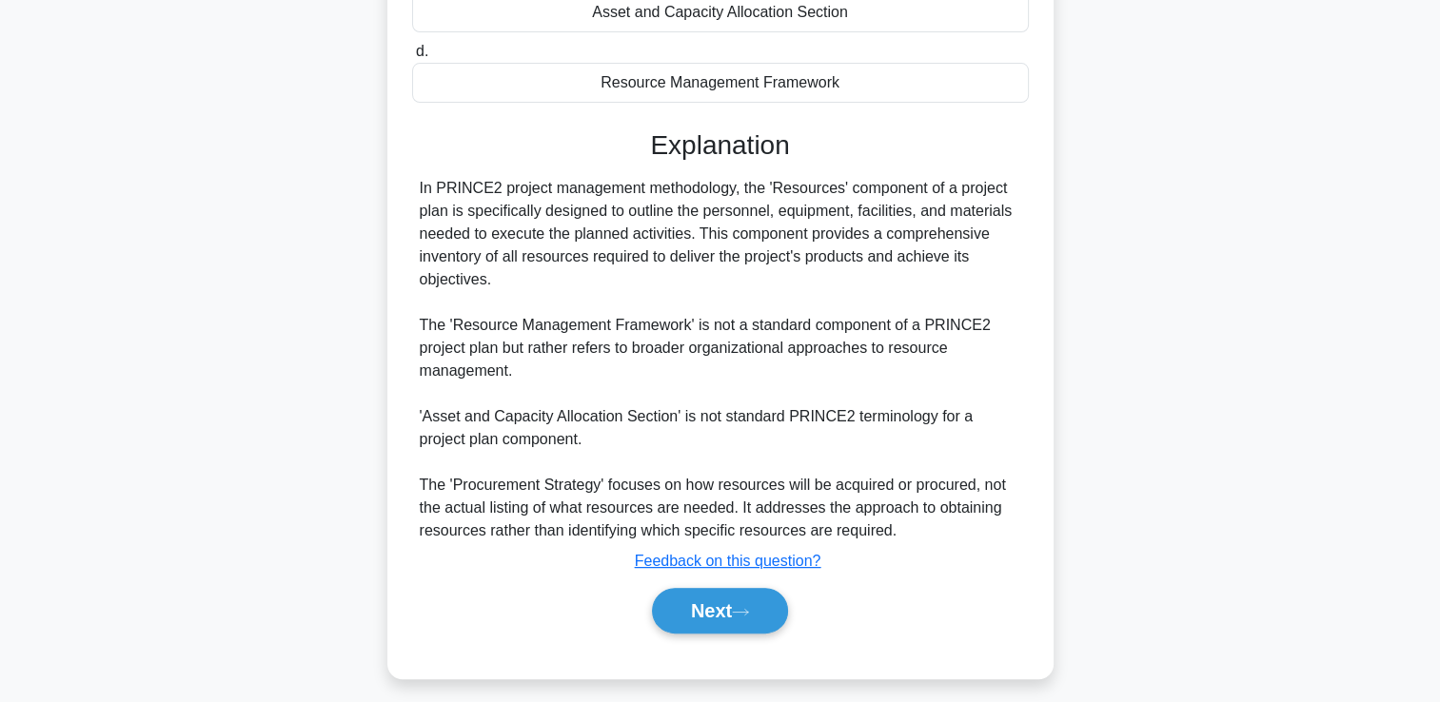
scroll to position [378, 0]
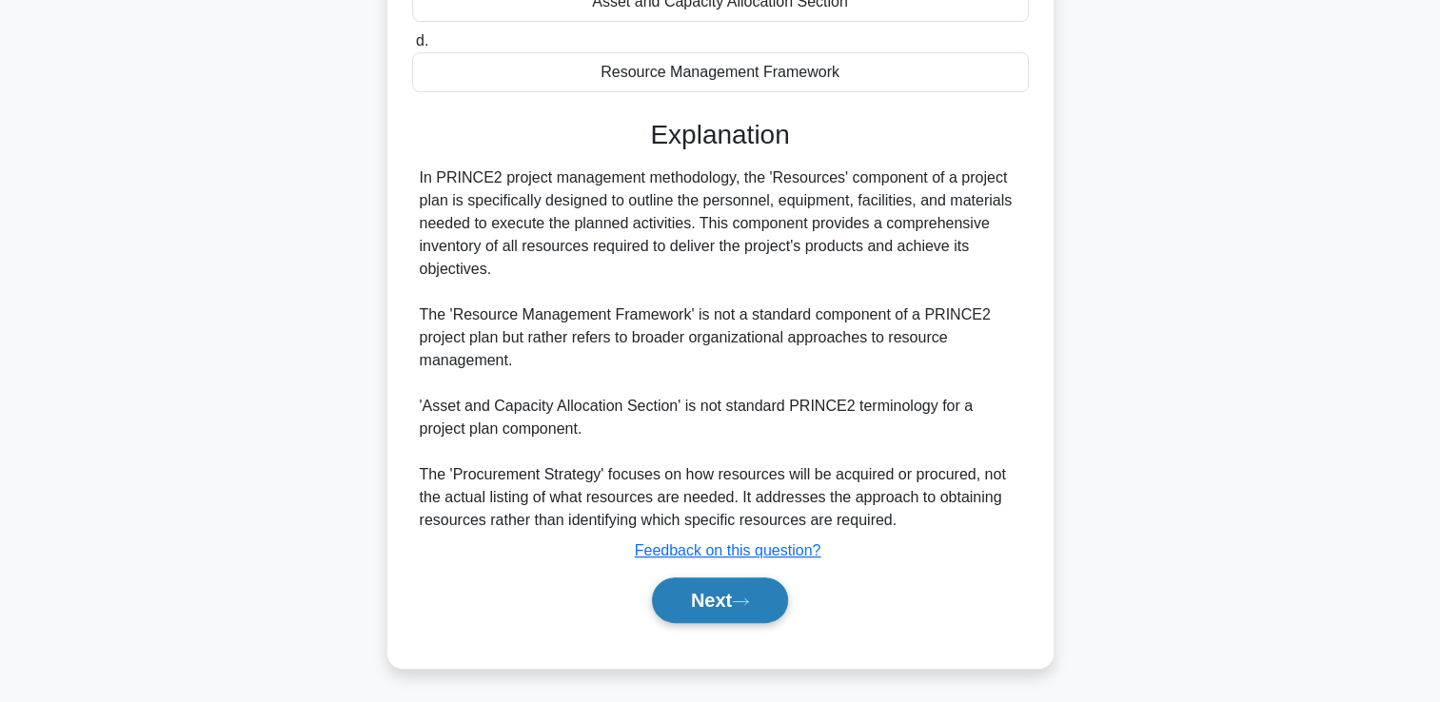
click at [712, 599] on button "Next" at bounding box center [720, 601] width 136 height 46
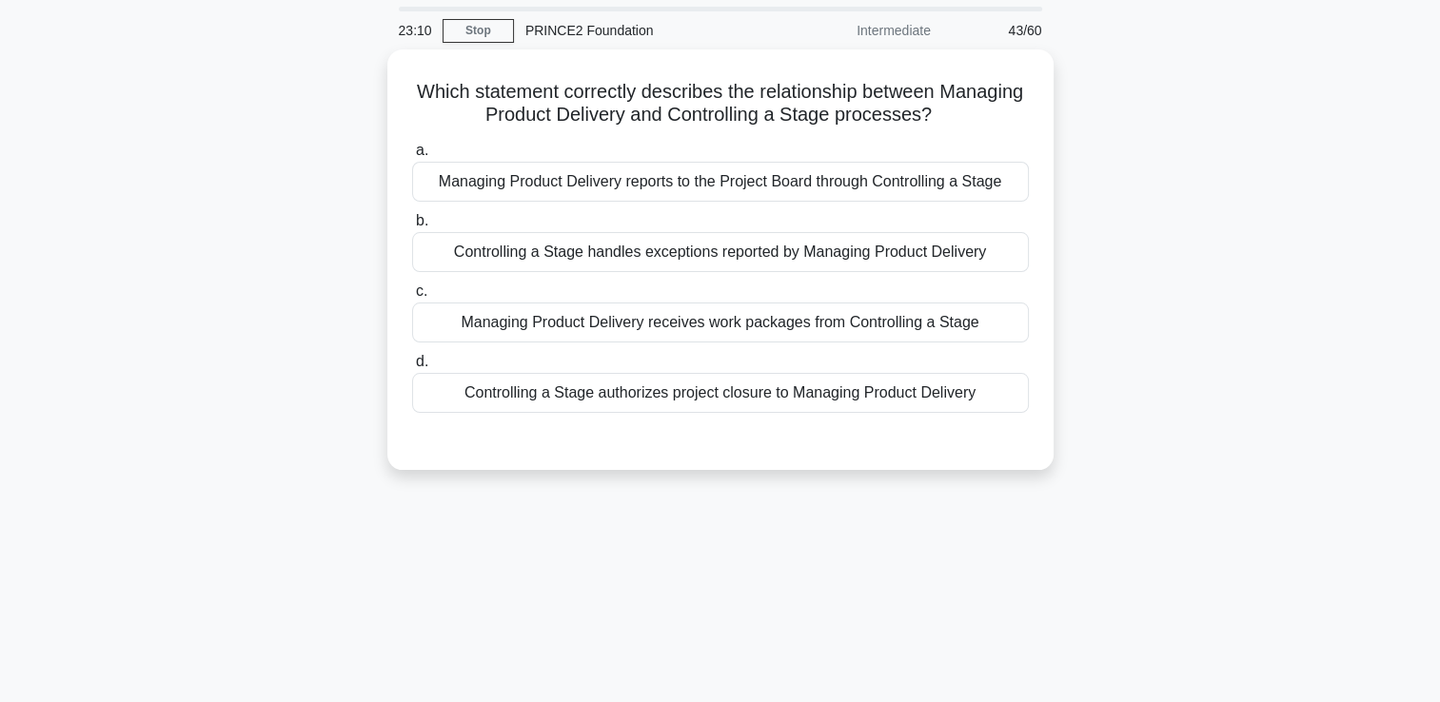
scroll to position [95, 0]
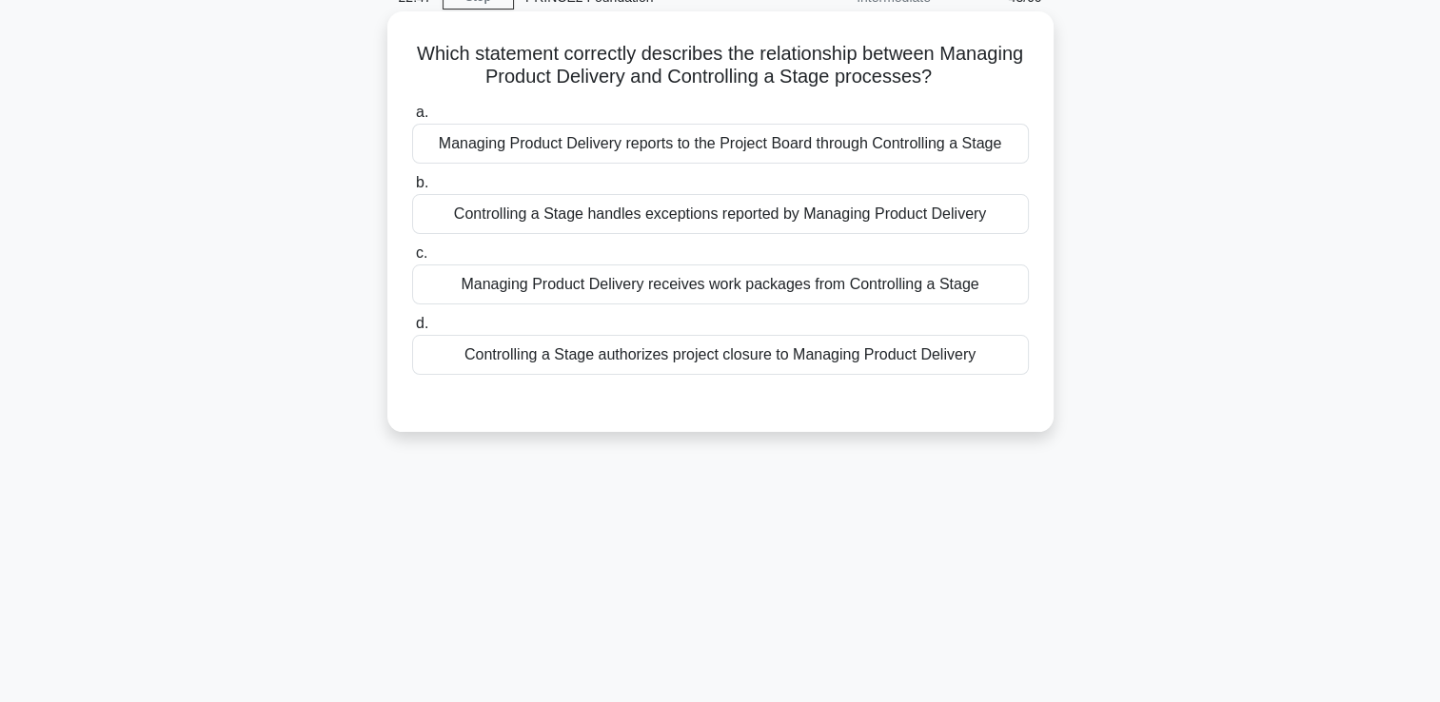
click at [659, 219] on div "Controlling a Stage handles exceptions reported by Managing Product Delivery" at bounding box center [720, 214] width 617 height 40
click at [412, 189] on input "b. Controlling a Stage handles exceptions reported by Managing Product Delivery" at bounding box center [412, 183] width 0 height 12
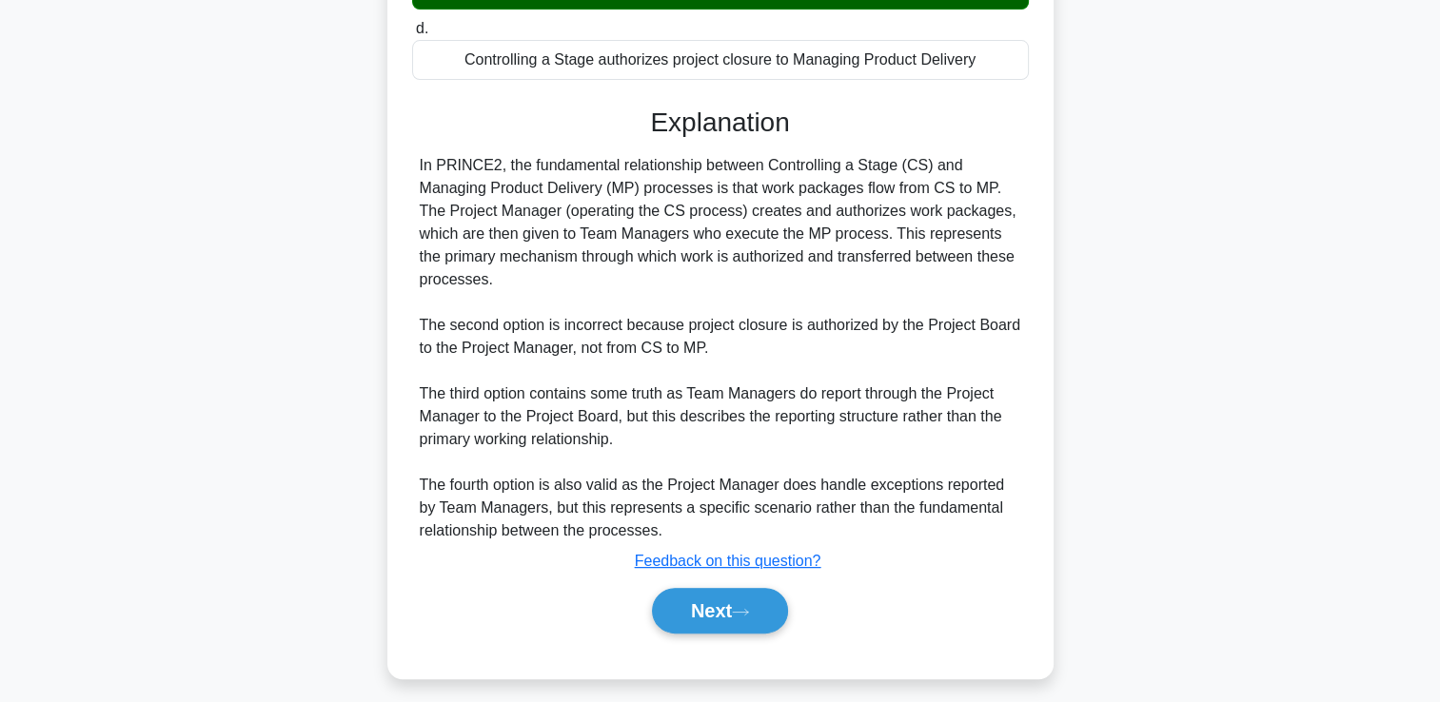
scroll to position [403, 0]
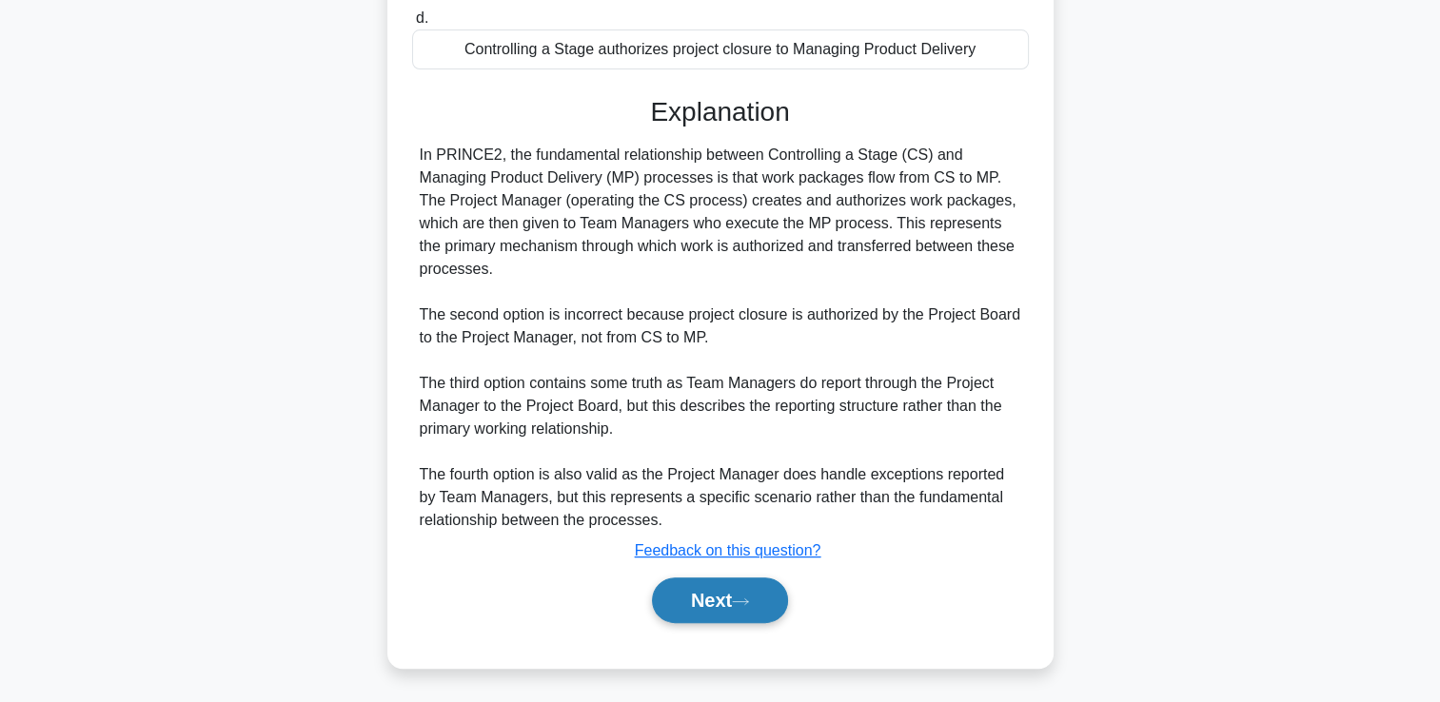
click at [758, 609] on button "Next" at bounding box center [720, 601] width 136 height 46
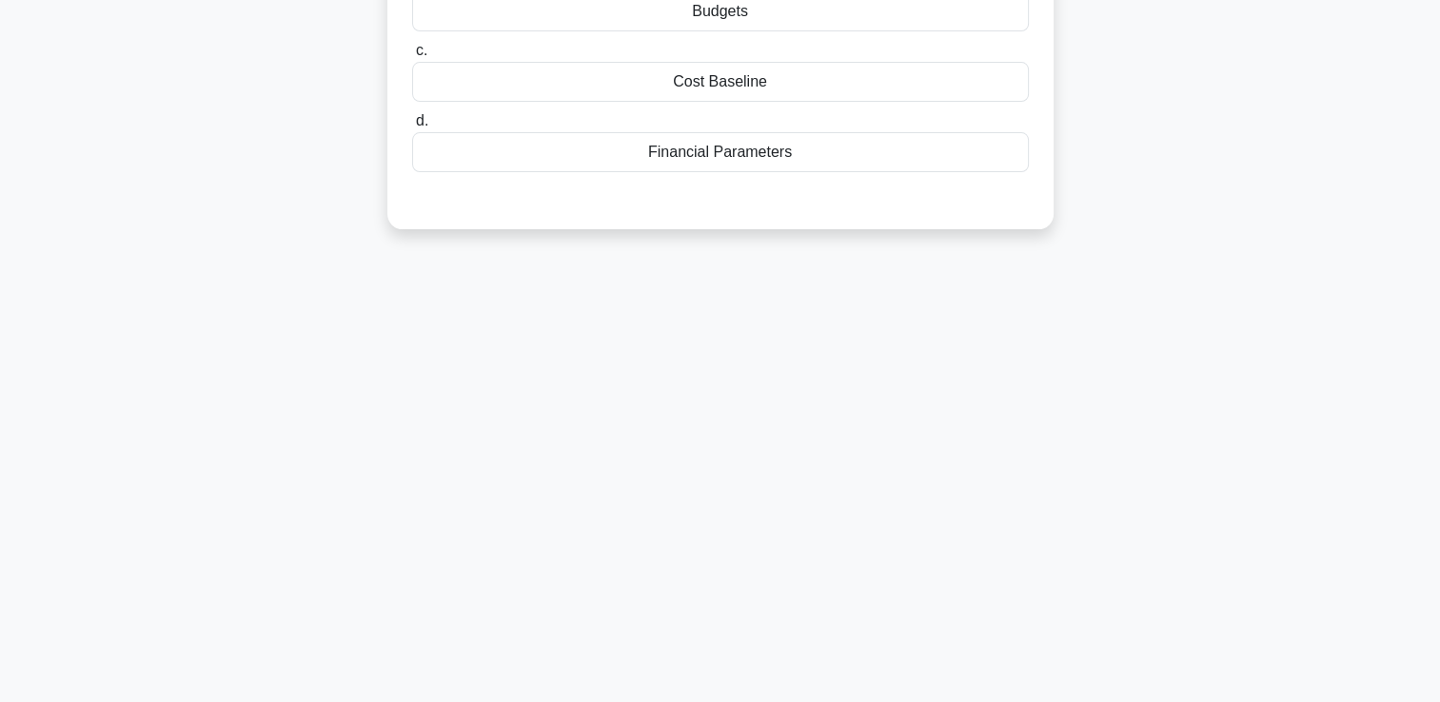
scroll to position [0, 0]
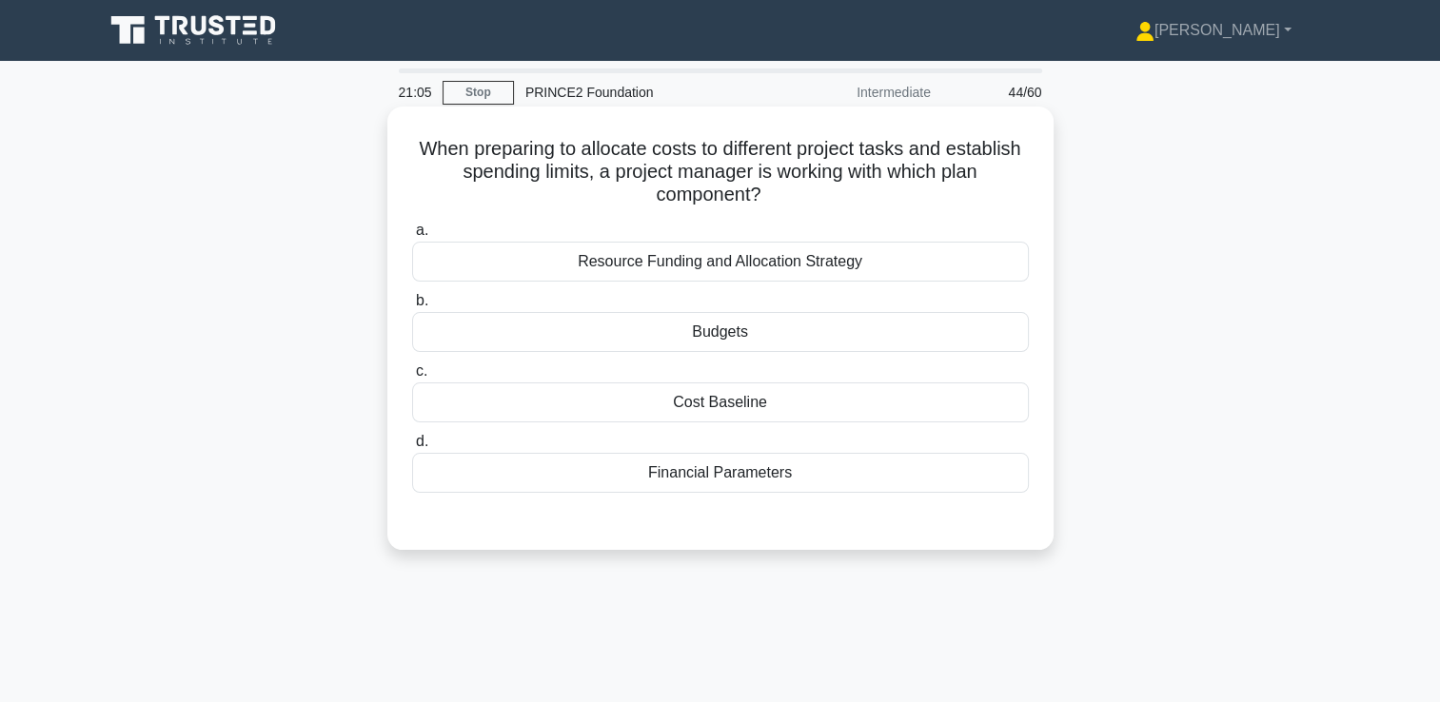
click at [731, 329] on div "Budgets" at bounding box center [720, 332] width 617 height 40
click at [412, 307] on input "b. Budgets" at bounding box center [412, 301] width 0 height 12
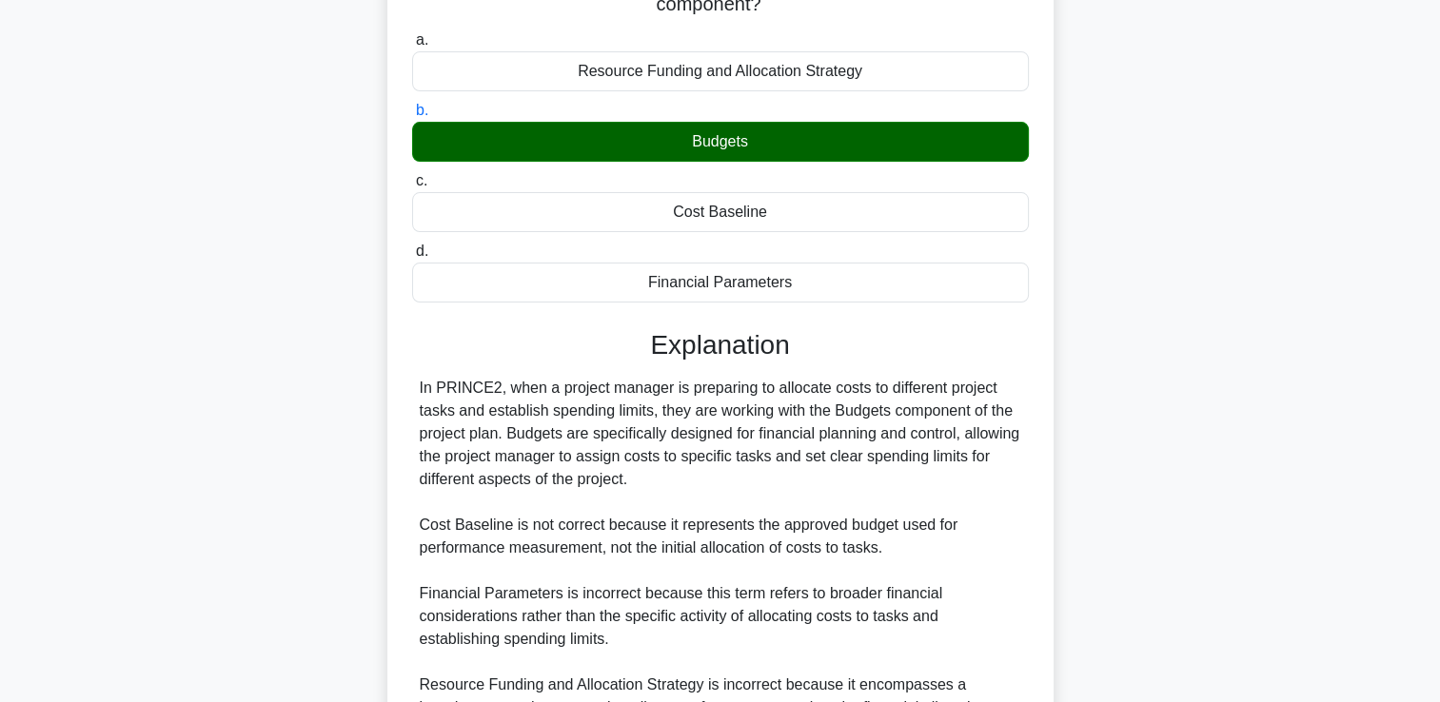
scroll to position [401, 0]
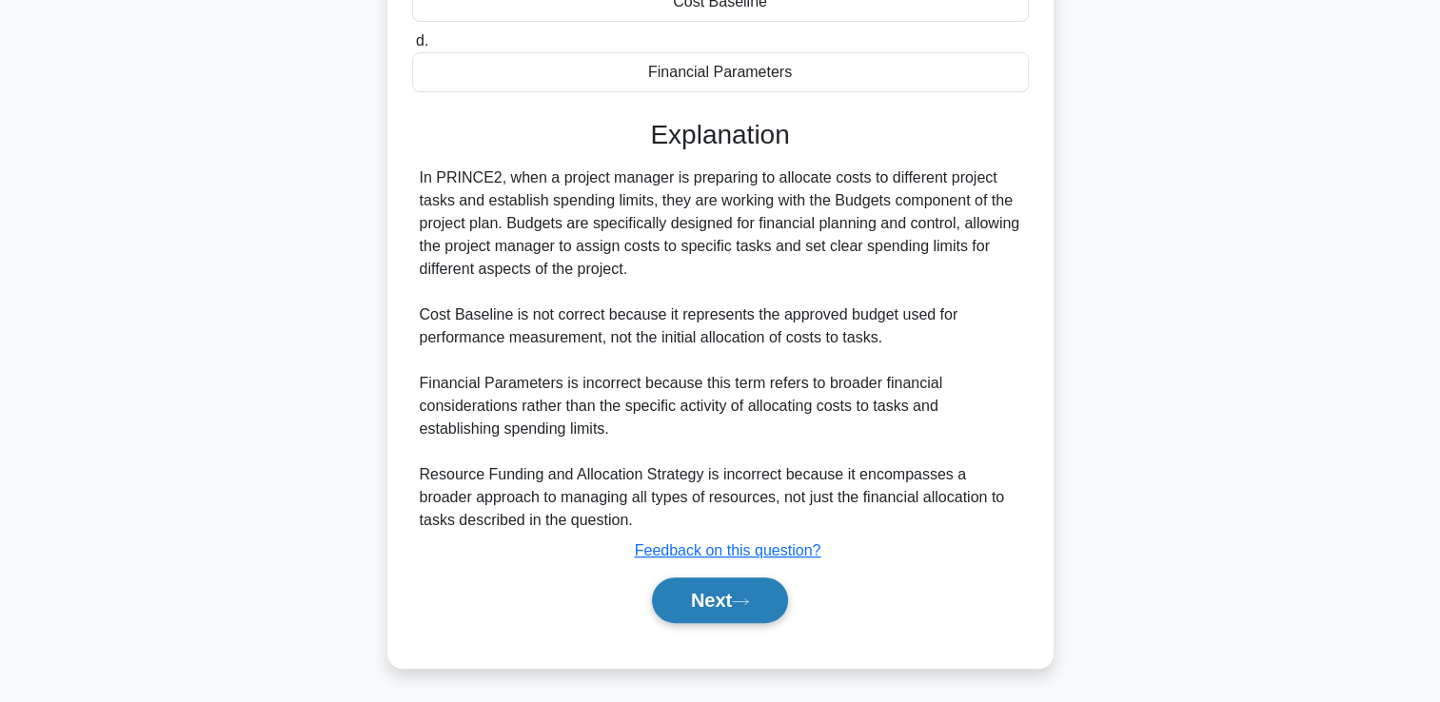
click at [698, 599] on button "Next" at bounding box center [720, 601] width 136 height 46
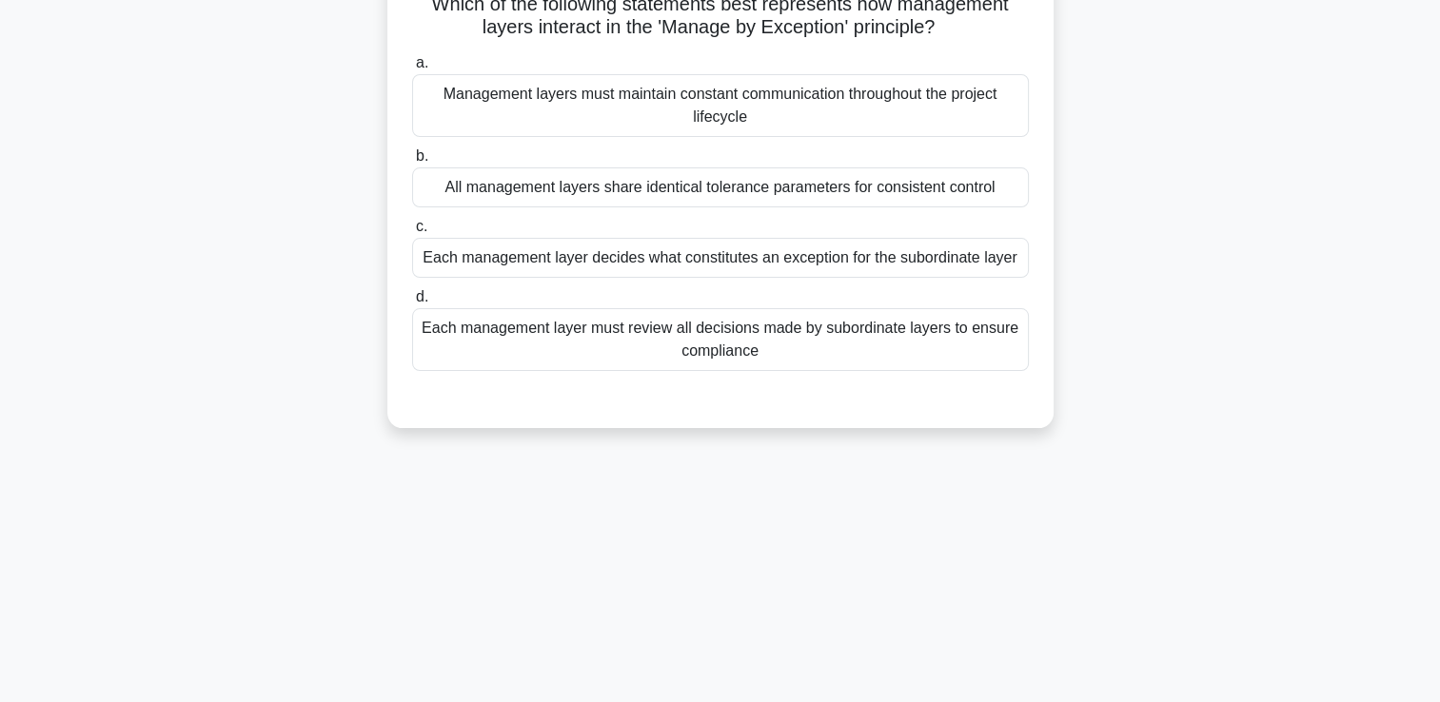
scroll to position [0, 0]
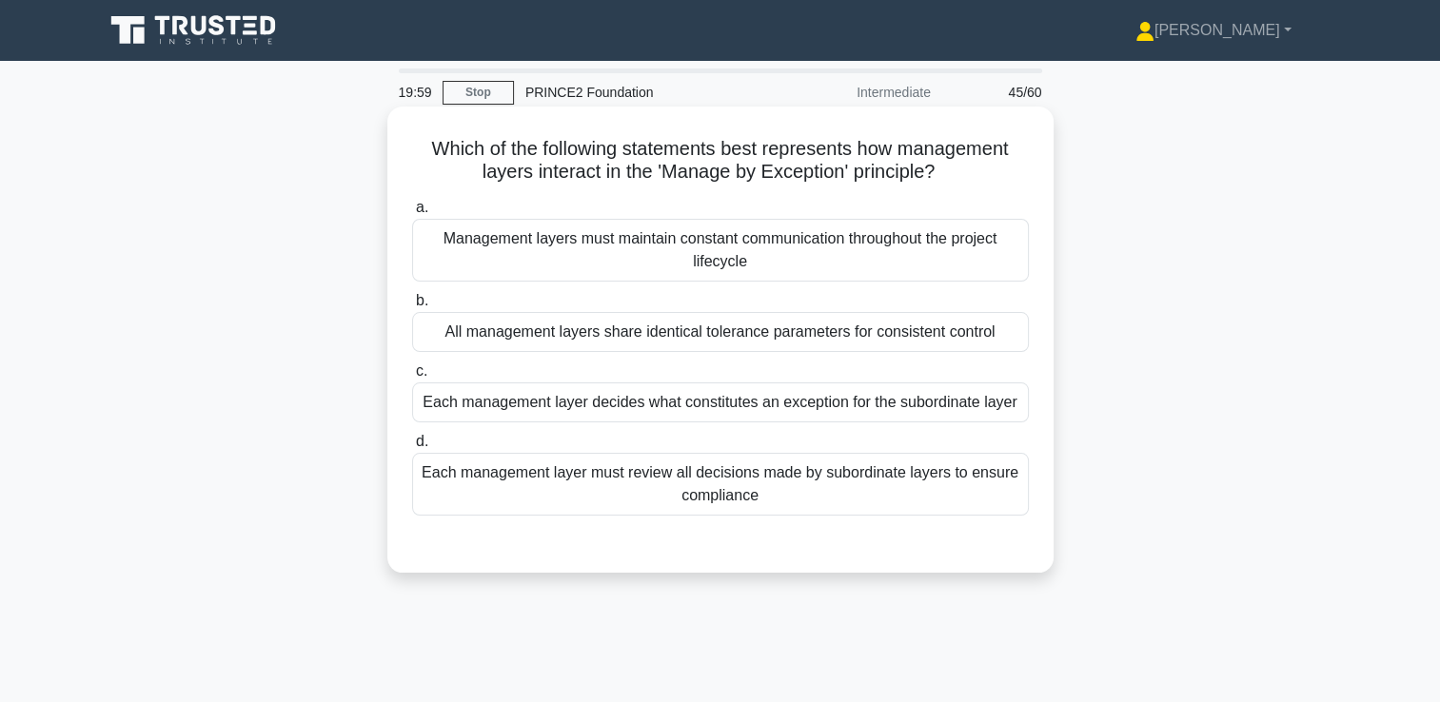
click at [685, 405] on div "Each management layer decides what constitutes an exception for the subordinate…" at bounding box center [720, 403] width 617 height 40
click at [412, 378] on input "c. Each management layer decides what constitutes an exception for the subordin…" at bounding box center [412, 371] width 0 height 12
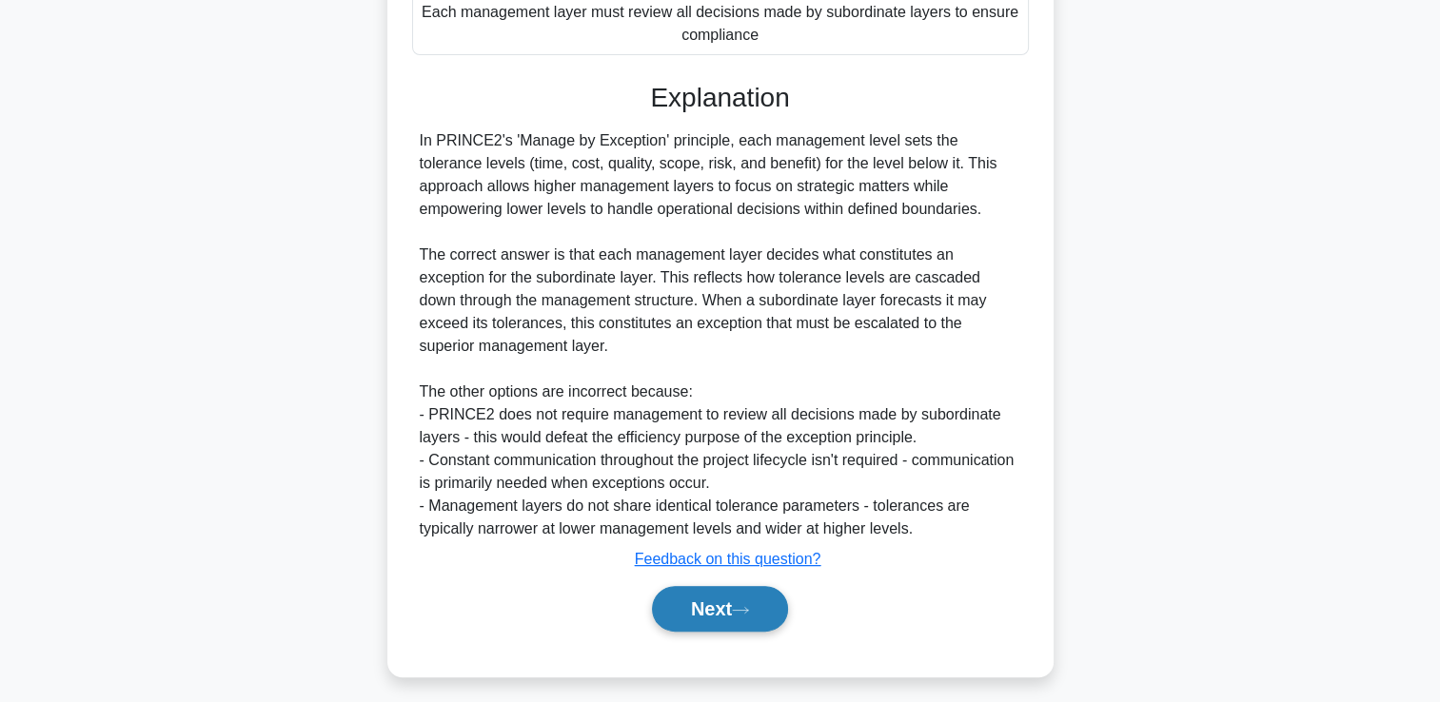
scroll to position [492, 0]
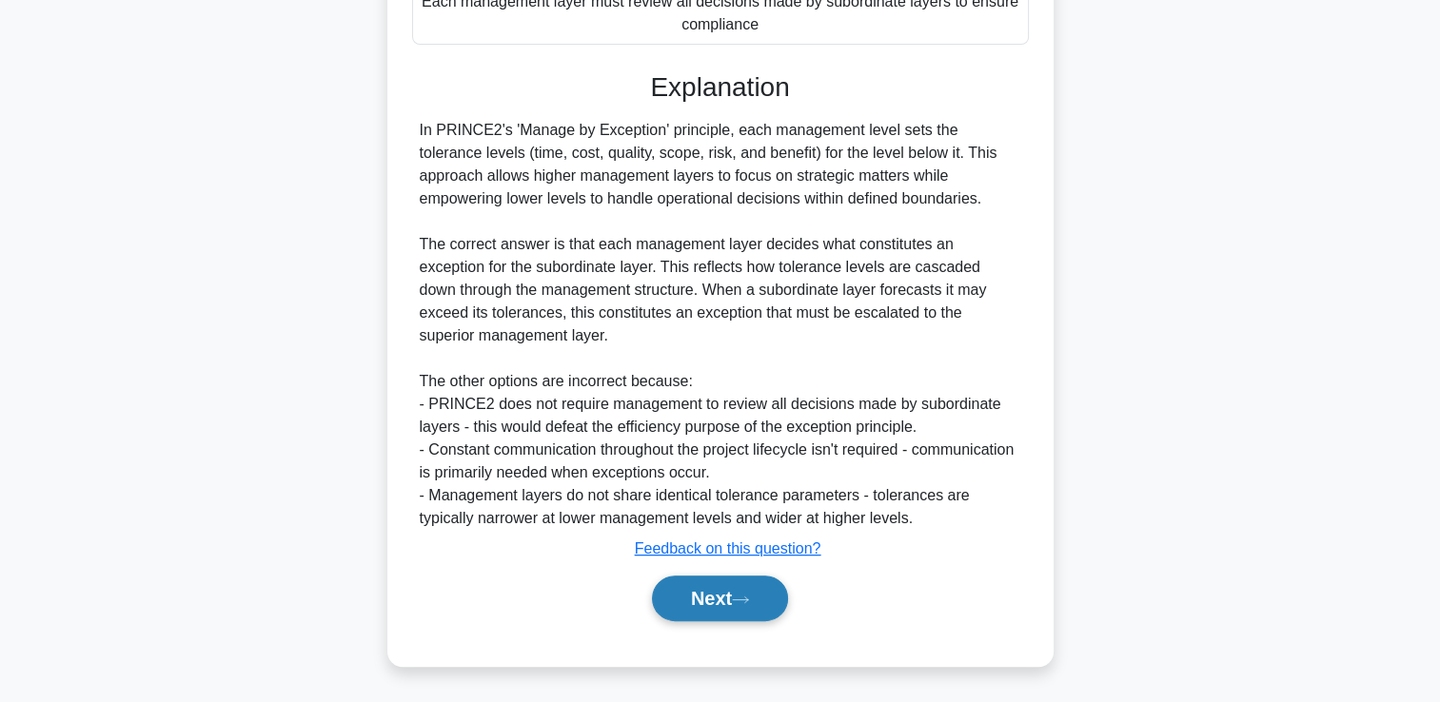
click at [709, 607] on button "Next" at bounding box center [720, 599] width 136 height 46
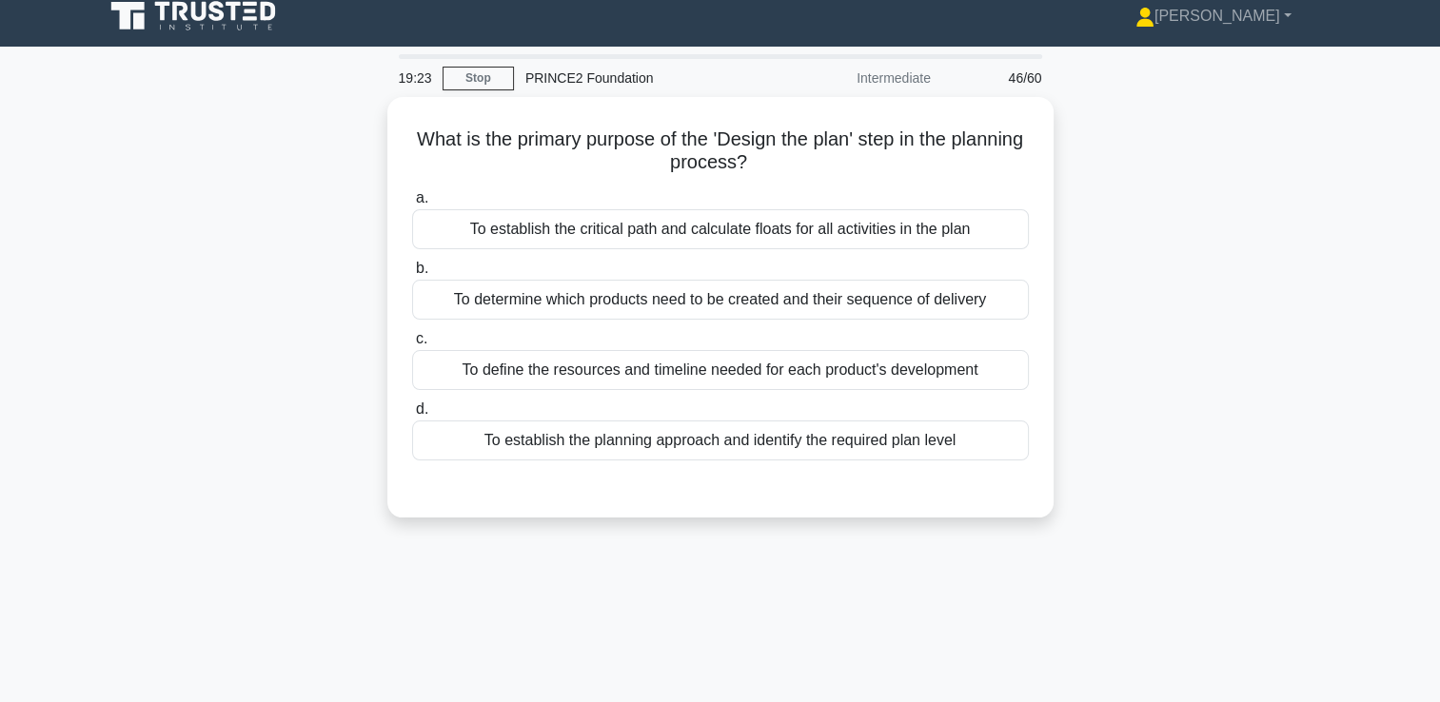
scroll to position [0, 0]
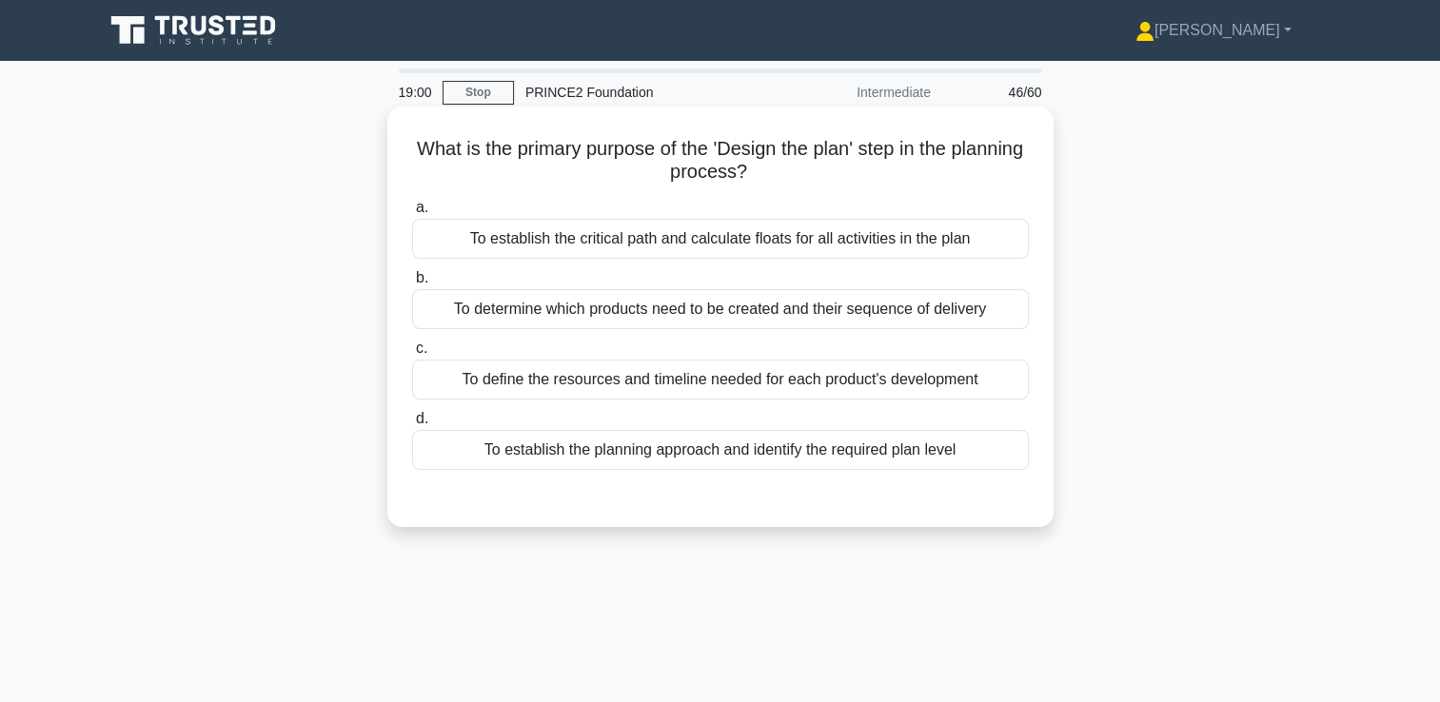
click at [716, 447] on div "To establish the planning approach and identify the required plan level" at bounding box center [720, 450] width 617 height 40
click at [412, 425] on input "d. To establish the planning approach and identify the required plan level" at bounding box center [412, 419] width 0 height 12
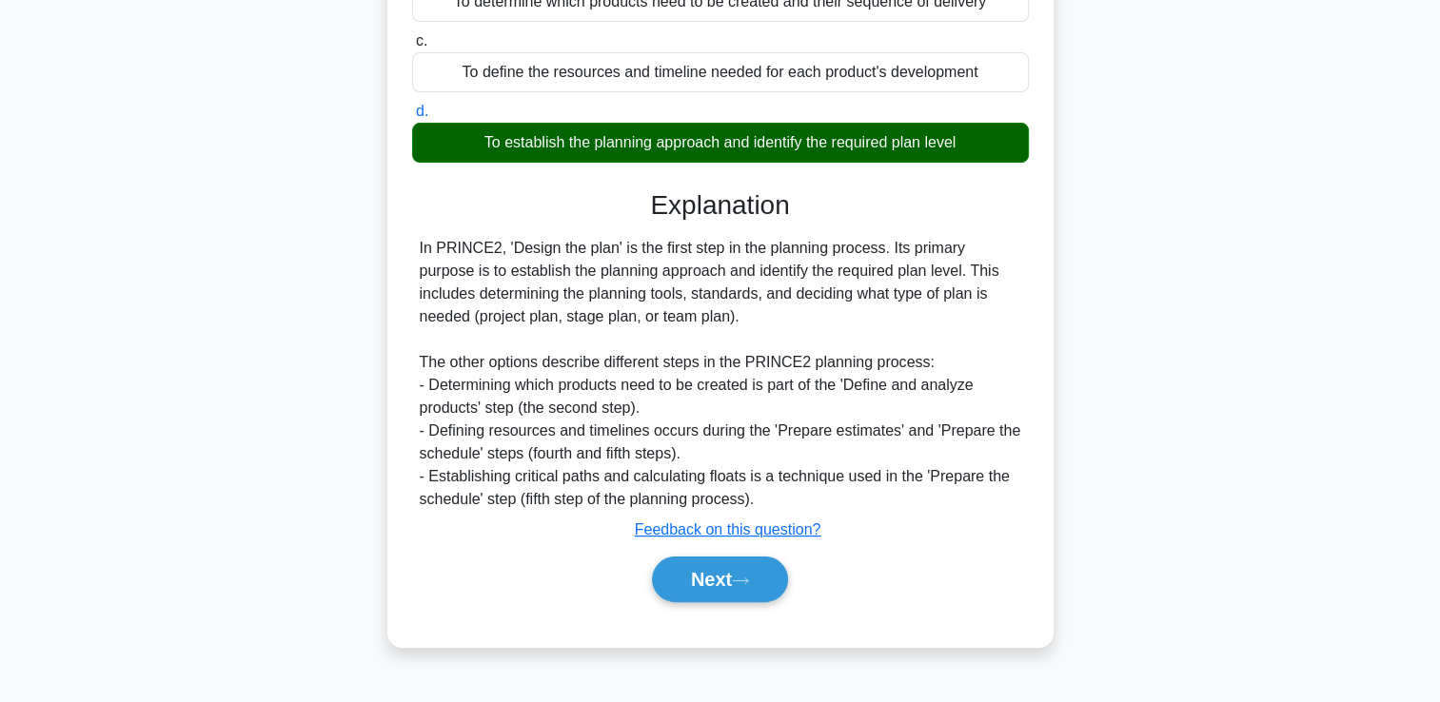
scroll to position [325, 0]
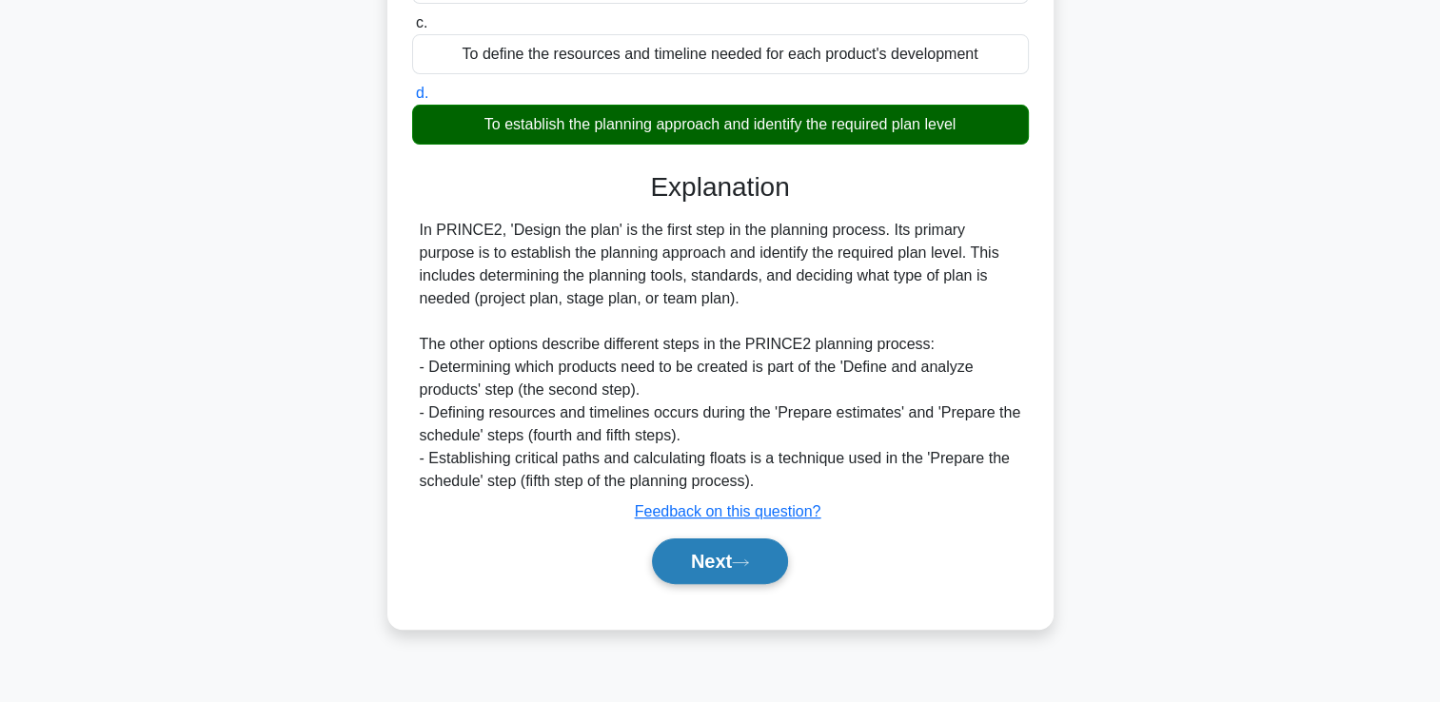
click at [713, 562] on button "Next" at bounding box center [720, 562] width 136 height 46
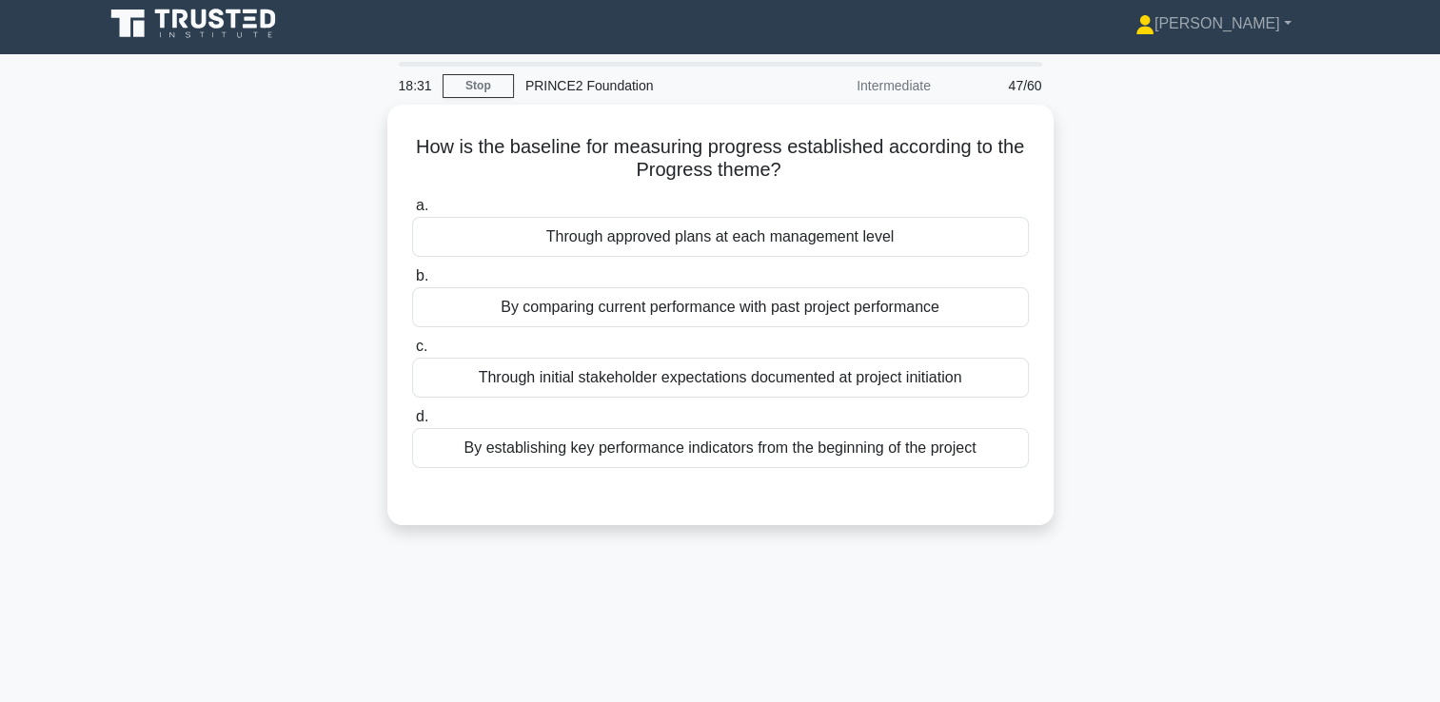
scroll to position [0, 0]
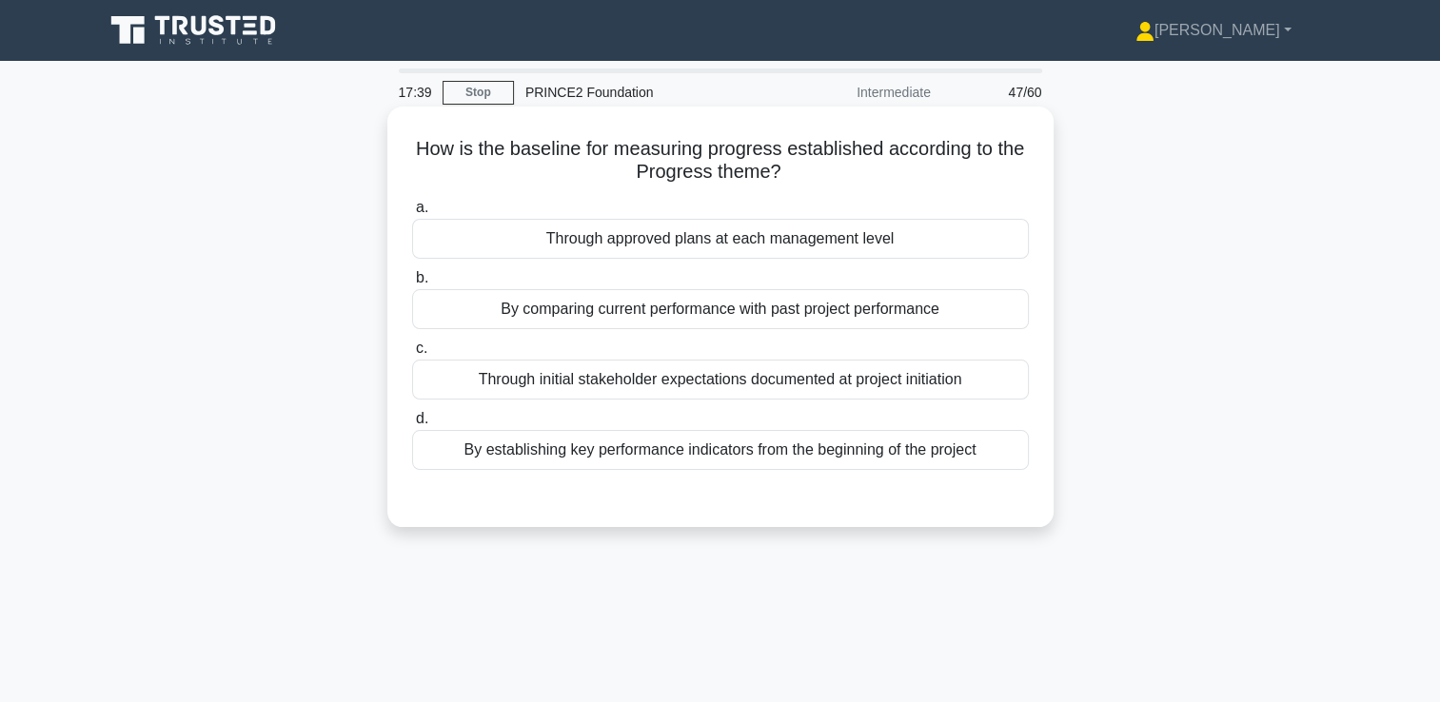
click at [650, 242] on div "Through approved plans at each management level" at bounding box center [720, 239] width 617 height 40
click at [412, 214] on input "a. Through approved plans at each management level" at bounding box center [412, 208] width 0 height 12
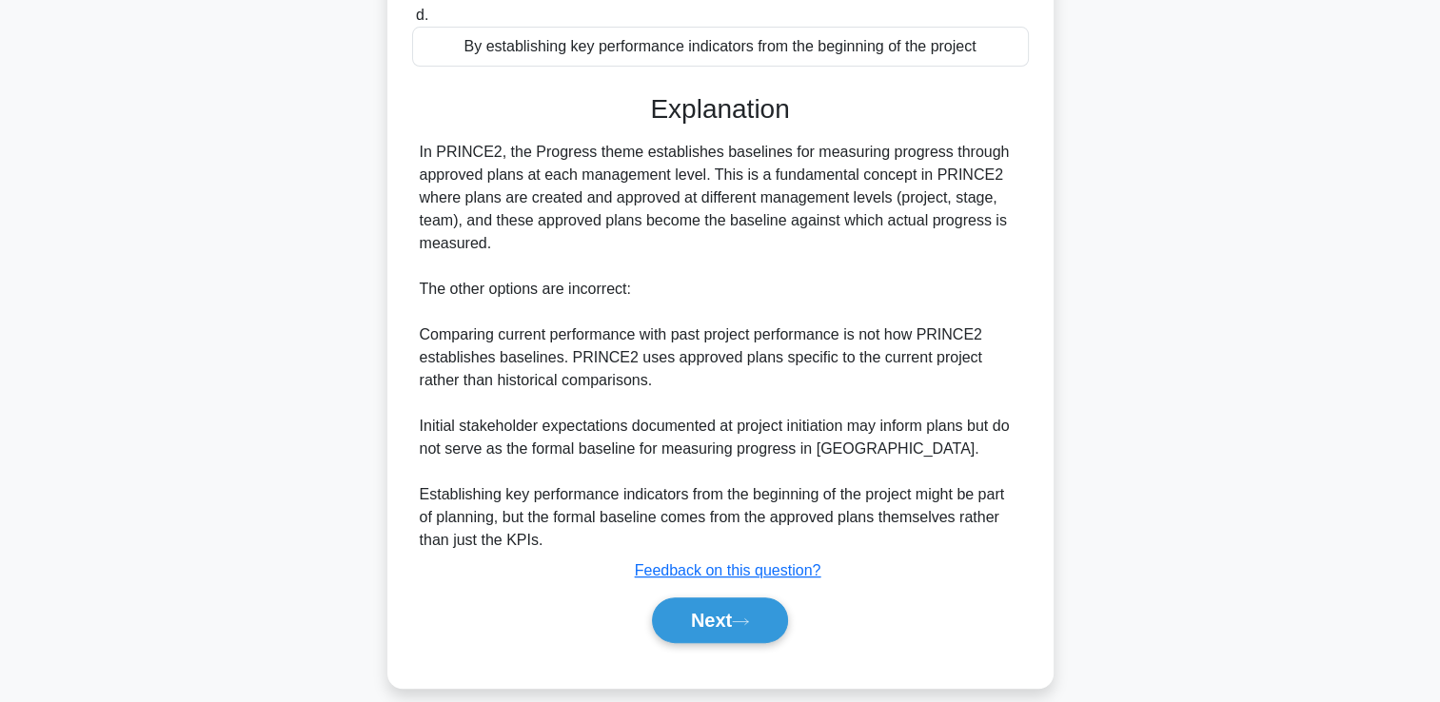
scroll to position [423, 0]
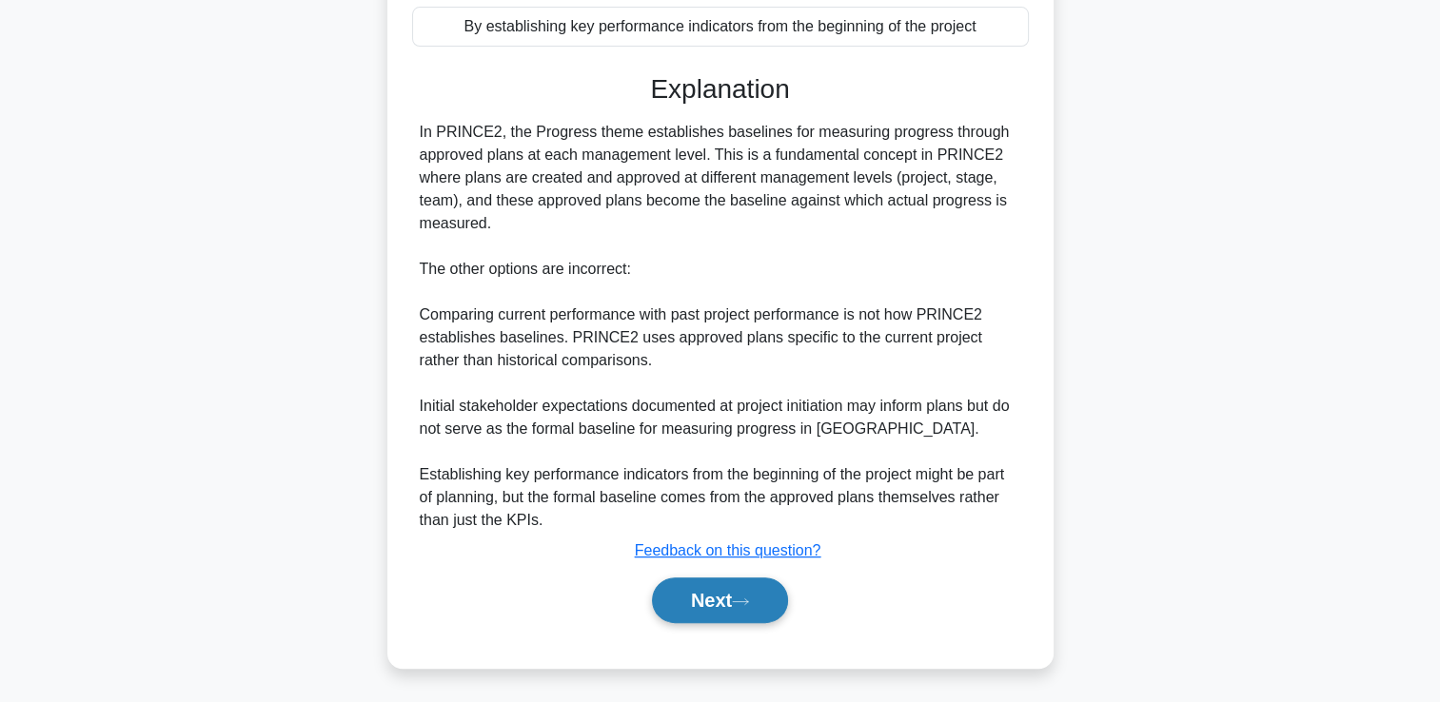
click at [740, 611] on button "Next" at bounding box center [720, 601] width 136 height 46
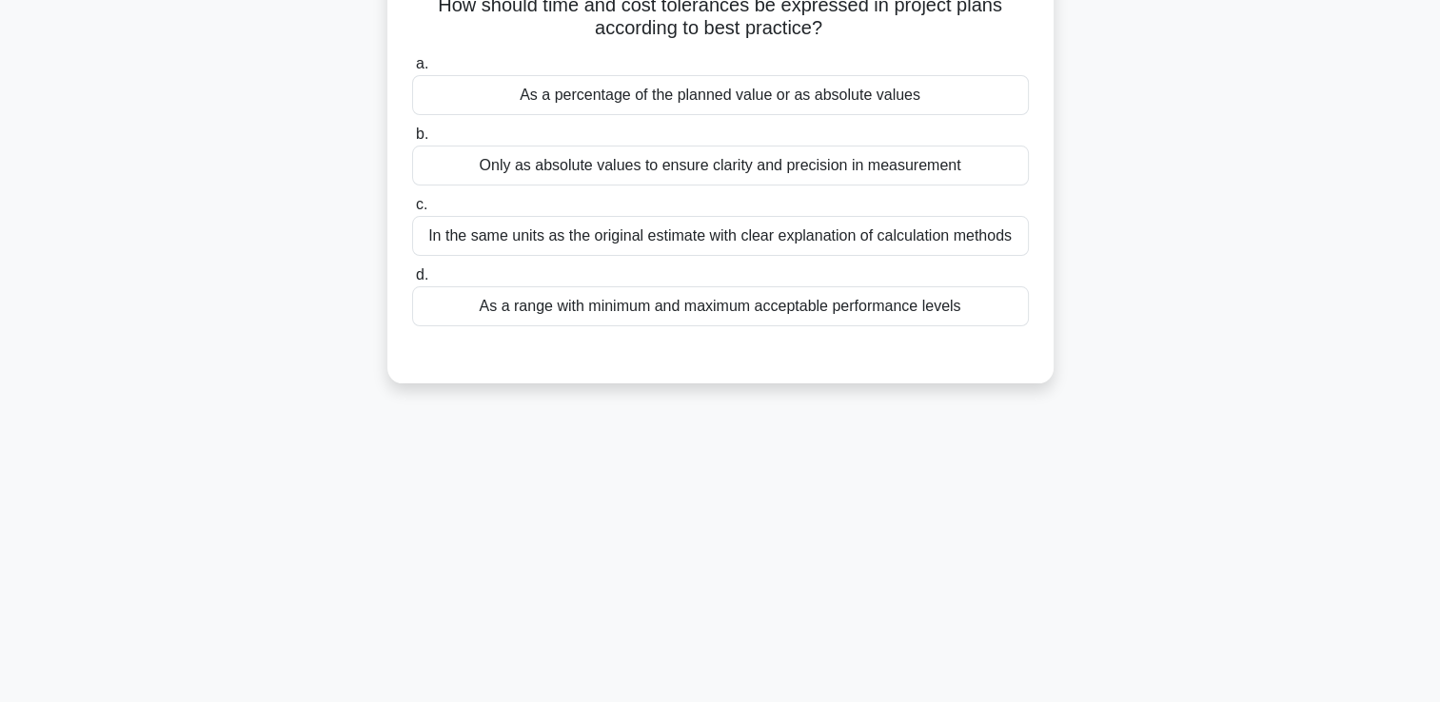
scroll to position [0, 0]
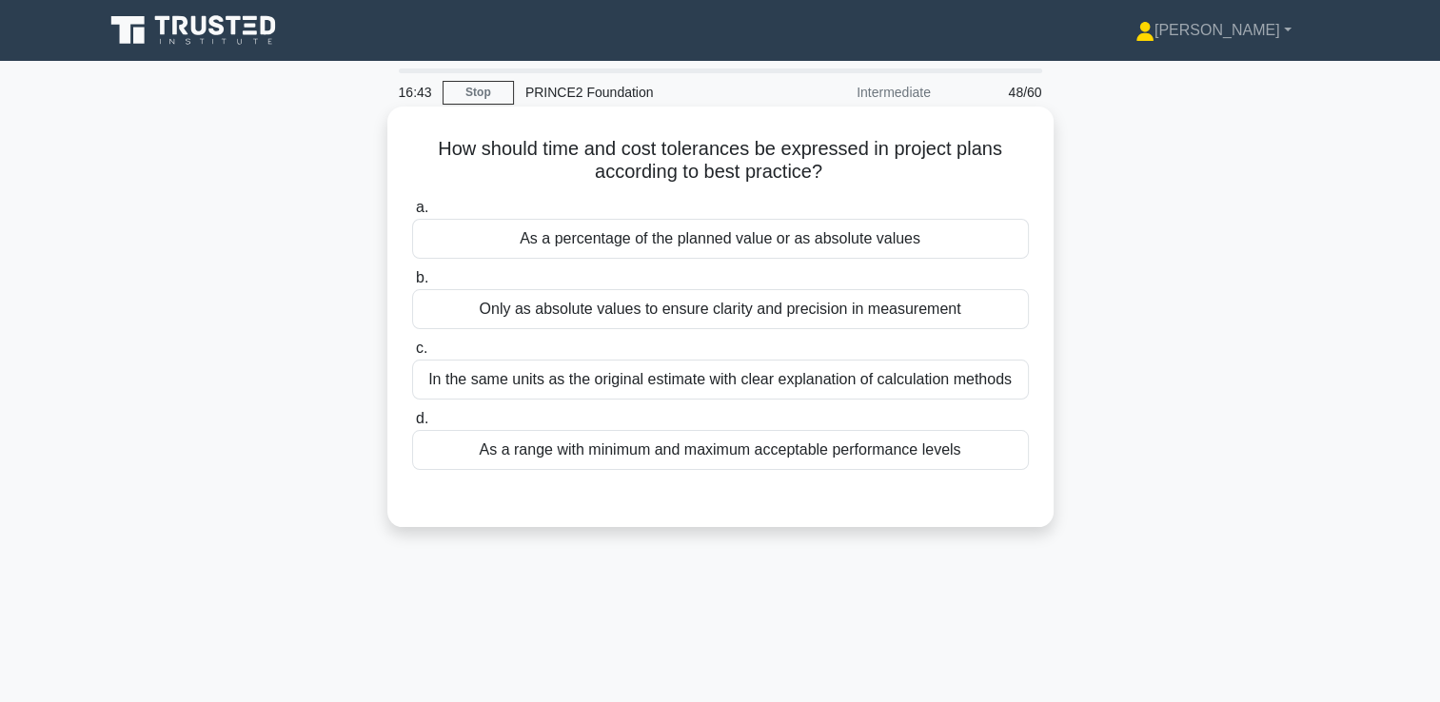
click at [719, 242] on div "As a percentage of the planned value or as absolute values" at bounding box center [720, 239] width 617 height 40
click at [412, 214] on input "a. As a percentage of the planned value or as absolute values" at bounding box center [412, 208] width 0 height 12
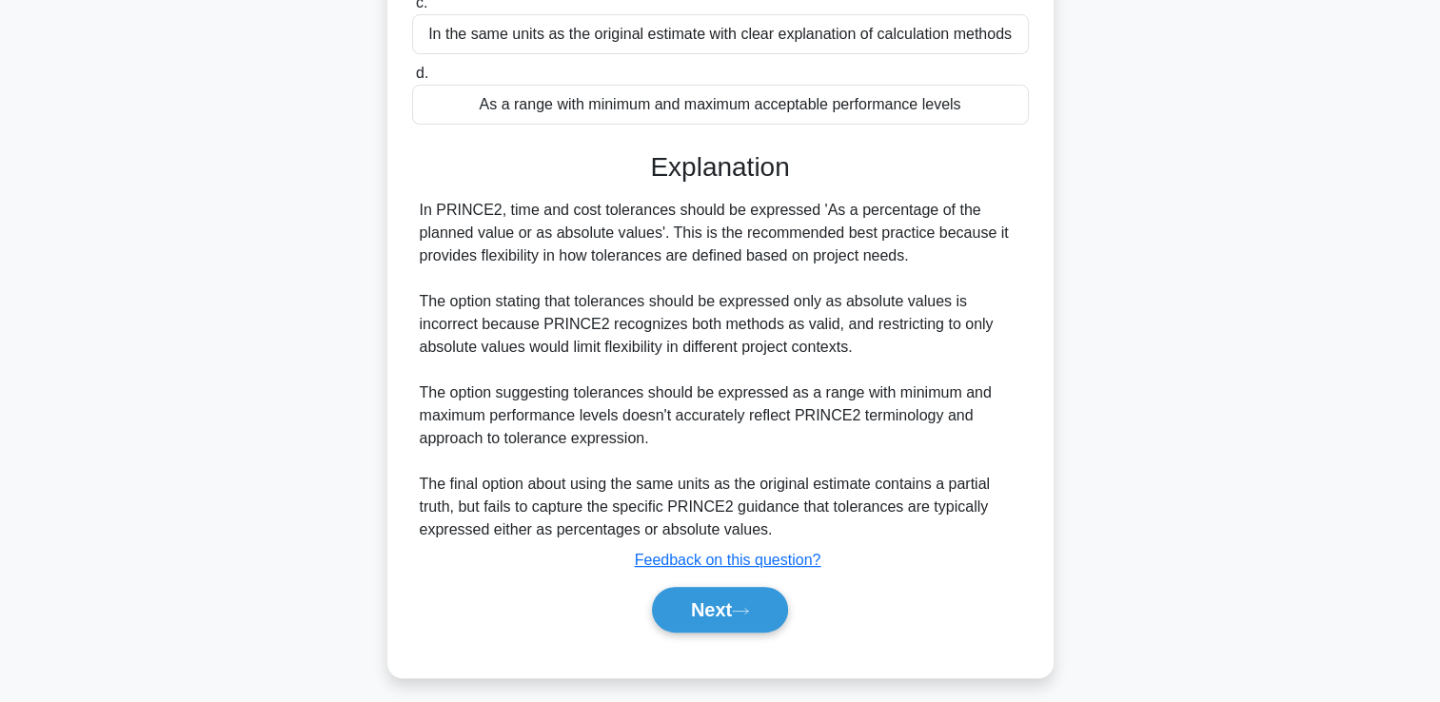
scroll to position [355, 0]
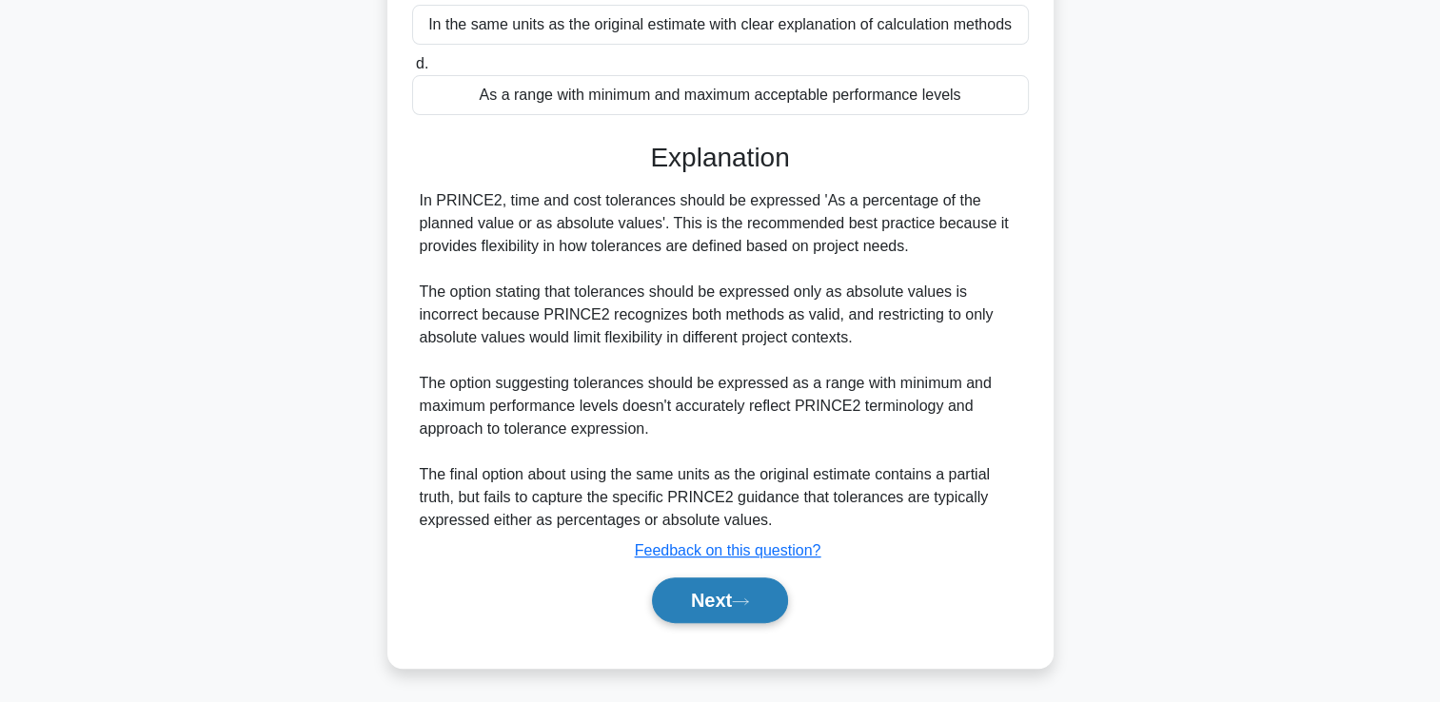
click at [689, 607] on button "Next" at bounding box center [720, 601] width 136 height 46
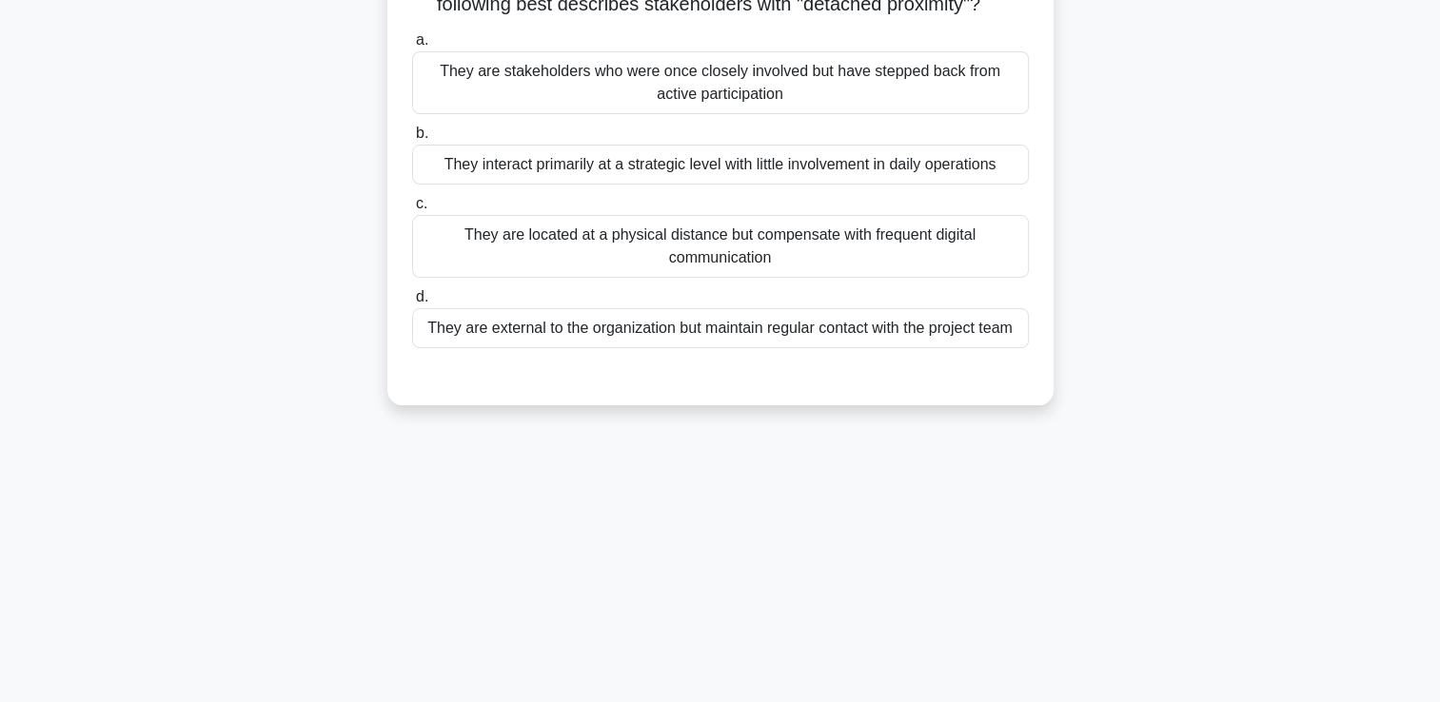
scroll to position [0, 0]
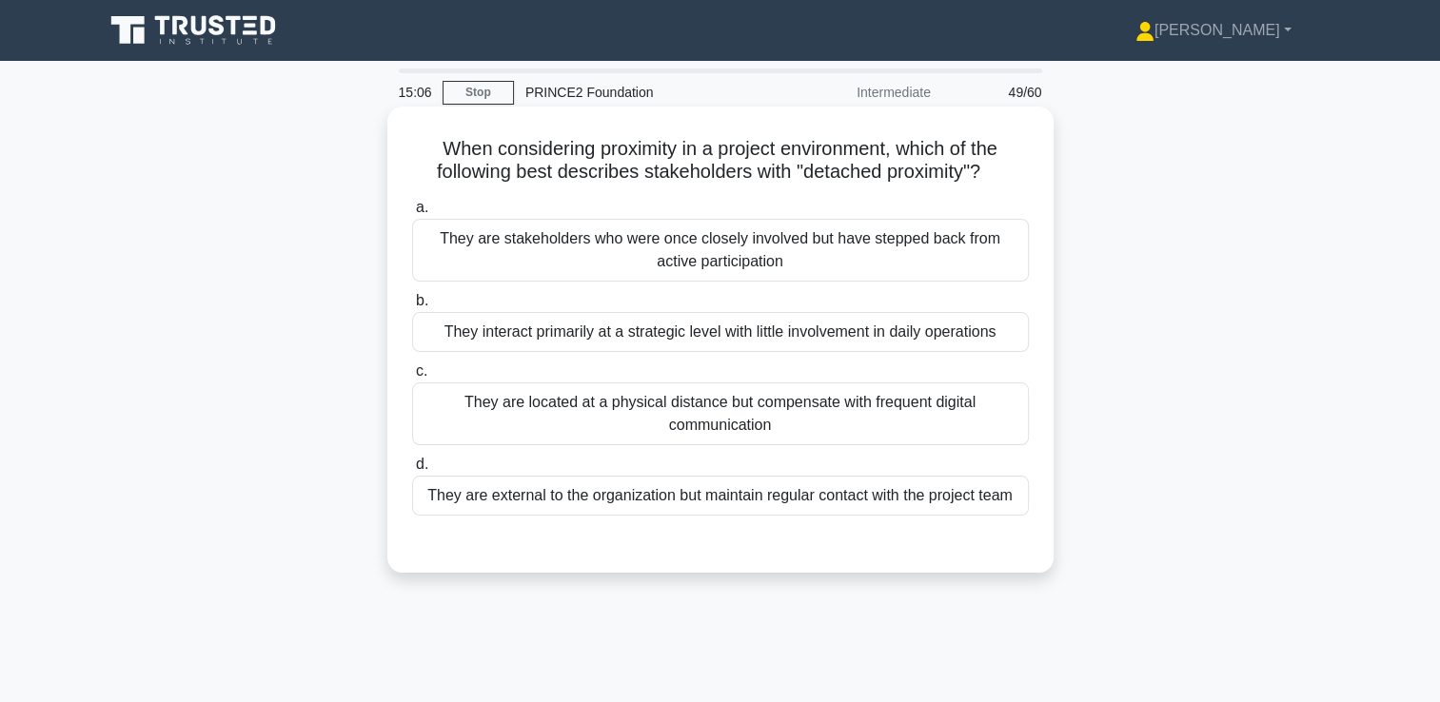
click at [792, 329] on div "They interact primarily at a strategic level with little involvement in daily o…" at bounding box center [720, 332] width 617 height 40
click at [412, 307] on input "b. They interact primarily at a strategic level with little involvement in dail…" at bounding box center [412, 301] width 0 height 12
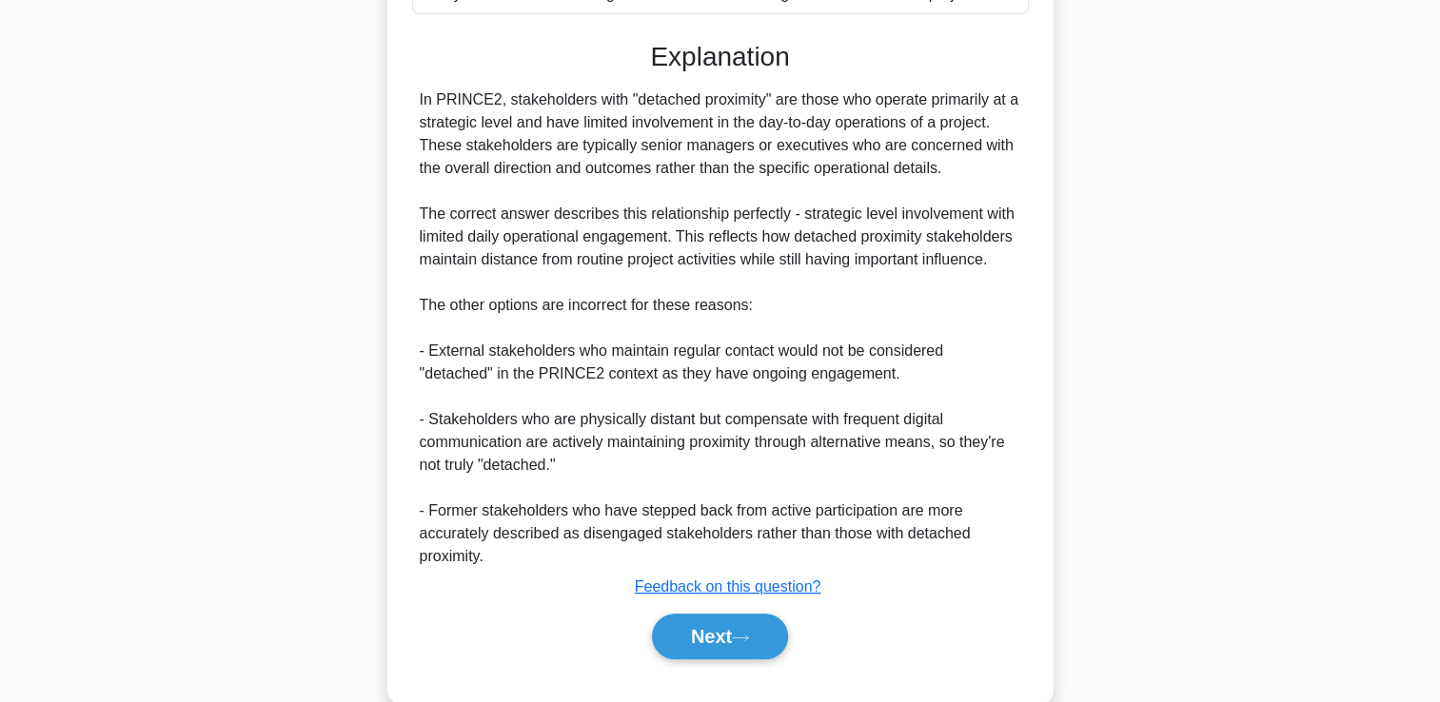
scroll to position [538, 0]
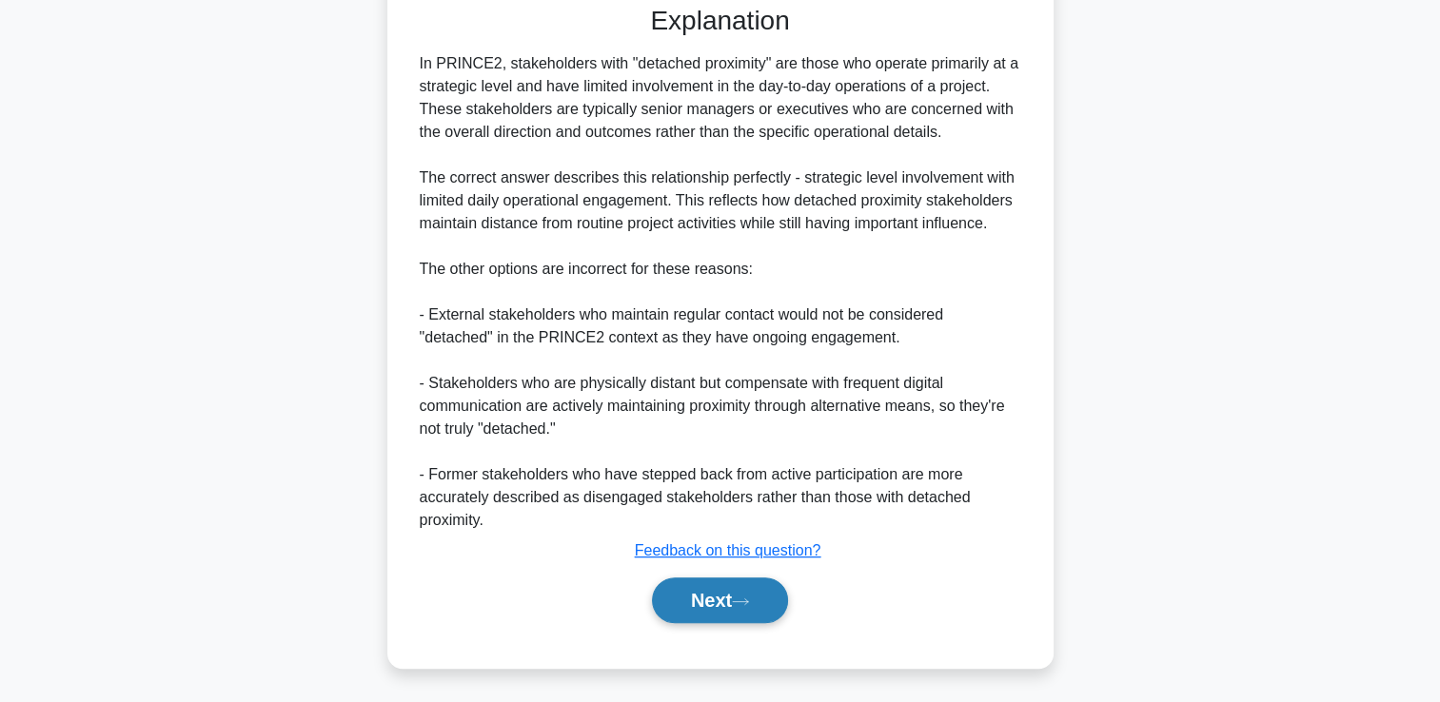
click at [719, 609] on button "Next" at bounding box center [720, 601] width 136 height 46
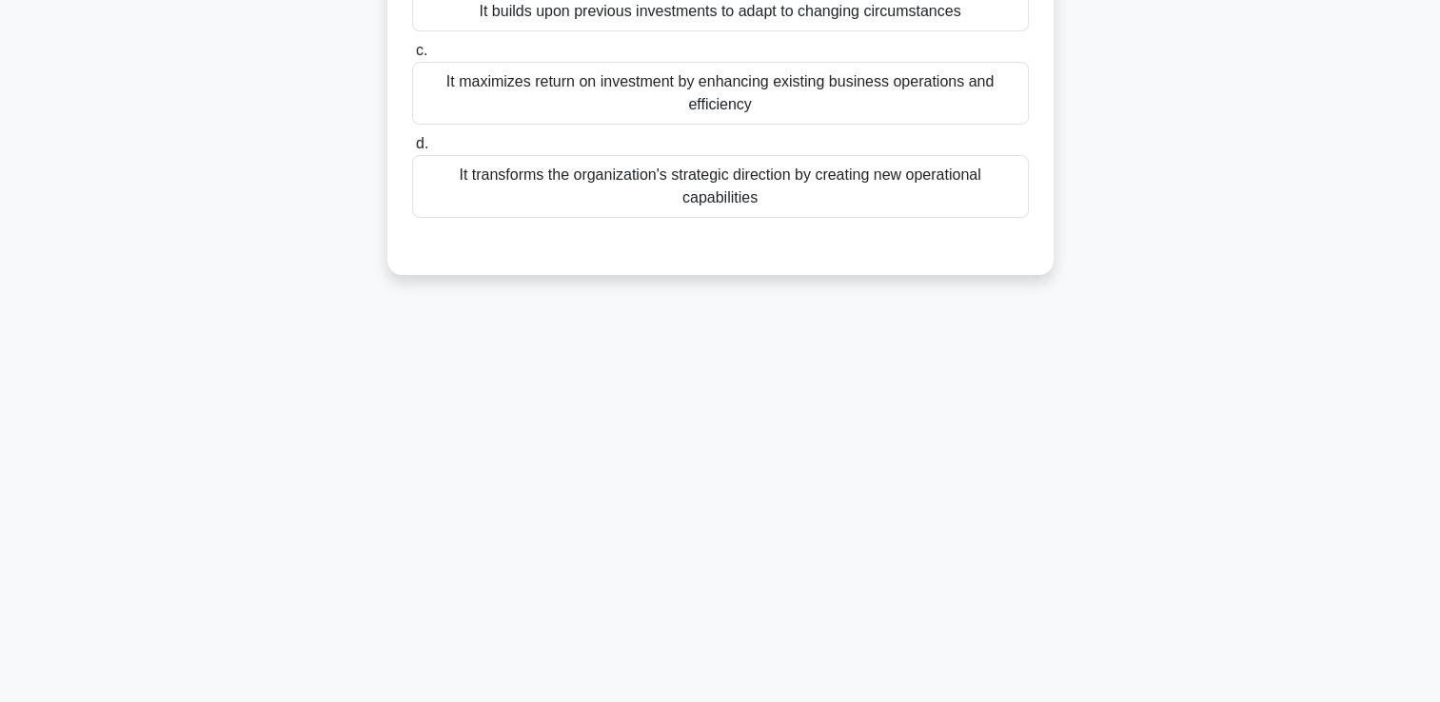
scroll to position [40, 0]
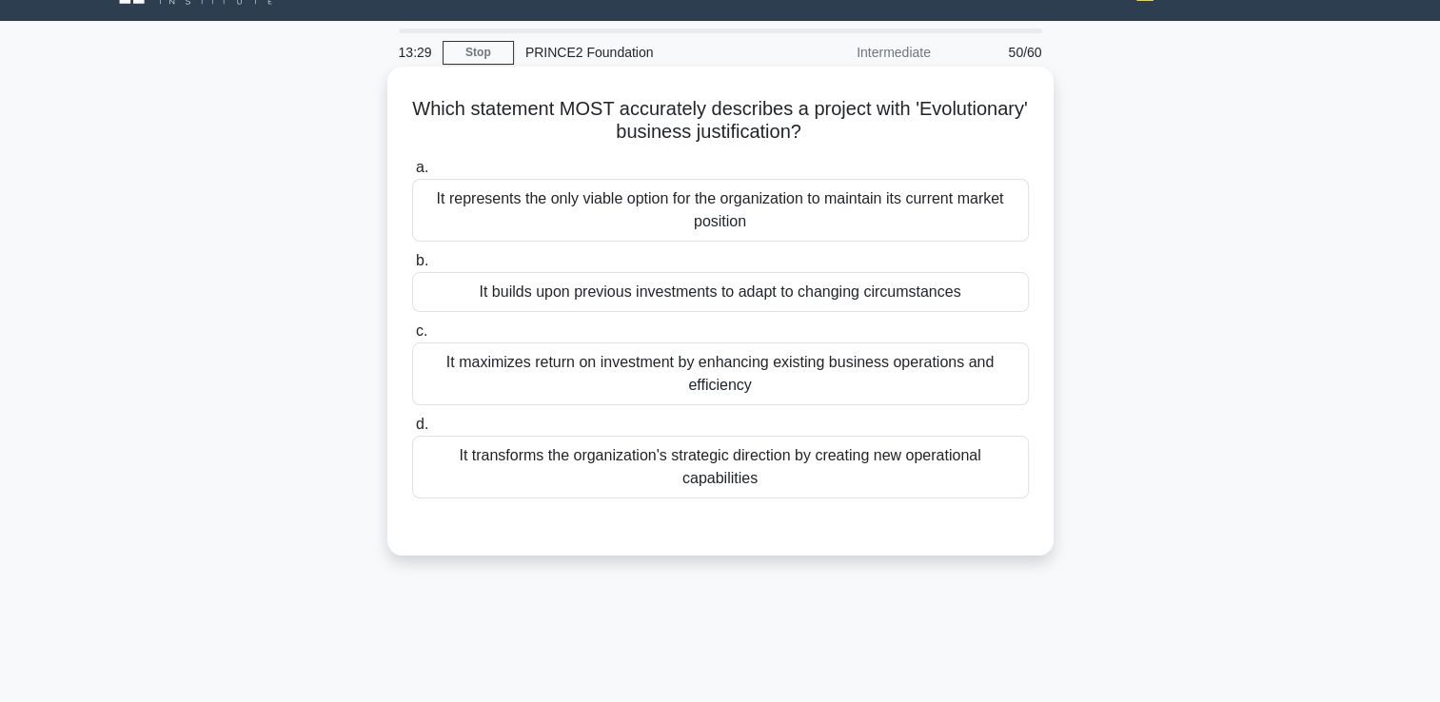
click at [717, 478] on div "It transforms the organization's strategic direction by creating new operationa…" at bounding box center [720, 467] width 617 height 63
click at [412, 431] on input "d. It transforms the organization's strategic direction by creating new operati…" at bounding box center [412, 425] width 0 height 12
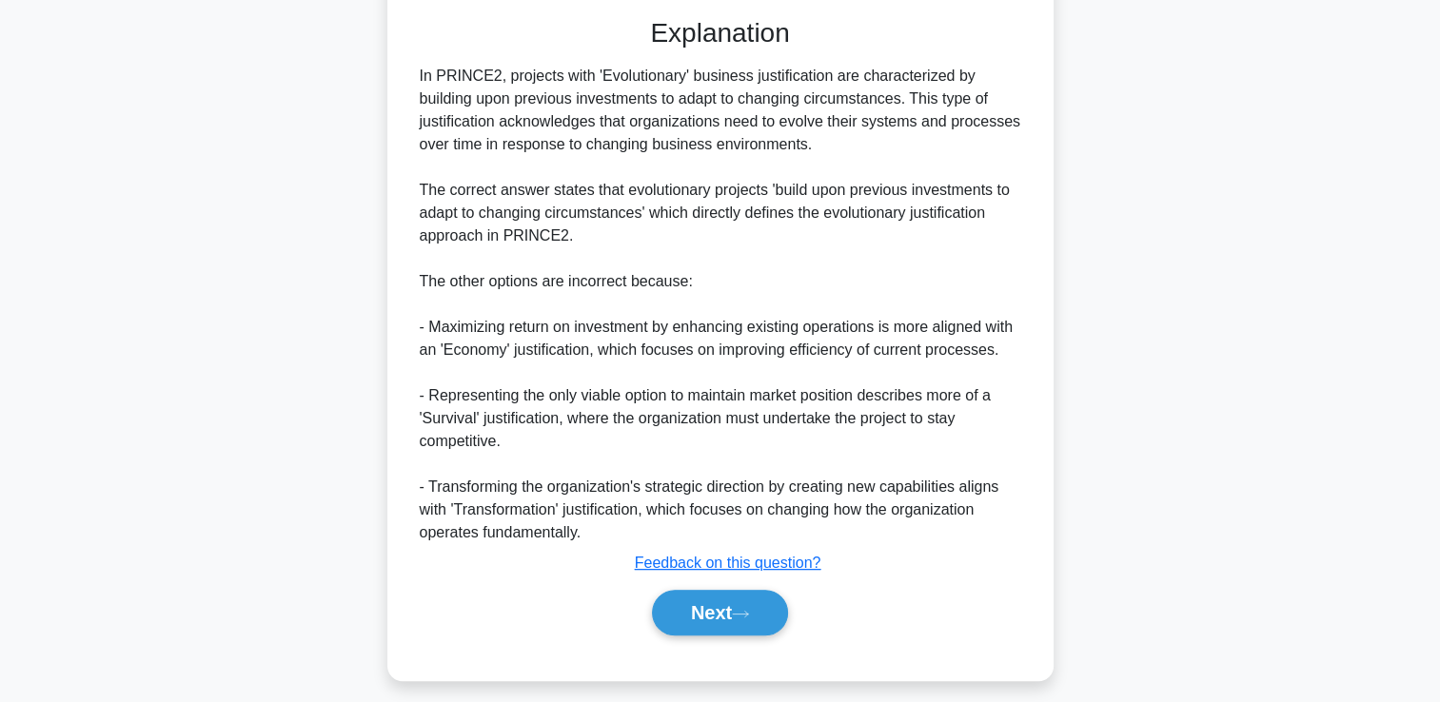
scroll to position [562, 0]
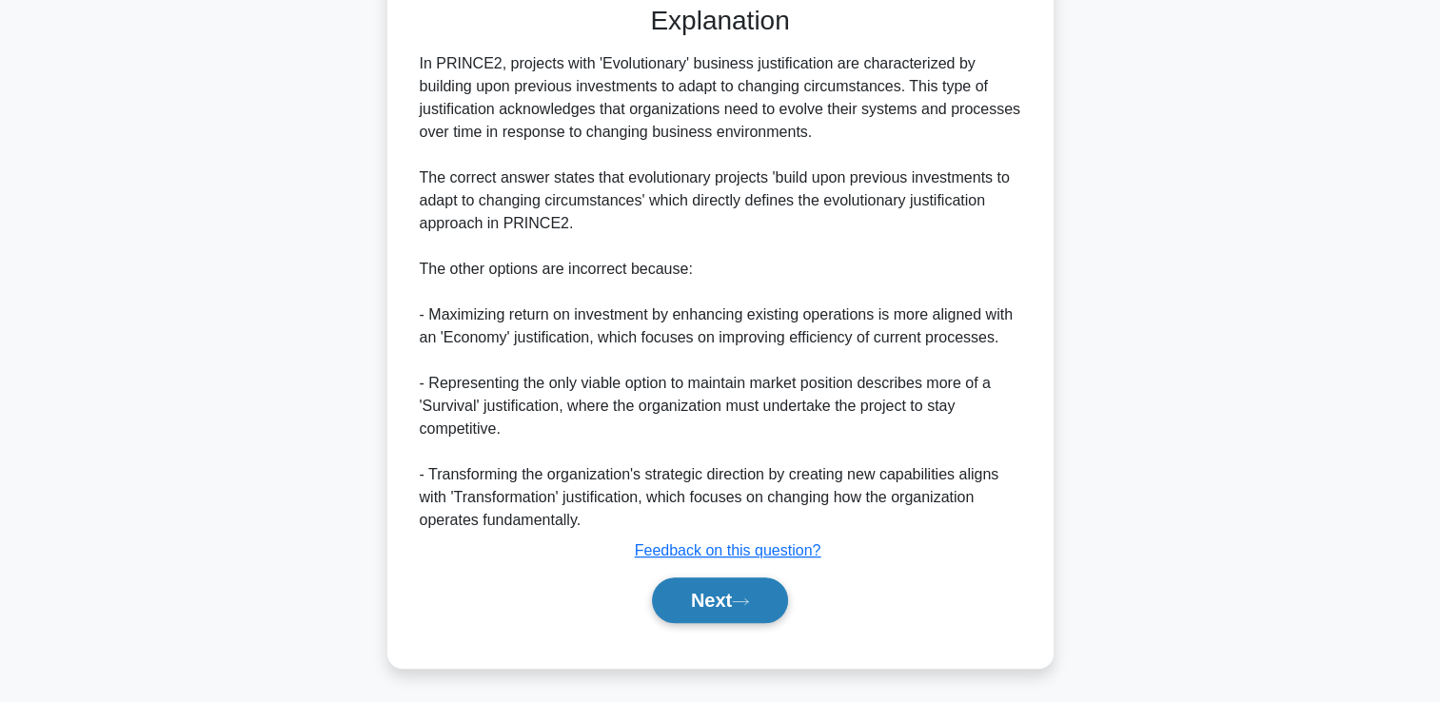
click at [767, 598] on button "Next" at bounding box center [720, 601] width 136 height 46
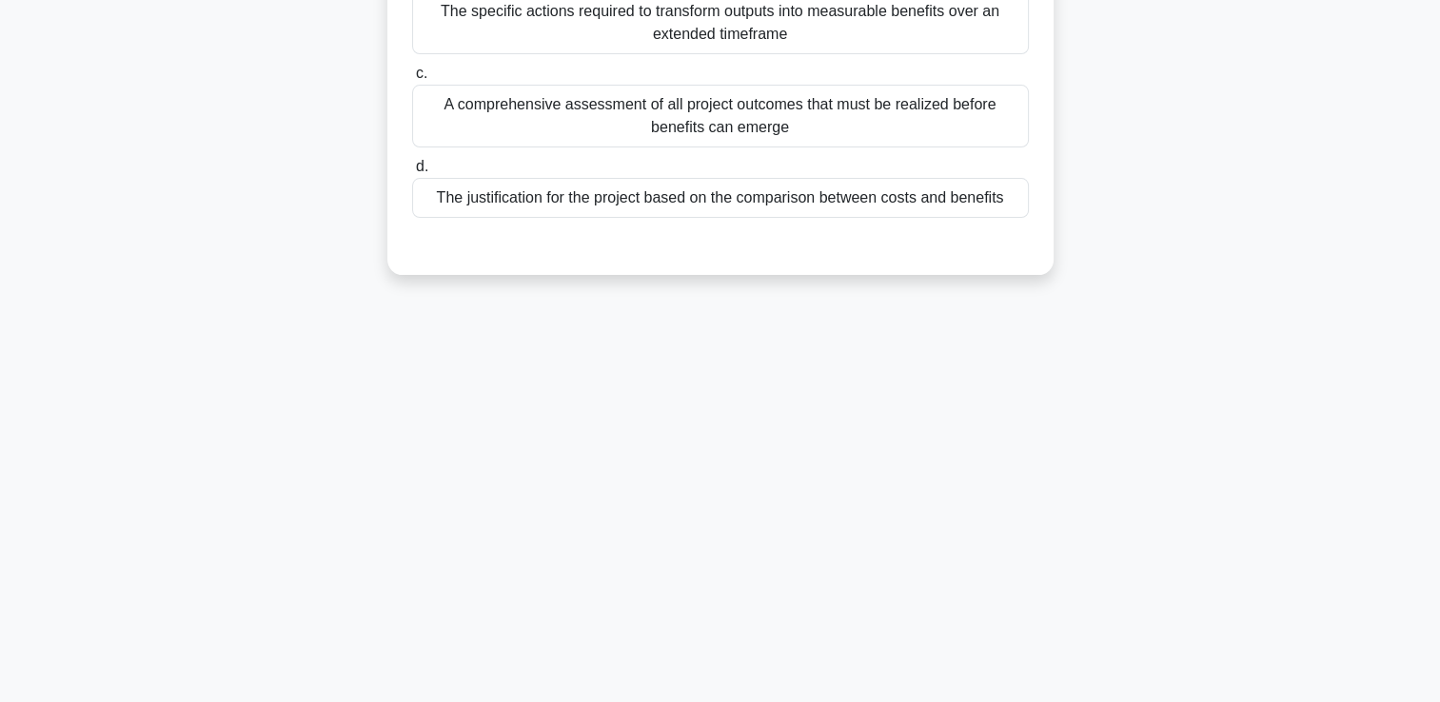
scroll to position [0, 0]
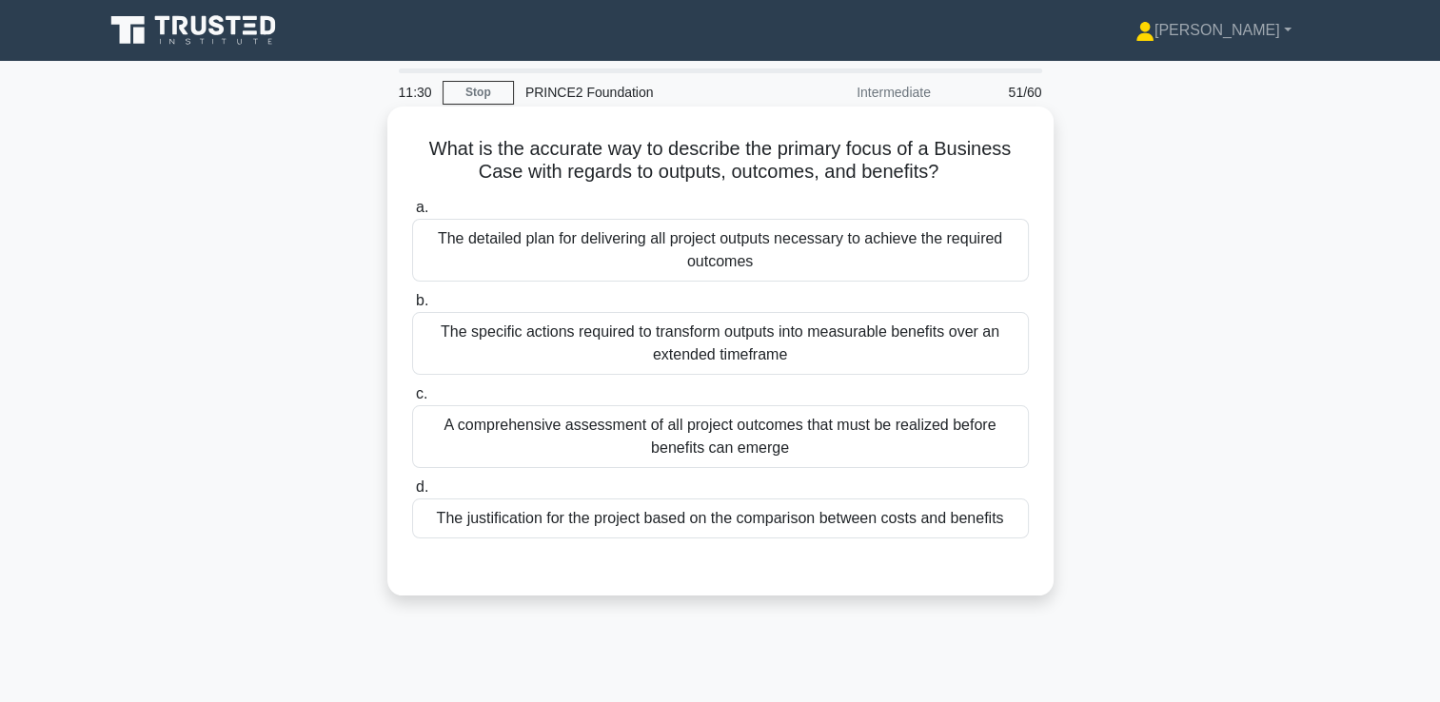
click at [788, 520] on div "The justification for the project based on the comparison between costs and ben…" at bounding box center [720, 519] width 617 height 40
click at [412, 494] on input "d. The justification for the project based on the comparison between costs and …" at bounding box center [412, 487] width 0 height 12
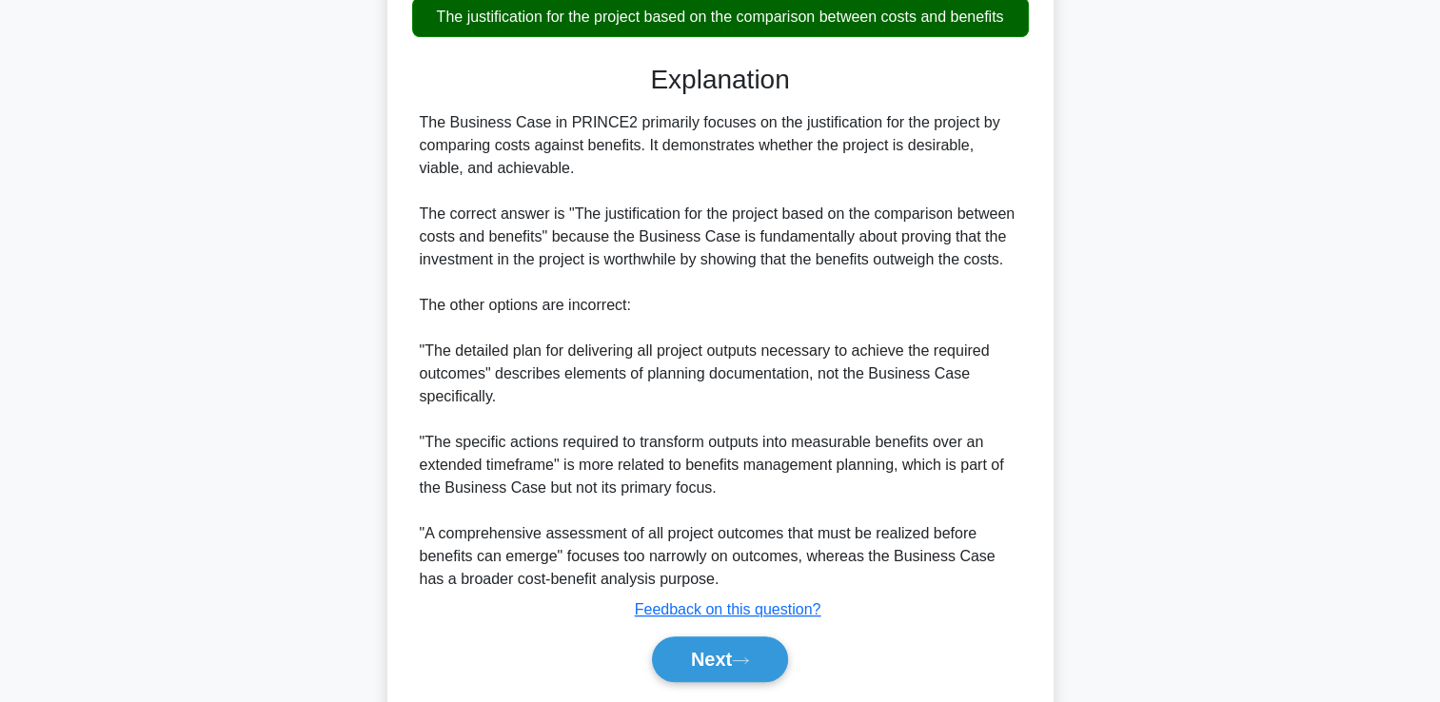
scroll to position [560, 0]
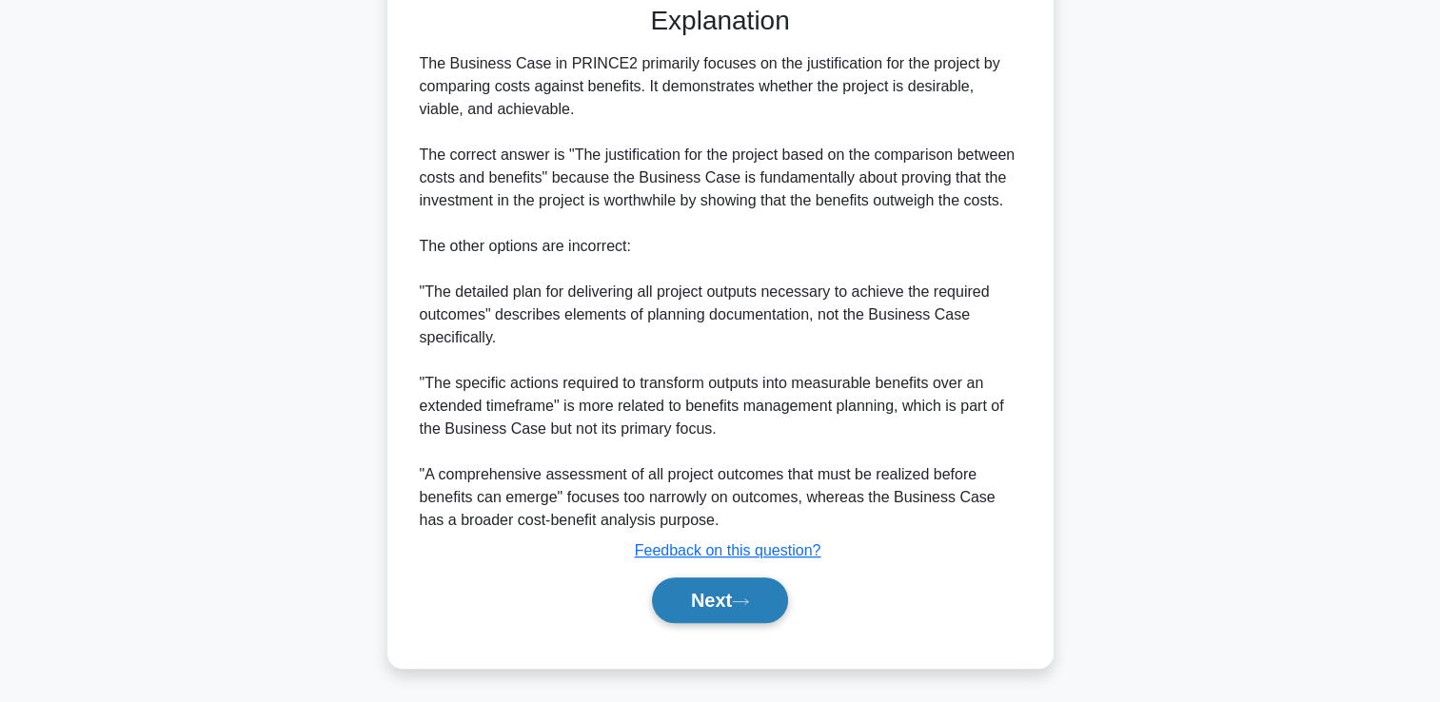
click at [732, 603] on button "Next" at bounding box center [720, 601] width 136 height 46
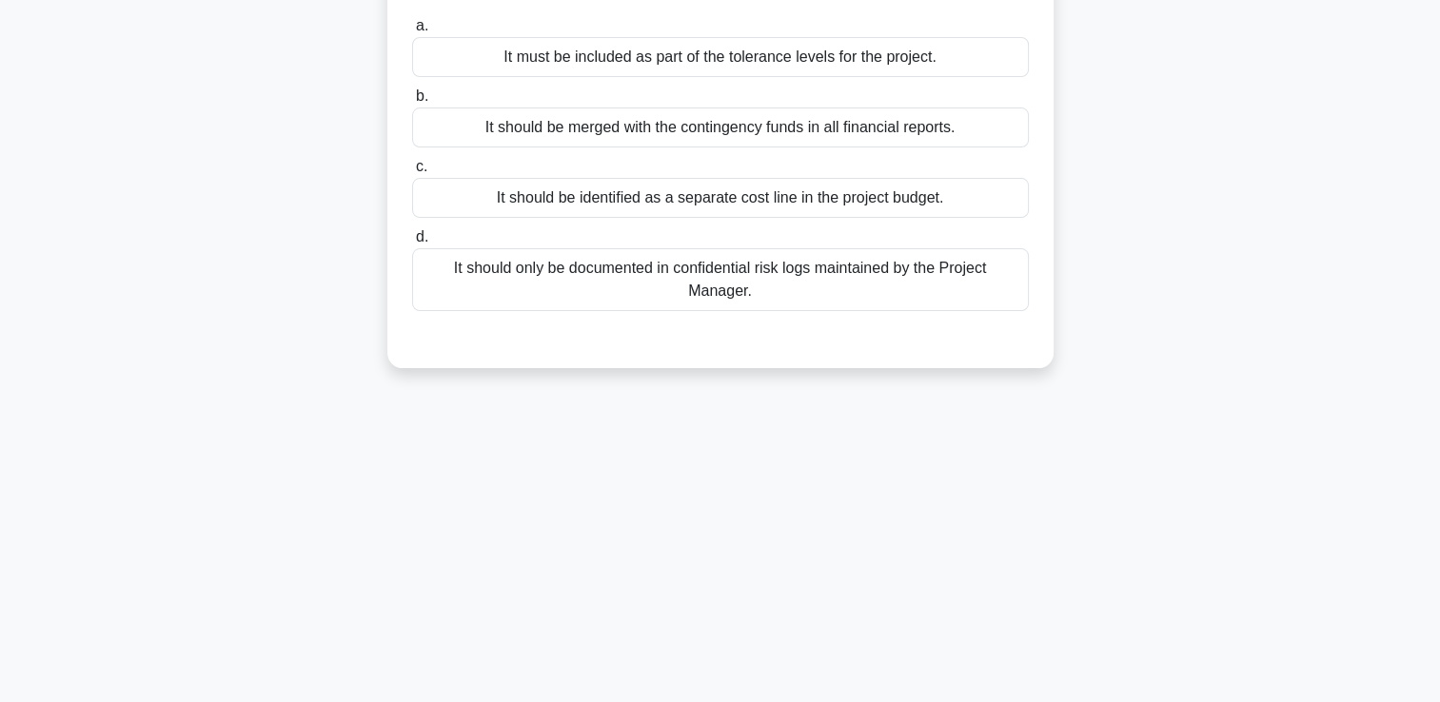
scroll to position [40, 0]
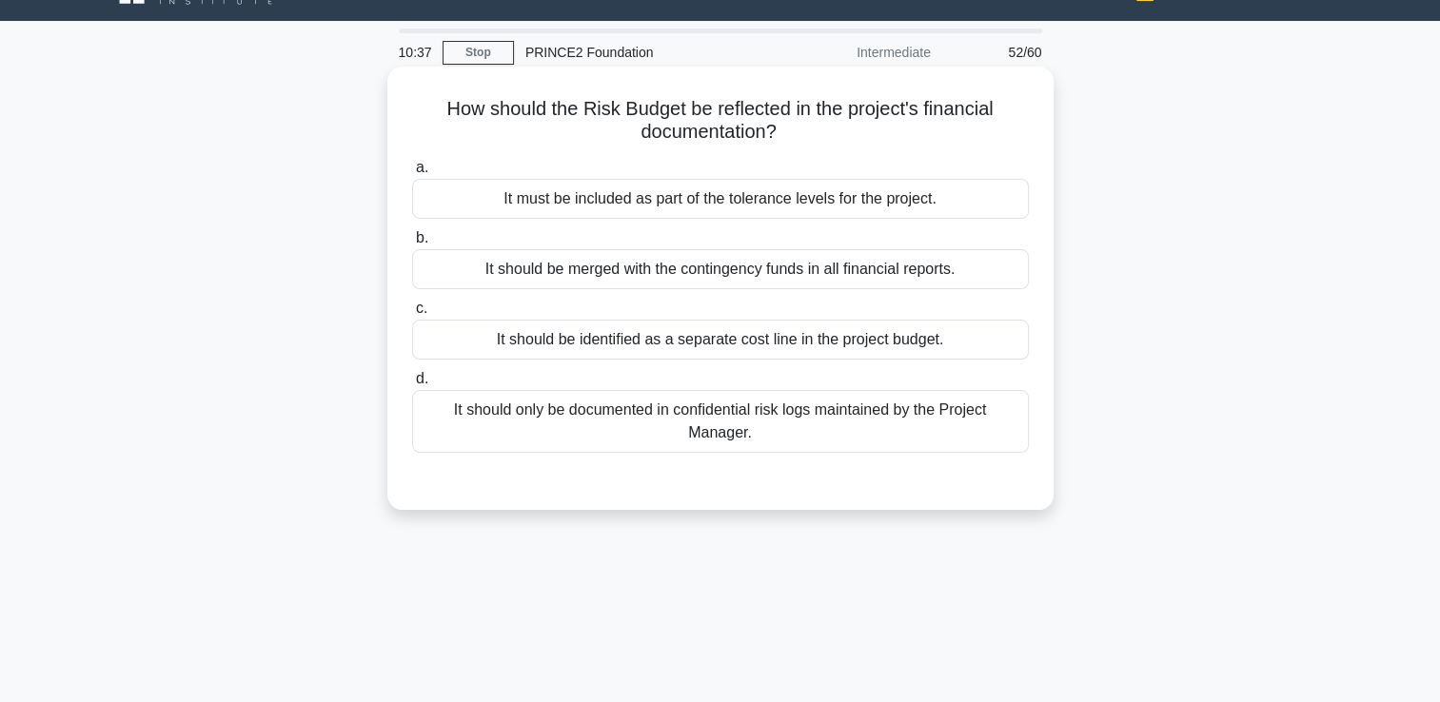
click at [674, 333] on div "It should be identified as a separate cost line in the project budget." at bounding box center [720, 340] width 617 height 40
click at [412, 315] on input "c. It should be identified as a separate cost line in the project budget." at bounding box center [412, 309] width 0 height 12
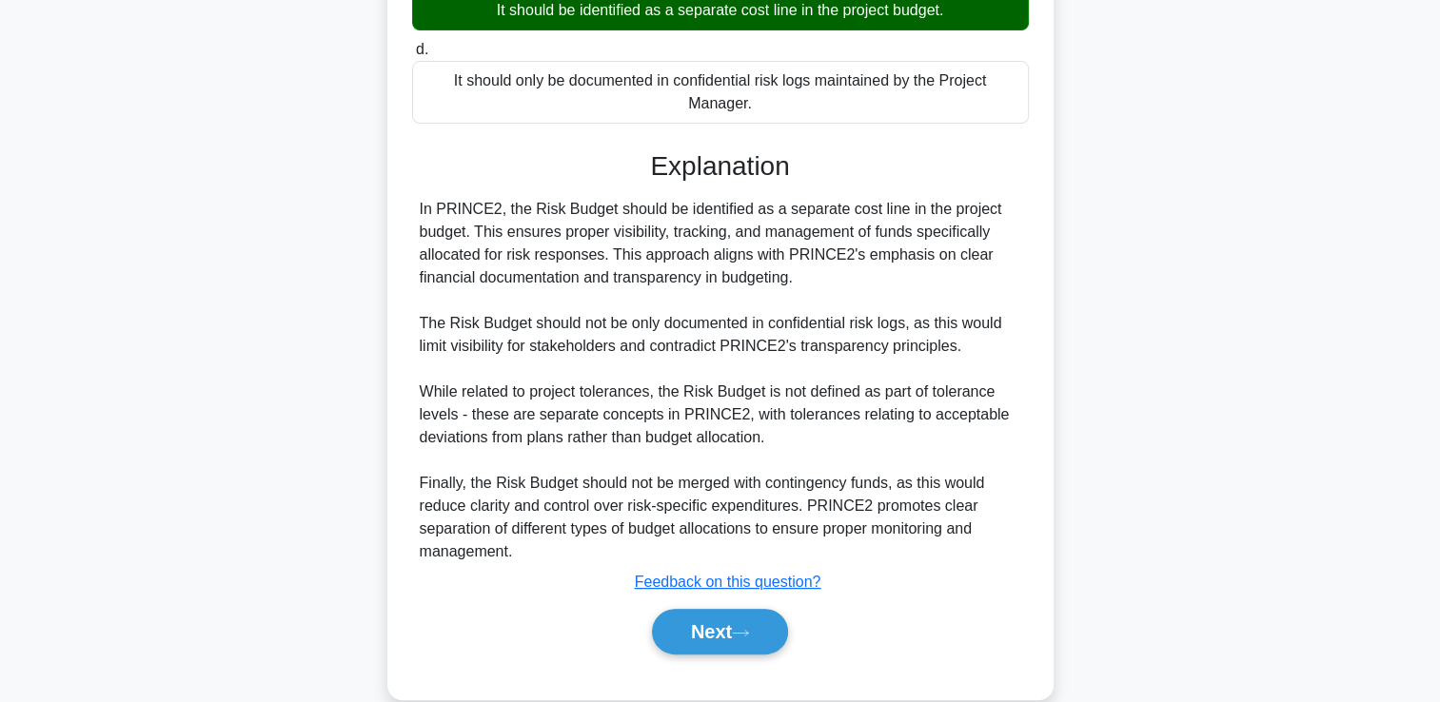
scroll to position [401, 0]
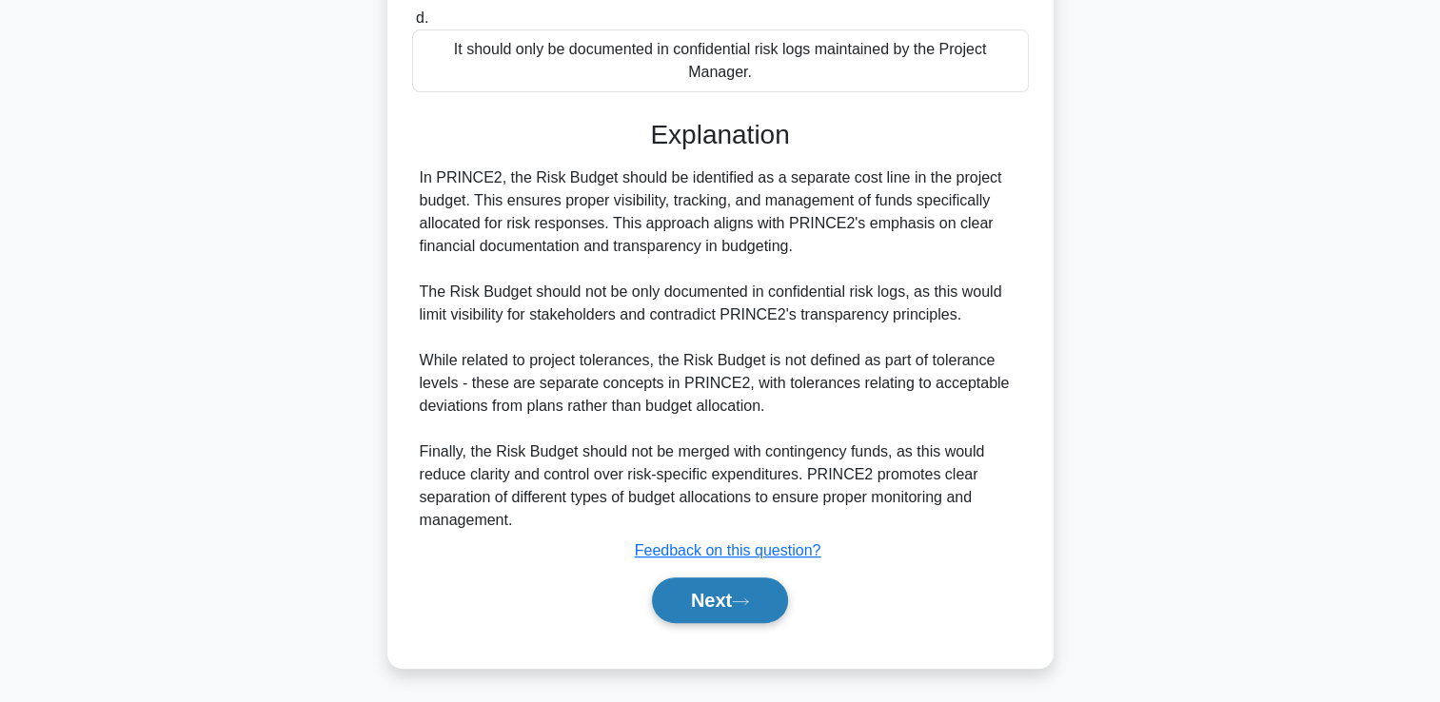
click at [749, 605] on icon at bounding box center [740, 602] width 17 height 10
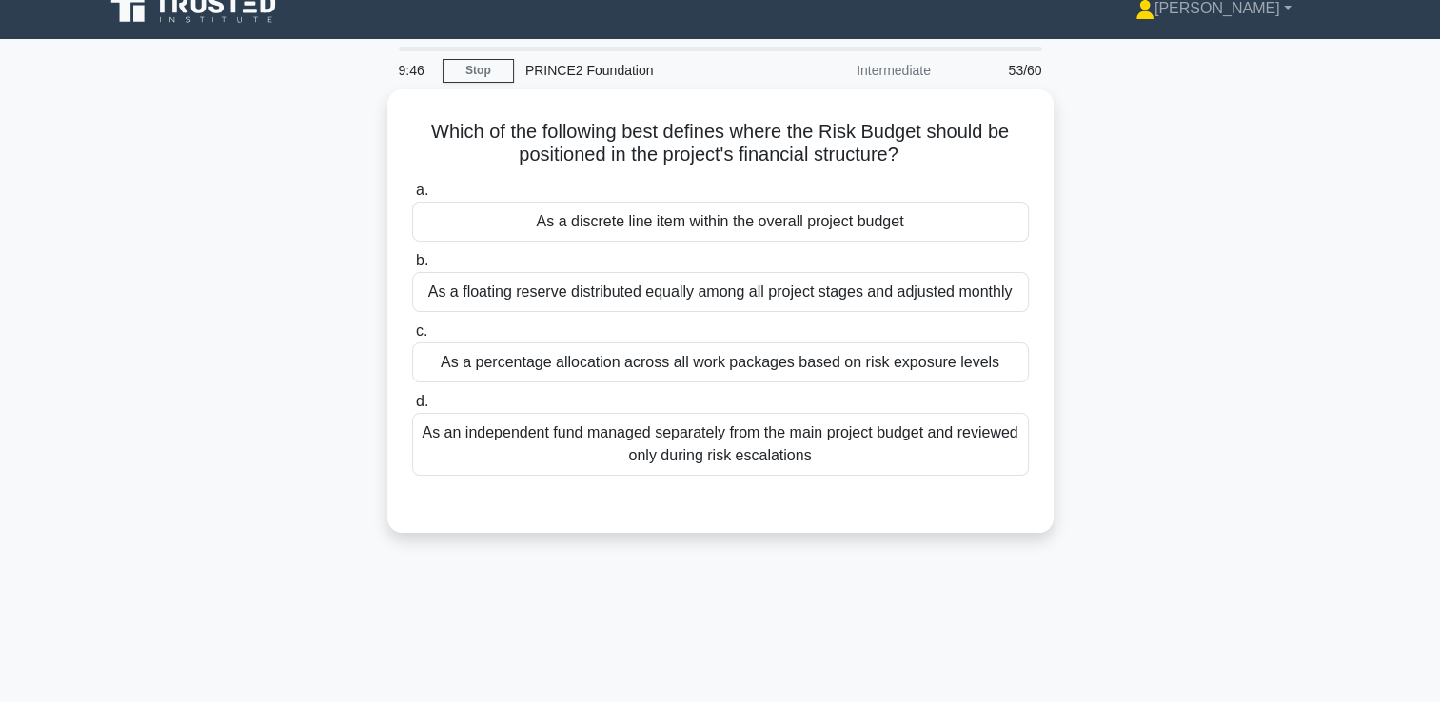
scroll to position [0, 0]
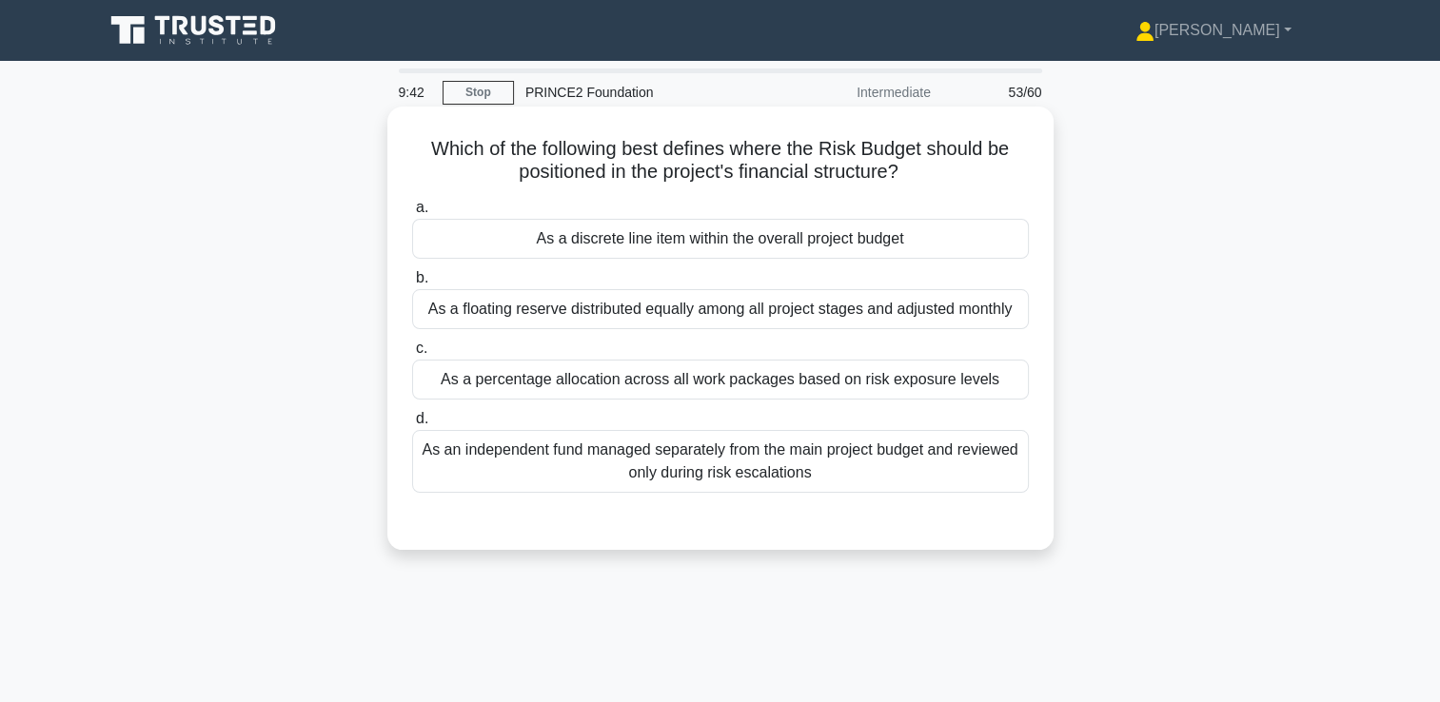
click at [773, 246] on div "As a discrete line item within the overall project budget" at bounding box center [720, 239] width 617 height 40
click at [412, 214] on input "a. As a discrete line item within the overall project budget" at bounding box center [412, 208] width 0 height 12
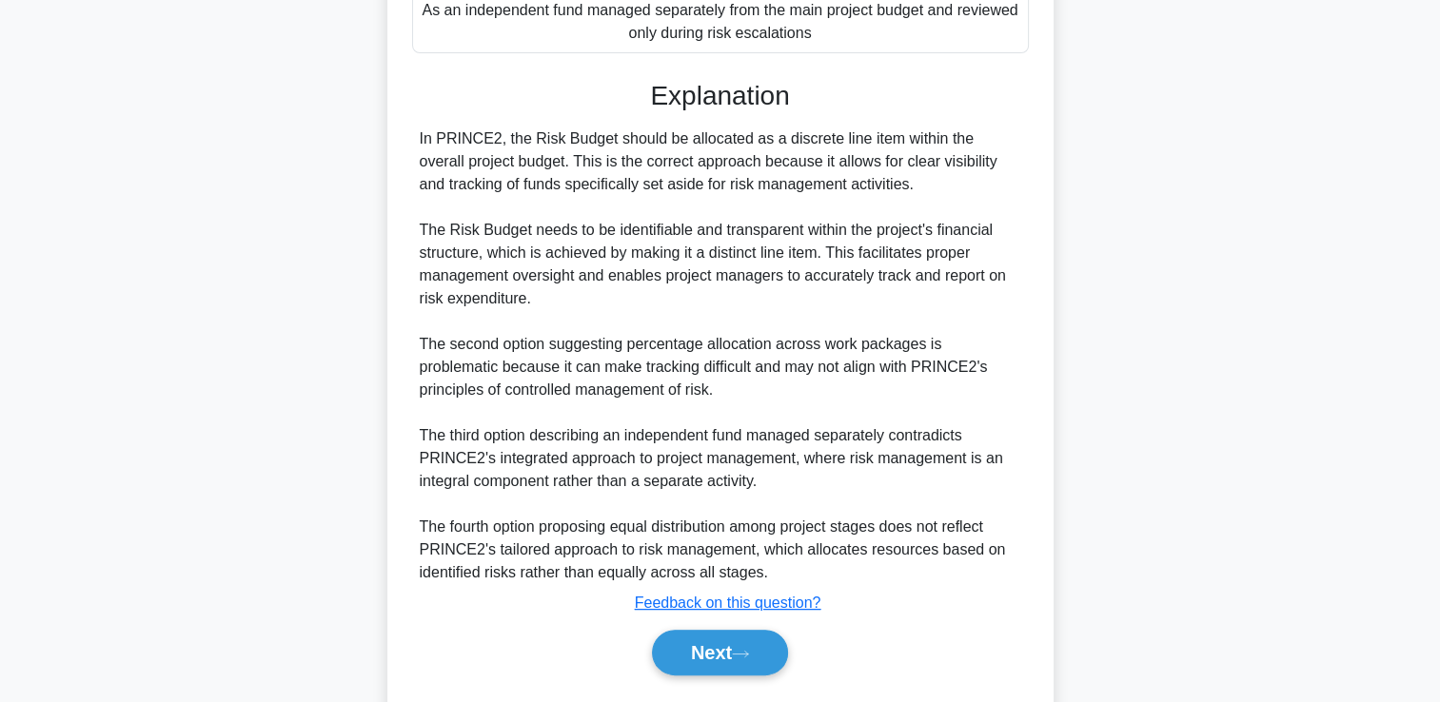
scroll to position [492, 0]
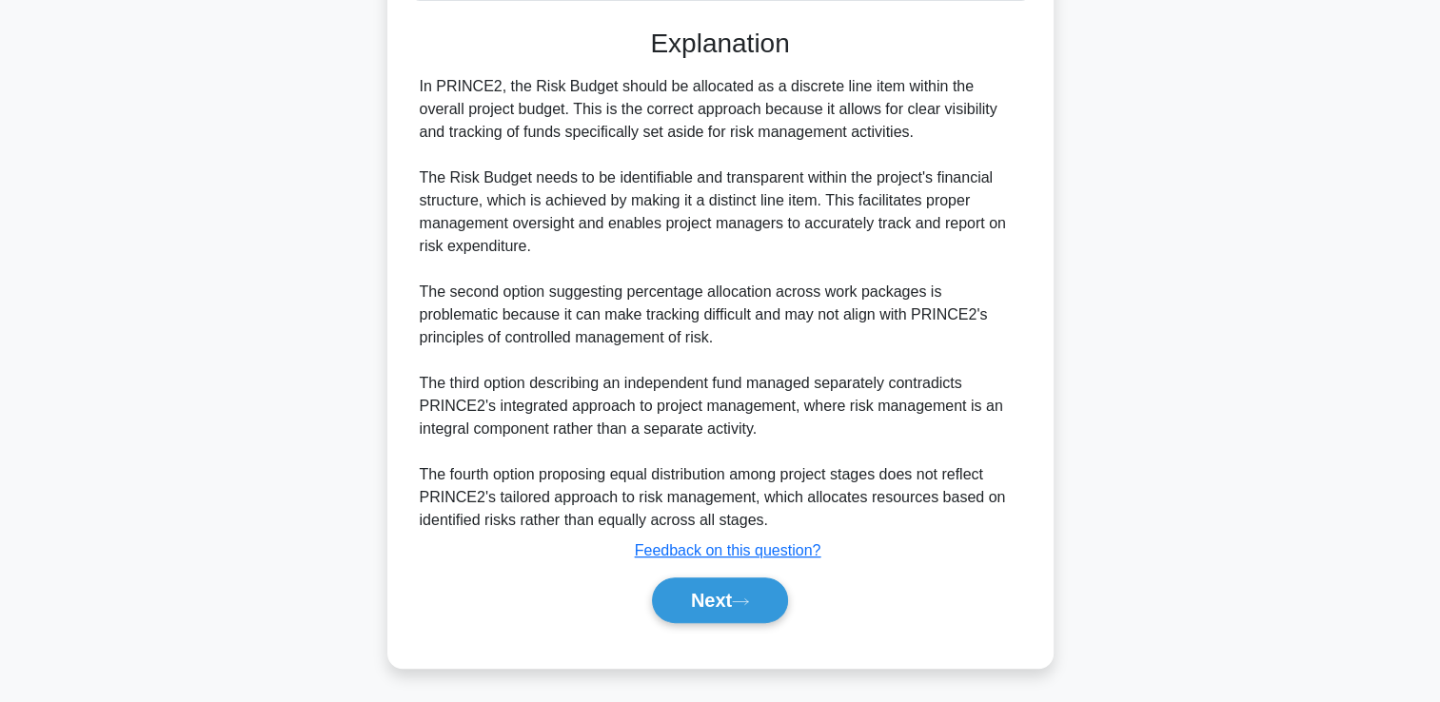
drag, startPoint x: 751, startPoint y: 597, endPoint x: 849, endPoint y: 574, distance: 100.6
click at [749, 598] on icon at bounding box center [740, 602] width 17 height 10
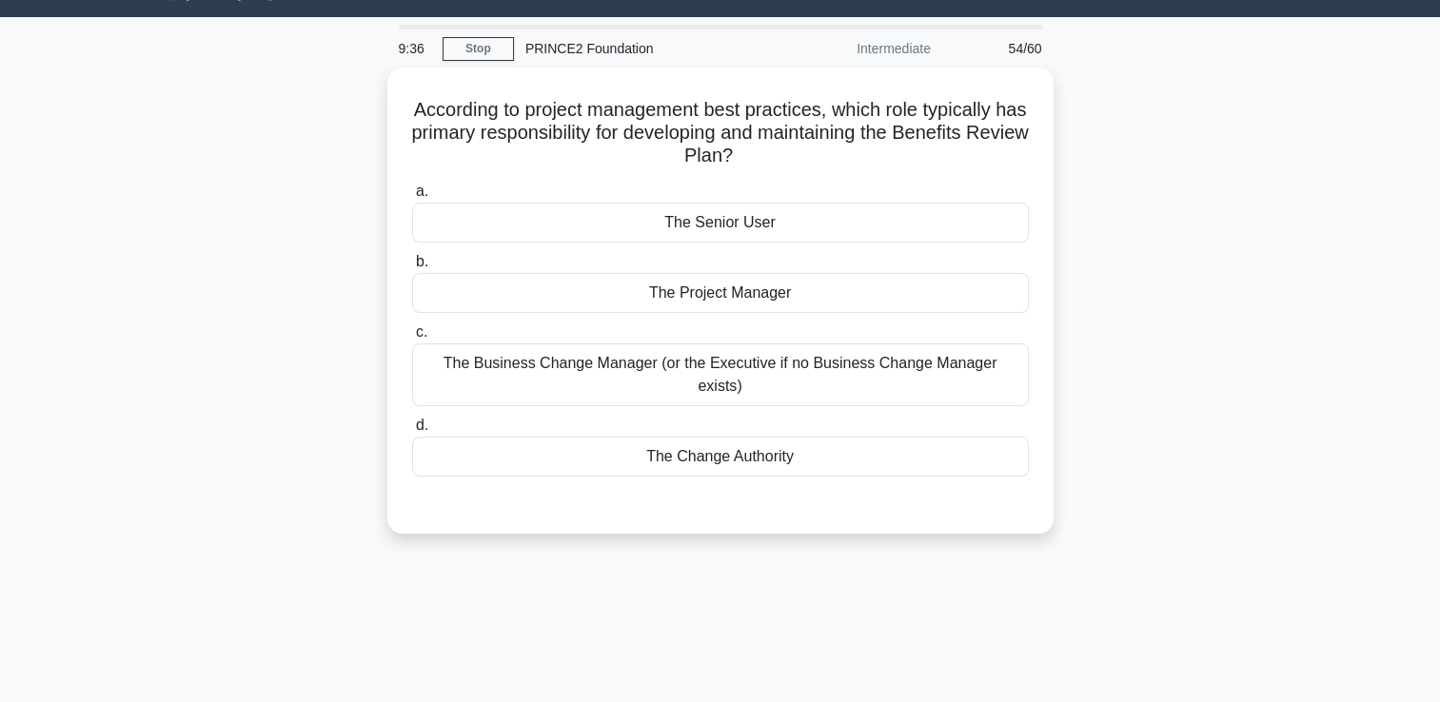
scroll to position [40, 0]
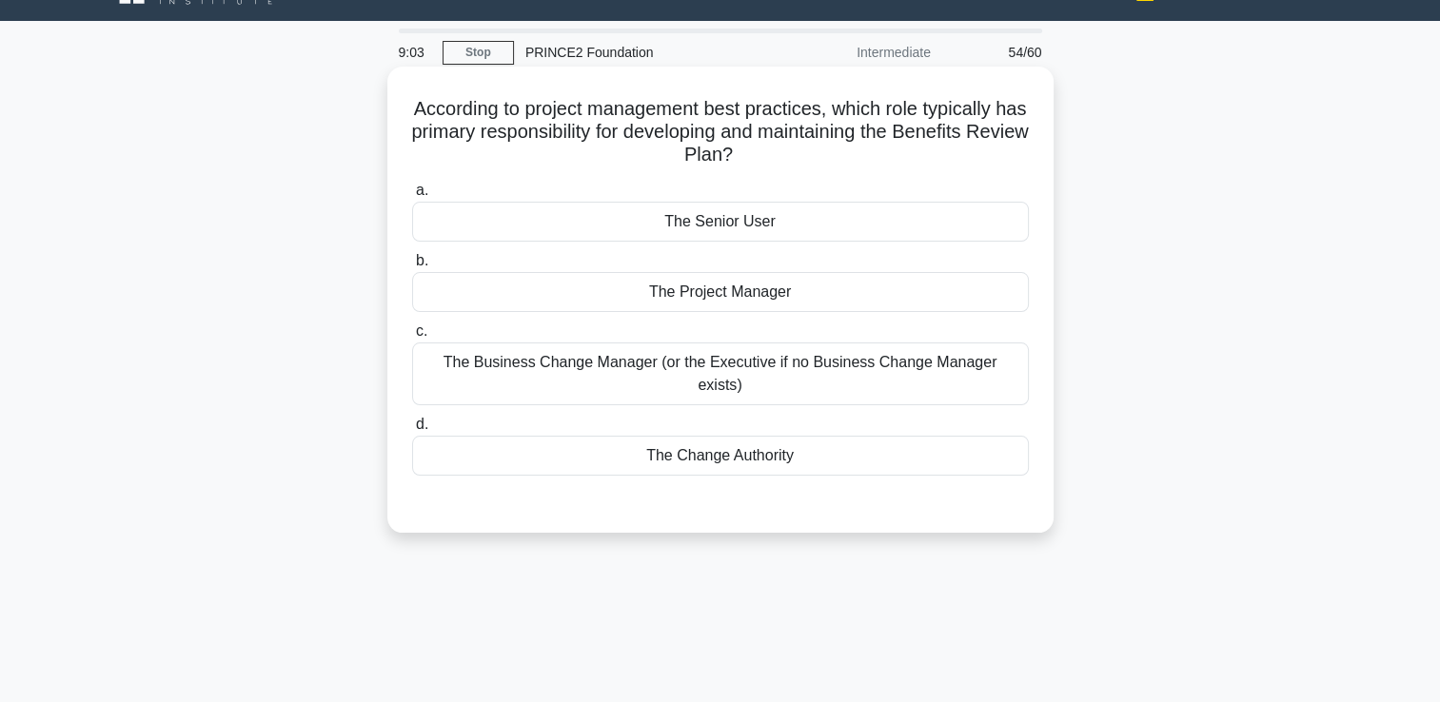
click at [731, 224] on div "The Senior User" at bounding box center [720, 222] width 617 height 40
click at [412, 197] on input "a. The Senior User" at bounding box center [412, 191] width 0 height 12
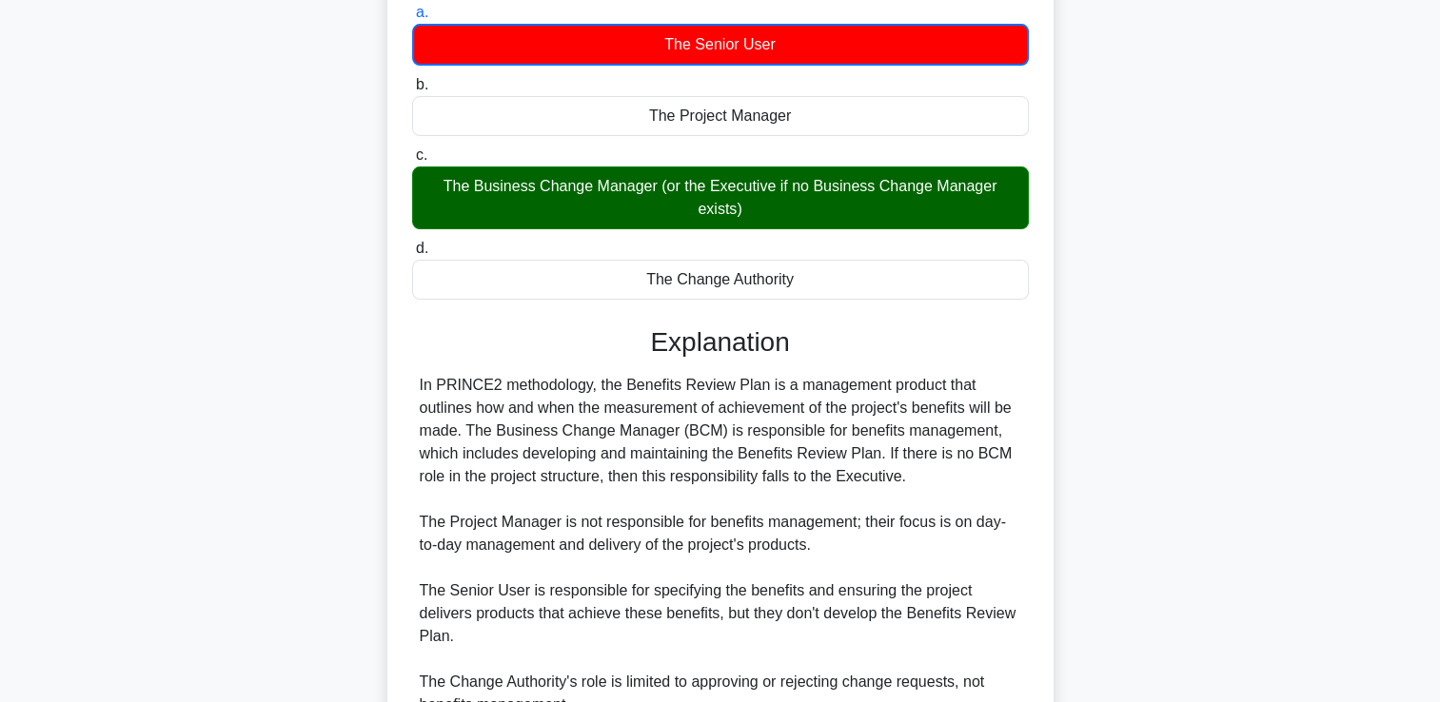
scroll to position [380, 0]
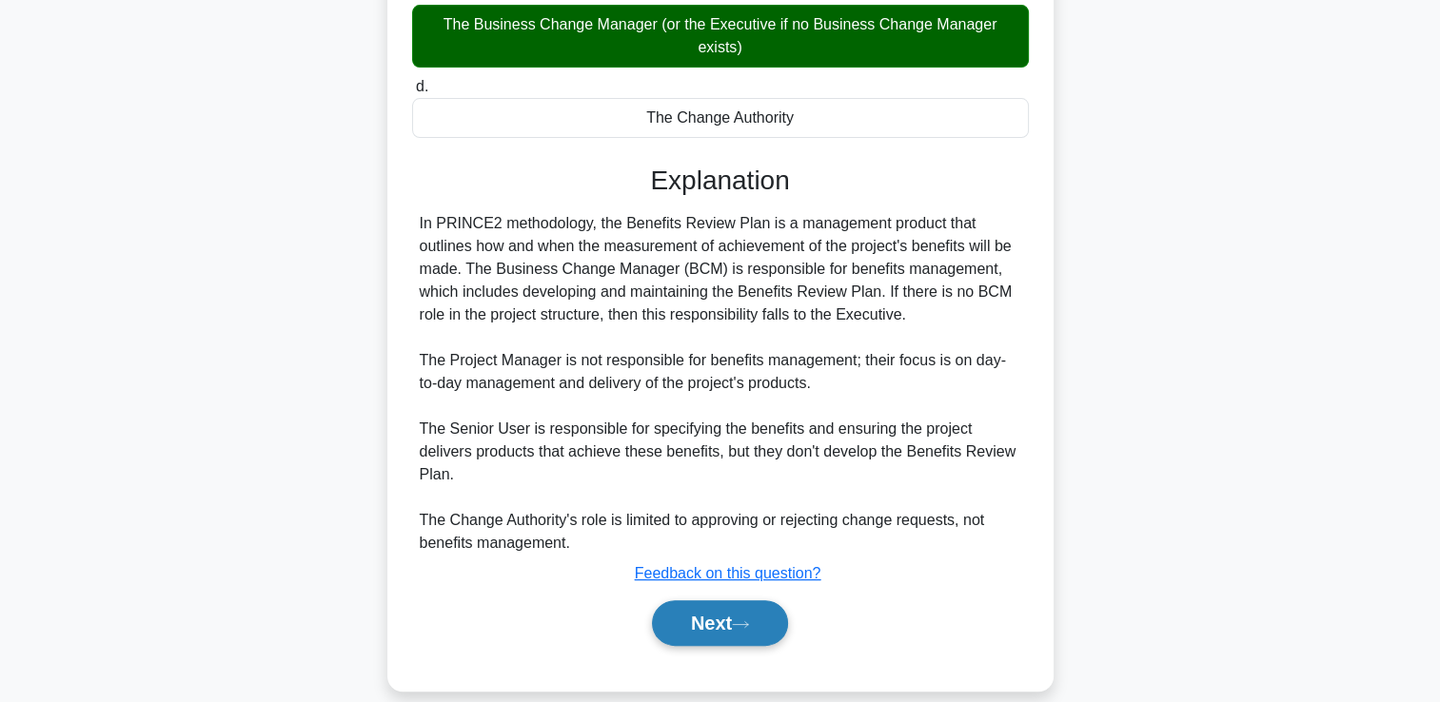
click at [788, 600] on button "Next" at bounding box center [720, 623] width 136 height 46
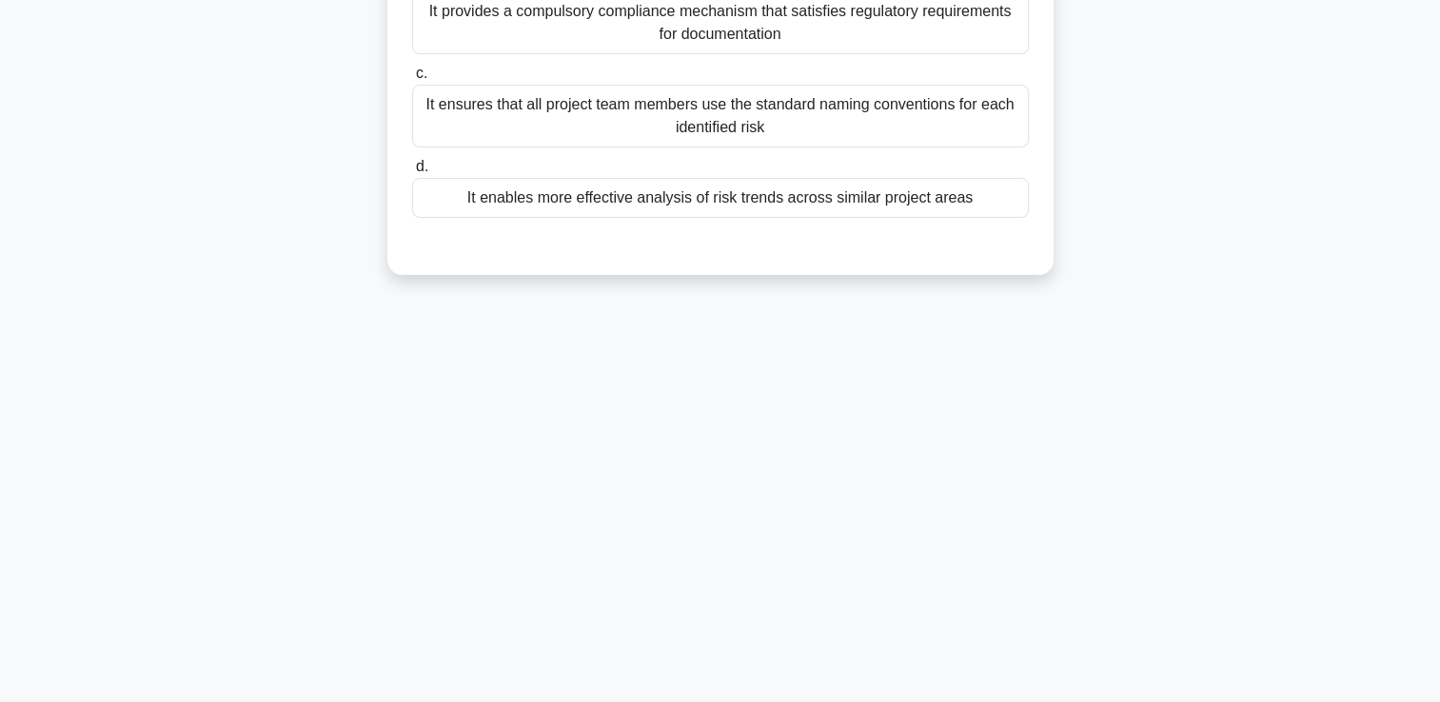
scroll to position [0, 0]
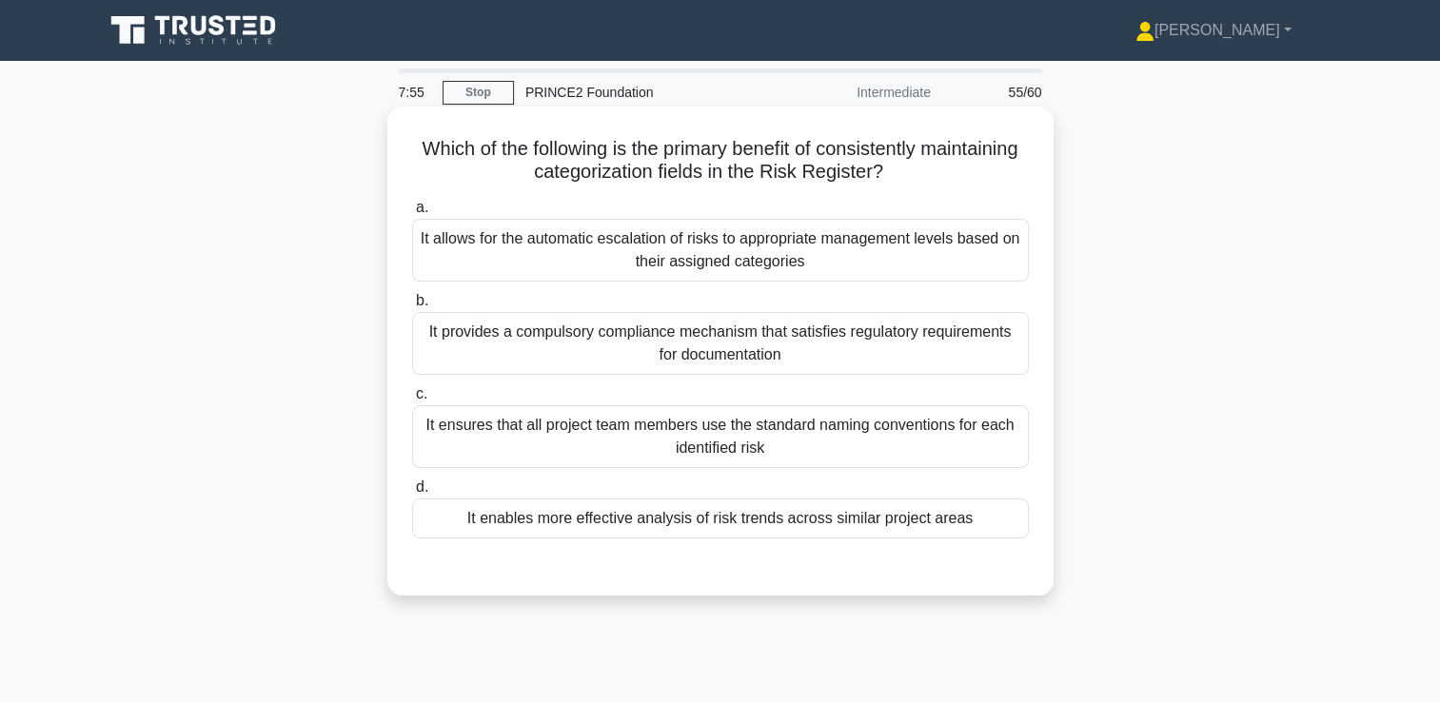
click at [660, 245] on div "It allows for the automatic escalation of risks to appropriate management level…" at bounding box center [720, 250] width 617 height 63
click at [412, 214] on input "a. It allows for the automatic escalation of risks to appropriate management le…" at bounding box center [412, 208] width 0 height 12
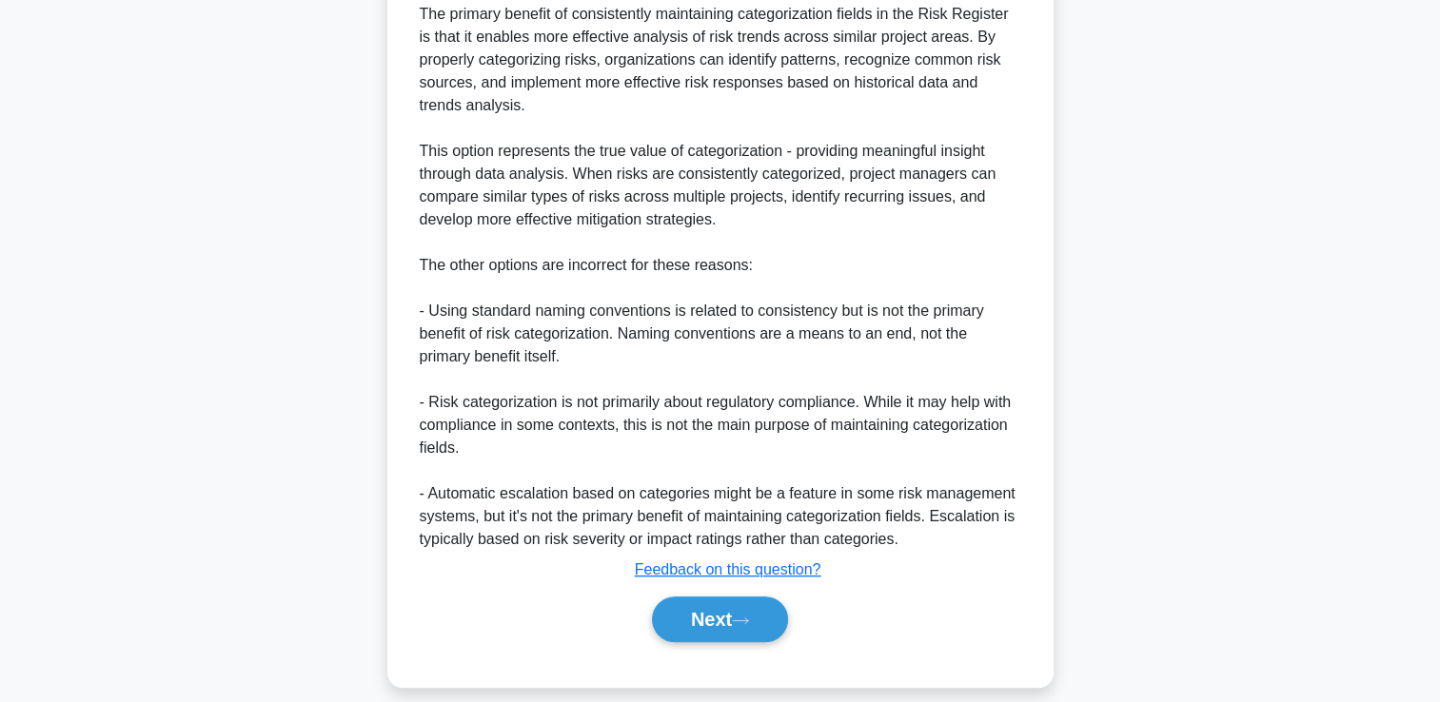
scroll to position [631, 0]
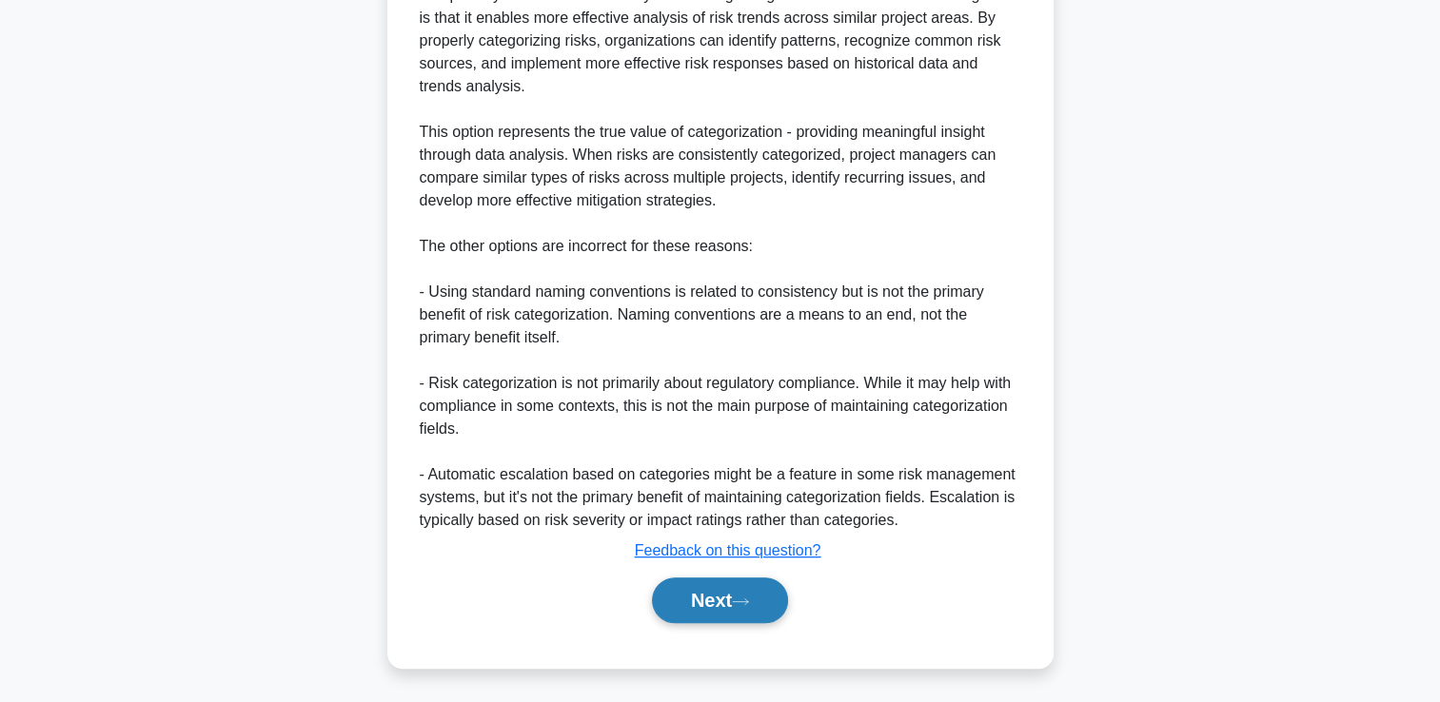
click at [670, 600] on button "Next" at bounding box center [720, 601] width 136 height 46
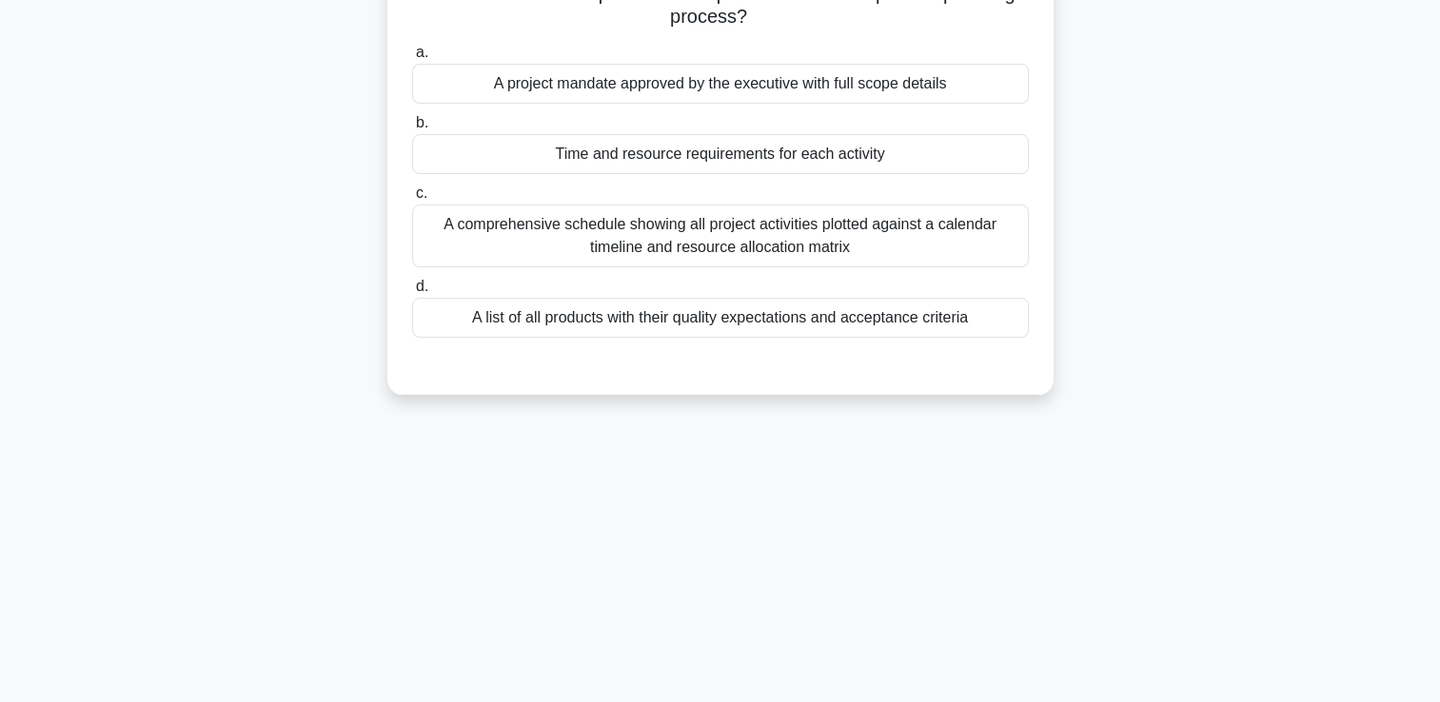
scroll to position [0, 0]
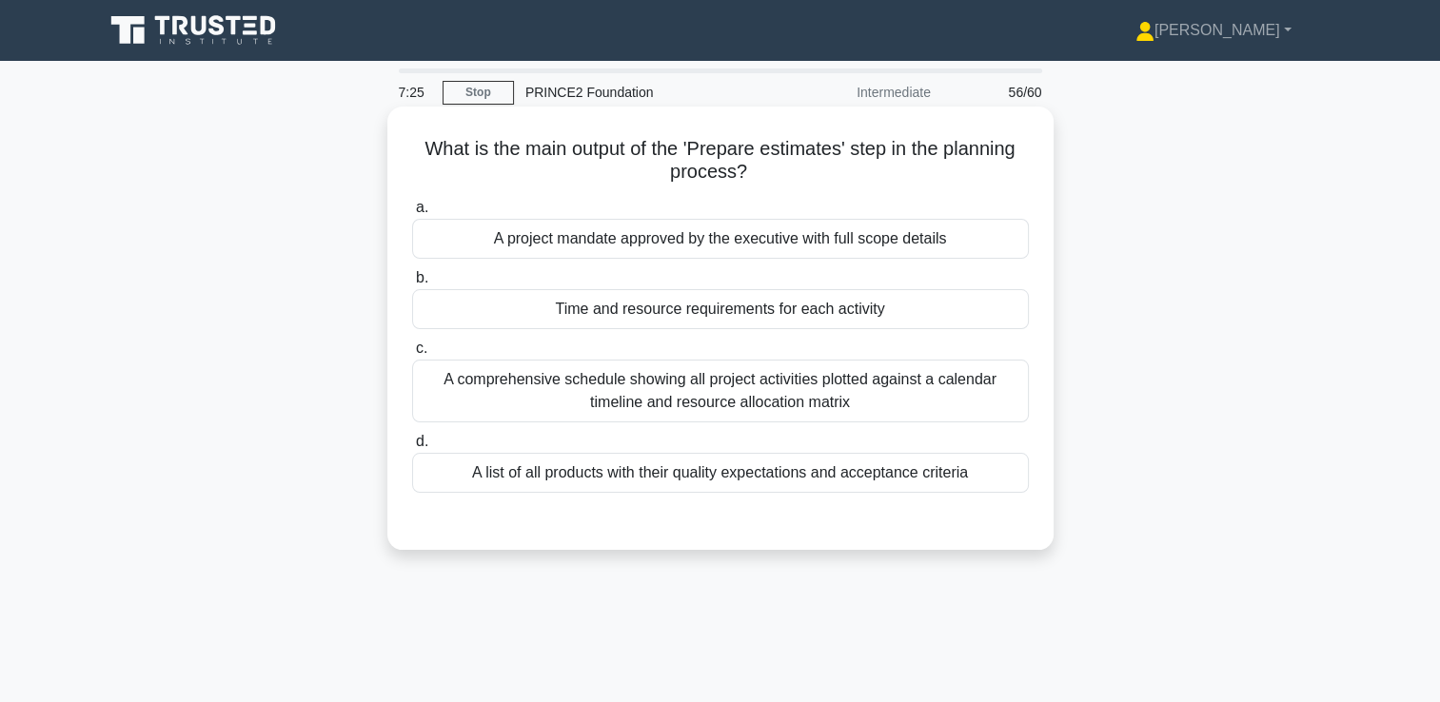
click at [750, 307] on div "Time and resource requirements for each activity" at bounding box center [720, 309] width 617 height 40
click at [412, 285] on input "b. Time and resource requirements for each activity" at bounding box center [412, 278] width 0 height 12
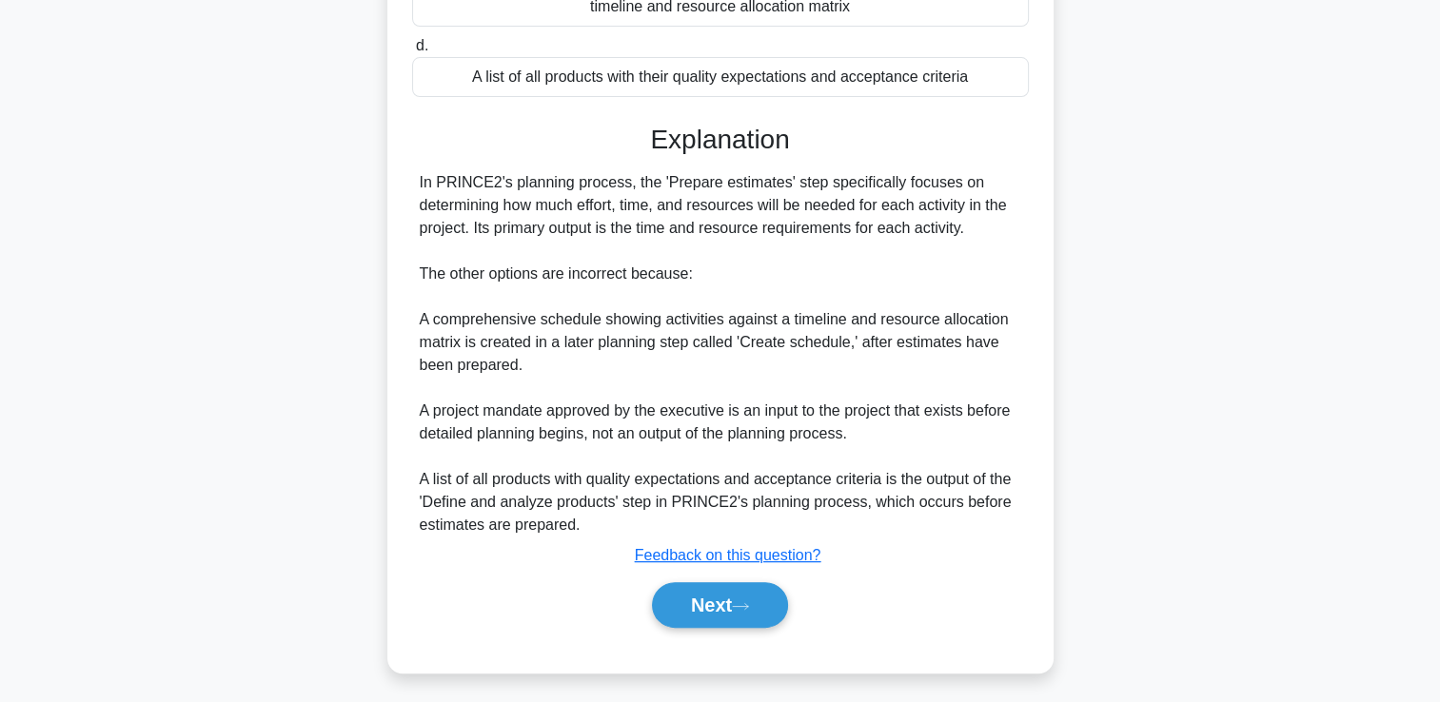
scroll to position [401, 0]
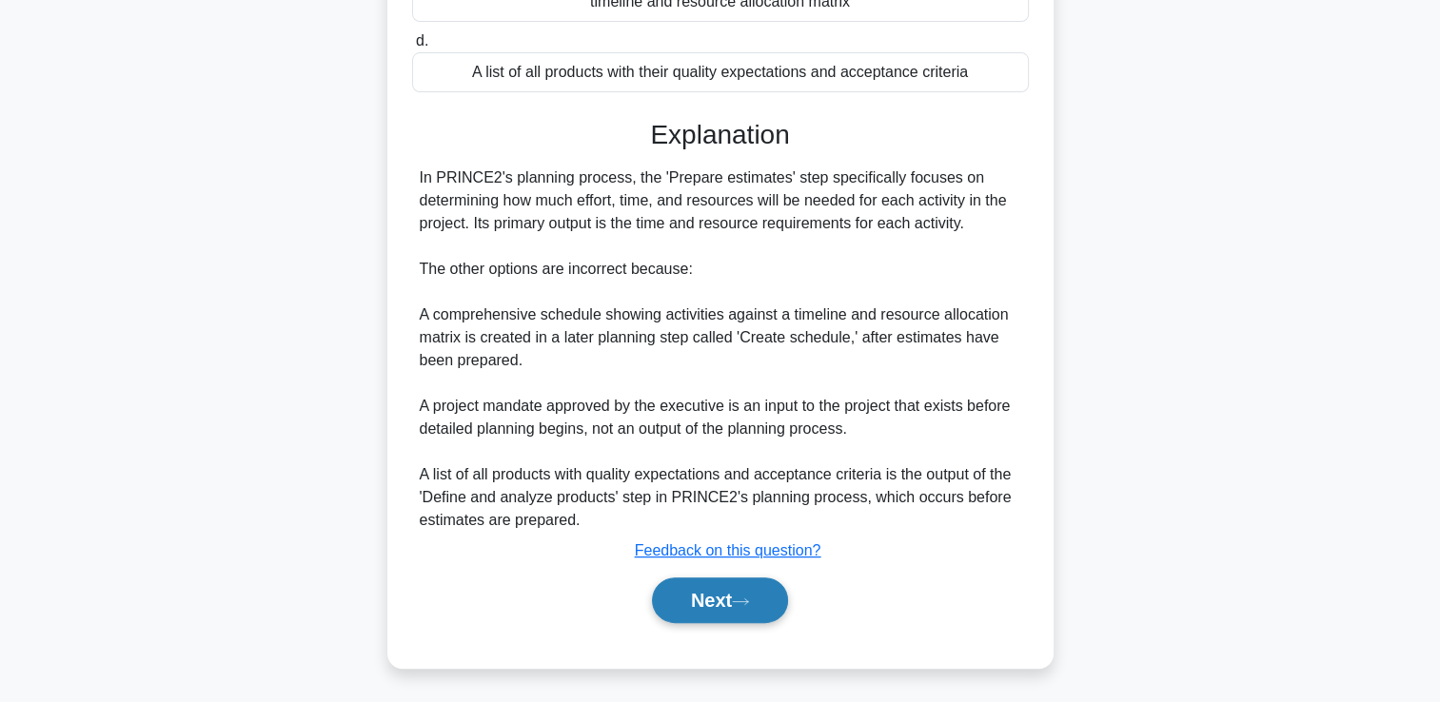
click at [712, 593] on button "Next" at bounding box center [720, 601] width 136 height 46
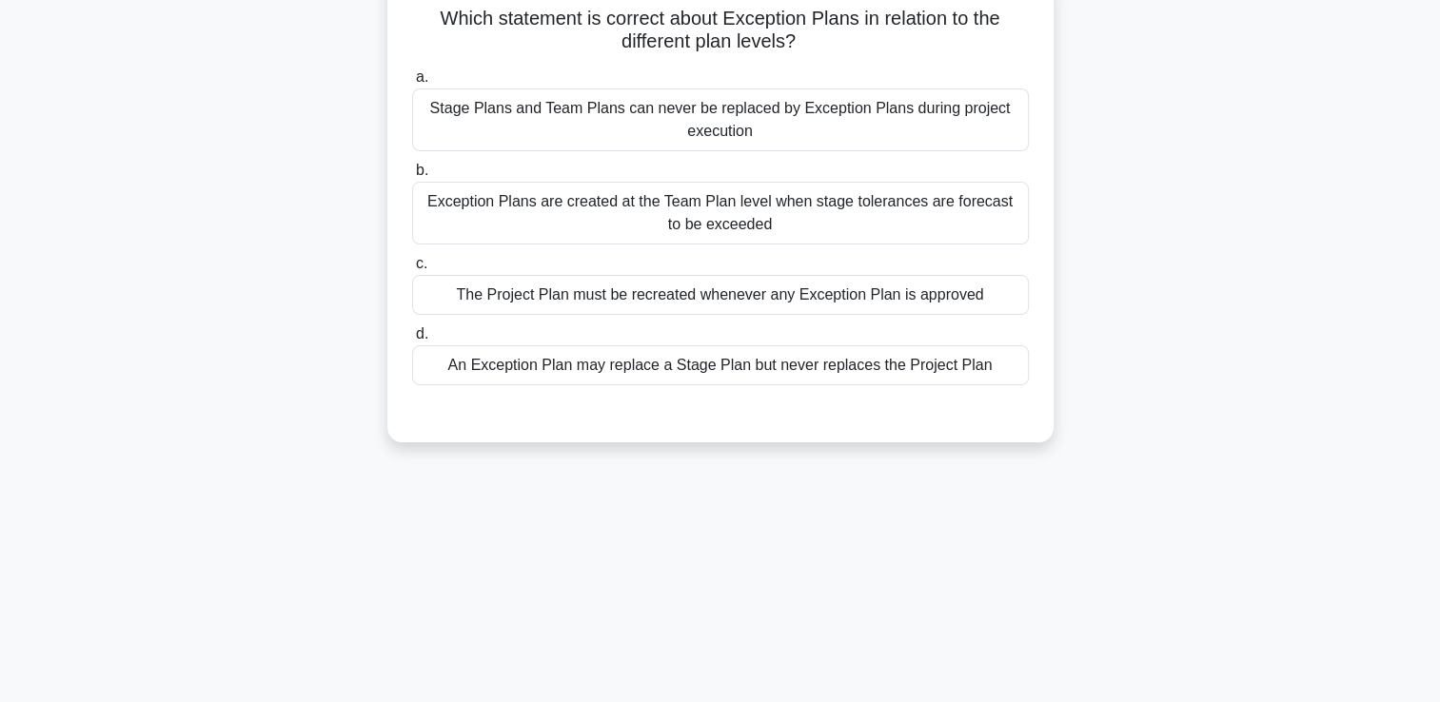
scroll to position [230, 0]
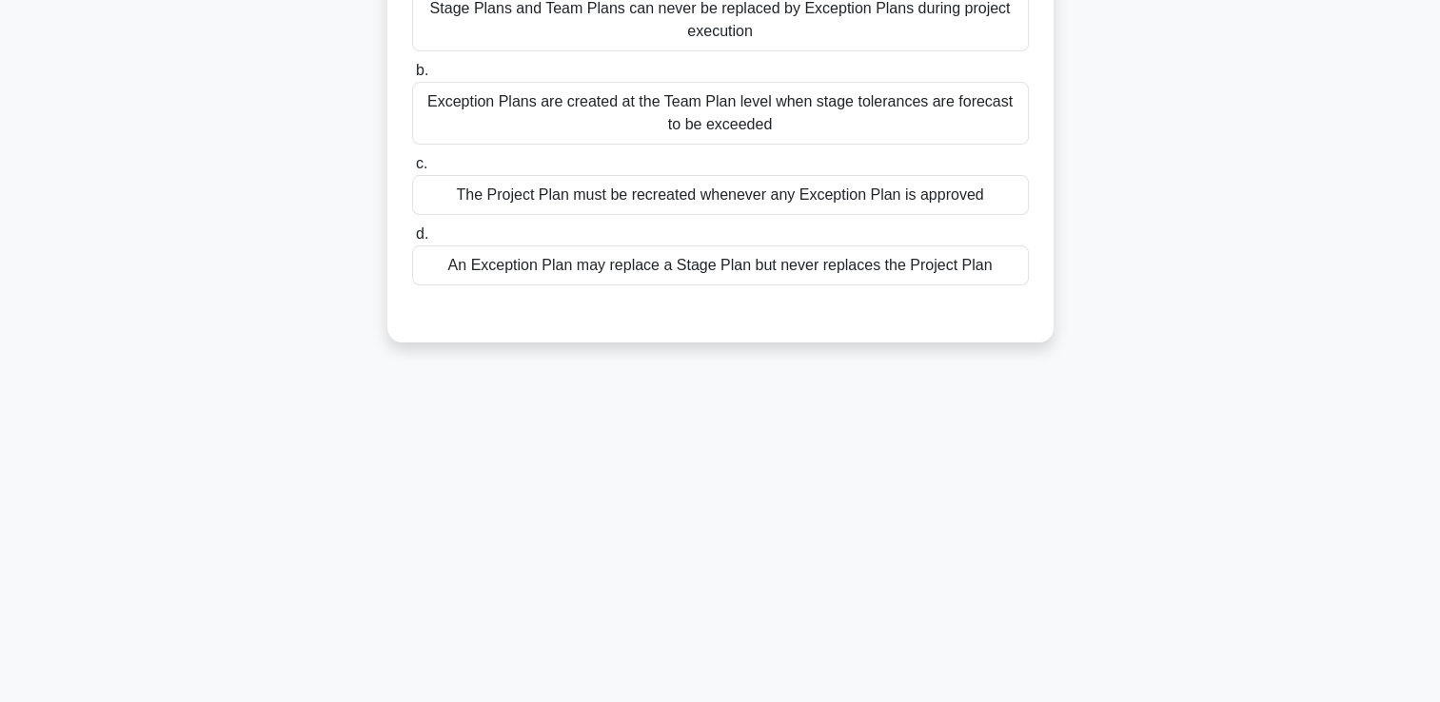
click at [765, 269] on div "An Exception Plan may replace a Stage Plan but never replaces the Project Plan" at bounding box center [720, 266] width 617 height 40
click at [412, 241] on input "d. An Exception Plan may replace a Stage Plan but never replaces the Project Pl…" at bounding box center [412, 234] width 0 height 12
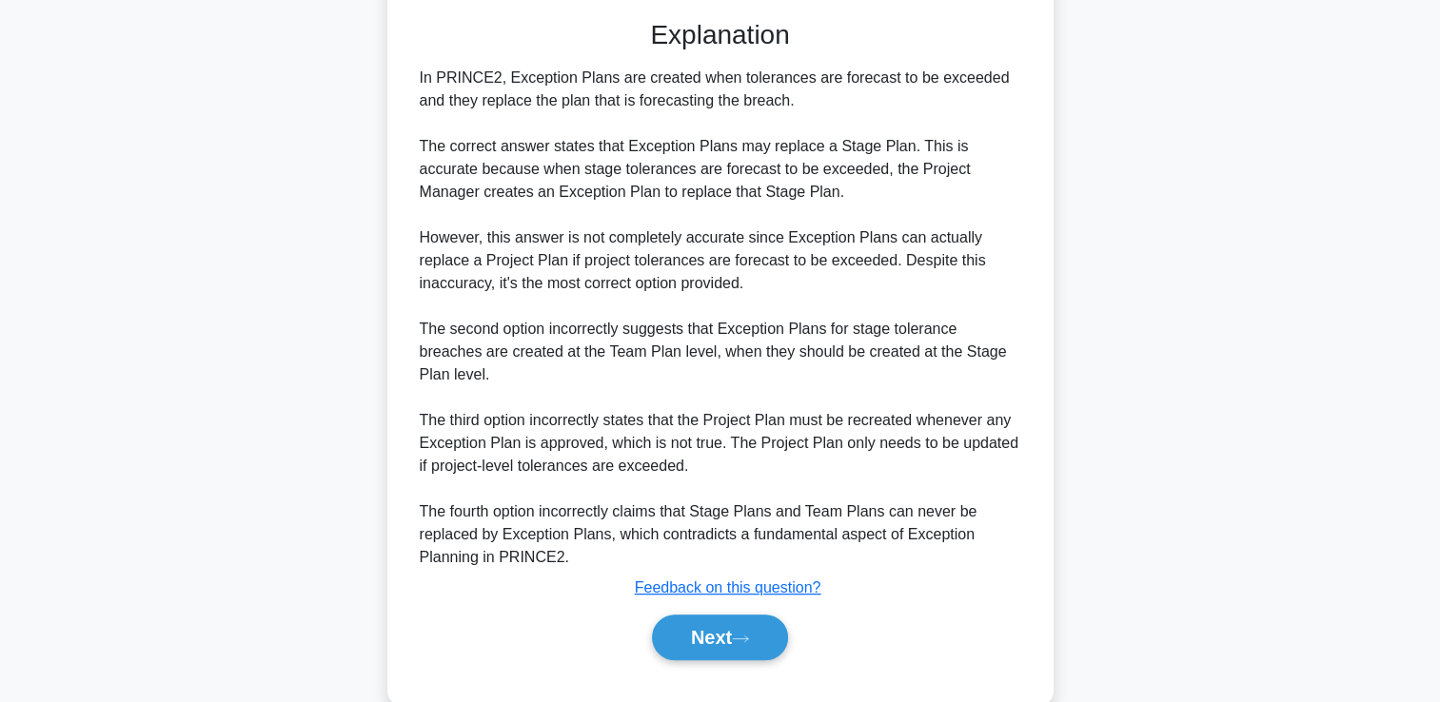
scroll to position [538, 0]
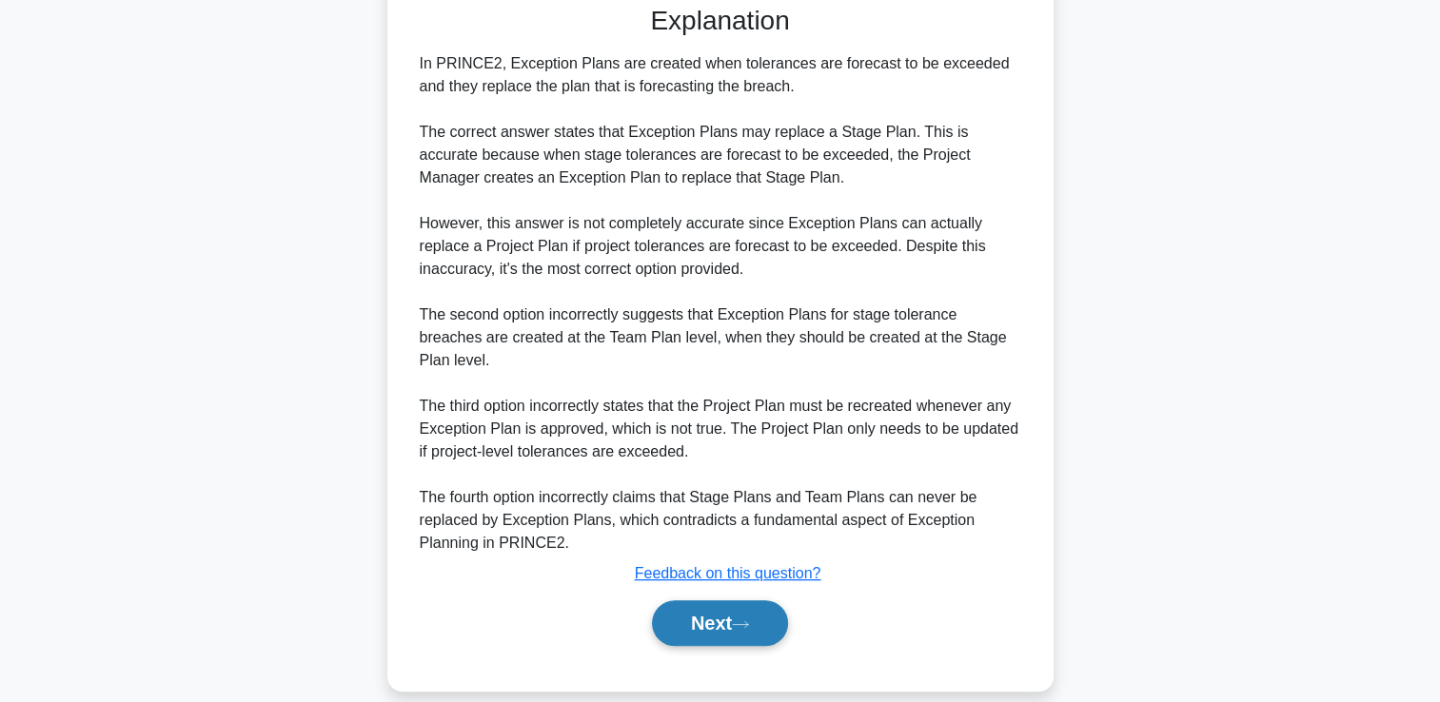
click at [689, 600] on button "Next" at bounding box center [720, 623] width 136 height 46
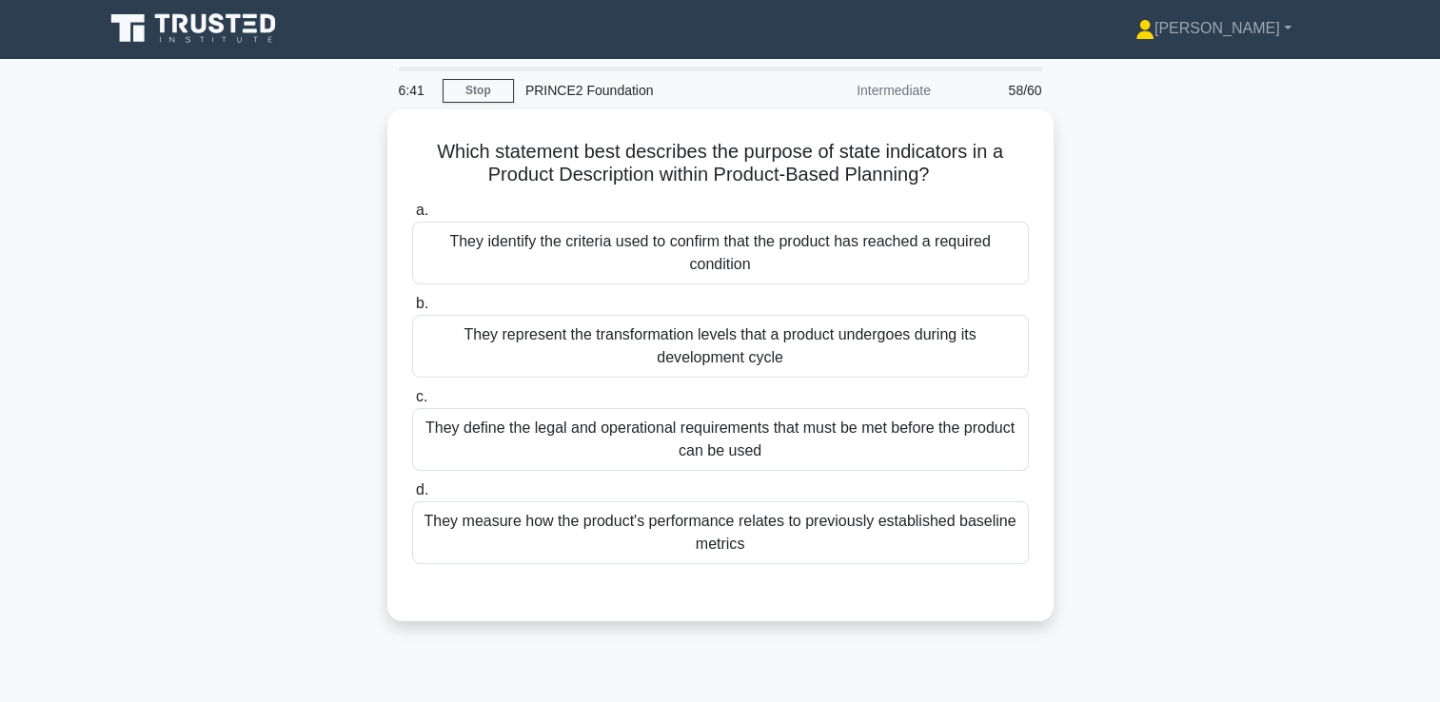
scroll to position [0, 0]
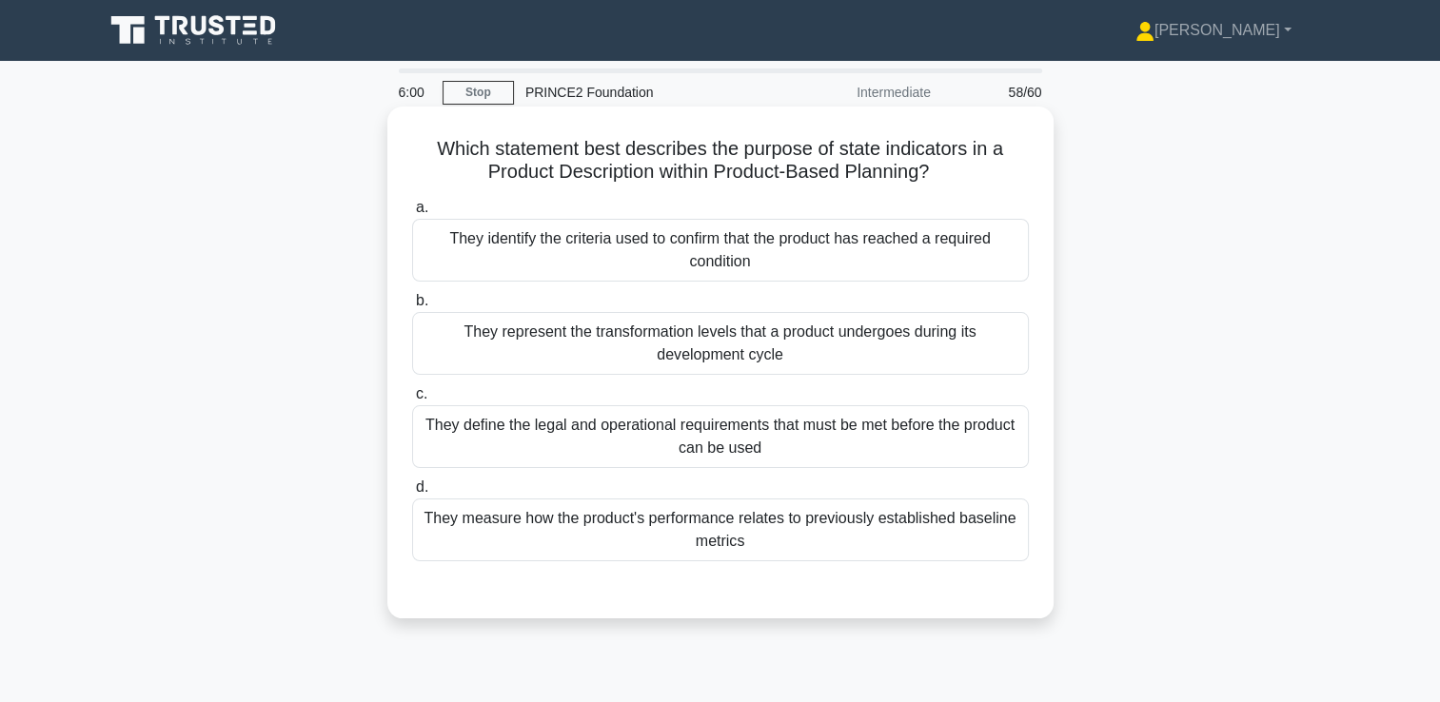
click at [618, 246] on div "They identify the criteria used to confirm that the product has reached a requi…" at bounding box center [720, 250] width 617 height 63
click at [412, 214] on input "a. They identify the criteria used to confirm that the product has reached a re…" at bounding box center [412, 208] width 0 height 12
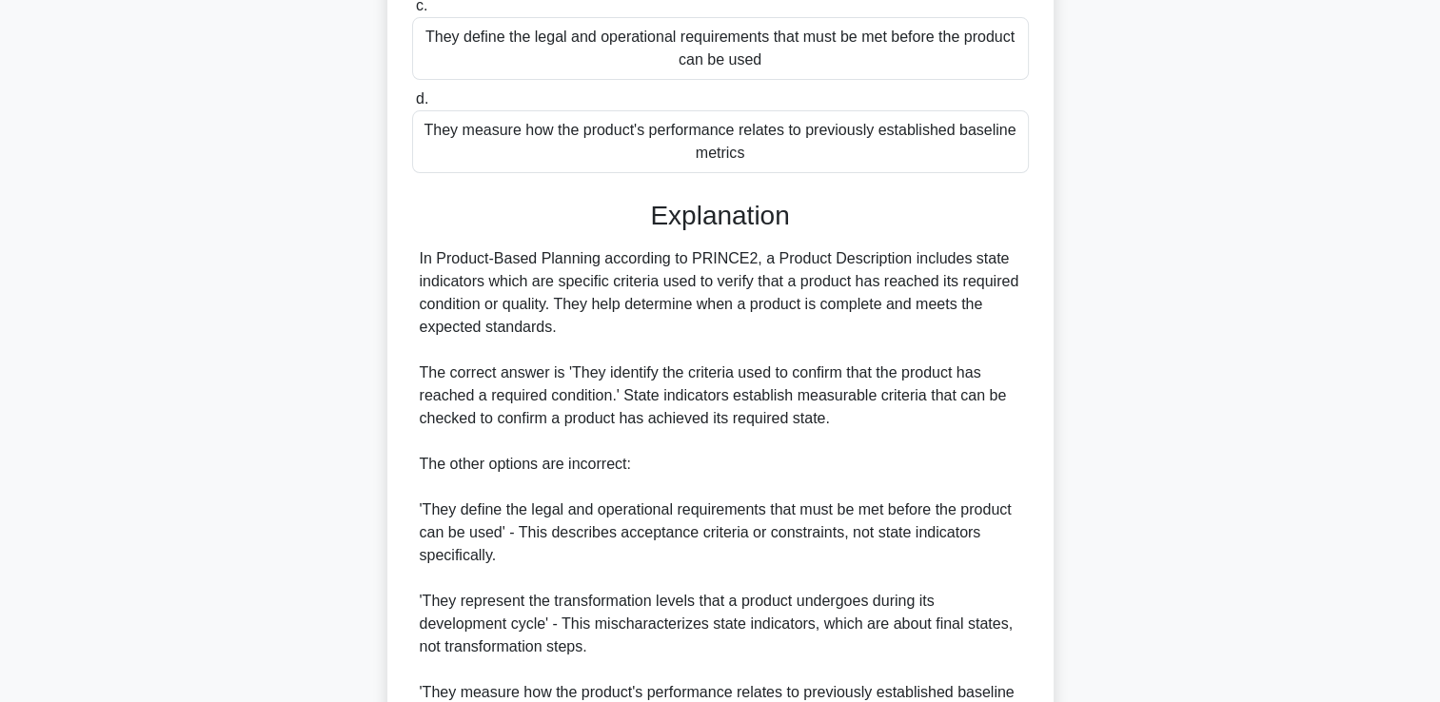
scroll to position [606, 0]
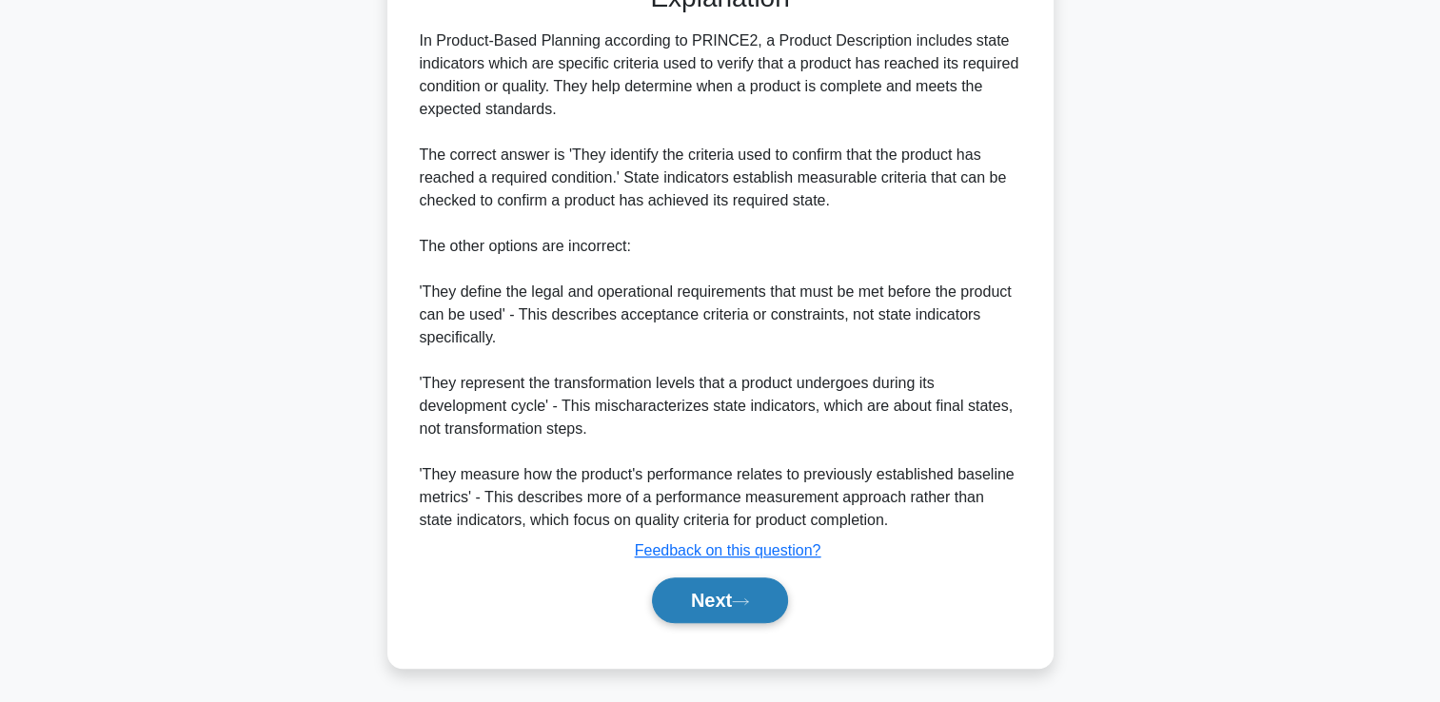
click at [749, 599] on icon at bounding box center [740, 602] width 17 height 10
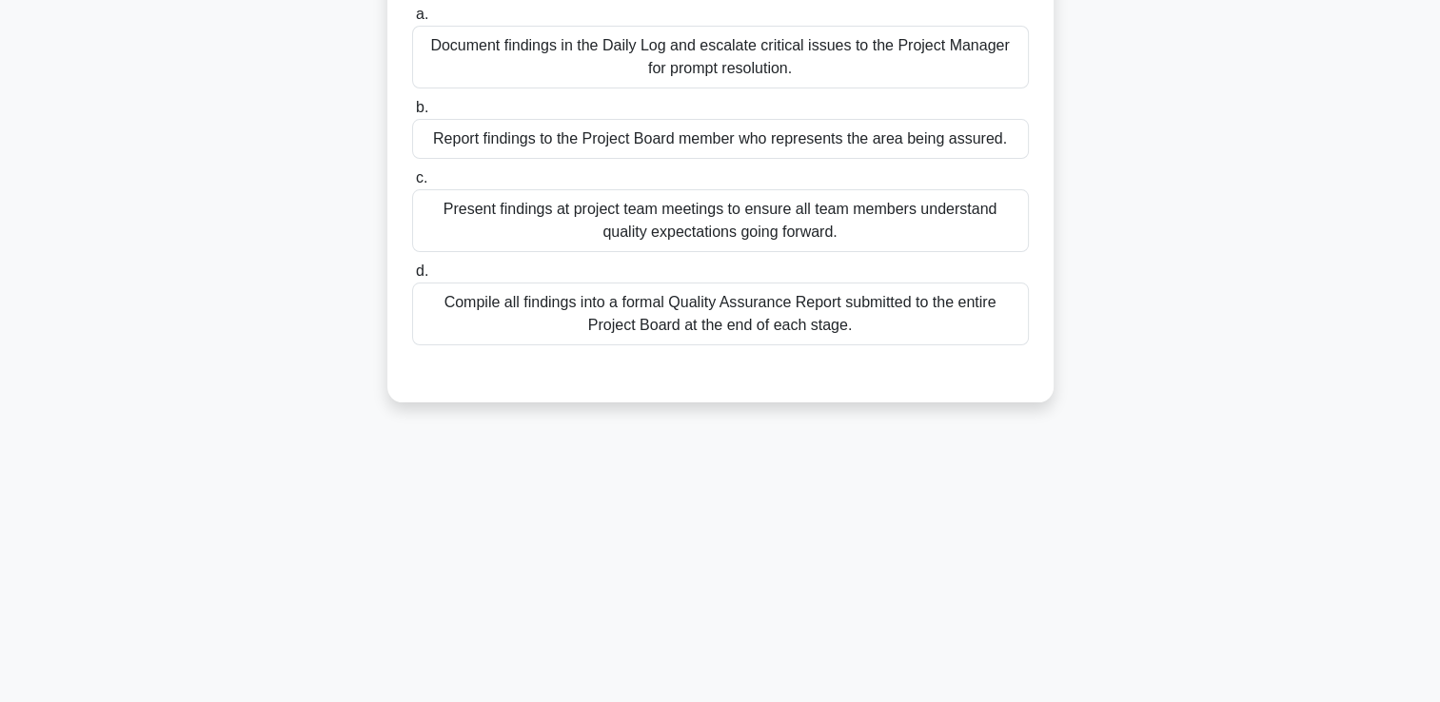
scroll to position [40, 0]
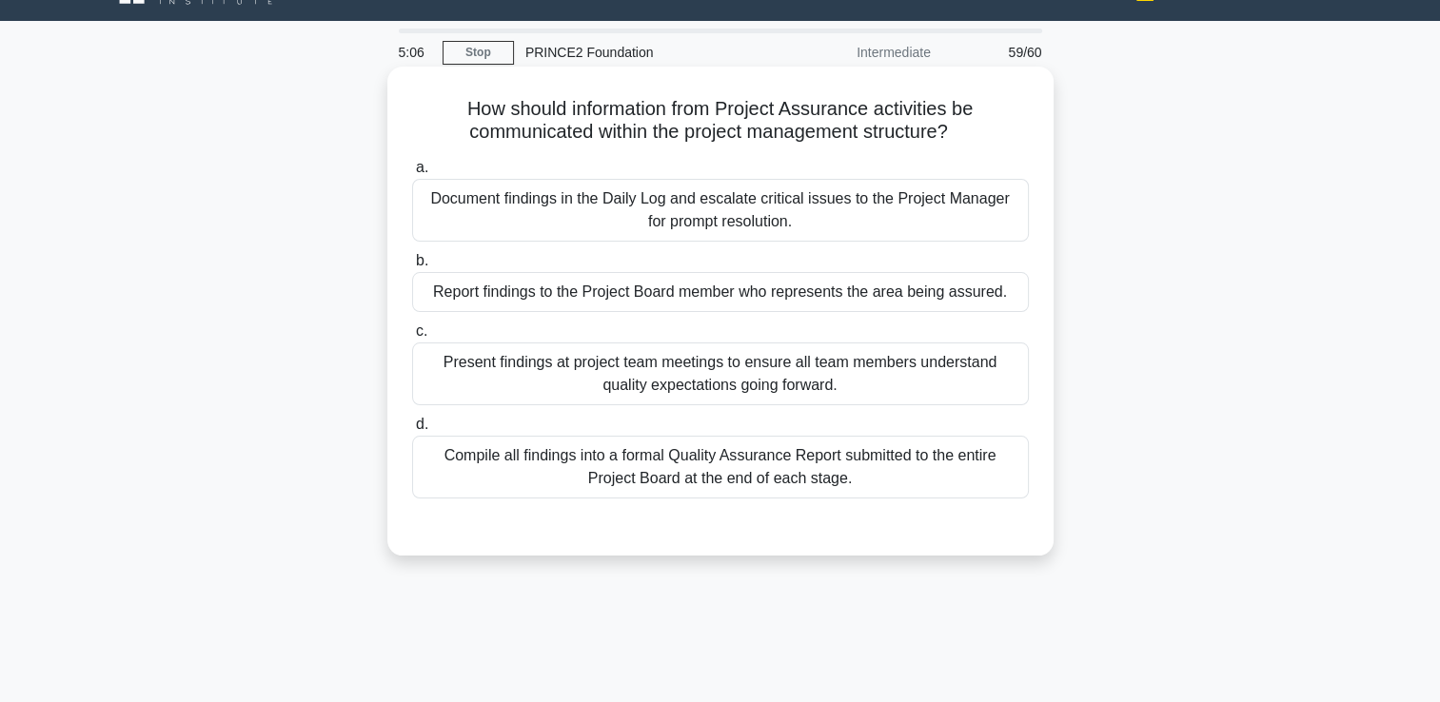
click at [709, 204] on div "Document findings in the Daily Log and escalate critical issues to the Project …" at bounding box center [720, 210] width 617 height 63
click at [412, 174] on input "a. Document findings in the Daily Log and escalate critical issues to the Proje…" at bounding box center [412, 168] width 0 height 12
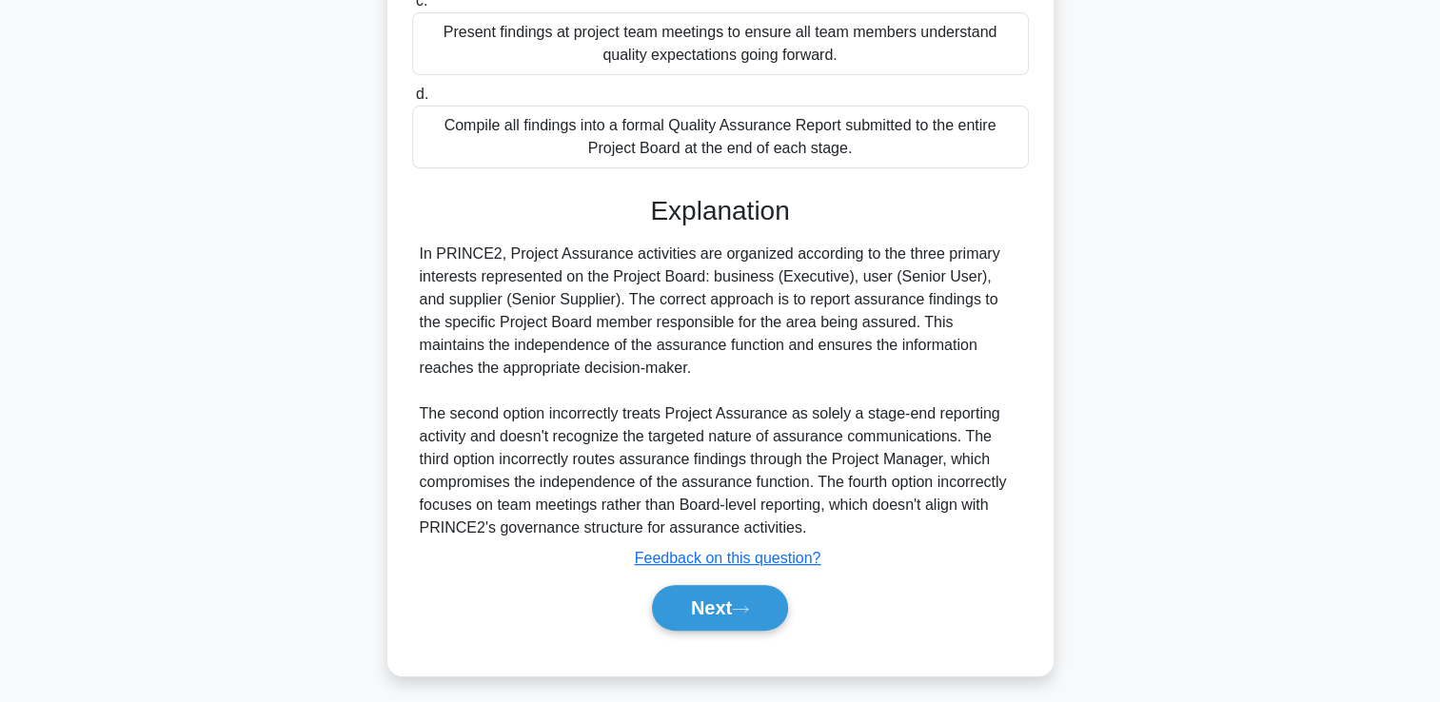
scroll to position [380, 0]
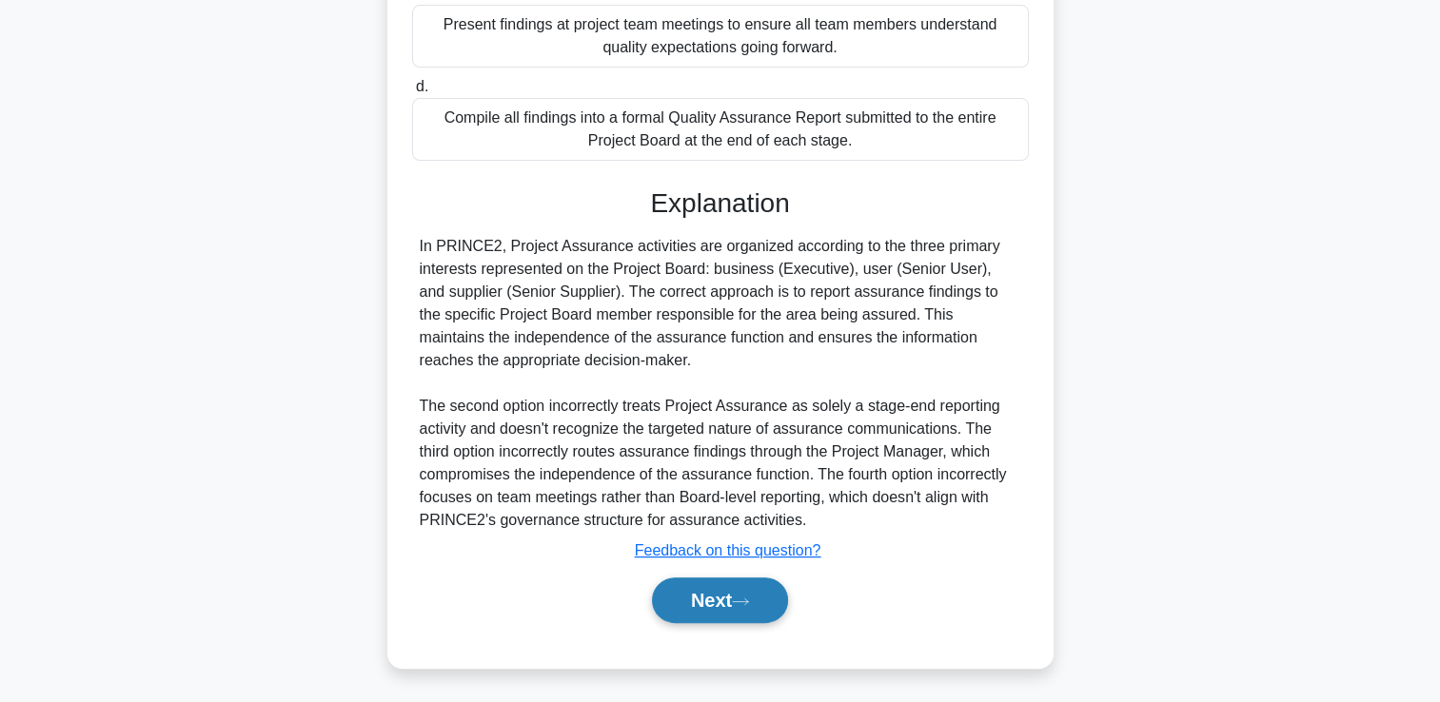
click at [714, 587] on button "Next" at bounding box center [720, 601] width 136 height 46
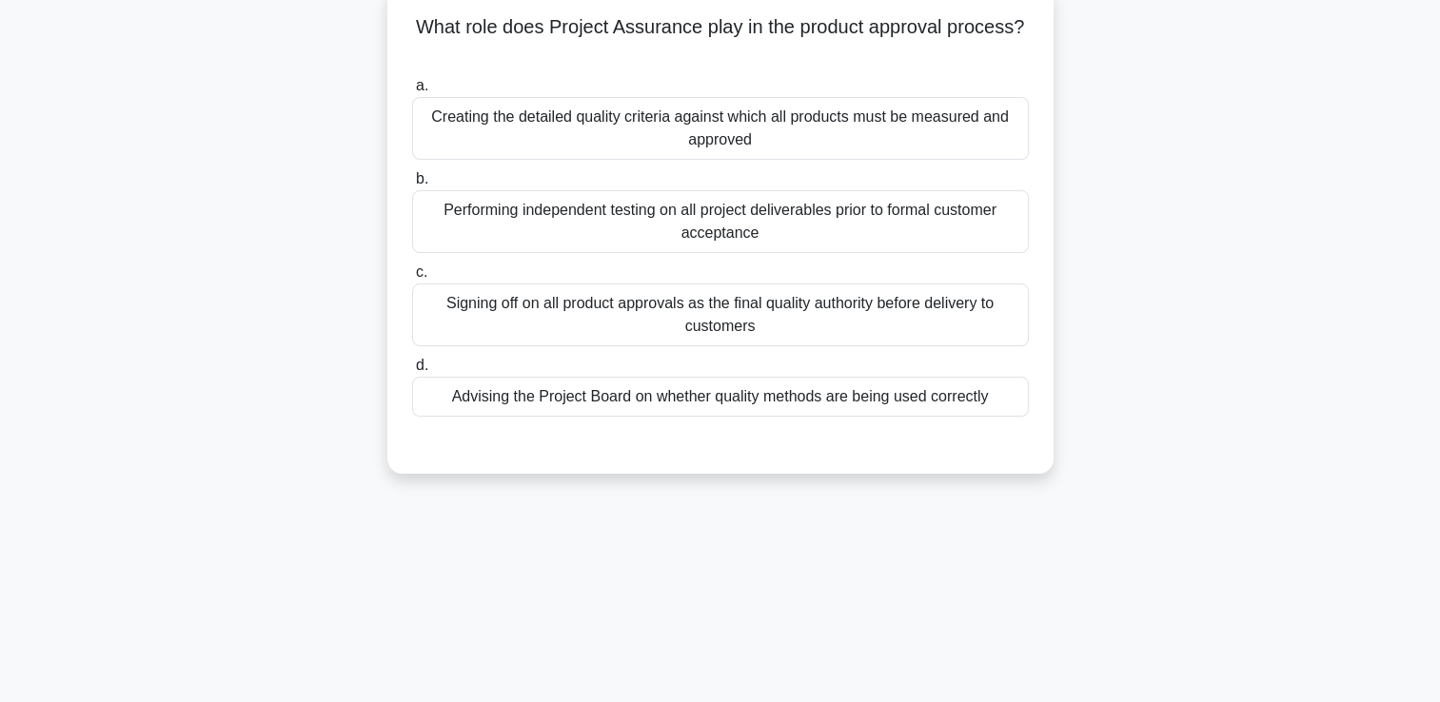
scroll to position [95, 0]
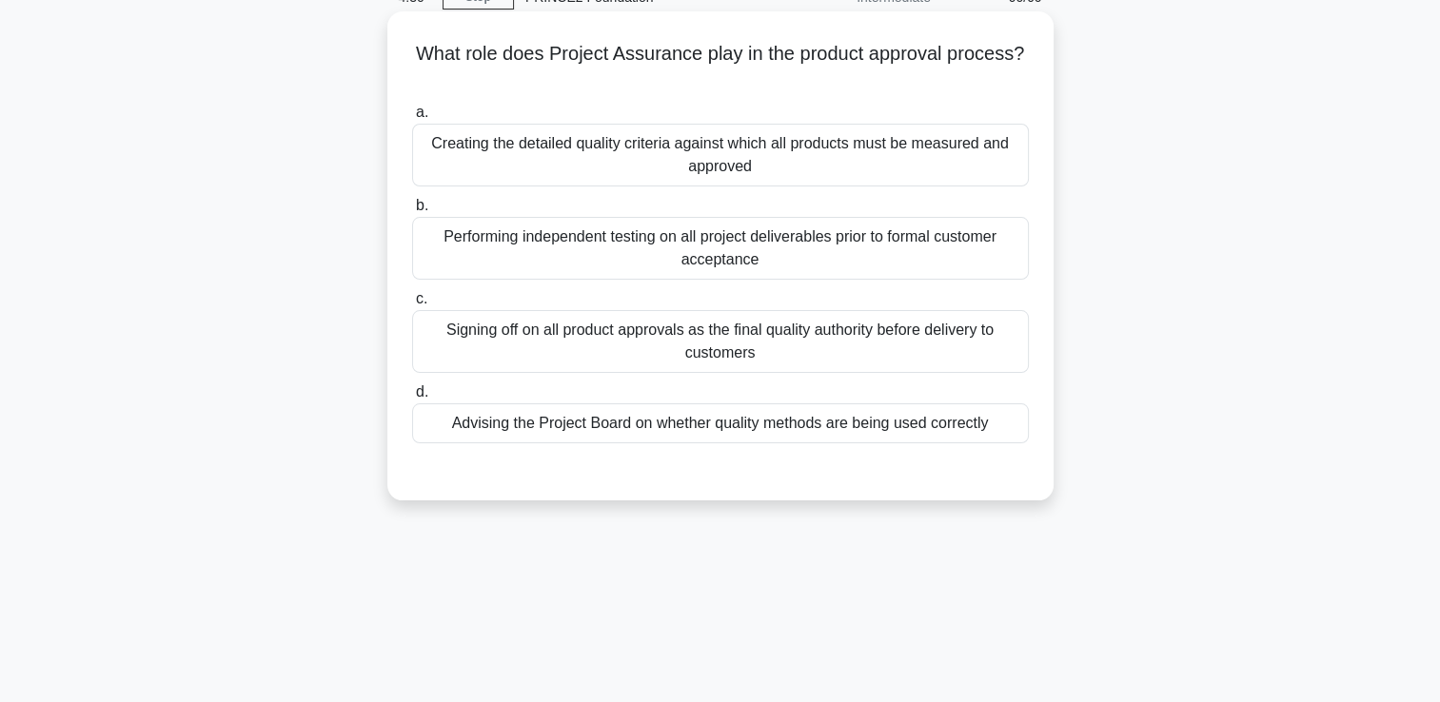
click at [774, 430] on div "Advising the Project Board on whether quality methods are being used correctly" at bounding box center [720, 423] width 617 height 40
click at [412, 399] on input "d. Advising the Project Board on whether quality methods are being used correct…" at bounding box center [412, 392] width 0 height 12
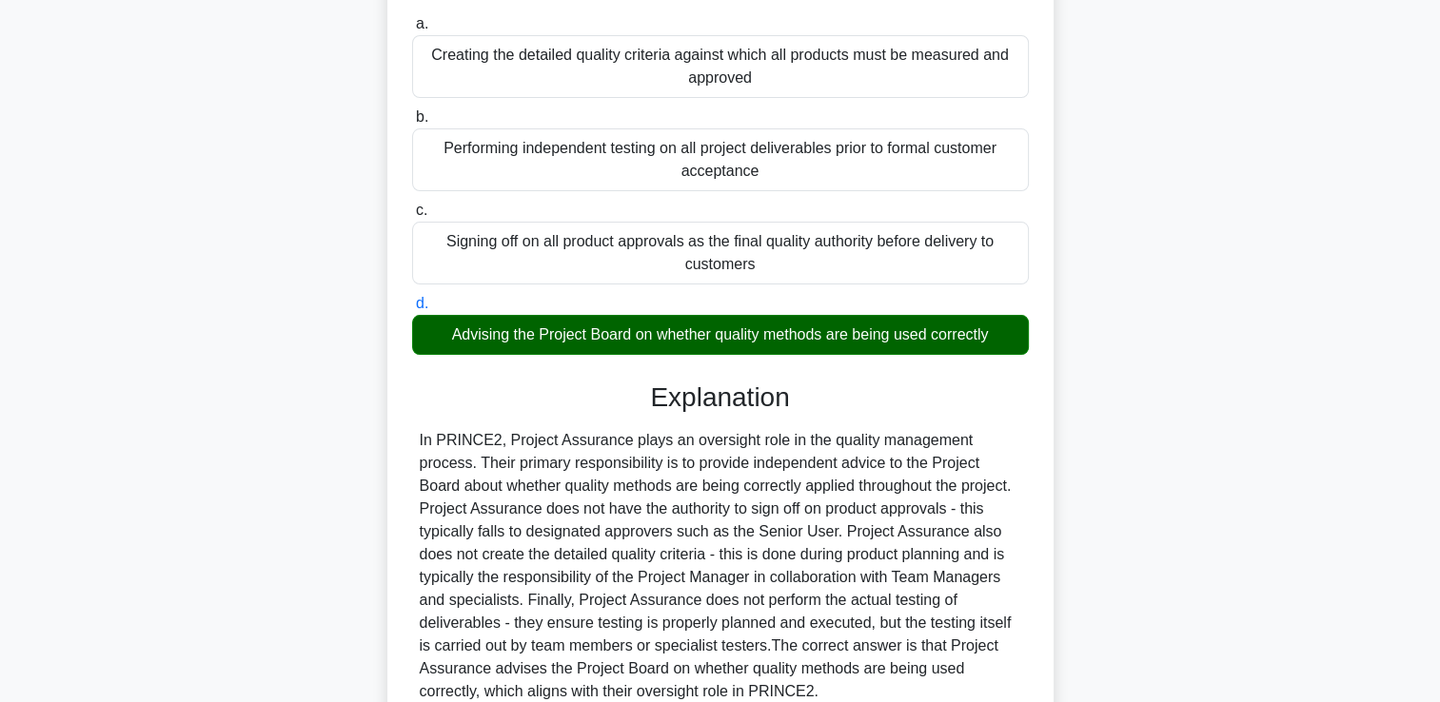
scroll to position [355, 0]
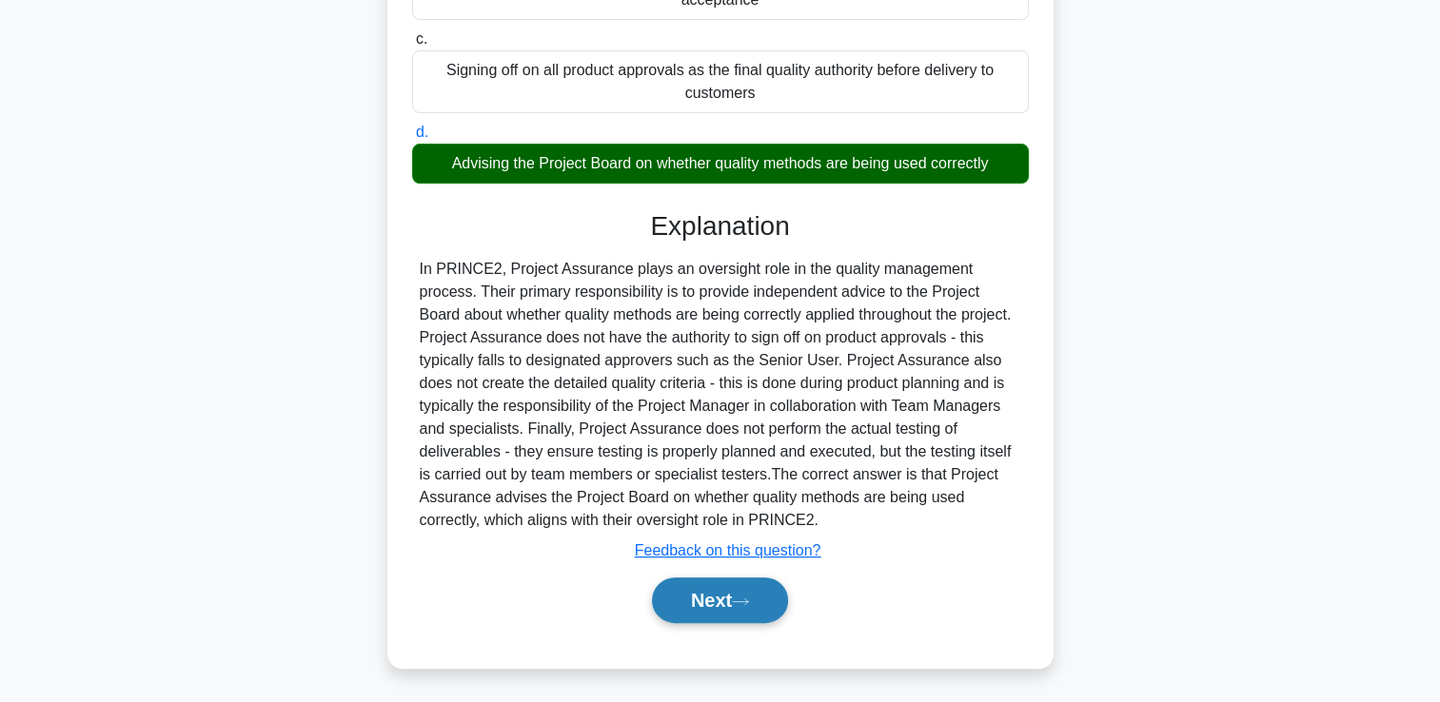
click at [753, 608] on button "Next" at bounding box center [720, 601] width 136 height 46
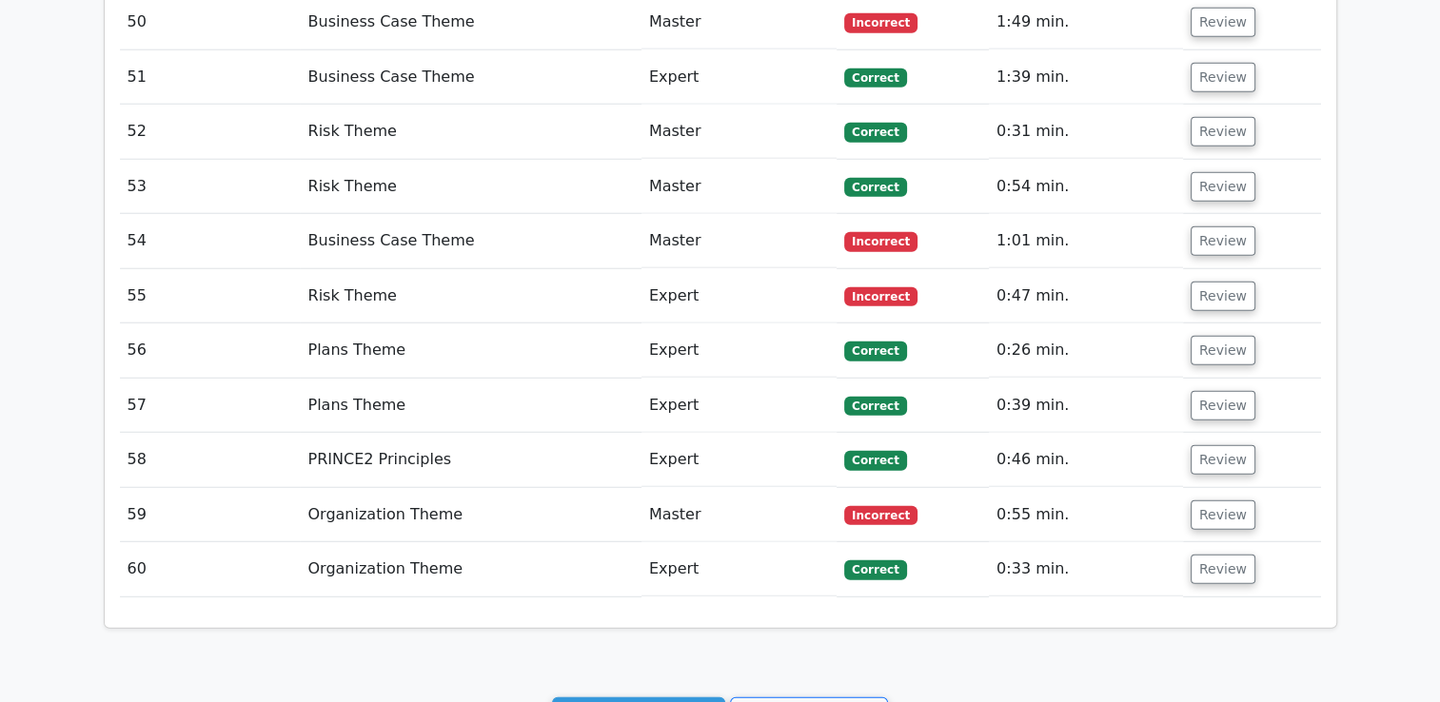
scroll to position [5138, 0]
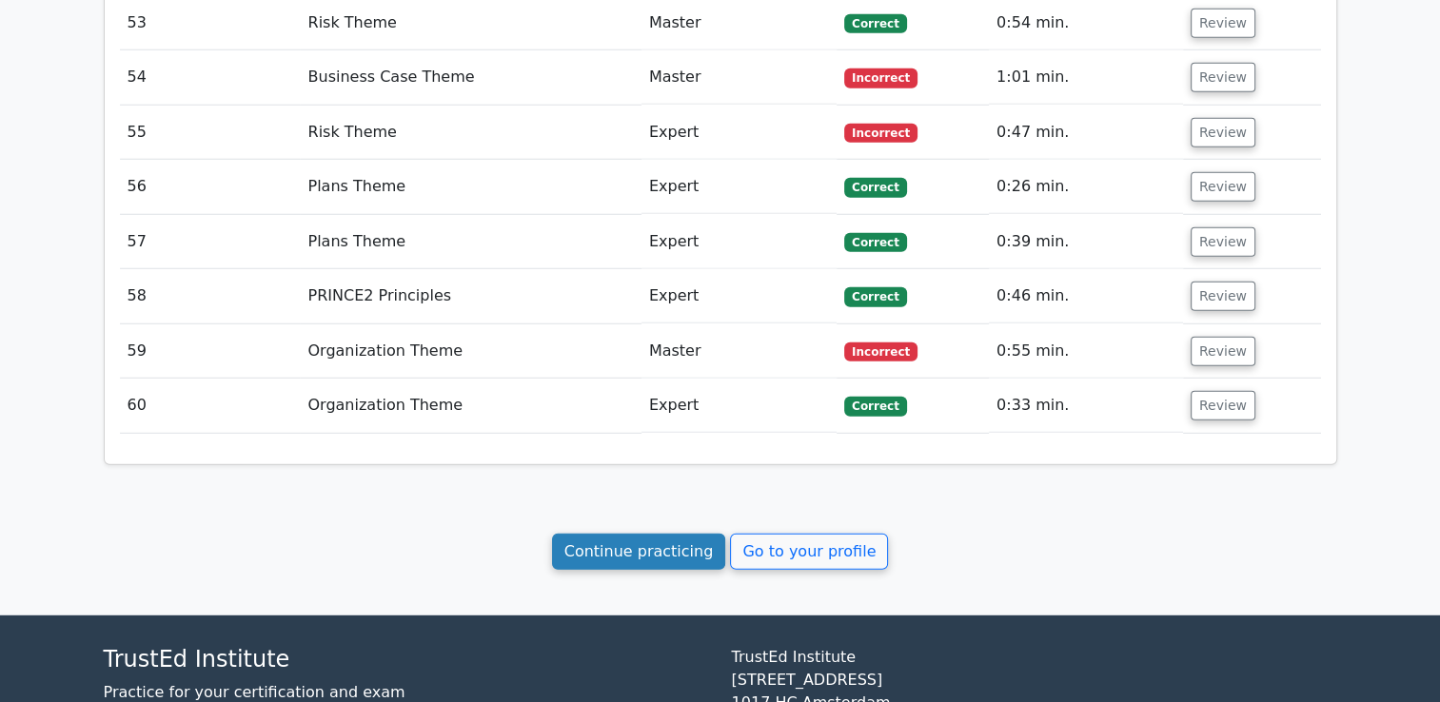
click at [678, 534] on link "Continue practicing" at bounding box center [639, 552] width 174 height 36
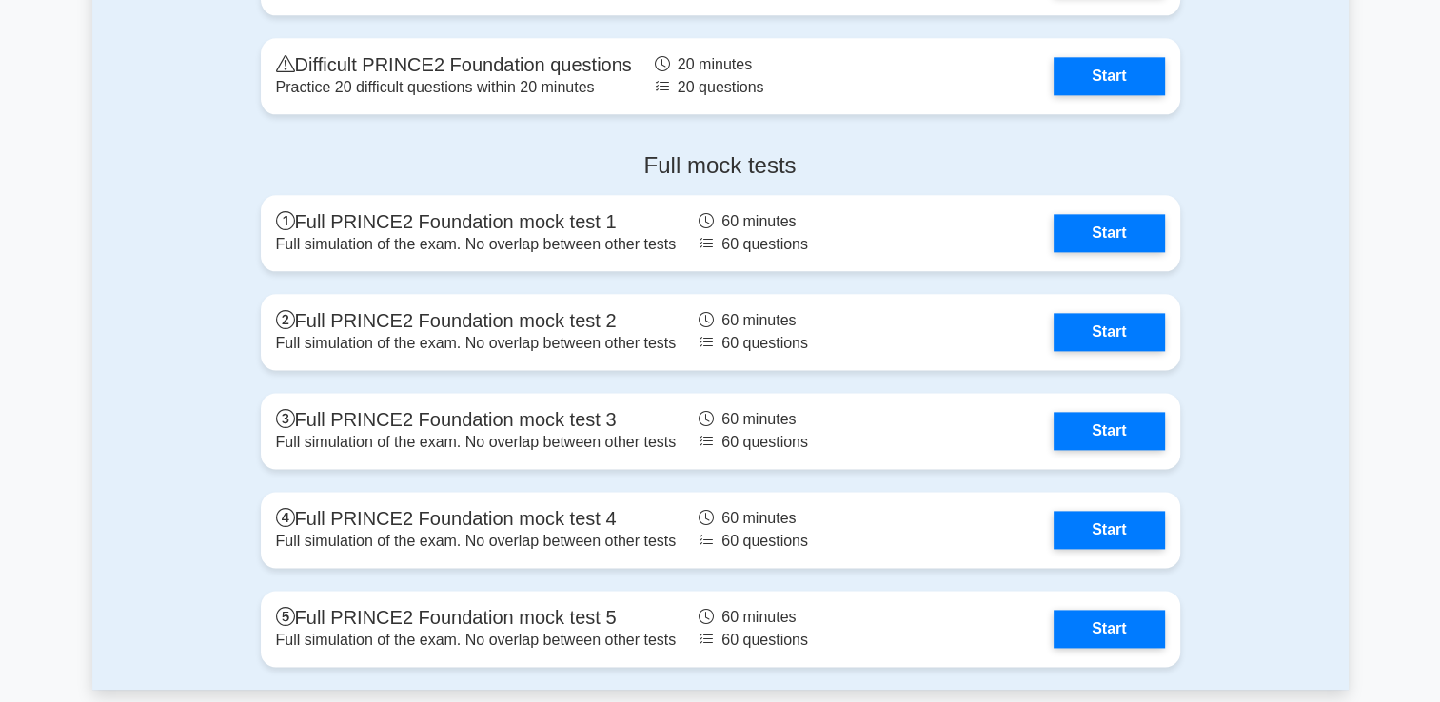
scroll to position [2393, 0]
